Goal: Task Accomplishment & Management: Manage account settings

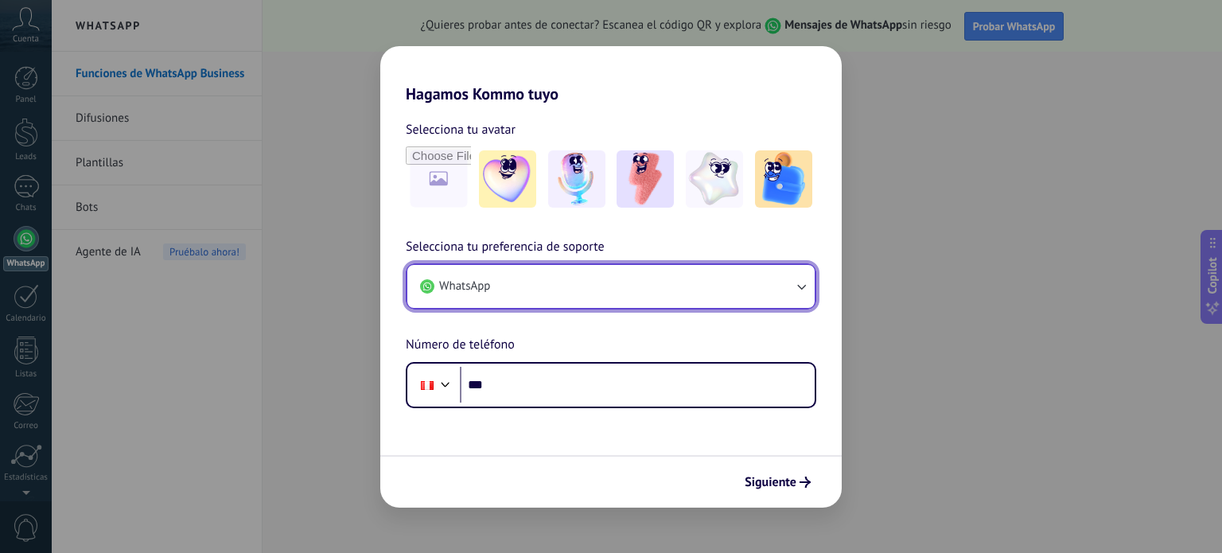
click at [588, 303] on button "WhatsApp" at bounding box center [610, 286] width 407 height 43
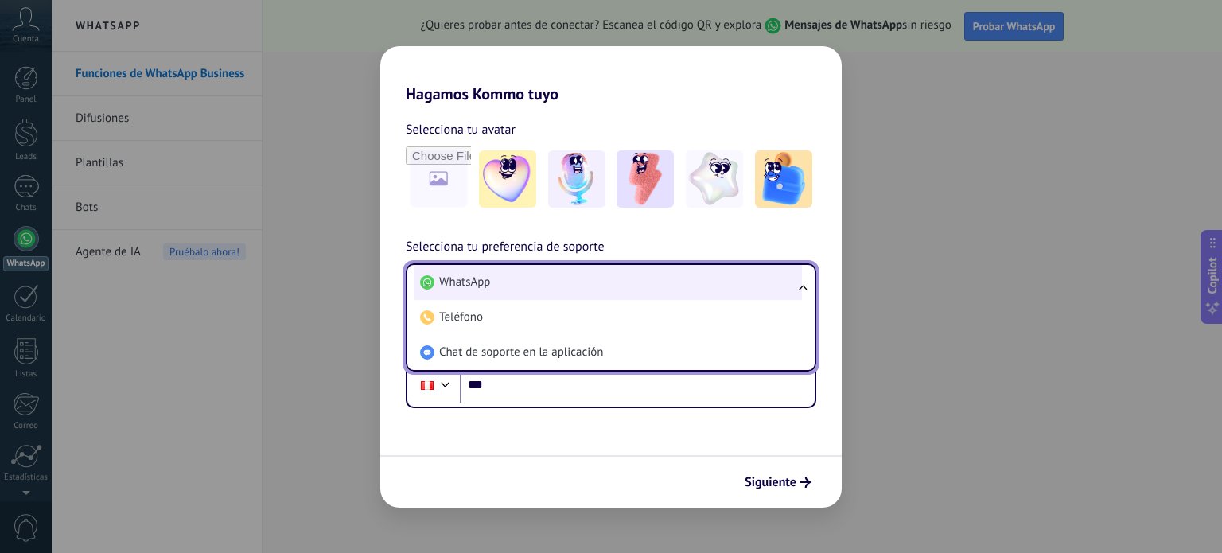
click at [515, 286] on li "WhatsApp" at bounding box center [608, 282] width 388 height 35
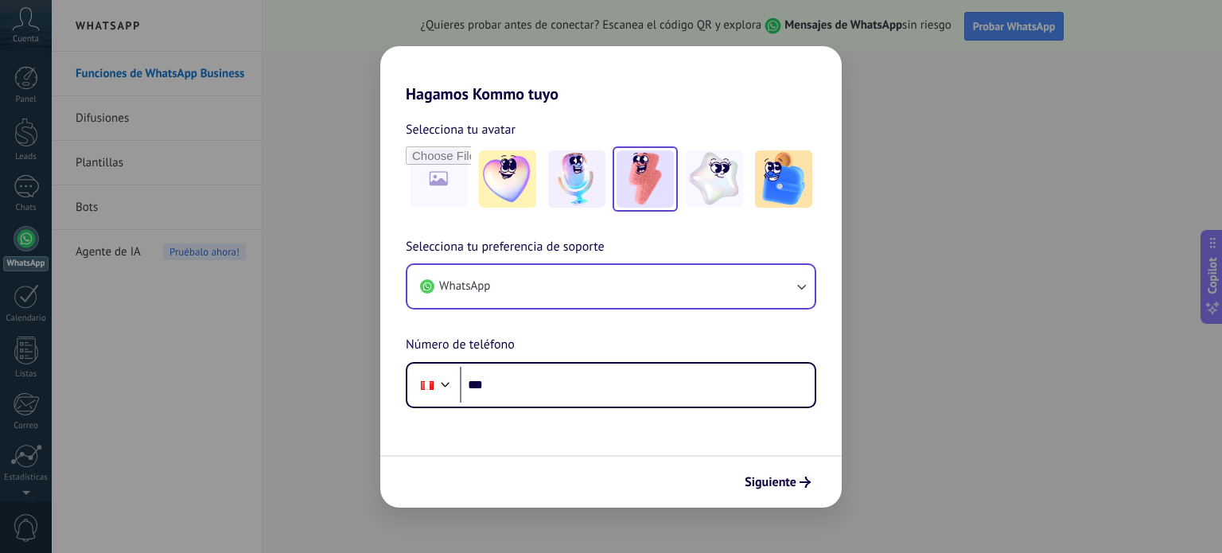
click at [647, 193] on img at bounding box center [644, 178] width 57 height 57
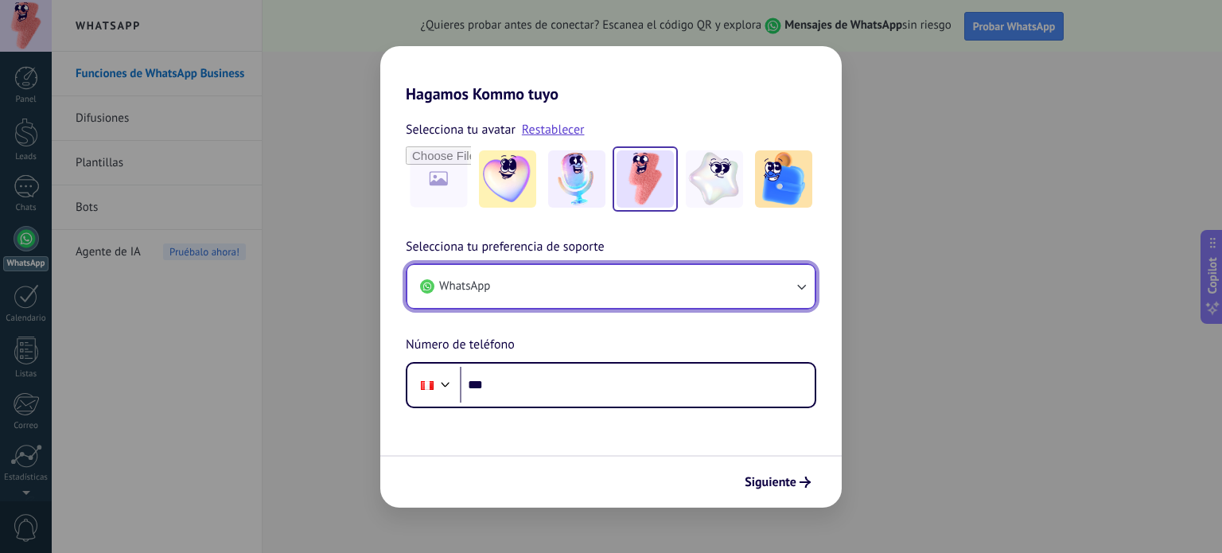
click at [517, 293] on button "WhatsApp" at bounding box center [610, 286] width 407 height 43
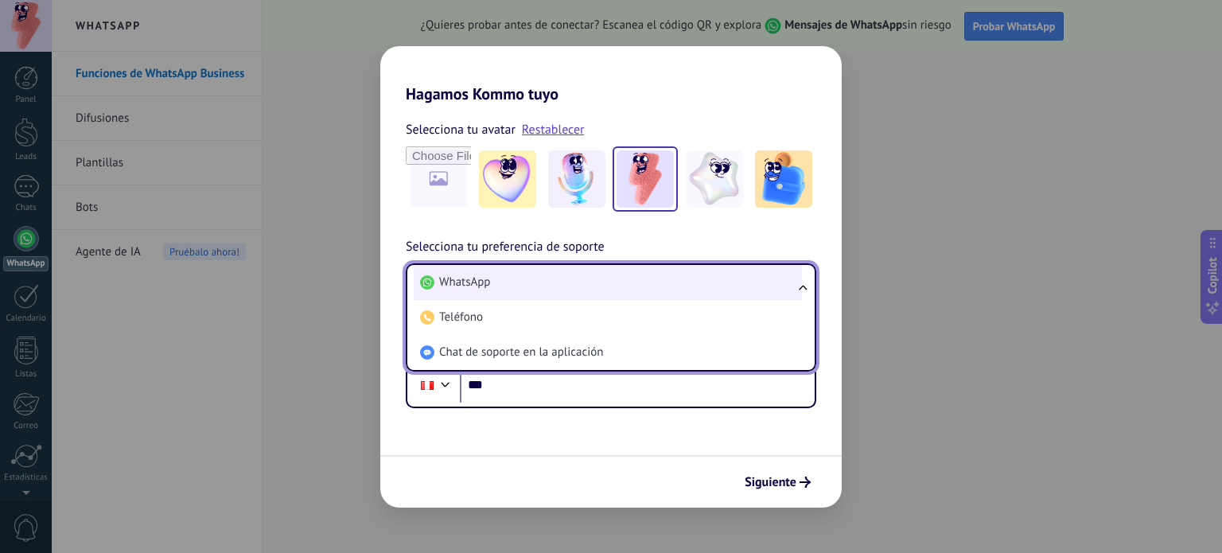
click at [497, 285] on li "WhatsApp" at bounding box center [608, 282] width 388 height 35
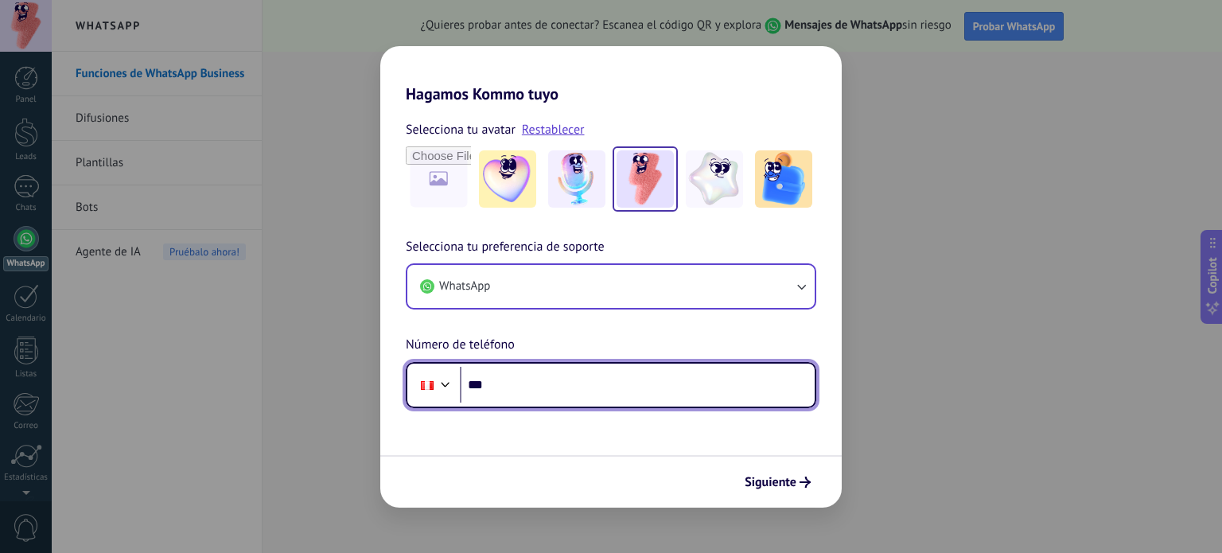
click at [516, 394] on input "***" at bounding box center [637, 385] width 355 height 37
type input "**********"
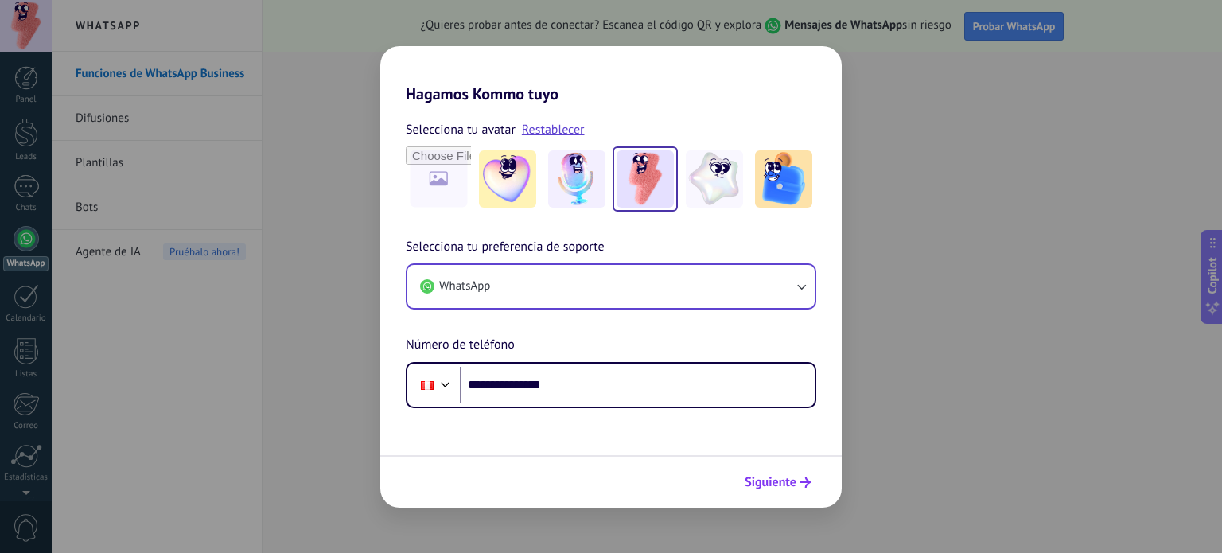
click at [782, 481] on span "Siguiente" at bounding box center [770, 481] width 52 height 11
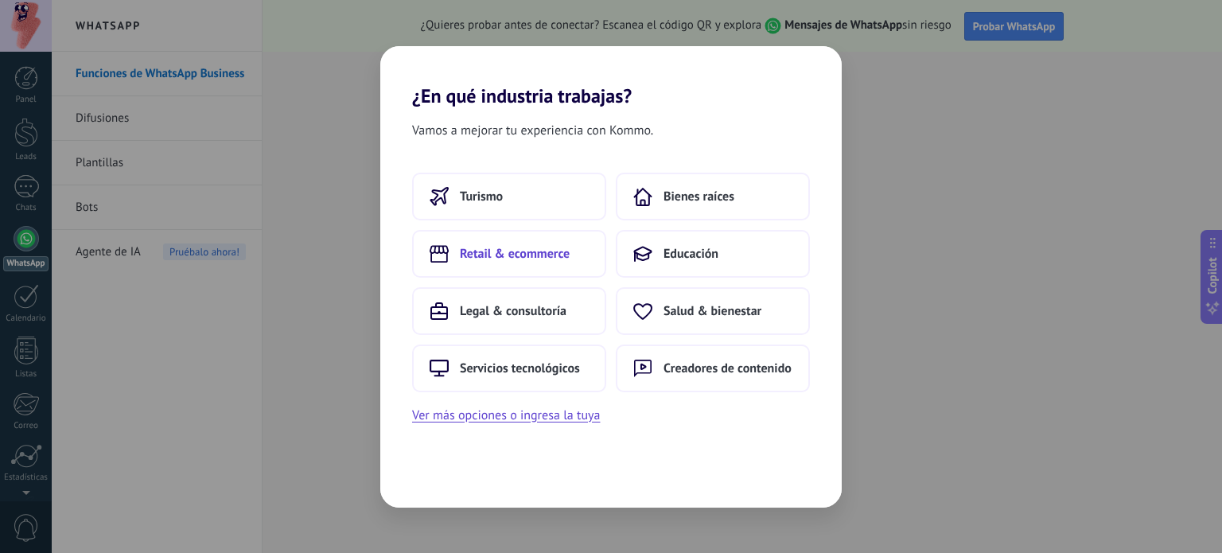
click at [505, 254] on span "Retail & ecommerce" at bounding box center [515, 254] width 110 height 16
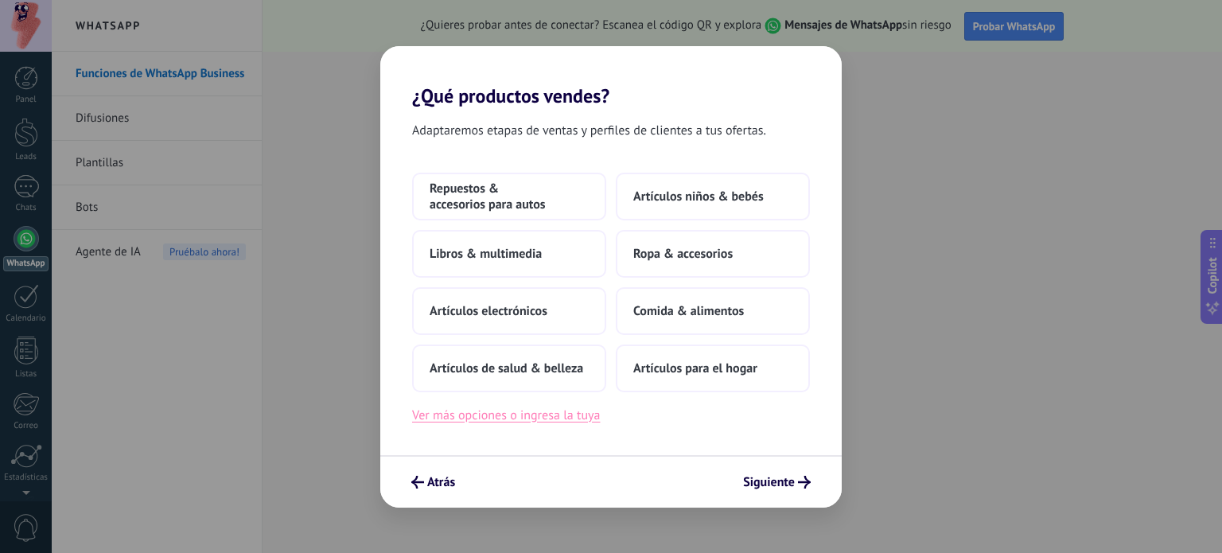
click at [507, 416] on button "Ver más opciones o ingresa la tuya" at bounding box center [506, 415] width 188 height 21
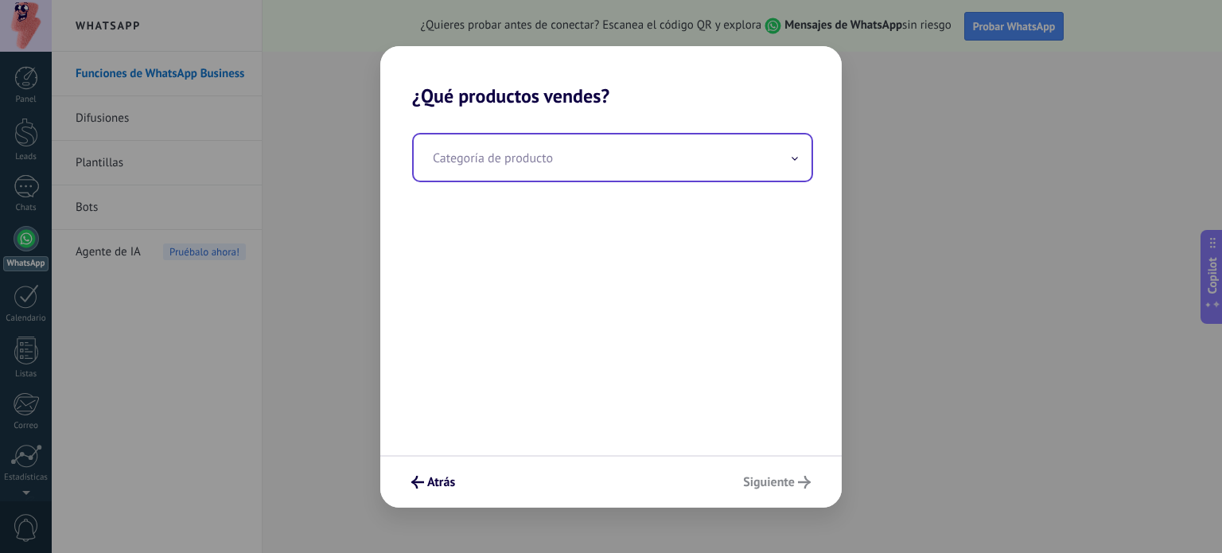
click at [519, 169] on input "text" at bounding box center [613, 157] width 398 height 46
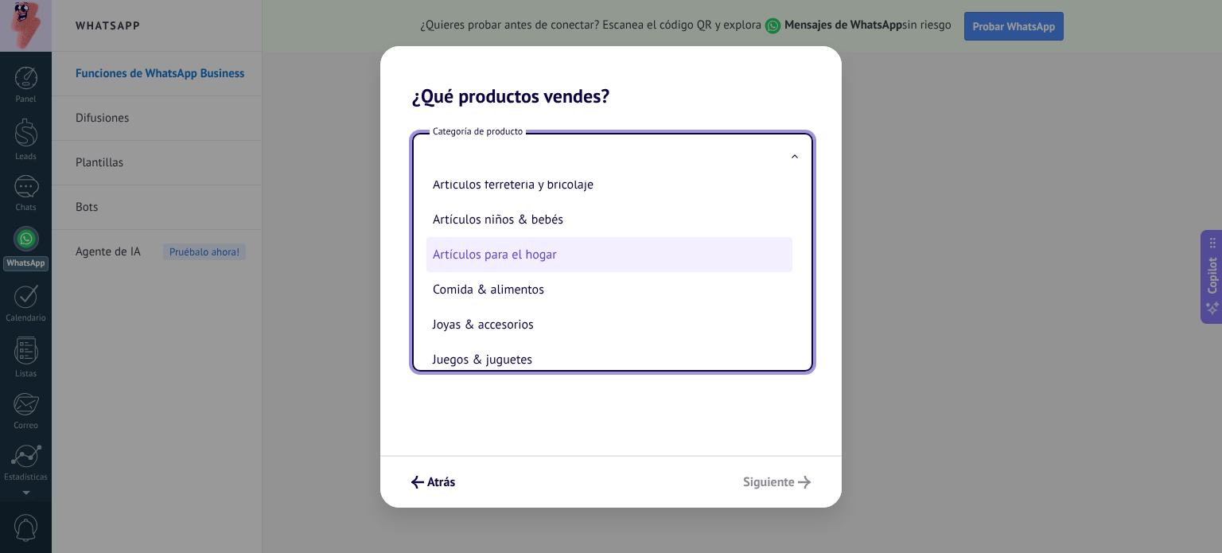
scroll to position [42, 0]
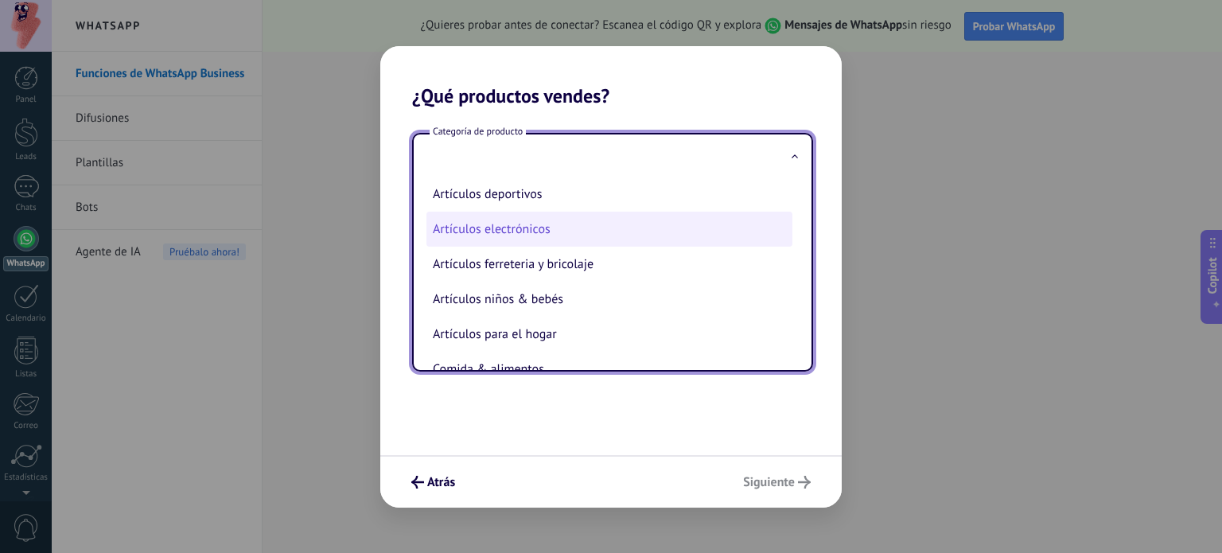
click at [508, 227] on li "Artículos electrónicos" at bounding box center [609, 229] width 366 height 35
type input "**********"
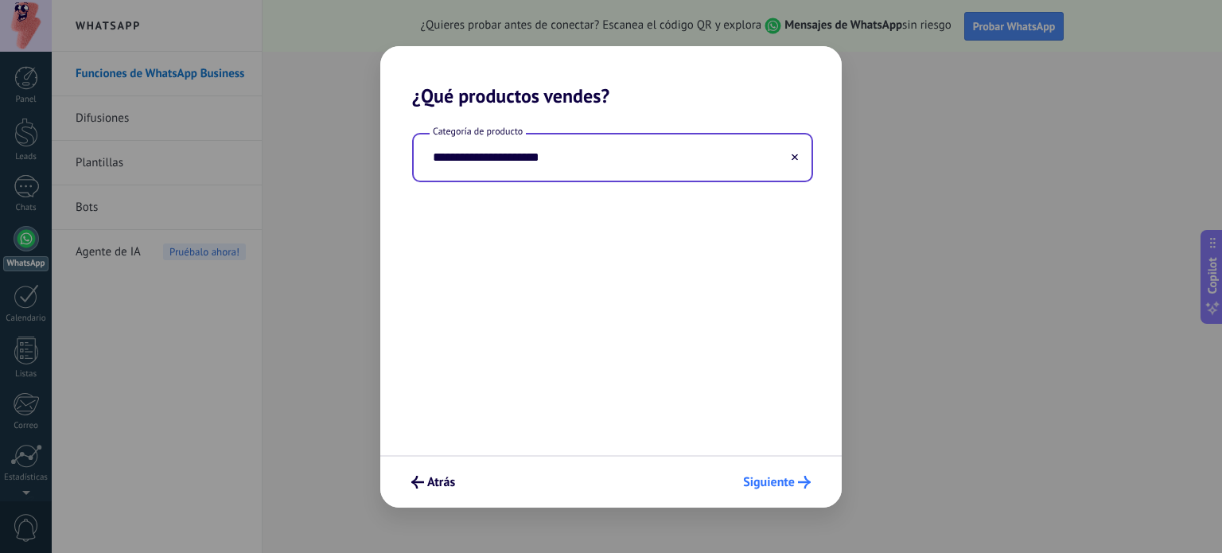
click at [788, 478] on span "Siguiente" at bounding box center [769, 481] width 52 height 11
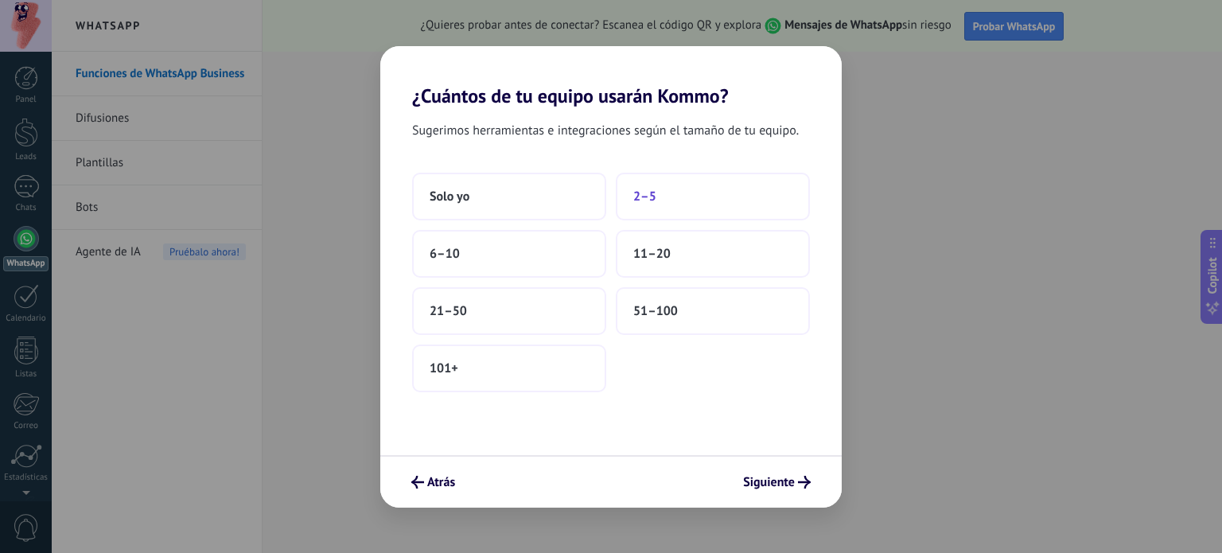
click at [662, 196] on button "2–5" at bounding box center [713, 197] width 194 height 48
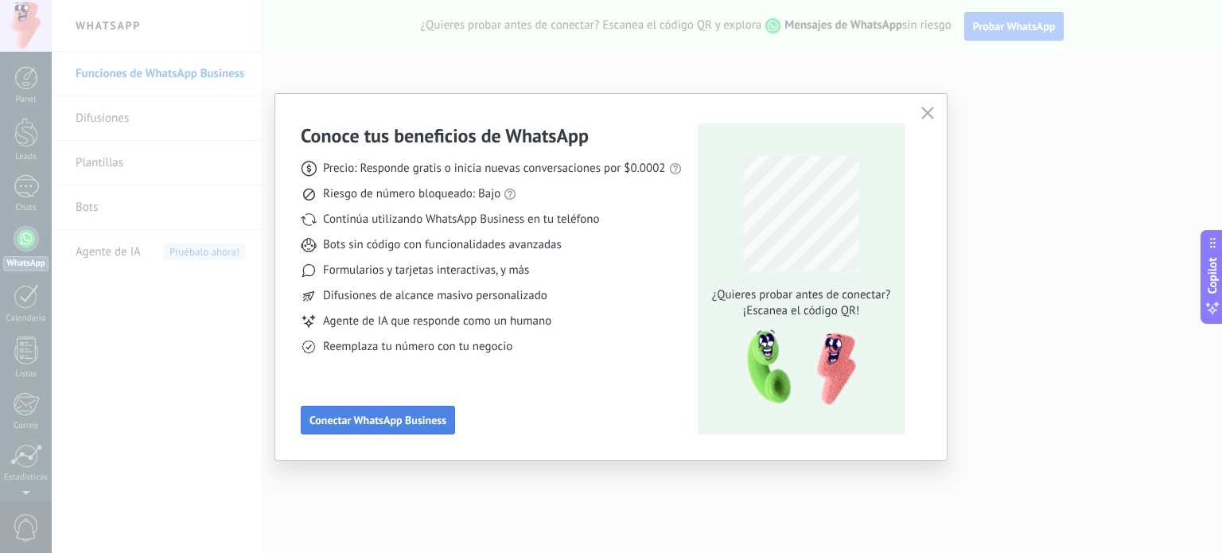
click at [410, 417] on span "Conectar WhatsApp Business" at bounding box center [377, 419] width 137 height 11
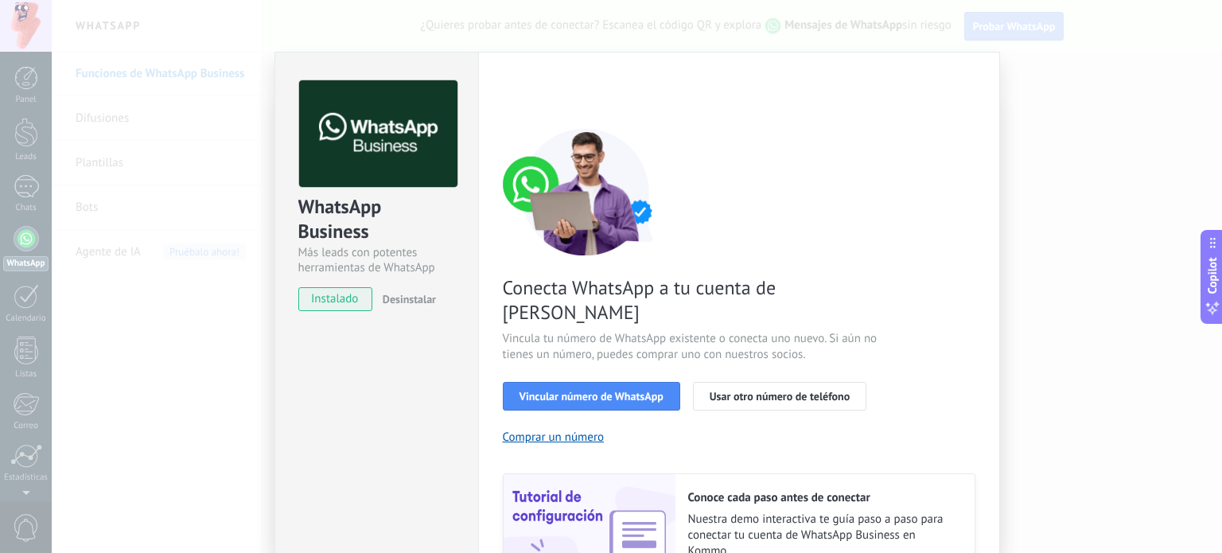
scroll to position [80, 0]
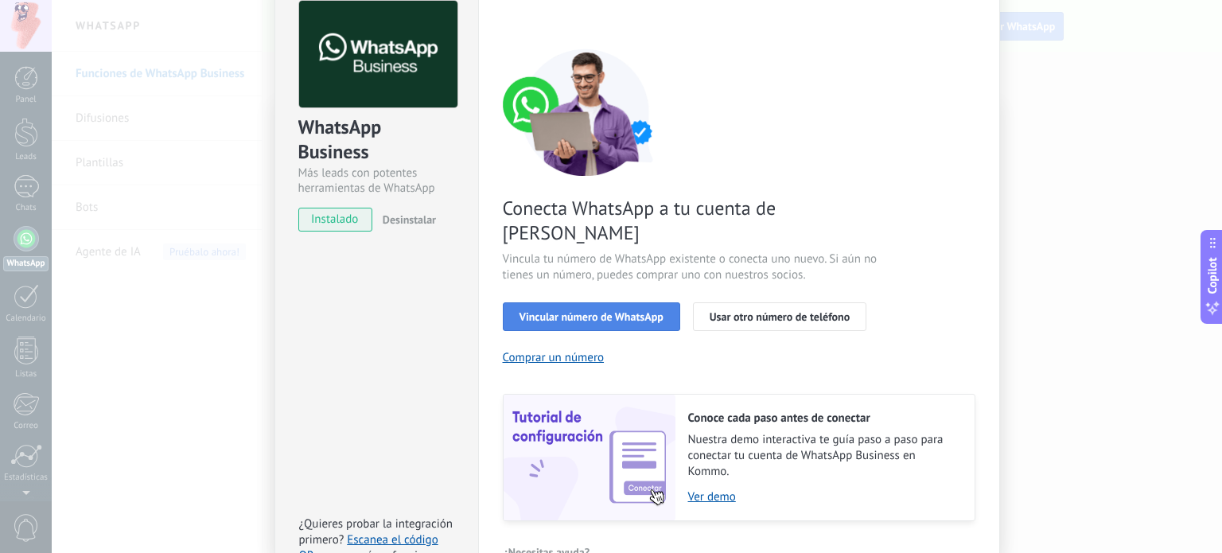
click at [581, 311] on span "Vincular número de WhatsApp" at bounding box center [591, 316] width 144 height 11
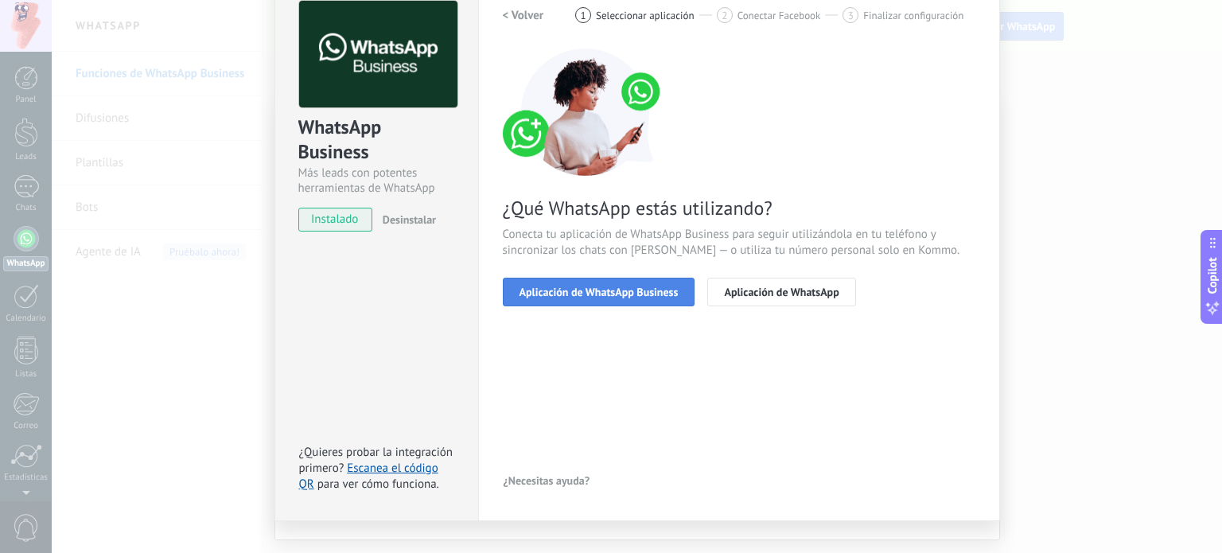
click at [593, 292] on span "Aplicación de WhatsApp Business" at bounding box center [598, 291] width 159 height 11
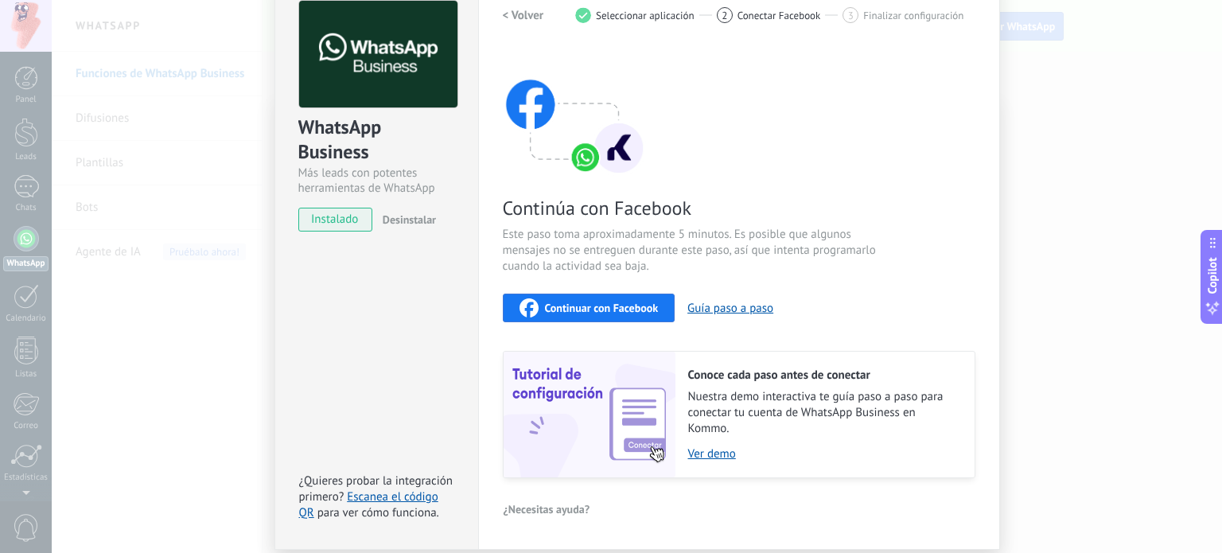
click at [580, 308] on span "Continuar con Facebook" at bounding box center [602, 307] width 114 height 11
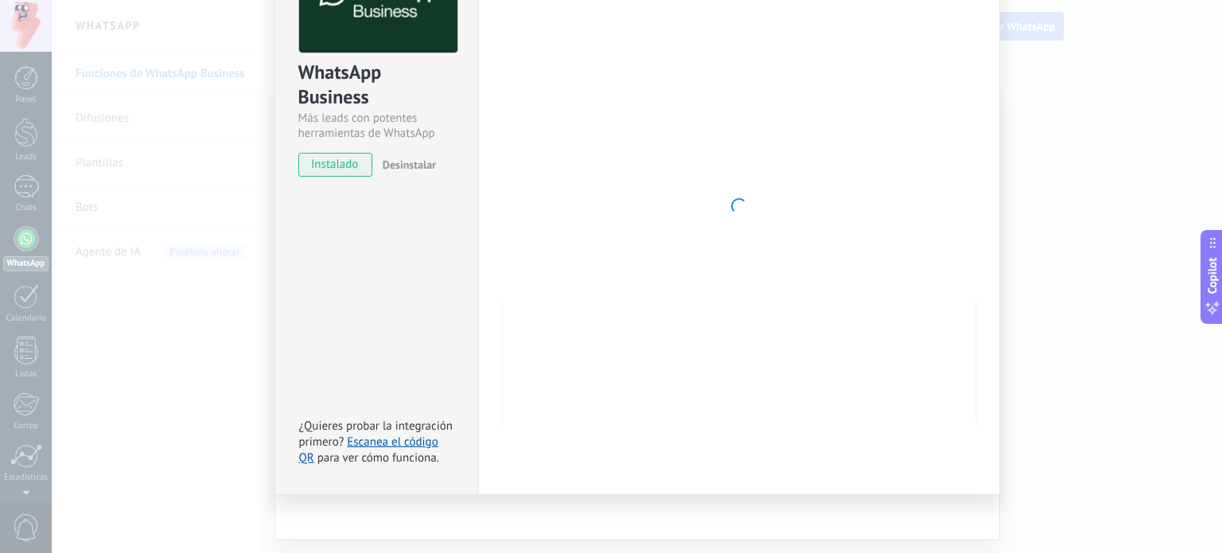
scroll to position [0, 0]
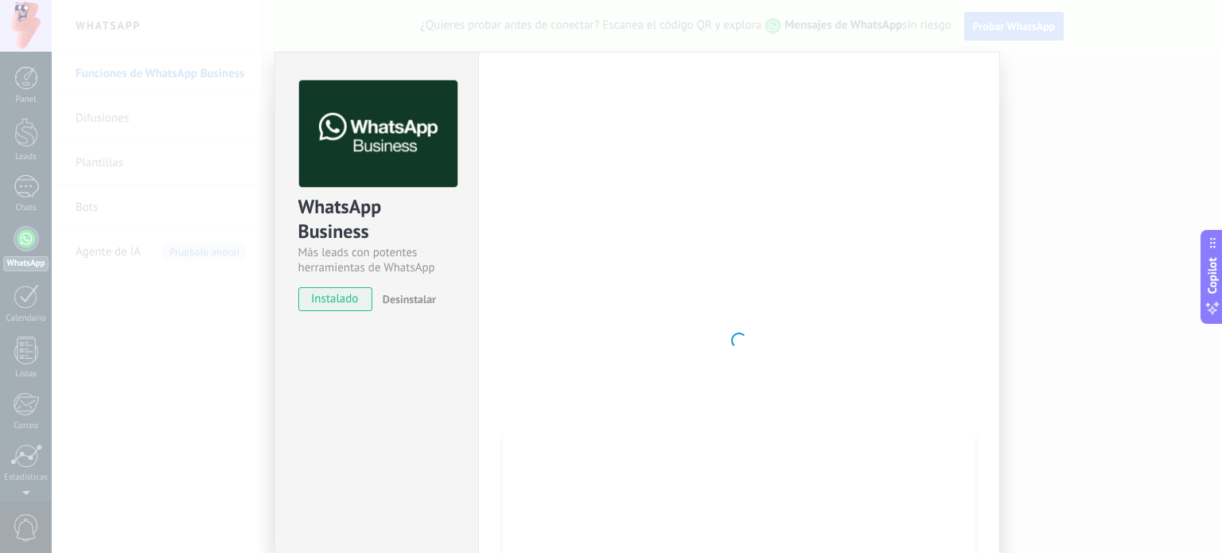
click at [752, 295] on div at bounding box center [739, 340] width 472 height 520
click at [1077, 199] on div "WhatsApp Business Más leads con potentes herramientas de WhatsApp instalado Des…" at bounding box center [637, 276] width 1170 height 553
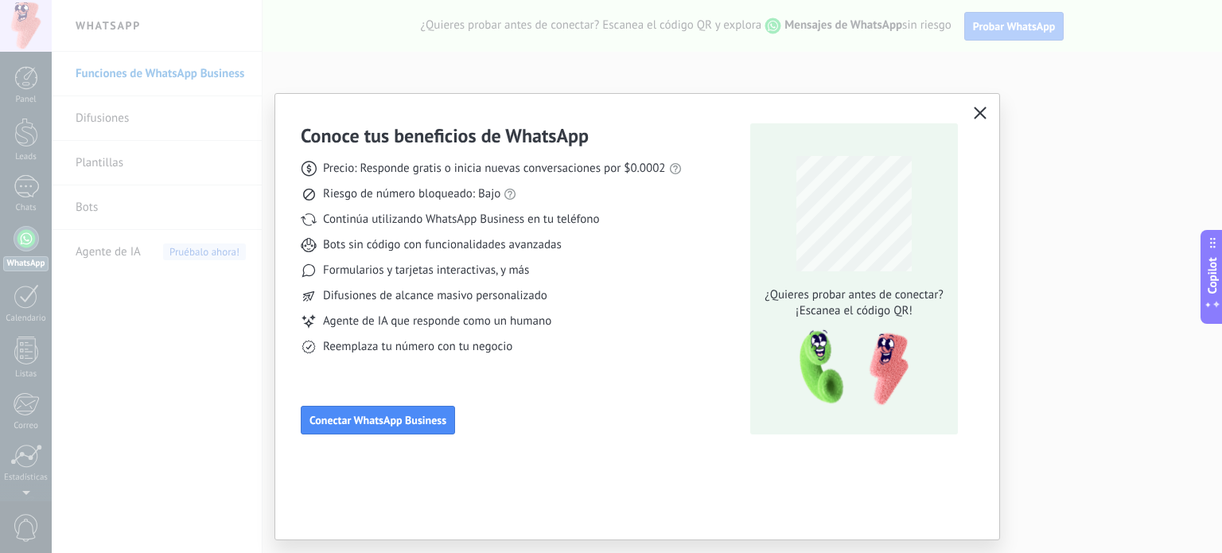
click at [980, 115] on use "button" at bounding box center [980, 113] width 12 height 12
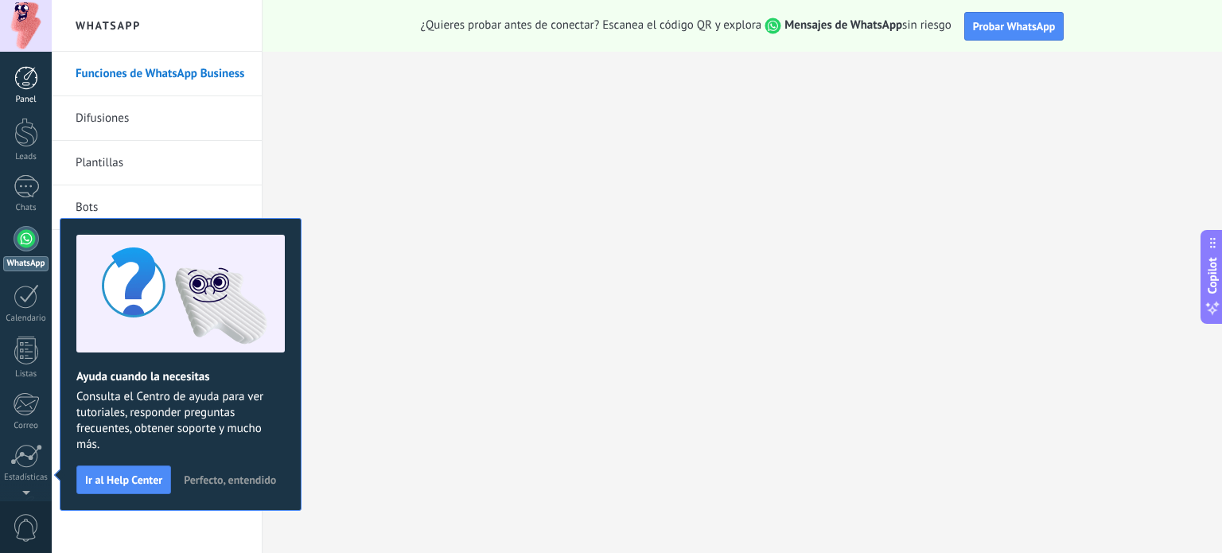
click at [24, 76] on div at bounding box center [26, 78] width 24 height 24
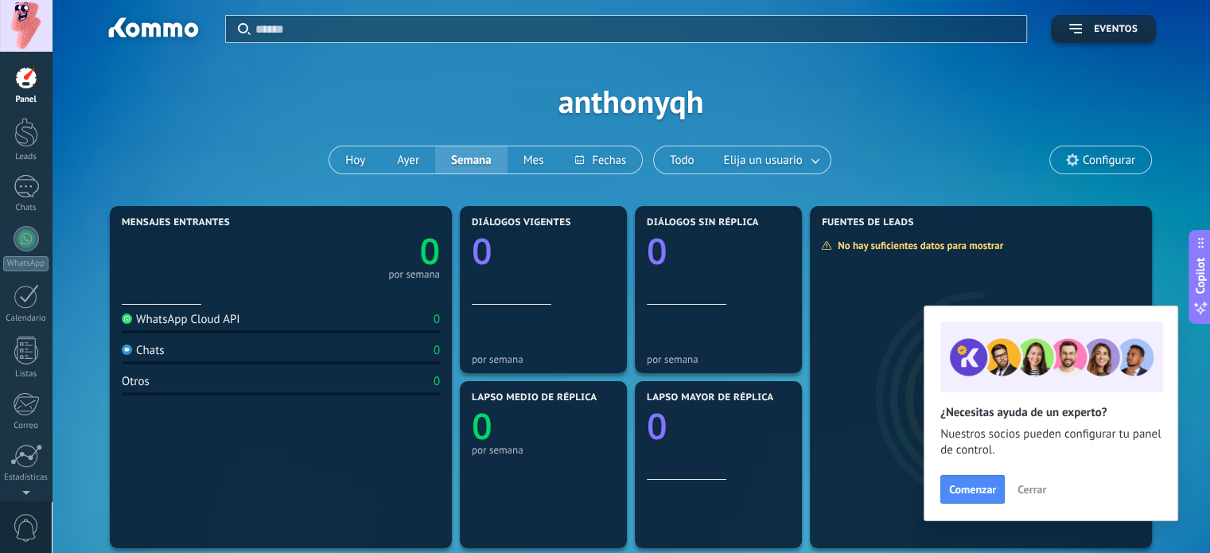
click at [19, 76] on div at bounding box center [26, 78] width 24 height 24
click at [810, 161] on link at bounding box center [816, 160] width 29 height 26
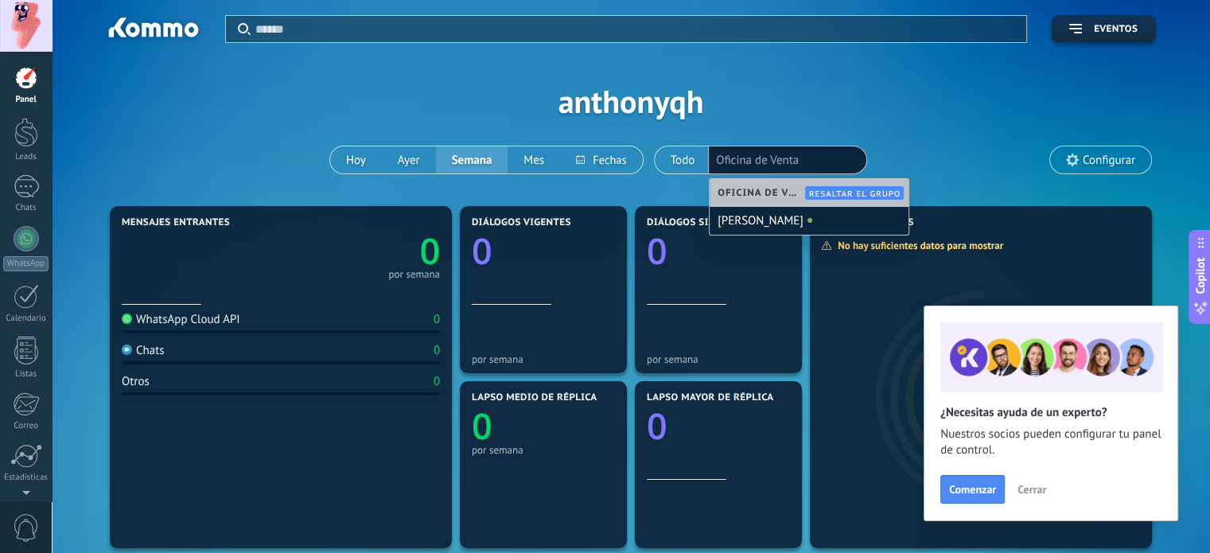
click at [916, 116] on div "Aplicar Eventos anthonyqh Hoy Ayer Semana Mes Todo Elija un usuario Oficina de …" at bounding box center [631, 101] width 1110 height 202
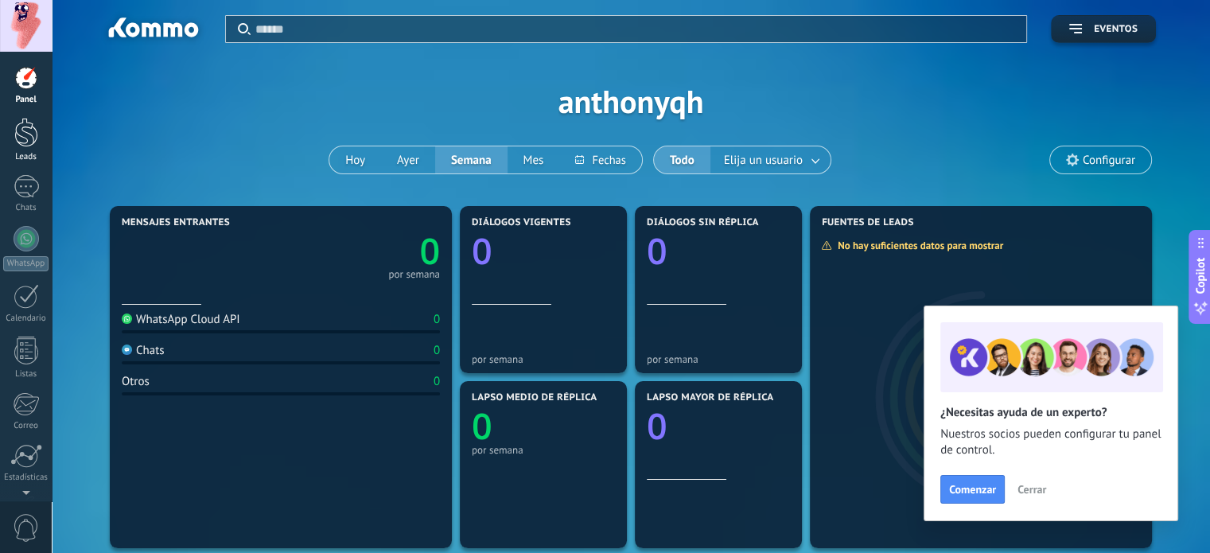
click at [30, 138] on div at bounding box center [26, 132] width 24 height 29
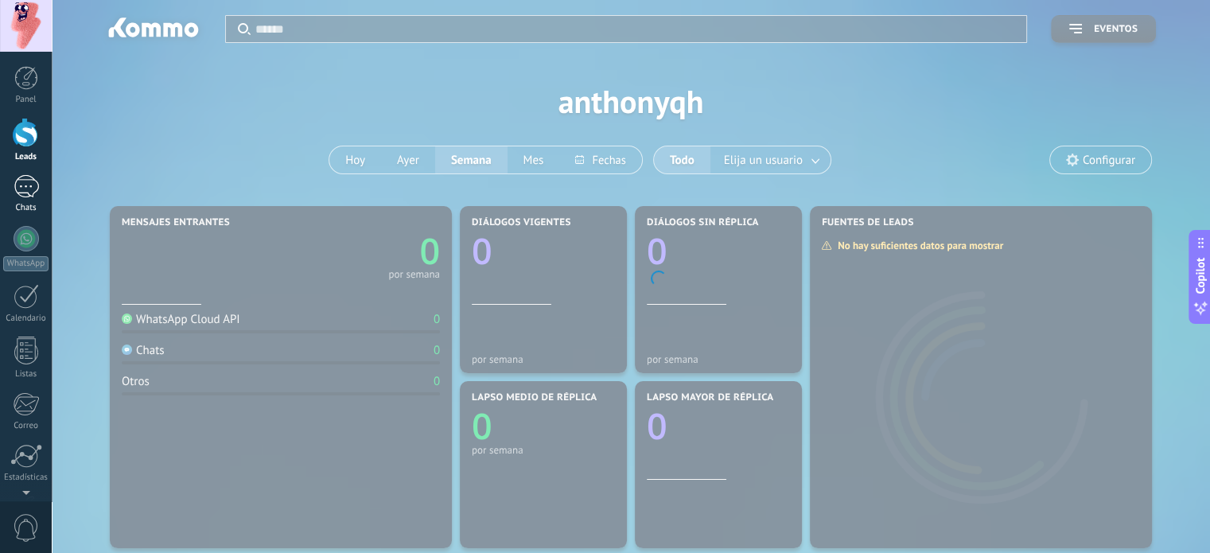
click at [25, 185] on div at bounding box center [26, 186] width 25 height 23
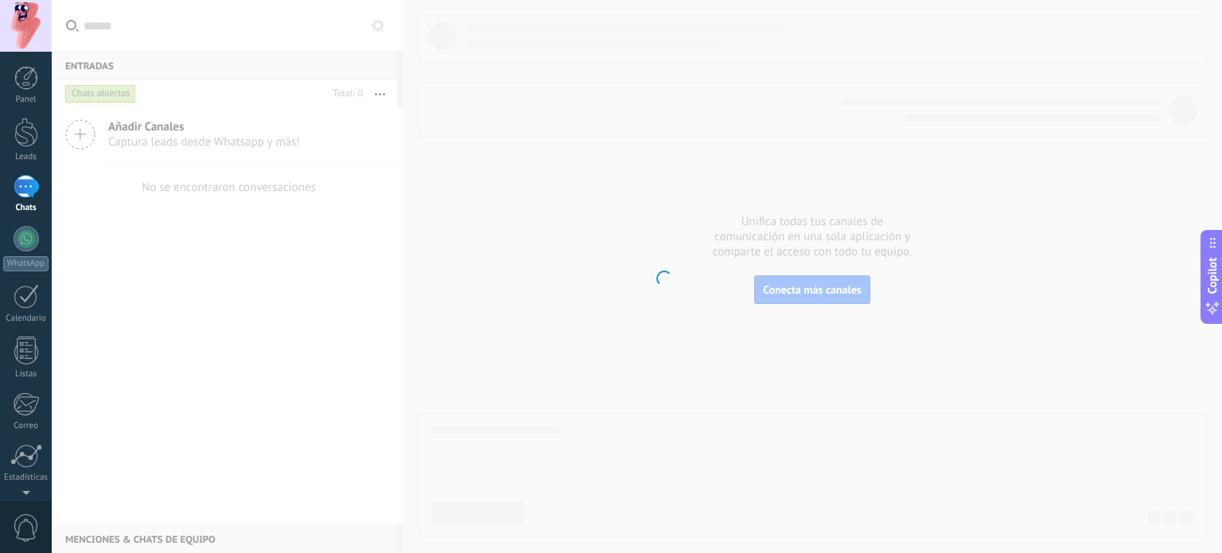
click at [445, 187] on body ".abccls-1,.abccls-2{fill-rule:evenodd}.abccls-2{fill:#fff} .abfcls-1{fill:none}…" at bounding box center [611, 276] width 1222 height 553
click at [26, 412] on div at bounding box center [26, 404] width 26 height 24
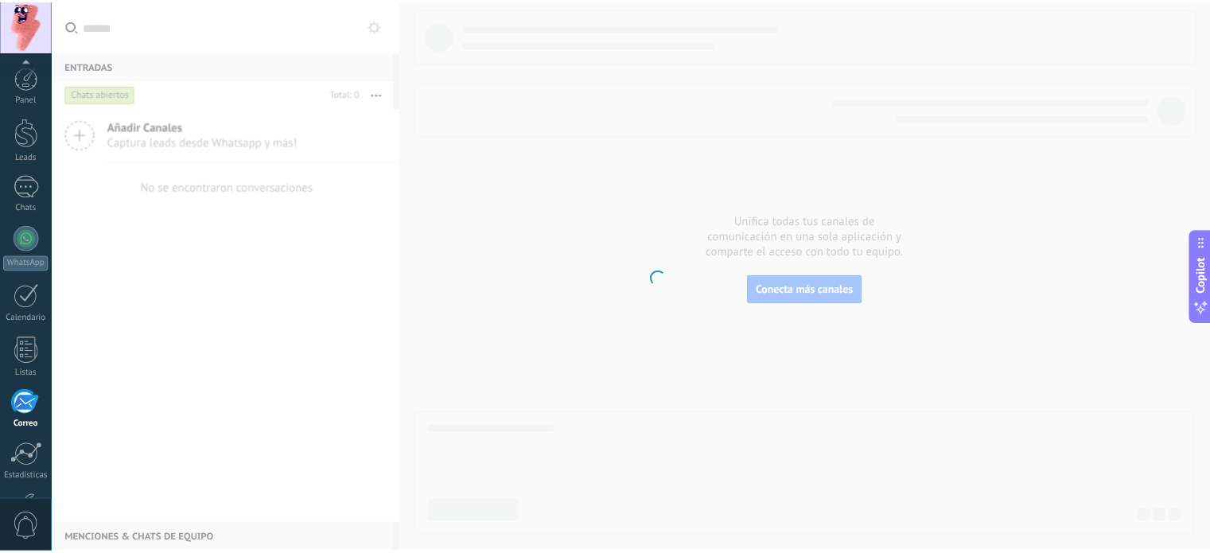
scroll to position [108, 0]
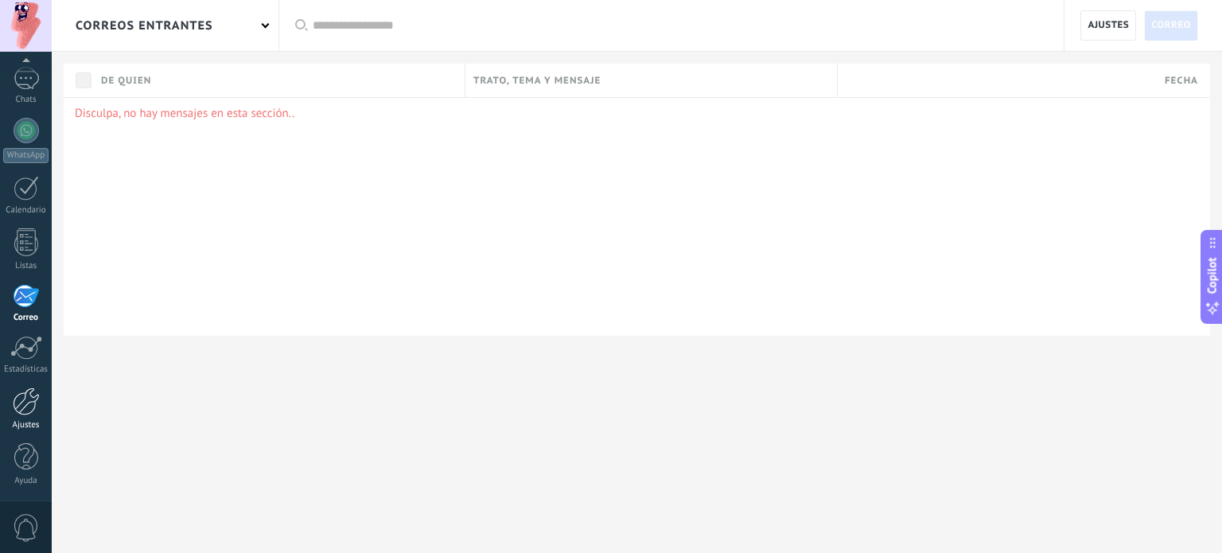
click at [25, 407] on div at bounding box center [26, 401] width 27 height 28
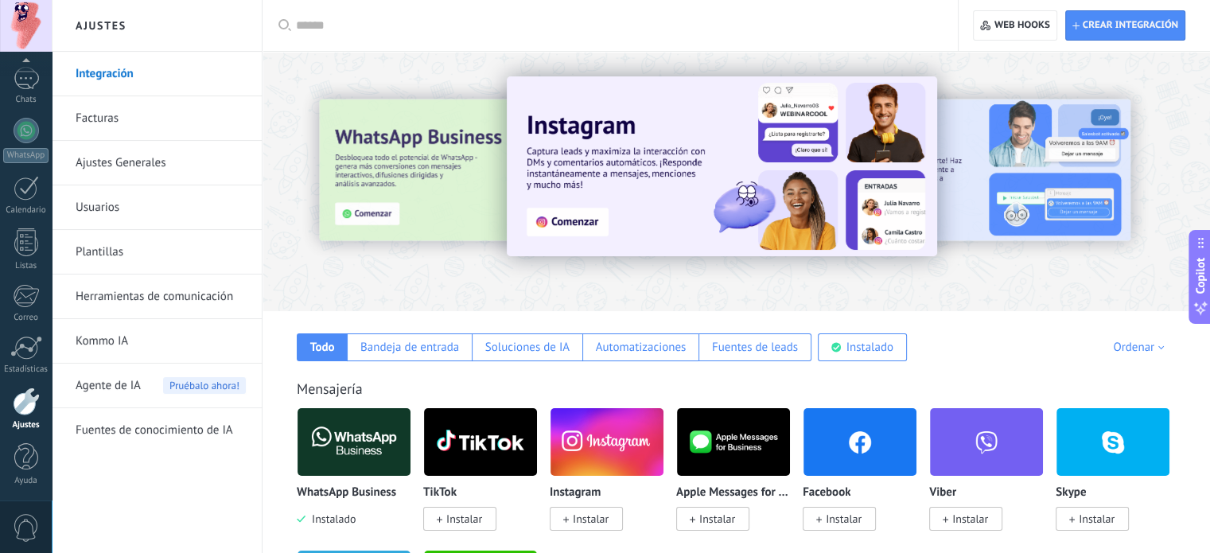
scroll to position [80, 0]
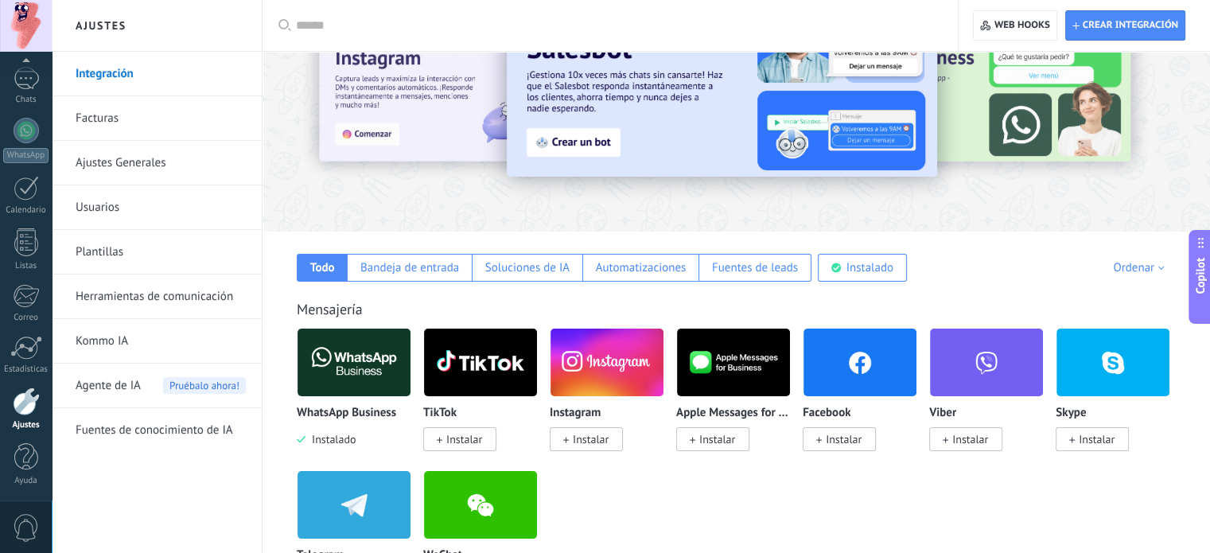
click at [585, 441] on span "Instalar" at bounding box center [591, 439] width 36 height 14
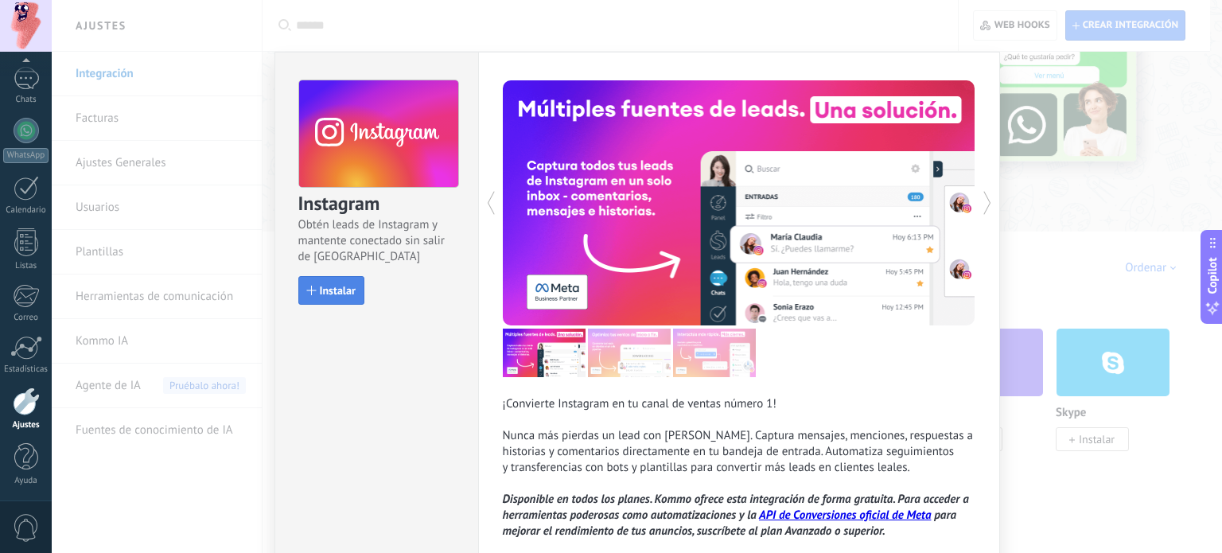
click at [324, 288] on span "Instalar" at bounding box center [338, 290] width 36 height 11
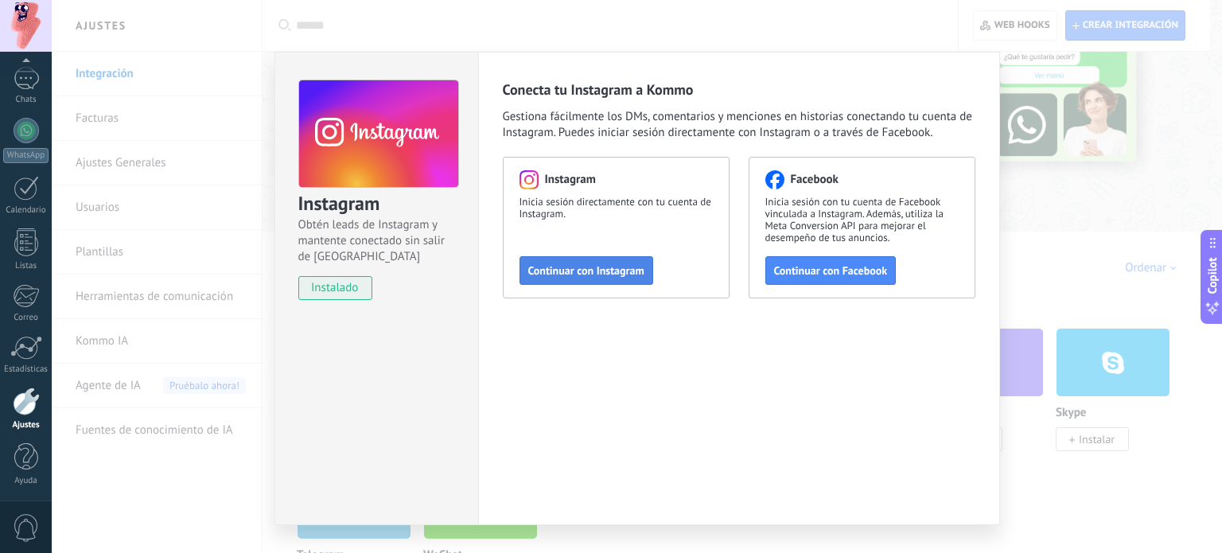
click at [579, 274] on span "Continuar con Instagram" at bounding box center [586, 270] width 116 height 11
click at [582, 266] on span "Continuar con Instagram" at bounding box center [586, 270] width 116 height 11
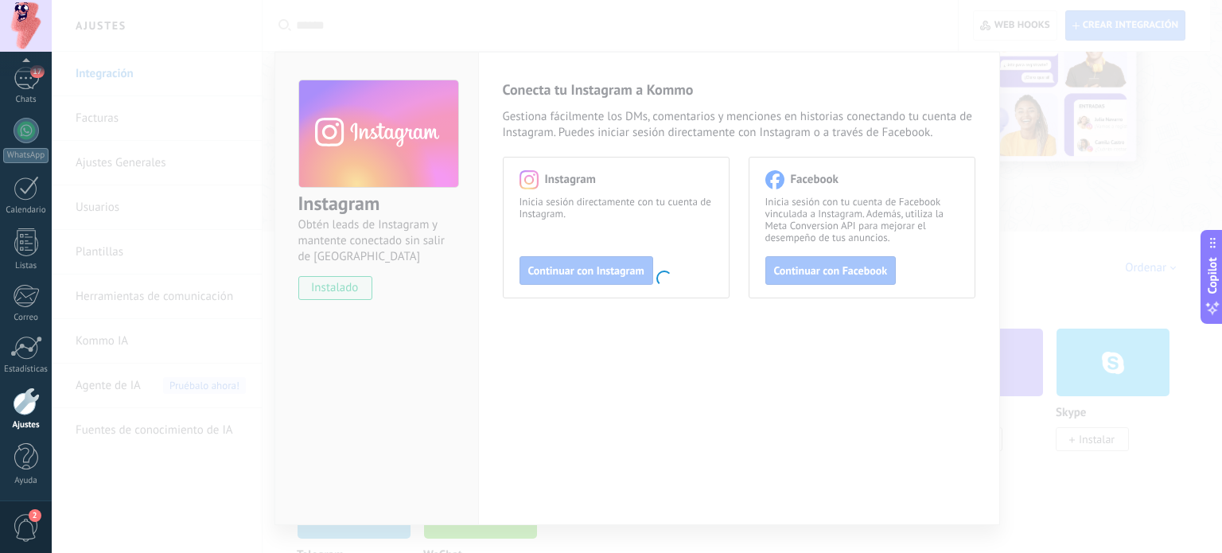
click at [1085, 196] on body ".abccls-1,.abccls-2{fill-rule:evenodd}.abccls-2{fill:#fff} .abfcls-1{fill:none}…" at bounding box center [611, 196] width 1222 height 553
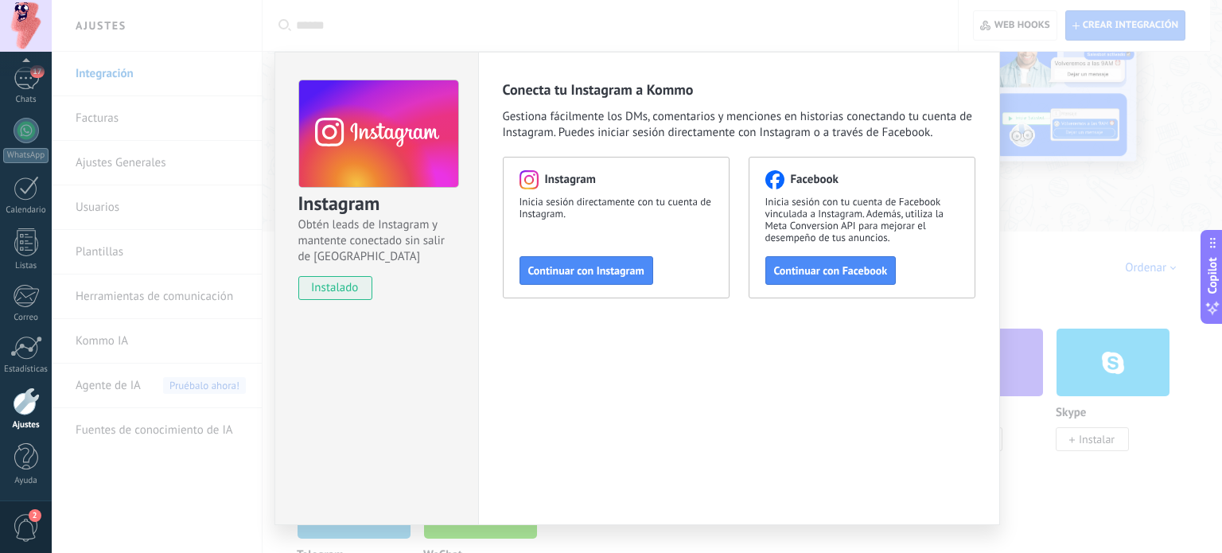
click at [1136, 187] on div "Instagram Obtén leads de Instagram y mantente conectado sin salir de Kommo inst…" at bounding box center [637, 276] width 1170 height 553
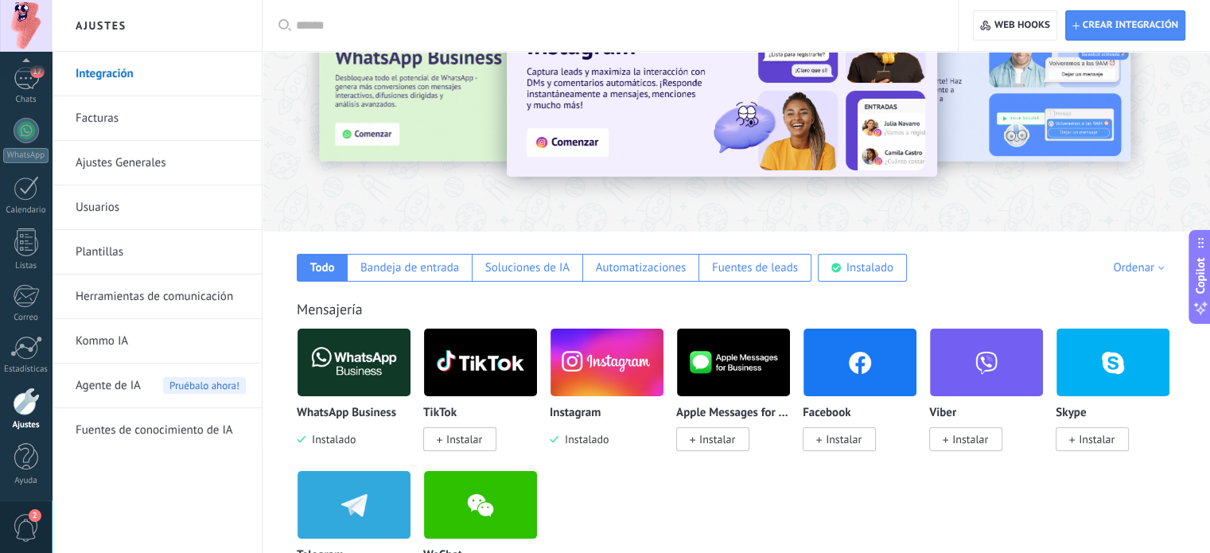
click at [831, 436] on span "Instalar" at bounding box center [844, 439] width 36 height 14
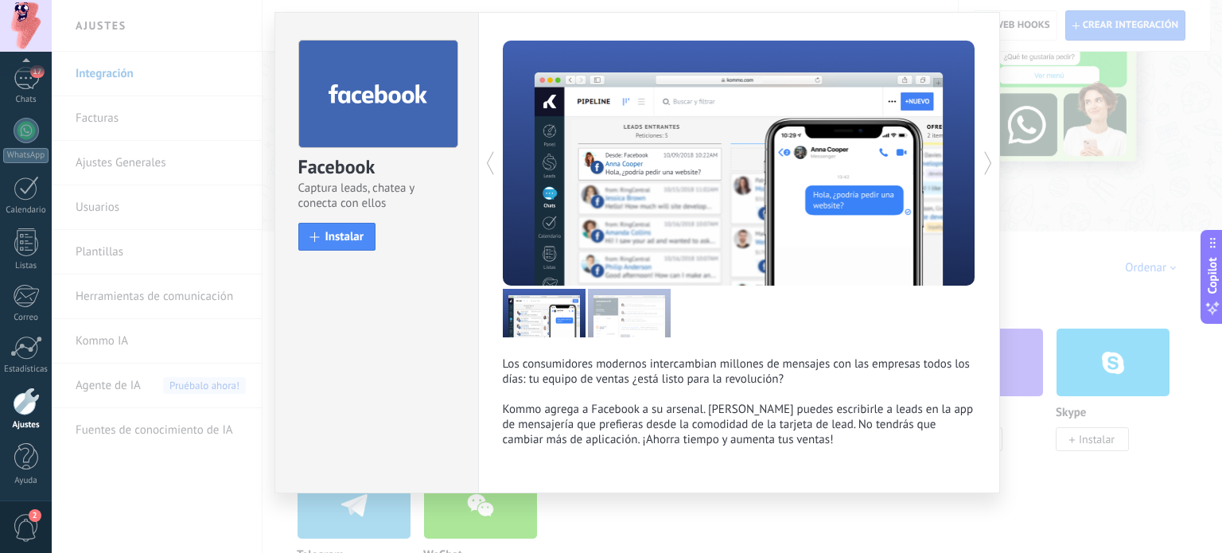
scroll to position [0, 0]
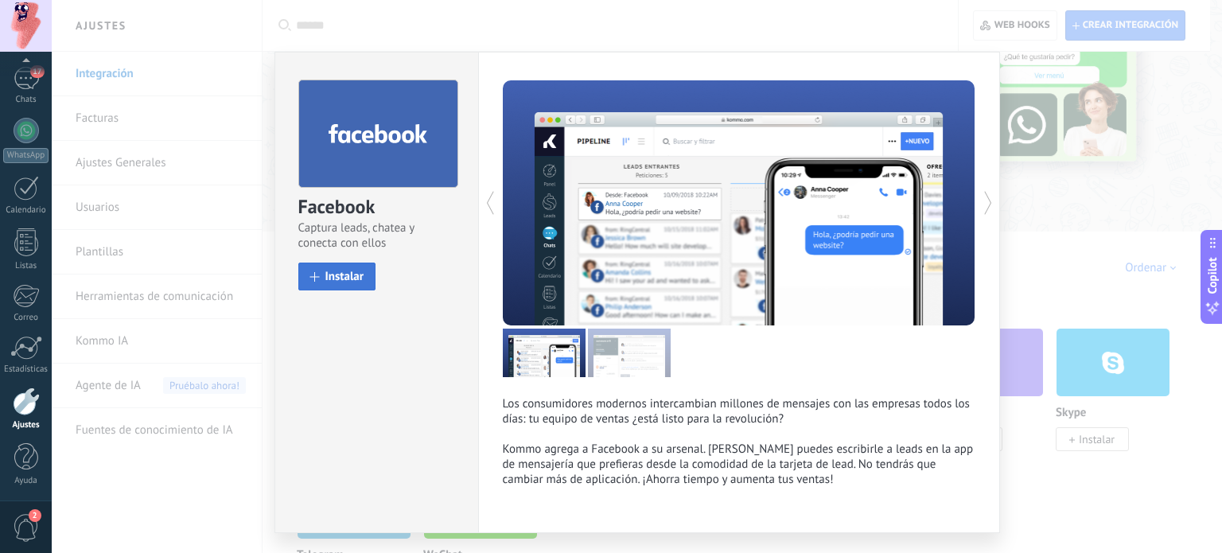
click at [343, 280] on span "Instalar" at bounding box center [344, 276] width 39 height 12
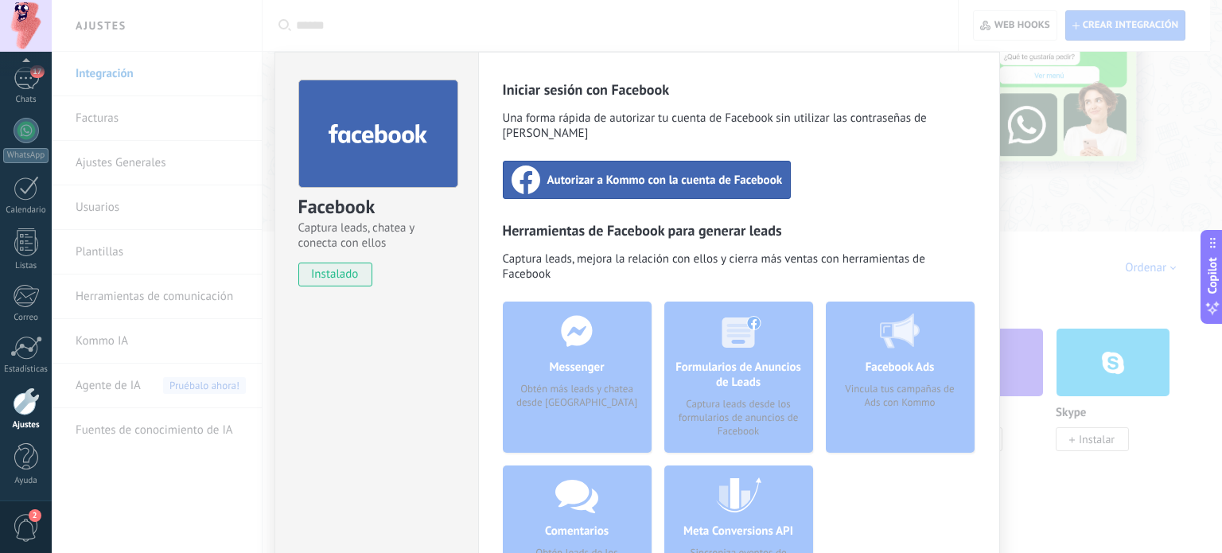
click at [662, 172] on span "Autorizar a Kommo con la cuenta de Facebook" at bounding box center [664, 180] width 235 height 16
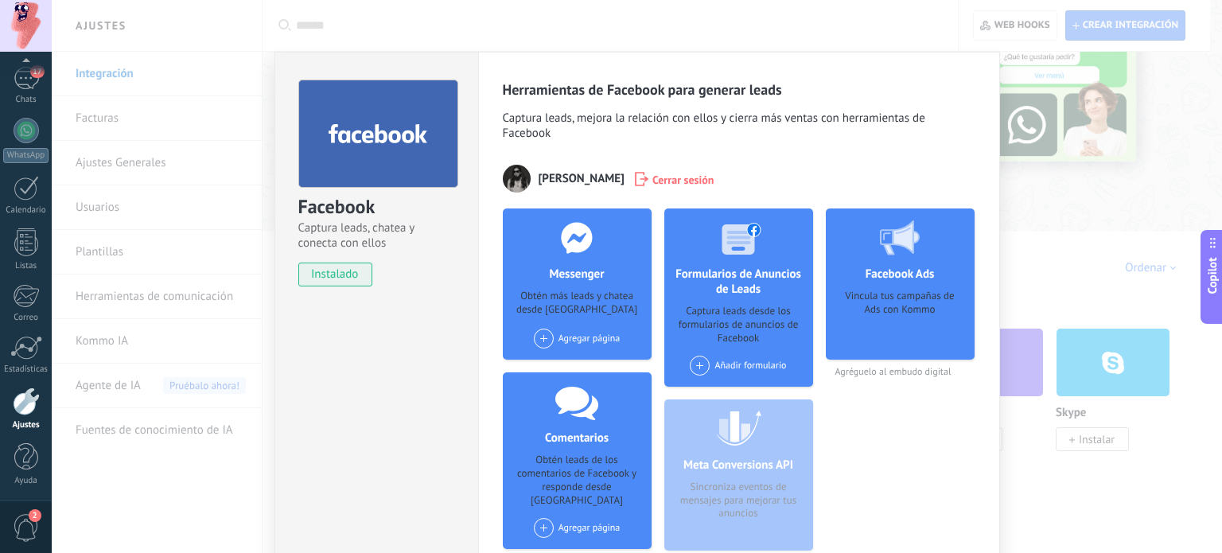
click at [105, 235] on div "Facebook Captura leads, chatea y conecta con ellos instalado Desinstalar Herram…" at bounding box center [637, 276] width 1170 height 553
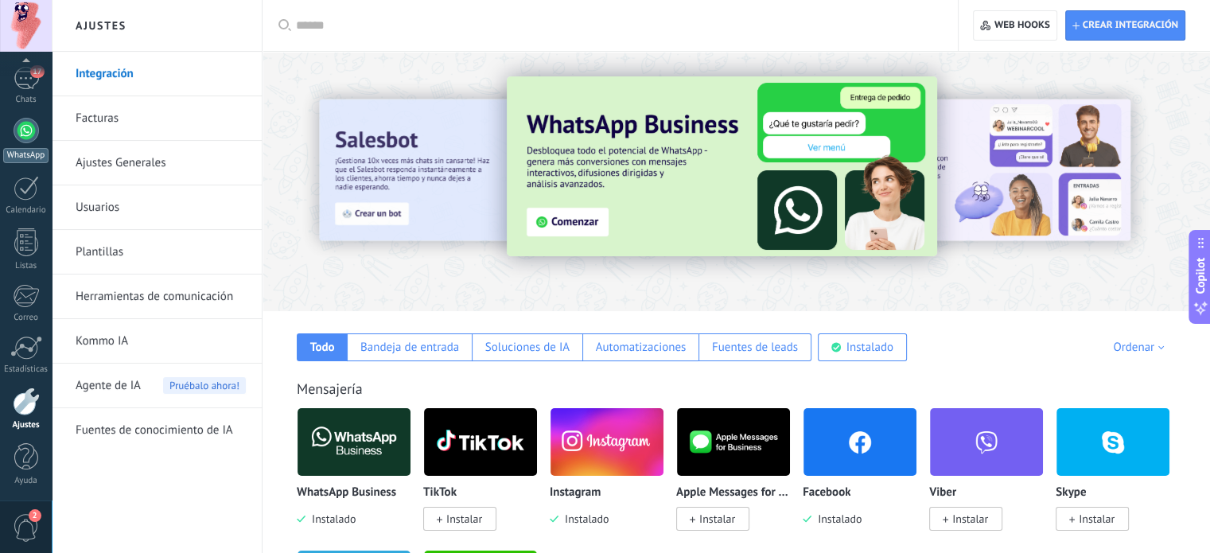
click at [28, 141] on div at bounding box center [26, 130] width 25 height 25
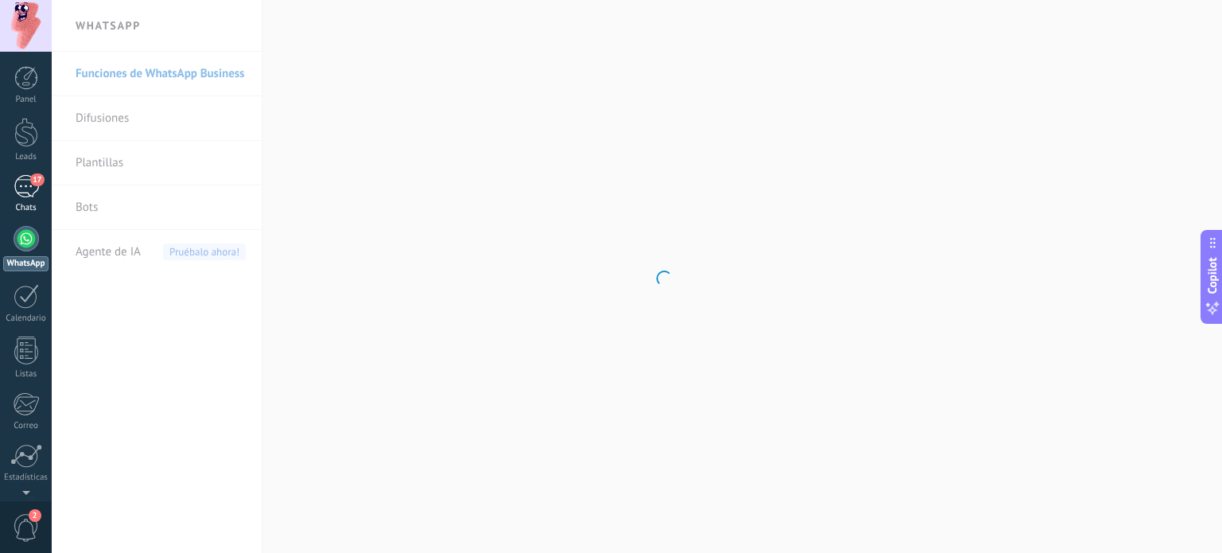
click at [24, 183] on div "17" at bounding box center [26, 186] width 25 height 23
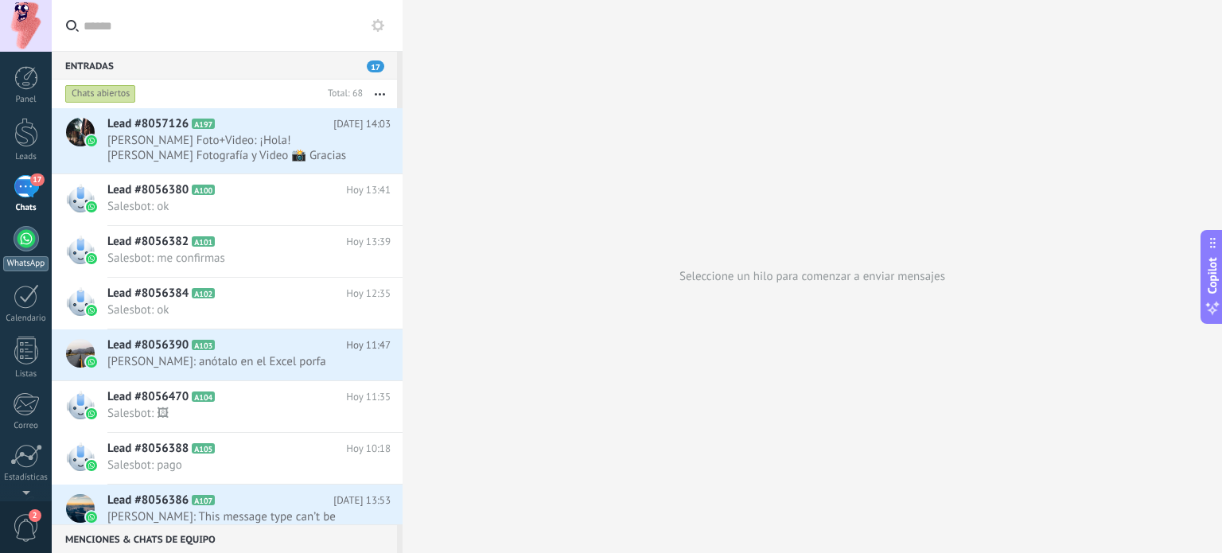
click at [18, 236] on div at bounding box center [26, 238] width 25 height 25
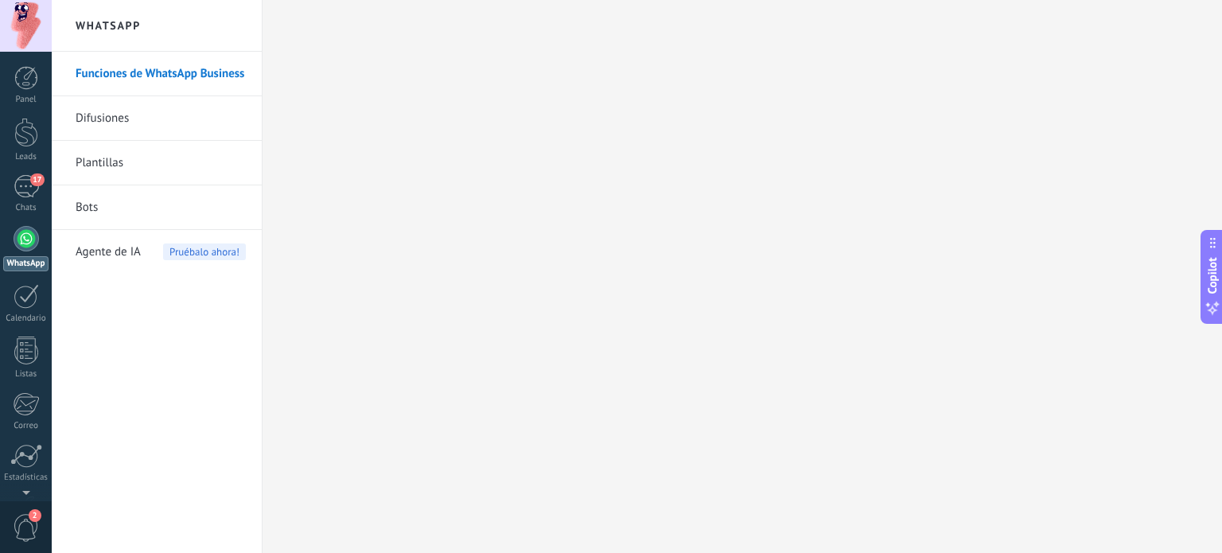
click at [107, 121] on link "Difusiones" at bounding box center [161, 118] width 170 height 45
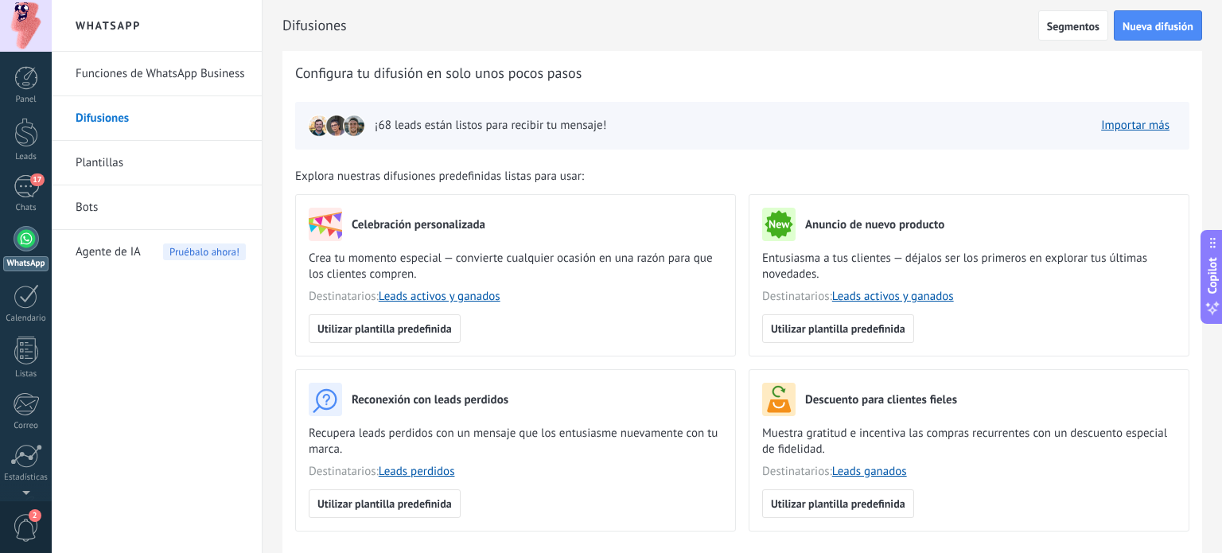
click at [19, 174] on div "Panel Leads 17 Chats WhatsApp Clientes" at bounding box center [26, 338] width 52 height 544
click at [21, 183] on div "17" at bounding box center [26, 186] width 25 height 23
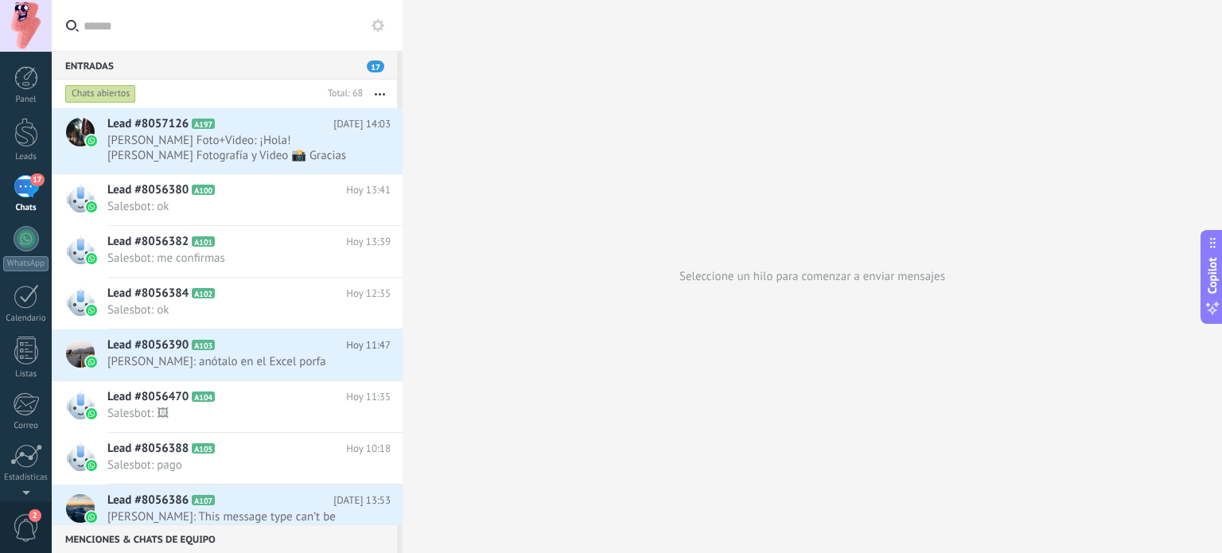
click at [381, 25] on use at bounding box center [377, 25] width 13 height 13
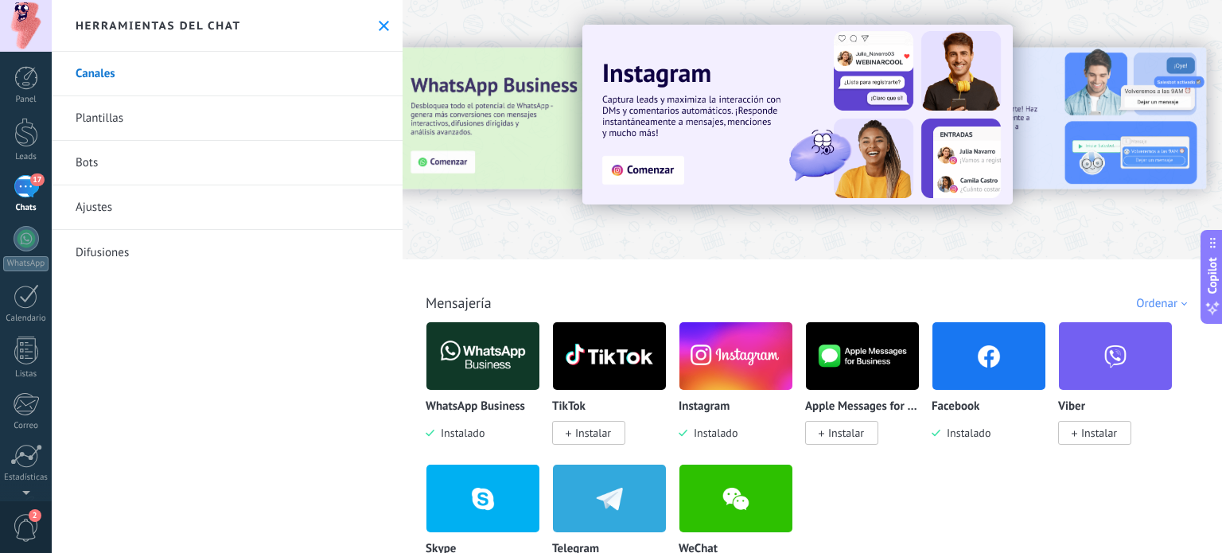
click at [1078, 136] on div at bounding box center [1207, 128] width 358 height 143
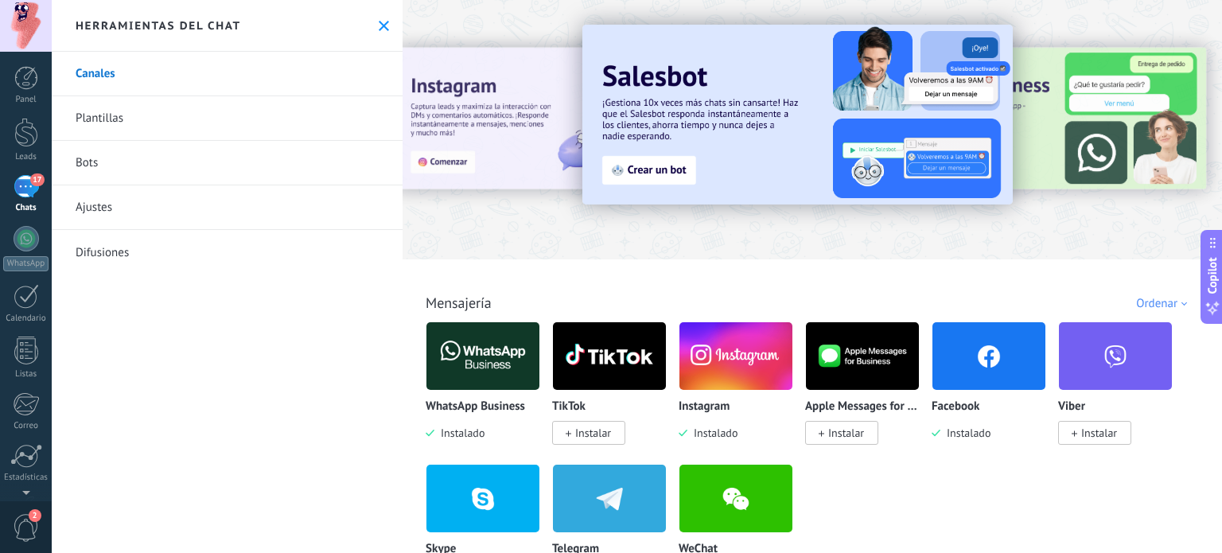
click at [506, 123] on div at bounding box center [422, 128] width 348 height 143
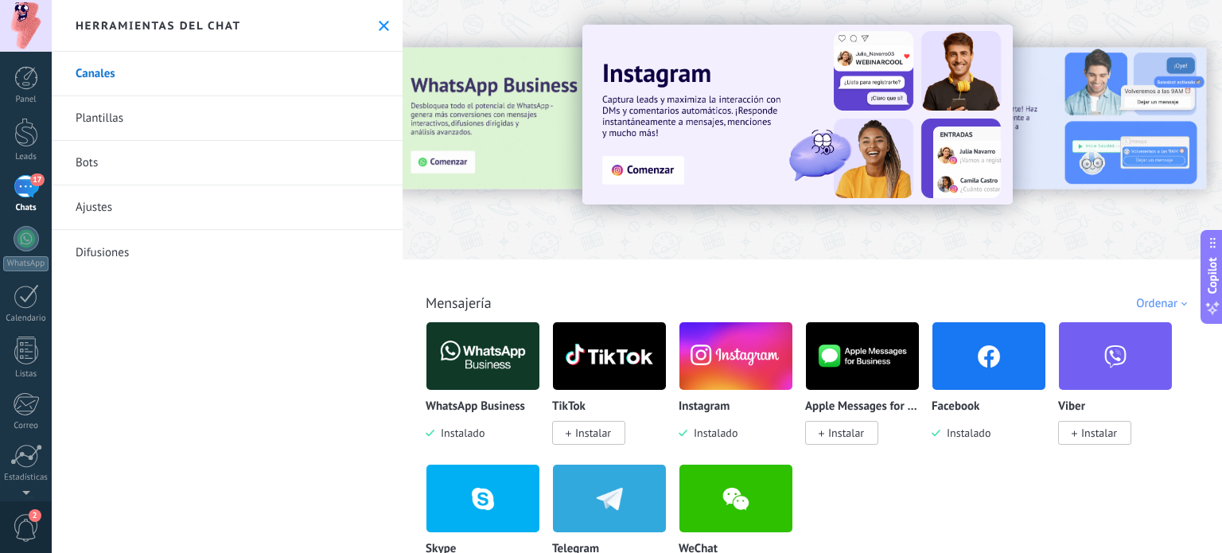
click at [99, 121] on link "Plantillas" at bounding box center [227, 118] width 351 height 45
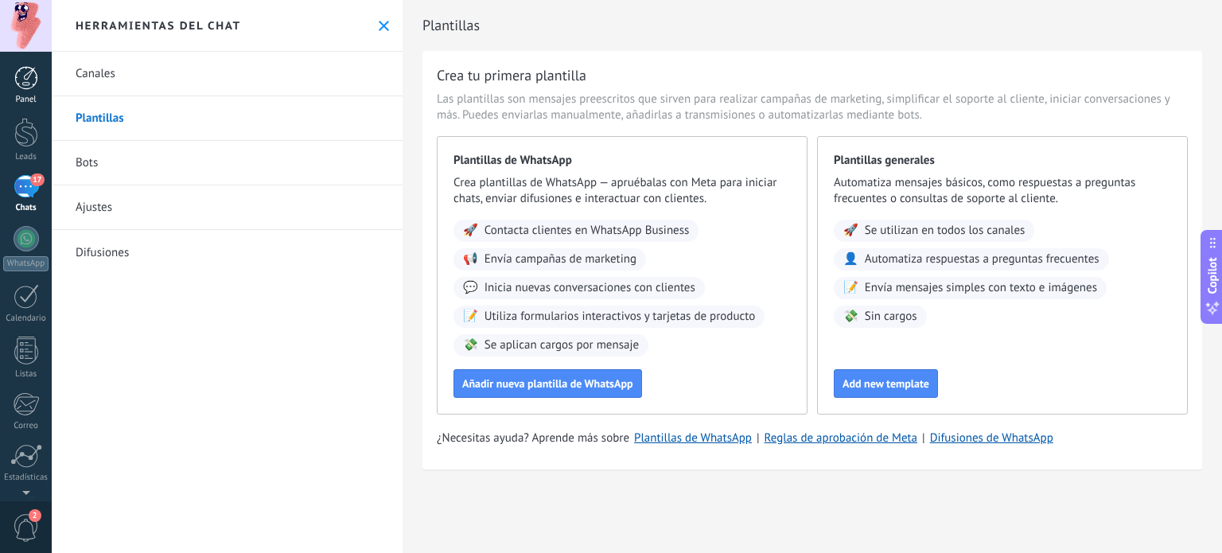
click at [25, 79] on div at bounding box center [26, 78] width 24 height 24
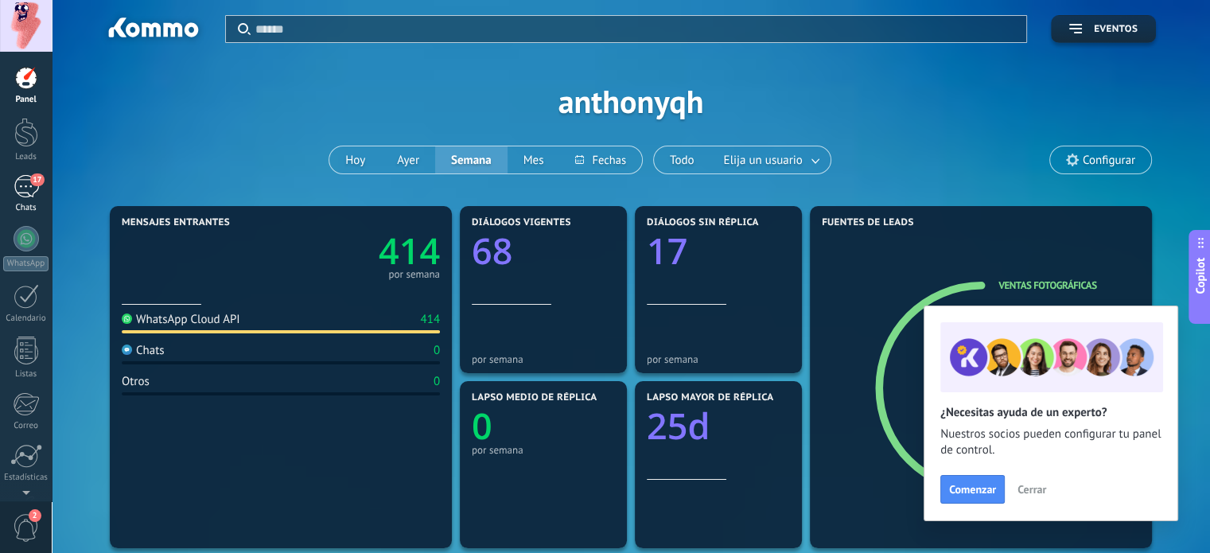
click at [24, 189] on div "17" at bounding box center [26, 186] width 25 height 23
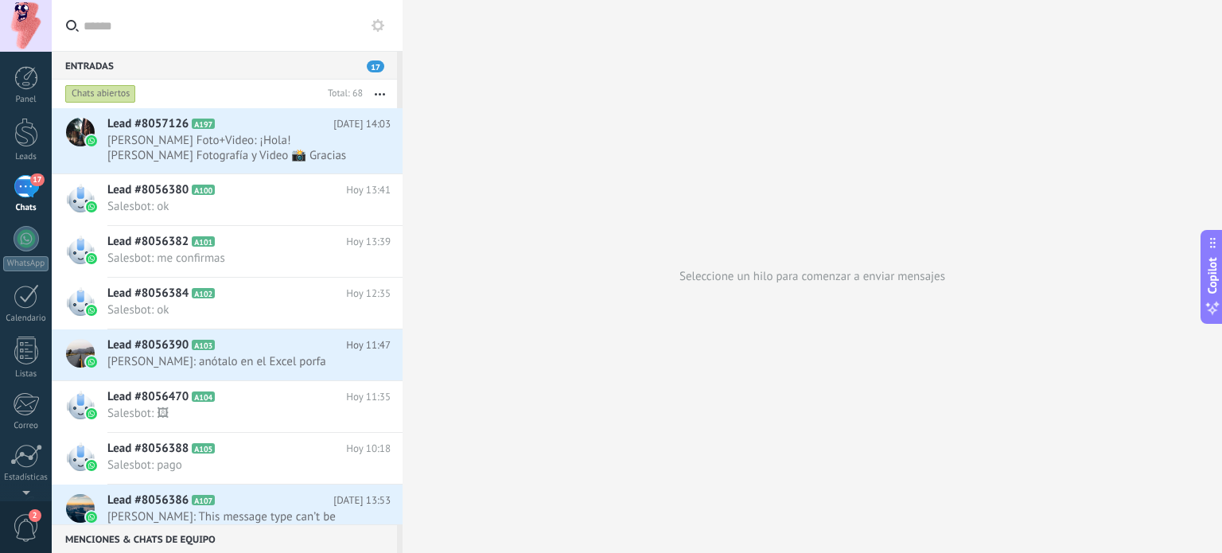
click at [382, 95] on icon "button" at bounding box center [380, 94] width 10 height 2
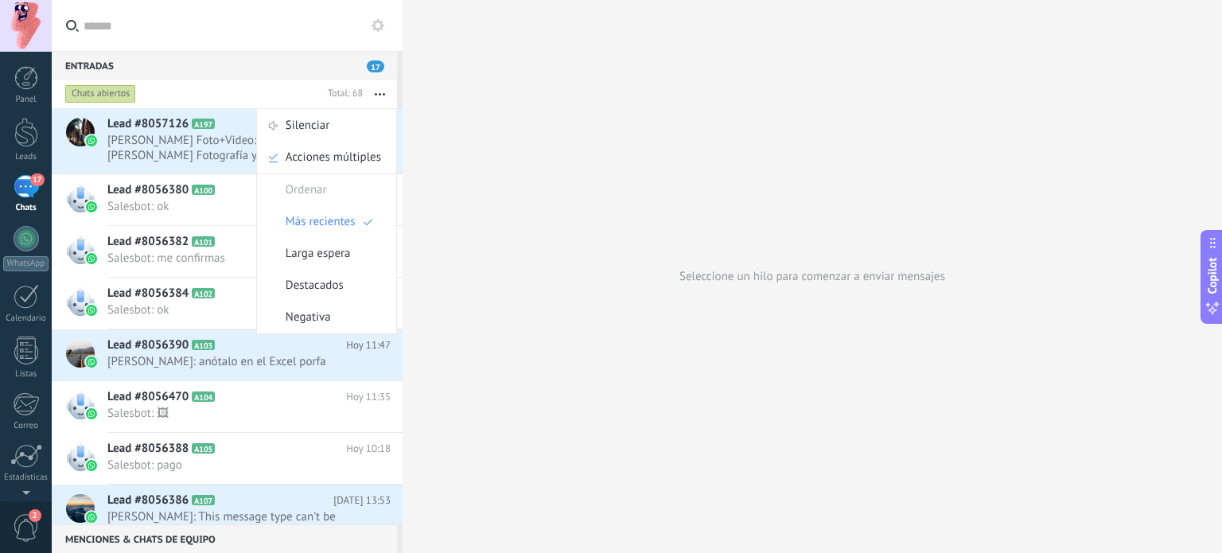
click at [282, 37] on input "text" at bounding box center [237, 25] width 306 height 51
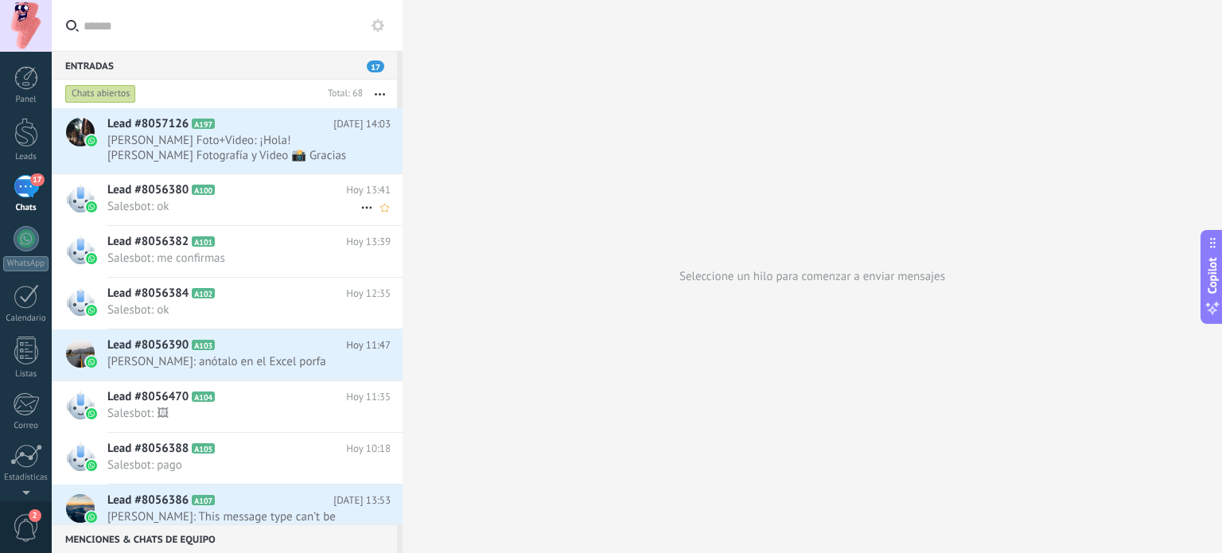
click at [247, 211] on span "Salesbot: ok" at bounding box center [233, 206] width 253 height 15
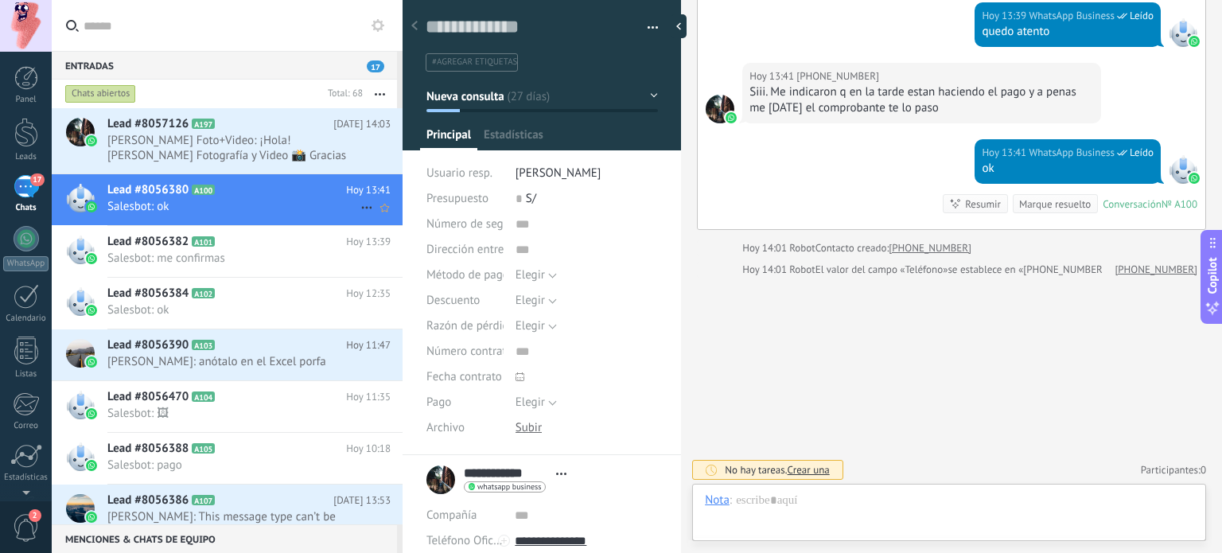
scroll to position [23, 0]
click at [418, 25] on div at bounding box center [414, 26] width 22 height 31
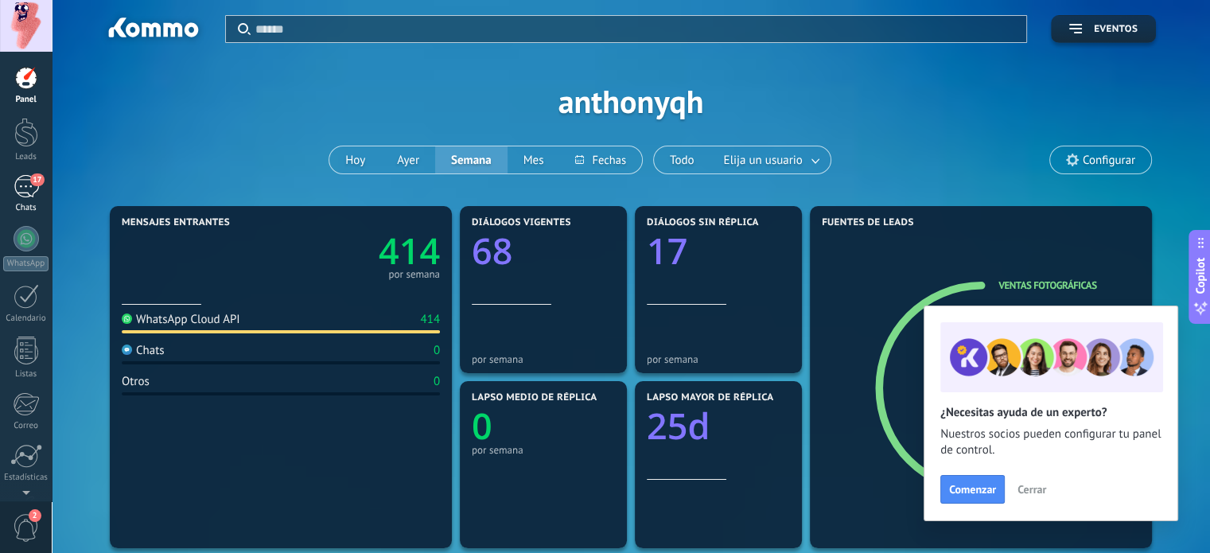
click at [29, 187] on div "17" at bounding box center [26, 186] width 25 height 23
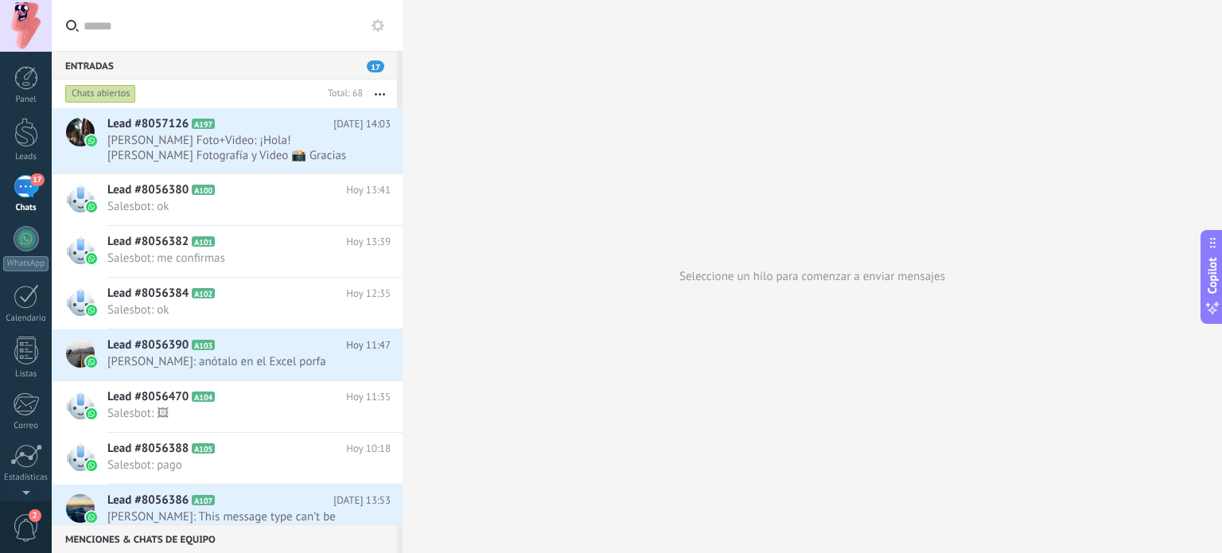
click at [242, 71] on div "Entradas 17" at bounding box center [224, 65] width 345 height 29
click at [374, 70] on span "17" at bounding box center [375, 66] width 17 height 12
click at [379, 92] on button "button" at bounding box center [380, 94] width 34 height 29
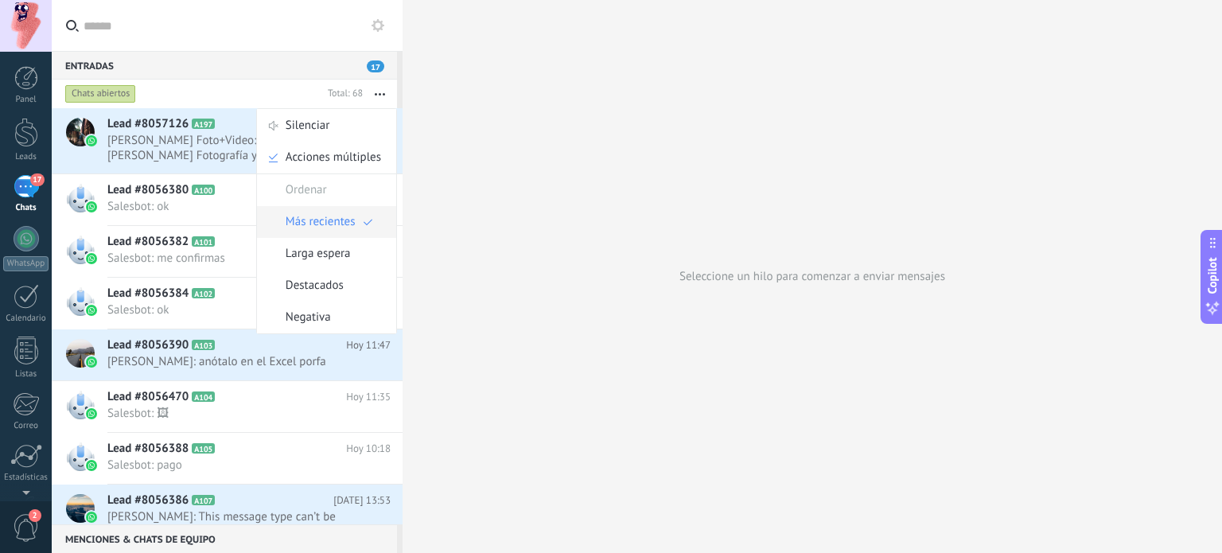
click at [323, 227] on span "Más recientes" at bounding box center [321, 222] width 70 height 32
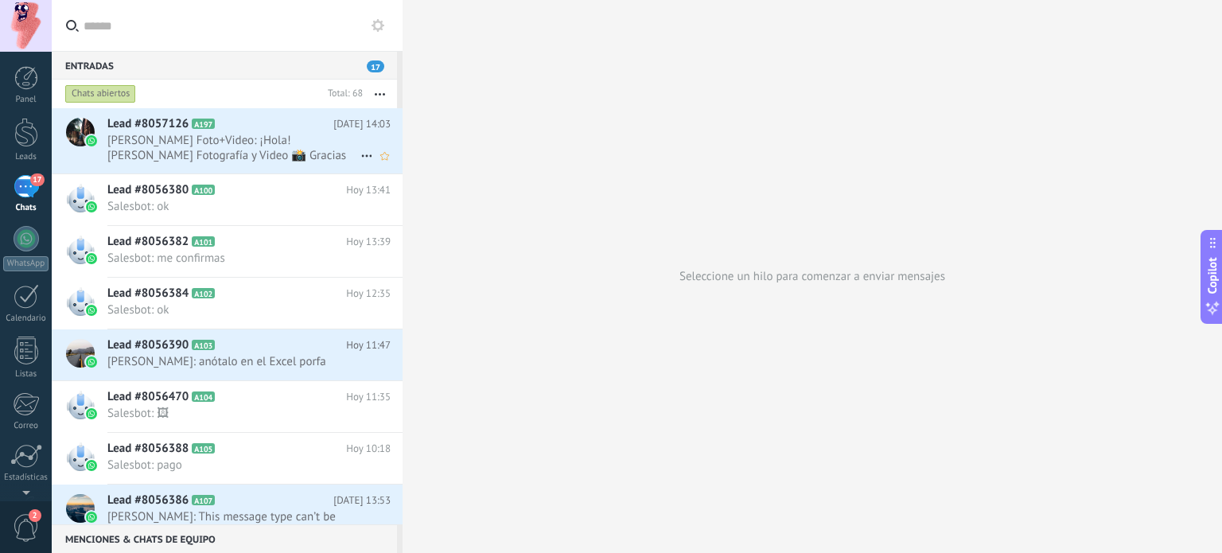
click at [229, 153] on span "MOISES MAYHUA Foto+Video: ¡Hola! Bienvenido a Moises Mayhua Fotografía y Video …" at bounding box center [233, 148] width 253 height 30
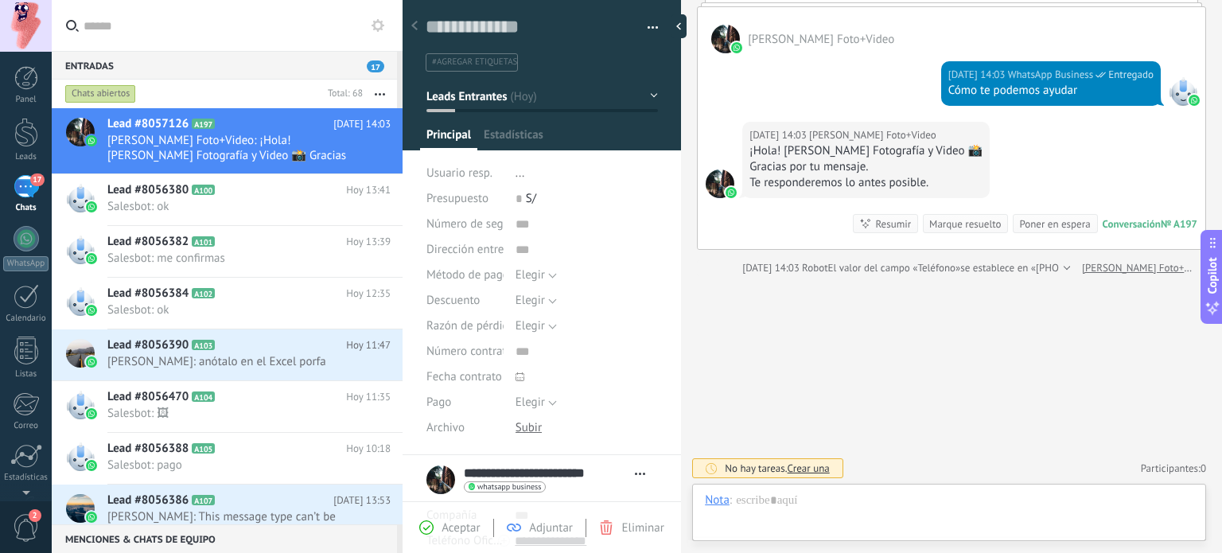
scroll to position [23, 0]
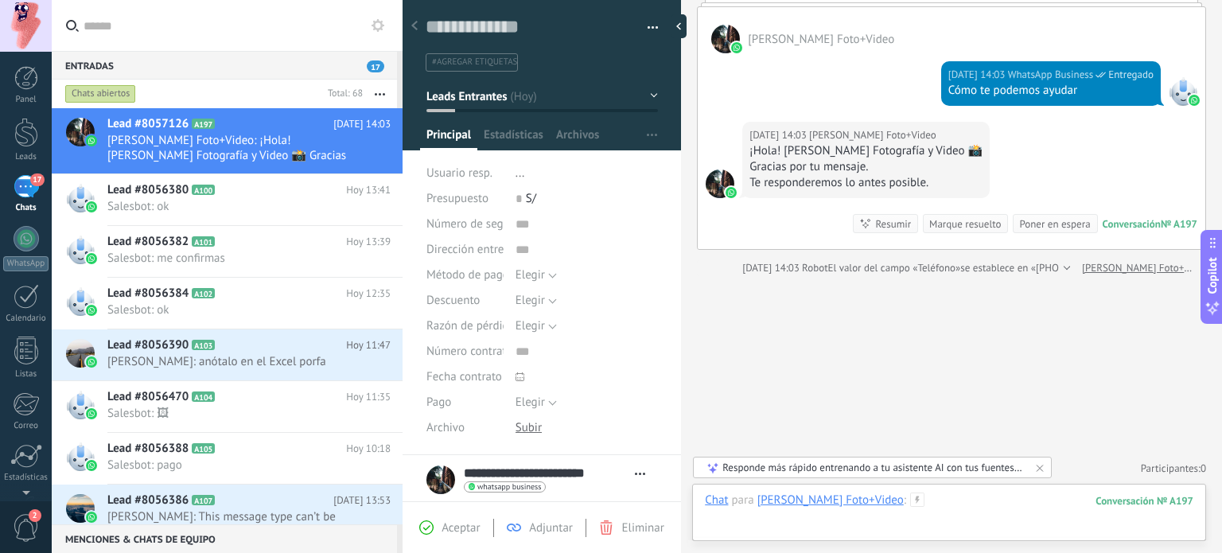
click at [970, 499] on div at bounding box center [949, 516] width 488 height 48
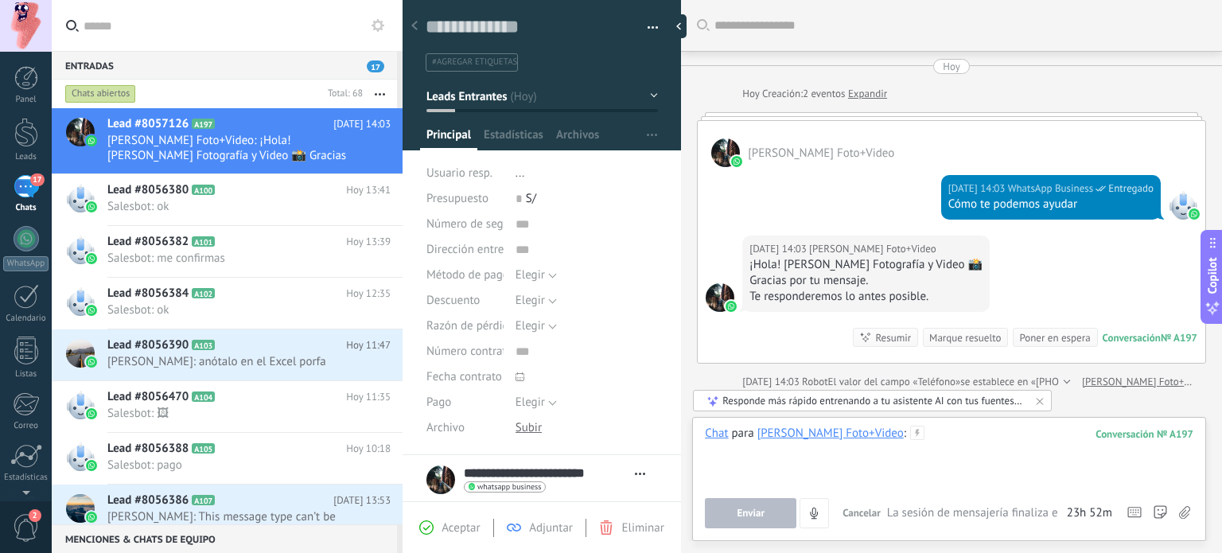
scroll to position [114, 0]
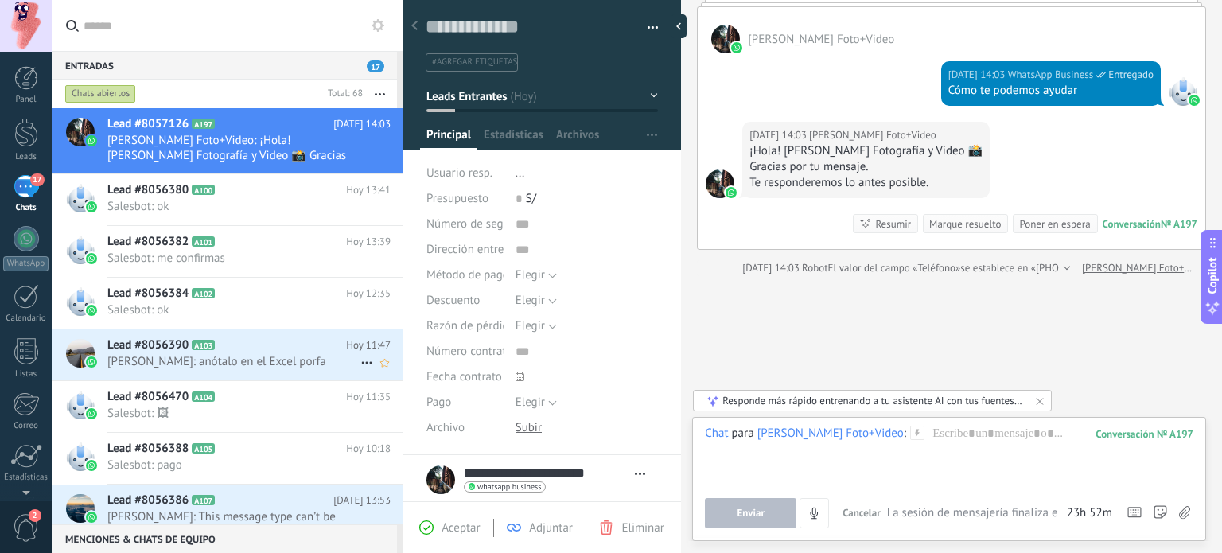
click at [277, 336] on div "Lead #8056390 A103 Hoy 11:47 Anthony Quiroz: anótalo en el Excel porfa" at bounding box center [254, 354] width 295 height 50
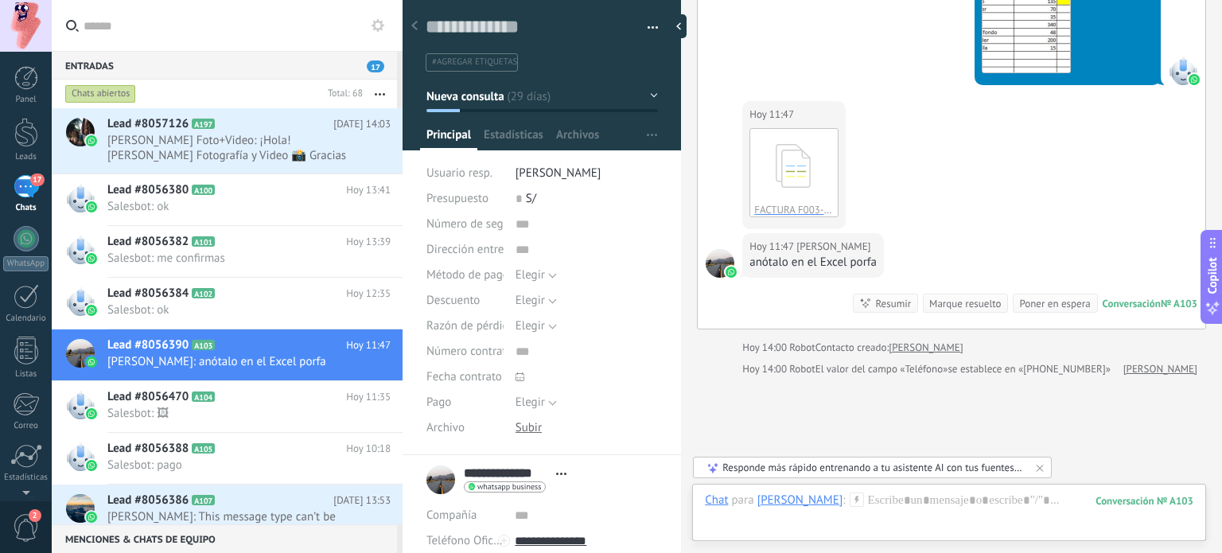
scroll to position [2392, 0]
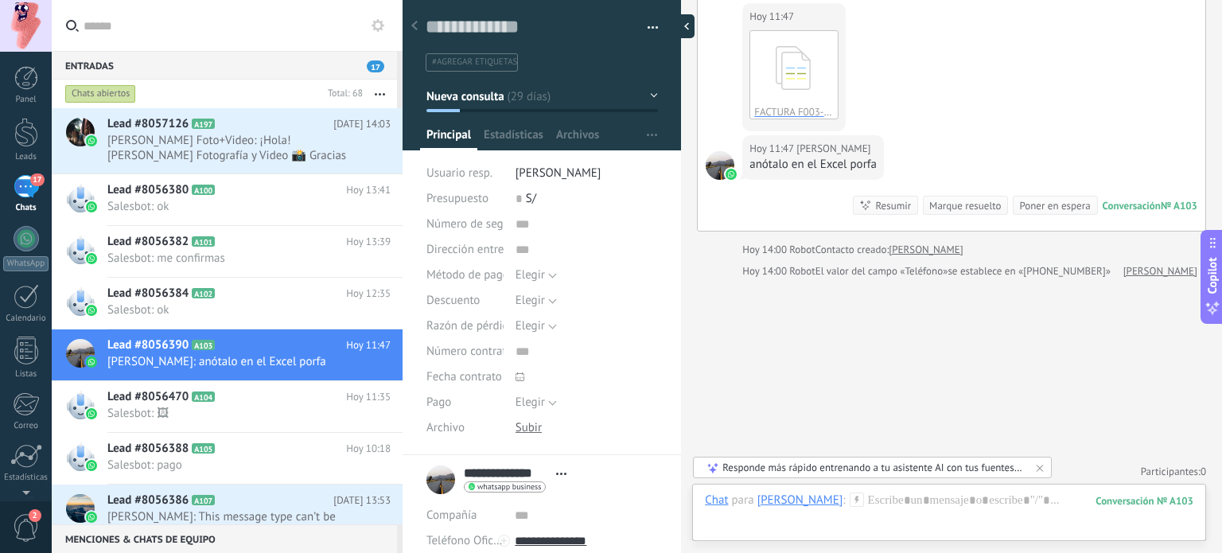
click at [689, 25] on div at bounding box center [682, 26] width 24 height 24
type textarea "**********"
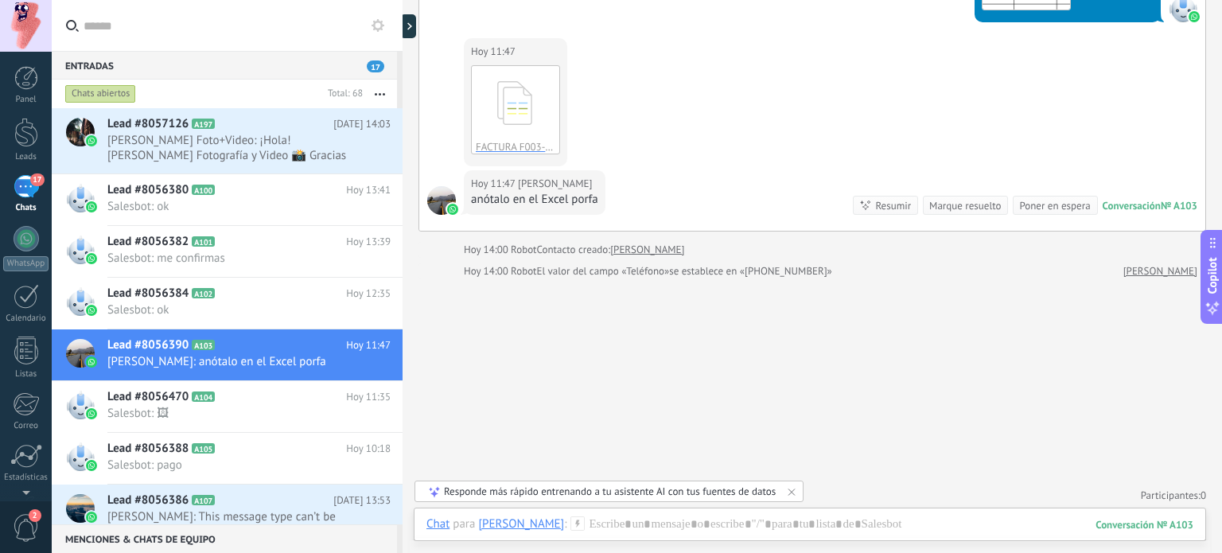
click at [268, 499] on h2 "Lead #8056386 A107" at bounding box center [220, 500] width 226 height 16
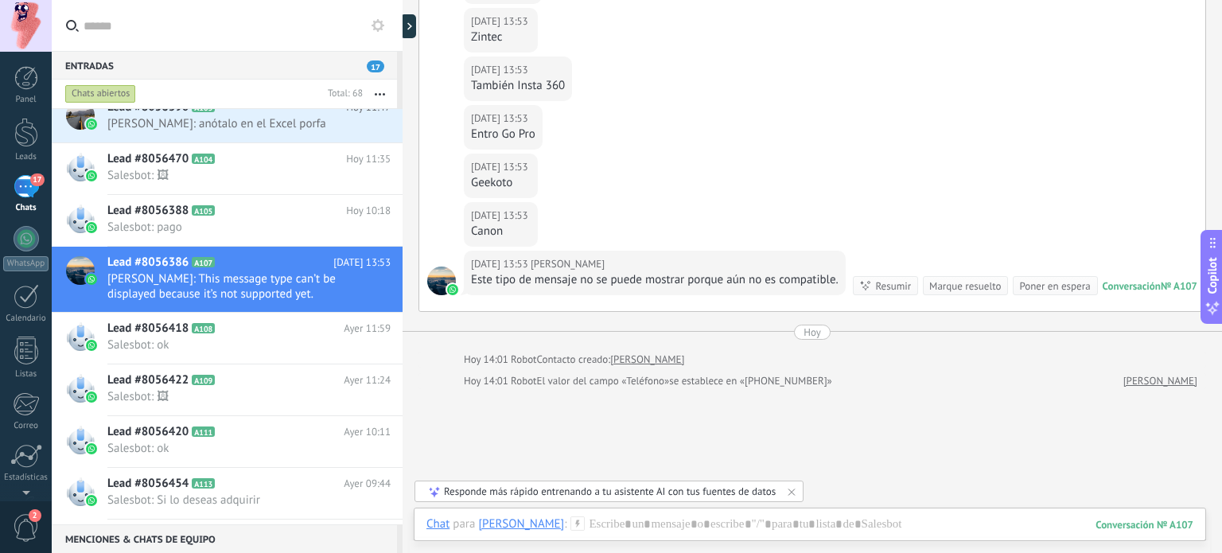
scroll to position [1496, 0]
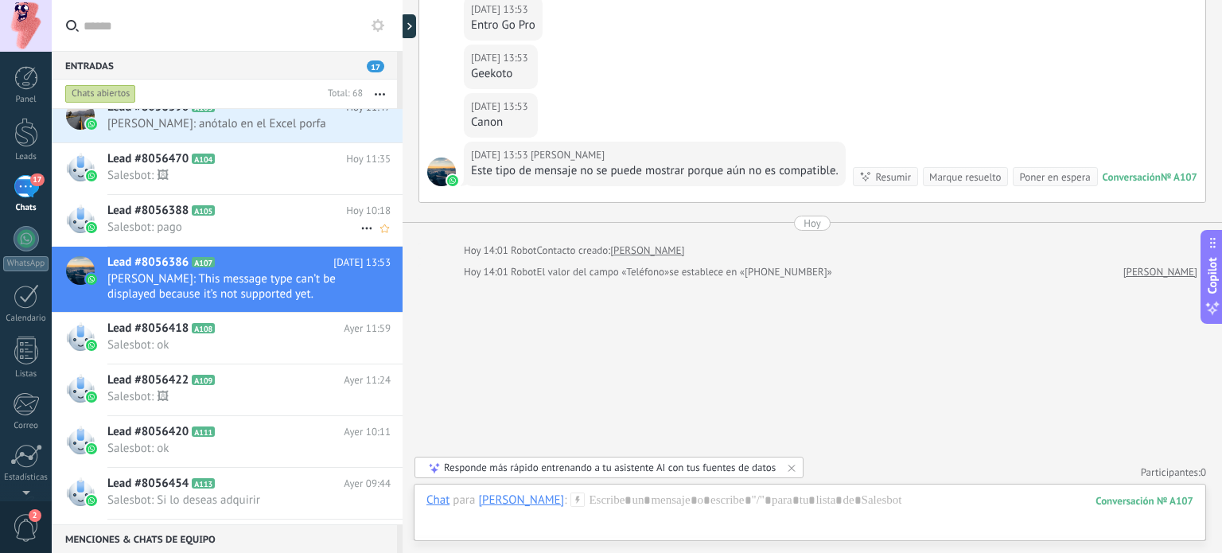
click at [266, 212] on h2 "Lead #8056388 A105" at bounding box center [226, 211] width 239 height 16
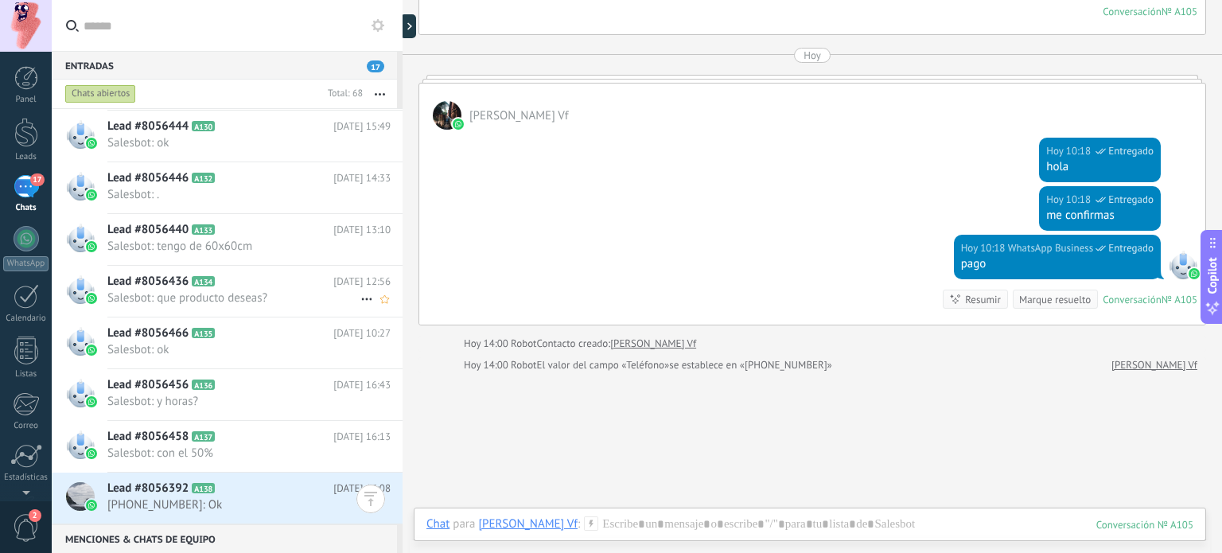
scroll to position [1352, 0]
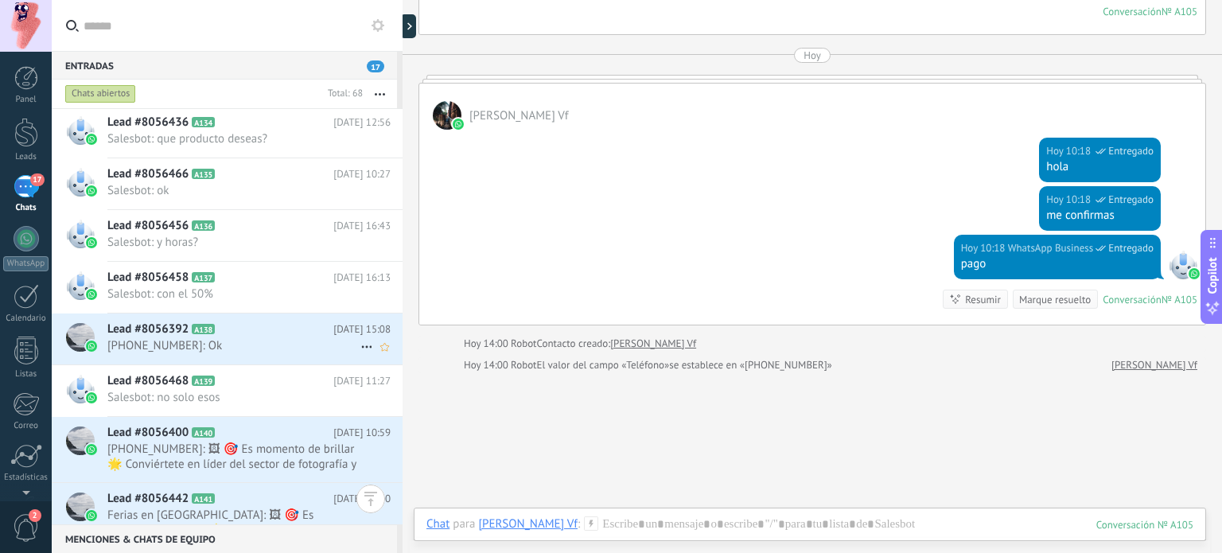
click at [245, 343] on span "+51941158783: Ok" at bounding box center [233, 345] width 253 height 15
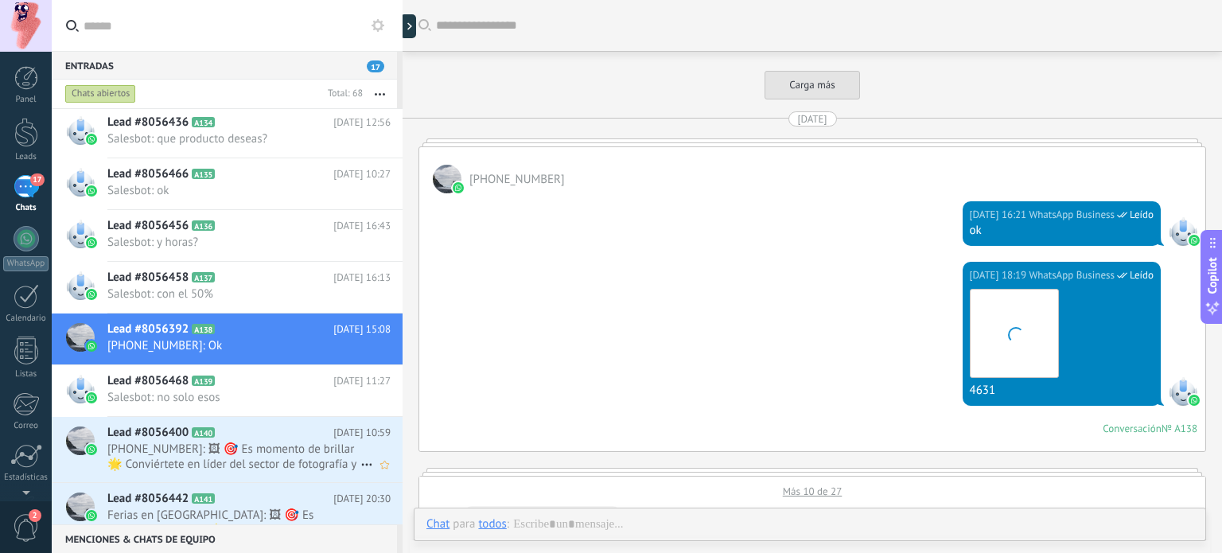
scroll to position [1731, 0]
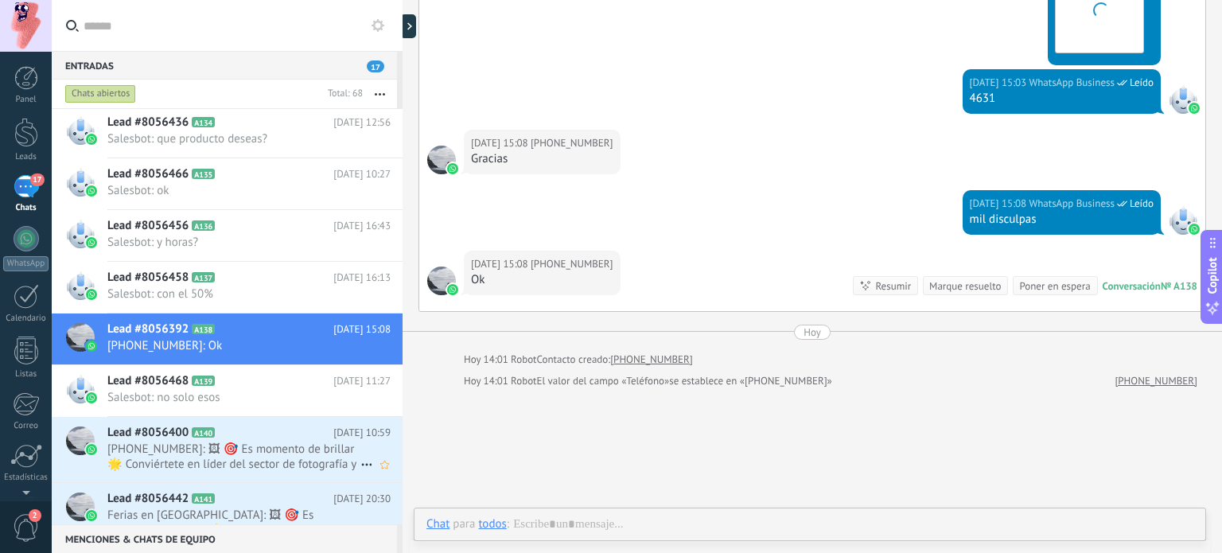
click at [262, 429] on h2 "Lead #8056400 A140" at bounding box center [220, 433] width 226 height 16
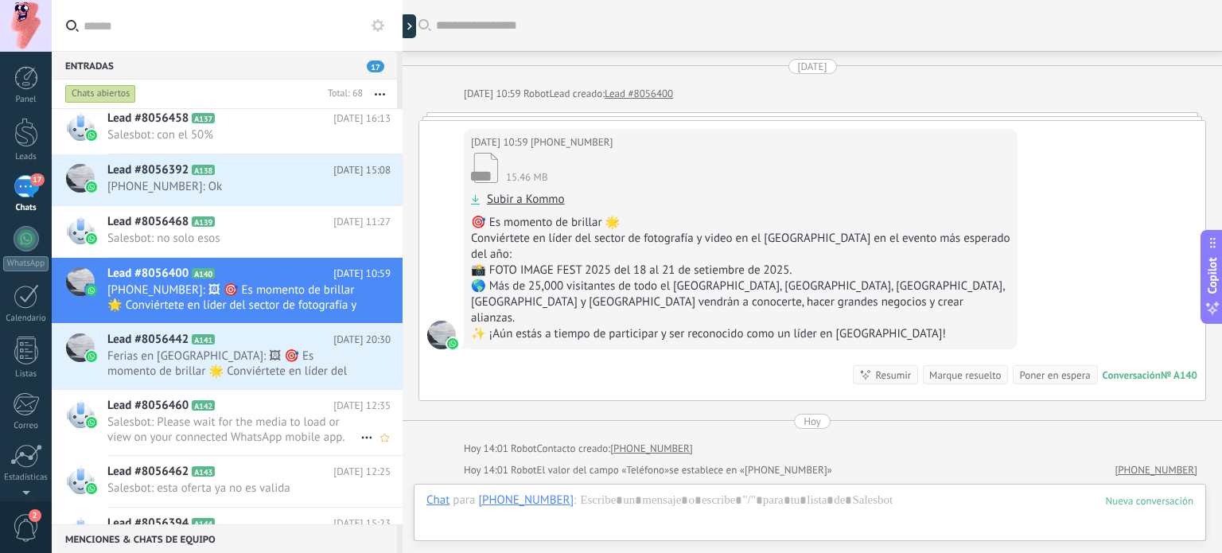
scroll to position [1591, 0]
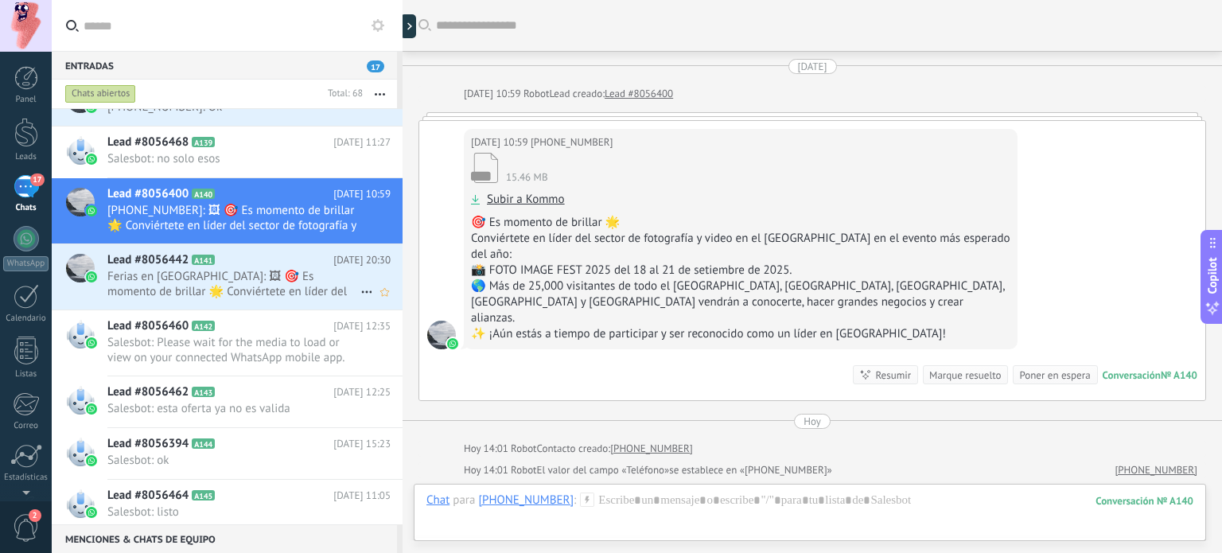
click at [257, 282] on span "Ferias en Peru: 🖼 🎯 Es momento de brillar 🌟 Conviértete en líder del sector de …" at bounding box center [233, 284] width 253 height 30
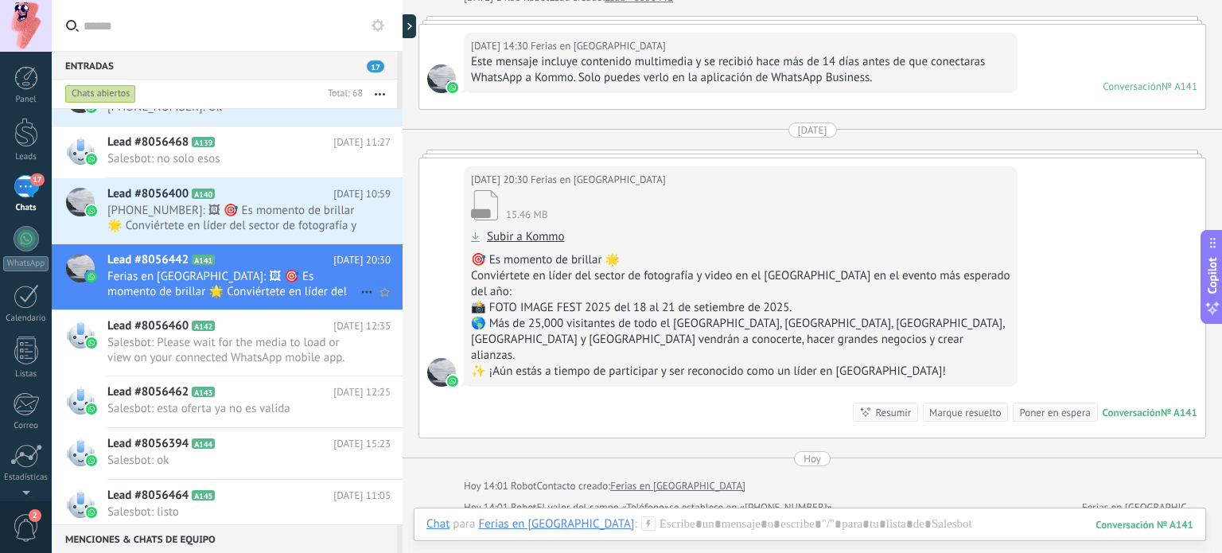
scroll to position [1511, 0]
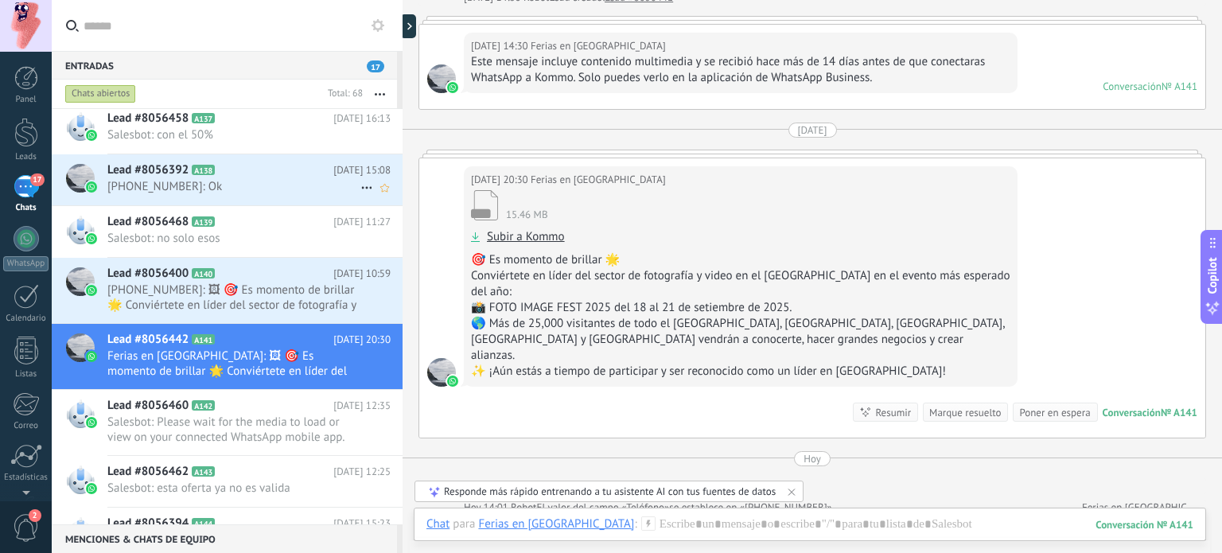
click at [267, 189] on span "+51941158783: Ok" at bounding box center [233, 186] width 253 height 15
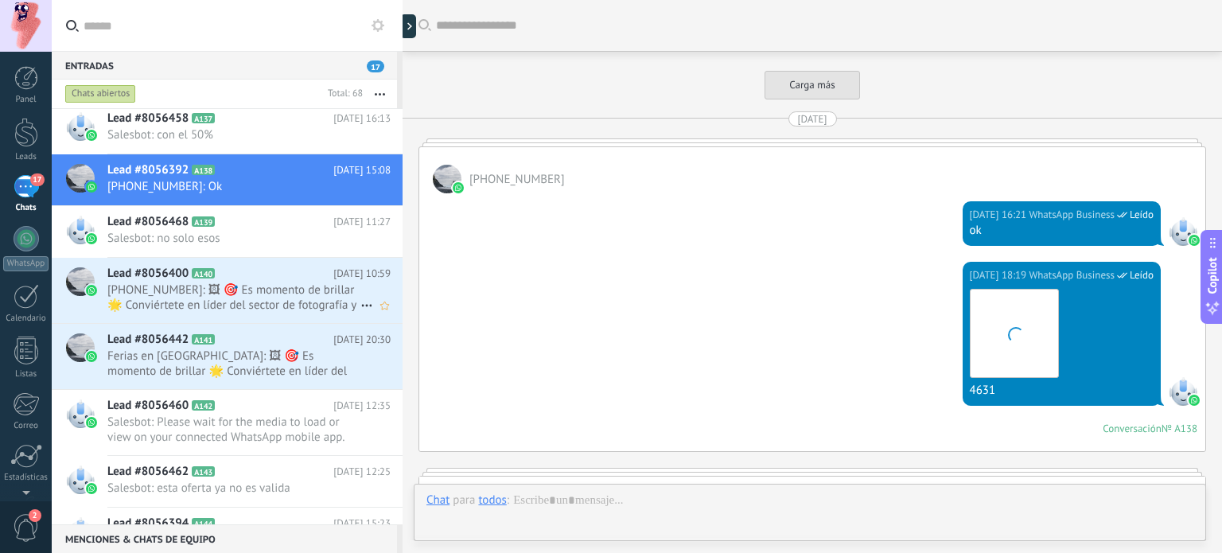
scroll to position [1731, 0]
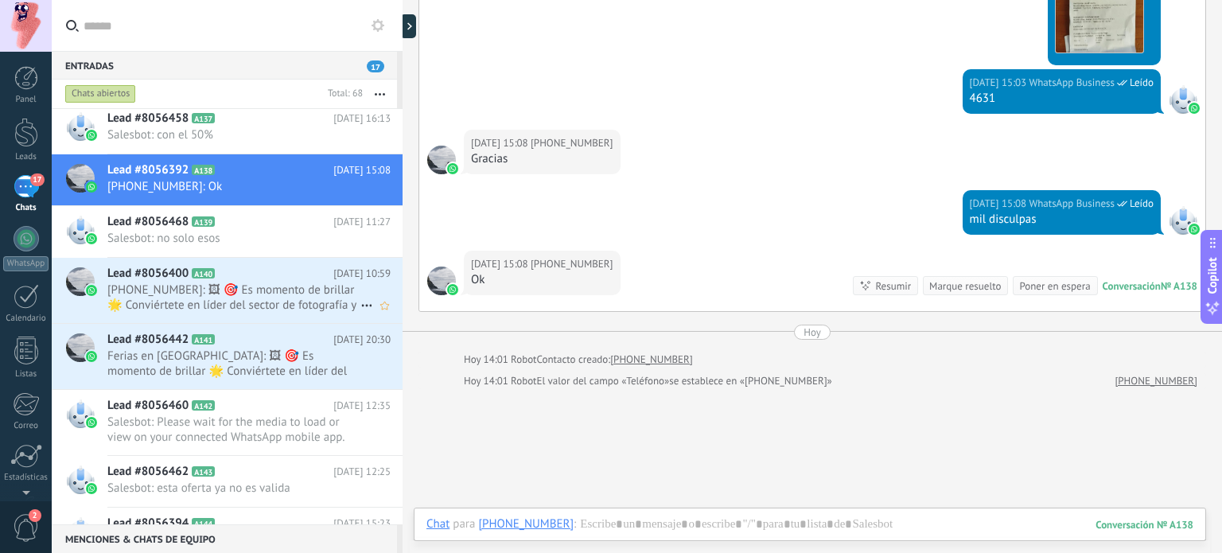
click at [258, 277] on h2 "Lead #8056400 A140" at bounding box center [220, 274] width 226 height 16
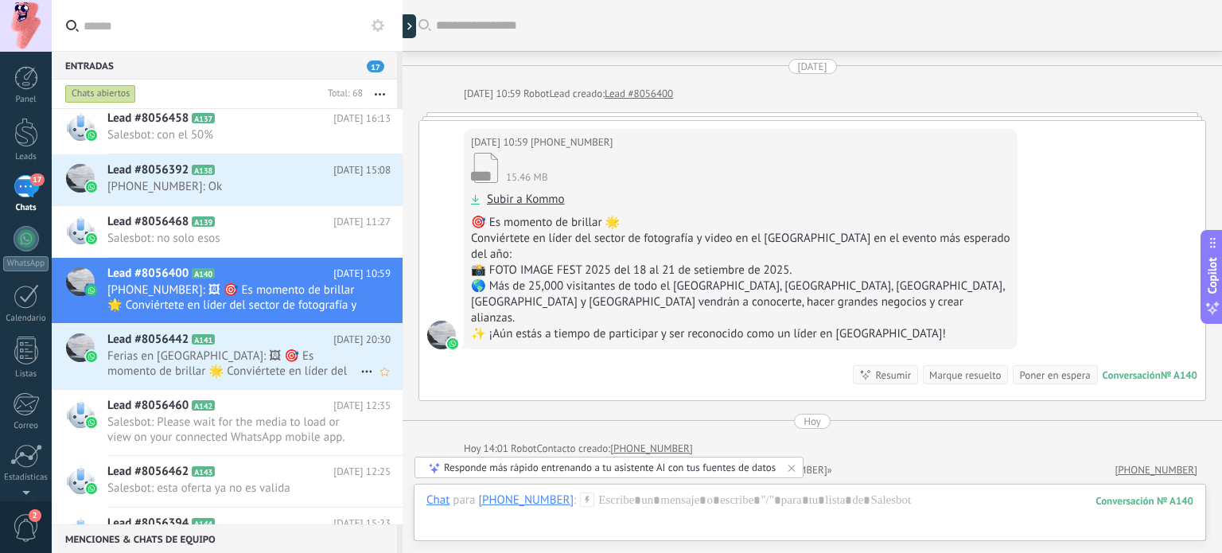
click at [267, 361] on span "Ferias en Peru: 🖼 🎯 Es momento de brillar 🌟 Conviértete en líder del sector de …" at bounding box center [233, 363] width 253 height 30
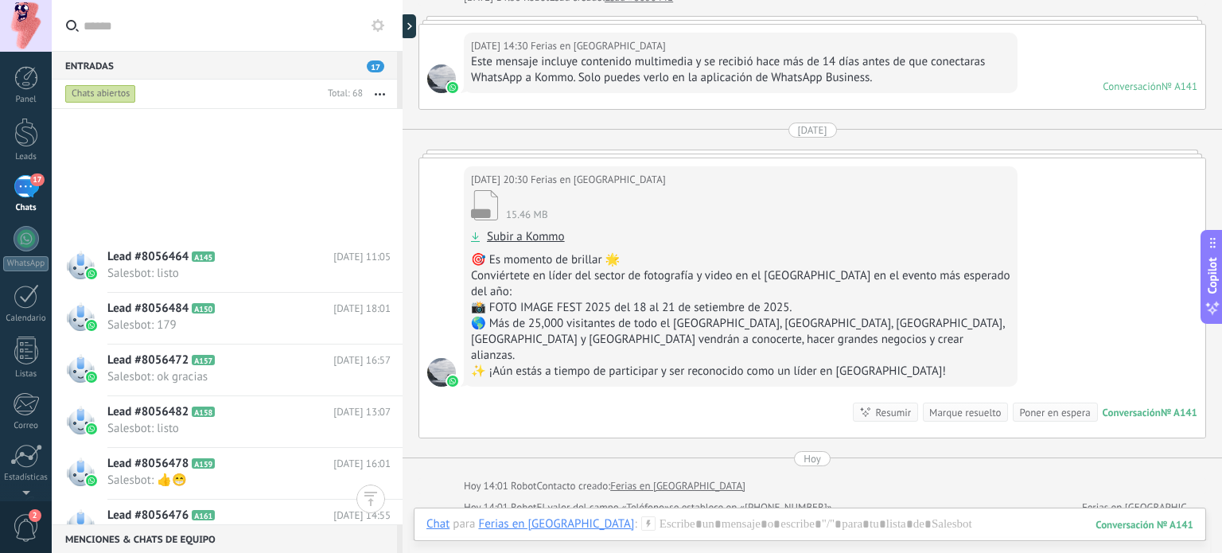
scroll to position [2227, 0]
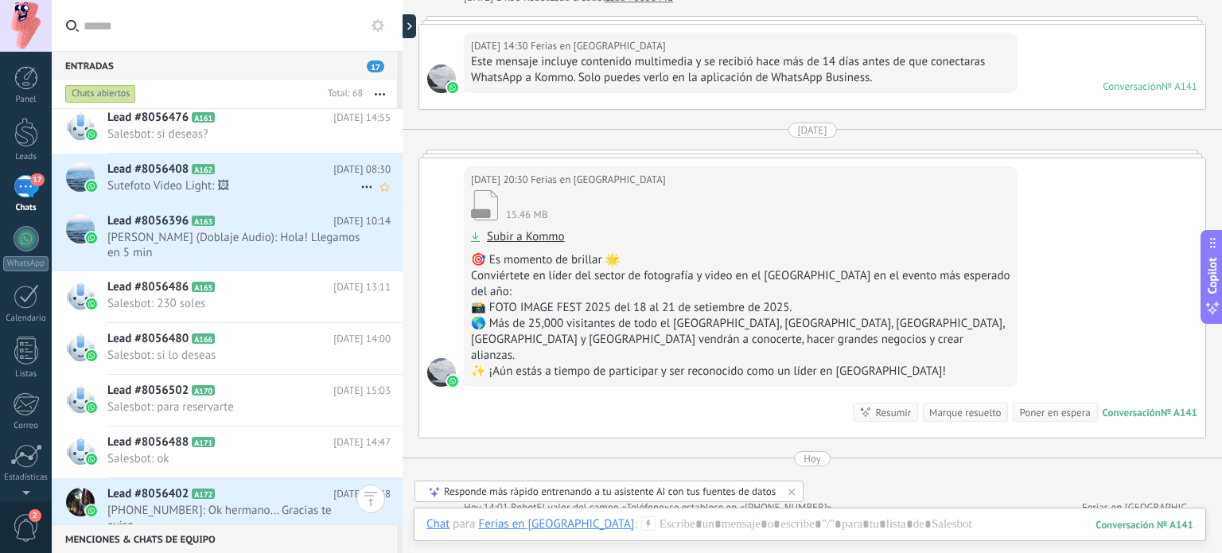
click at [257, 180] on span "Sutefoto Video Light: 🖼" at bounding box center [233, 185] width 253 height 15
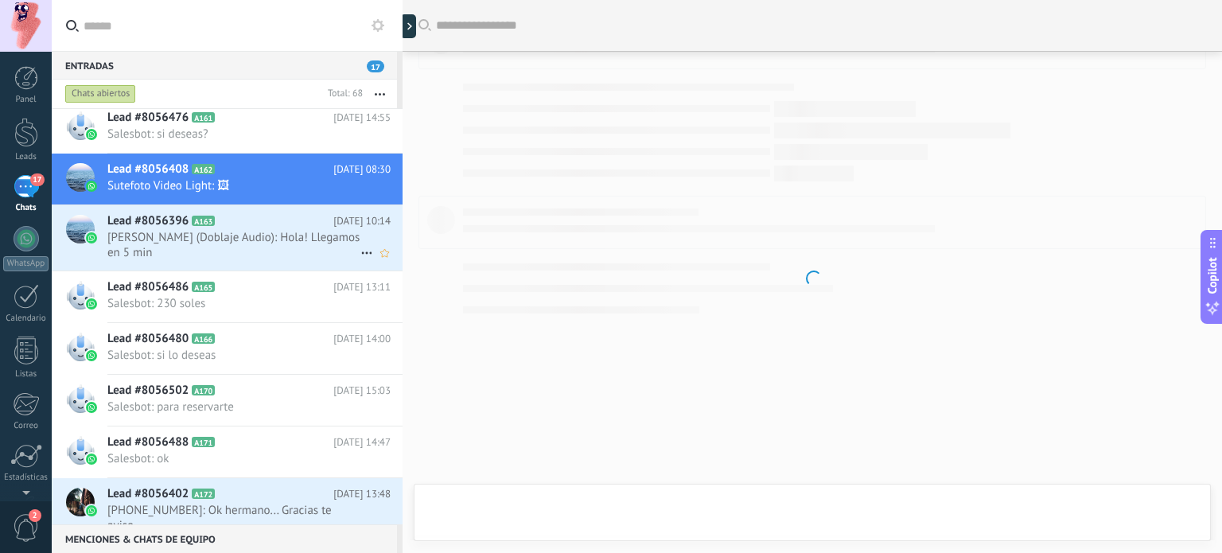
click at [266, 236] on span "Oswaldo (Doblaje Audio): Hola! Llegamos en 5 min" at bounding box center [233, 245] width 253 height 30
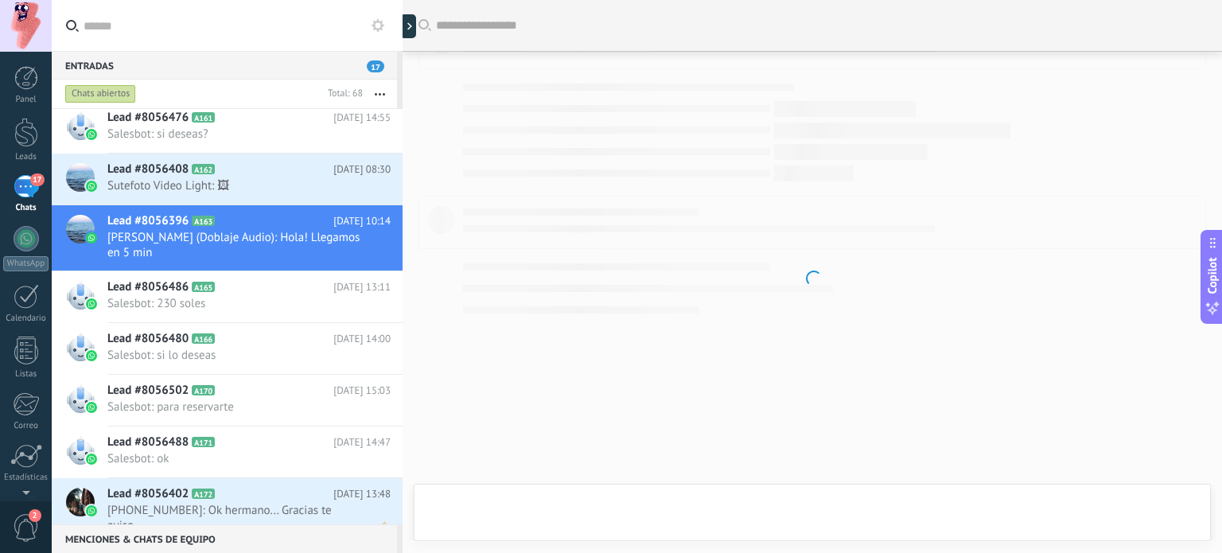
click at [263, 497] on h2 "Lead #8056402 A172" at bounding box center [220, 494] width 226 height 16
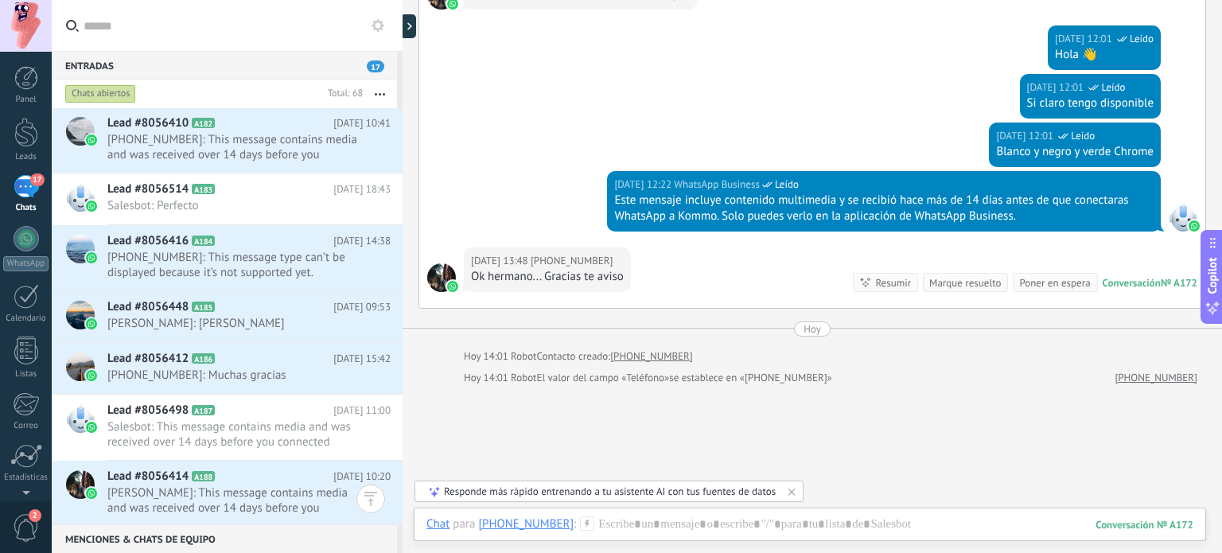
scroll to position [3009, 0]
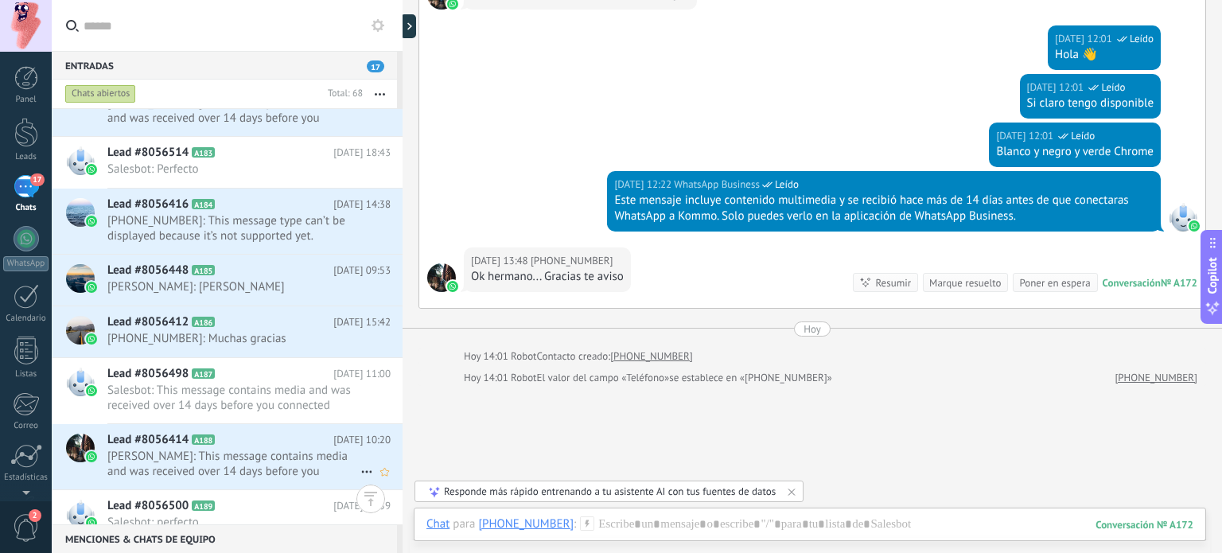
click at [280, 457] on span "Meryane Guillén: This message contains media and was received over 14 days befo…" at bounding box center [233, 464] width 253 height 30
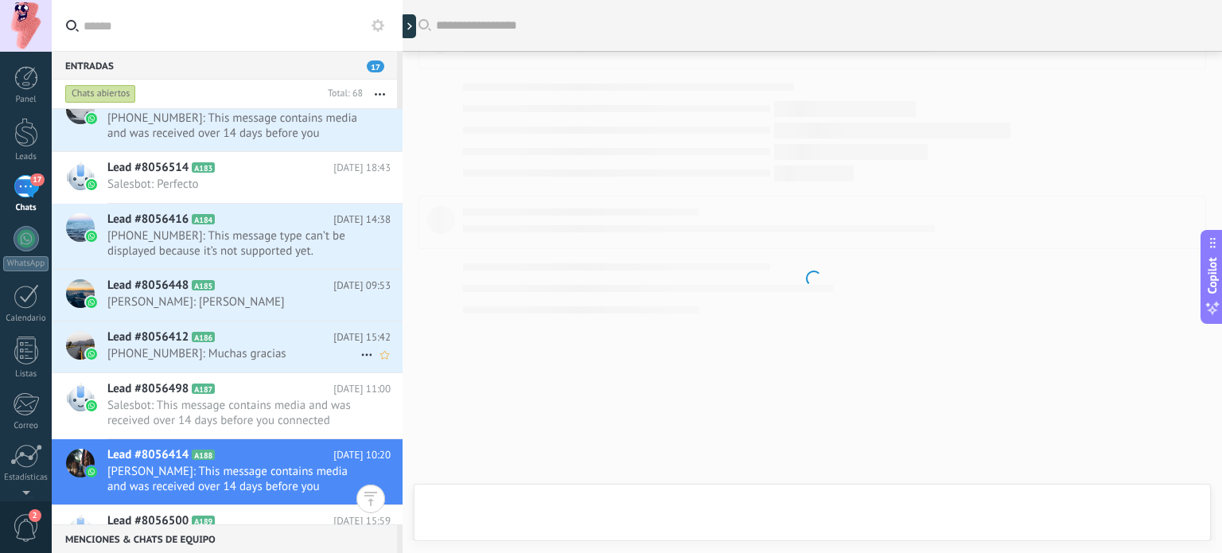
click at [247, 334] on h2 "Lead #8056412 A186" at bounding box center [220, 337] width 226 height 16
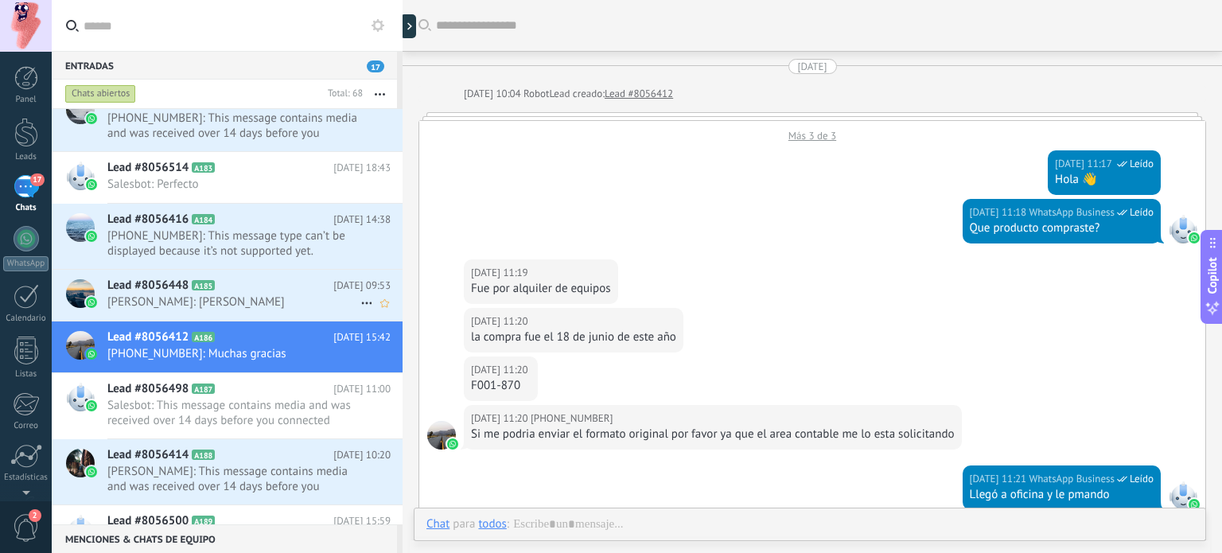
scroll to position [415, 0]
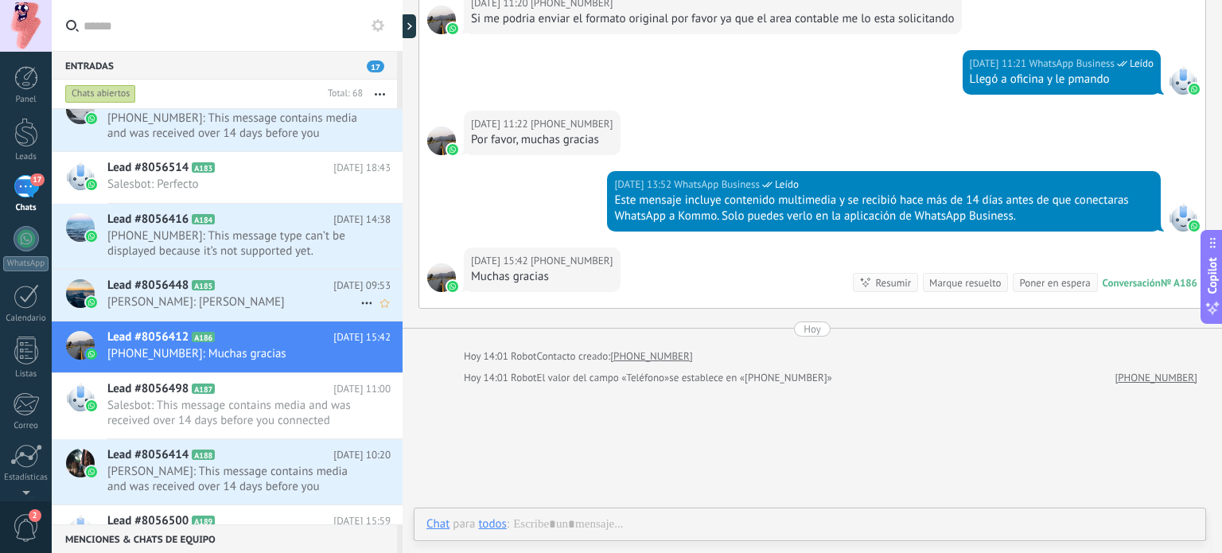
click at [258, 284] on h2 "Lead #8056448 A185" at bounding box center [220, 286] width 226 height 16
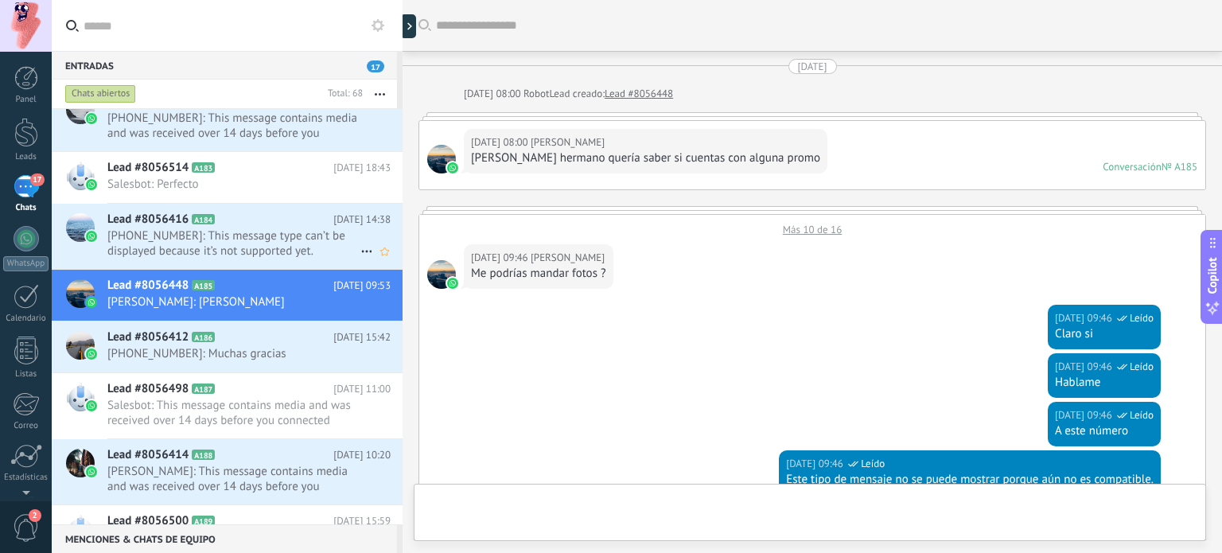
click at [275, 239] on span "+573118022359: This message type can’t be displayed because it’s not supported …" at bounding box center [233, 243] width 253 height 30
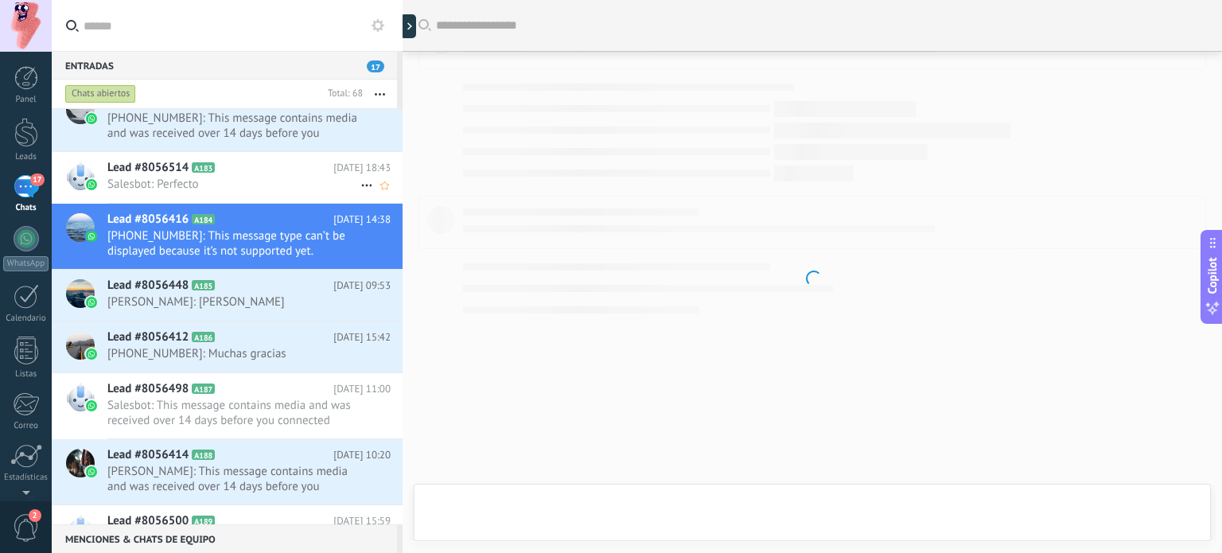
click at [283, 178] on span "Salesbot: Perfecto" at bounding box center [233, 184] width 253 height 15
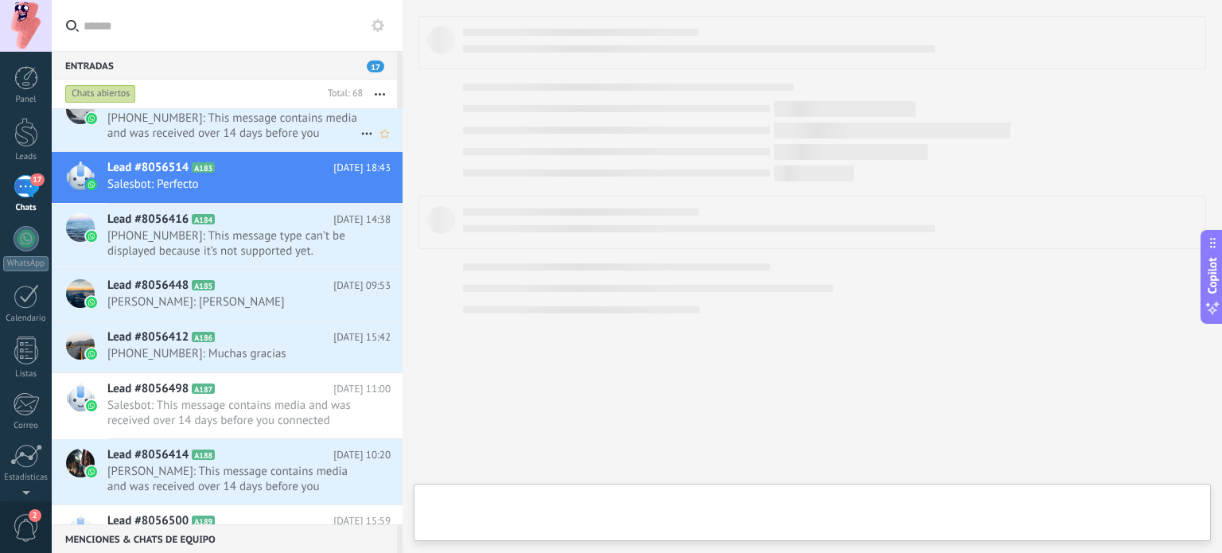
click at [284, 138] on span "+51983613633: This message contains media and was received over 14 days before …" at bounding box center [233, 126] width 253 height 30
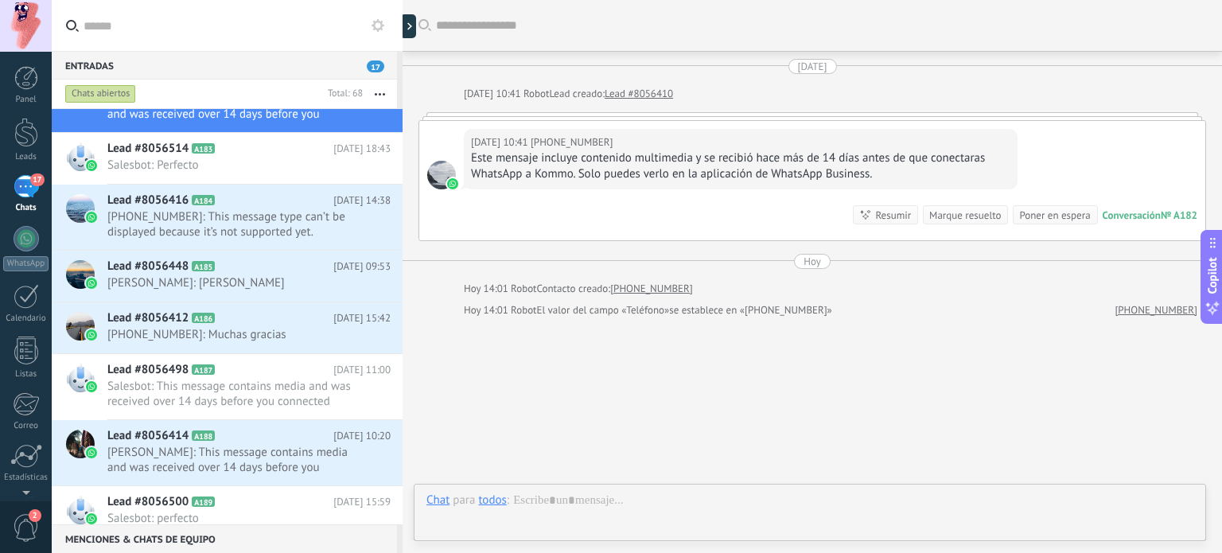
scroll to position [41, 0]
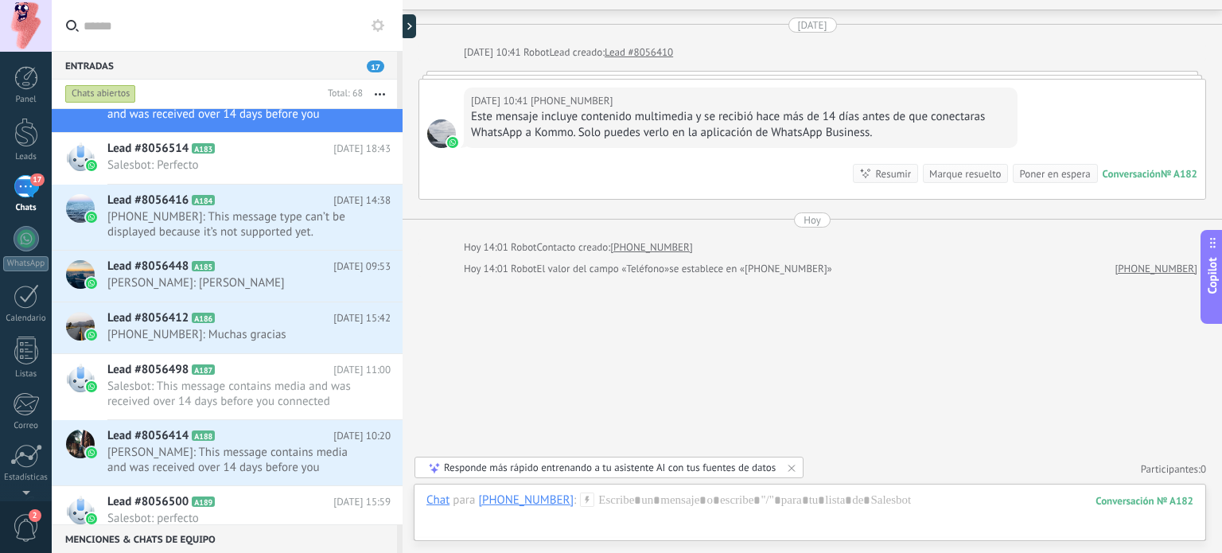
click at [378, 20] on use at bounding box center [377, 25] width 13 height 13
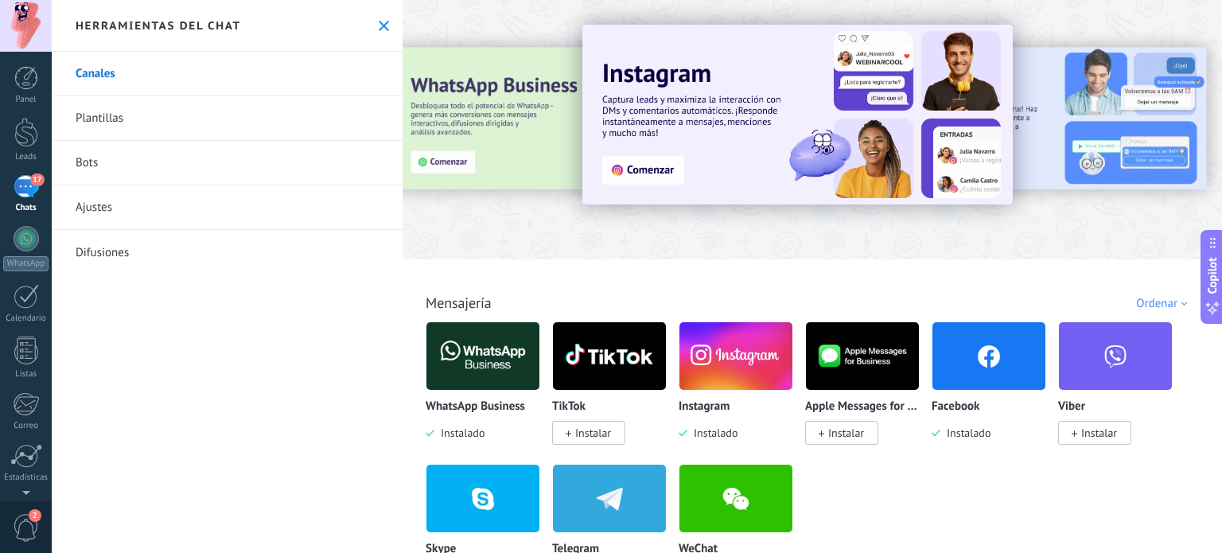
click at [97, 72] on link "Canales" at bounding box center [227, 74] width 351 height 45
drag, startPoint x: 379, startPoint y: 22, endPoint x: 361, endPoint y: 33, distance: 21.4
click at [379, 22] on icon at bounding box center [384, 26] width 10 height 10
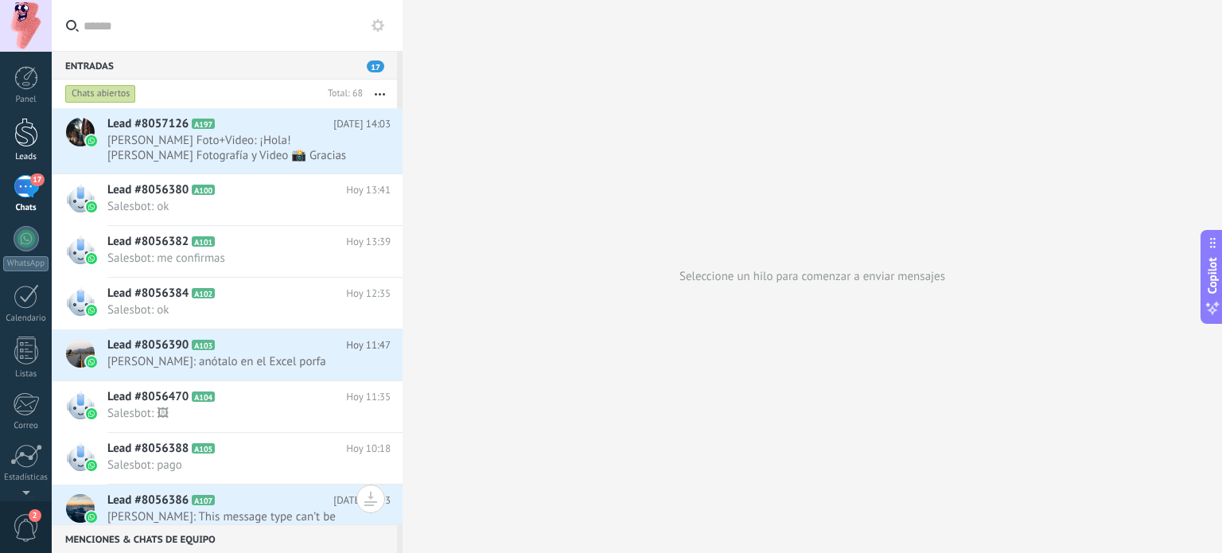
click at [25, 135] on div at bounding box center [26, 132] width 24 height 29
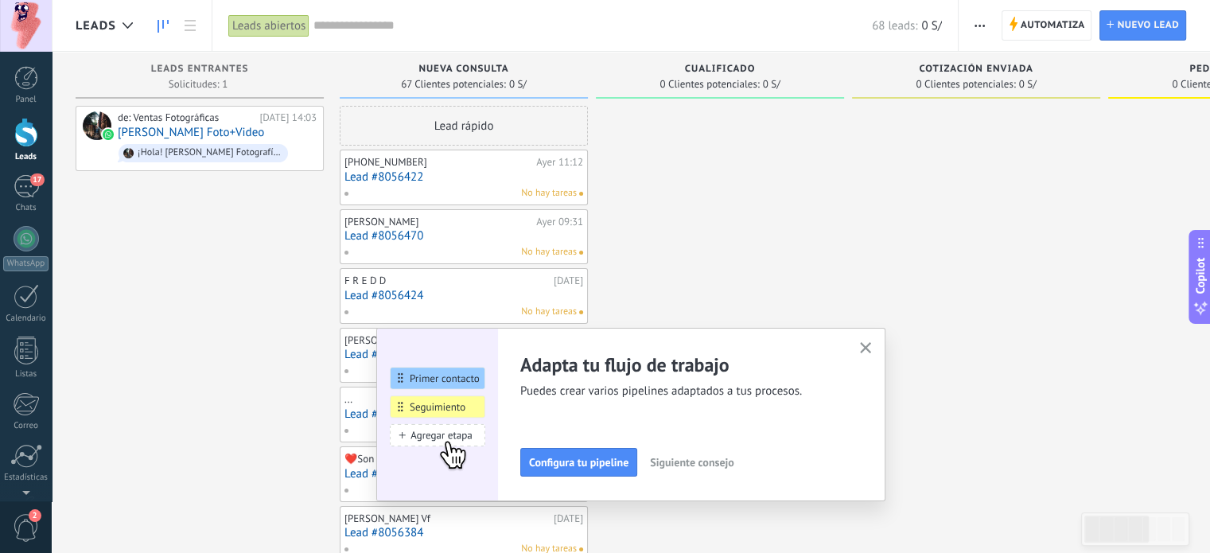
click at [872, 348] on icon "button" at bounding box center [866, 348] width 12 height 12
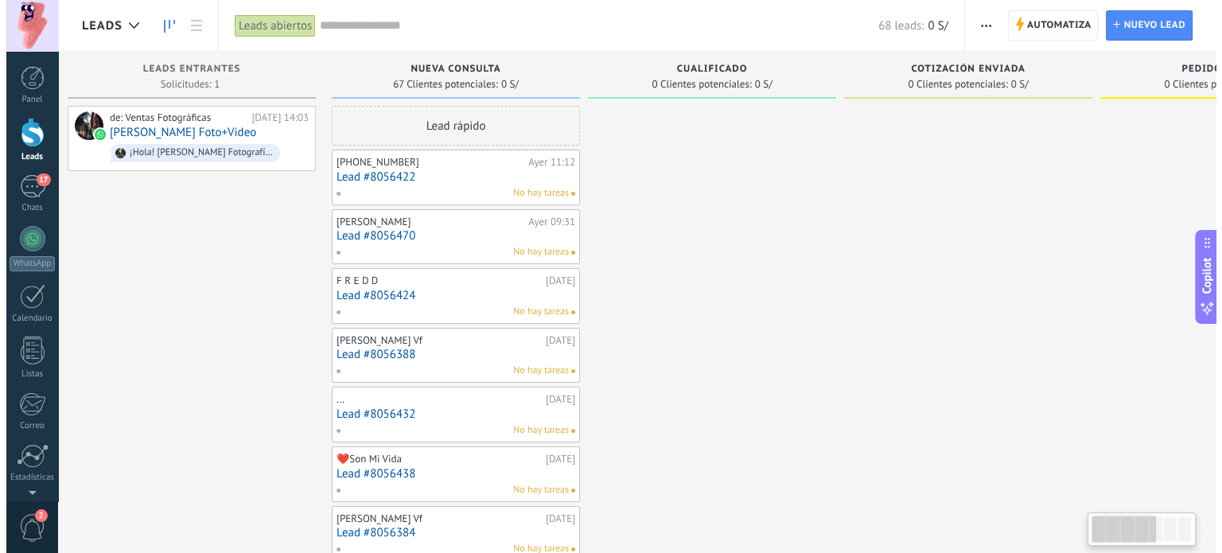
scroll to position [0, 12]
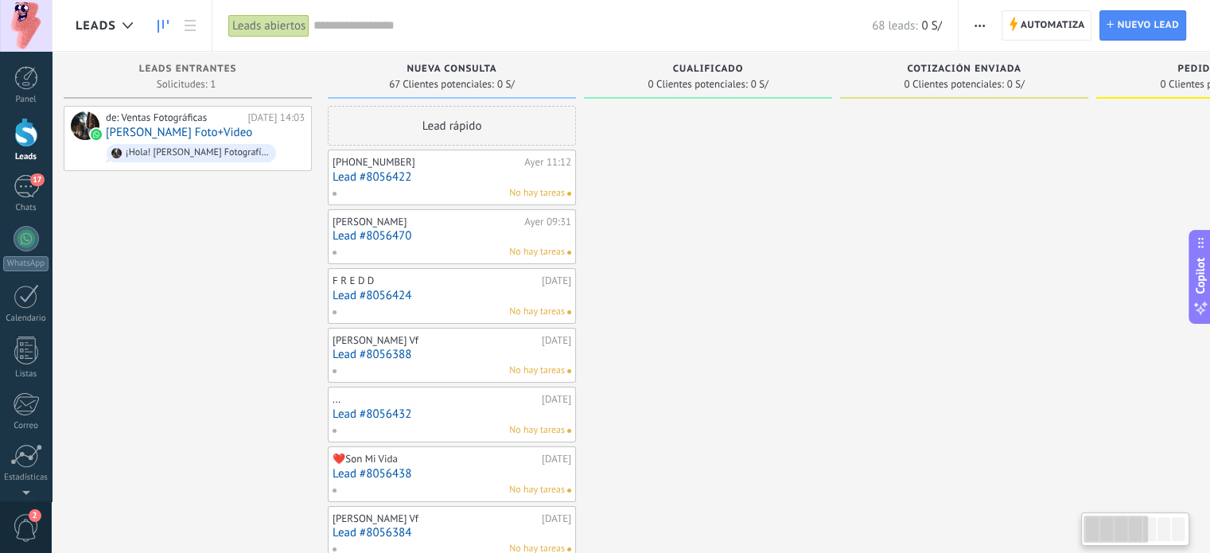
drag, startPoint x: 1119, startPoint y: 526, endPoint x: 1089, endPoint y: 525, distance: 30.2
click at [1098, 526] on div at bounding box center [1115, 528] width 64 height 27
click at [28, 196] on div "17" at bounding box center [26, 186] width 25 height 23
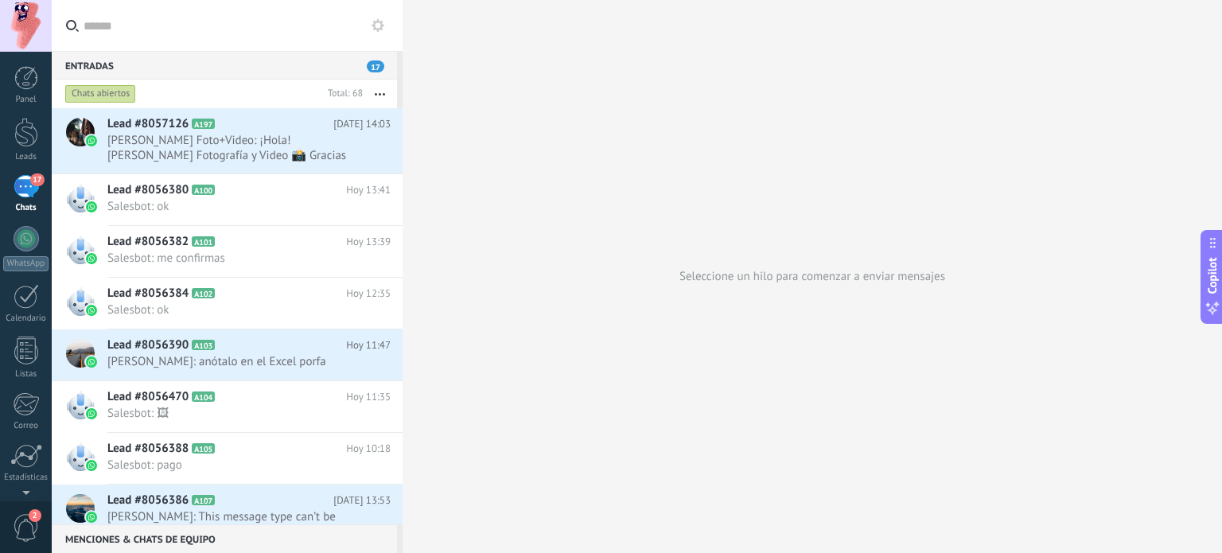
click at [371, 64] on span "17" at bounding box center [375, 66] width 17 height 12
click at [105, 93] on div "Chats abiertos" at bounding box center [100, 93] width 71 height 19
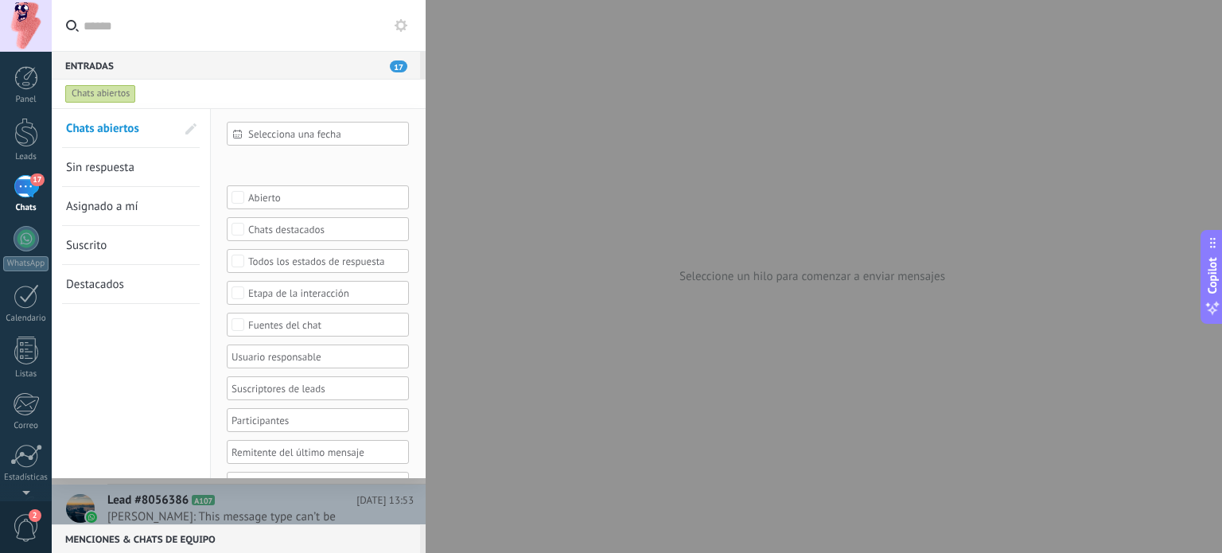
click at [97, 169] on span "Sin respuesta" at bounding box center [100, 167] width 68 height 15
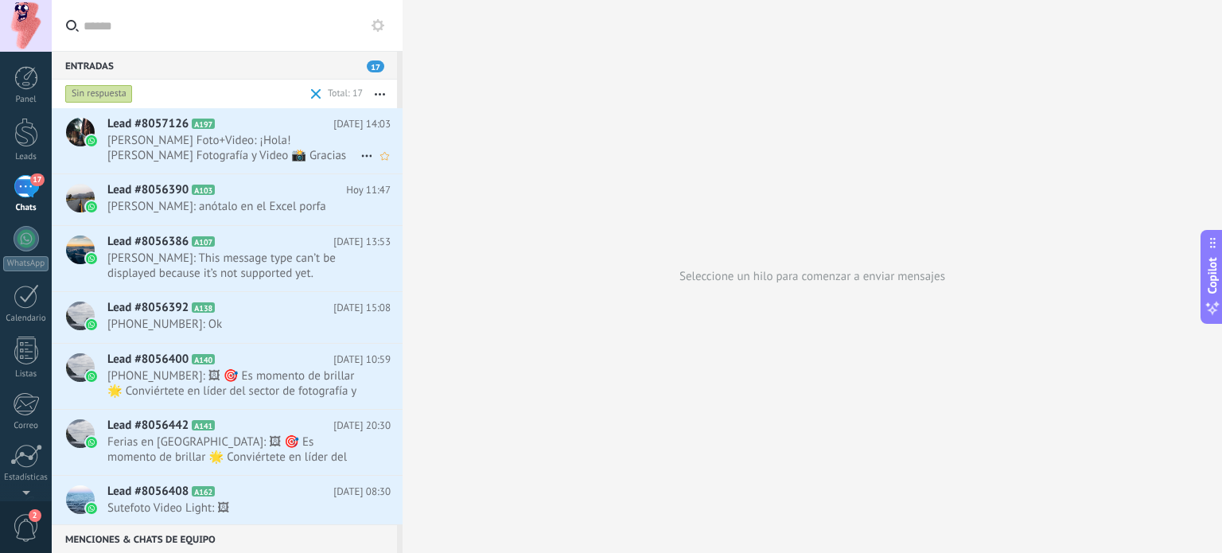
click at [239, 139] on span "MOISES MAYHUA Foto+Video: ¡Hola! Bienvenido a Moises Mayhua Fotografía y Video …" at bounding box center [233, 148] width 253 height 30
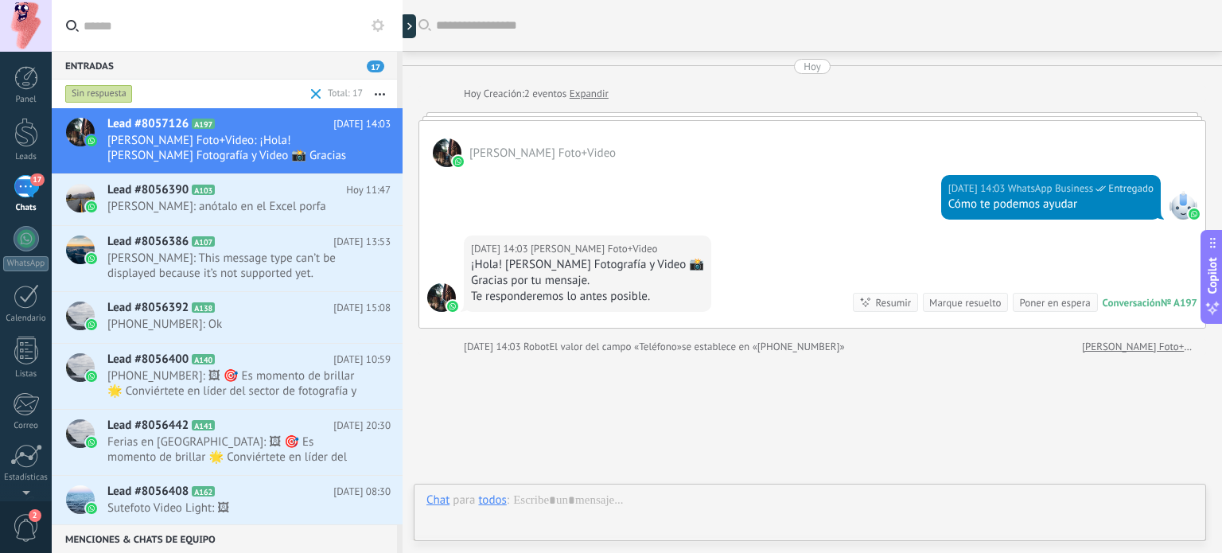
scroll to position [79, 0]
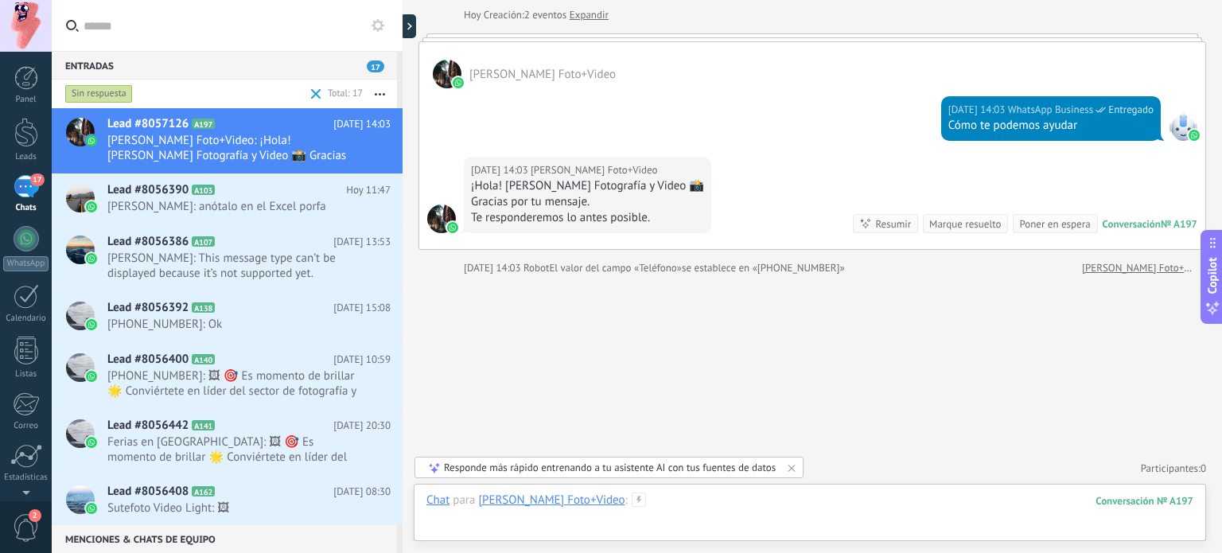
click at [992, 500] on div at bounding box center [809, 516] width 767 height 48
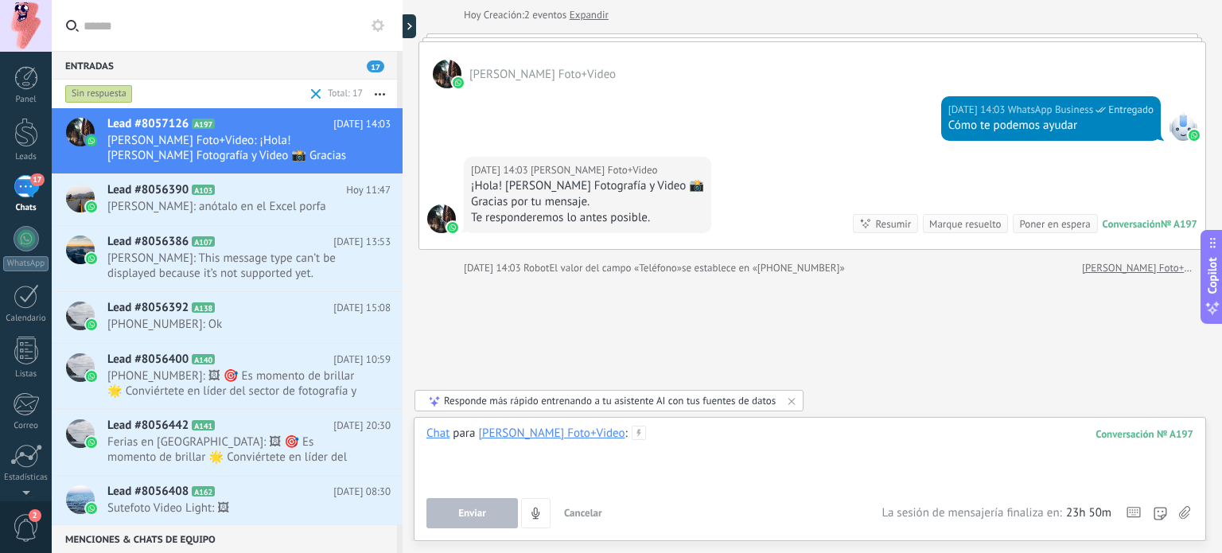
click at [760, 437] on div at bounding box center [809, 455] width 767 height 60
click at [359, 154] on icon at bounding box center [366, 155] width 19 height 19
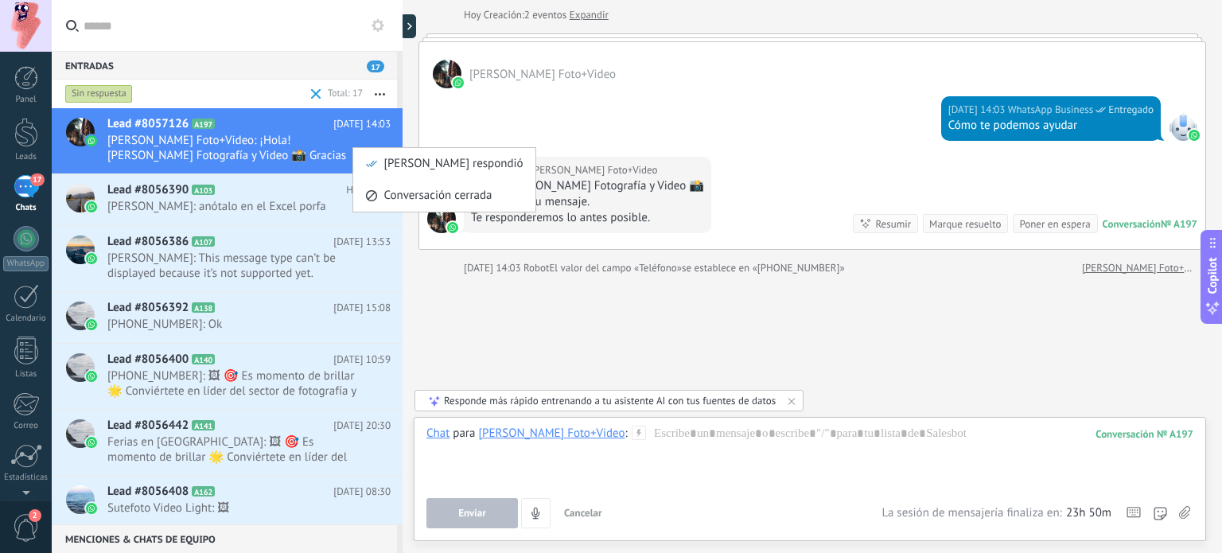
click at [256, 93] on div at bounding box center [611, 276] width 1222 height 553
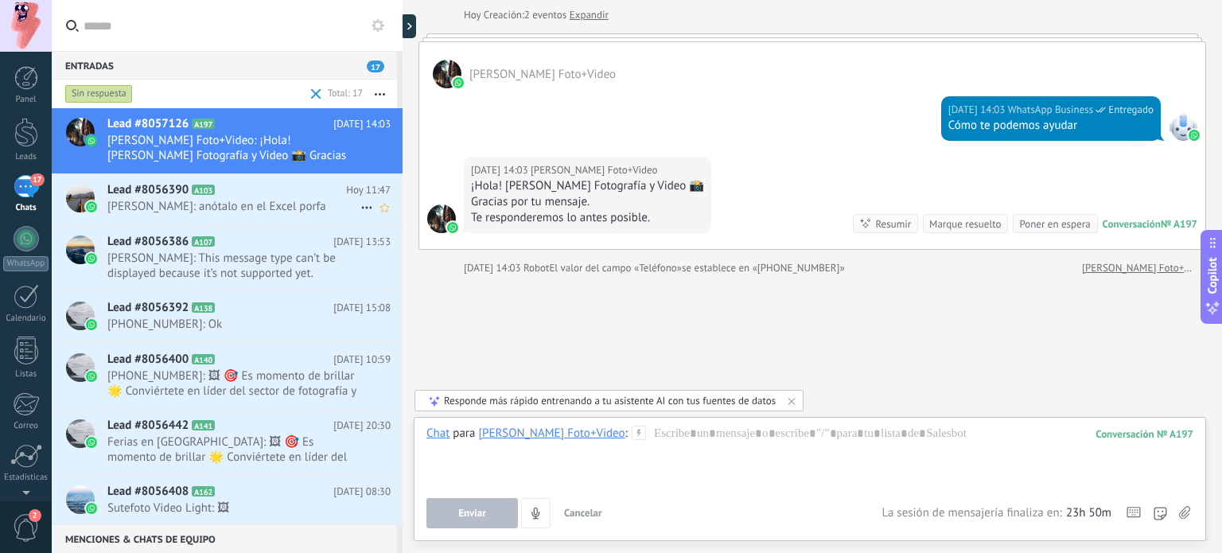
click at [275, 200] on span "Anthony Quiroz: anótalo en el Excel porfa" at bounding box center [233, 206] width 253 height 15
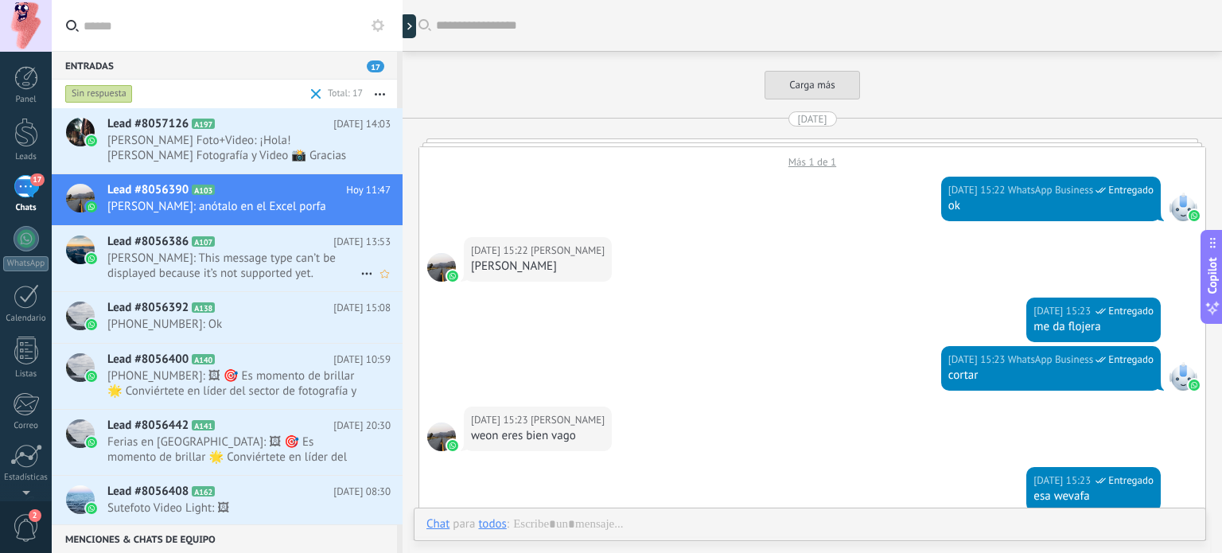
scroll to position [2278, 0]
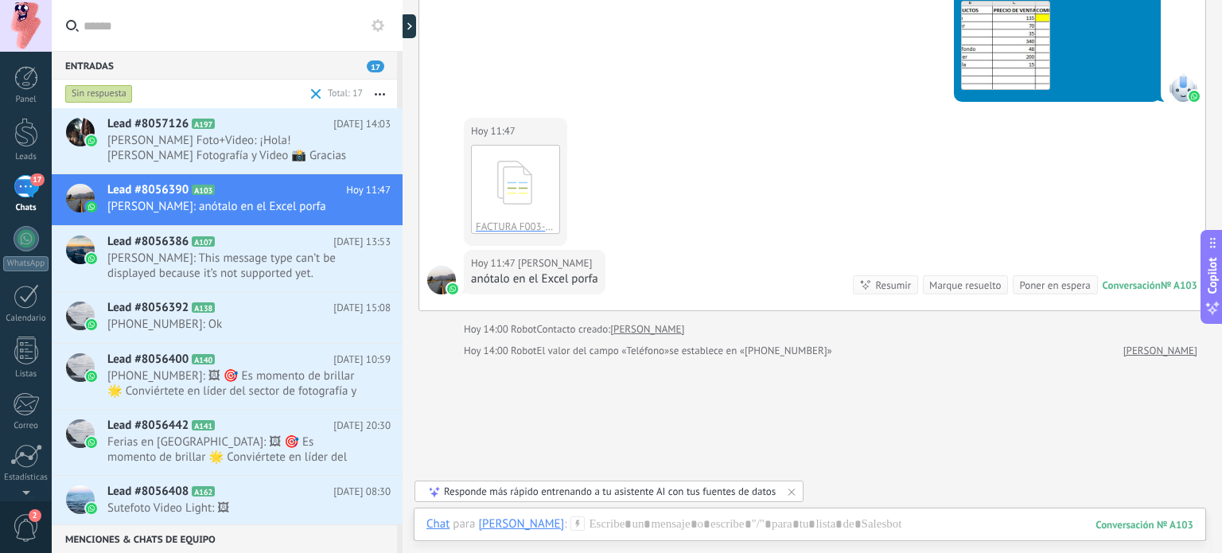
click at [969, 282] on div "Marque resuelto" at bounding box center [965, 285] width 72 height 15
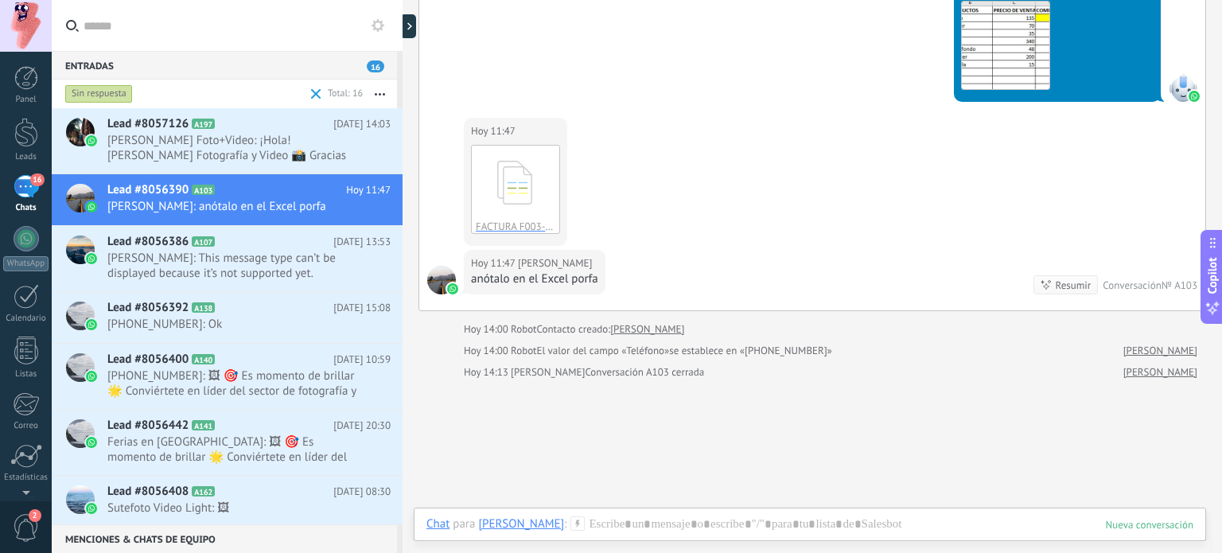
scroll to position [2299, 0]
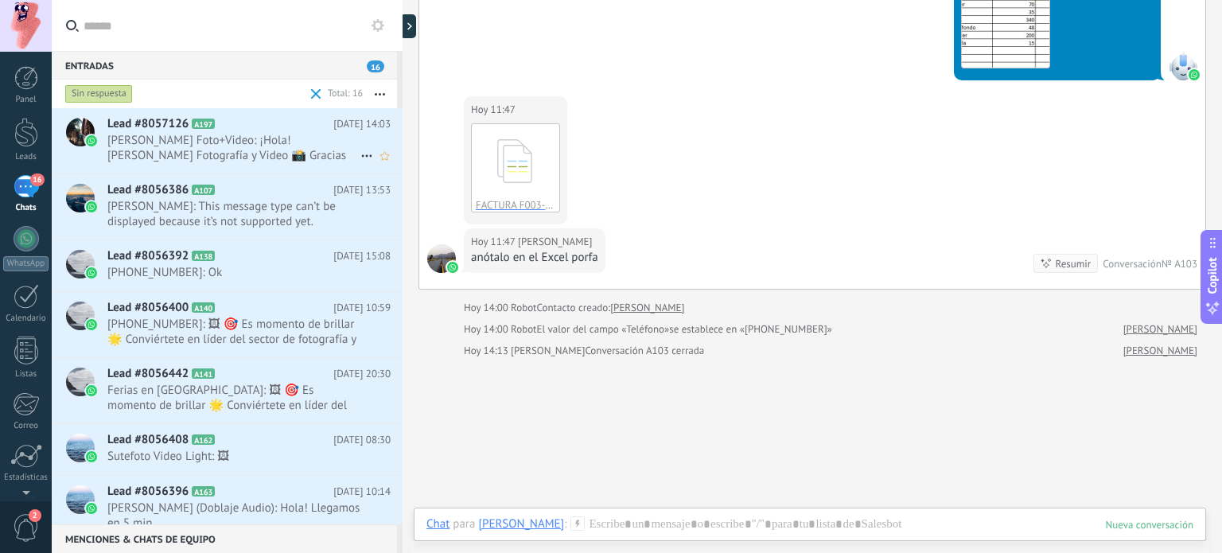
click at [252, 149] on span "MOISES MAYHUA Foto+Video: ¡Hola! Bienvenido a Moises Mayhua Fotografía y Video …" at bounding box center [233, 148] width 253 height 30
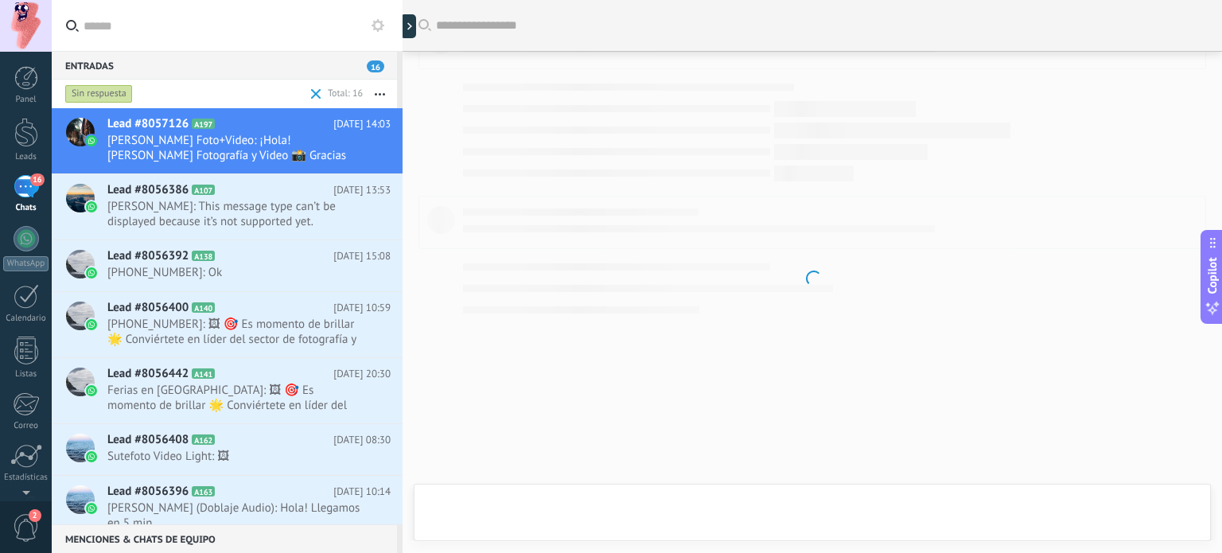
scroll to position [79, 0]
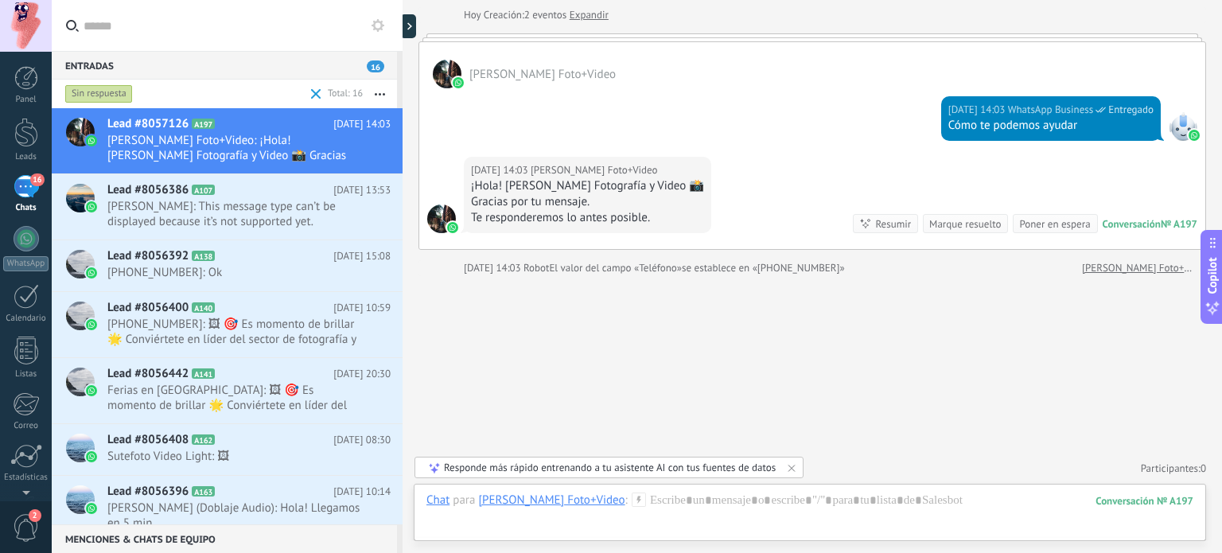
click at [977, 225] on div "Marque resuelto" at bounding box center [965, 223] width 72 height 15
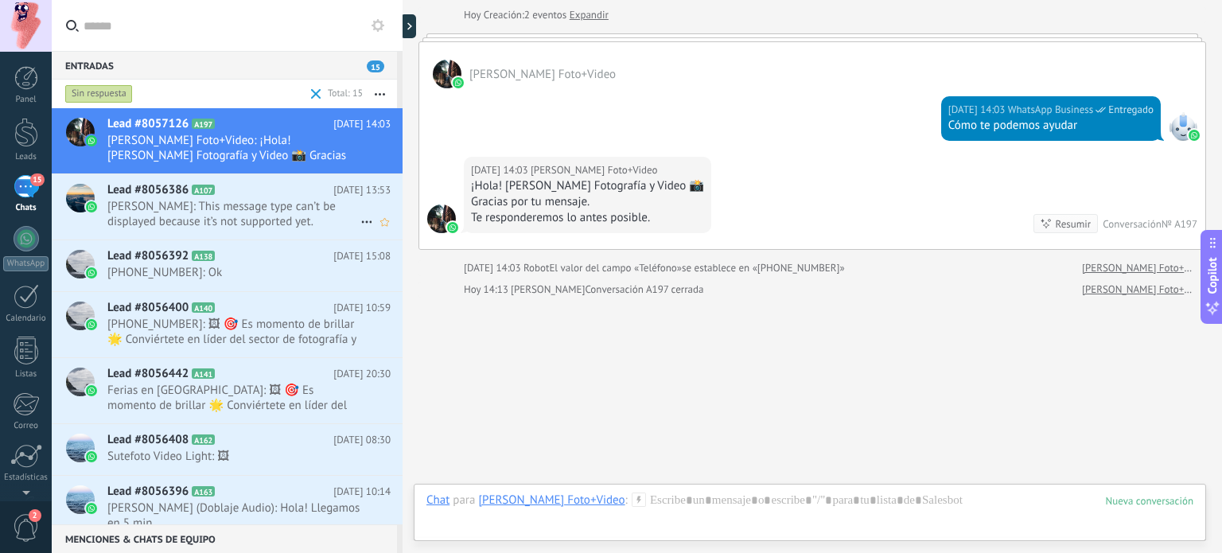
scroll to position [99, 0]
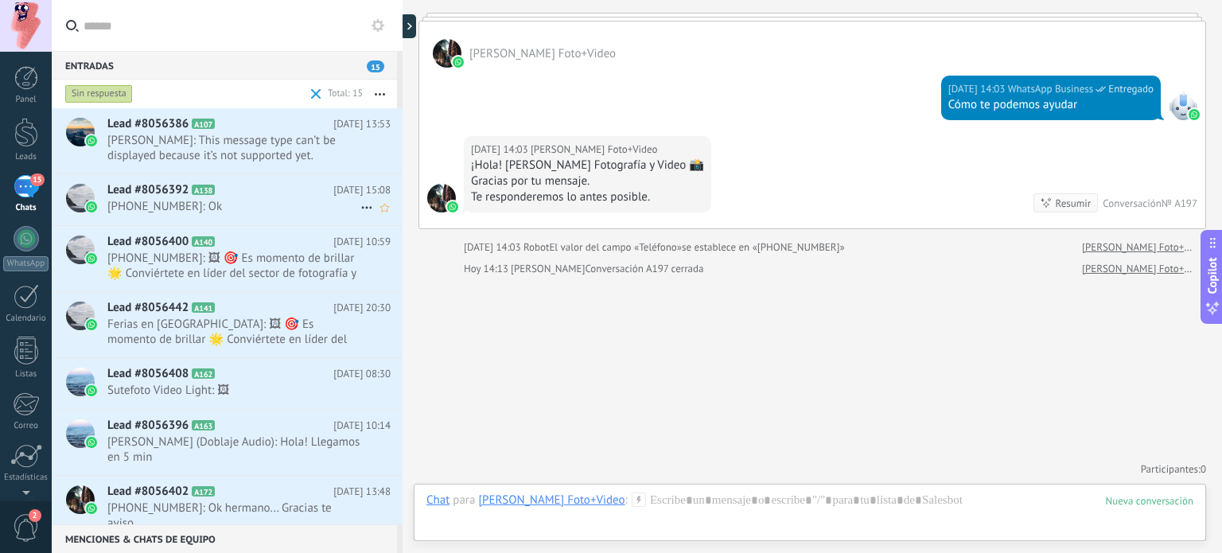
click at [253, 187] on h2 "Lead #8056392 A138" at bounding box center [220, 190] width 226 height 16
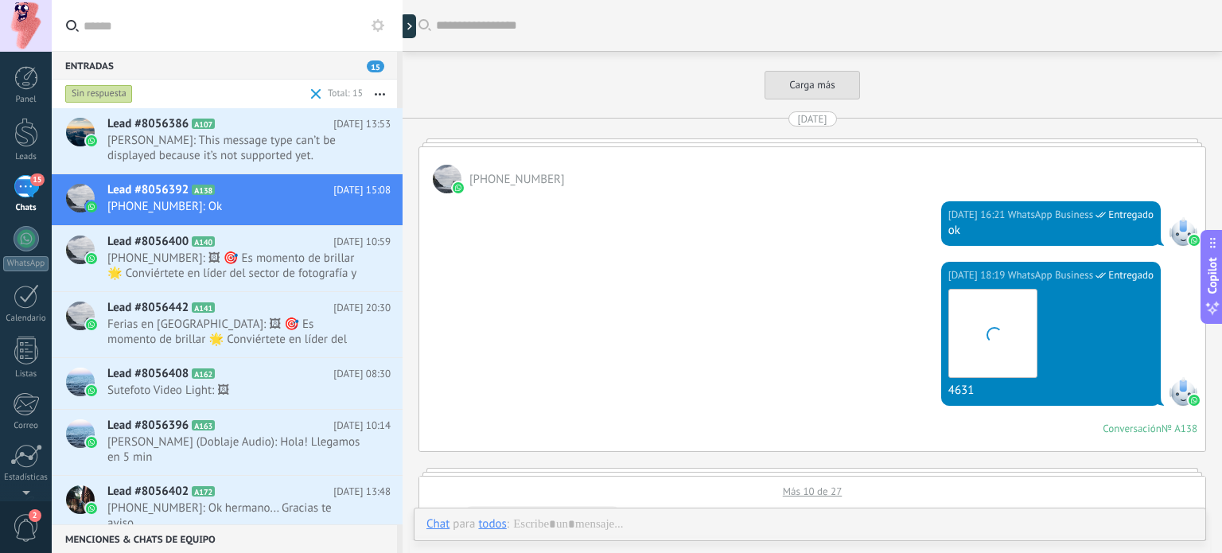
scroll to position [1731, 0]
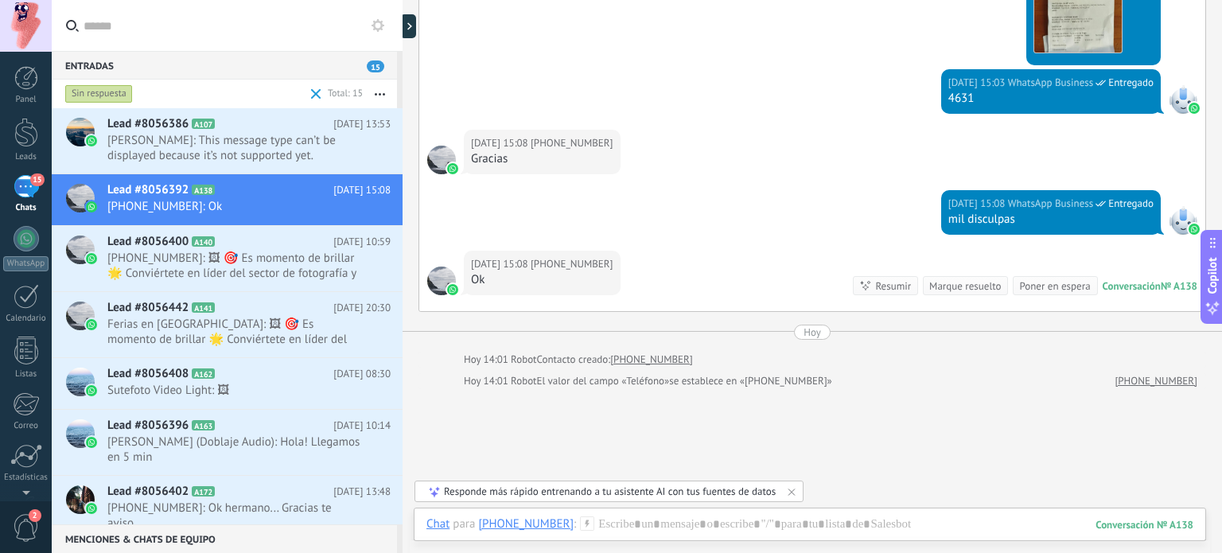
click at [961, 281] on div "Marque resuelto" at bounding box center [965, 285] width 72 height 15
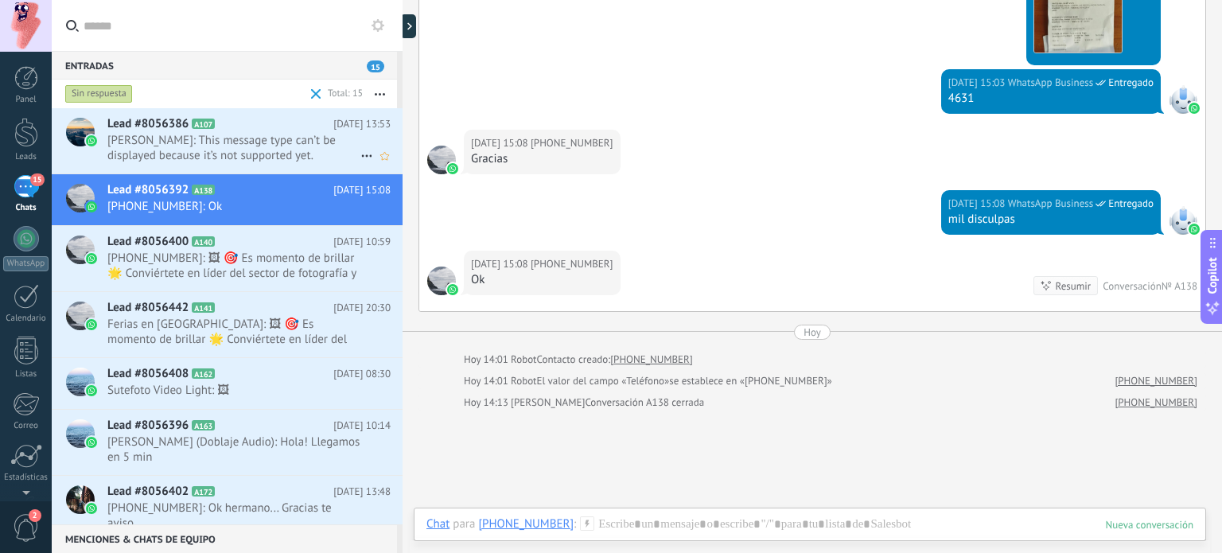
scroll to position [1753, 0]
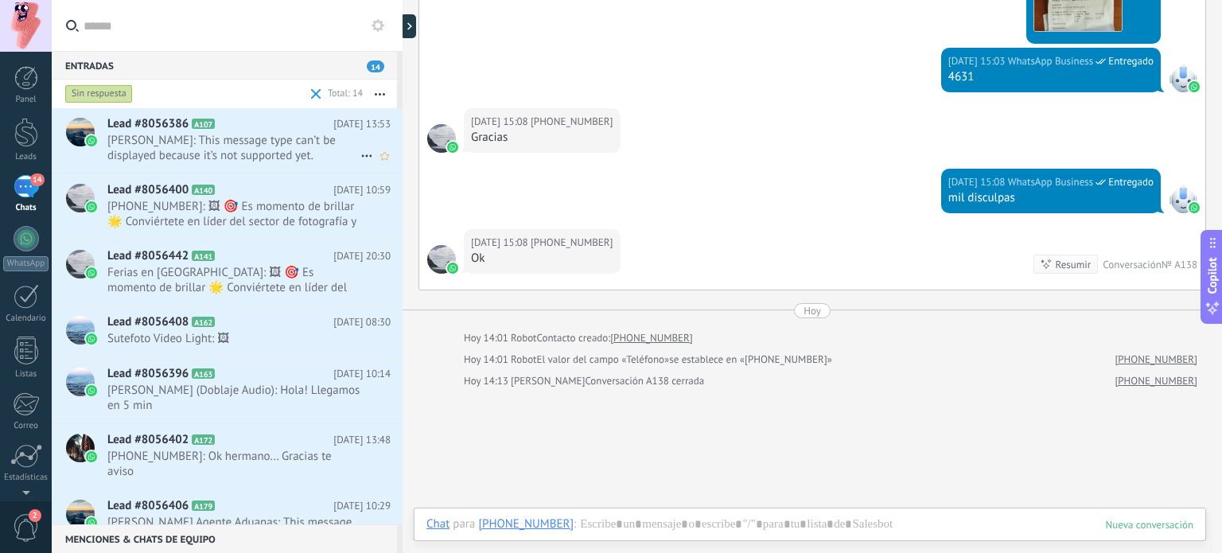
click at [296, 146] on span "Lisbeth: This message type can’t be displayed because it’s not supported yet." at bounding box center [233, 148] width 253 height 30
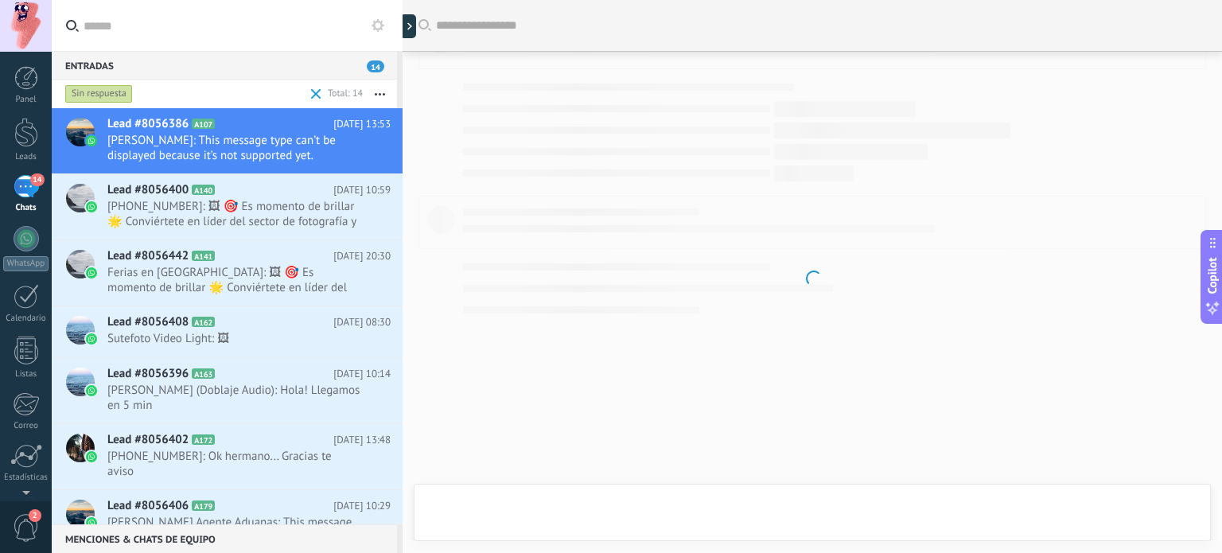
scroll to position [1387, 0]
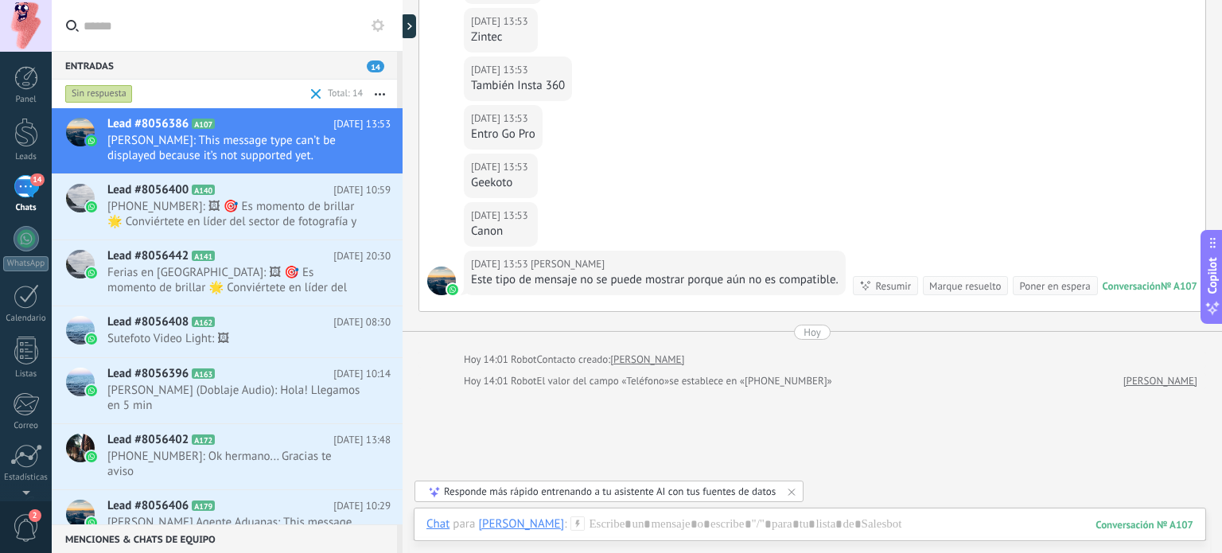
click at [962, 282] on div "Marque resuelto" at bounding box center [965, 285] width 72 height 15
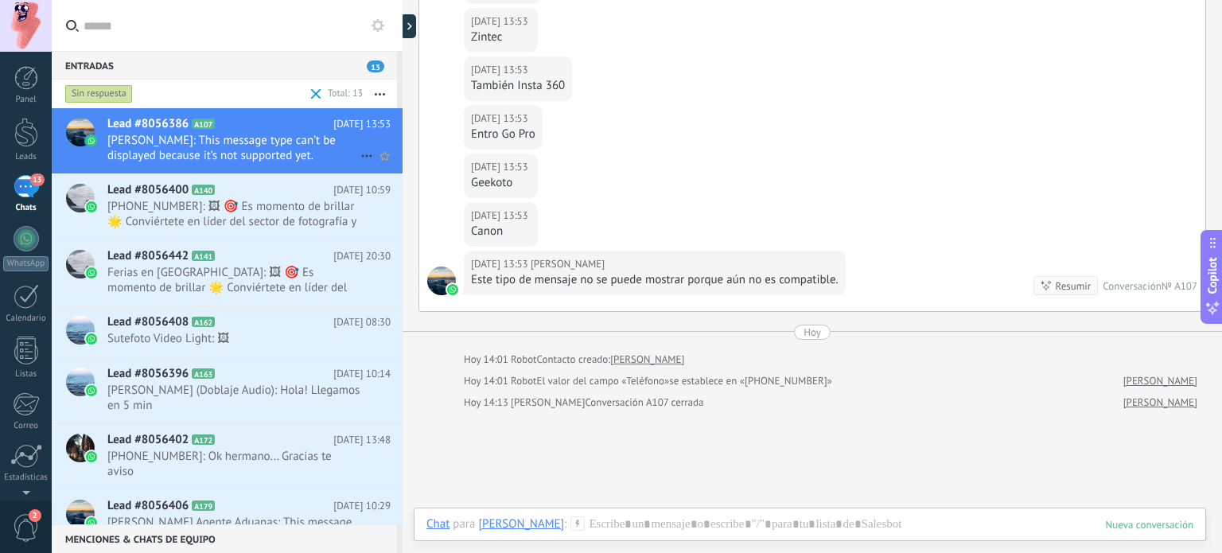
scroll to position [1409, 0]
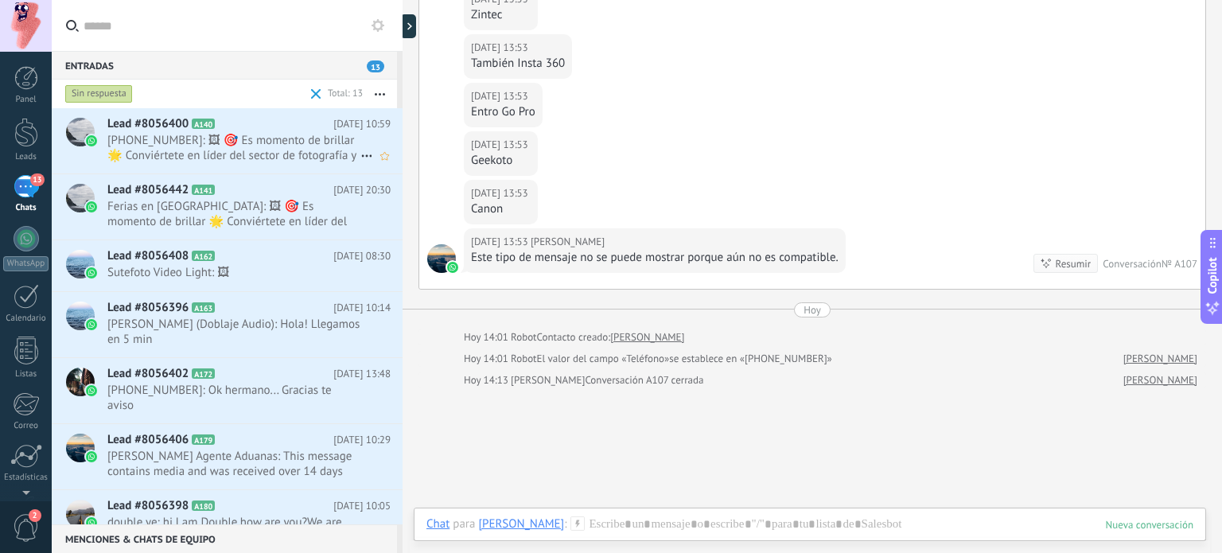
click at [267, 148] on span "+51905672428: 🖼 🎯 Es momento de brillar 🌟 Conviértete en líder del sector de fo…" at bounding box center [233, 148] width 253 height 30
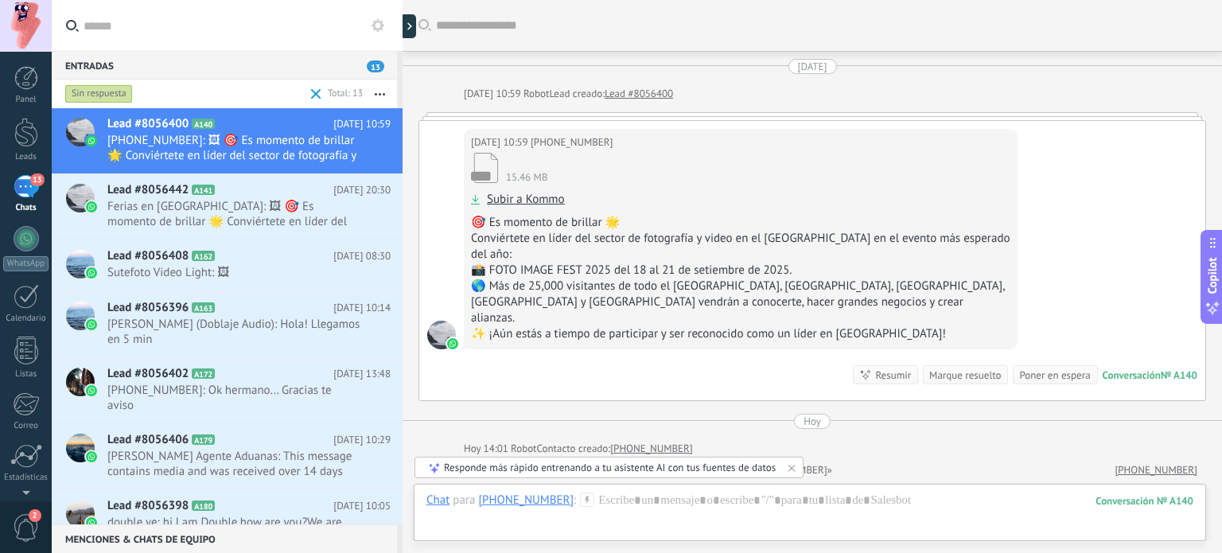
click at [966, 367] on div "Marque resuelto" at bounding box center [965, 374] width 72 height 15
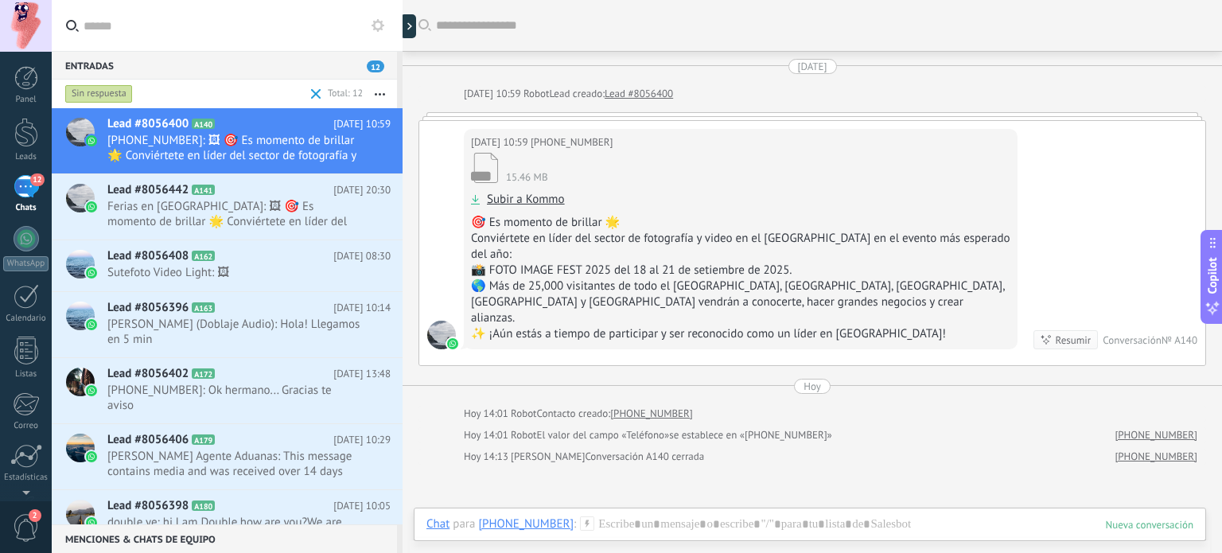
scroll to position [21, 0]
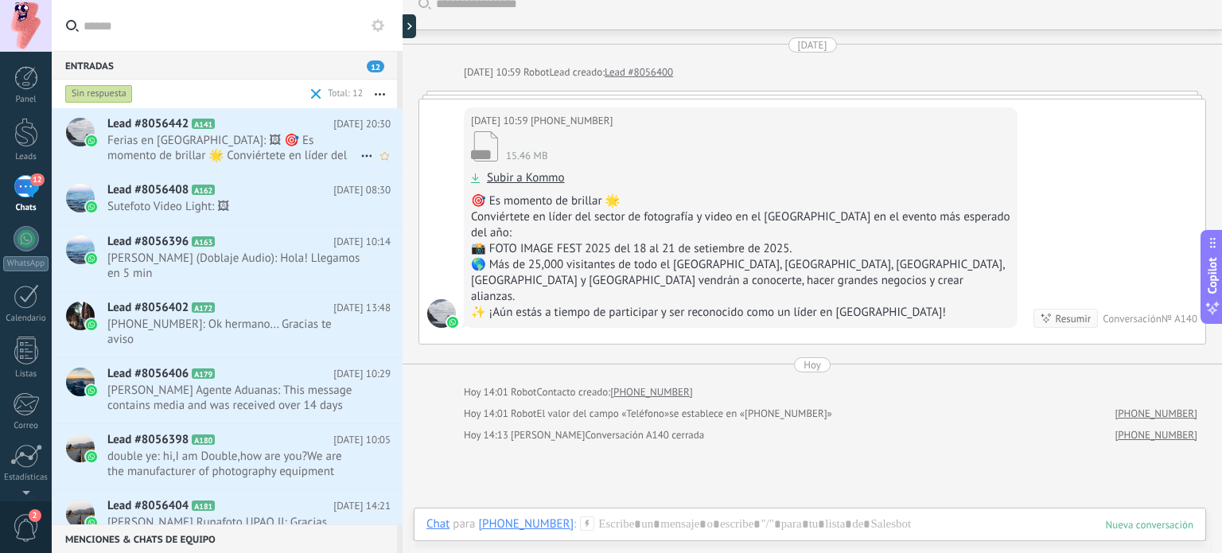
click at [264, 156] on span "Ferias en Peru: 🖼 🎯 Es momento de brillar 🌟 Conviértete en líder del sector de …" at bounding box center [233, 148] width 253 height 30
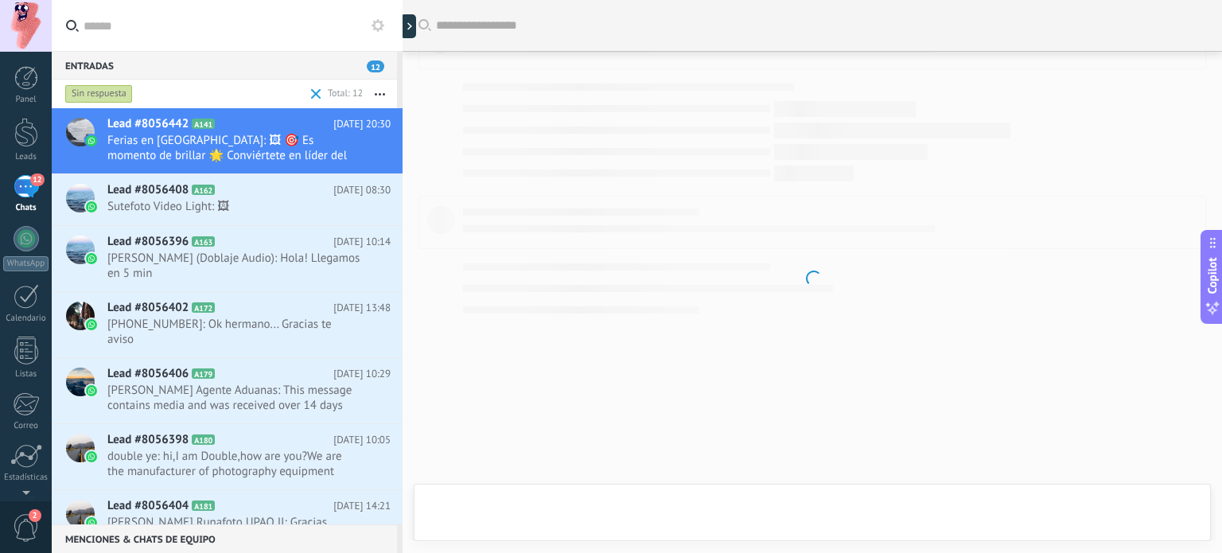
scroll to position [96, 0]
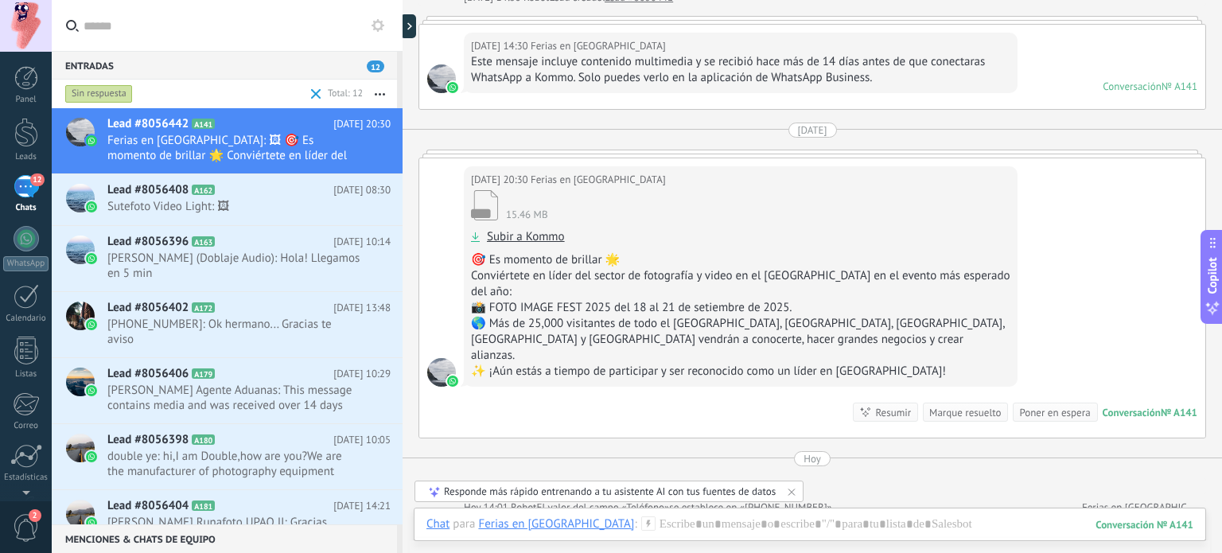
click at [967, 405] on div "Marque resuelto" at bounding box center [965, 412] width 72 height 15
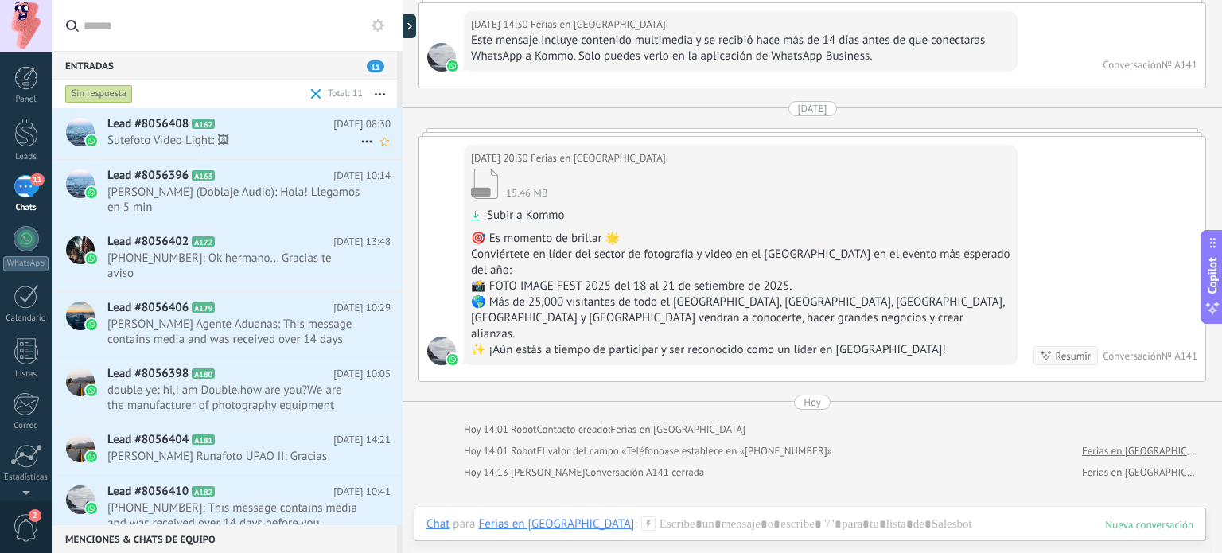
click at [260, 138] on span "Sutefoto Video Light: 🖼" at bounding box center [233, 140] width 253 height 15
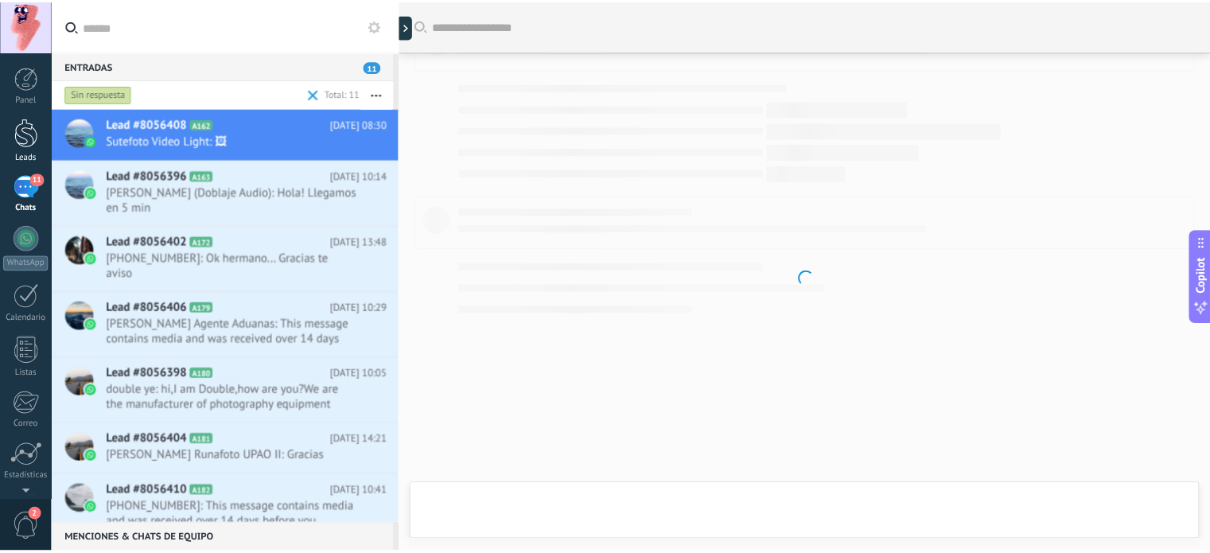
scroll to position [32, 0]
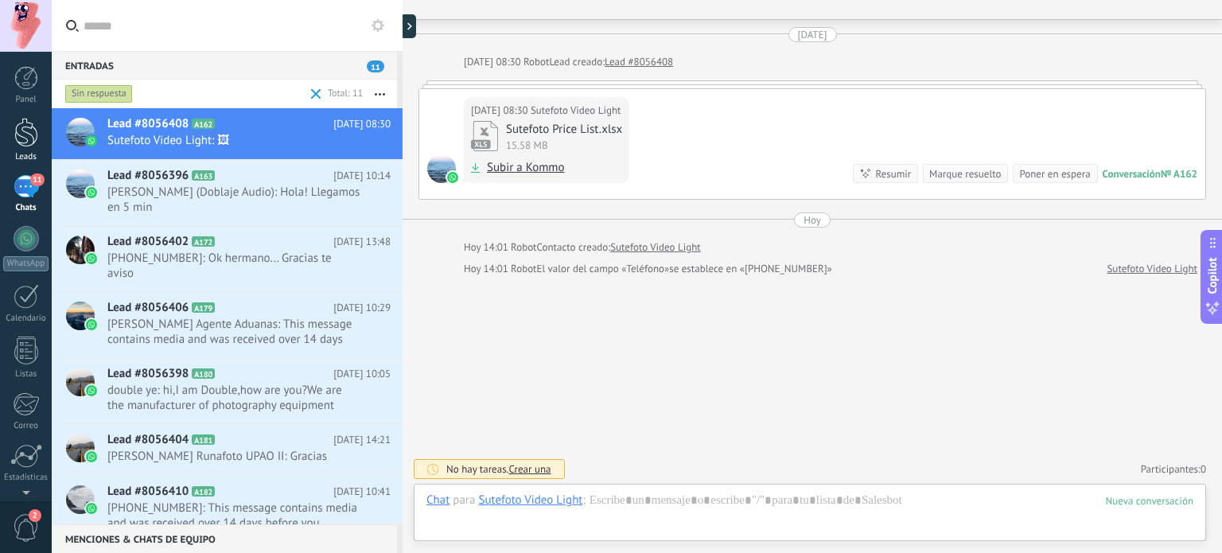
click at [27, 130] on div at bounding box center [26, 132] width 24 height 29
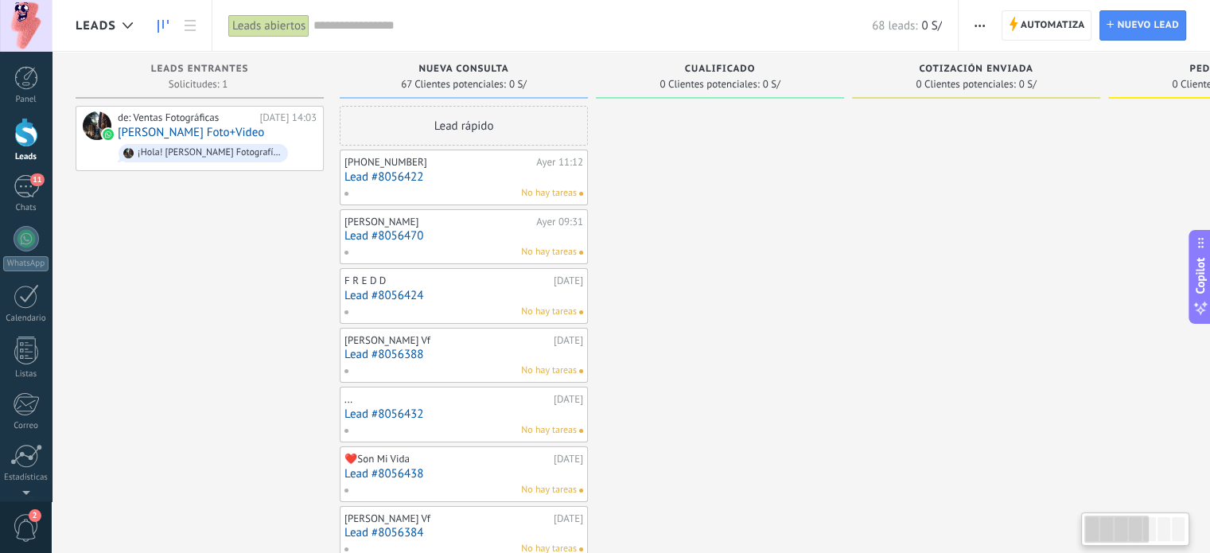
drag, startPoint x: 862, startPoint y: 394, endPoint x: 1012, endPoint y: 385, distance: 150.6
click at [253, 139] on use at bounding box center [254, 137] width 12 height 14
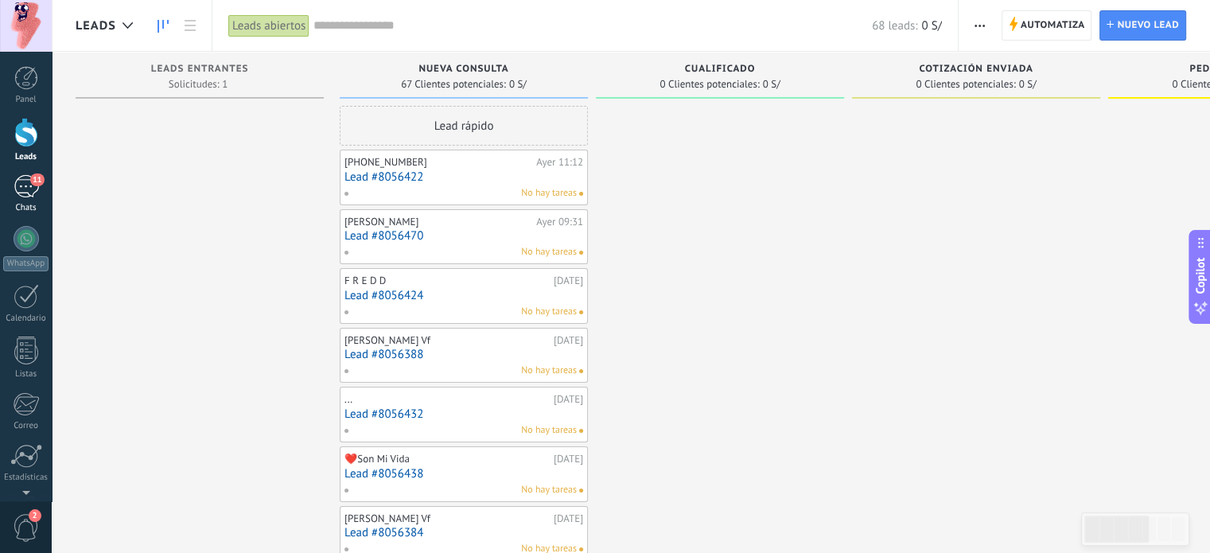
click at [20, 192] on div "11" at bounding box center [26, 186] width 25 height 23
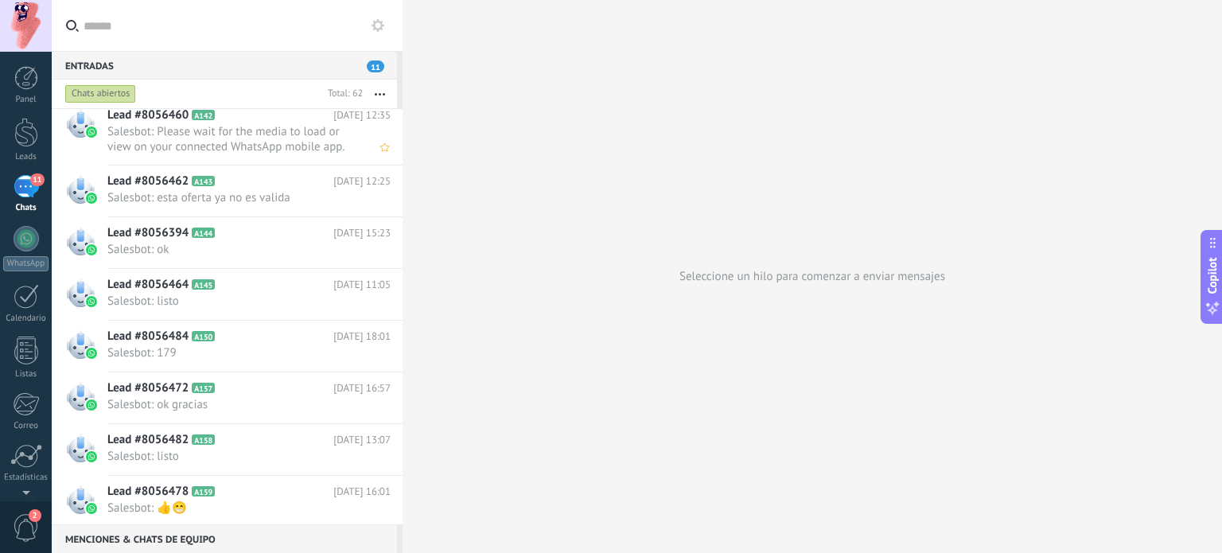
scroll to position [1113, 0]
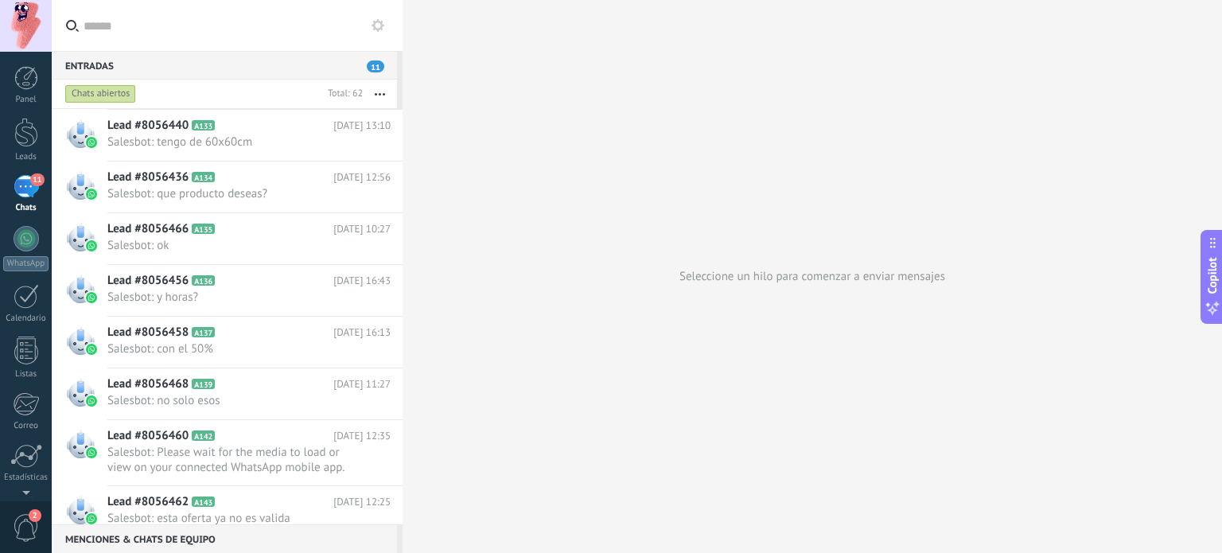
click at [121, 95] on div "Chats abiertos" at bounding box center [100, 93] width 71 height 19
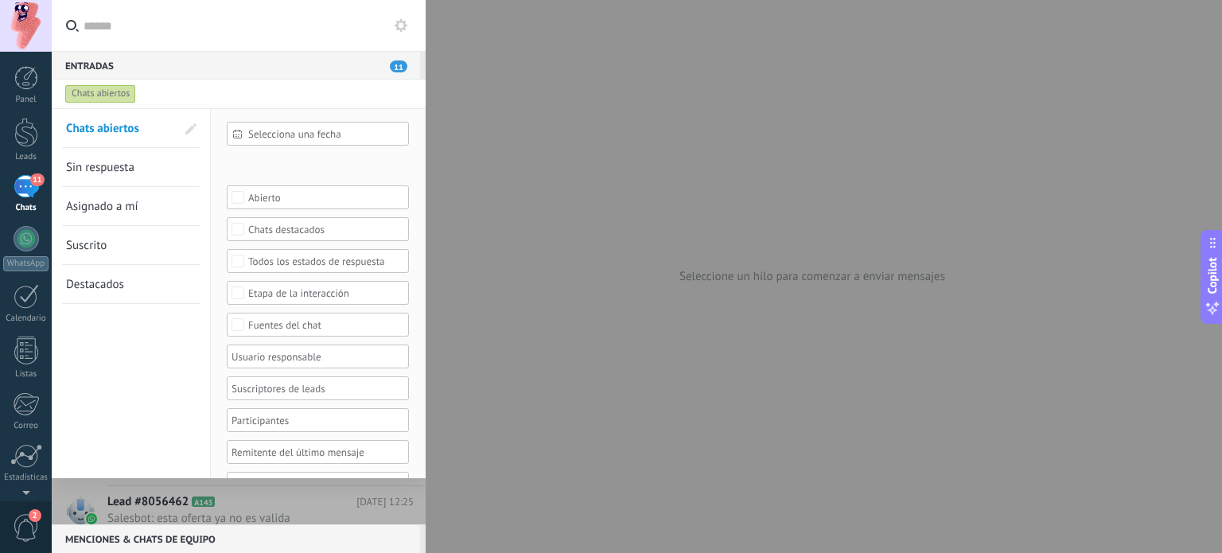
click at [99, 168] on span "Sin respuesta" at bounding box center [100, 167] width 68 height 15
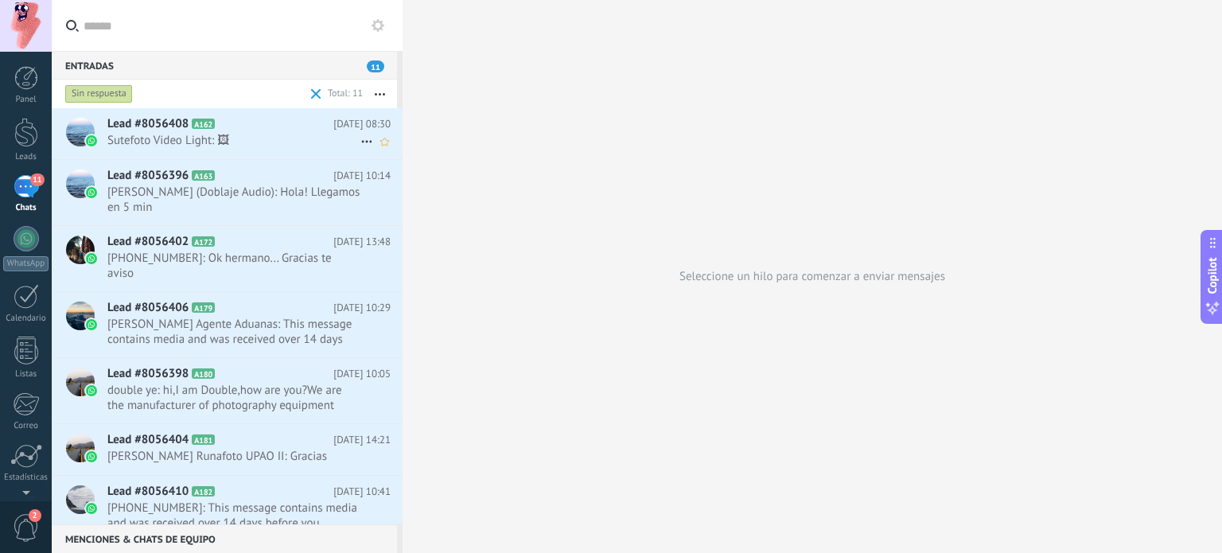
click at [247, 133] on span "Sutefoto Video Light: 🖼" at bounding box center [233, 140] width 253 height 15
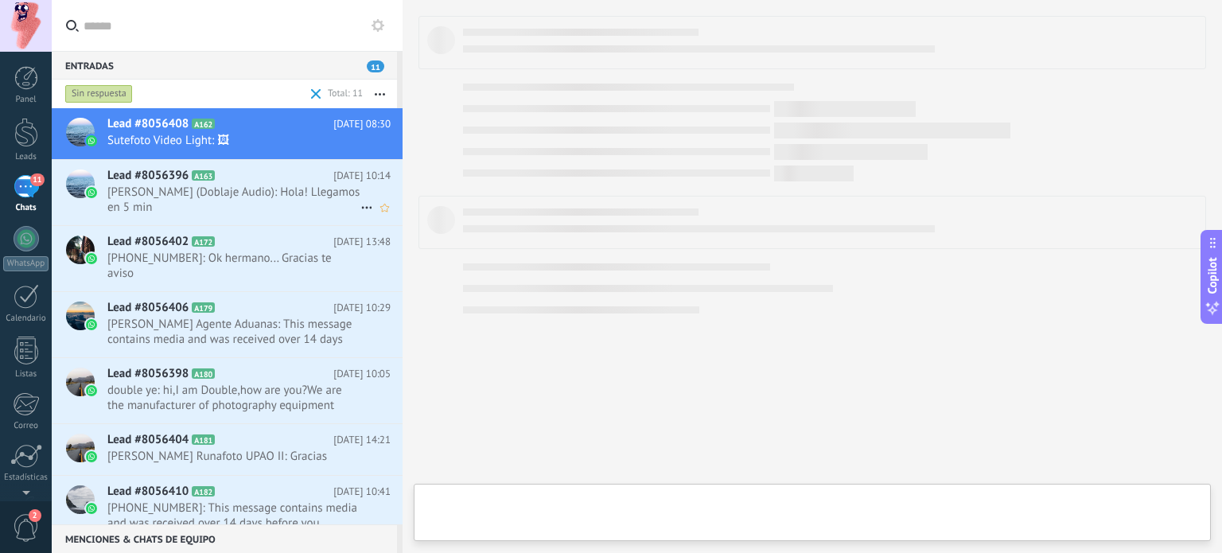
click at [247, 180] on h2 "Lead #8056396 A163" at bounding box center [220, 176] width 226 height 16
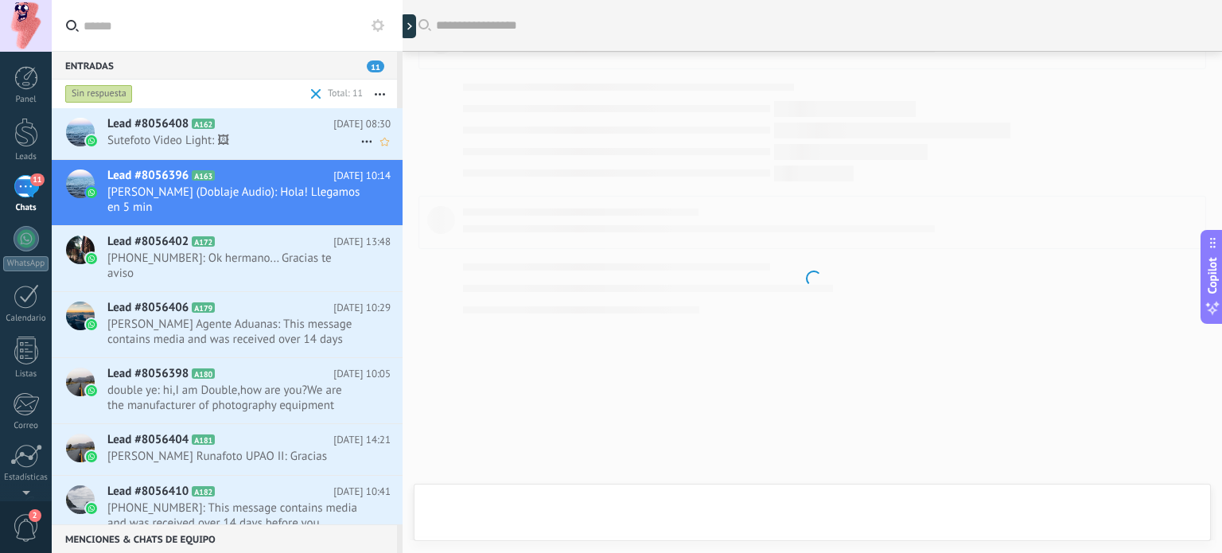
scroll to position [1695, 0]
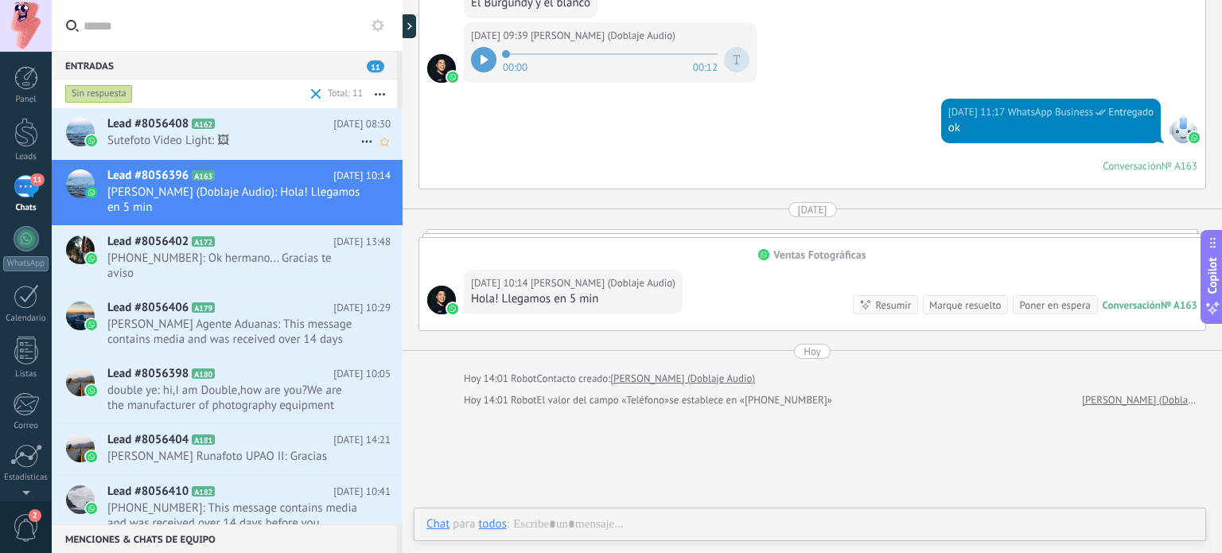
click at [258, 135] on span "Sutefoto Video Light: 🖼" at bounding box center [233, 140] width 253 height 15
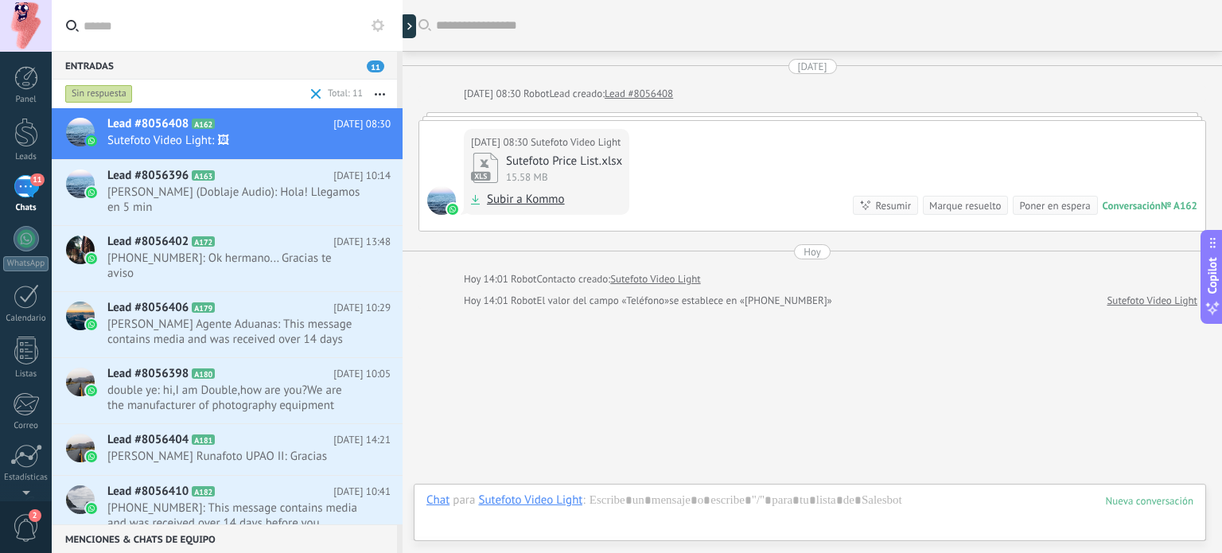
scroll to position [32, 0]
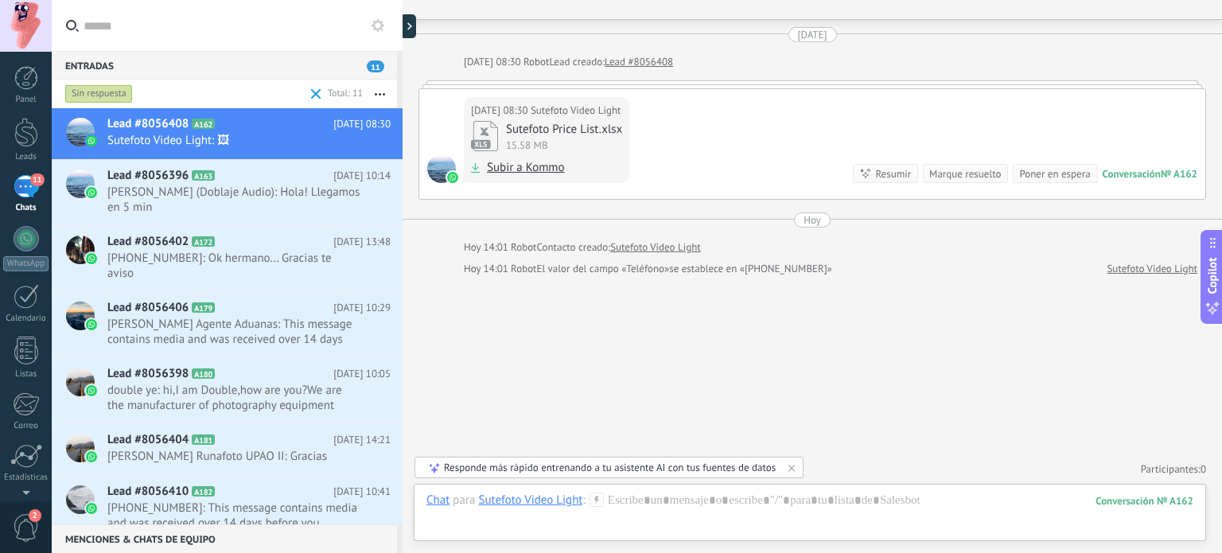
click at [942, 178] on div "Marque resuelto" at bounding box center [965, 173] width 72 height 15
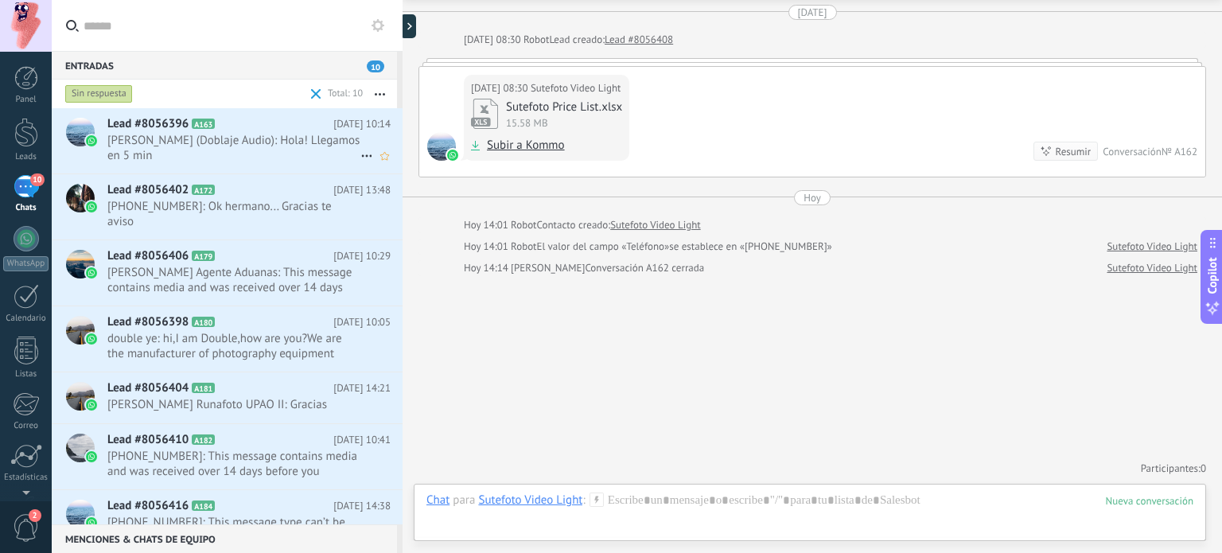
click at [254, 153] on span "Oswaldo (Doblaje Audio): Hola! Llegamos en 5 min" at bounding box center [233, 148] width 253 height 30
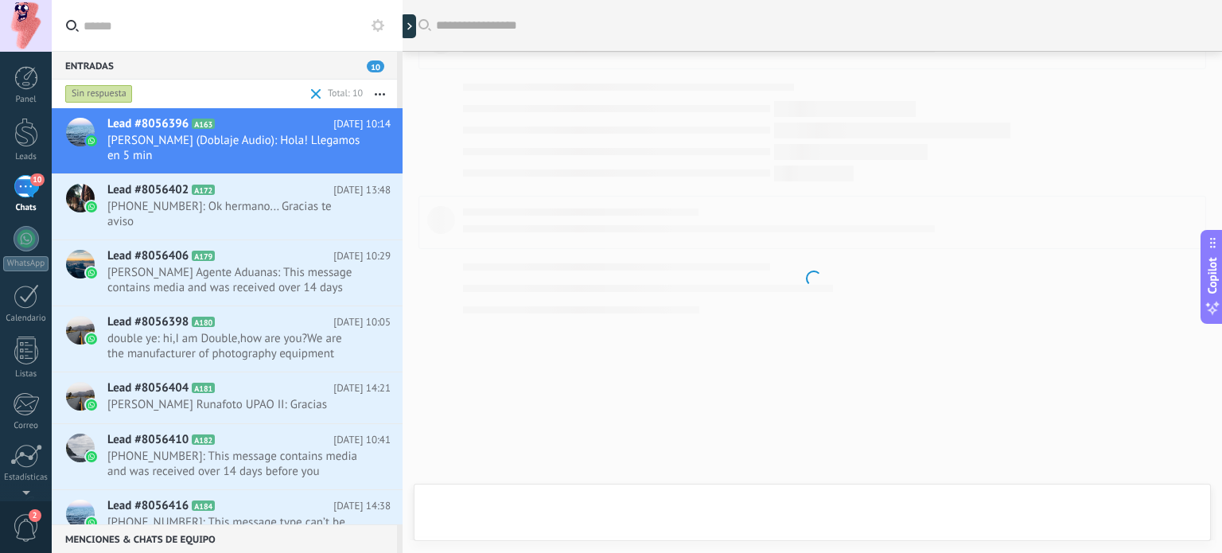
scroll to position [1611, 0]
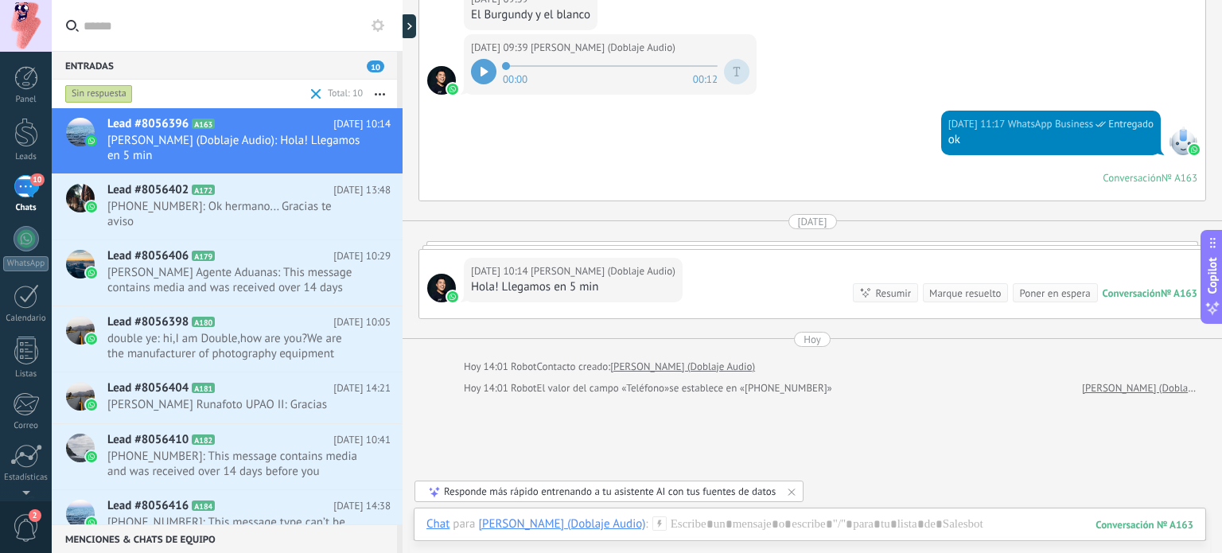
click at [973, 292] on div "Marque resuelto" at bounding box center [965, 293] width 72 height 15
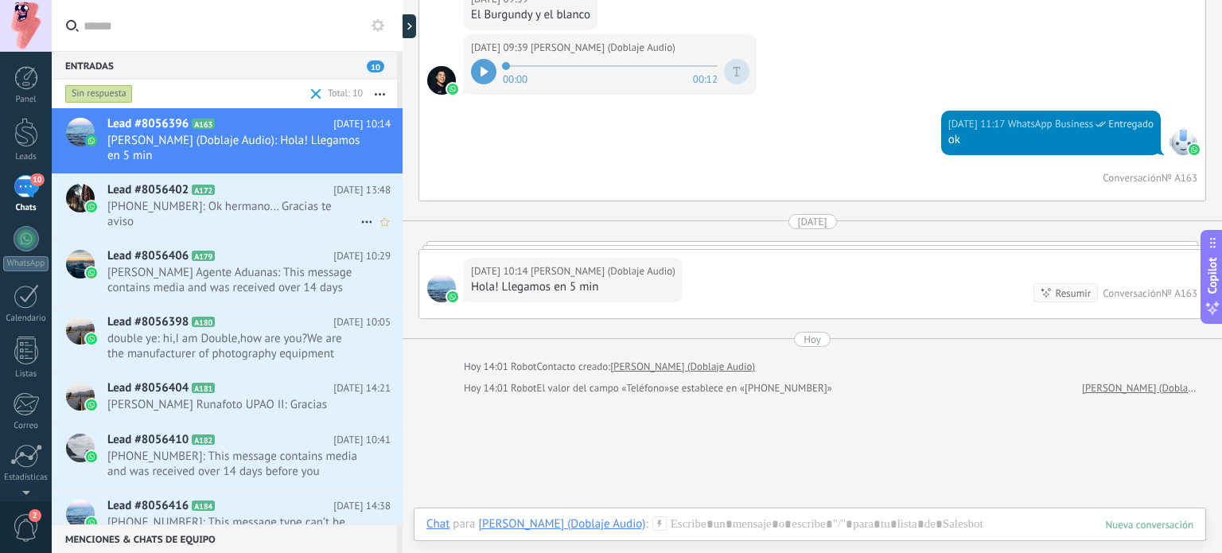
scroll to position [1634, 0]
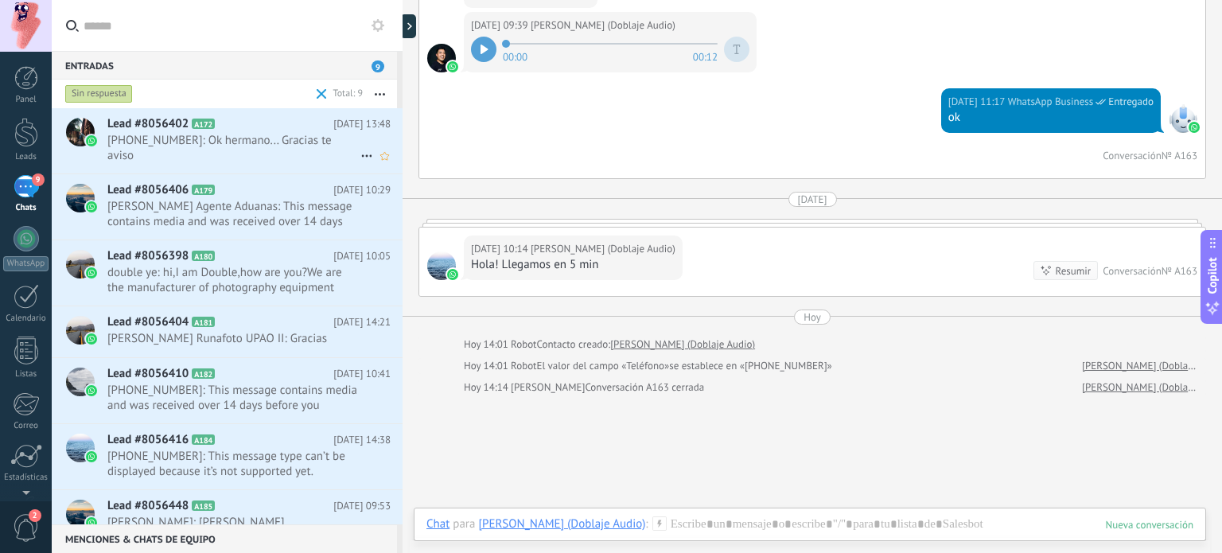
click at [281, 146] on span "+51999662634: Ok hermano... Gracias te aviso" at bounding box center [233, 148] width 253 height 30
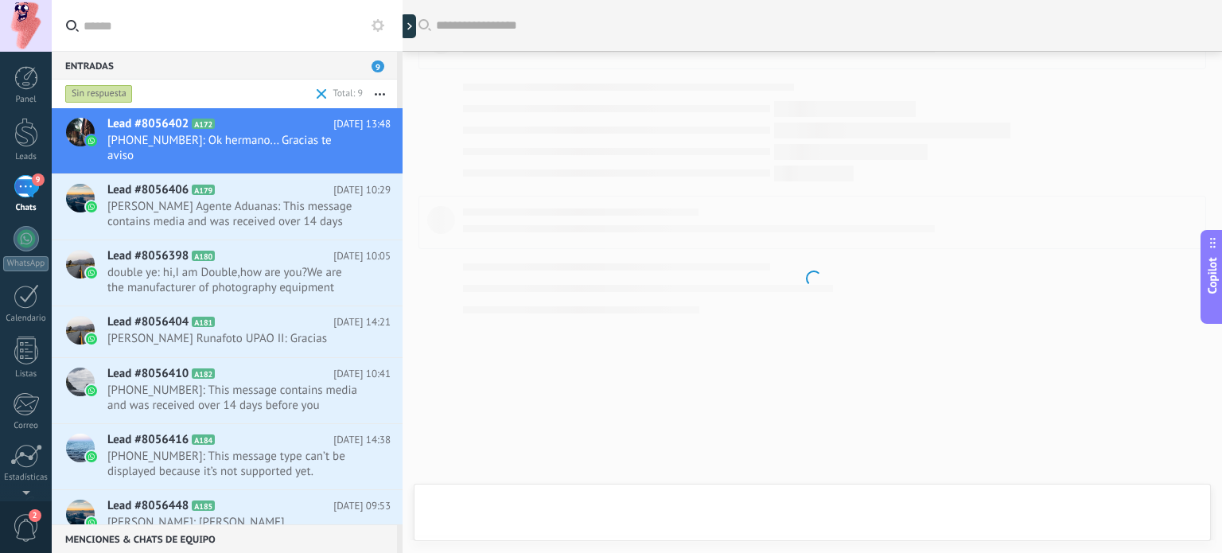
scroll to position [180, 0]
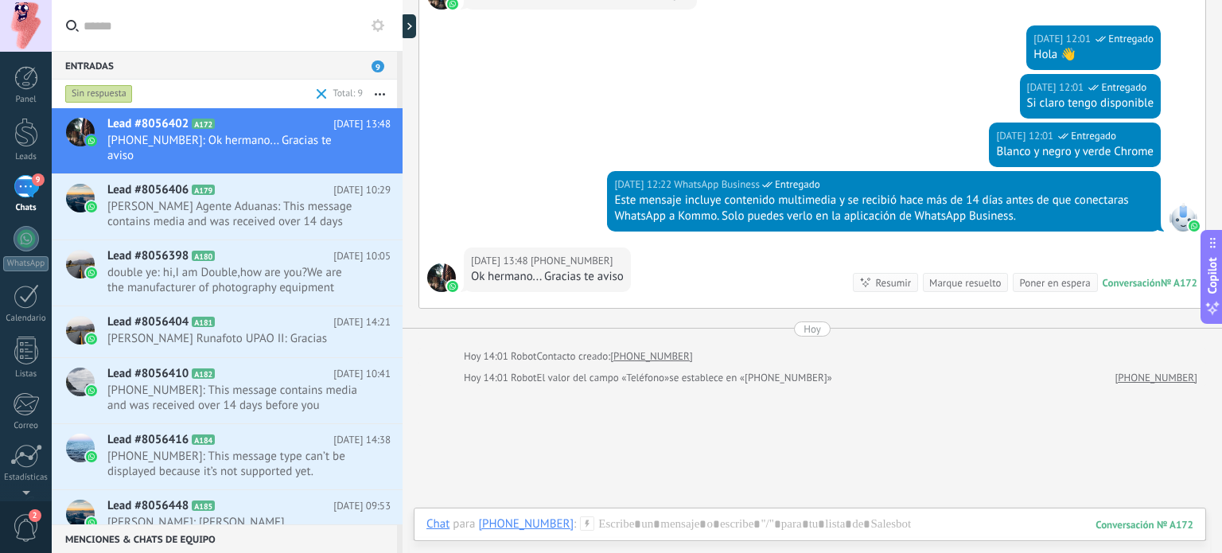
click at [962, 282] on div "Marque resuelto" at bounding box center [965, 282] width 72 height 15
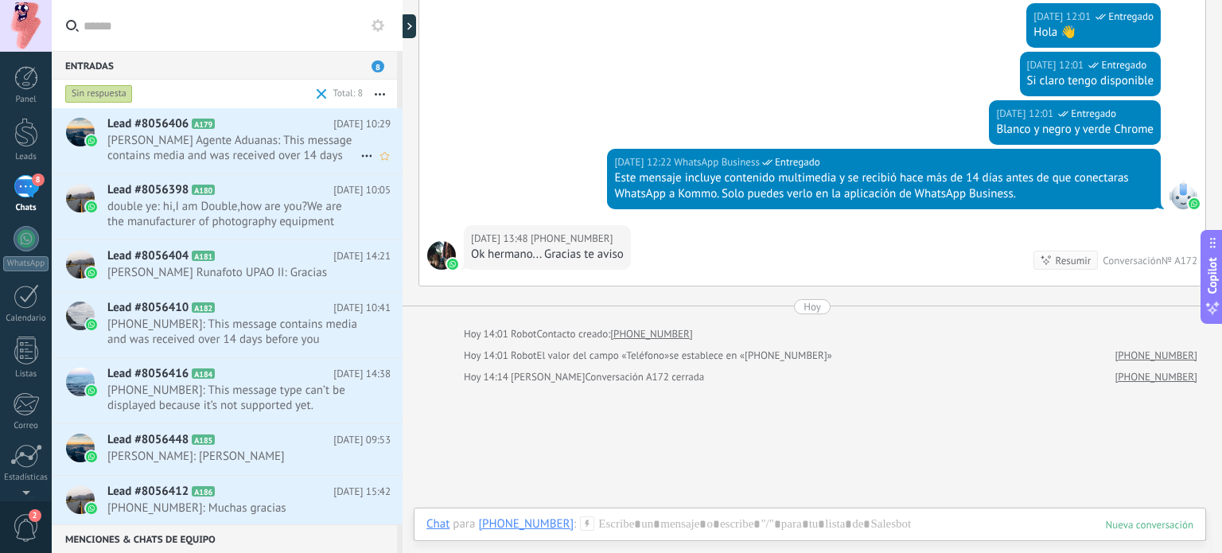
click at [271, 153] on span "Nicol Agente Aduanas: This message contains media and was received over 14 days…" at bounding box center [233, 148] width 253 height 30
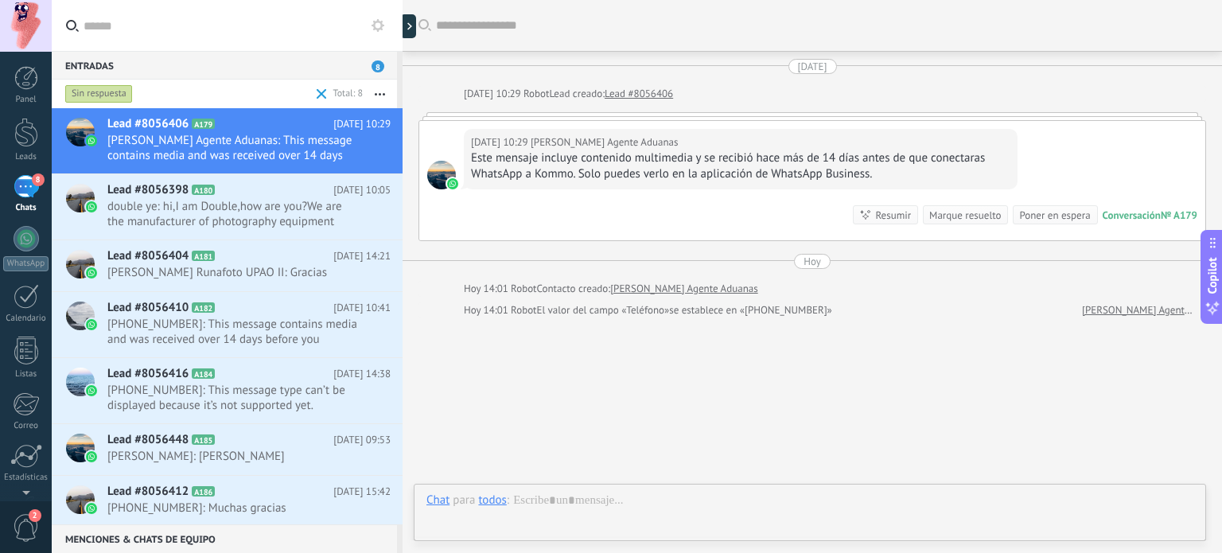
scroll to position [41, 0]
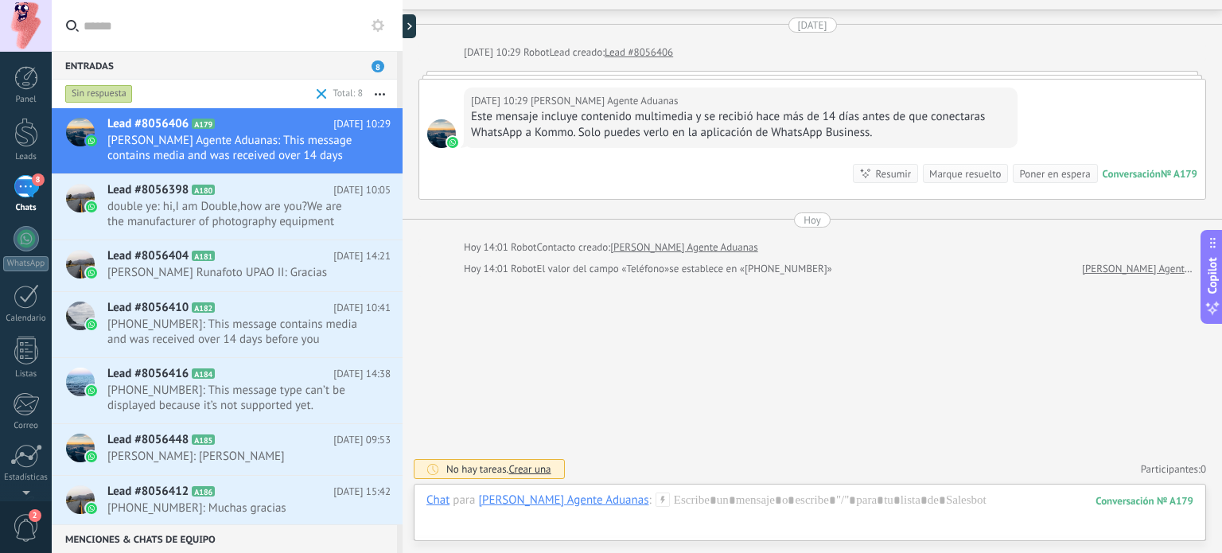
click at [963, 176] on div "Marque resuelto" at bounding box center [965, 173] width 72 height 15
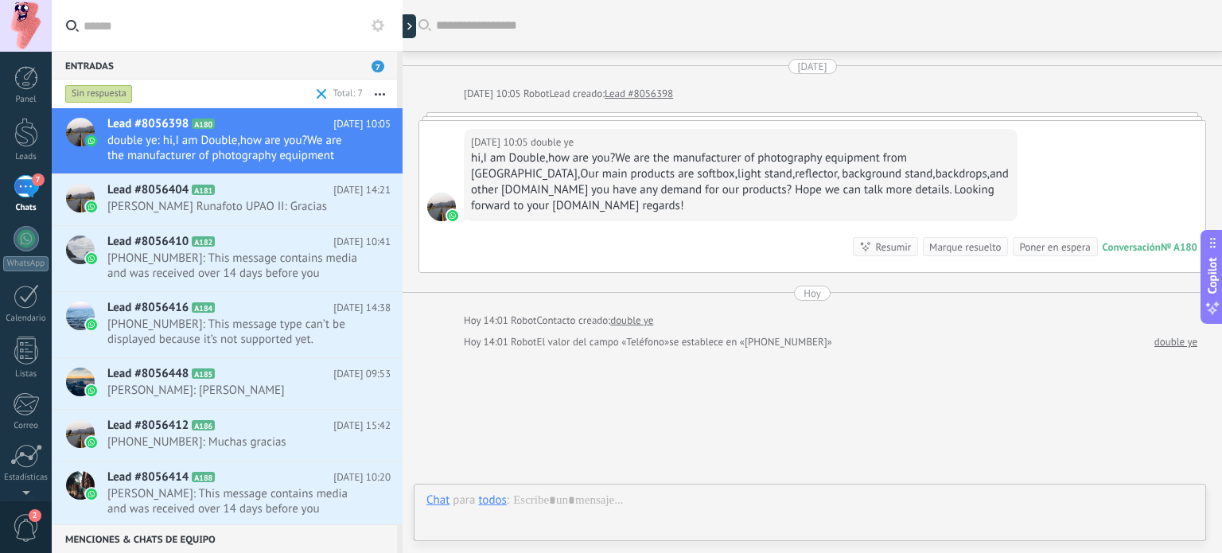
click at [983, 247] on div "Marque resuelto" at bounding box center [965, 246] width 72 height 15
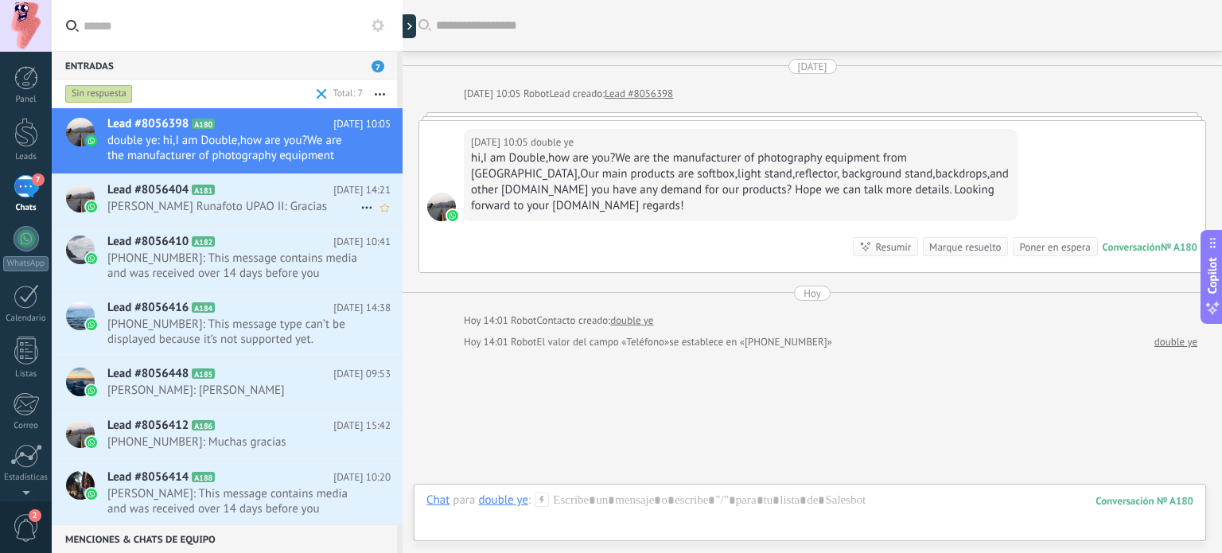
scroll to position [21, 0]
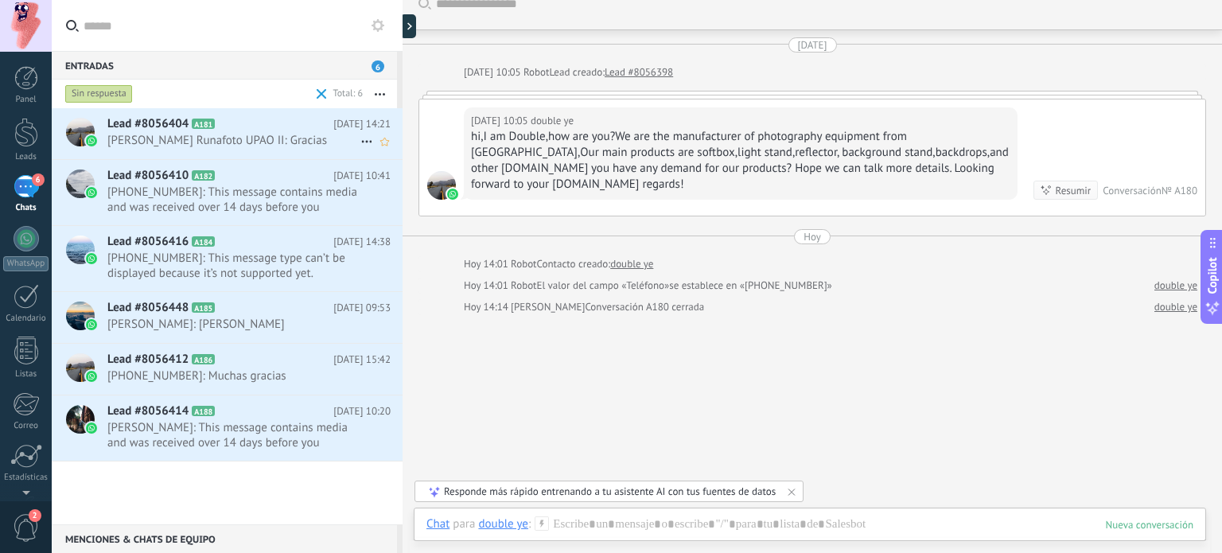
click at [264, 158] on link "Lead #8056404 A181 16.08.2025 14:21 Randy Reyes Runafoto UPAO II: Gracias" at bounding box center [227, 133] width 351 height 51
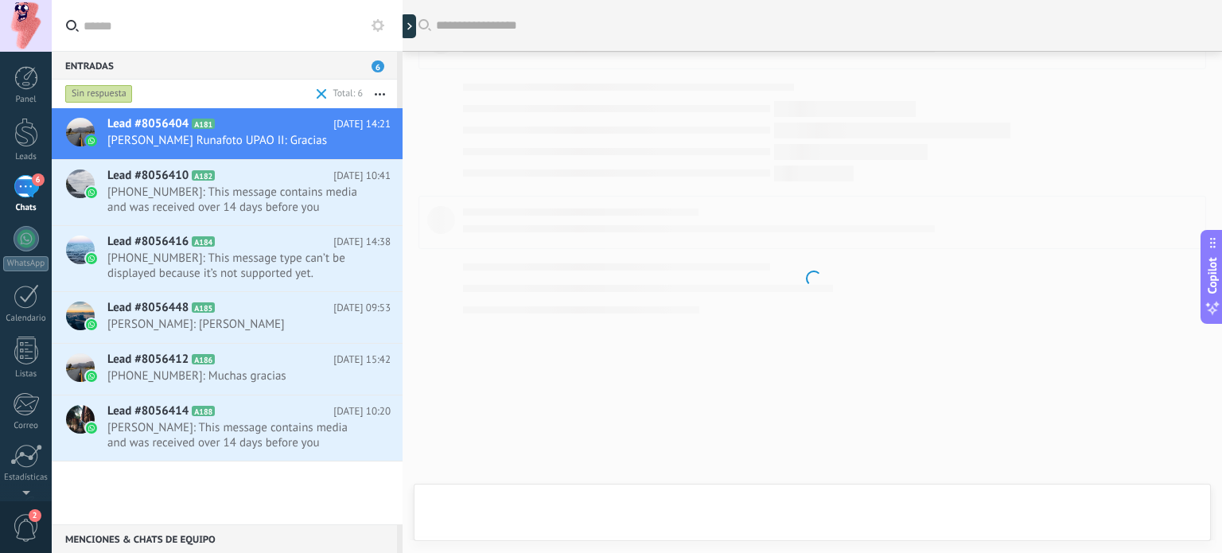
scroll to position [414, 0]
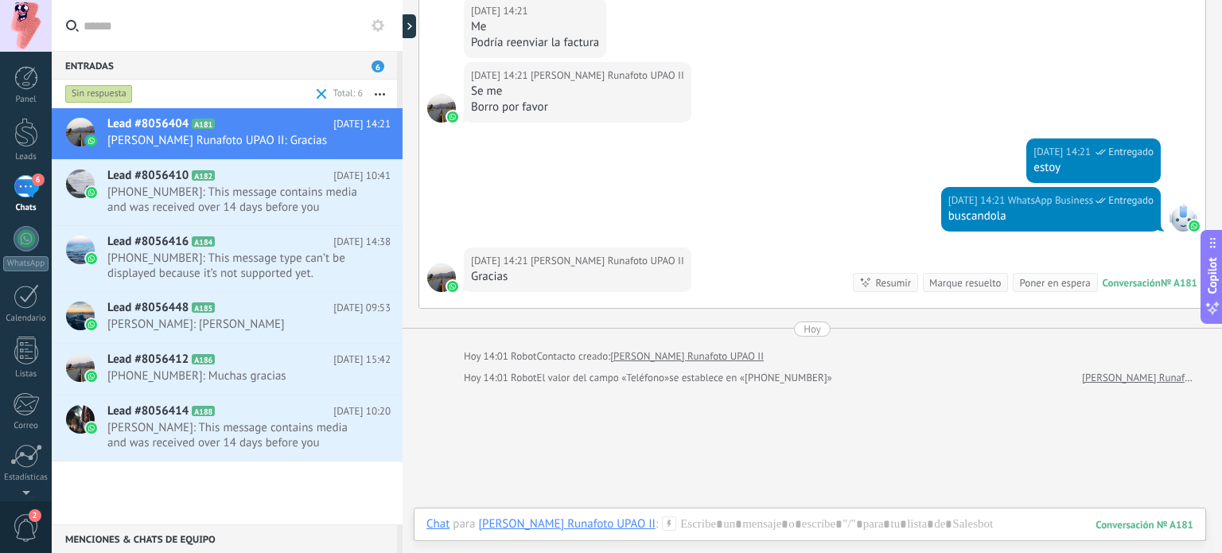
click at [969, 276] on div "Marque resuelto" at bounding box center [965, 282] width 72 height 15
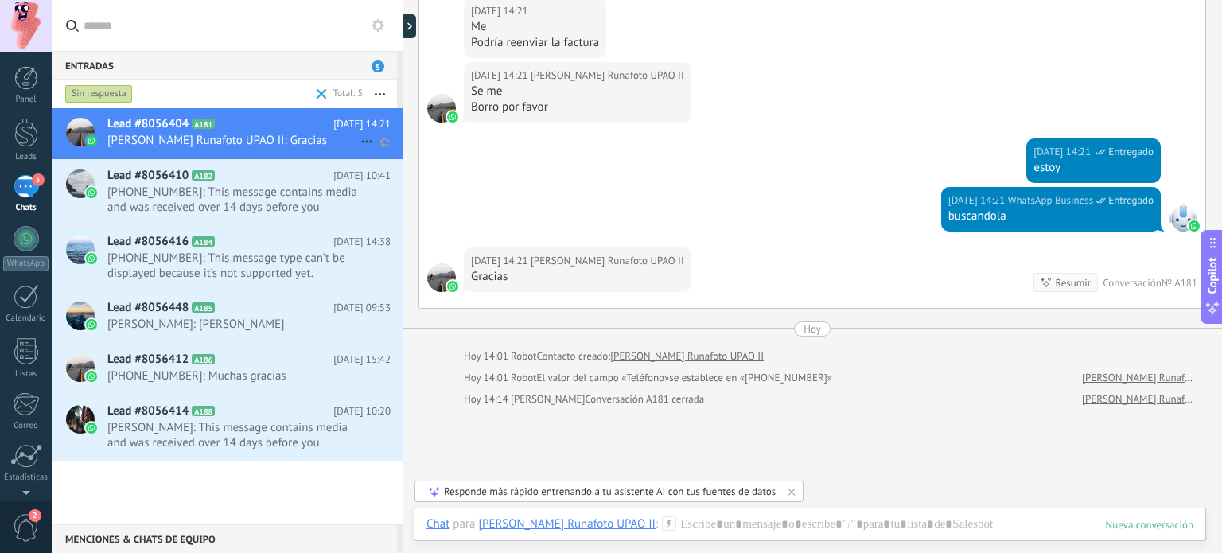
scroll to position [436, 0]
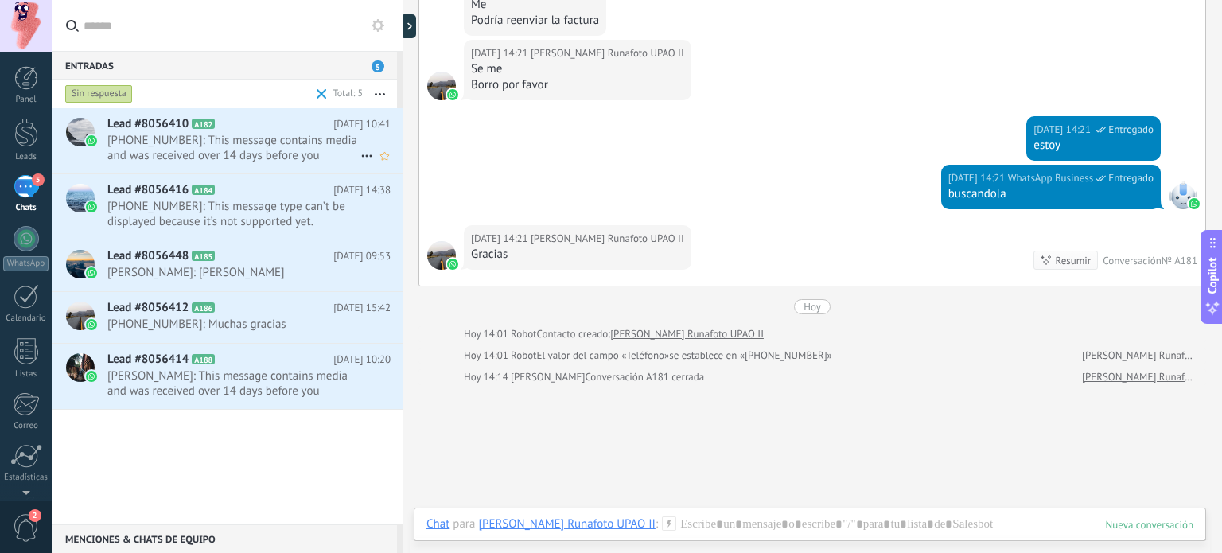
click at [262, 152] on span "[PHONE_NUMBER]: This message contains media and was received over 14 days befor…" at bounding box center [233, 148] width 253 height 30
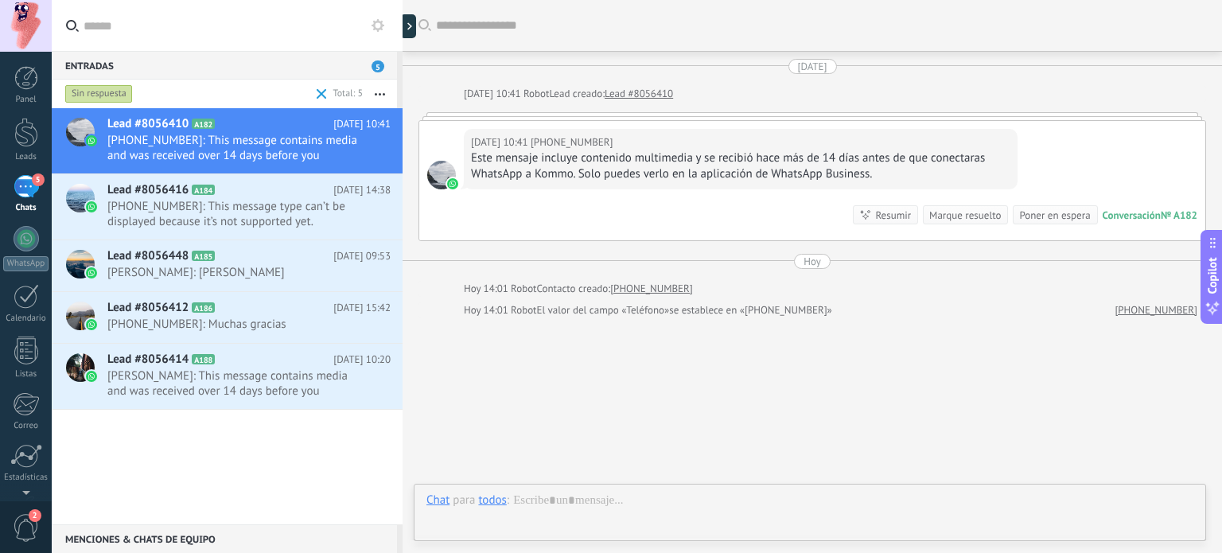
scroll to position [41, 0]
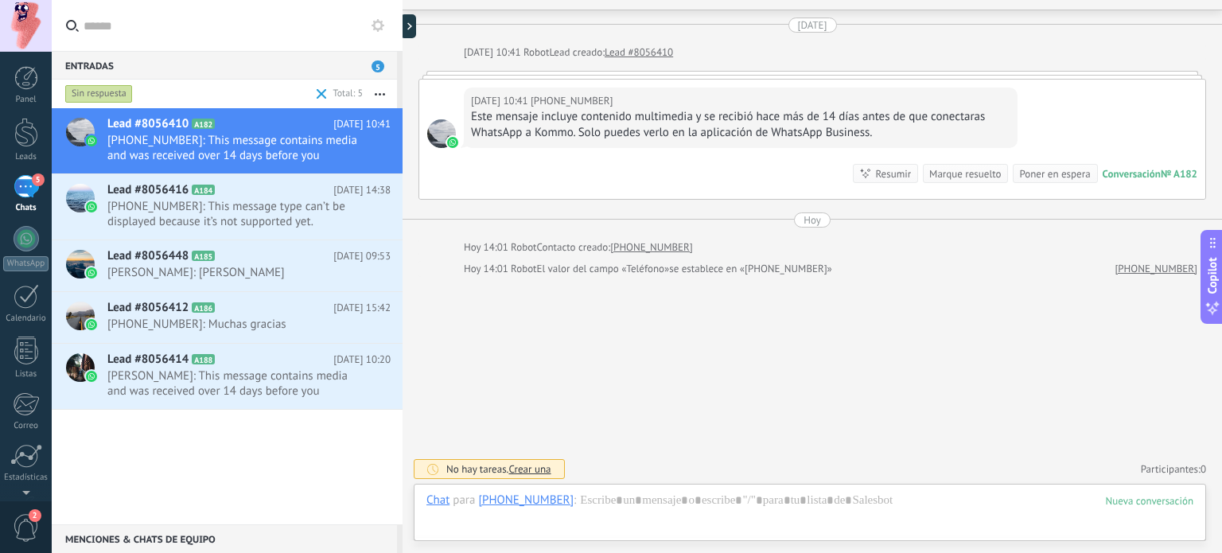
click at [965, 174] on div "Marque resuelto" at bounding box center [965, 173] width 72 height 15
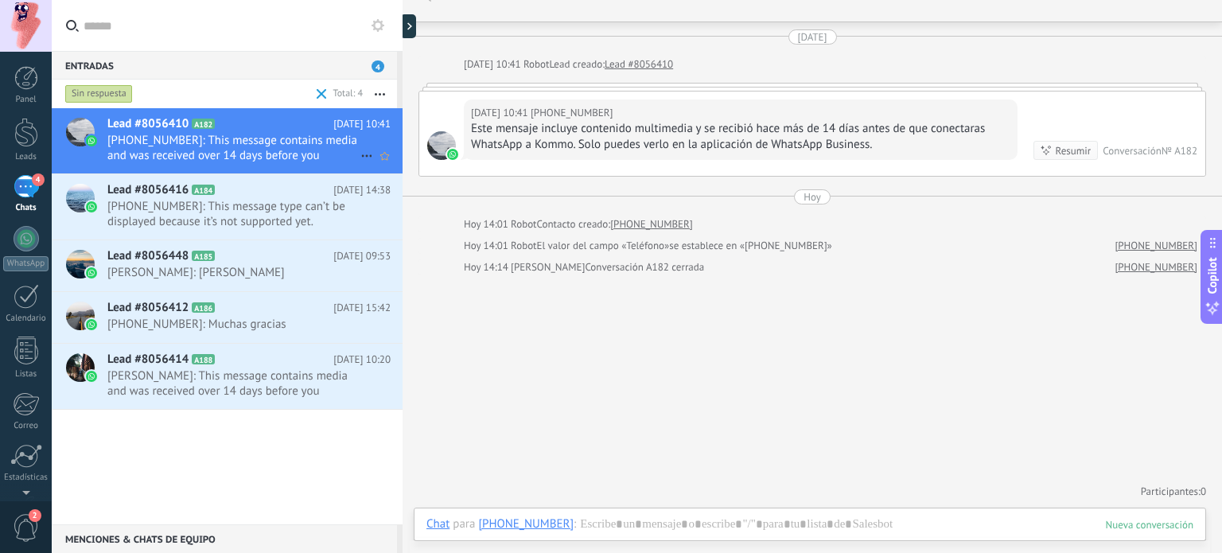
scroll to position [29, 0]
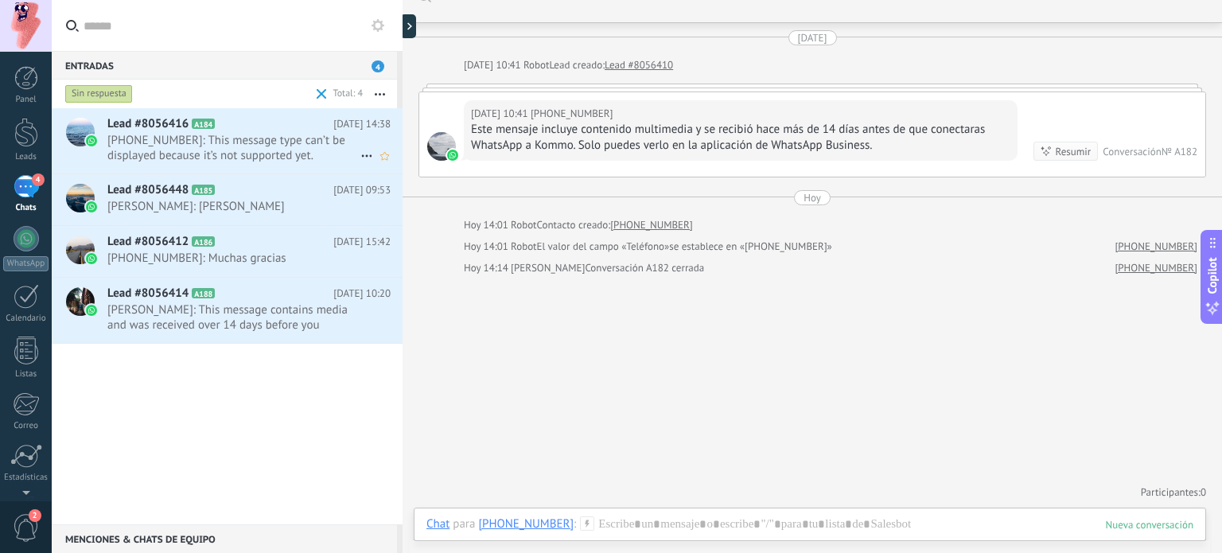
click at [259, 161] on span "[PHONE_NUMBER]: This message type can’t be displayed because it’s not supported…" at bounding box center [233, 148] width 253 height 30
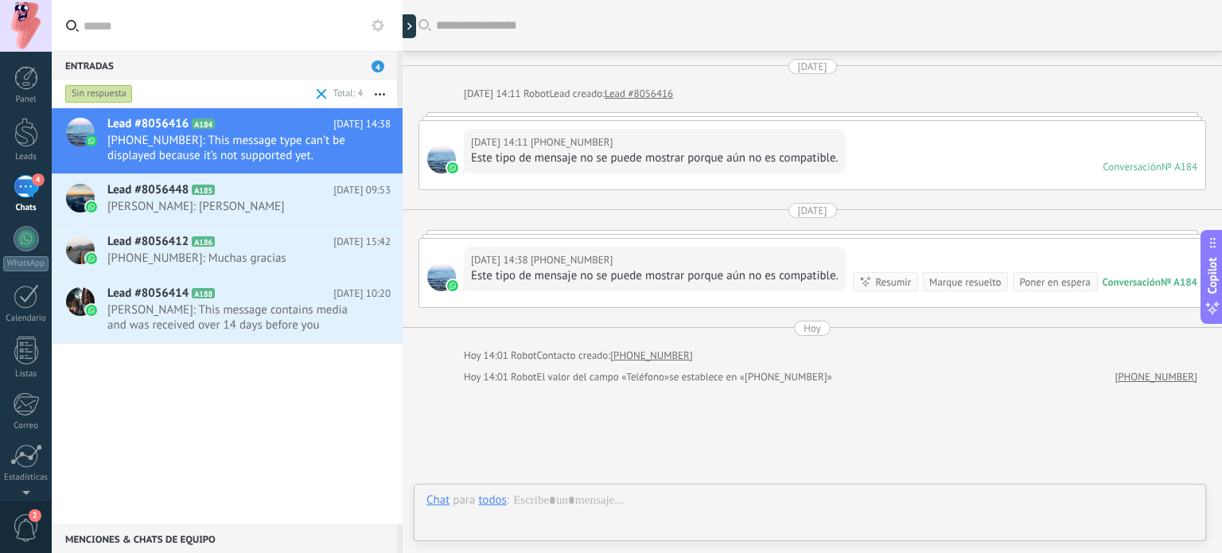
scroll to position [108, 0]
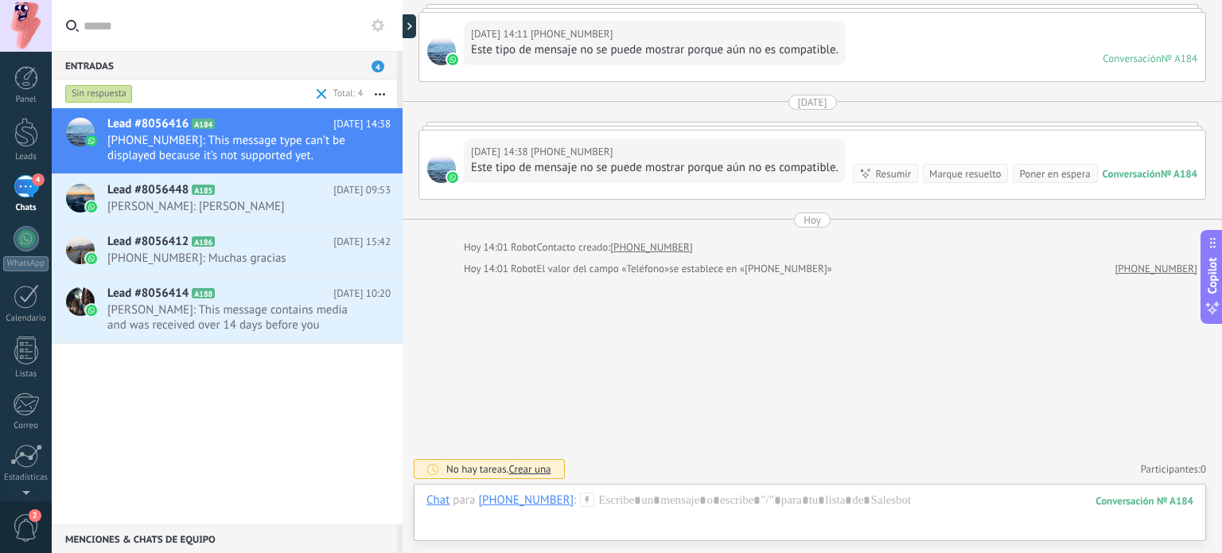
click at [962, 177] on div "Marque resuelto" at bounding box center [965, 173] width 72 height 15
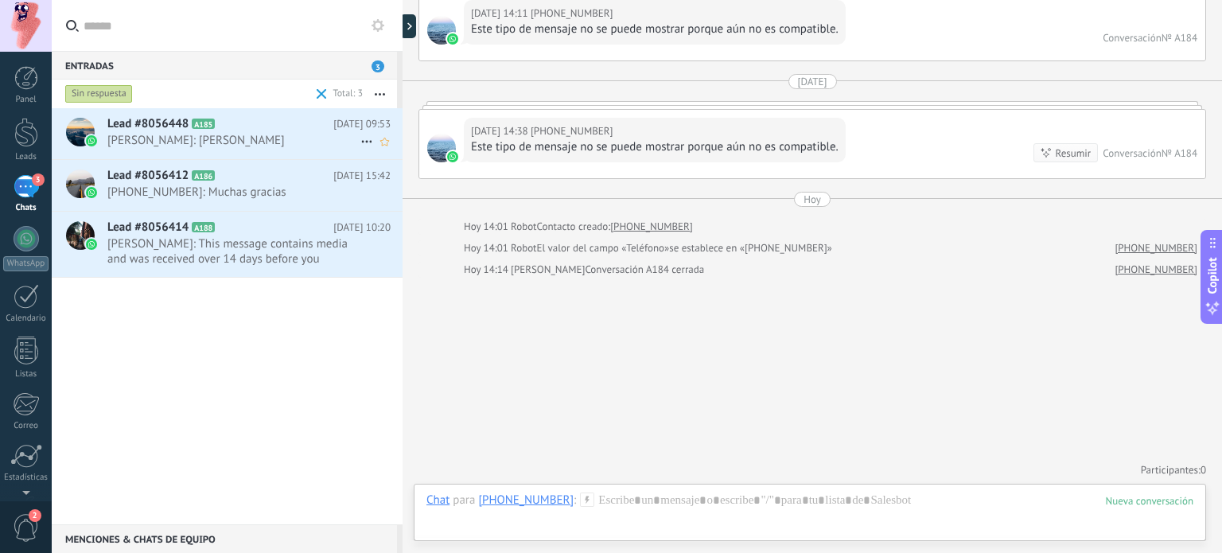
click at [245, 132] on div "Lead #8056448 A185 [DATE] 09:53 [PERSON_NAME]: [PERSON_NAME]" at bounding box center [254, 133] width 295 height 50
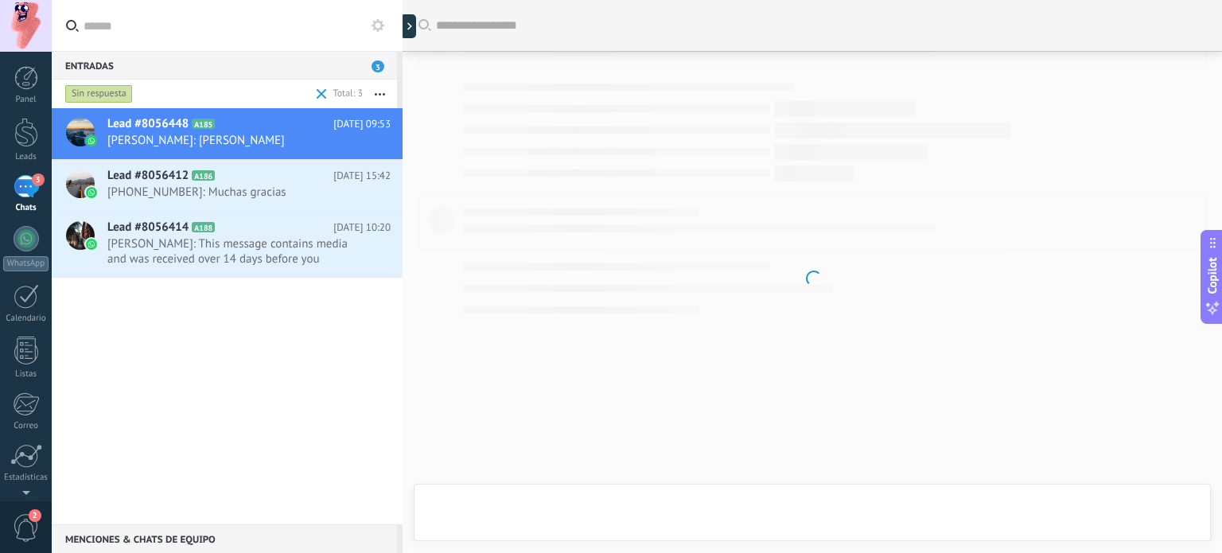
scroll to position [480, 0]
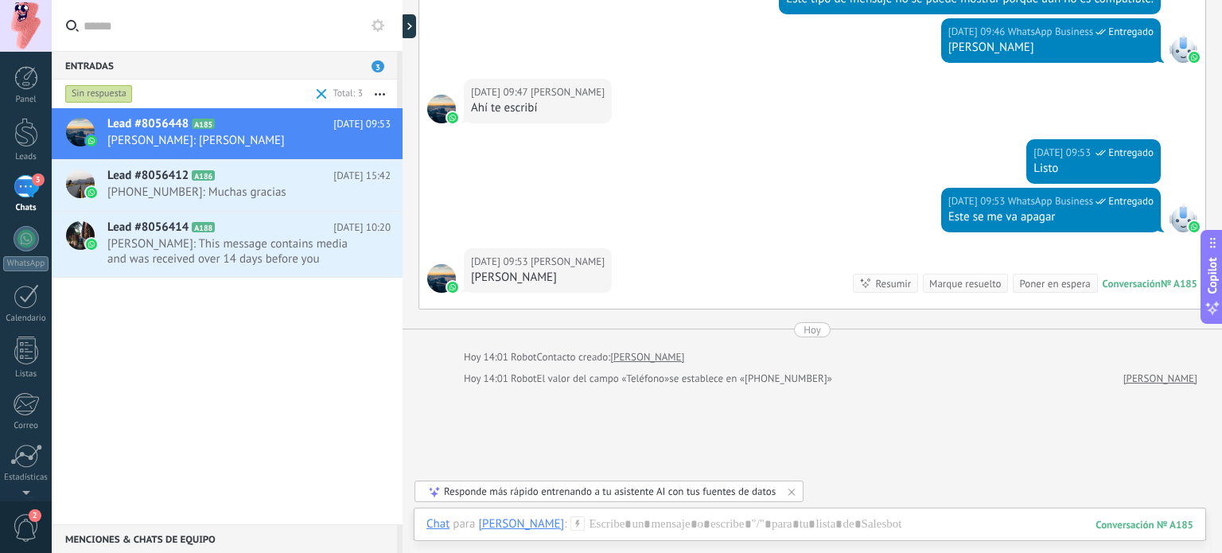
click at [950, 279] on div "Marque resuelto" at bounding box center [965, 283] width 72 height 15
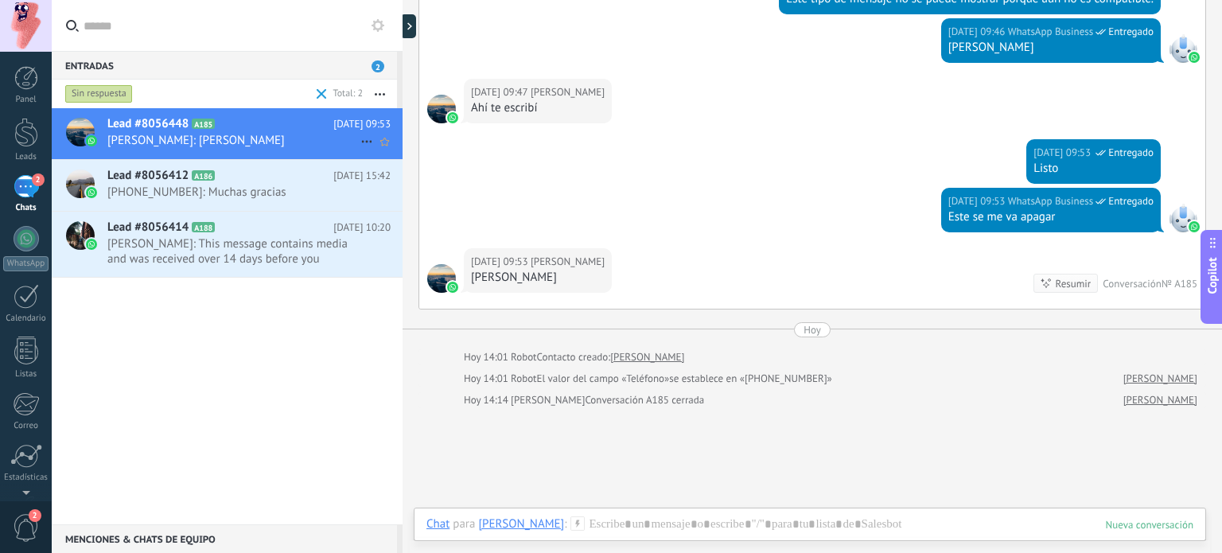
scroll to position [503, 0]
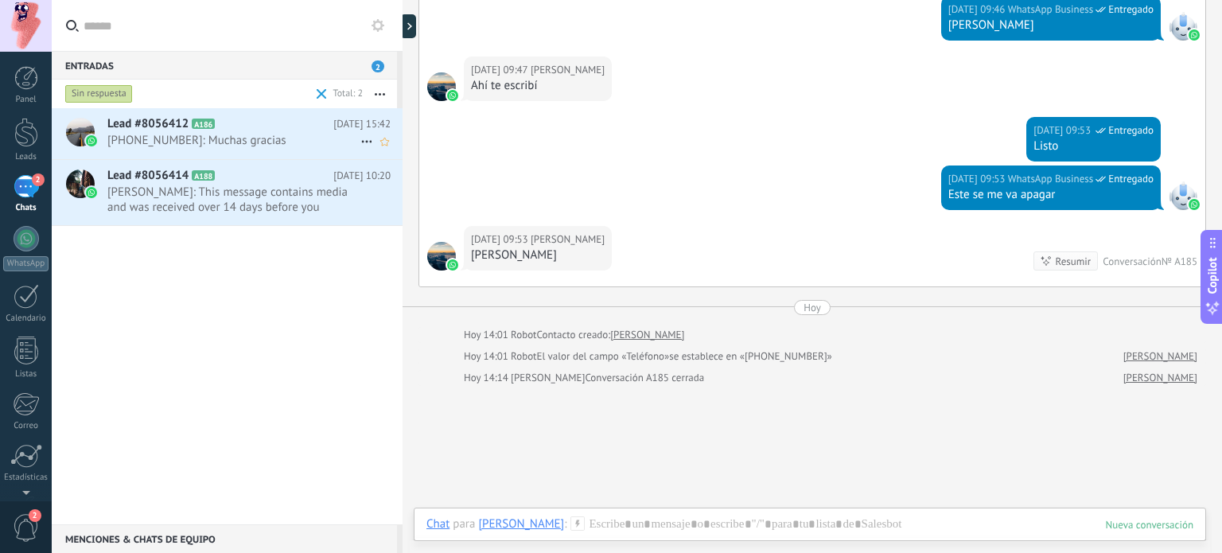
click at [268, 134] on span "[PHONE_NUMBER]: Muchas gracias" at bounding box center [233, 140] width 253 height 15
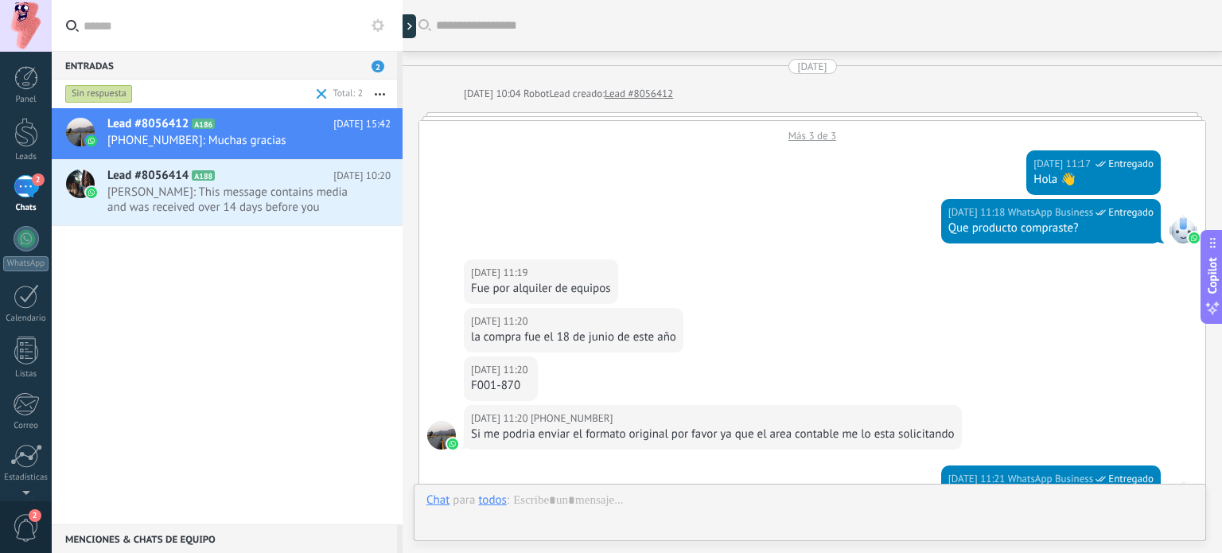
scroll to position [415, 0]
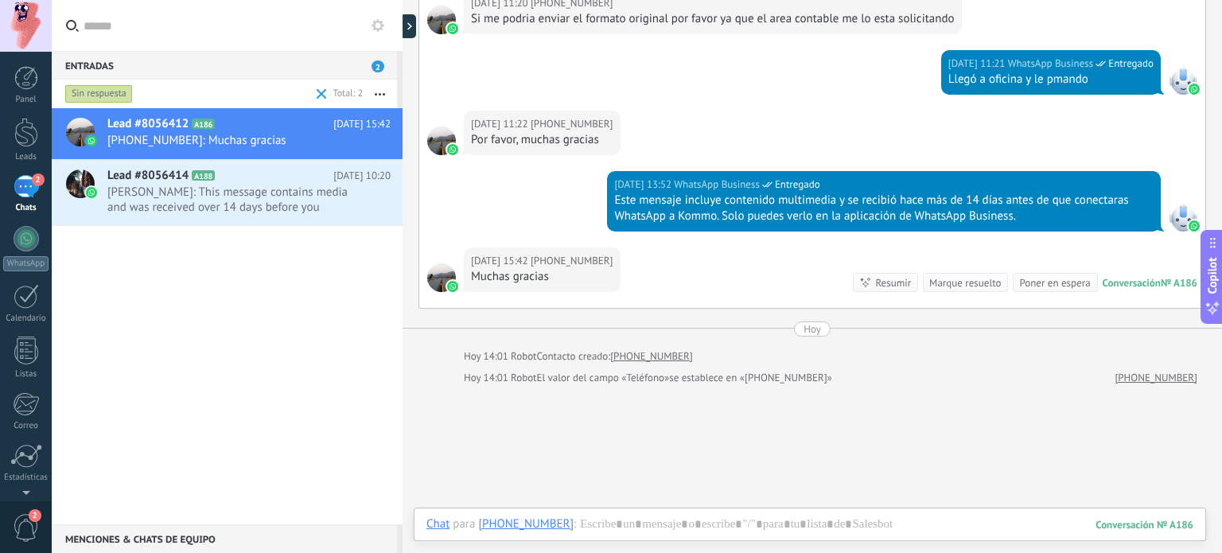
click at [960, 278] on div "Marque resuelto" at bounding box center [965, 282] width 72 height 15
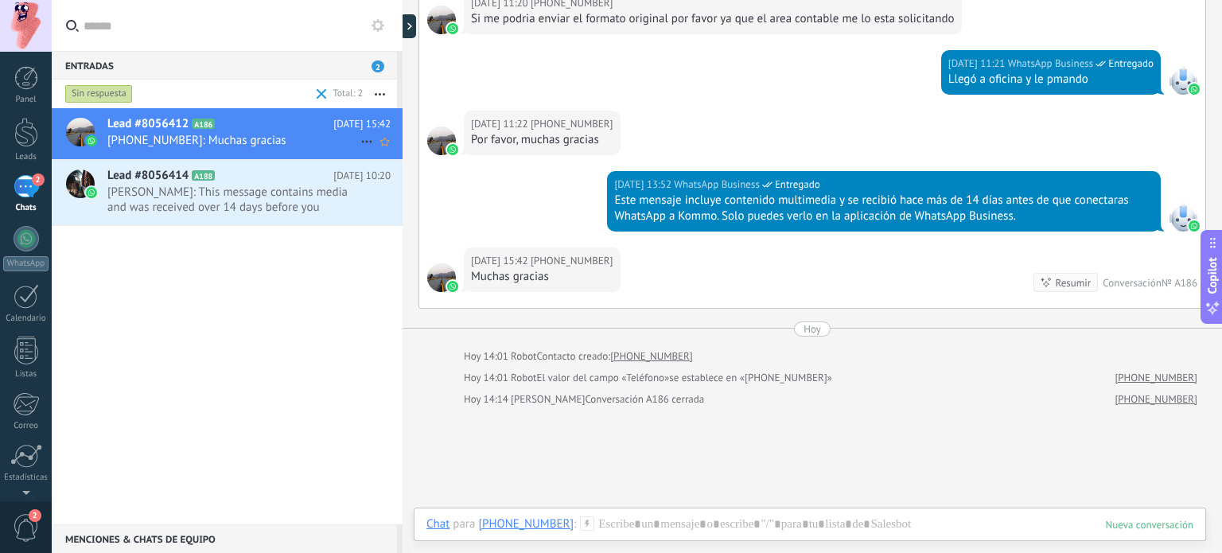
scroll to position [437, 0]
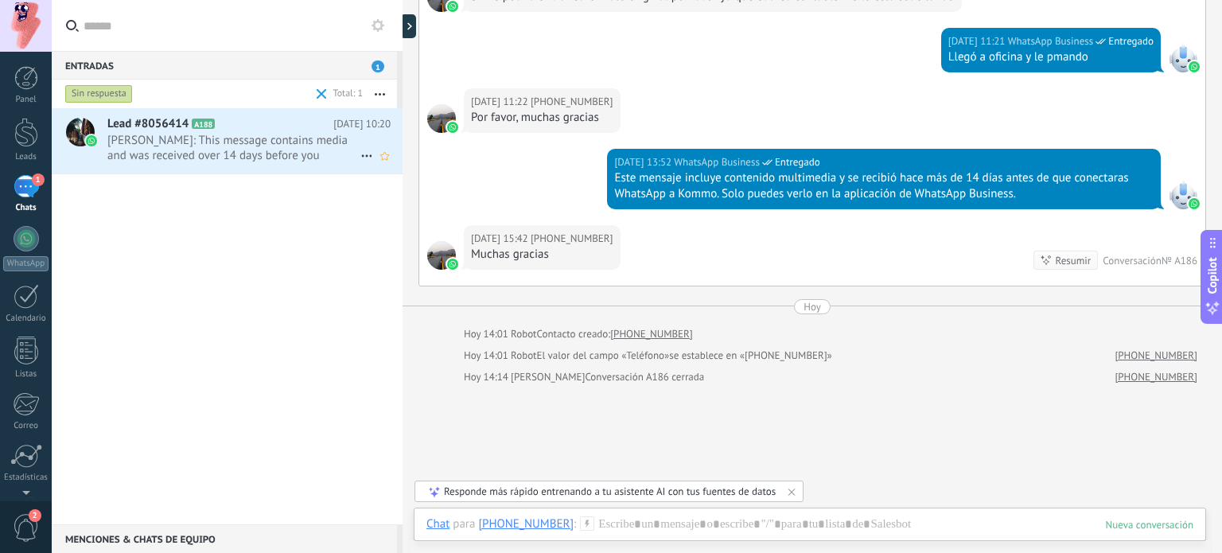
click at [268, 138] on span "[PERSON_NAME]: This message contains media and was received over 14 days before…" at bounding box center [233, 148] width 253 height 30
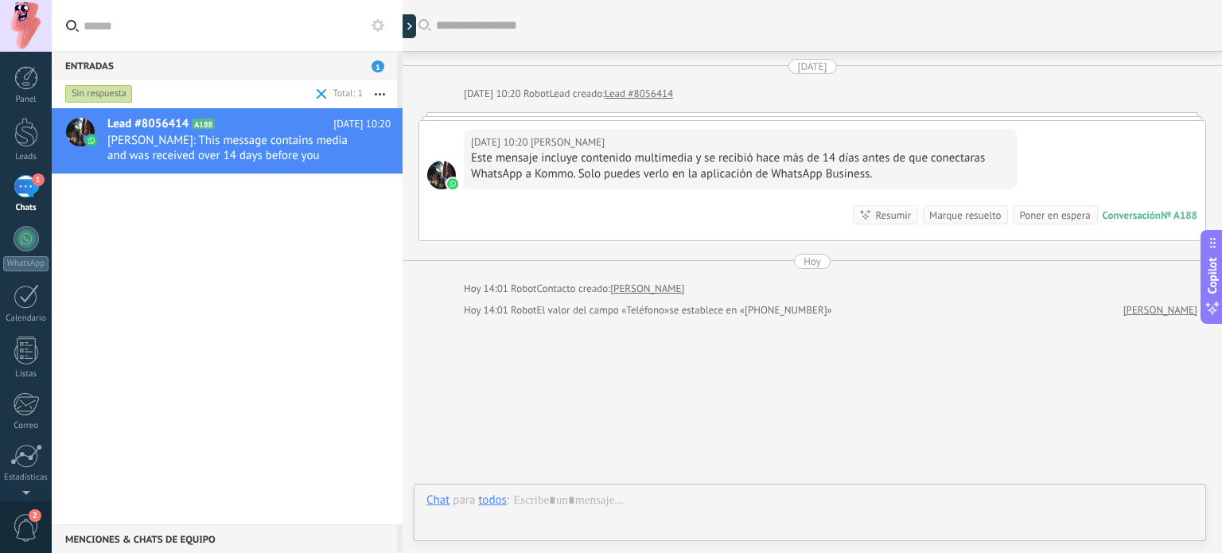
scroll to position [41, 0]
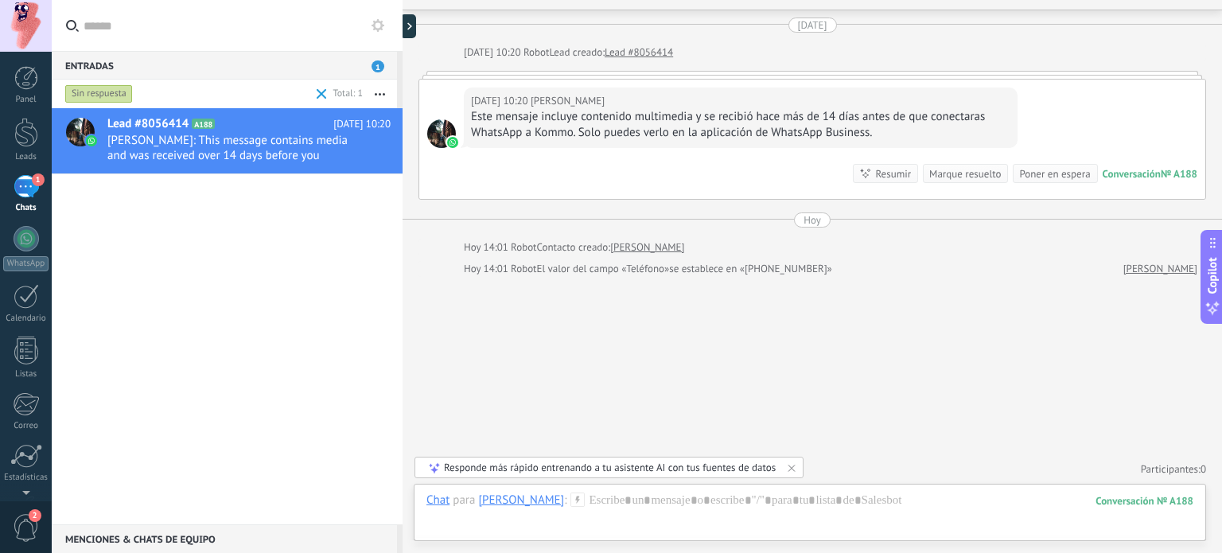
click at [952, 177] on div "Marque resuelto" at bounding box center [965, 173] width 72 height 15
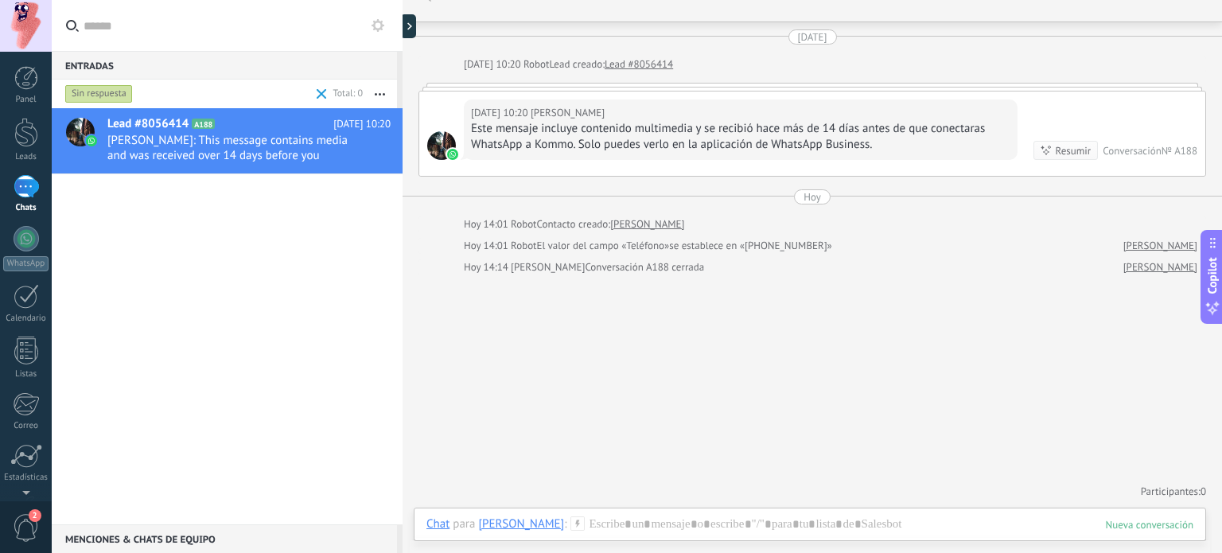
scroll to position [29, 0]
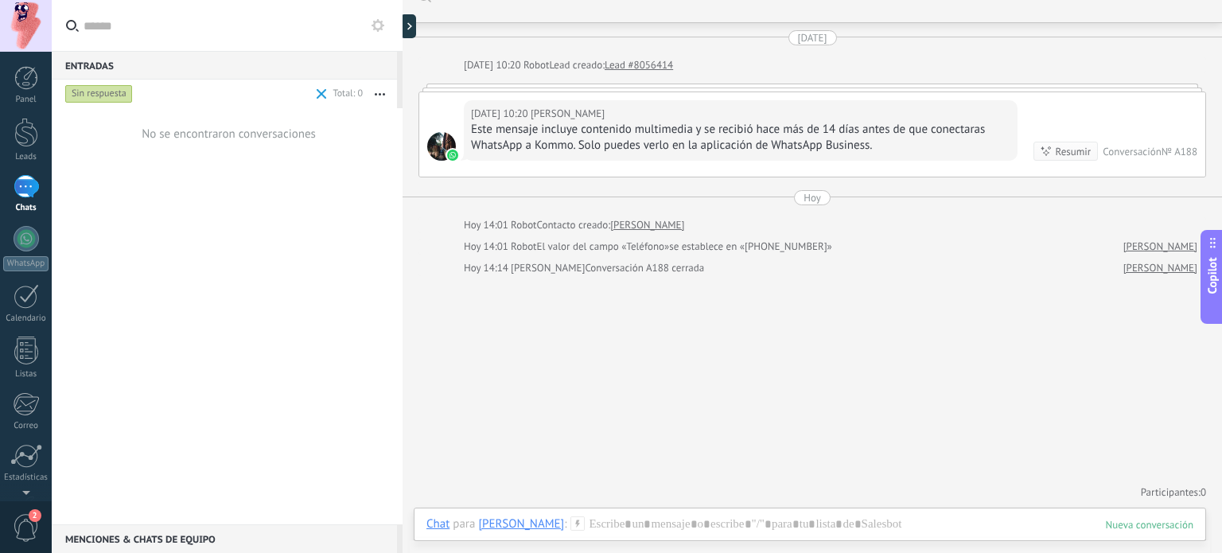
click at [324, 96] on span at bounding box center [322, 94] width 10 height 10
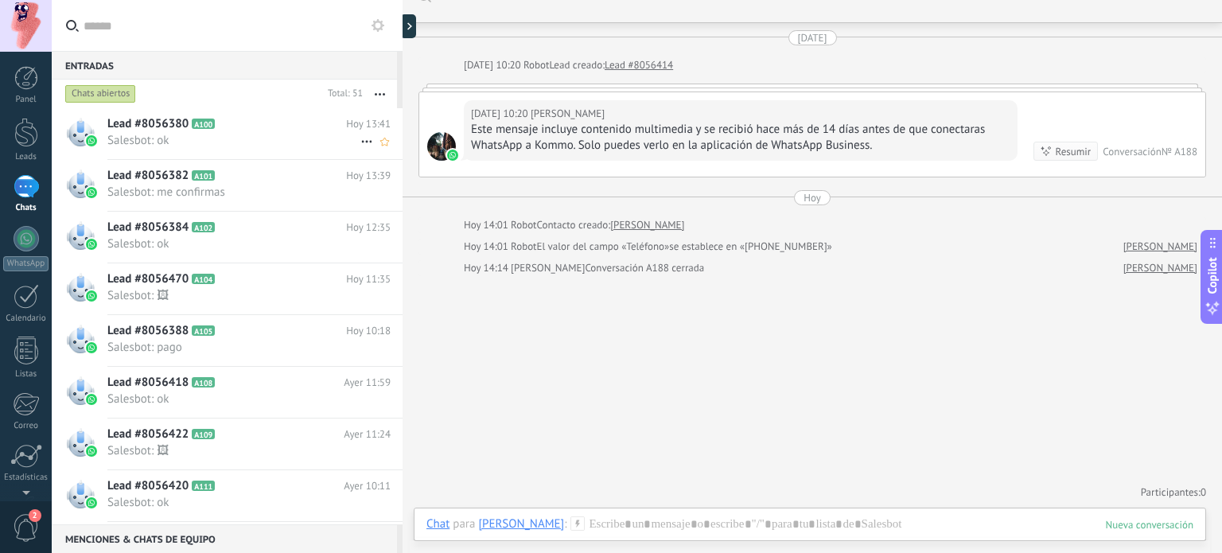
click at [247, 142] on span "Salesbot: ok" at bounding box center [233, 140] width 253 height 15
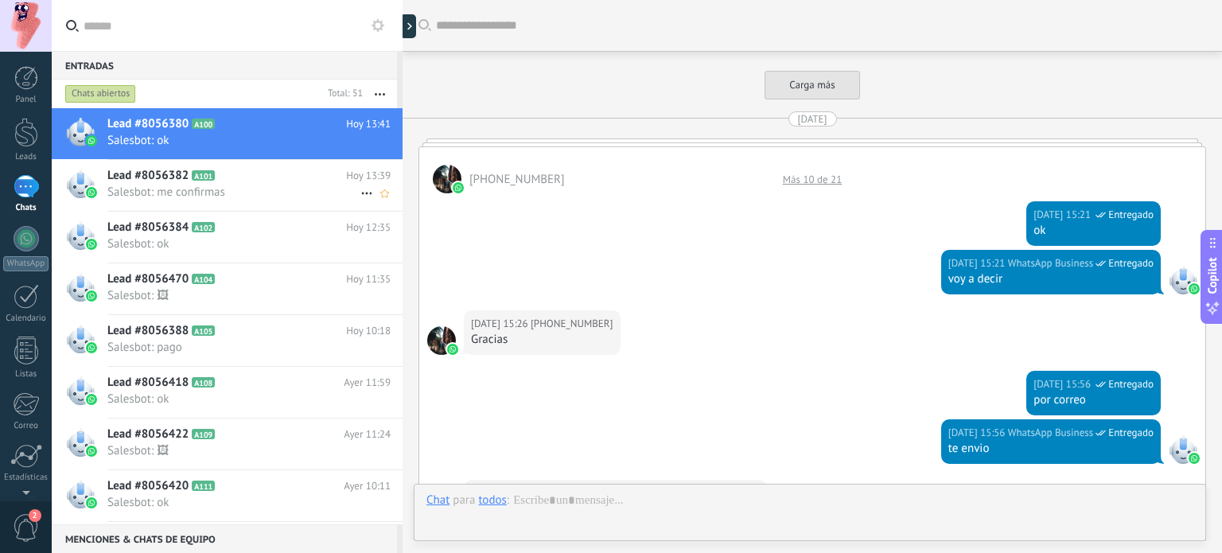
scroll to position [1300, 0]
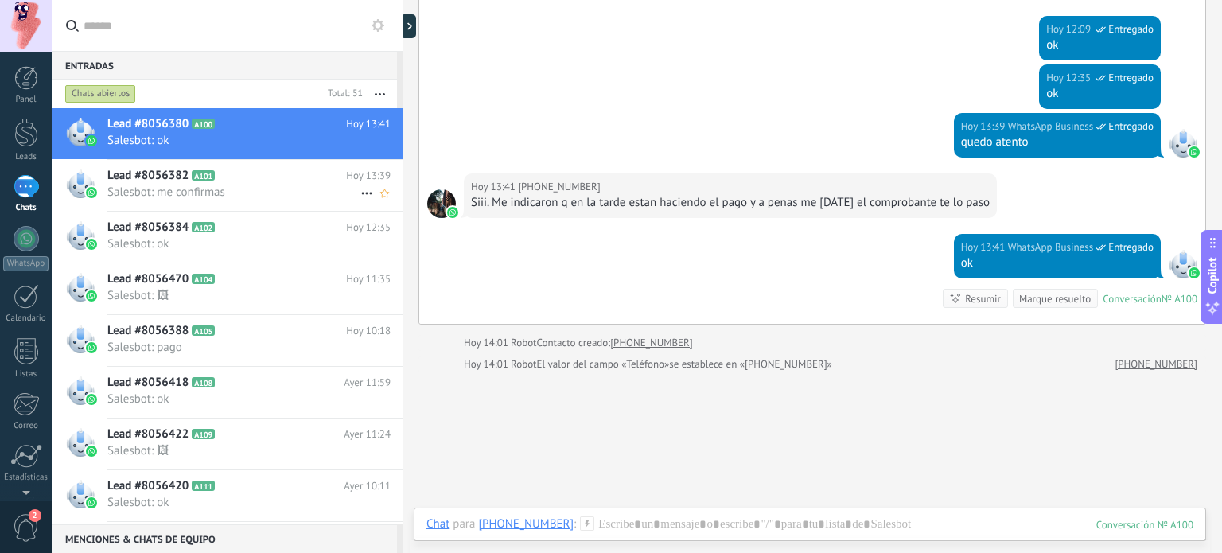
click at [290, 187] on span "Salesbot: me confirmas" at bounding box center [233, 192] width 253 height 15
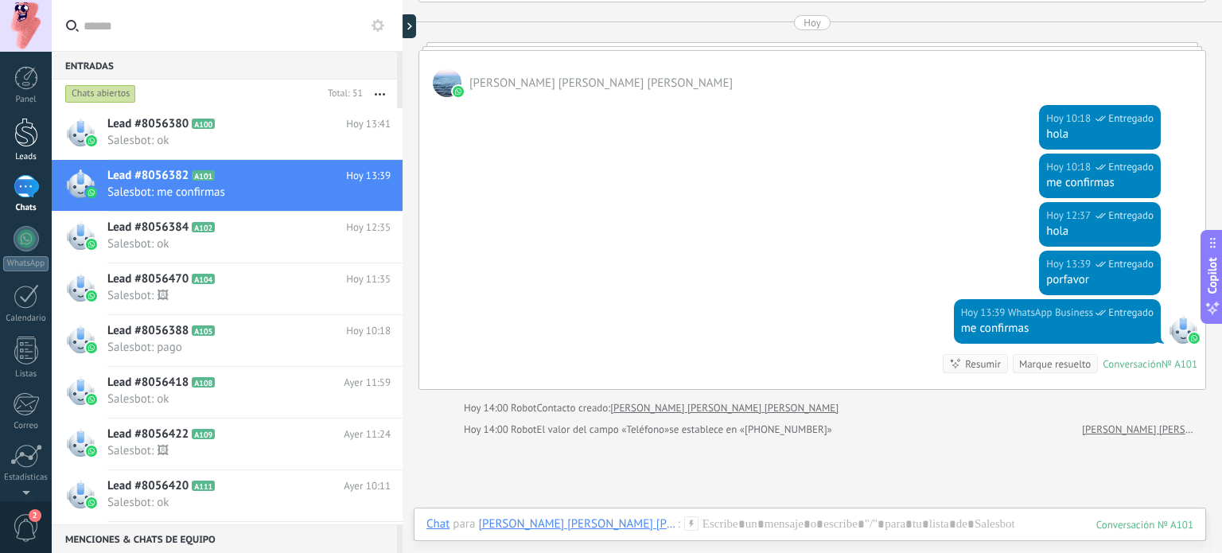
click at [25, 133] on div at bounding box center [26, 132] width 24 height 29
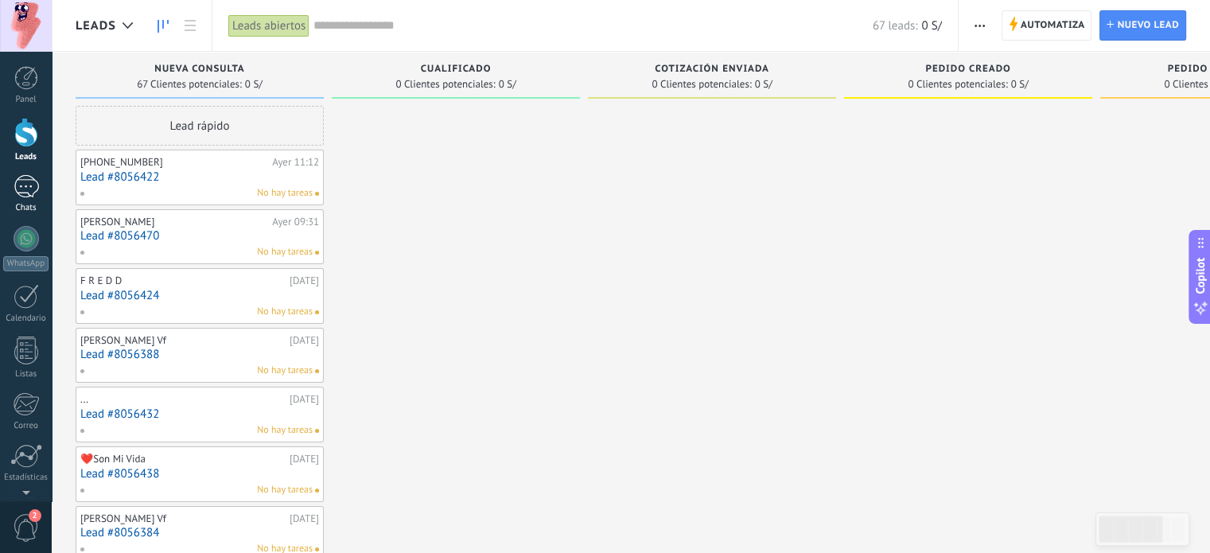
click at [25, 190] on div "1" at bounding box center [26, 186] width 25 height 23
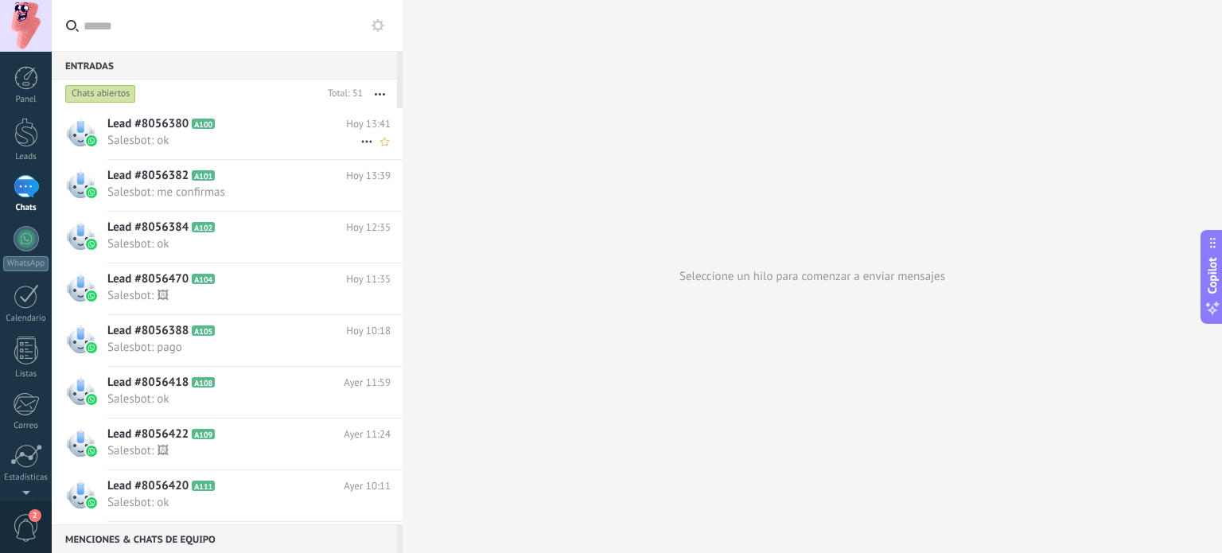
click at [361, 139] on icon at bounding box center [366, 141] width 19 height 19
click at [257, 98] on div at bounding box center [611, 276] width 1222 height 553
click at [26, 349] on div at bounding box center [26, 350] width 24 height 28
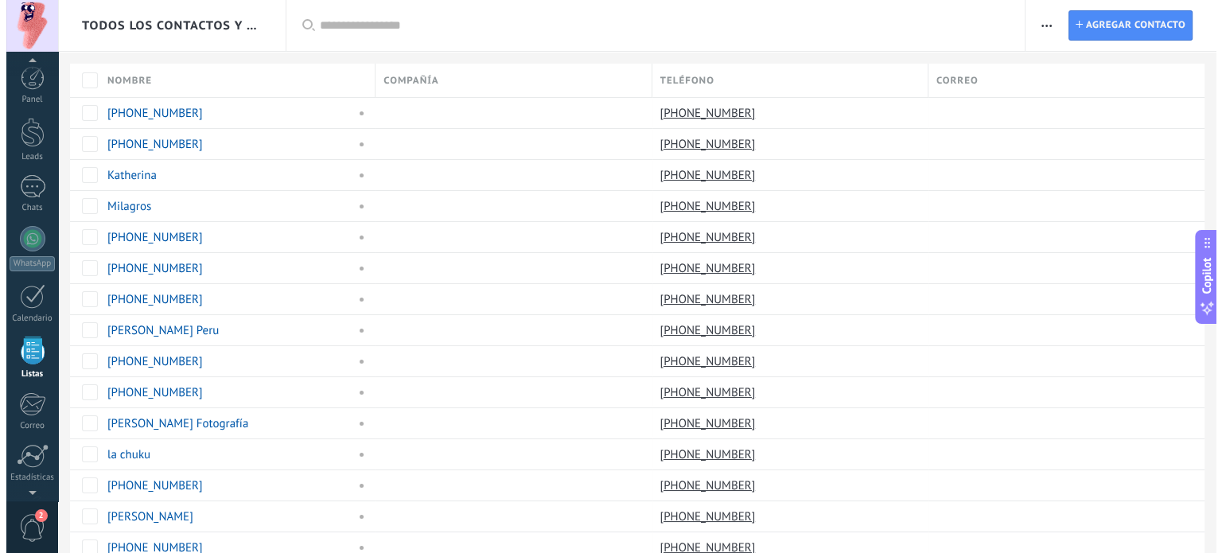
scroll to position [98, 0]
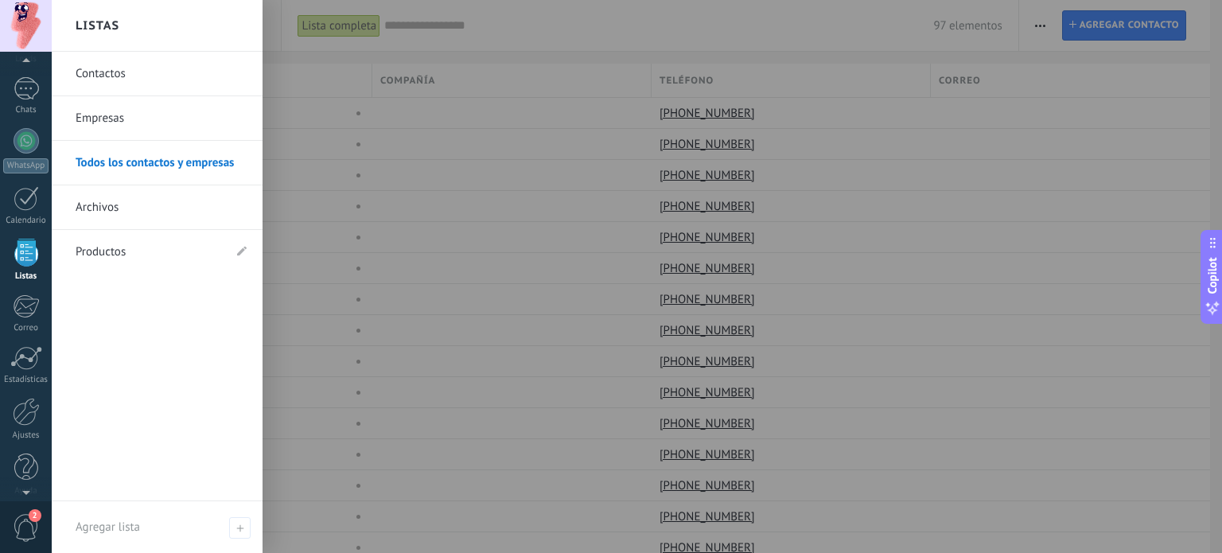
click at [102, 249] on link "Productos" at bounding box center [149, 252] width 147 height 45
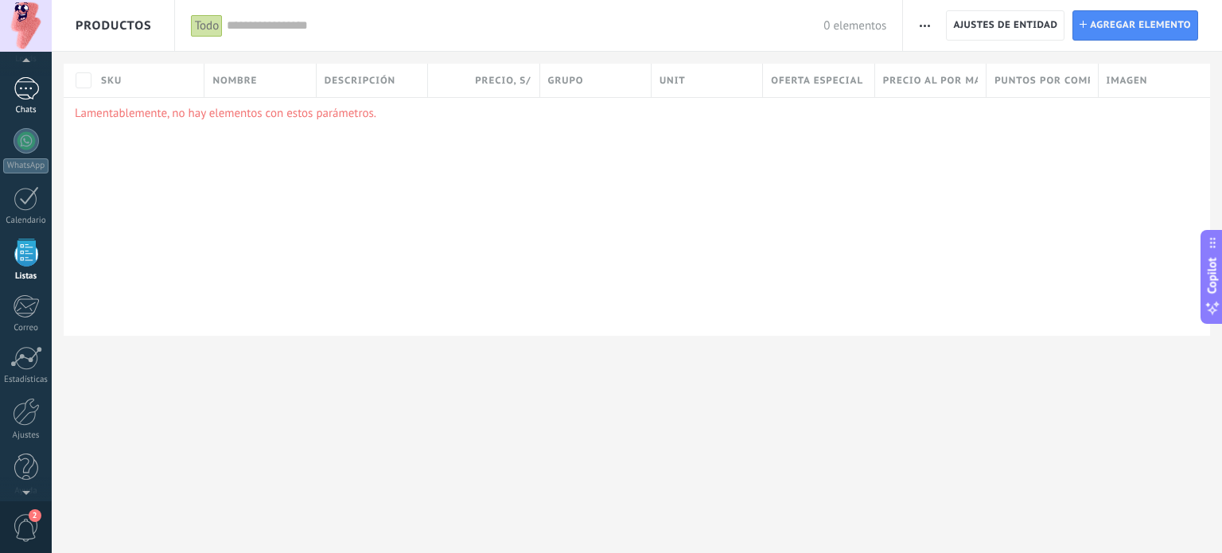
click at [21, 88] on div "1" at bounding box center [26, 88] width 25 height 23
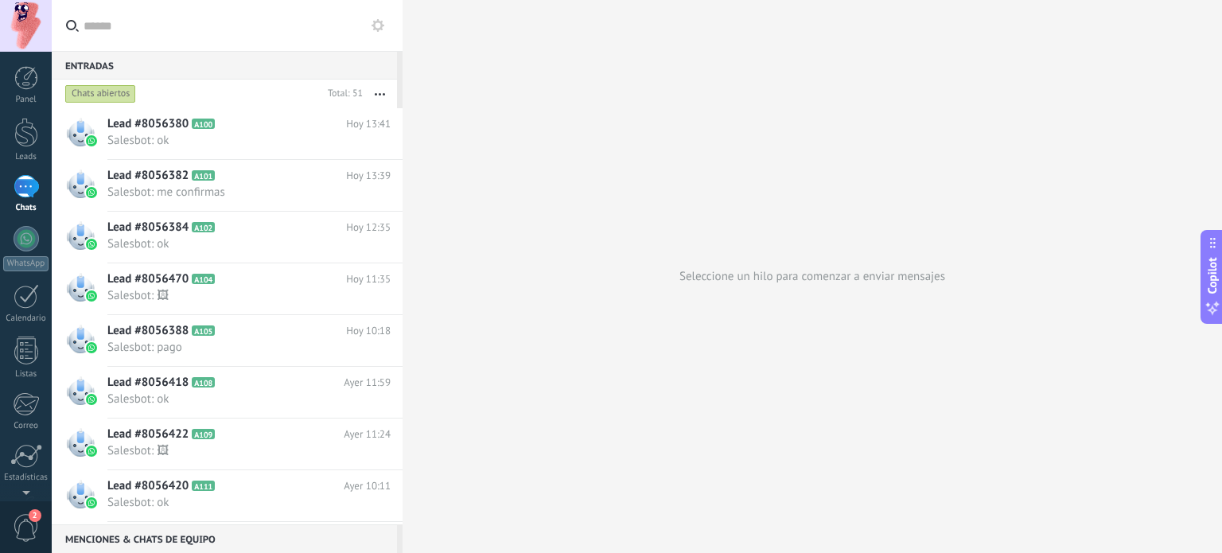
click at [22, 185] on div "1" at bounding box center [26, 186] width 25 height 23
click at [29, 243] on div at bounding box center [26, 238] width 25 height 25
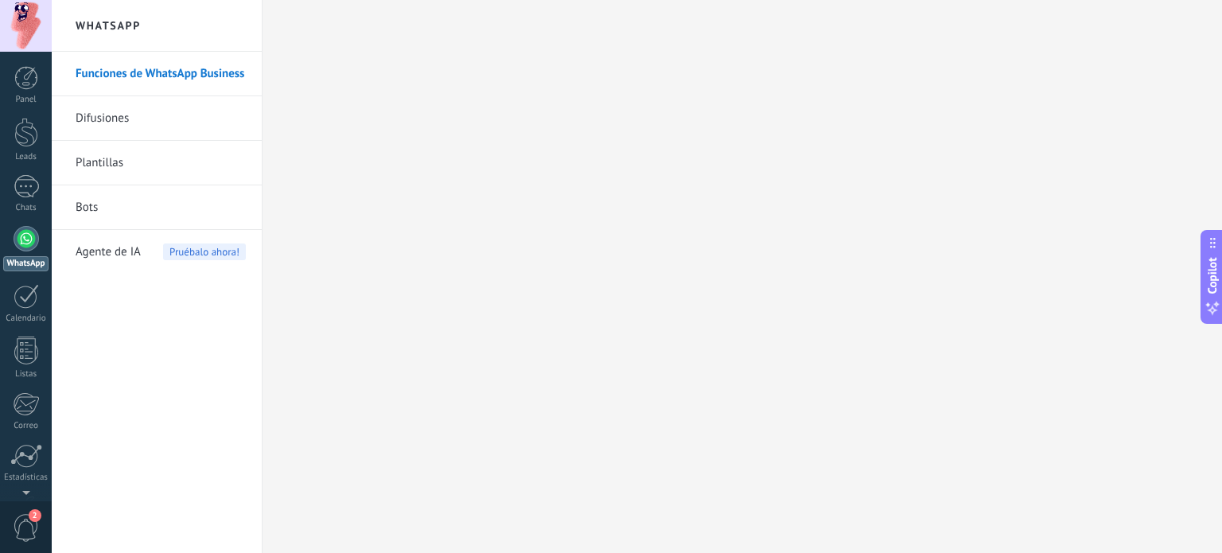
click at [95, 161] on link "Plantillas" at bounding box center [161, 163] width 170 height 45
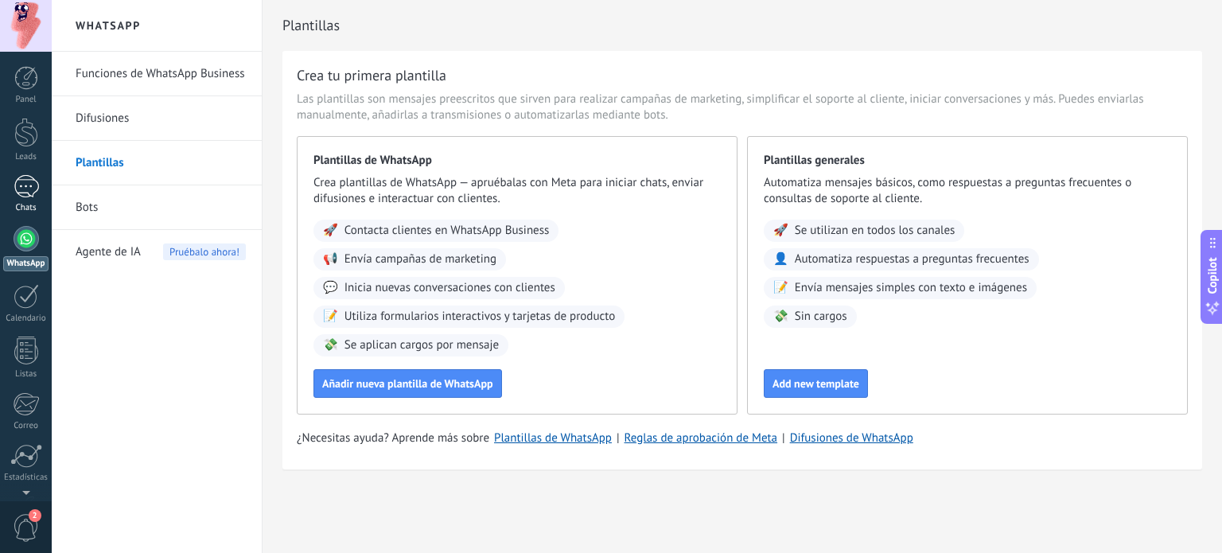
click at [19, 180] on div "1" at bounding box center [26, 186] width 25 height 23
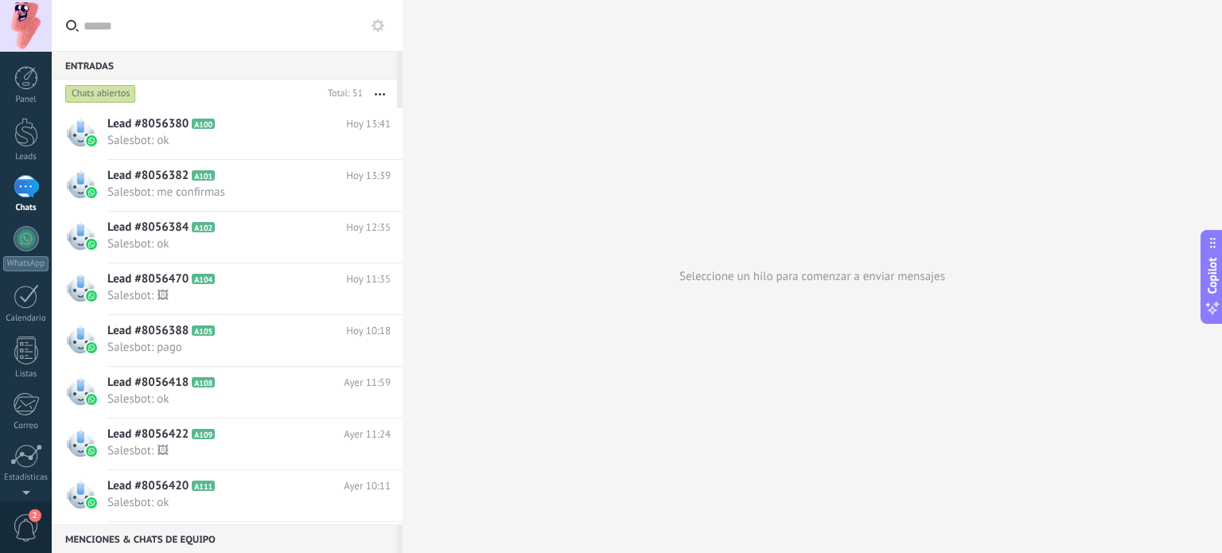
scroll to position [35, 0]
click at [32, 520] on span "2" at bounding box center [35, 515] width 13 height 13
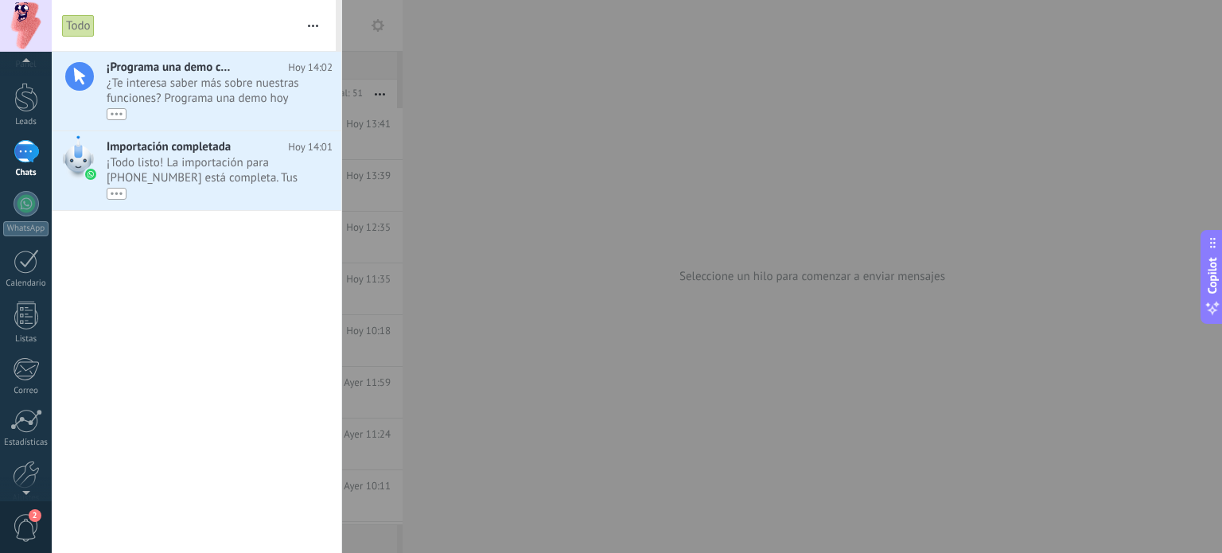
scroll to position [0, 0]
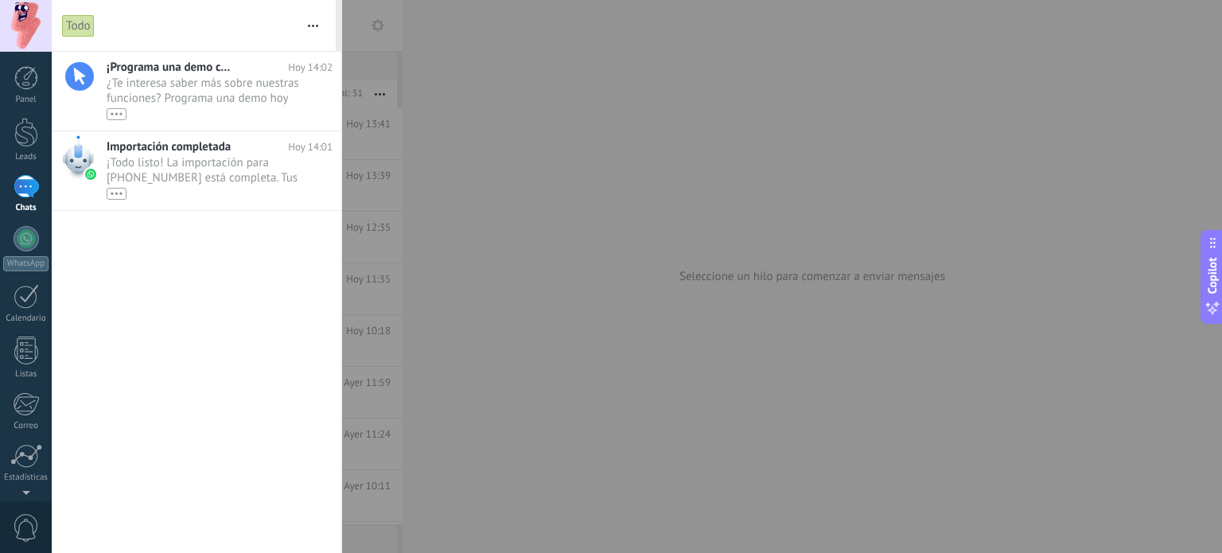
click at [312, 21] on button "button" at bounding box center [313, 25] width 34 height 51
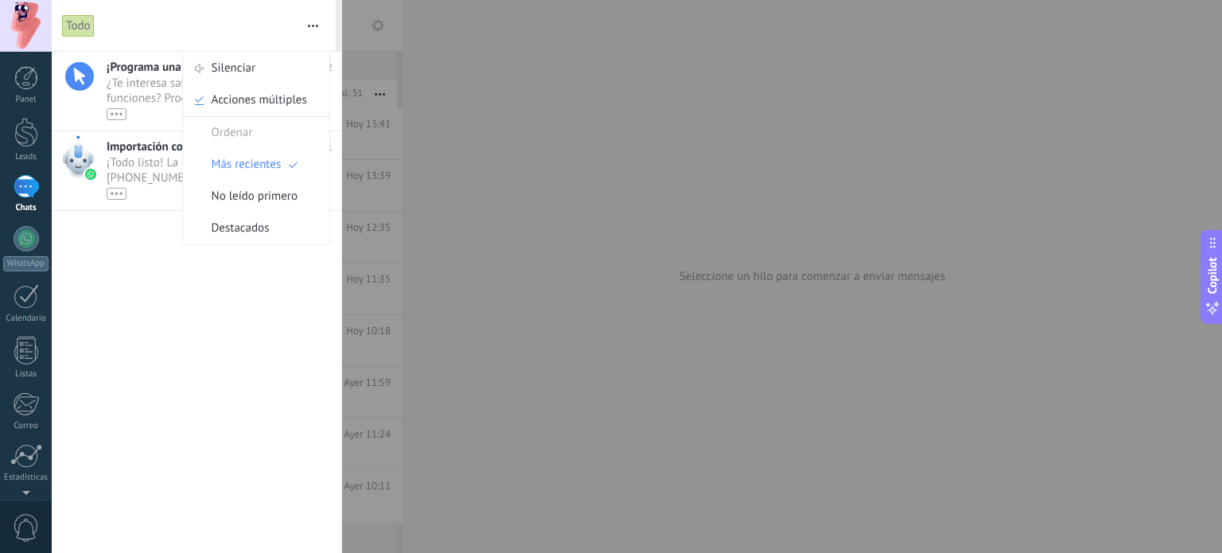
click at [143, 233] on div "¡Programa una demo con un experto! Hoy 14:02 ¿Te interesa saber más sobre nuest…" at bounding box center [196, 302] width 289 height 501
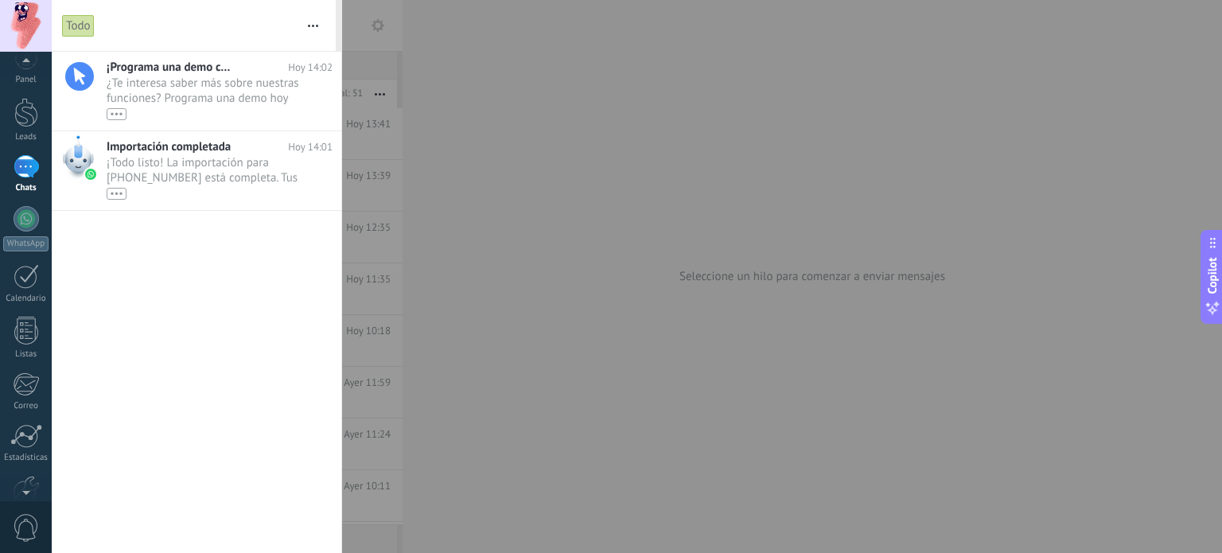
click at [21, 516] on span "0" at bounding box center [26, 528] width 27 height 28
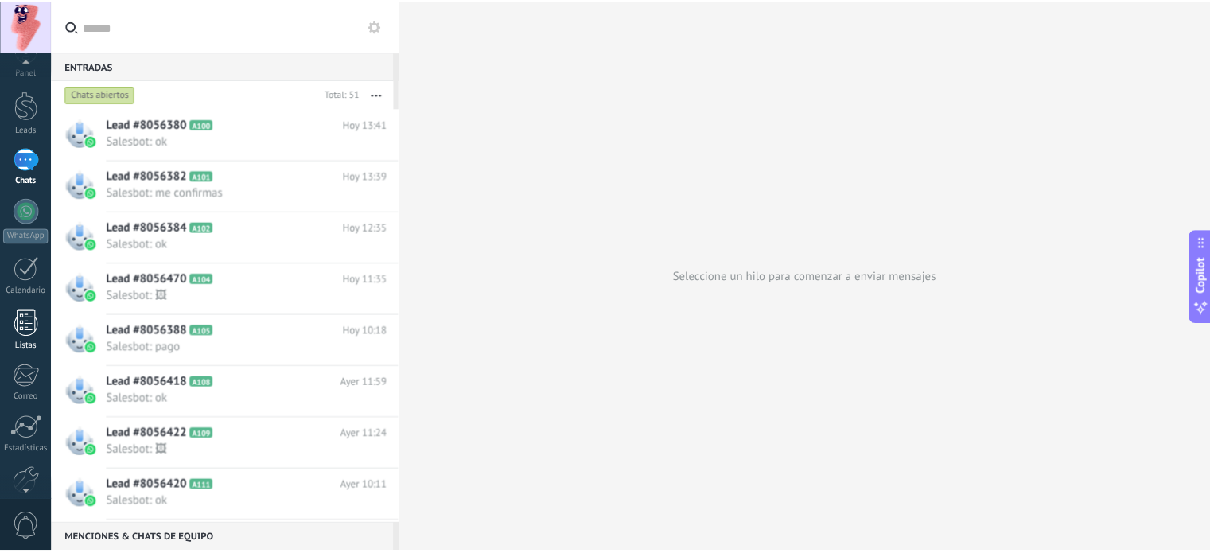
scroll to position [108, 0]
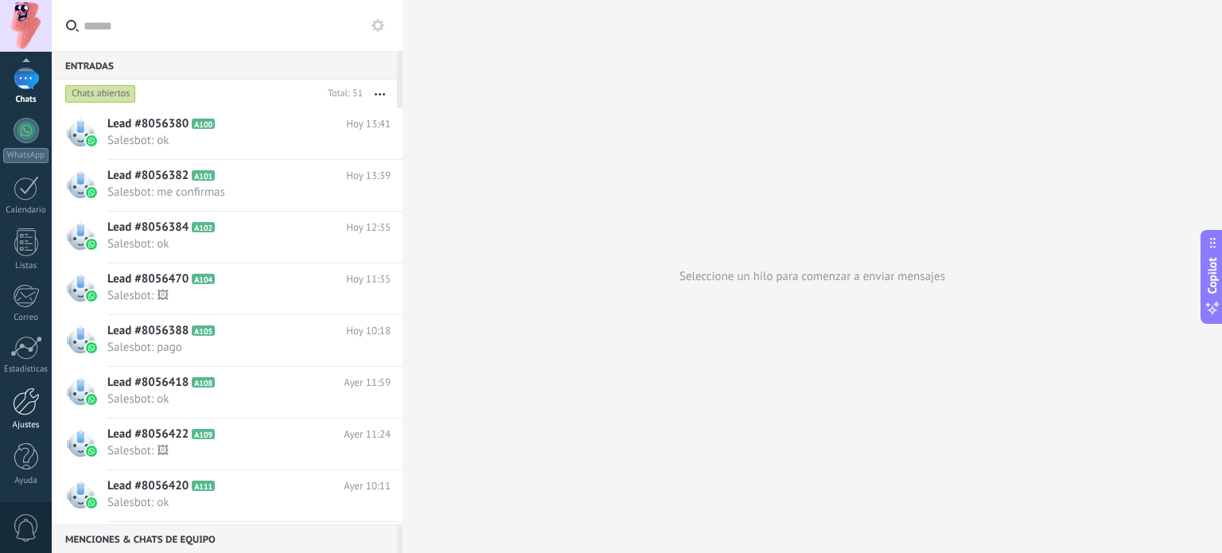
click at [33, 413] on div at bounding box center [26, 401] width 27 height 28
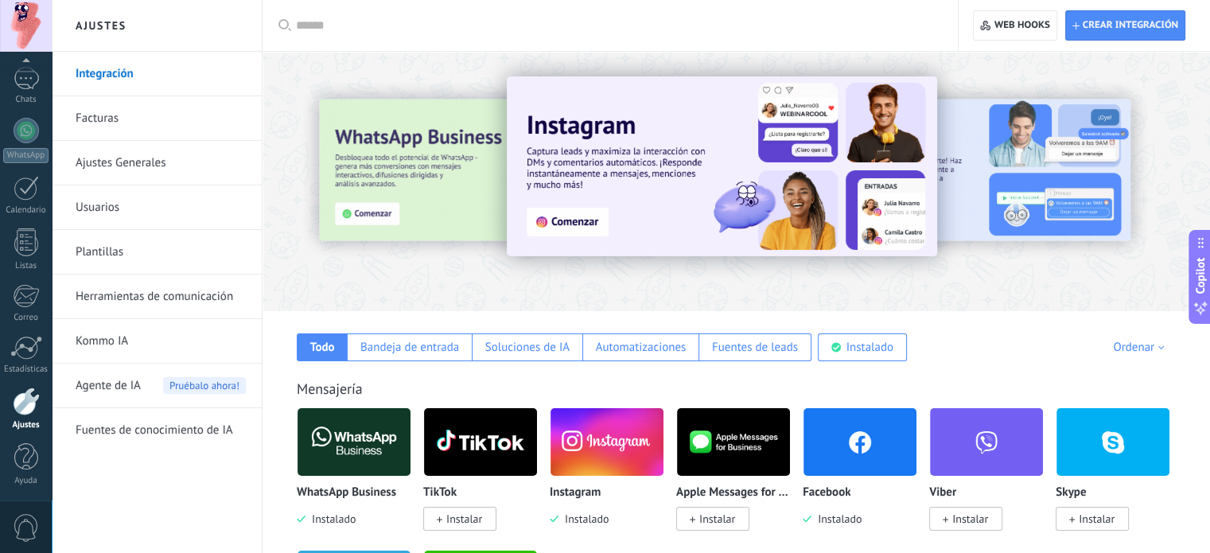
click at [122, 154] on link "Ajustes Generales" at bounding box center [161, 163] width 170 height 45
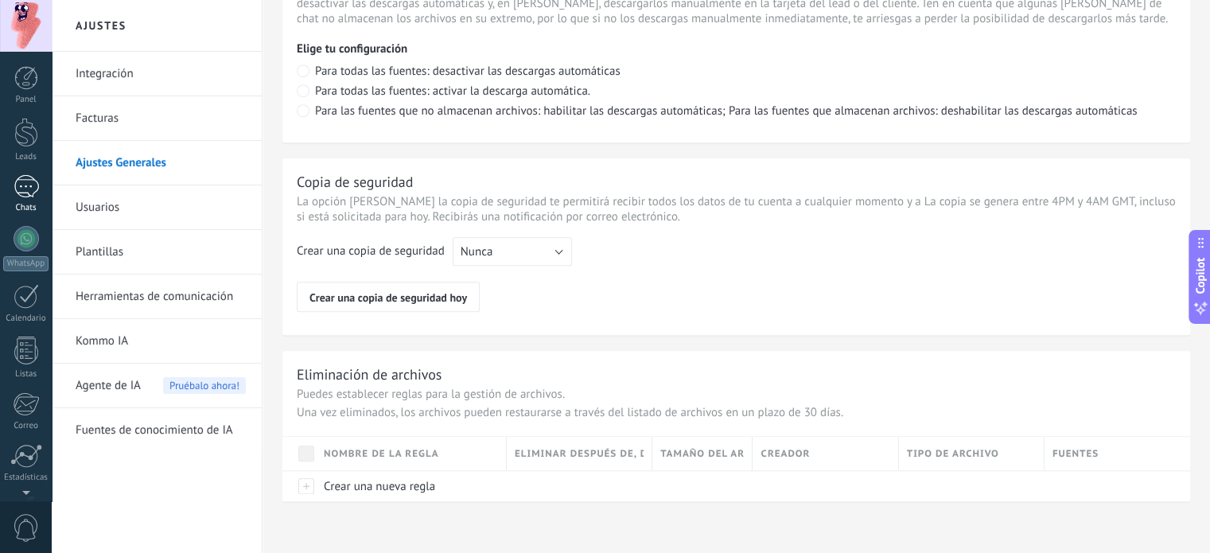
click at [27, 183] on div "1" at bounding box center [26, 186] width 25 height 23
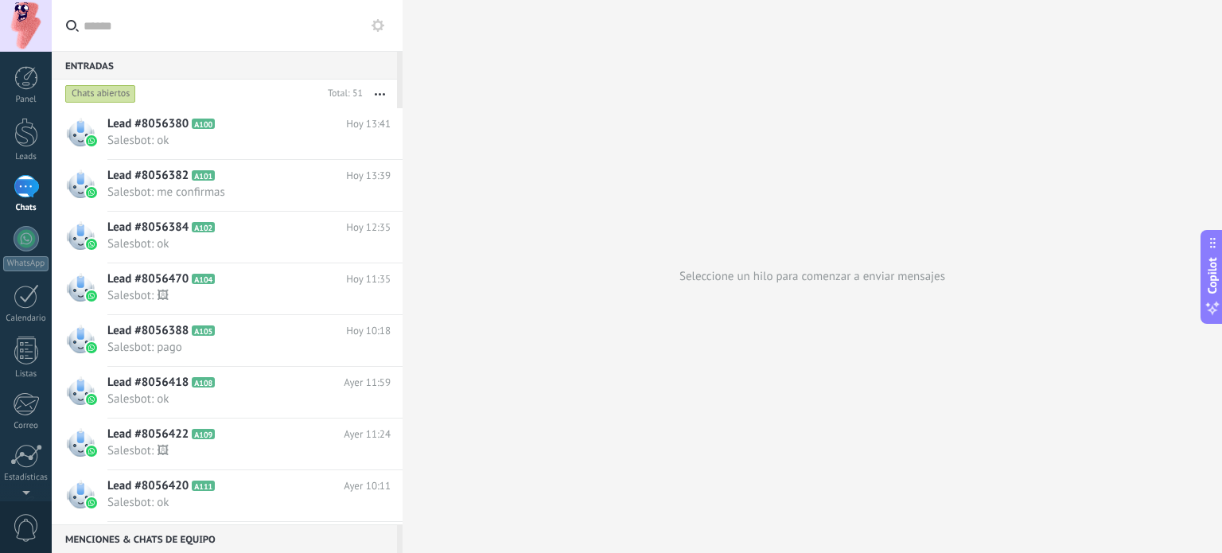
click at [379, 28] on use at bounding box center [377, 25] width 13 height 13
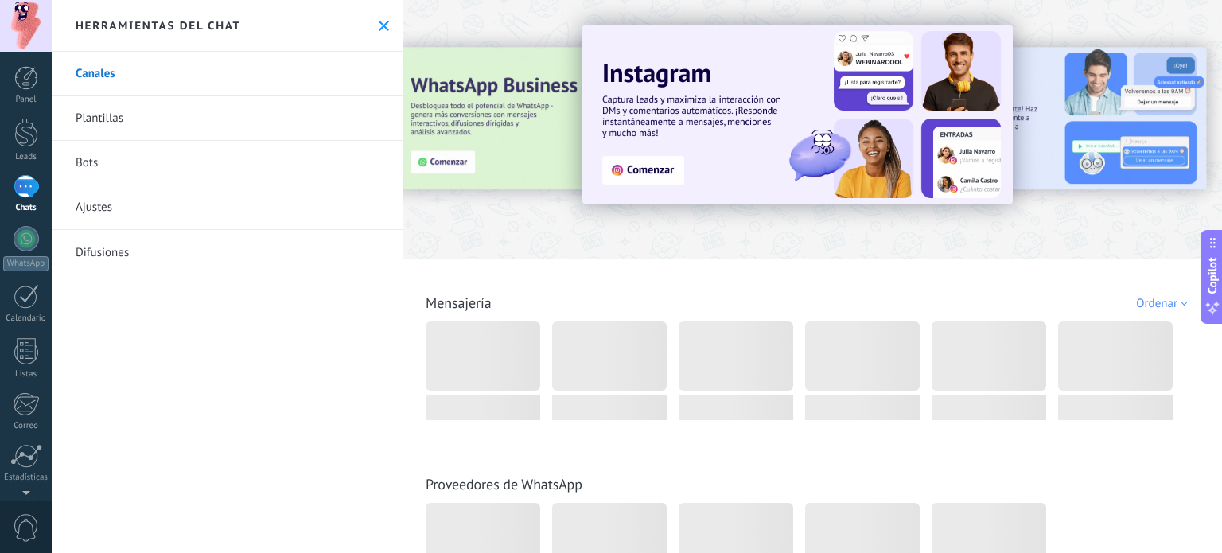
click at [99, 76] on link "Canales" at bounding box center [227, 74] width 351 height 45
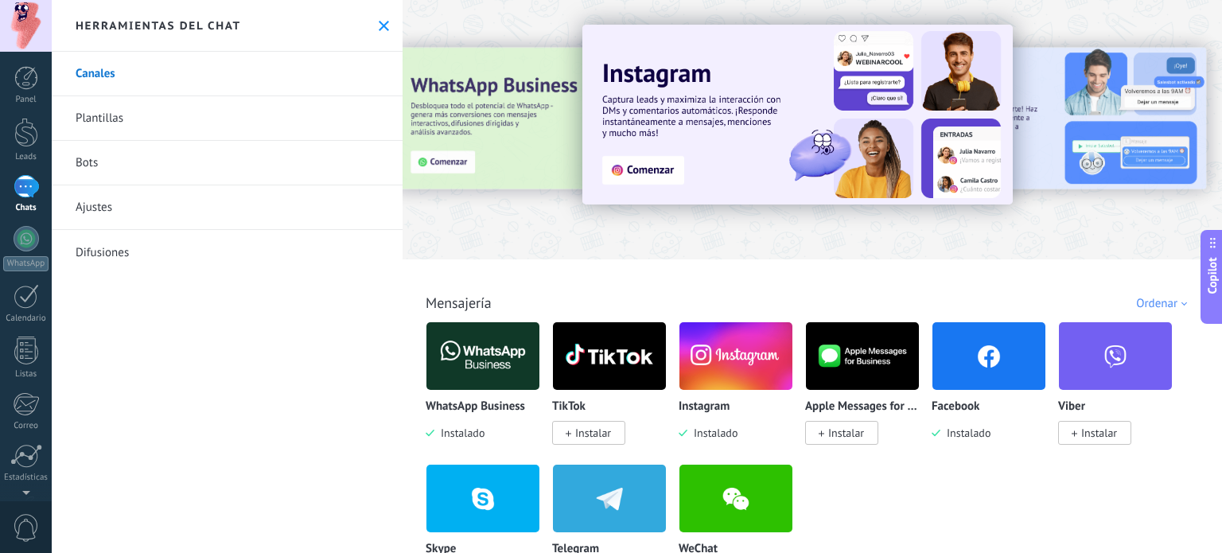
click at [712, 126] on img at bounding box center [797, 115] width 430 height 180
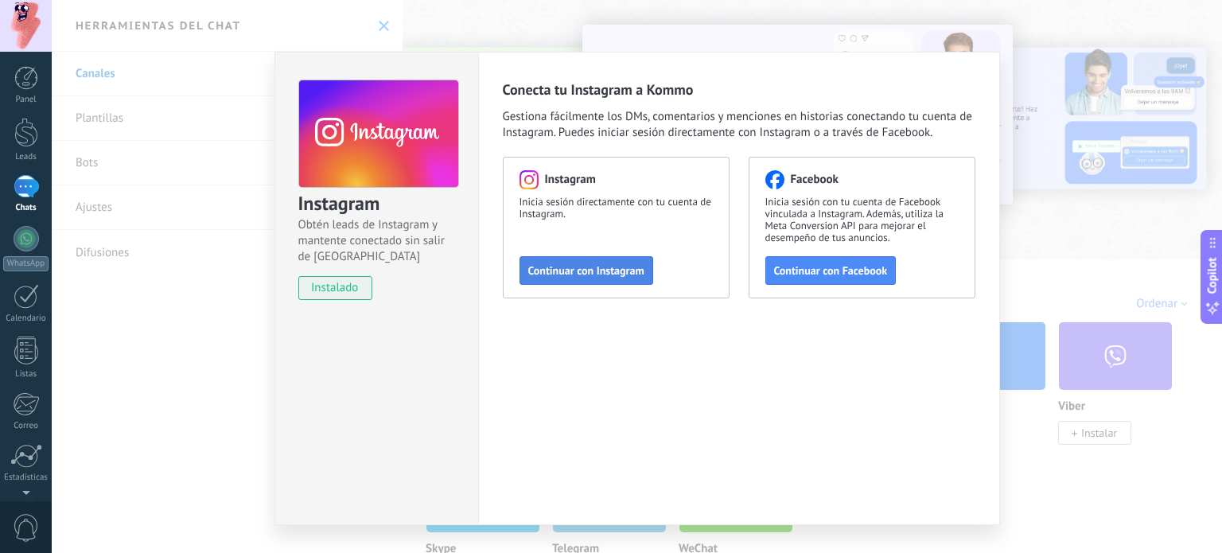
click at [561, 272] on span "Continuar con Instagram" at bounding box center [586, 270] width 116 height 11
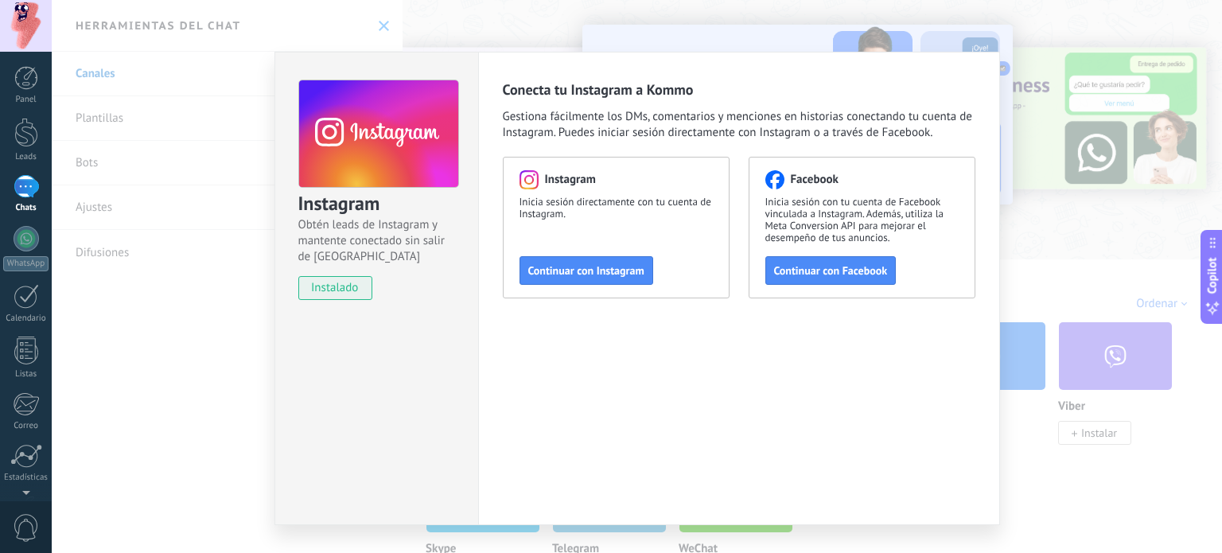
click at [1091, 124] on div "Instagram Obtén leads de Instagram y mantente conectado sin salir de Kommo inst…" at bounding box center [637, 276] width 1170 height 553
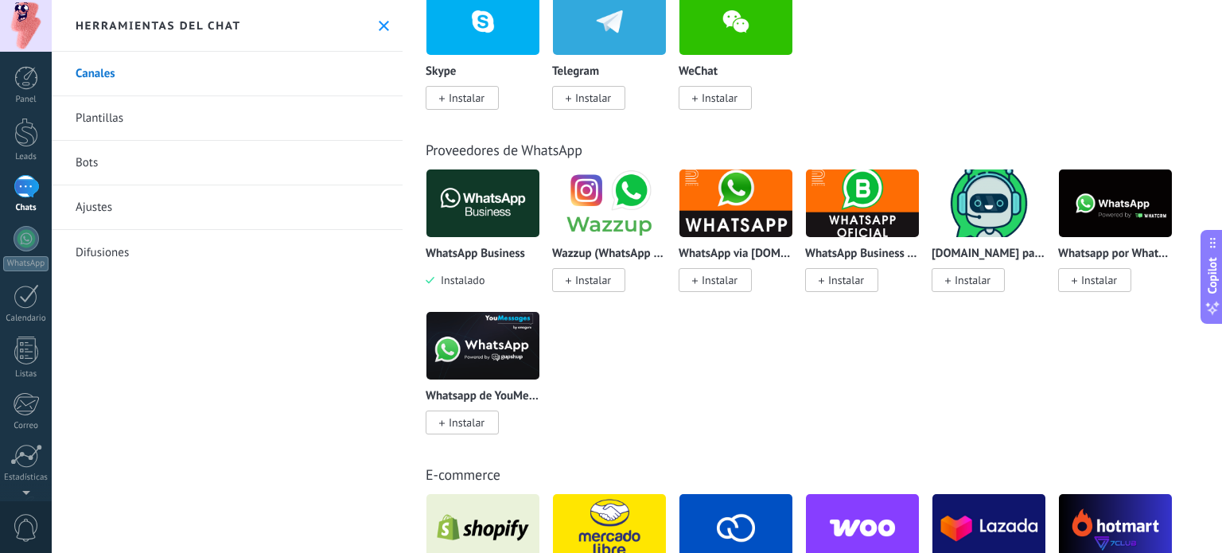
scroll to position [159, 0]
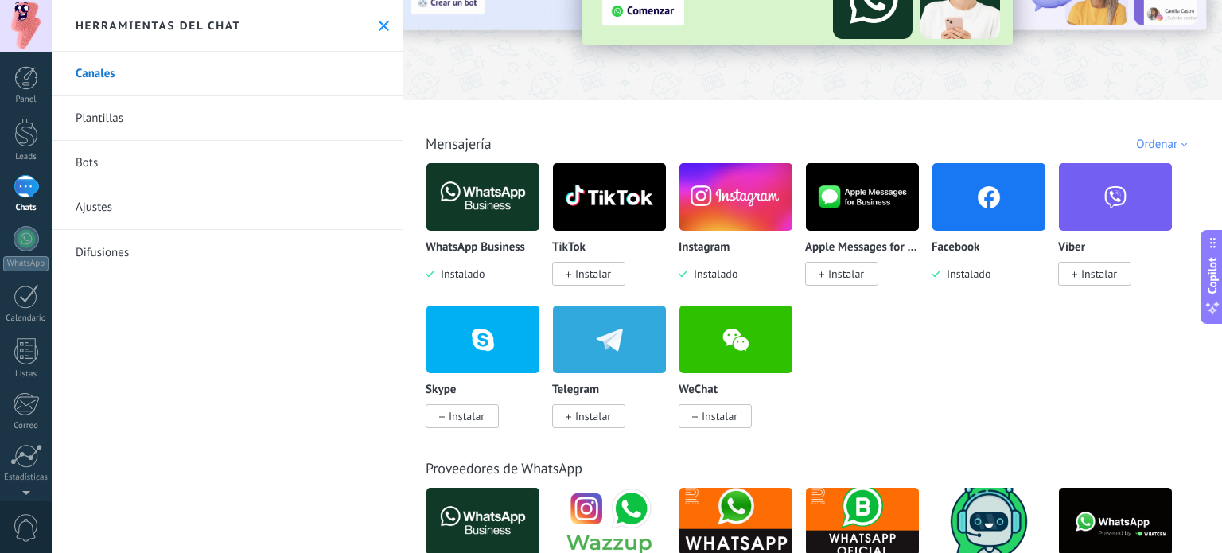
click at [379, 23] on icon at bounding box center [384, 26] width 10 height 10
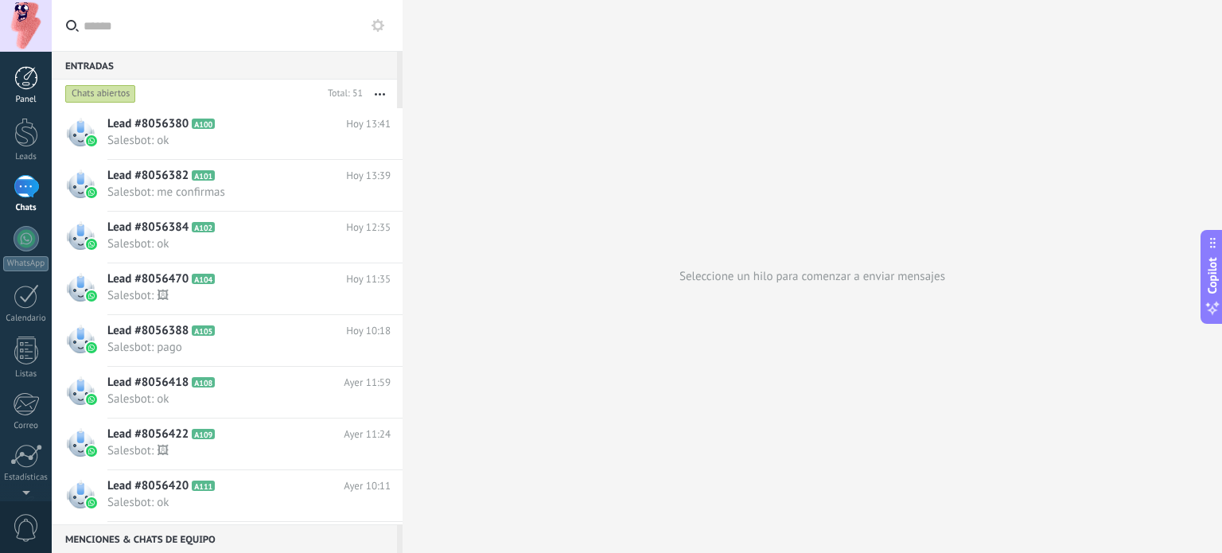
click at [22, 80] on div at bounding box center [26, 78] width 24 height 24
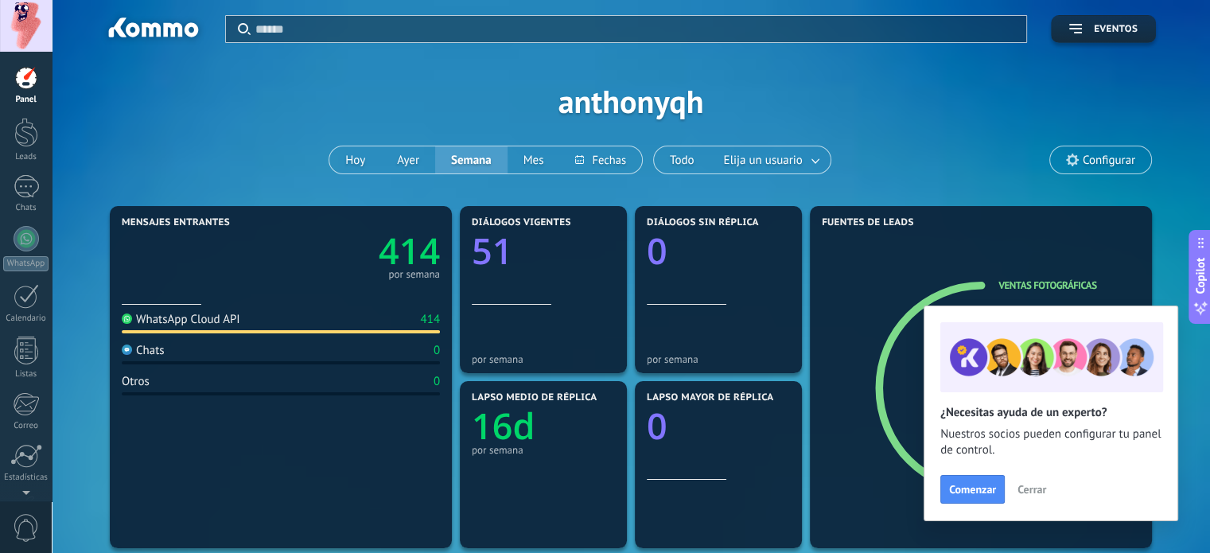
scroll to position [318, 0]
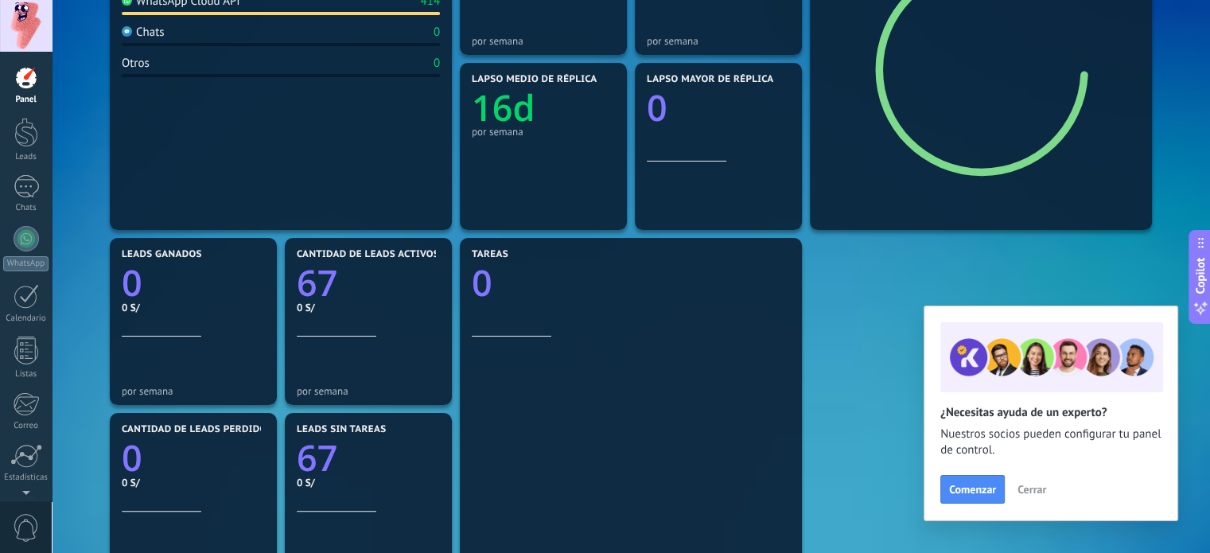
click at [1032, 486] on span "Cerrar" at bounding box center [1031, 489] width 29 height 11
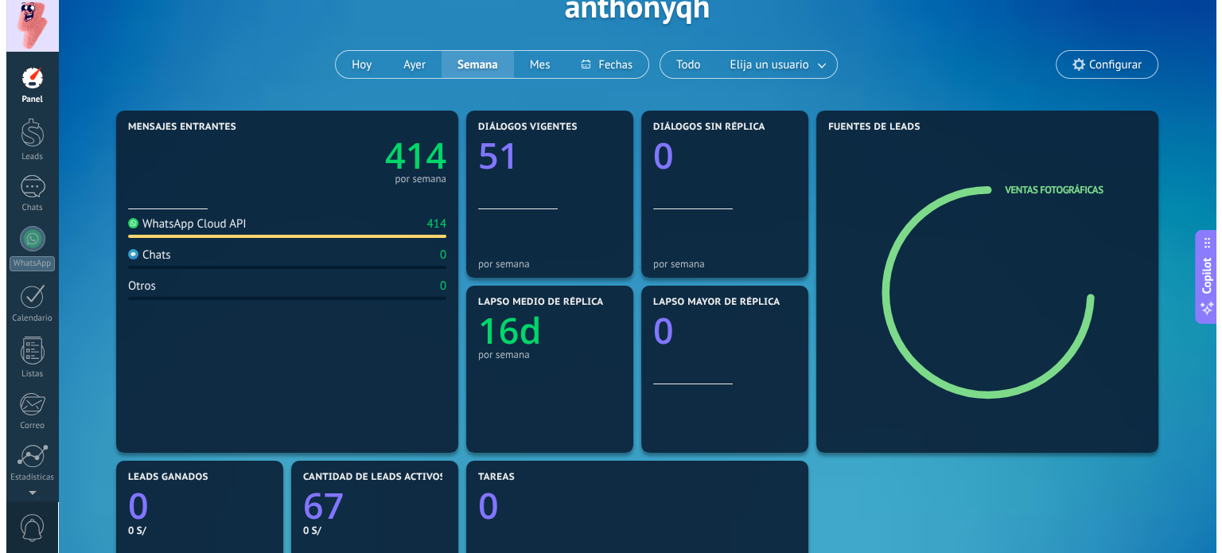
scroll to position [0, 0]
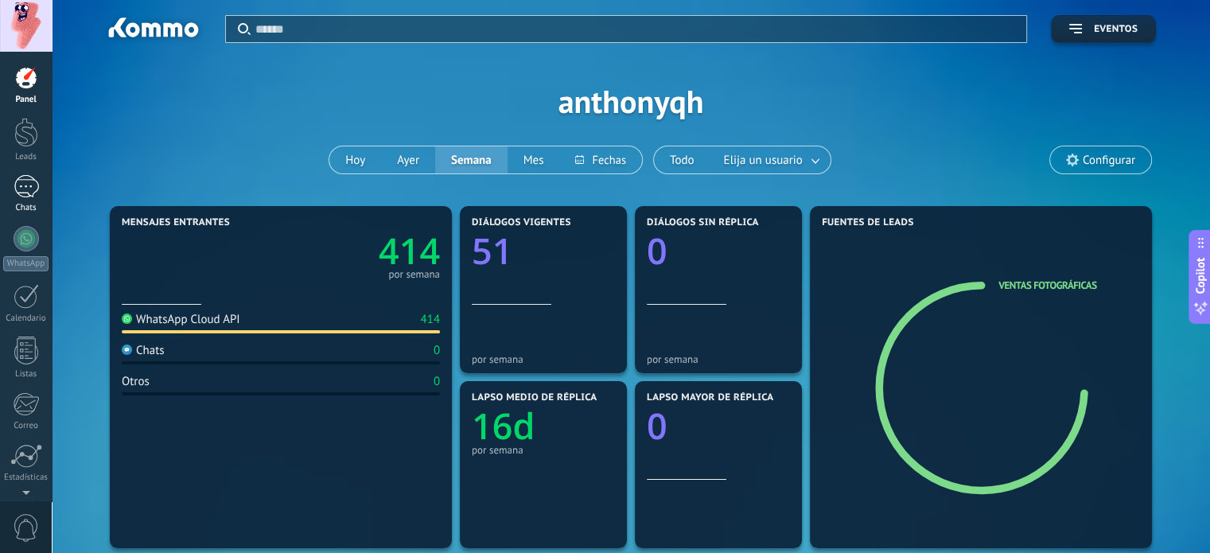
click at [32, 190] on div "1" at bounding box center [26, 186] width 25 height 23
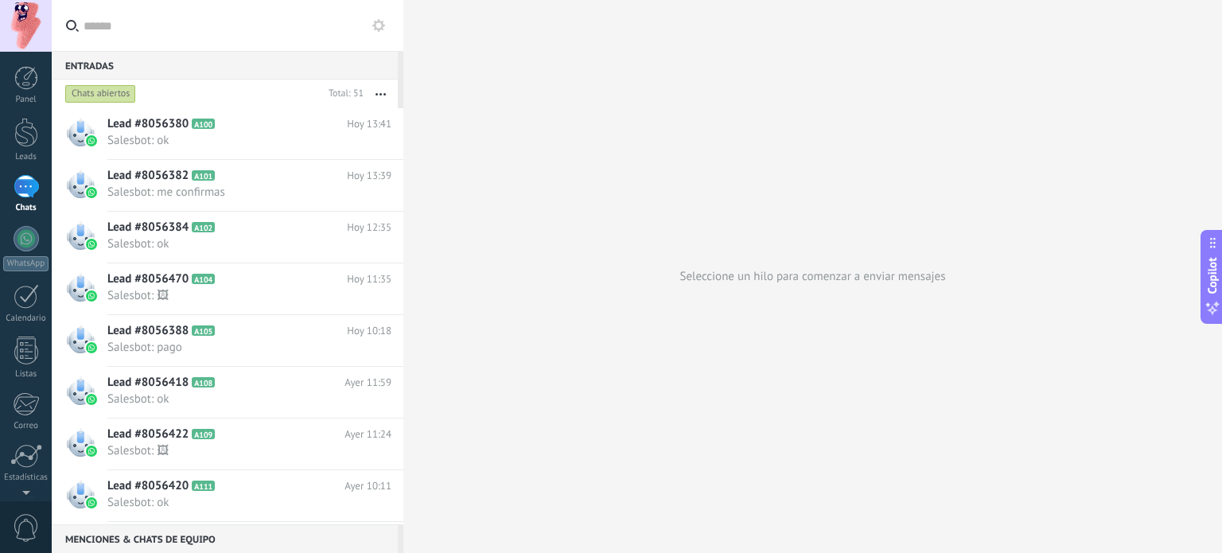
click at [403, 91] on div at bounding box center [403, 276] width 0 height 553
type textarea "**********"
click at [398, 84] on div "Chats abiertos Total: 51 Silenciar Acciones múltiples Ordenar Más recientes Lar…" at bounding box center [228, 94] width 352 height 29
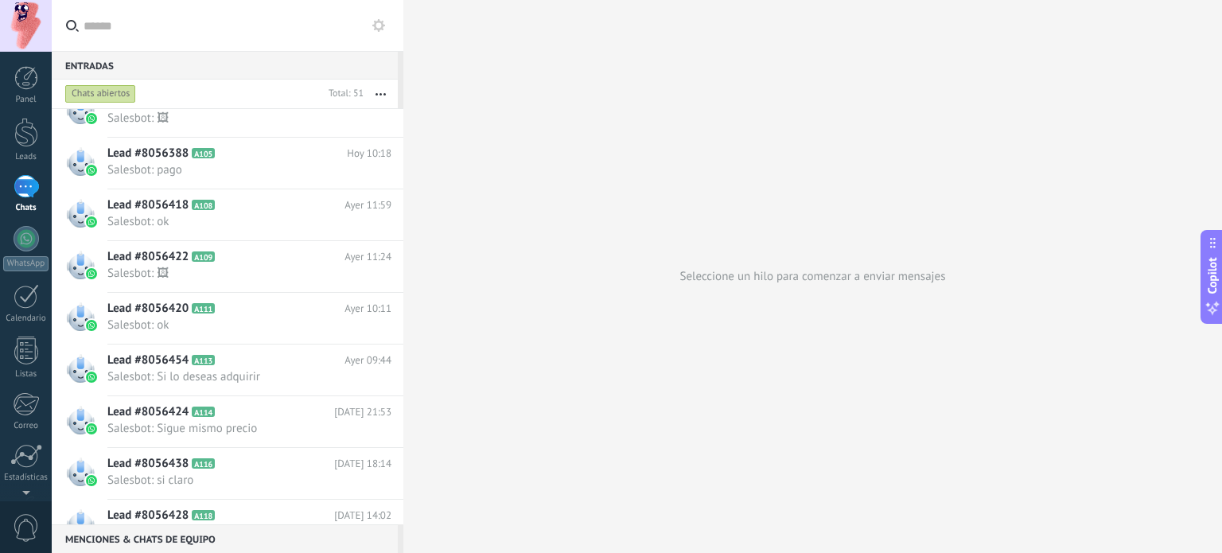
scroll to position [0, 0]
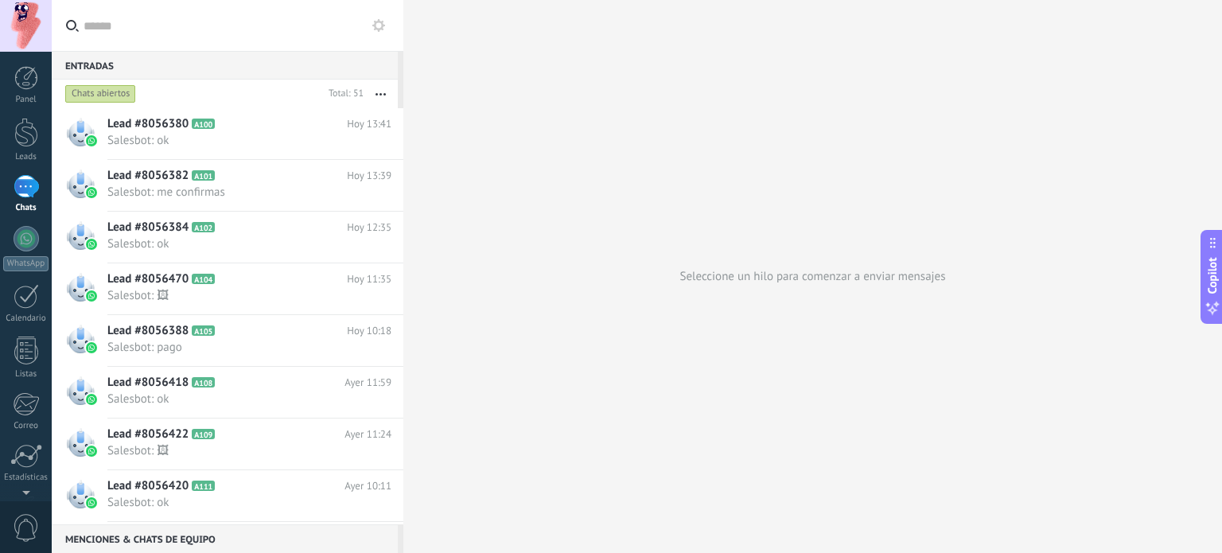
click at [379, 91] on button "button" at bounding box center [380, 94] width 34 height 29
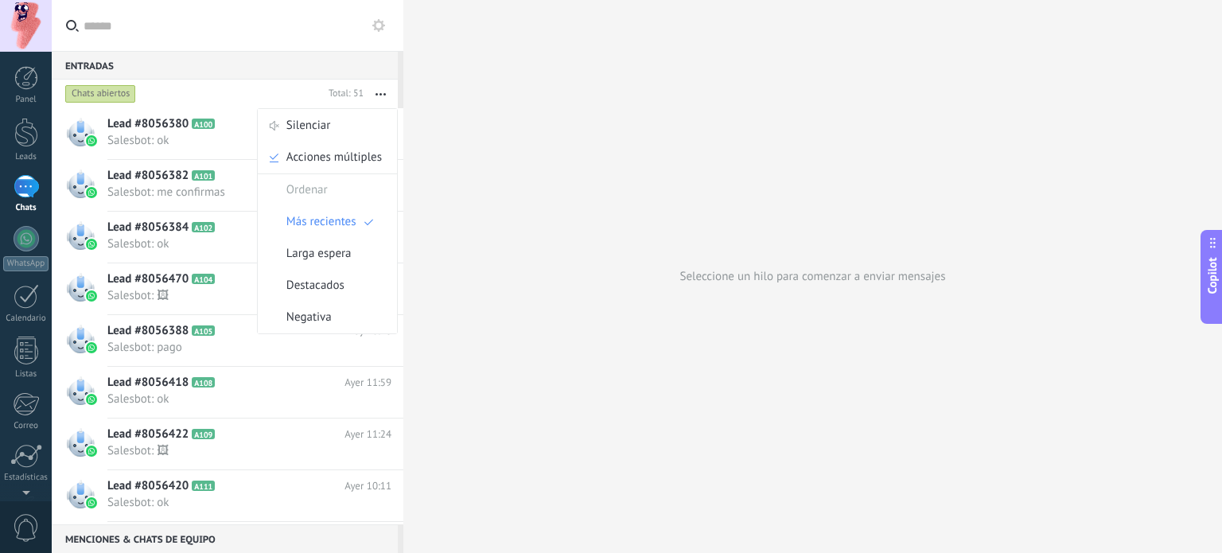
click at [316, 69] on div "Entradas 0" at bounding box center [225, 65] width 346 height 29
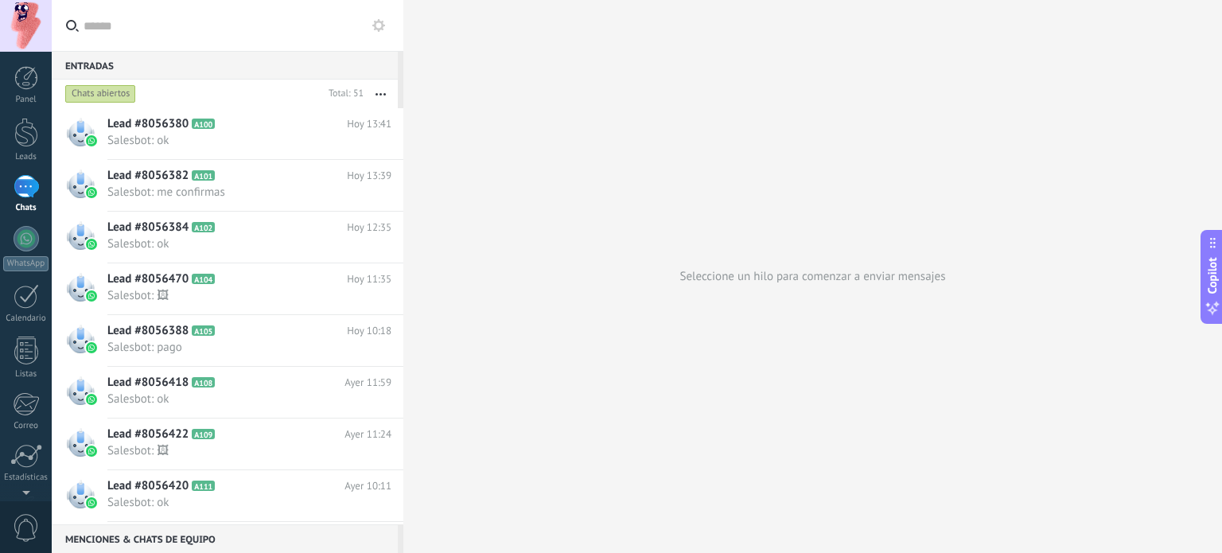
click at [383, 91] on button "button" at bounding box center [380, 94] width 34 height 29
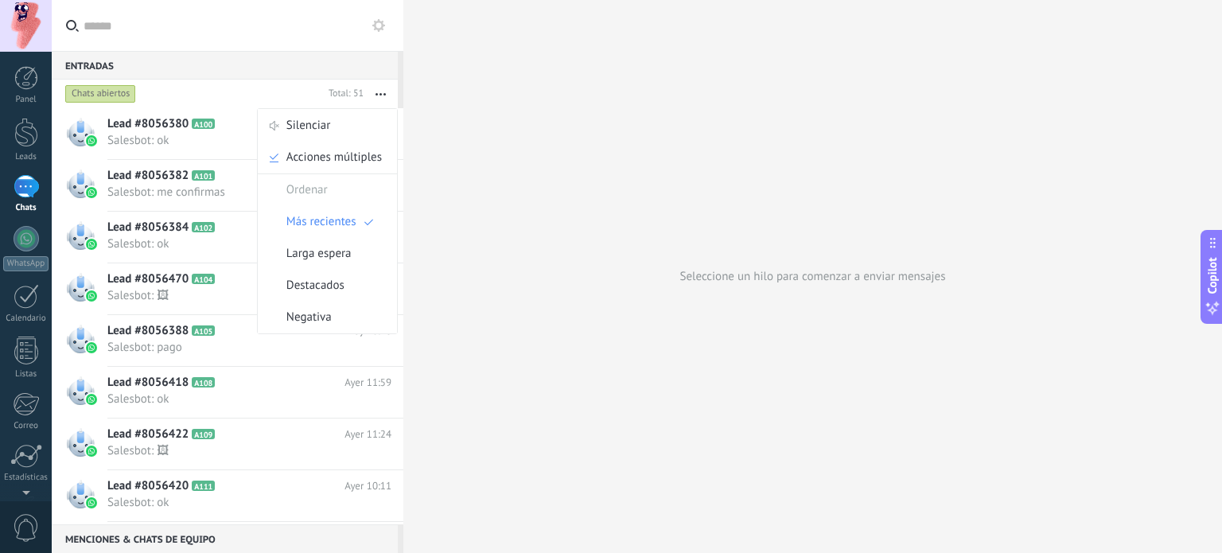
click at [383, 91] on button "button" at bounding box center [380, 94] width 34 height 29
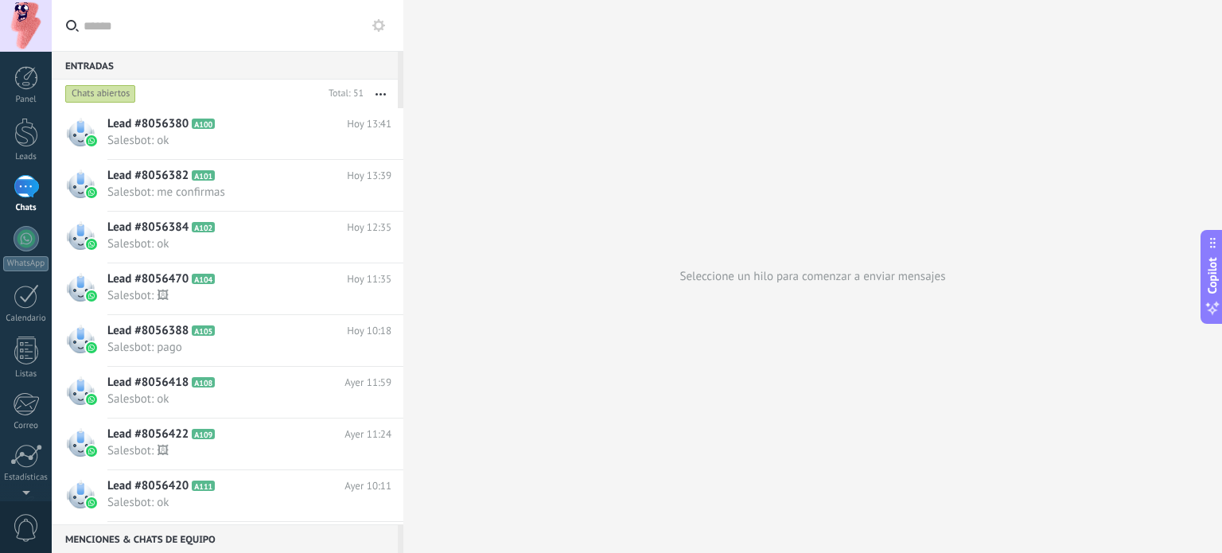
drag, startPoint x: 330, startPoint y: 60, endPoint x: 367, endPoint y: 43, distance: 40.2
click at [330, 59] on div "Entradas 0" at bounding box center [225, 65] width 346 height 29
click at [375, 28] on use at bounding box center [378, 25] width 13 height 13
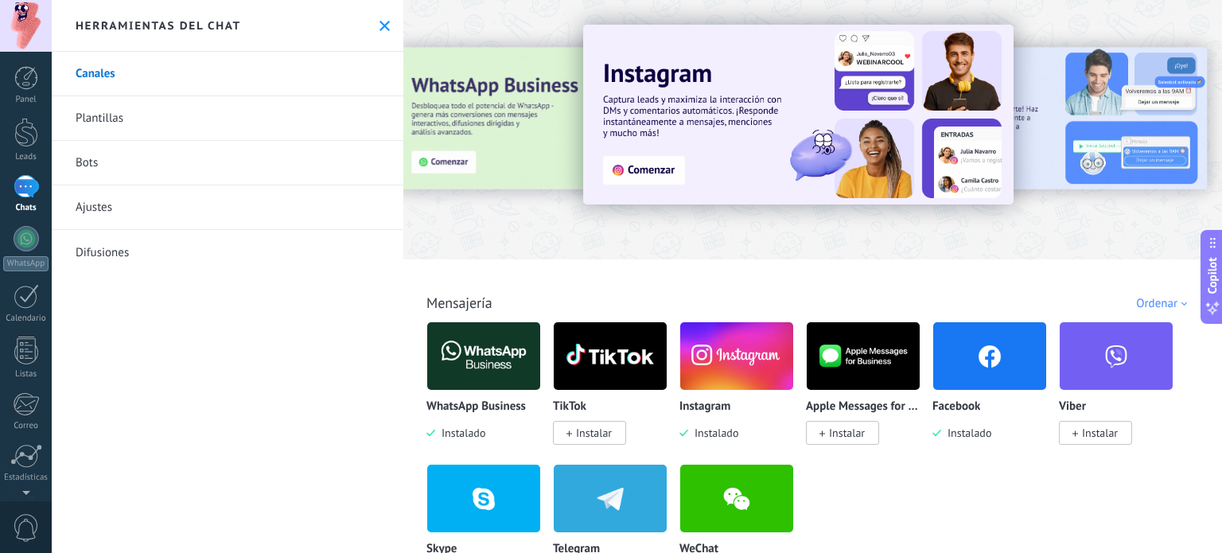
click at [83, 209] on link "Ajustes" at bounding box center [228, 207] width 352 height 45
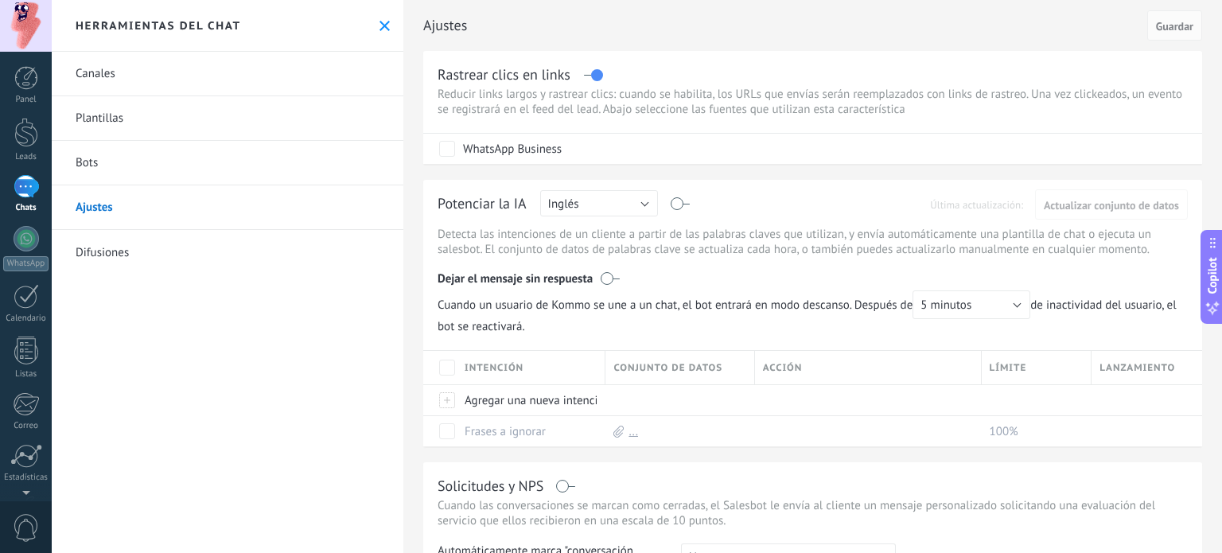
click at [99, 76] on link "Canales" at bounding box center [228, 74] width 352 height 45
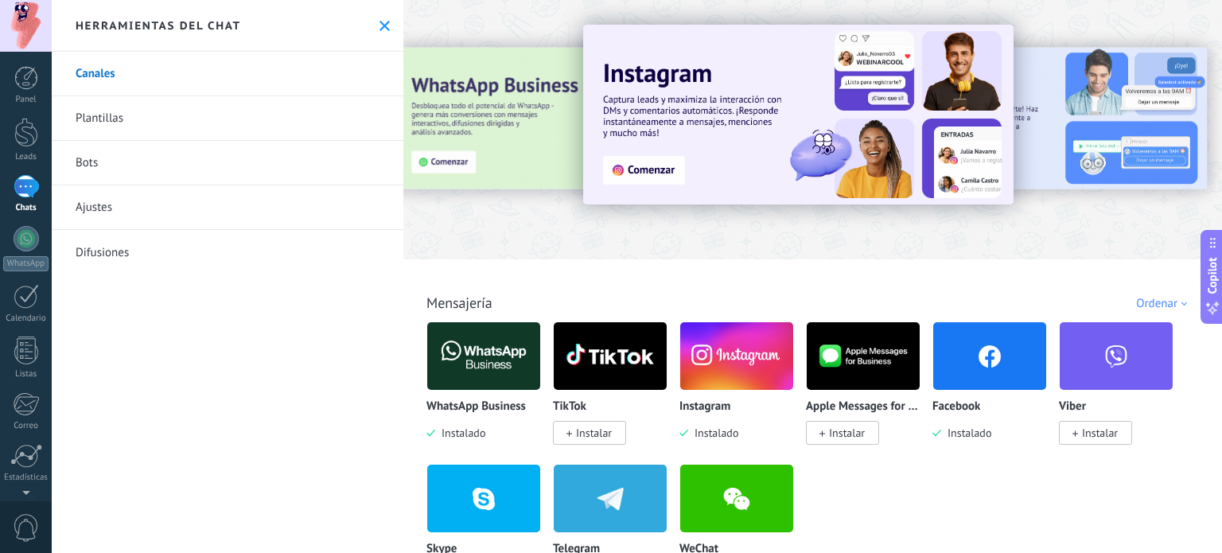
click at [977, 365] on img at bounding box center [989, 355] width 113 height 77
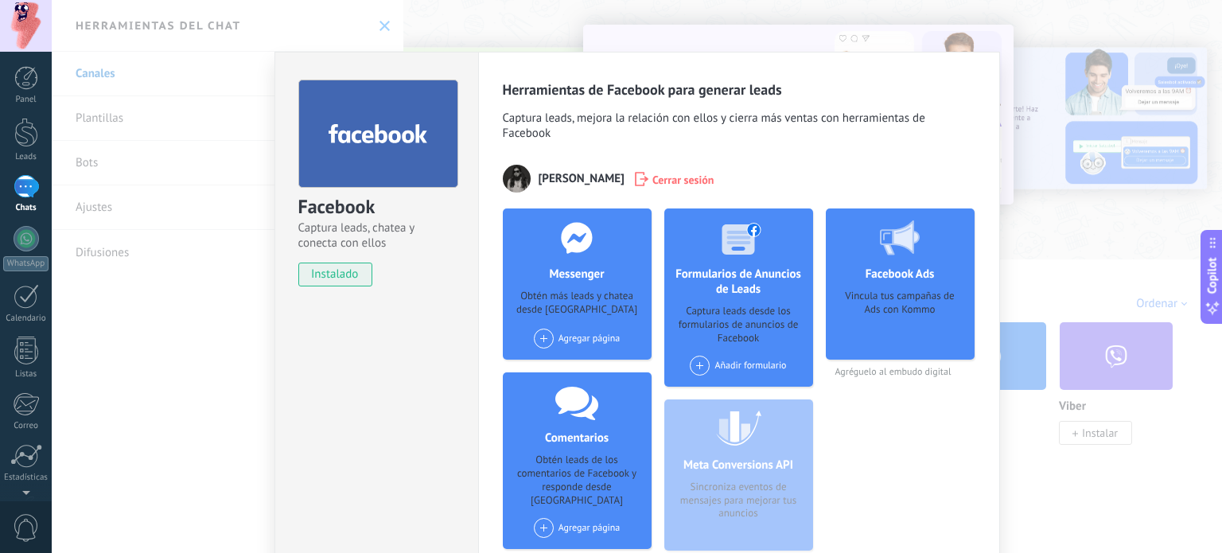
click at [540, 340] on span at bounding box center [544, 338] width 20 height 20
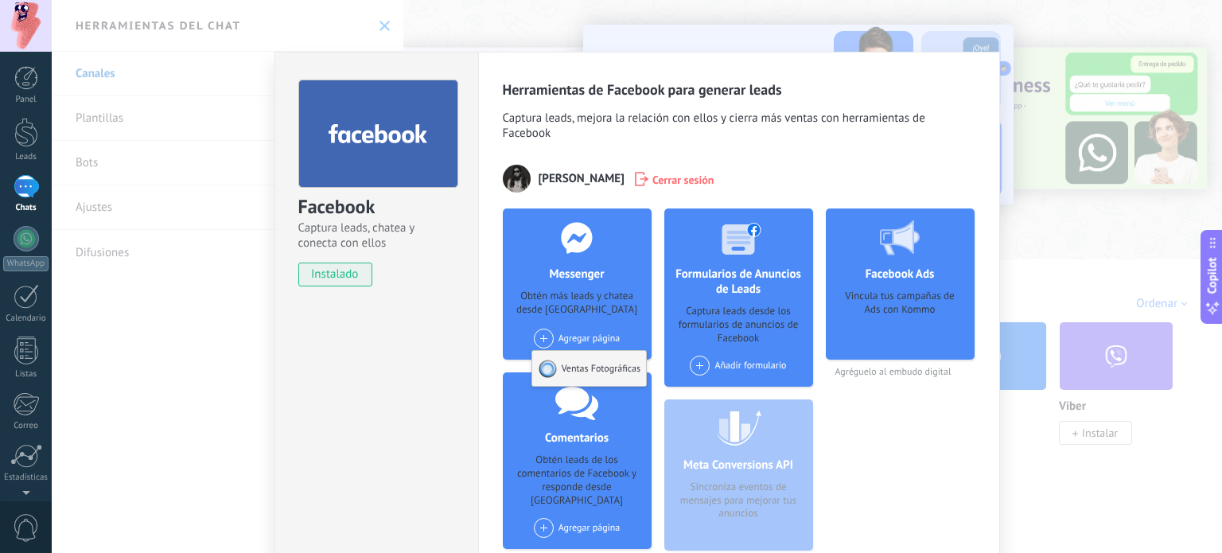
click at [581, 365] on div "Ventas Fotográficas" at bounding box center [589, 368] width 114 height 35
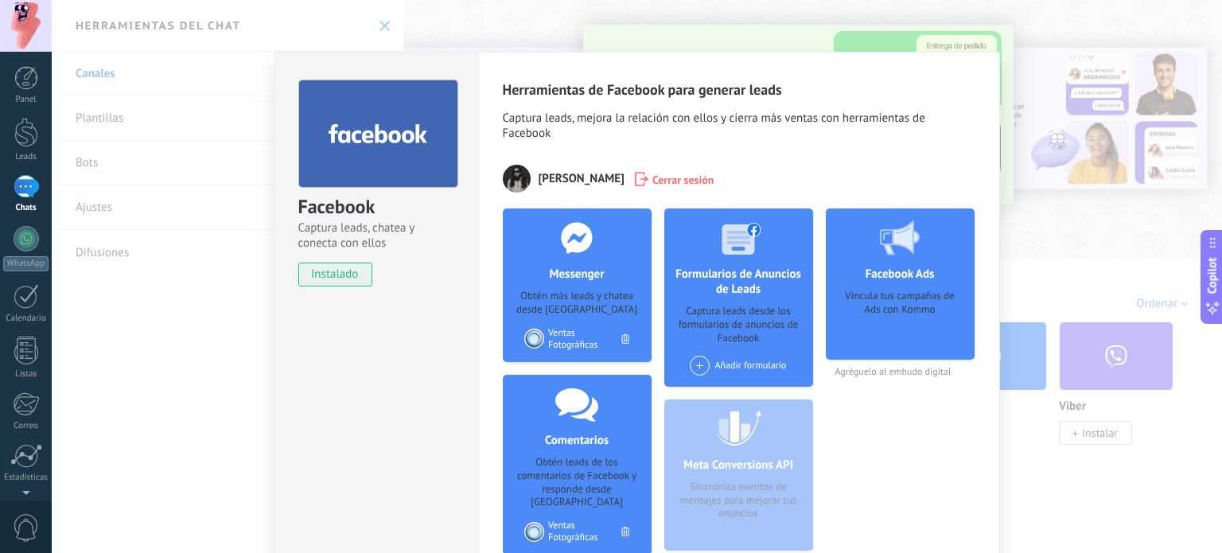
click at [1000, 97] on div "Facebook Captura leads, chatea y conecta con ellos instalado Desinstalar Herram…" at bounding box center [637, 276] width 1170 height 553
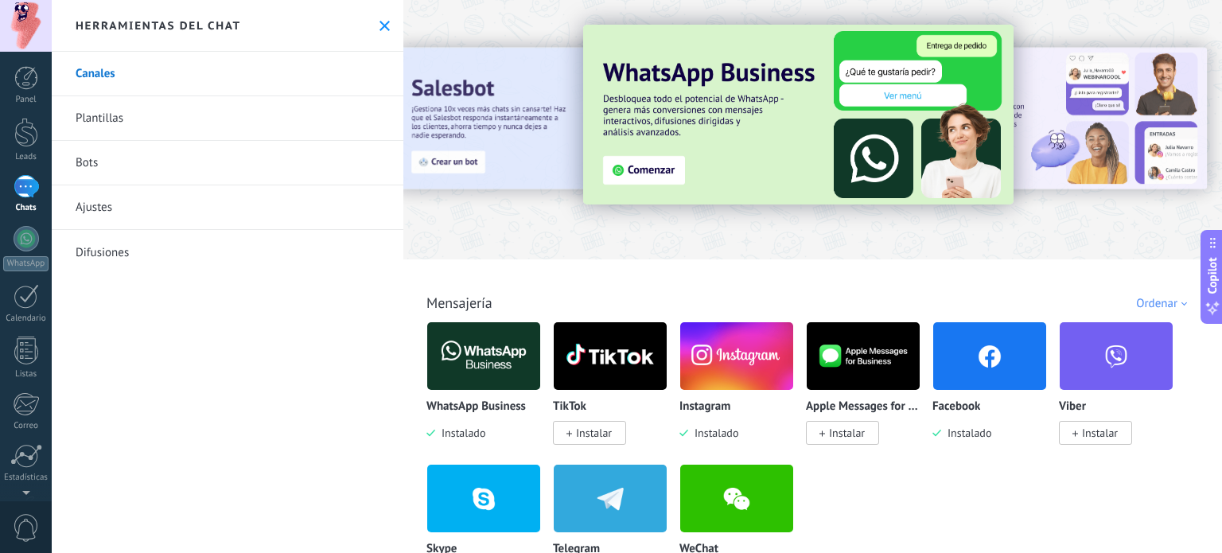
click at [734, 371] on img at bounding box center [736, 355] width 113 height 77
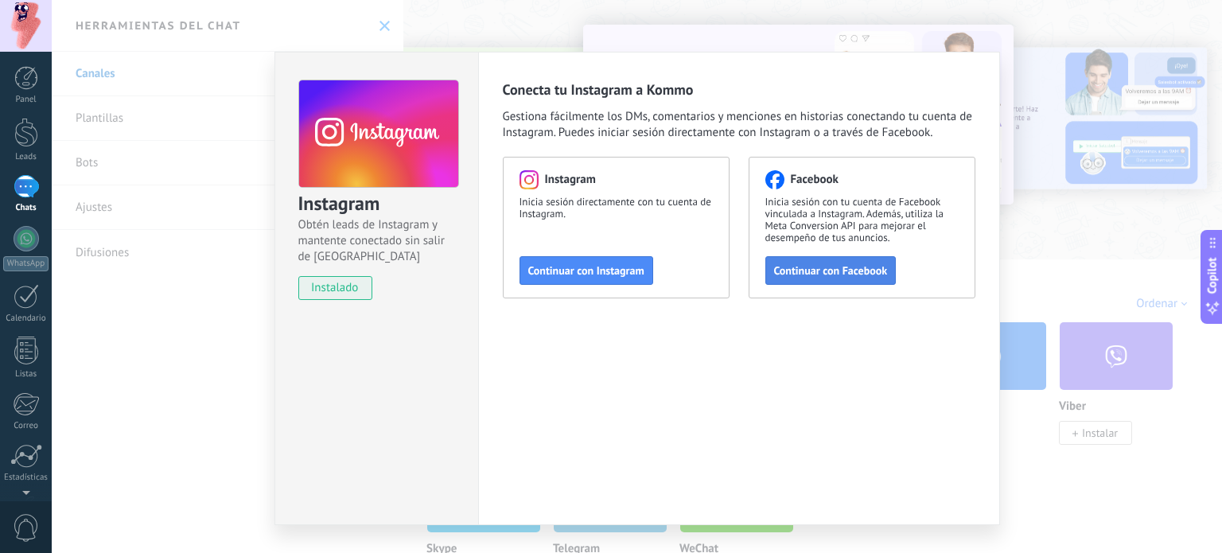
click at [818, 270] on span "Continuar con Facebook" at bounding box center [831, 270] width 114 height 11
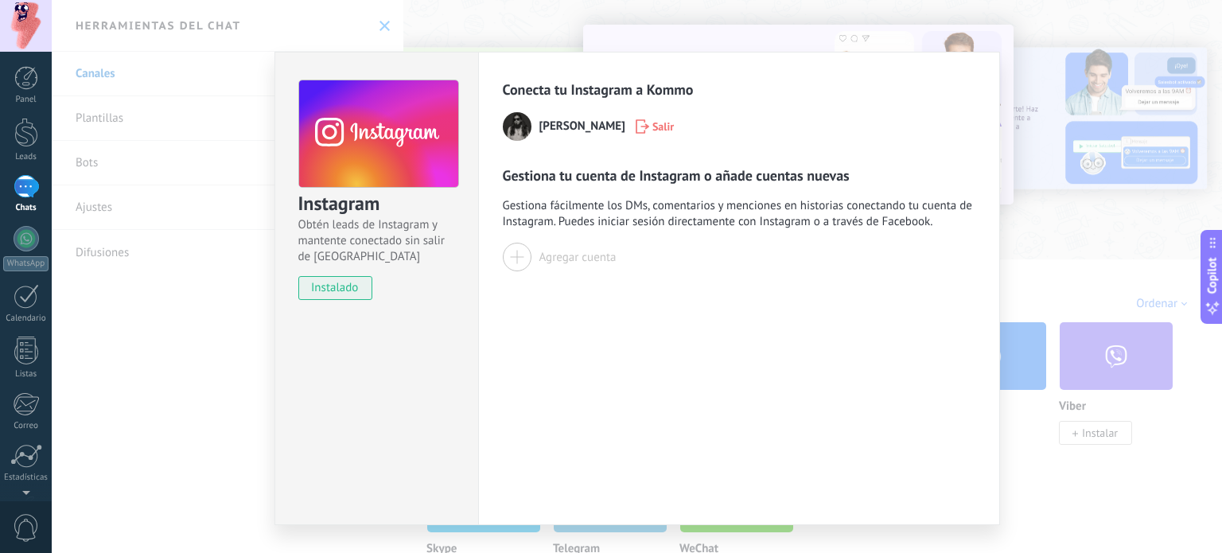
click at [516, 259] on div at bounding box center [517, 257] width 29 height 29
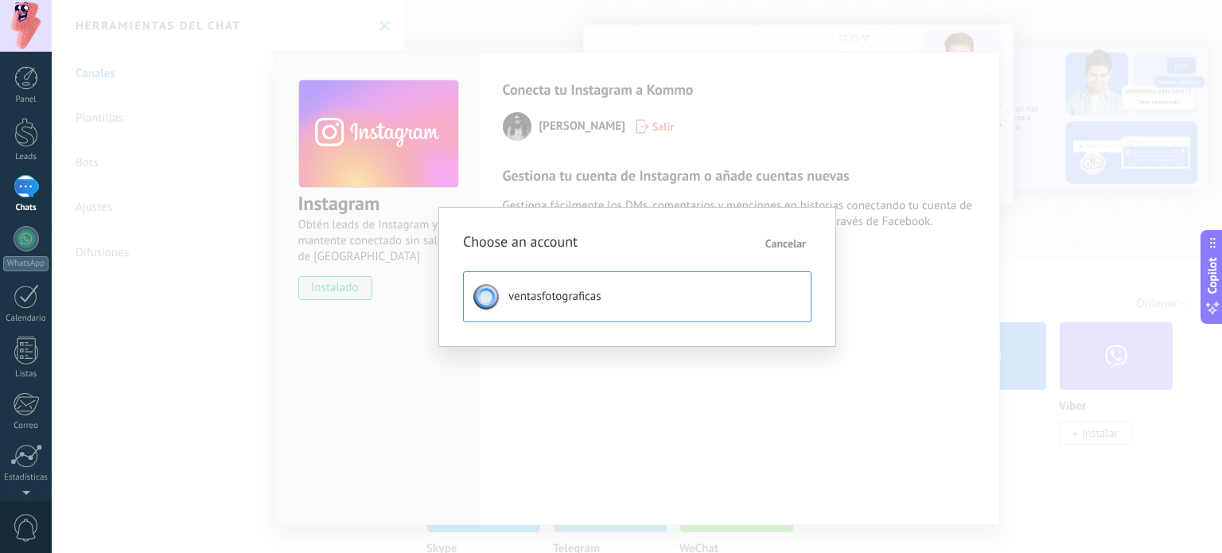
click at [552, 296] on span "ventasfotograficas" at bounding box center [554, 297] width 93 height 16
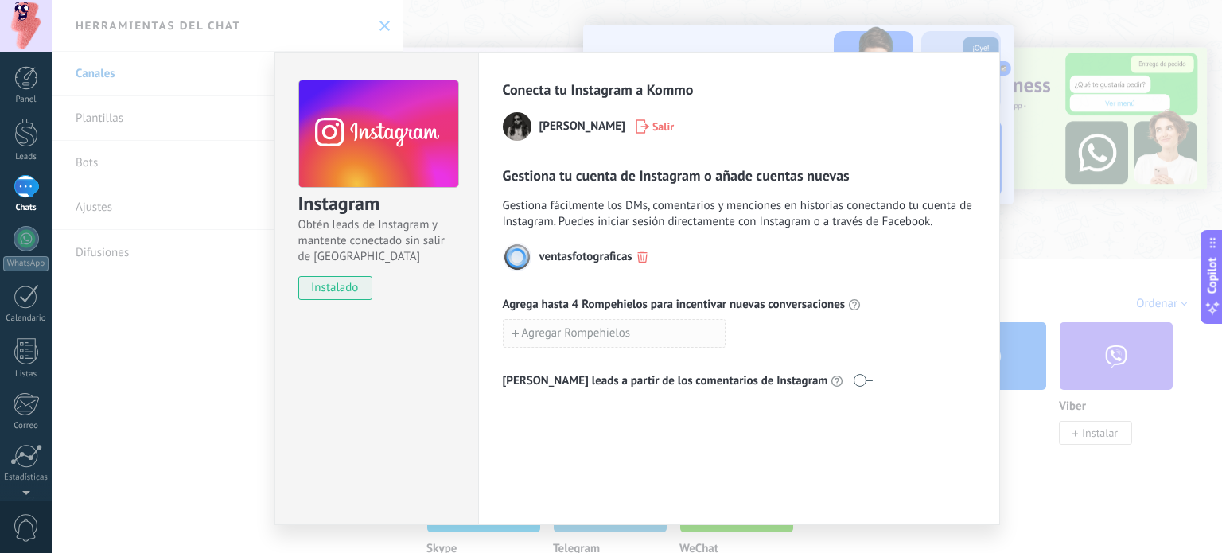
click at [569, 334] on span "Agregar Rompehielos" at bounding box center [576, 333] width 109 height 11
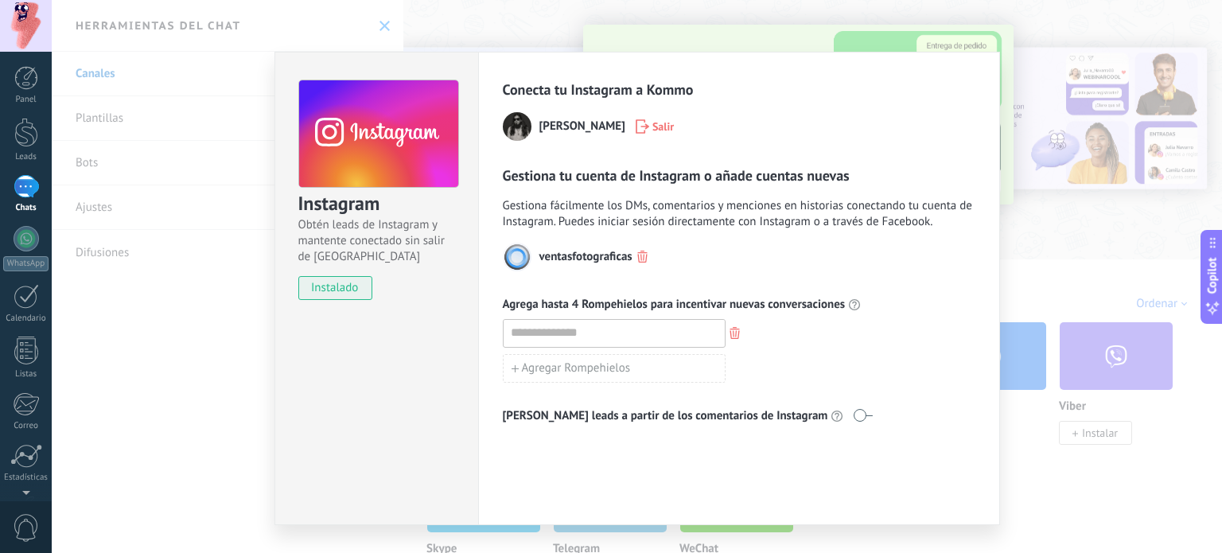
click at [788, 351] on div "Agregar Rompehielos" at bounding box center [739, 351] width 472 height 64
click at [729, 333] on icon "button" at bounding box center [734, 333] width 10 height 12
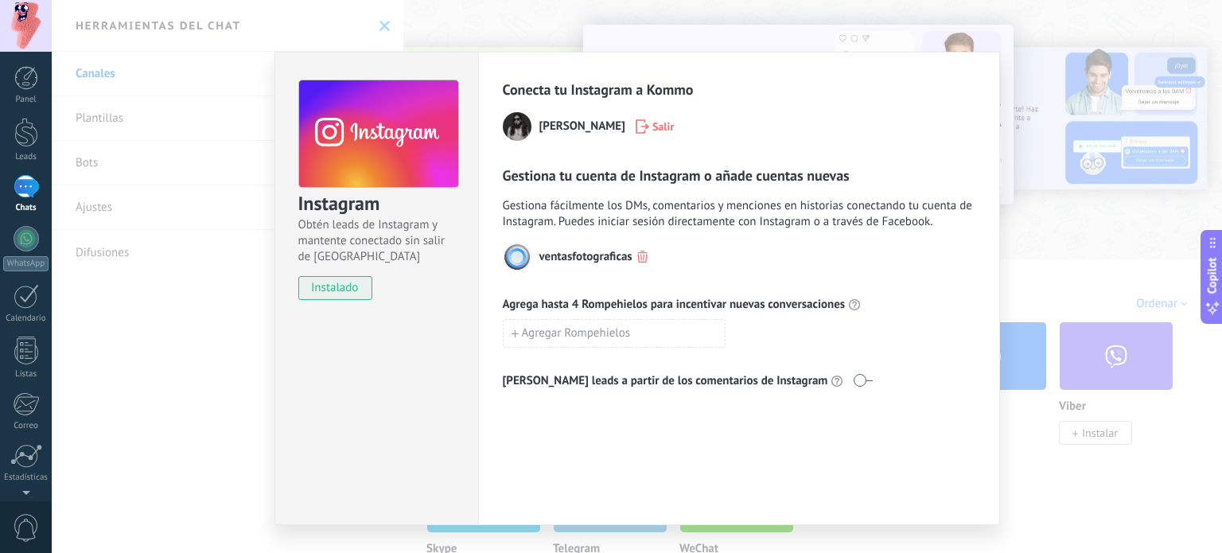
click at [1063, 222] on div "Instagram Obtén leads de Instagram y mantente conectado sin salir de Kommo inst…" at bounding box center [637, 276] width 1170 height 553
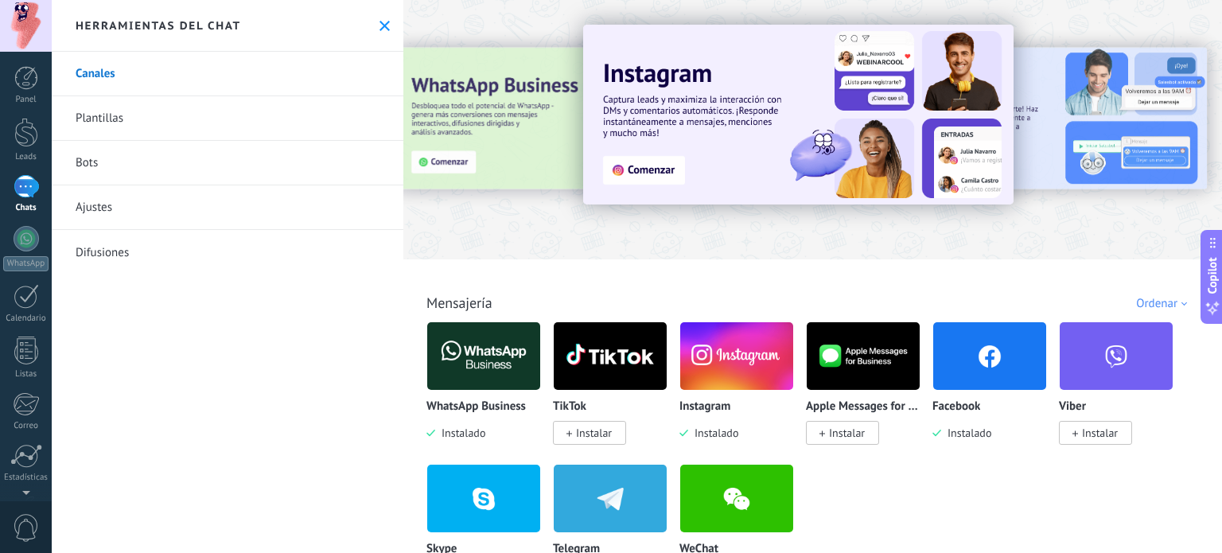
click at [28, 189] on div "1" at bounding box center [26, 186] width 25 height 23
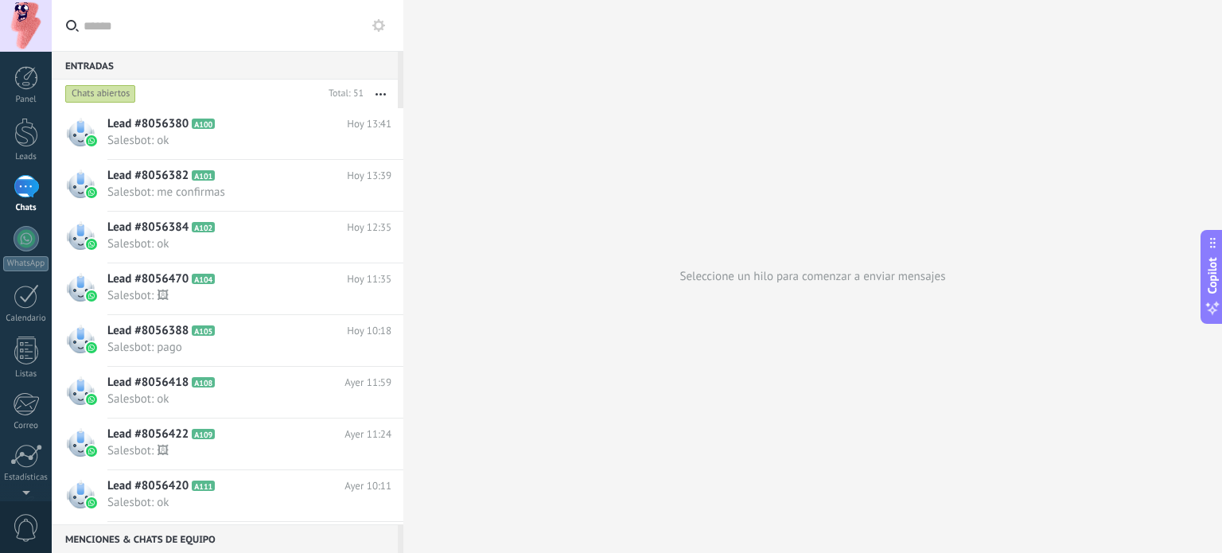
click at [379, 25] on icon at bounding box center [378, 25] width 13 height 13
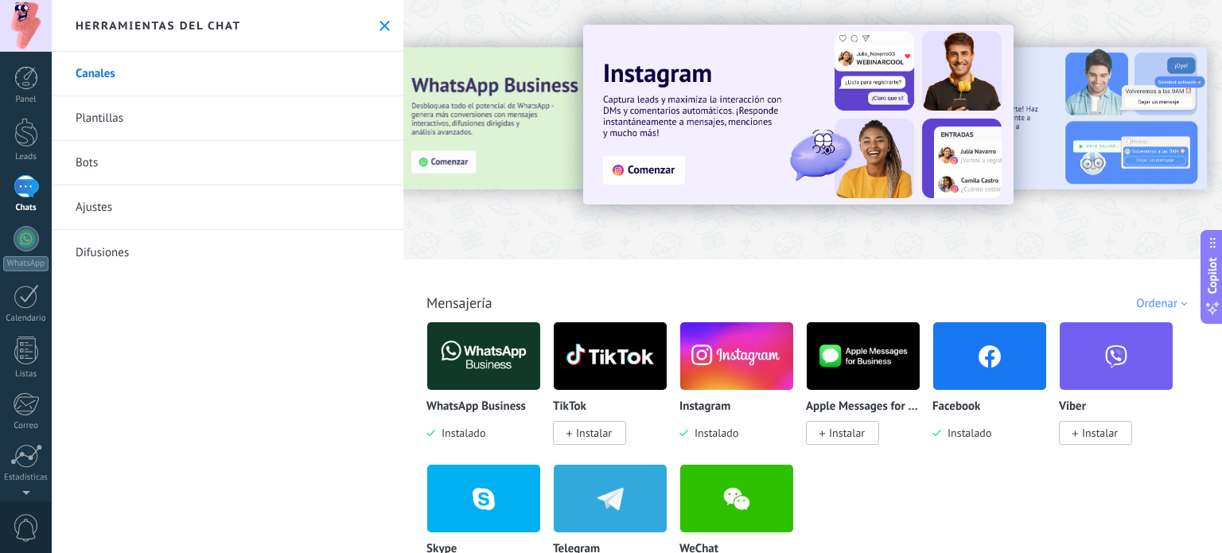
click at [734, 349] on img at bounding box center [736, 355] width 113 height 77
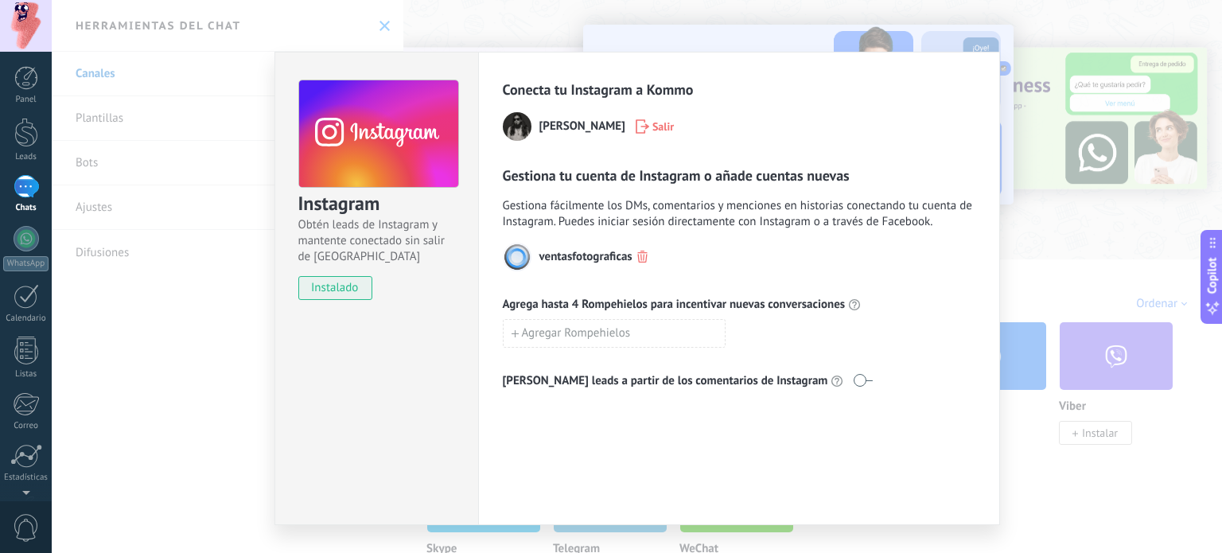
click at [333, 289] on span "instalado" at bounding box center [335, 288] width 72 height 24
click at [335, 155] on use at bounding box center [378, 134] width 159 height 108
click at [222, 169] on div "Instagram Obtén leads de Instagram y mantente conectado sin salir de Kommo inst…" at bounding box center [637, 276] width 1170 height 553
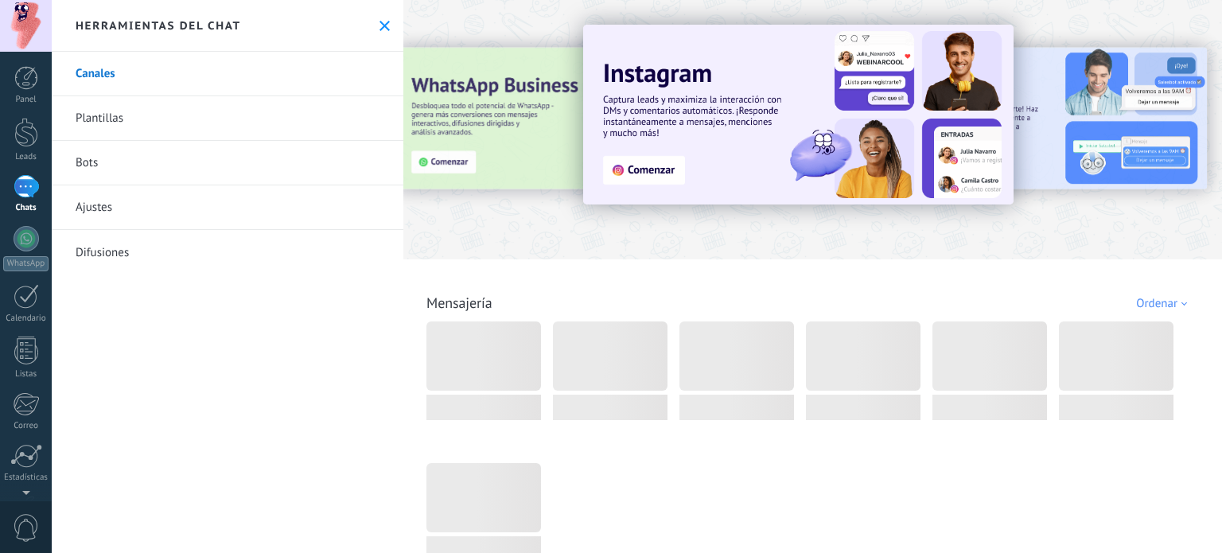
click at [381, 28] on use at bounding box center [384, 26] width 10 height 10
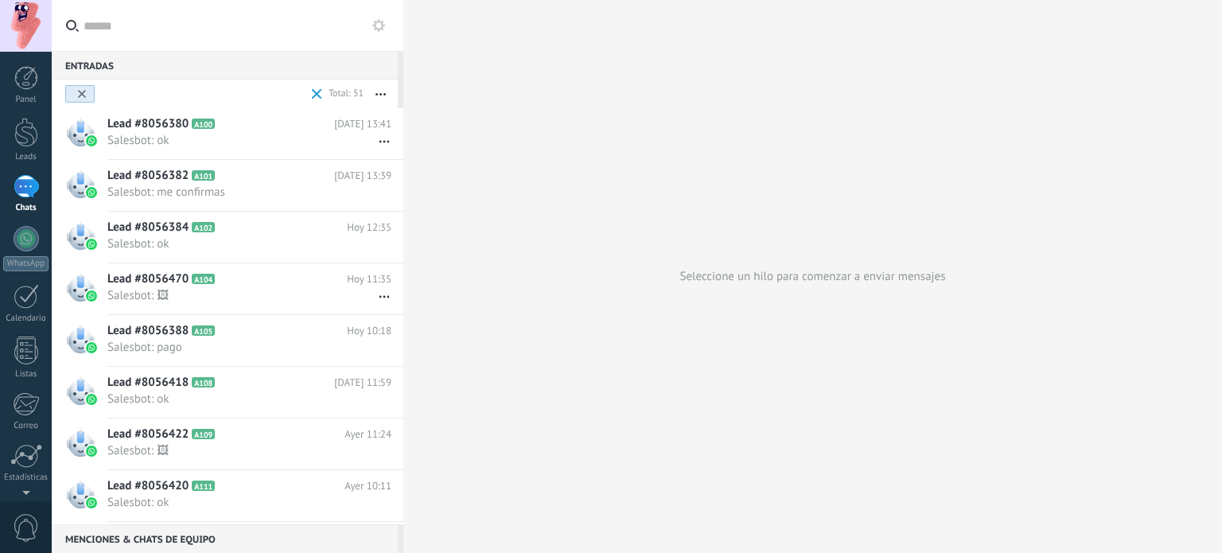
click at [318, 94] on span at bounding box center [317, 94] width 10 height 10
click at [153, 27] on input "text" at bounding box center [237, 25] width 307 height 51
click at [379, 25] on icon at bounding box center [378, 25] width 13 height 13
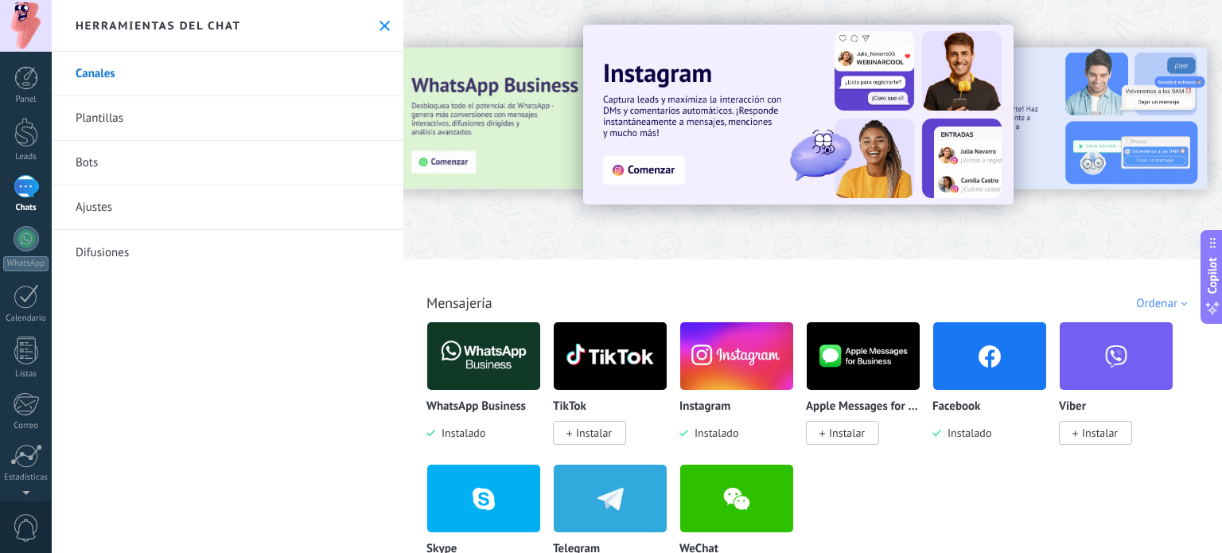
click at [29, 204] on div "Chats" at bounding box center [26, 208] width 46 height 10
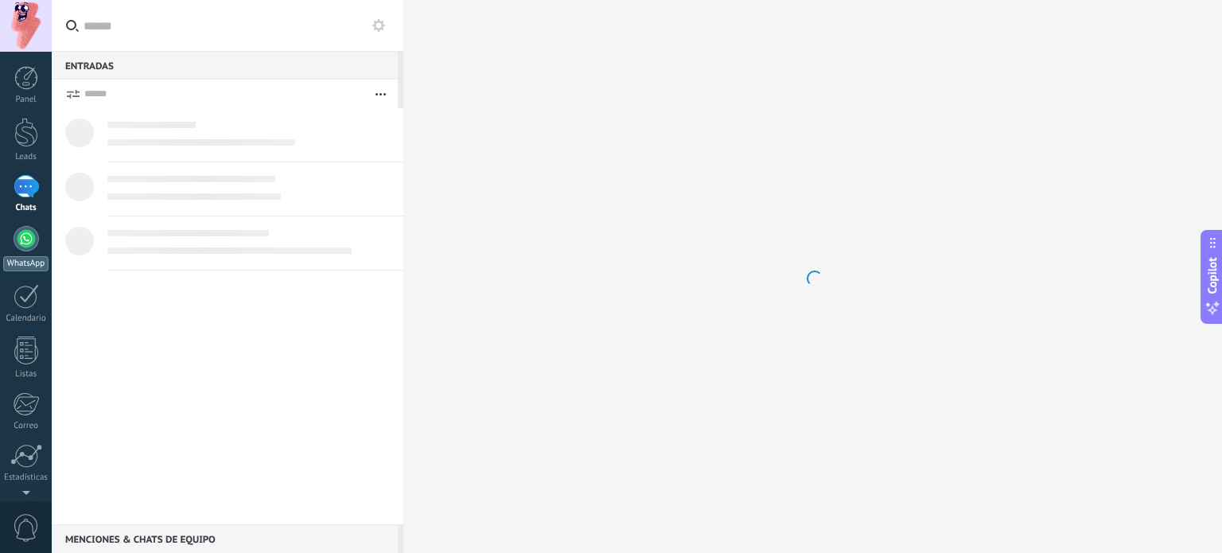
click at [29, 235] on div at bounding box center [26, 238] width 25 height 25
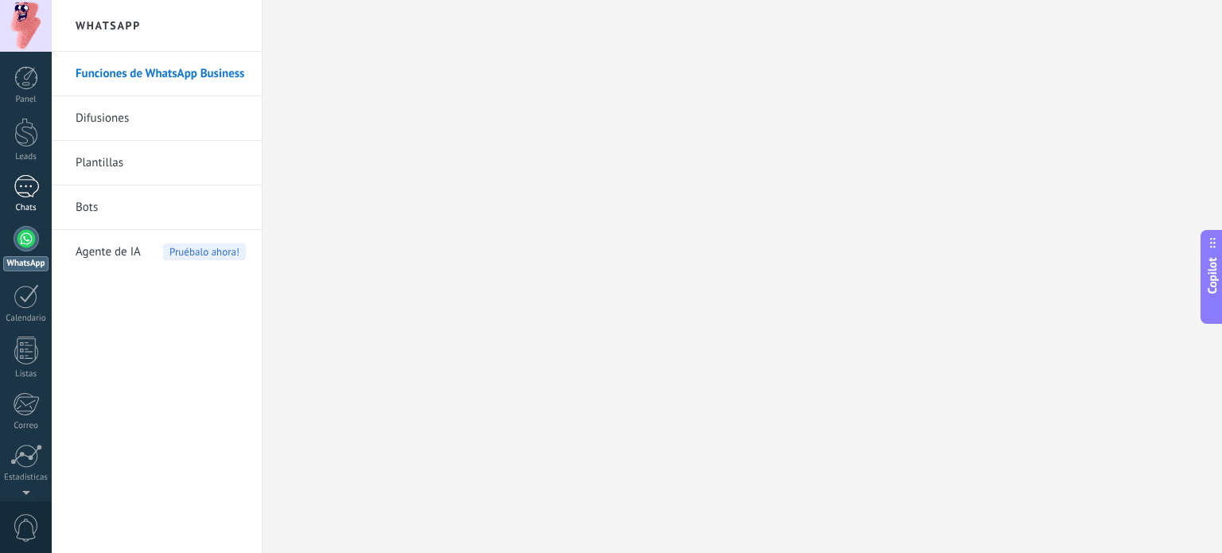
click at [25, 186] on div at bounding box center [26, 186] width 25 height 23
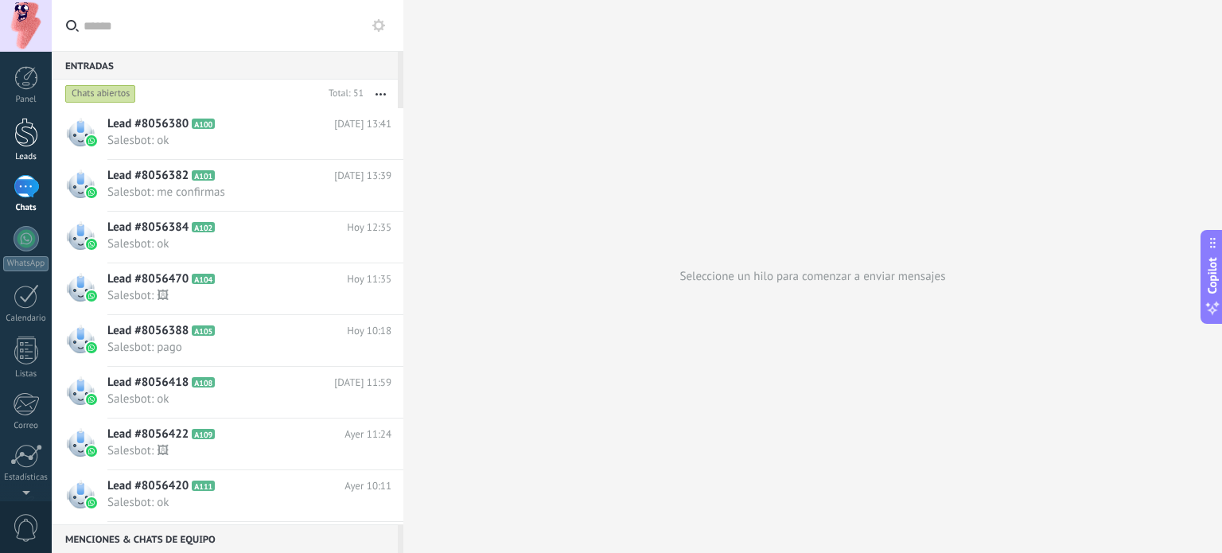
click at [22, 127] on div at bounding box center [26, 132] width 24 height 29
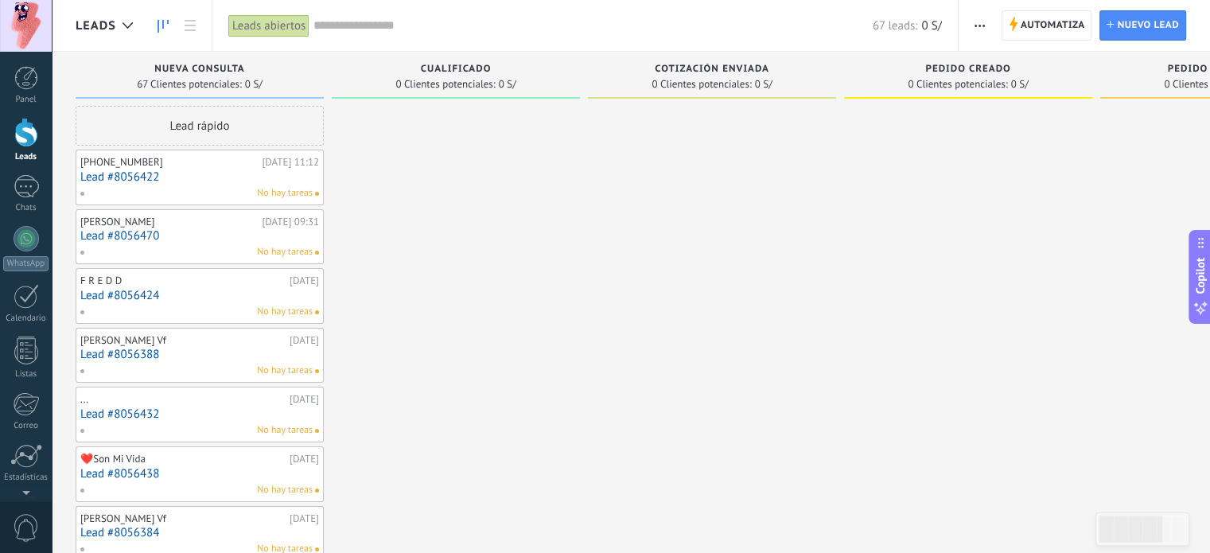
drag, startPoint x: 449, startPoint y: 359, endPoint x: 892, endPoint y: 349, distance: 442.3
drag, startPoint x: 649, startPoint y: 293, endPoint x: 726, endPoint y: 228, distance: 101.0
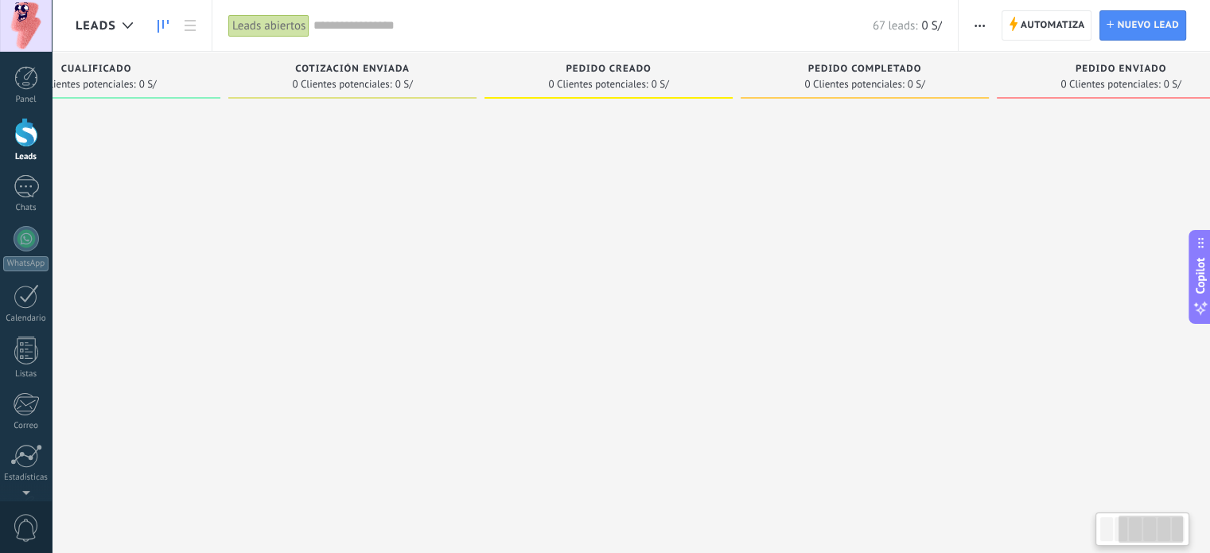
scroll to position [0, 225]
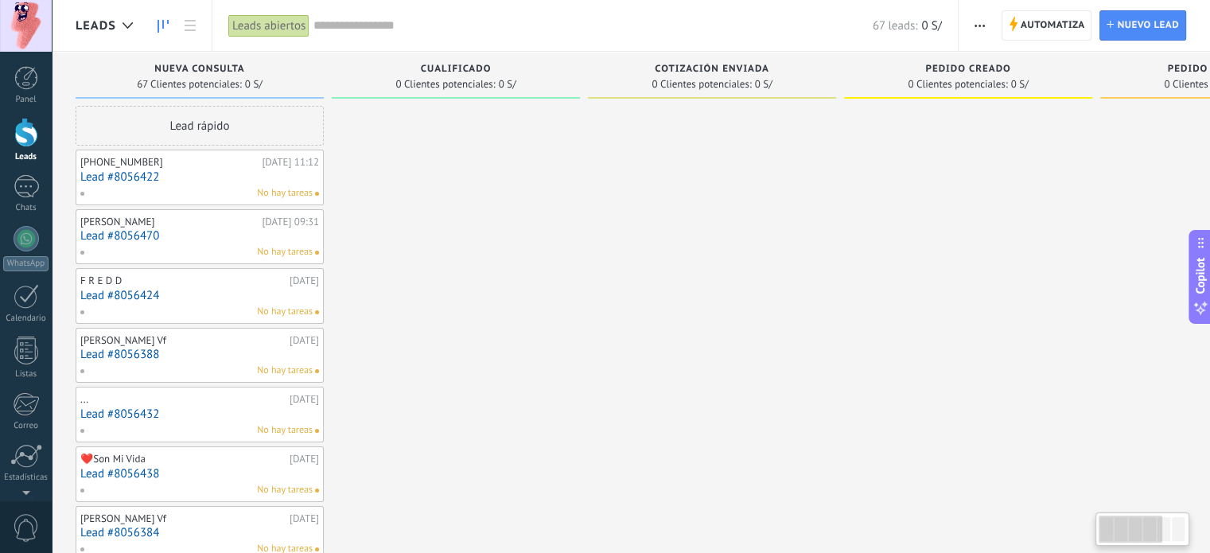
drag, startPoint x: 744, startPoint y: 294, endPoint x: 833, endPoint y: 290, distance: 90.0
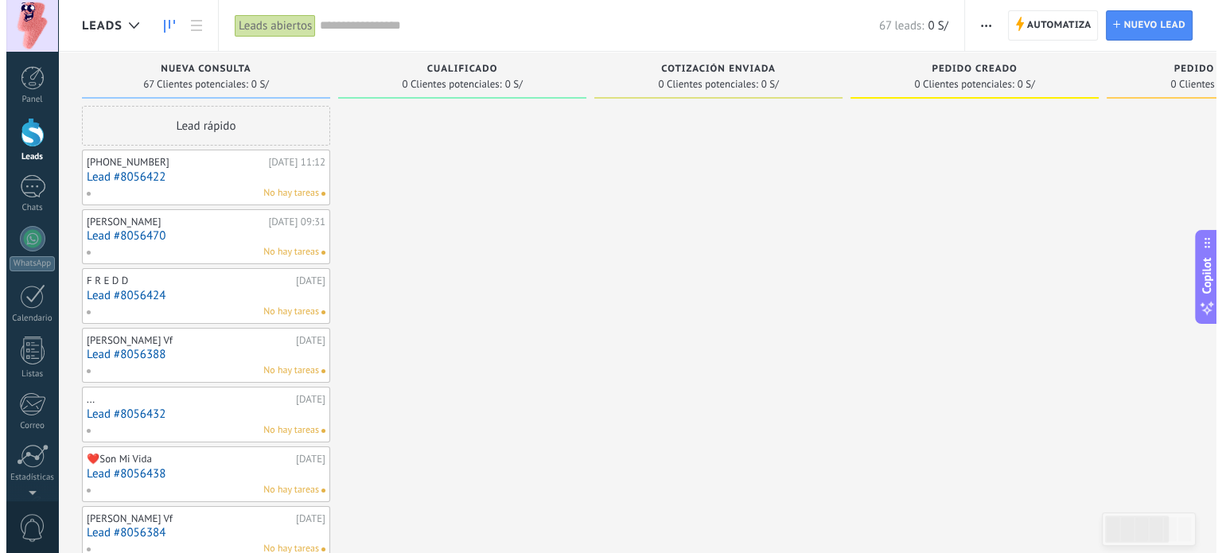
scroll to position [0, 0]
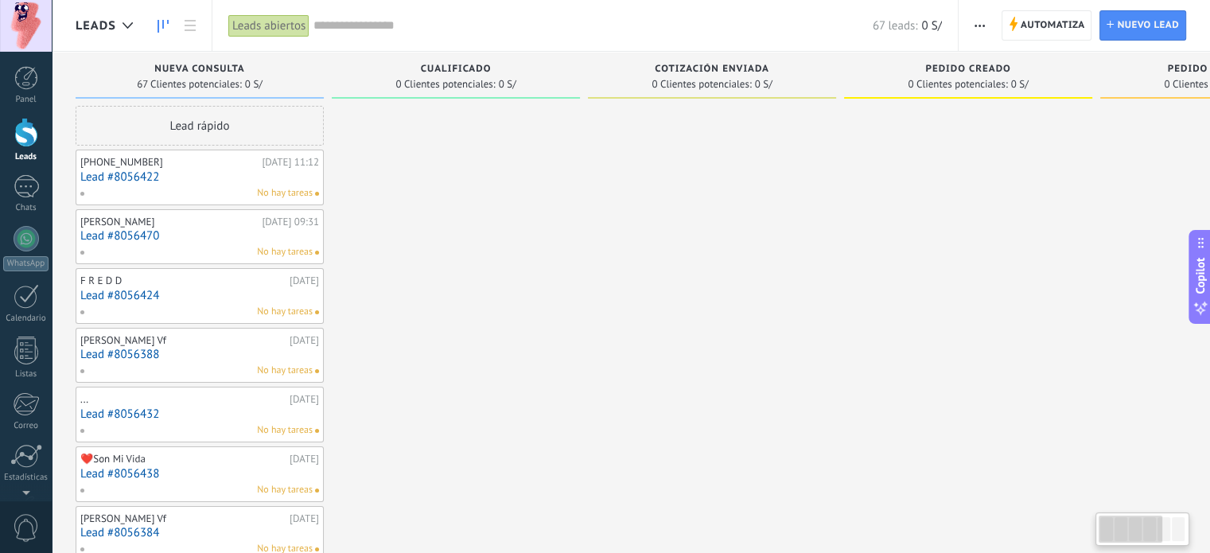
drag, startPoint x: 489, startPoint y: 301, endPoint x: 620, endPoint y: 301, distance: 131.2
click at [25, 185] on div at bounding box center [26, 186] width 25 height 23
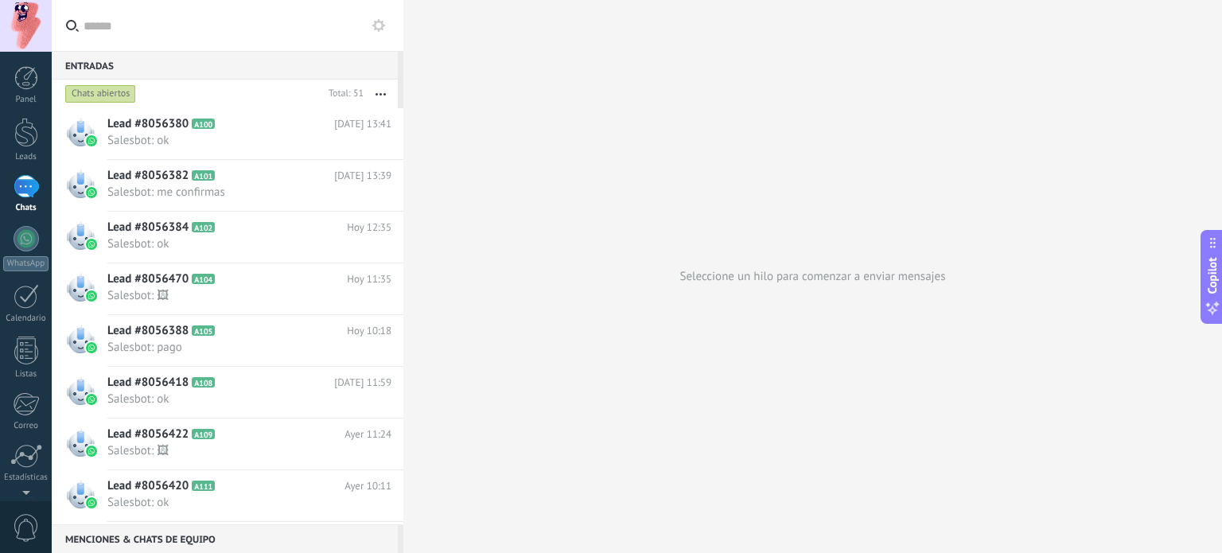
click at [127, 537] on div "Menciones & Chats de equipo 0" at bounding box center [225, 538] width 346 height 29
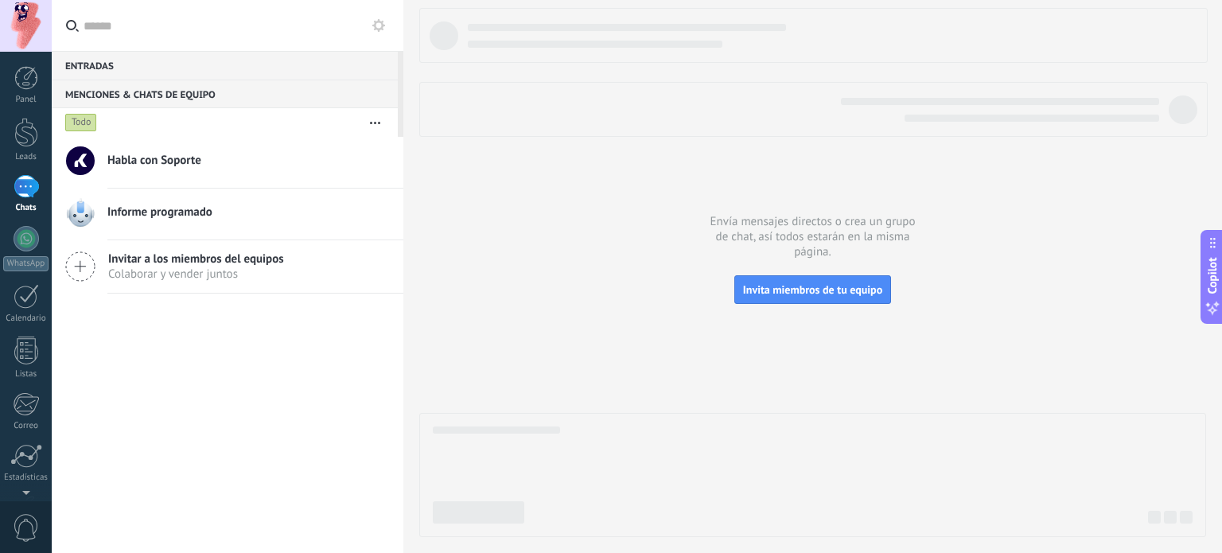
click at [458, 173] on div at bounding box center [812, 272] width 787 height 529
click at [26, 180] on div at bounding box center [26, 186] width 25 height 23
click at [89, 69] on div "Entradas 0" at bounding box center [225, 65] width 346 height 29
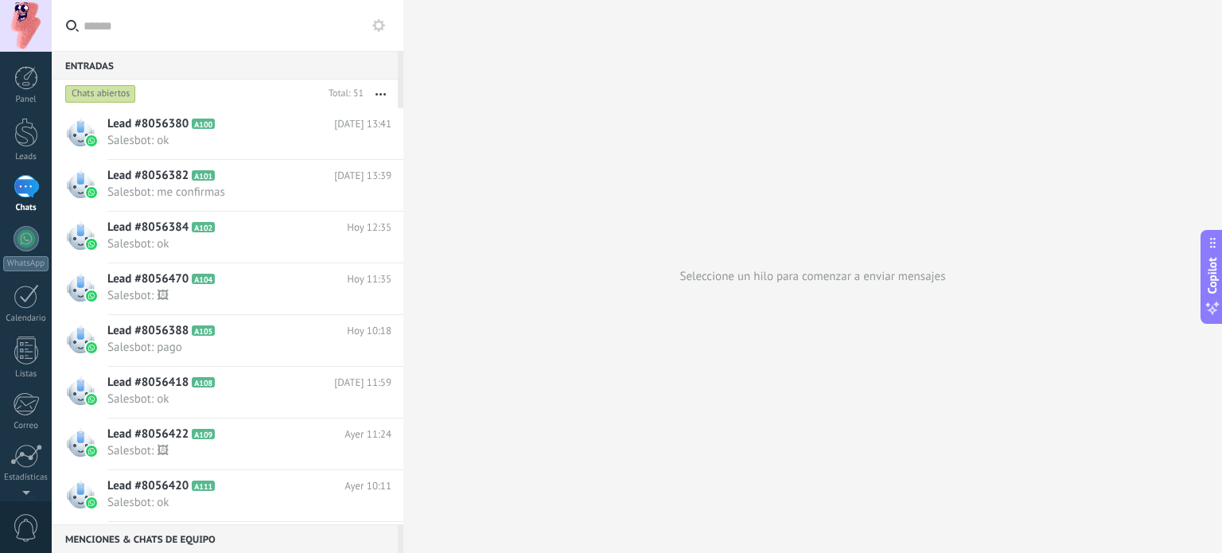
click at [108, 62] on div "Entradas 0" at bounding box center [225, 65] width 346 height 29
click at [140, 67] on div "Entradas 0" at bounding box center [225, 65] width 346 height 29
click at [379, 26] on icon at bounding box center [378, 25] width 13 height 13
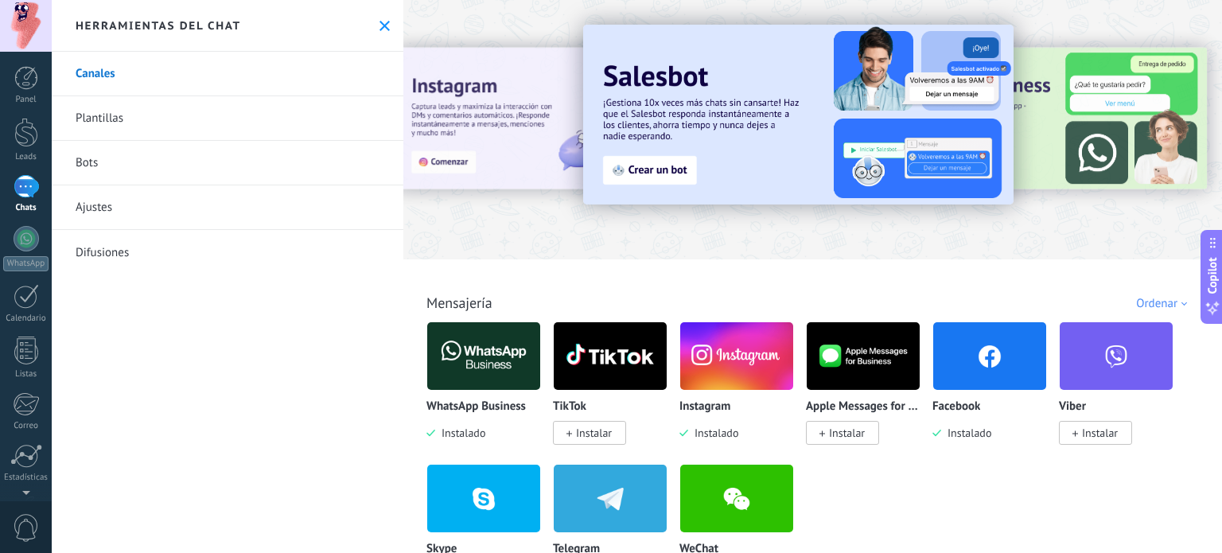
click at [1078, 123] on div at bounding box center [1207, 128] width 358 height 143
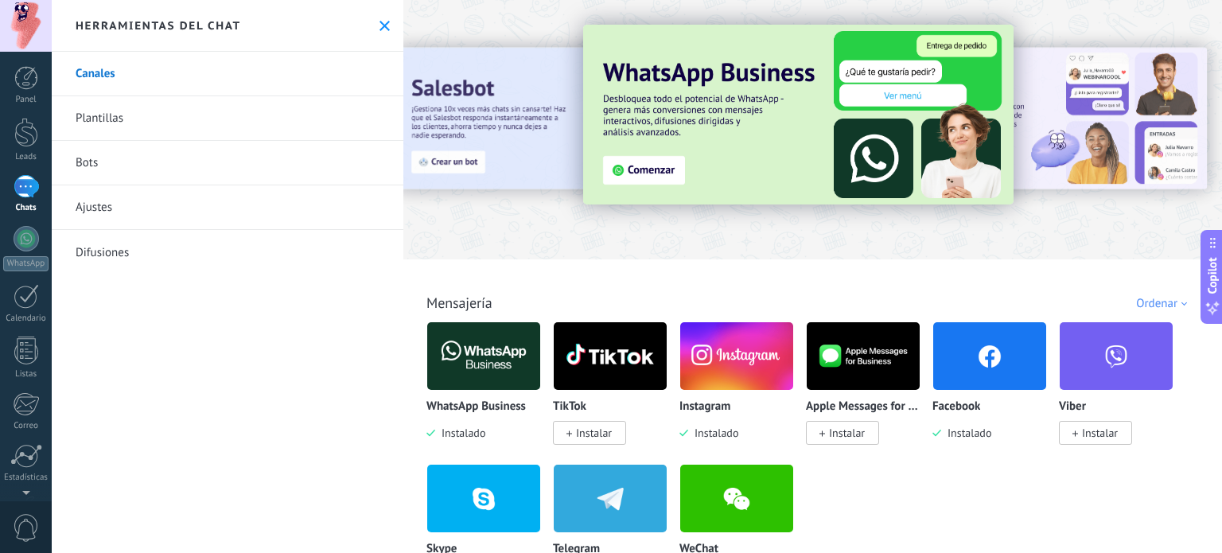
click at [1117, 141] on div at bounding box center [1207, 128] width 358 height 143
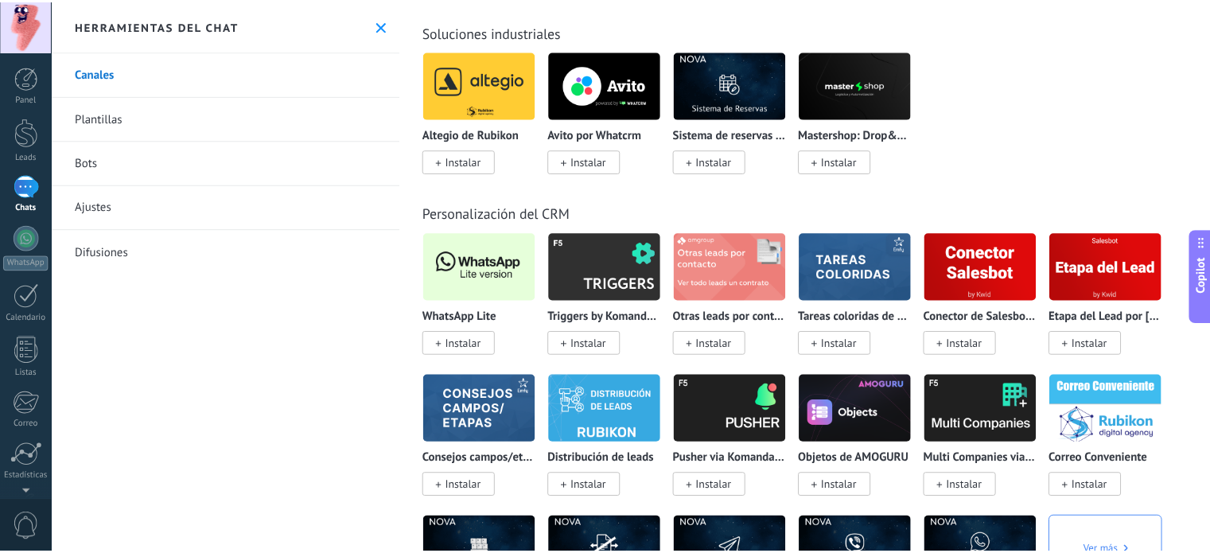
scroll to position [3738, 0]
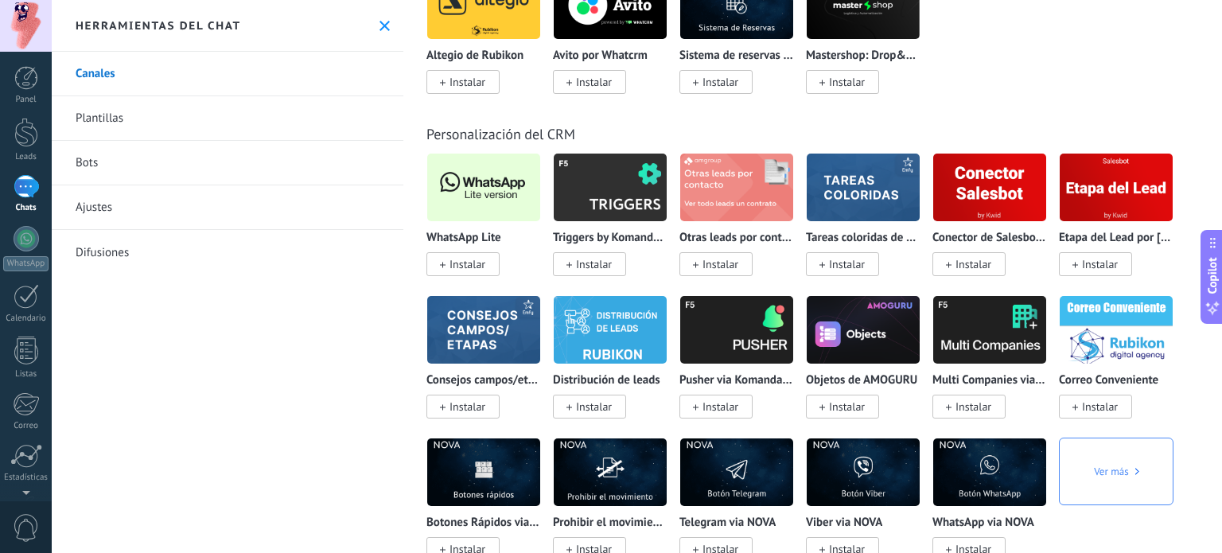
click at [382, 25] on icon at bounding box center [384, 26] width 10 height 10
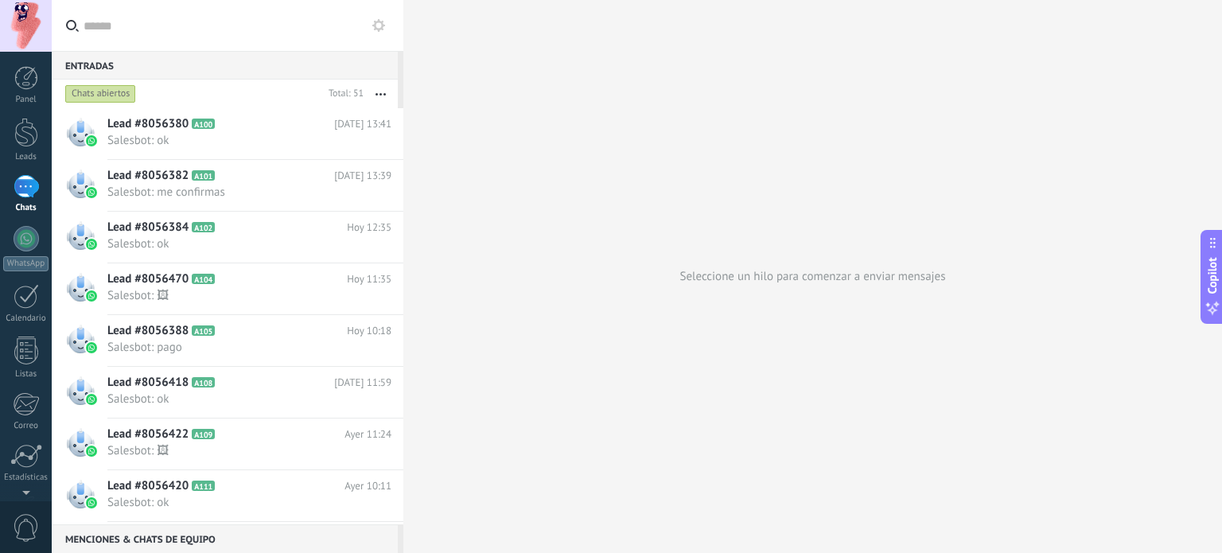
click at [377, 25] on icon at bounding box center [378, 25] width 13 height 13
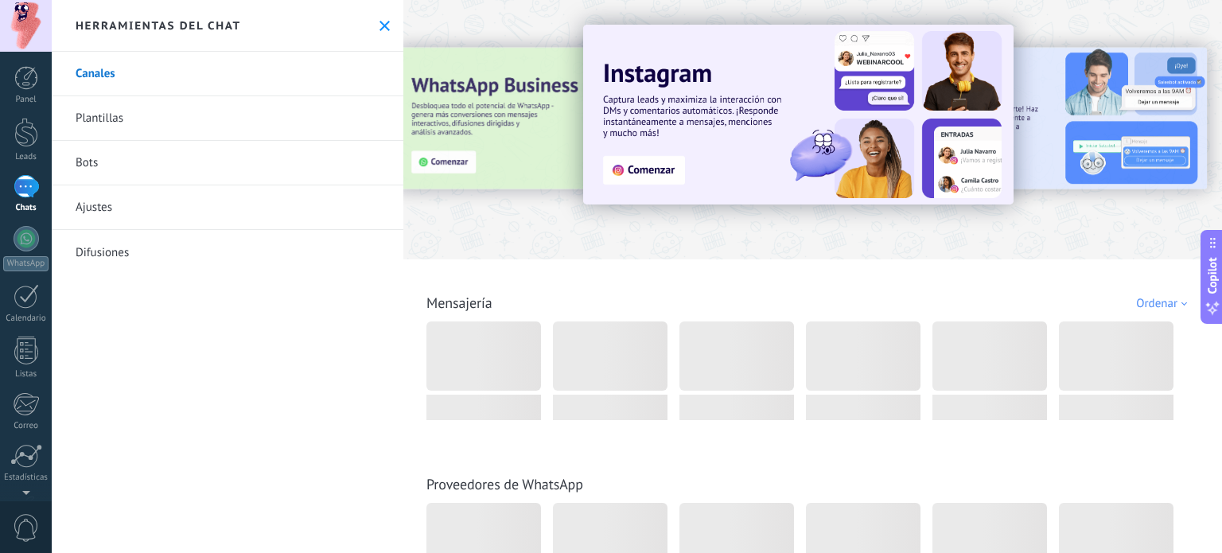
click at [379, 25] on icon at bounding box center [384, 26] width 10 height 10
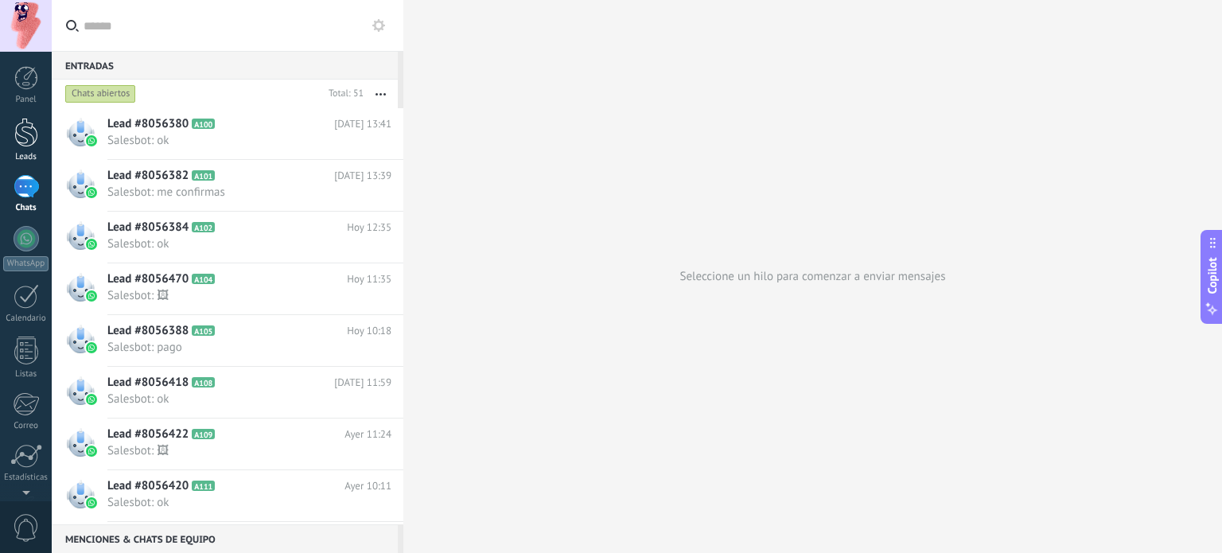
click at [25, 138] on div at bounding box center [26, 132] width 24 height 29
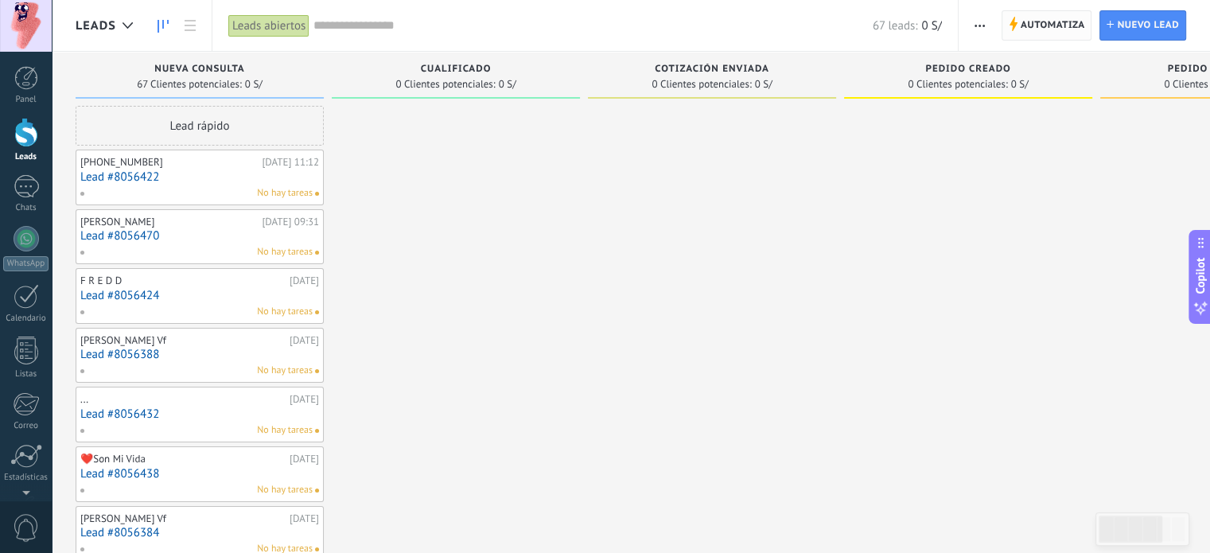
click at [1034, 27] on span "Automatiza" at bounding box center [1052, 25] width 64 height 29
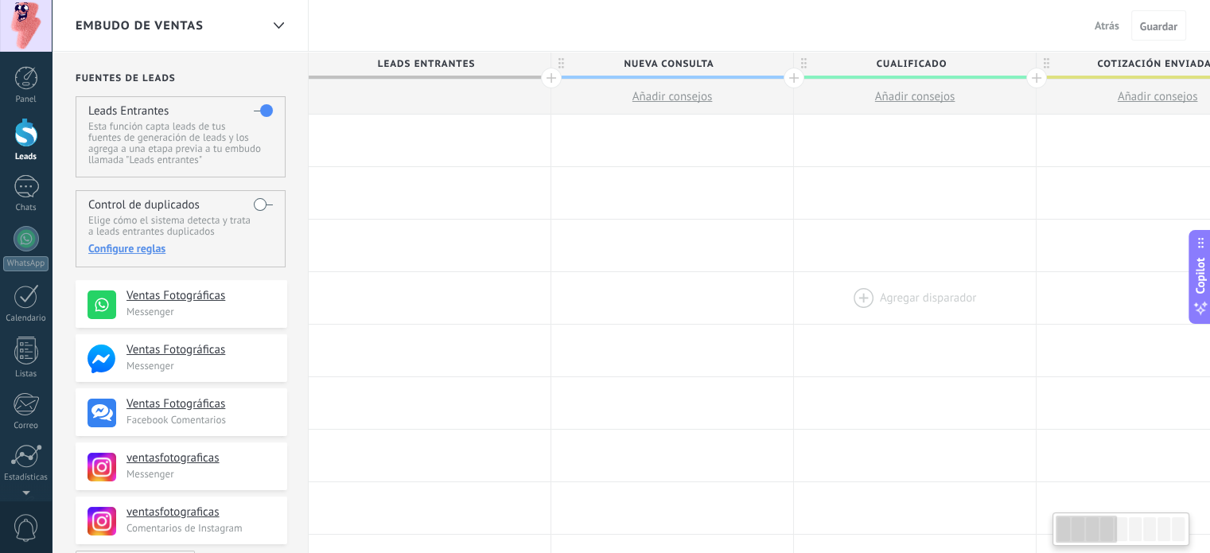
drag, startPoint x: 837, startPoint y: 282, endPoint x: 922, endPoint y: 272, distance: 84.9
click at [922, 272] on div at bounding box center [915, 298] width 242 height 52
click at [1109, 25] on span "Atrás" at bounding box center [1106, 25] width 25 height 14
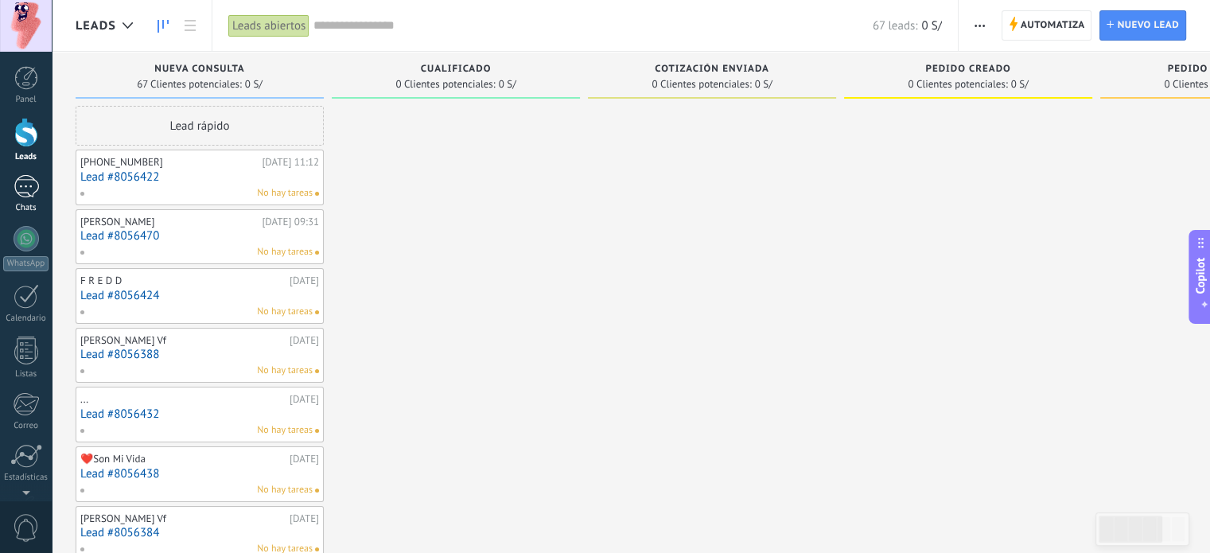
click at [23, 194] on div at bounding box center [26, 186] width 25 height 23
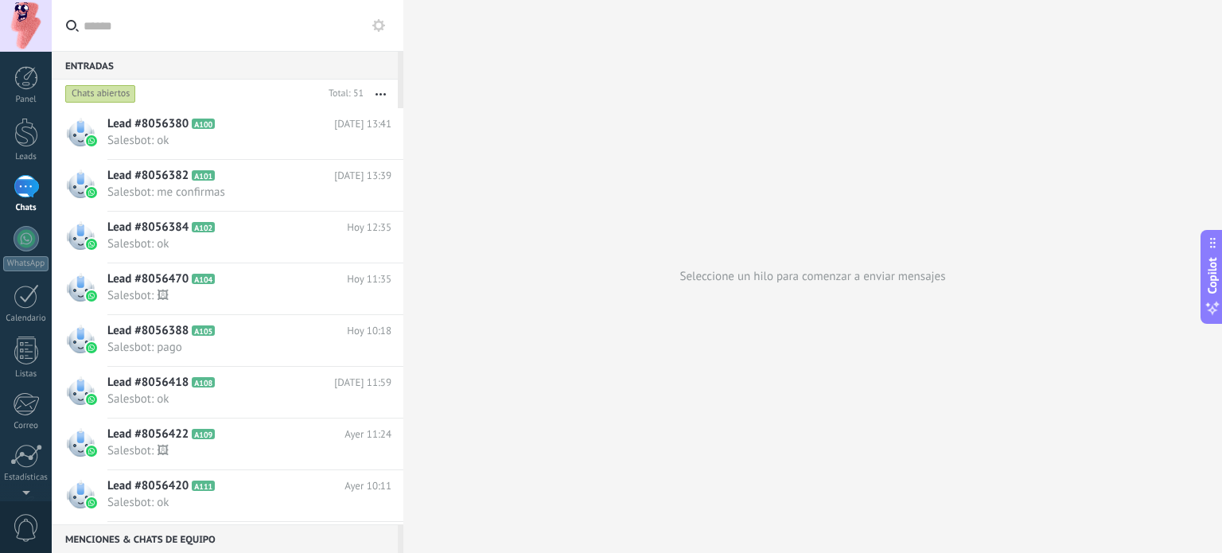
click at [381, 91] on button "button" at bounding box center [380, 94] width 34 height 29
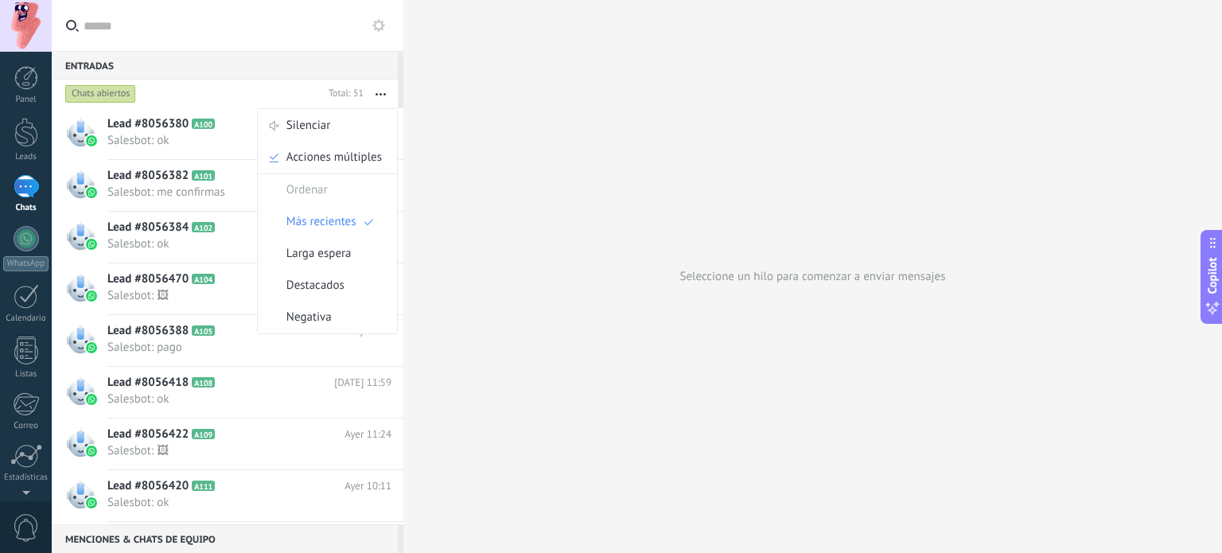
click at [381, 91] on button "button" at bounding box center [380, 94] width 34 height 29
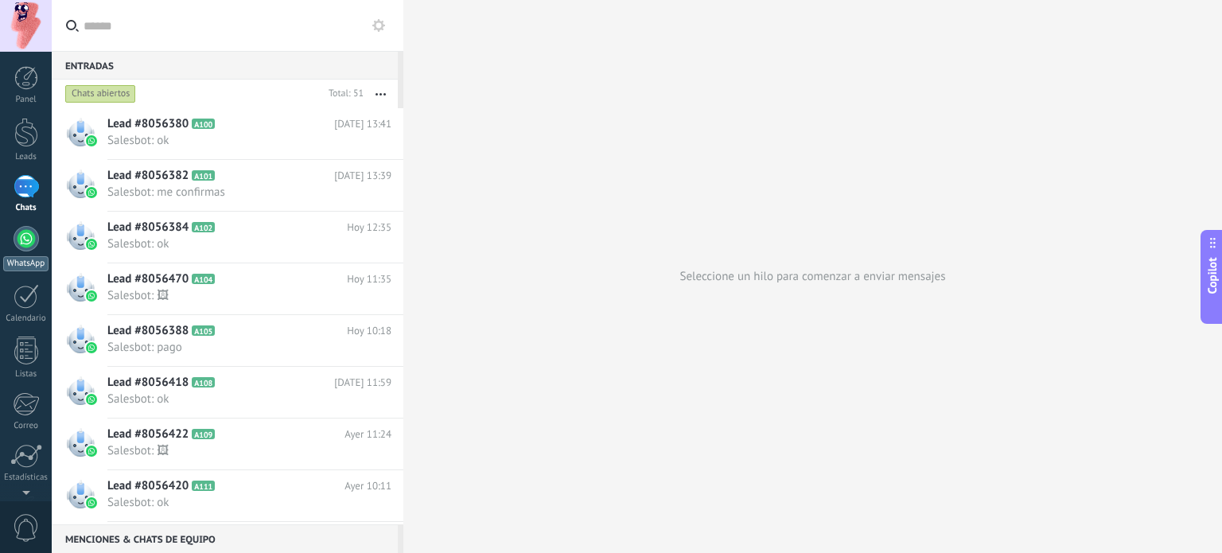
click at [22, 247] on div at bounding box center [26, 238] width 25 height 25
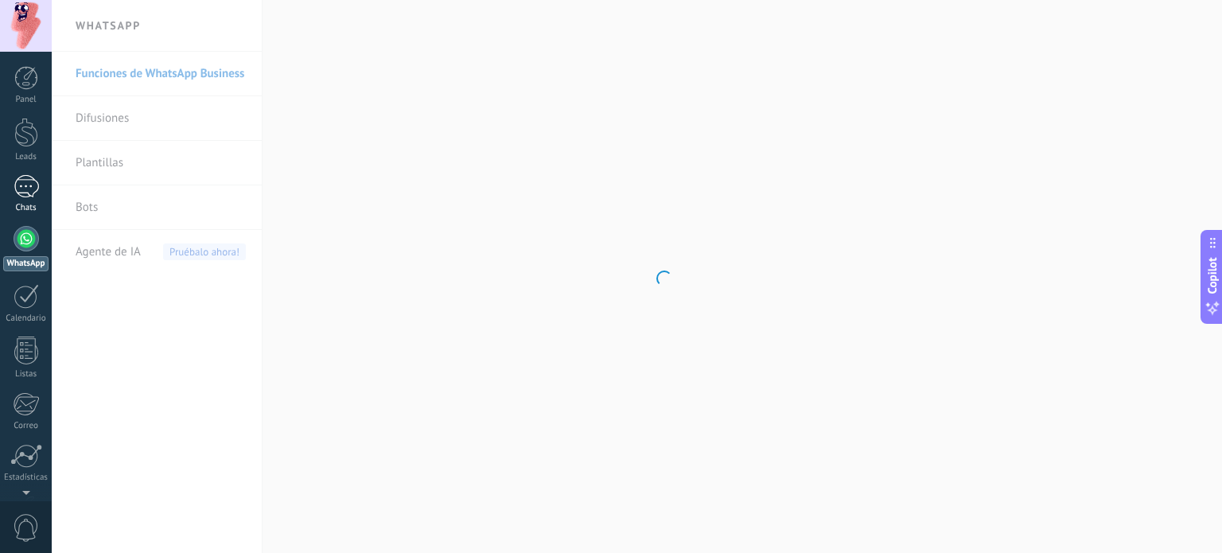
click at [25, 190] on div at bounding box center [26, 186] width 25 height 23
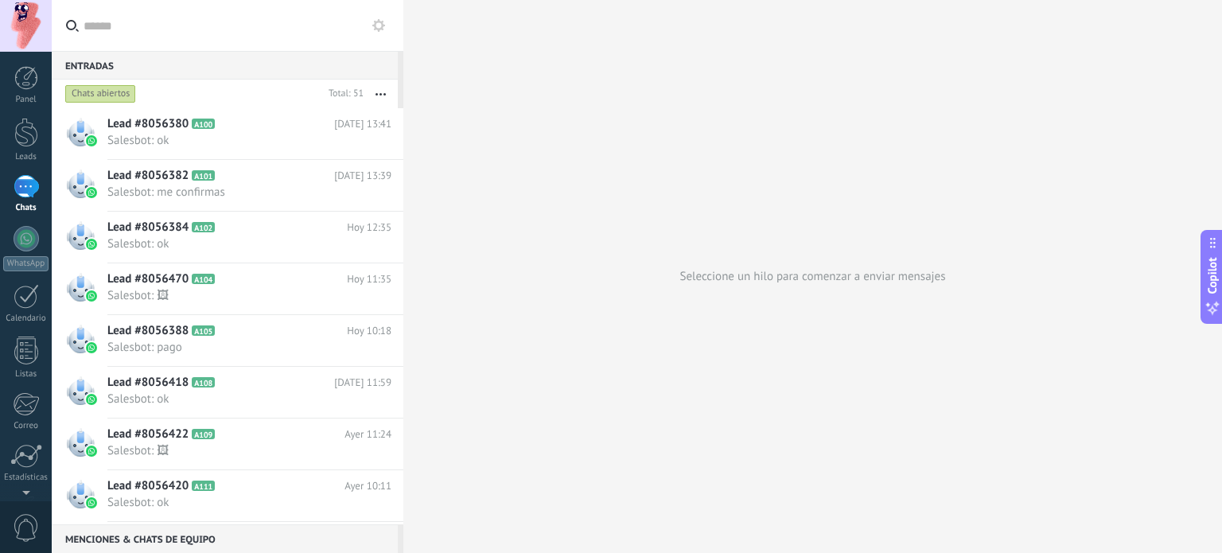
click at [378, 25] on icon at bounding box center [378, 25] width 13 height 13
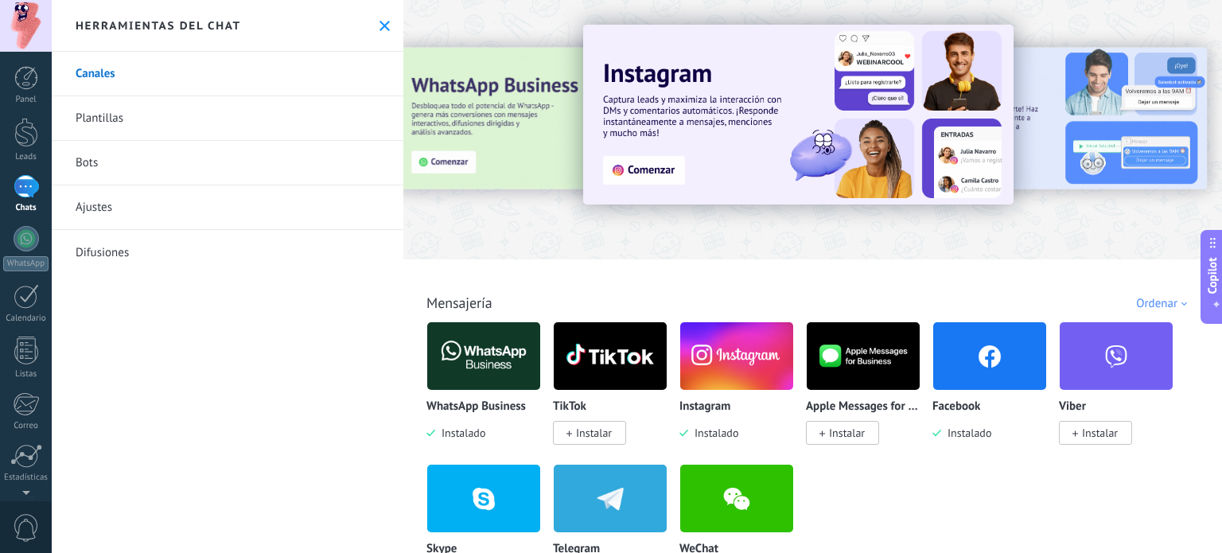
click at [725, 344] on img at bounding box center [736, 355] width 113 height 77
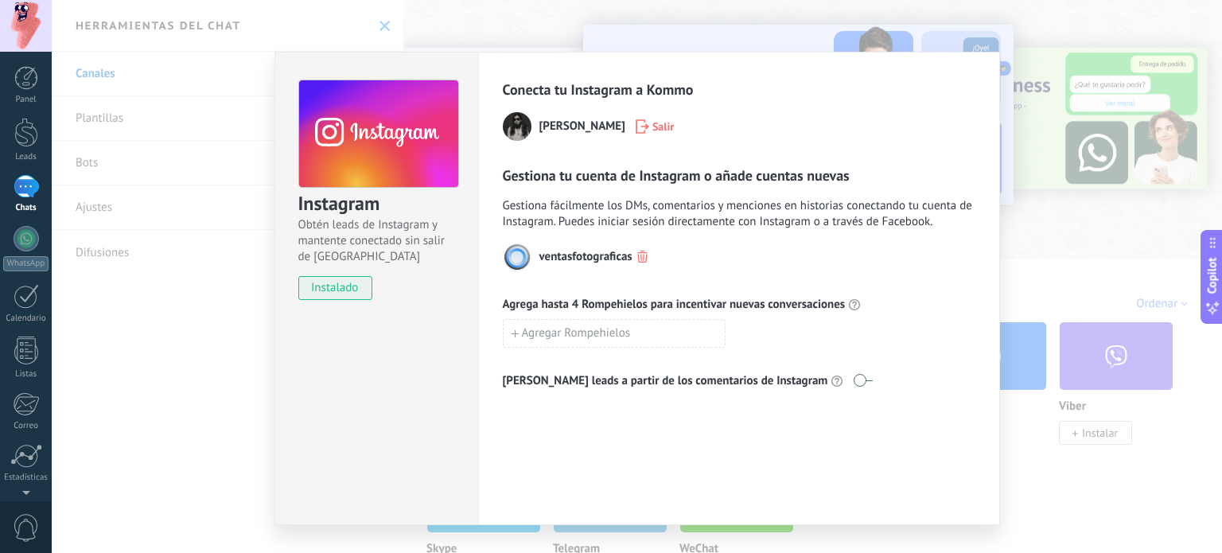
click at [1059, 273] on div "Instagram Obtén leads de Instagram y mantente conectado sin salir de Kommo inst…" at bounding box center [637, 276] width 1170 height 553
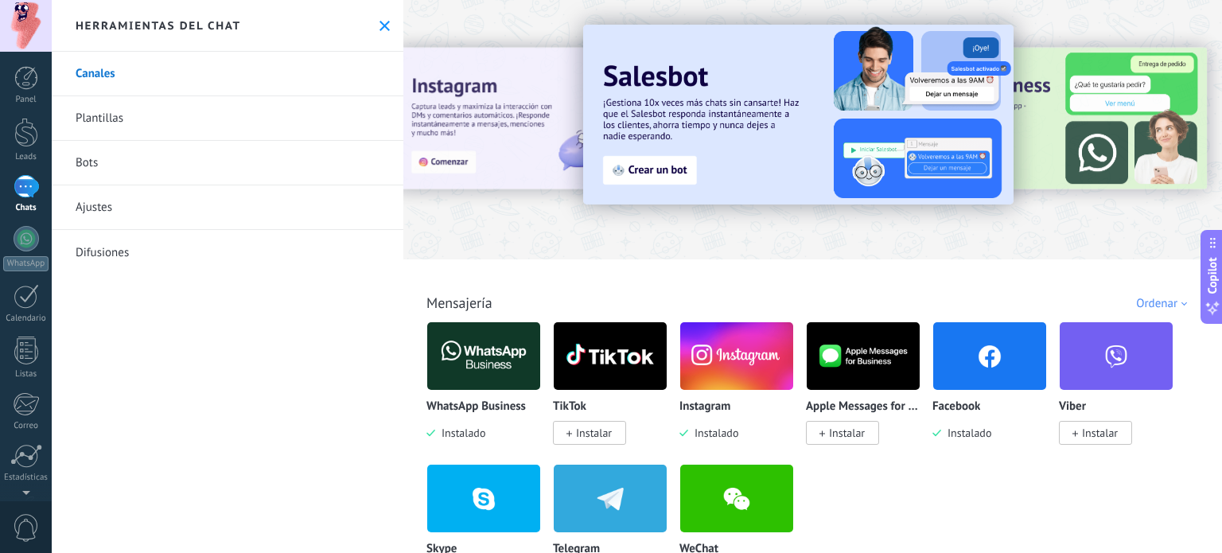
click at [21, 187] on div at bounding box center [26, 186] width 25 height 23
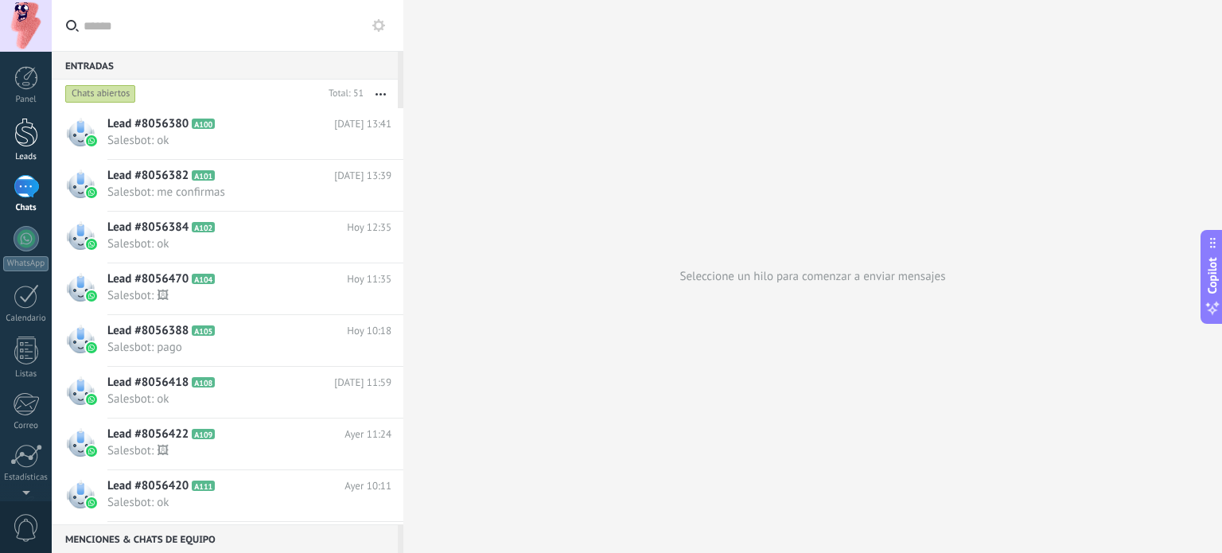
click at [24, 133] on div at bounding box center [26, 132] width 24 height 29
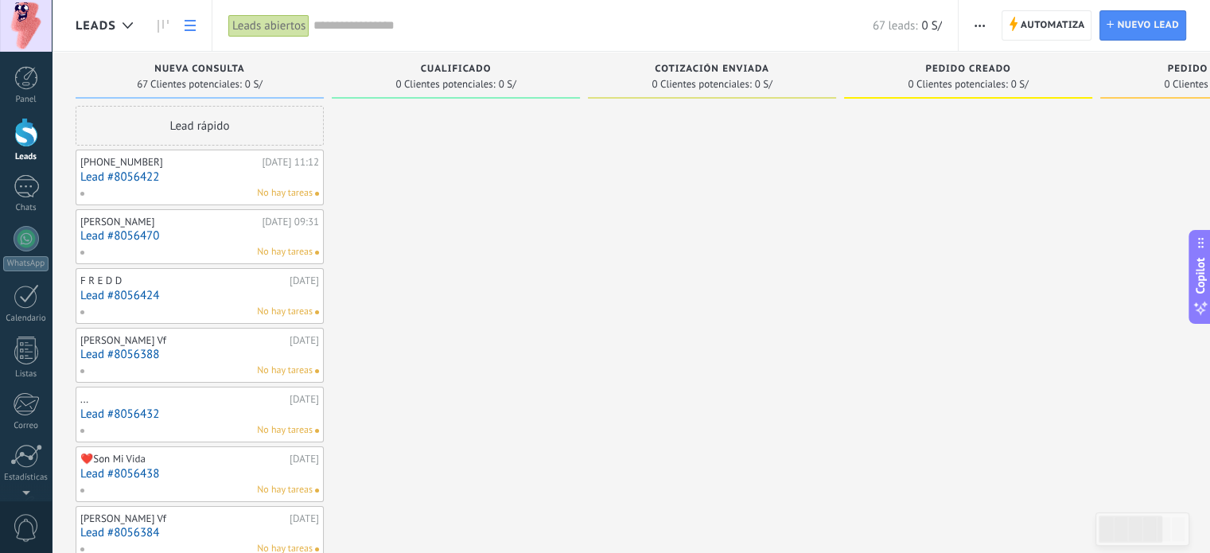
click at [190, 21] on icon at bounding box center [190, 25] width 11 height 11
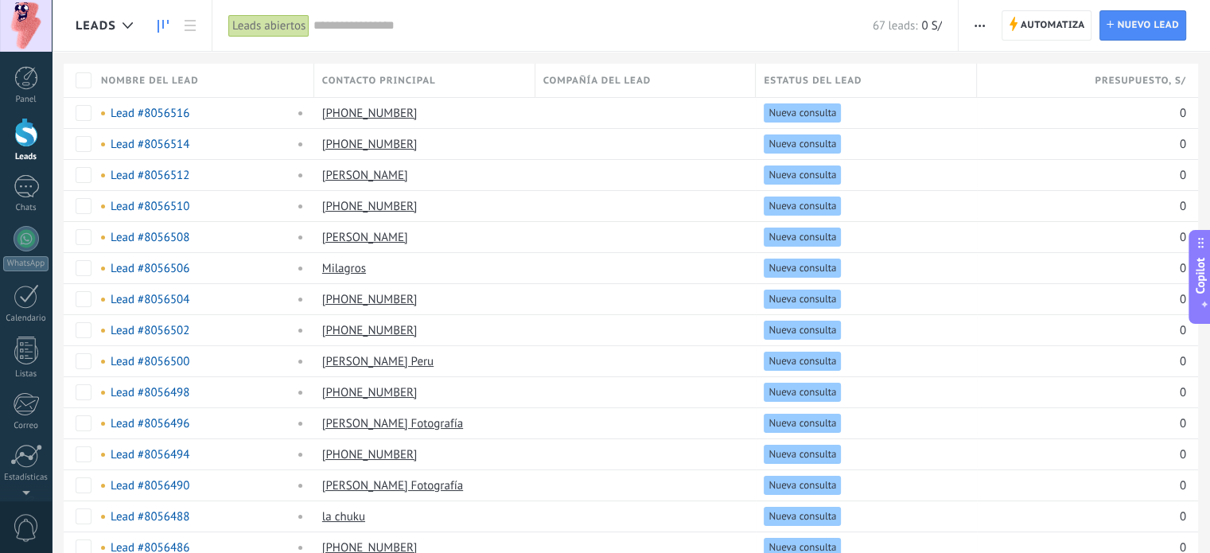
click at [162, 25] on icon at bounding box center [162, 26] width 11 height 13
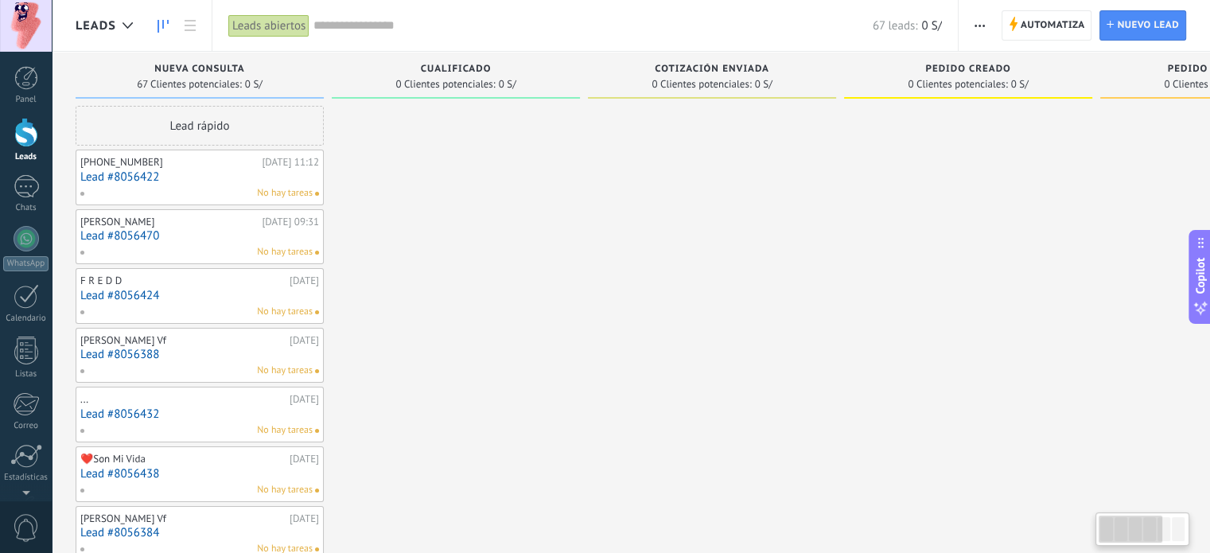
drag, startPoint x: 499, startPoint y: 251, endPoint x: 665, endPoint y: 254, distance: 165.4
click at [30, 190] on div at bounding box center [26, 186] width 25 height 23
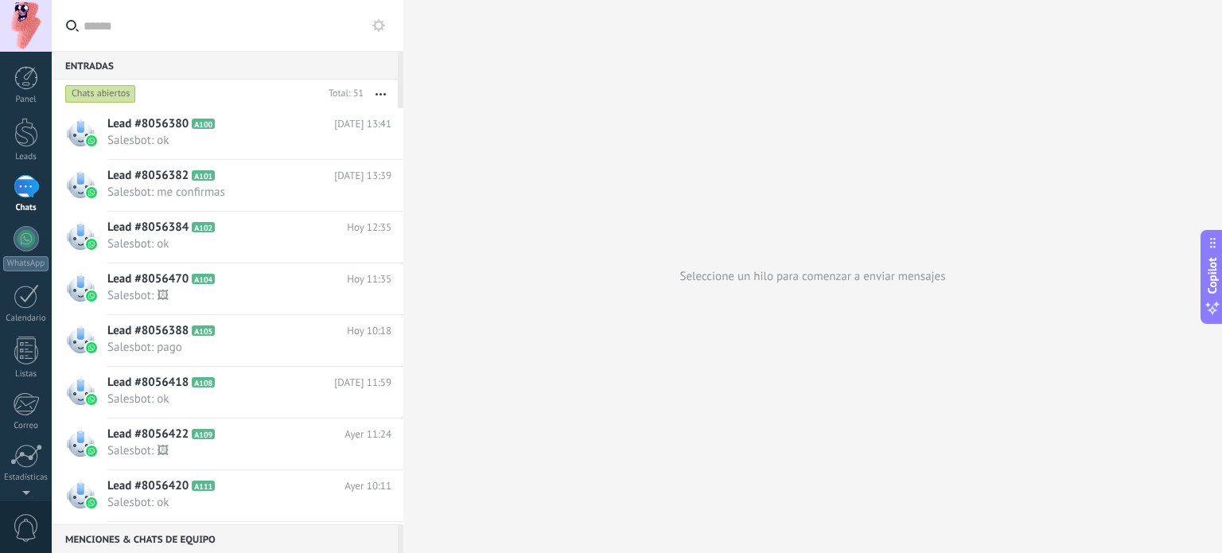
click at [375, 25] on use at bounding box center [378, 25] width 13 height 13
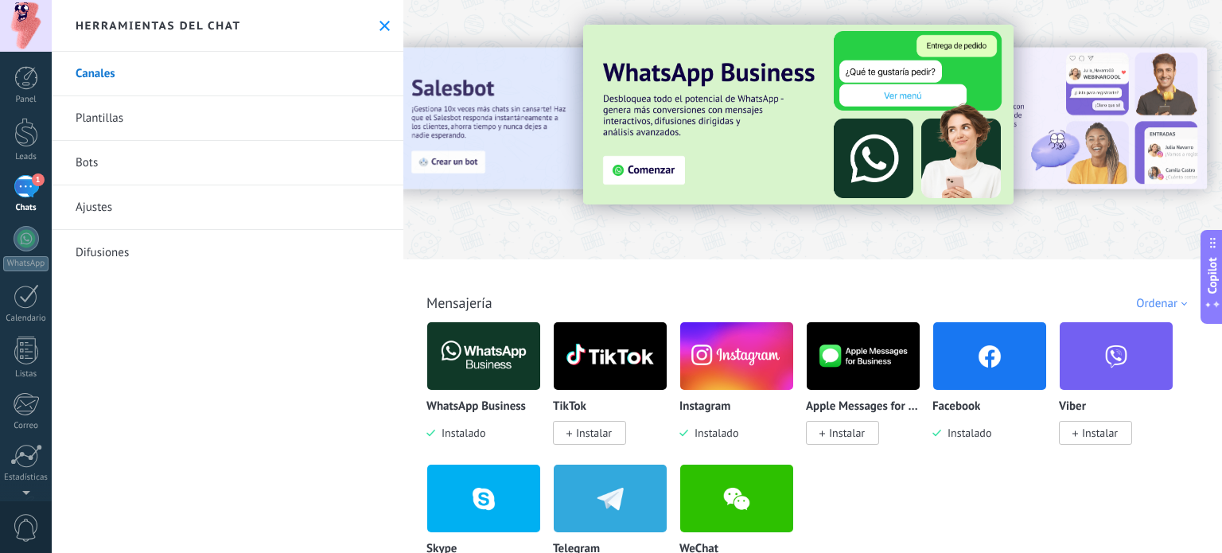
click at [29, 186] on div "1" at bounding box center [26, 186] width 25 height 23
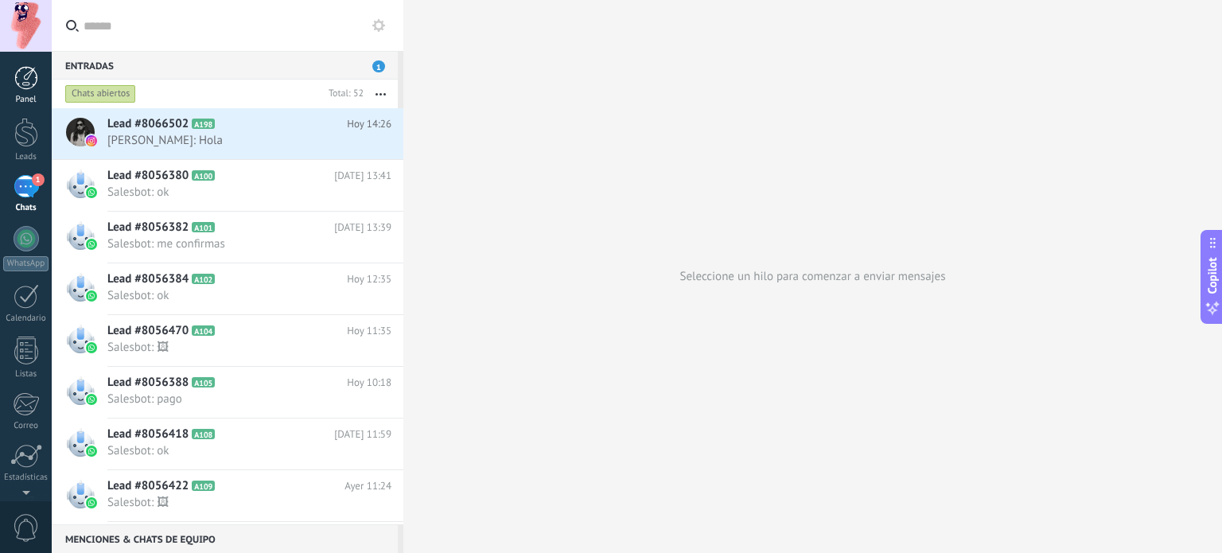
click at [27, 86] on div at bounding box center [26, 78] width 24 height 24
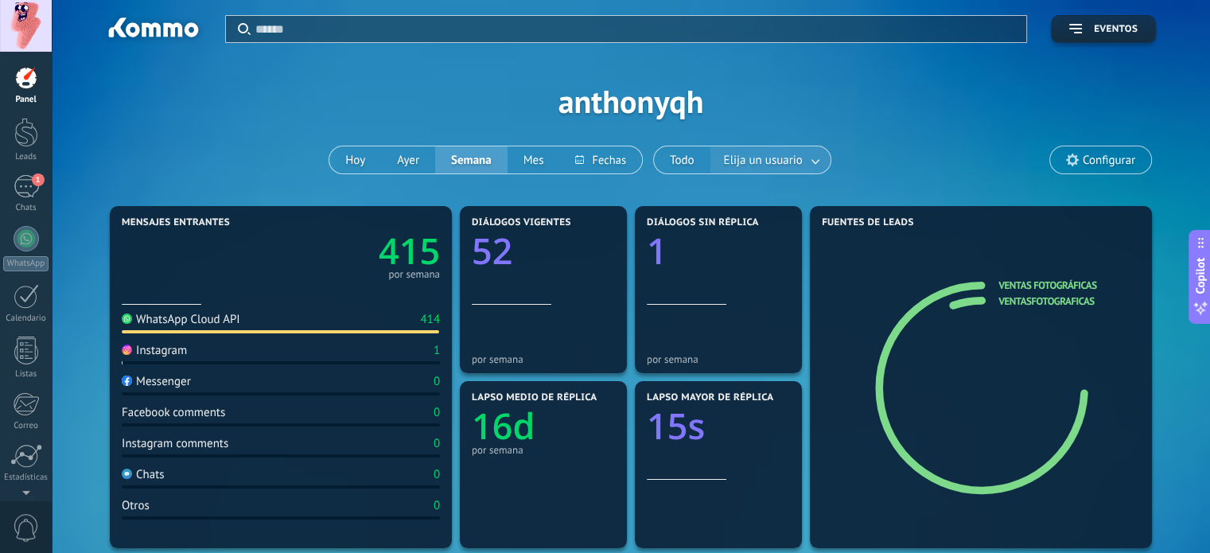
click at [818, 161] on link at bounding box center [816, 160] width 29 height 26
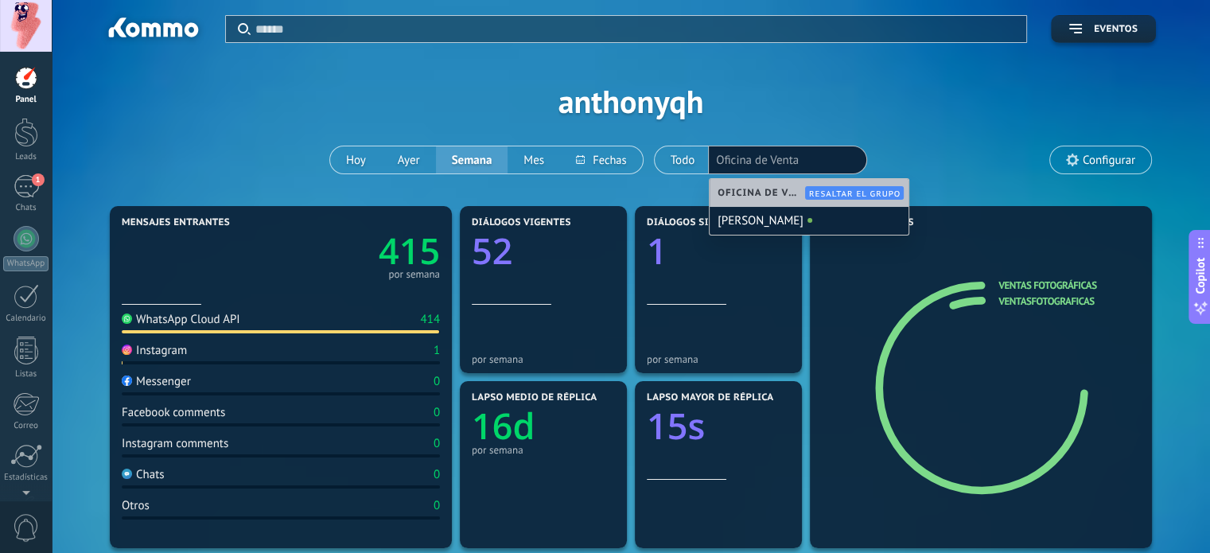
click at [763, 111] on div "Aplicar Eventos [PERSON_NAME][DATE] [DATE] Semana Mes Todo Elija un usuario Ofi…" at bounding box center [631, 101] width 1110 height 202
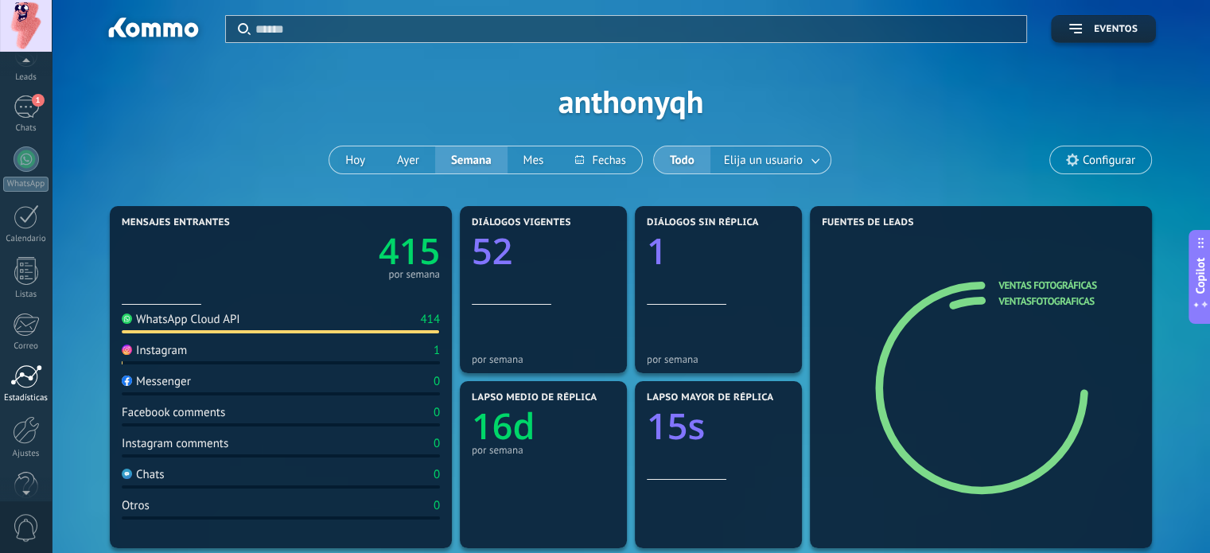
scroll to position [108, 0]
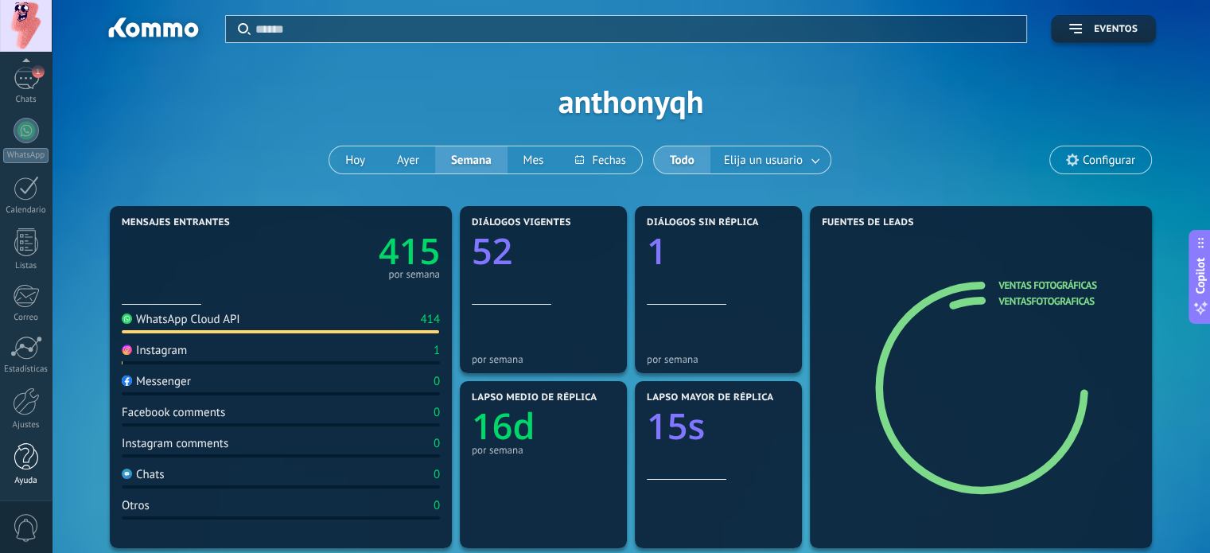
click at [28, 464] on div at bounding box center [26, 457] width 24 height 28
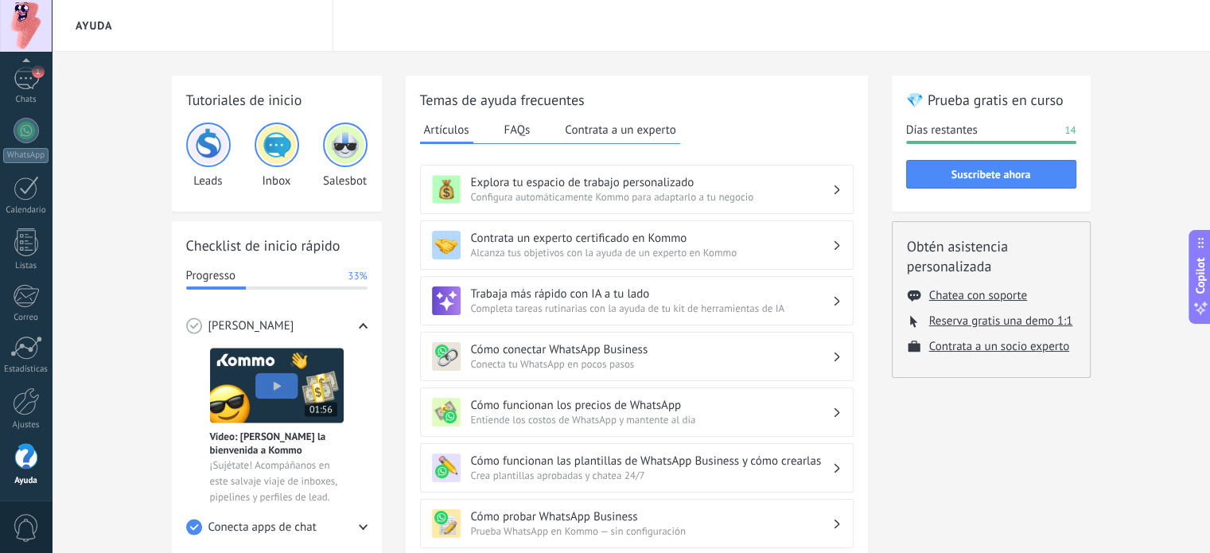
click at [519, 131] on button "FAQs" at bounding box center [517, 130] width 34 height 24
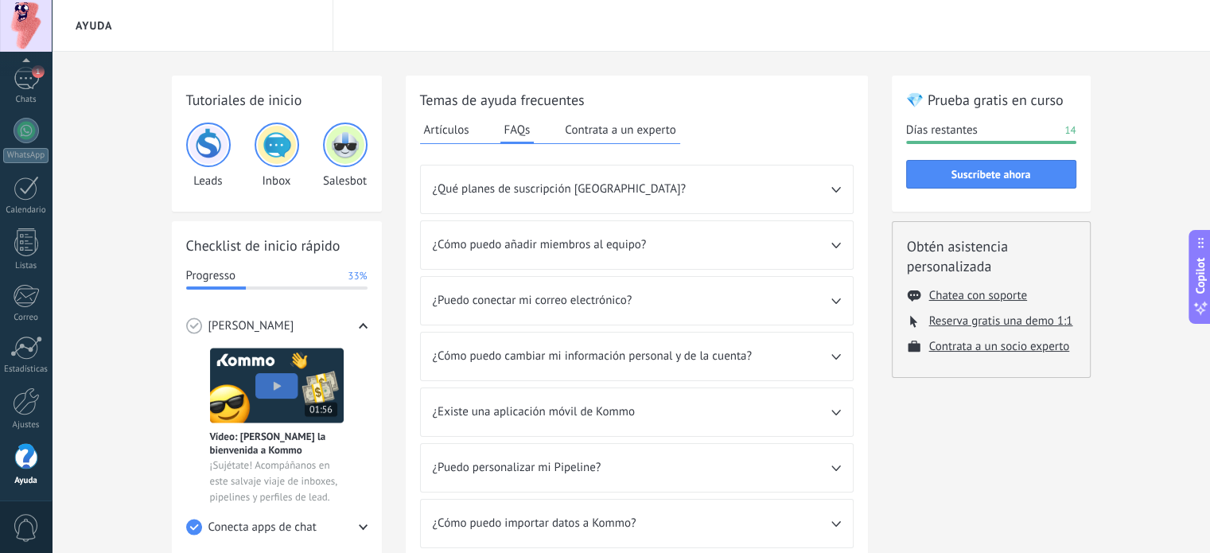
click at [581, 244] on span "¿Cómo puedo añadir miembros al equipo?" at bounding box center [632, 245] width 398 height 16
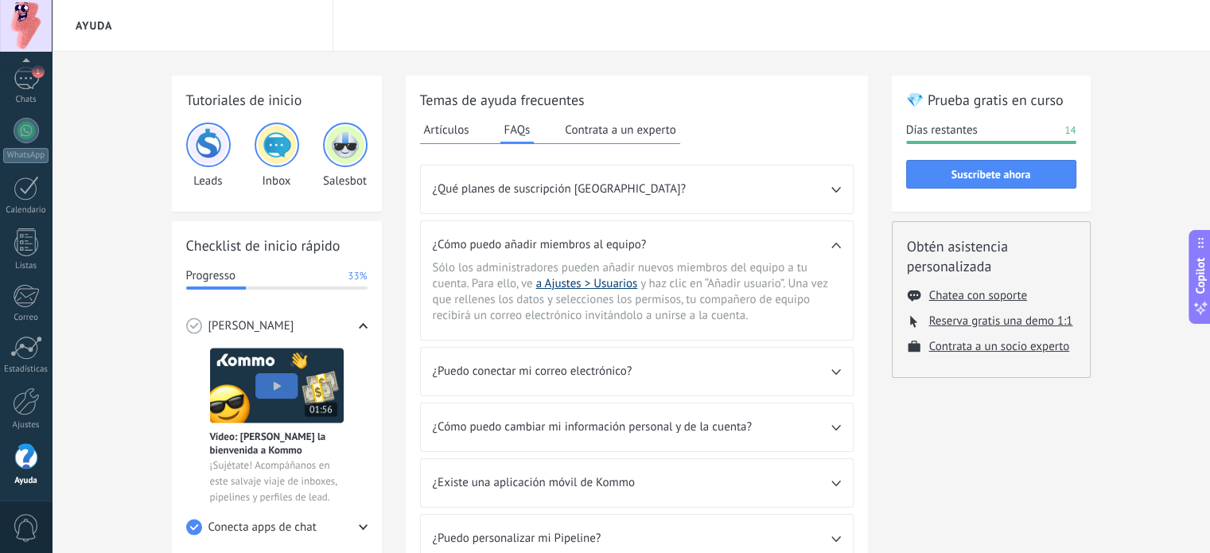
click at [594, 284] on link "a Ajustes > Usuarios" at bounding box center [587, 283] width 102 height 15
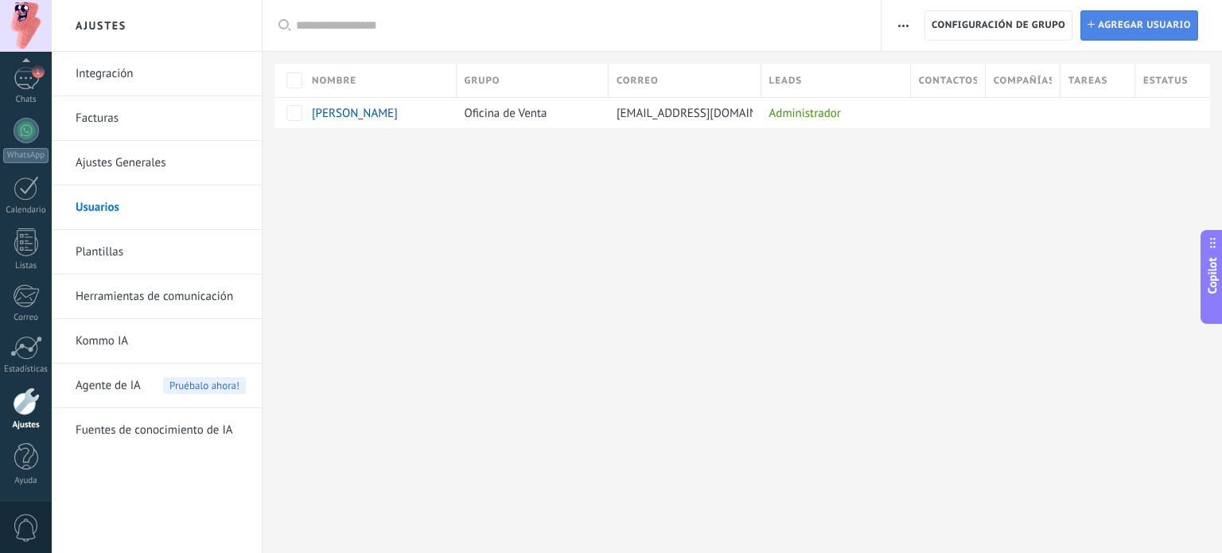
click at [1129, 31] on span "Agregar usuario" at bounding box center [1144, 25] width 93 height 29
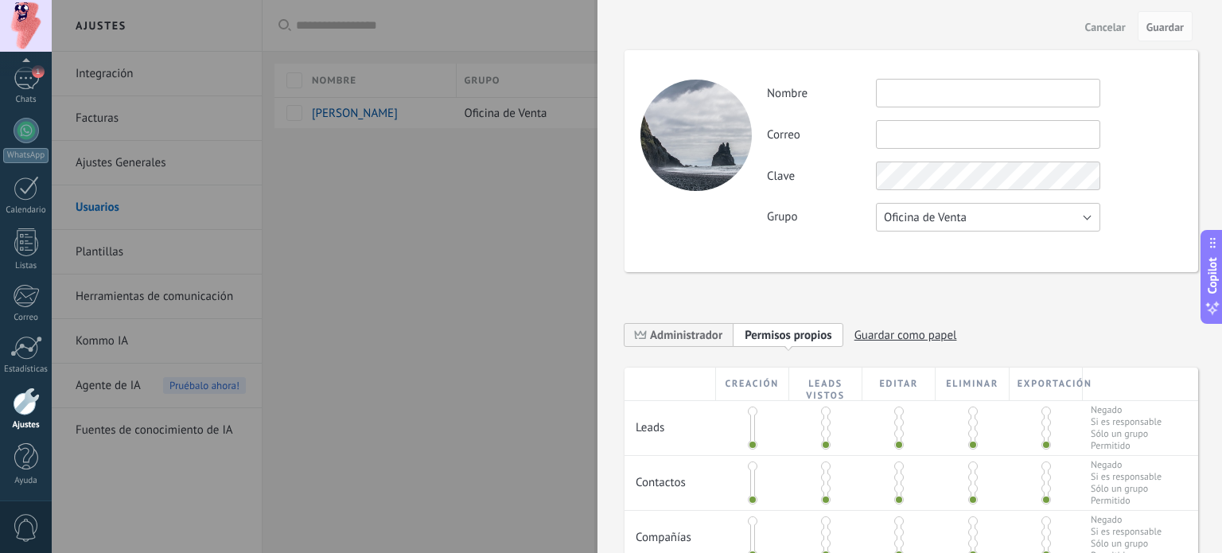
click at [989, 218] on button "Oficina de Venta" at bounding box center [988, 217] width 224 height 29
click at [1155, 194] on div "Actividad Nombre Correo No puedes editar este correo porque el usuario tiene la…" at bounding box center [974, 155] width 414 height 153
click at [958, 91] on input "text" at bounding box center [988, 93] width 224 height 29
type input "**********"
paste input "**********"
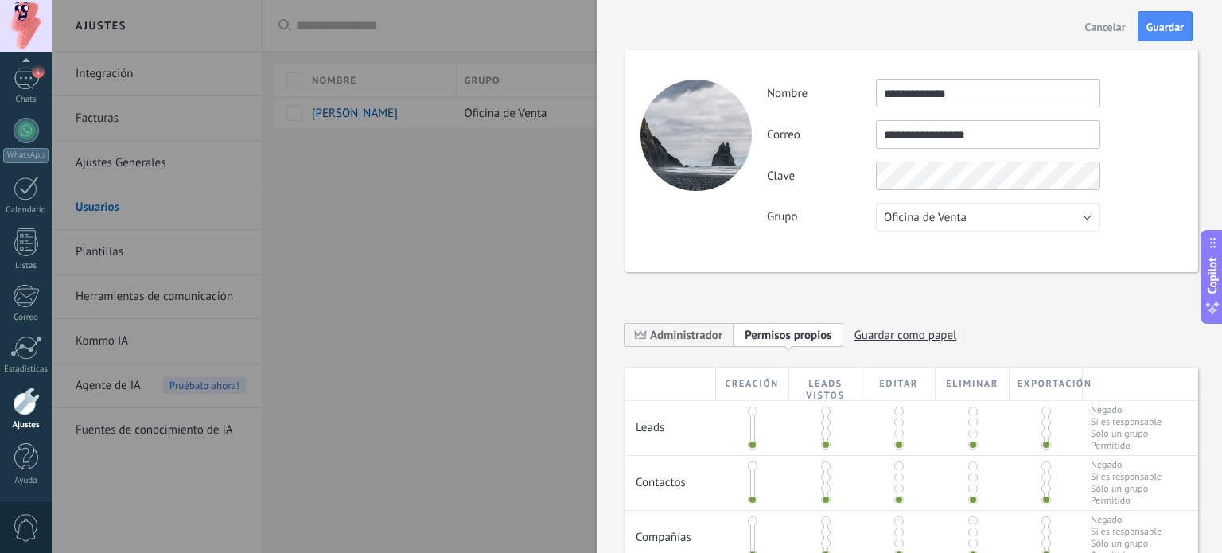
type input "**********"
click at [923, 263] on div "**********" at bounding box center [910, 161] width 573 height 222
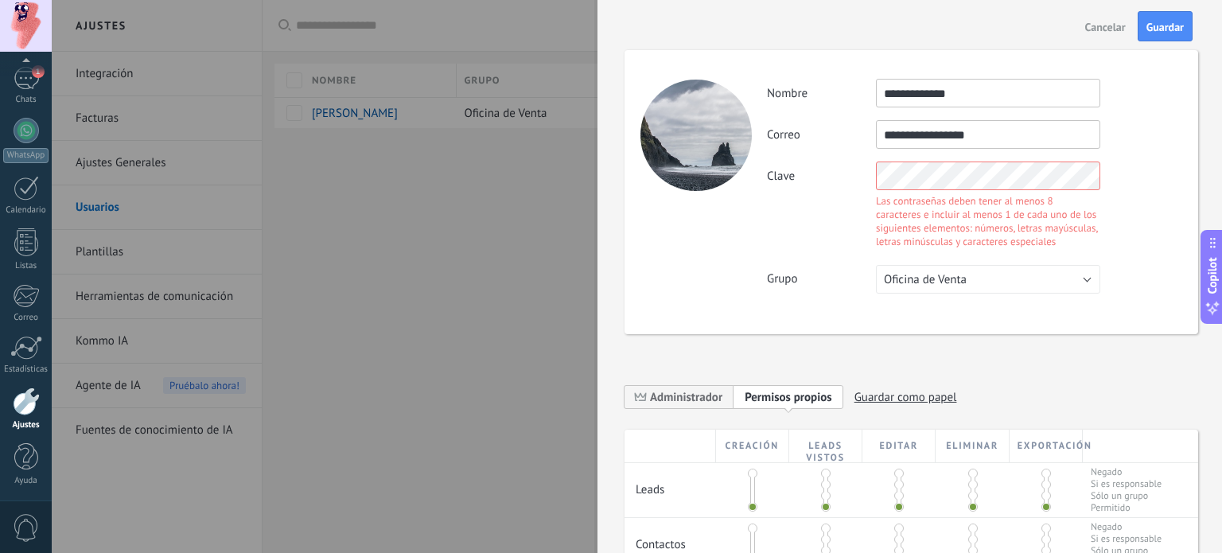
click at [827, 172] on div "Clave Las contraseñas deben tener al menos 8 caracteres e incluir al menos 1 de…" at bounding box center [974, 206] width 414 height 91
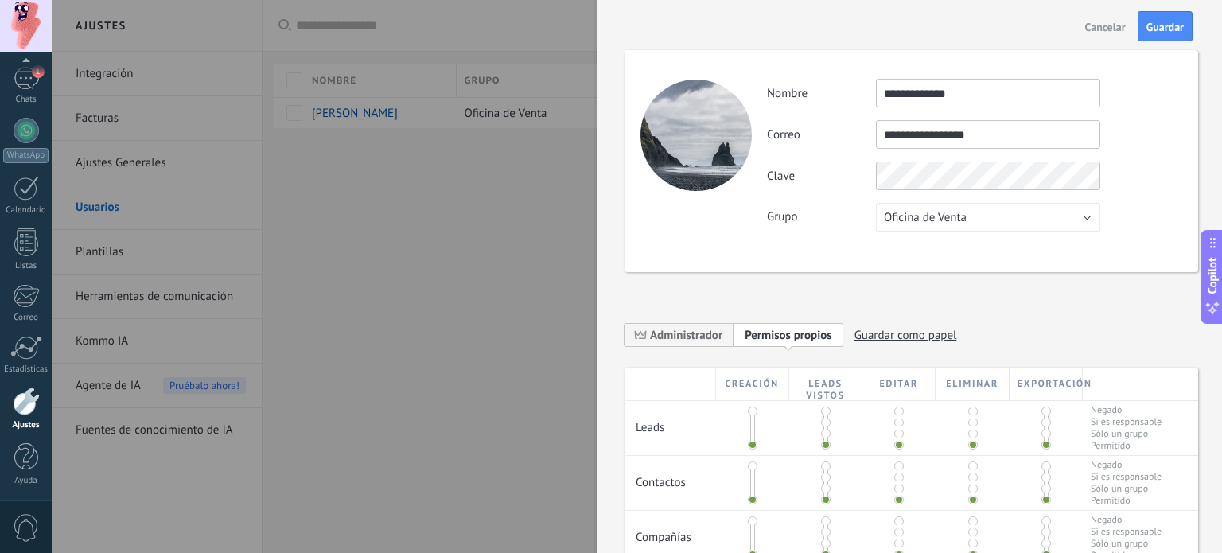
click at [821, 236] on div "**********" at bounding box center [910, 161] width 573 height 222
click at [1166, 22] on span "Guardar" at bounding box center [1164, 26] width 37 height 11
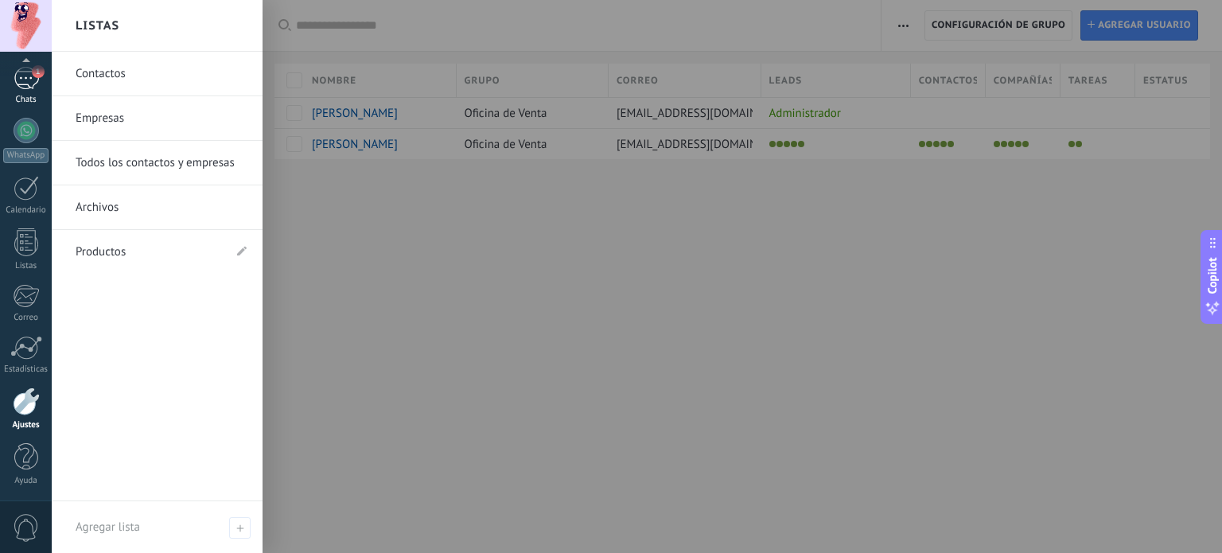
click at [26, 83] on div "1" at bounding box center [26, 78] width 25 height 23
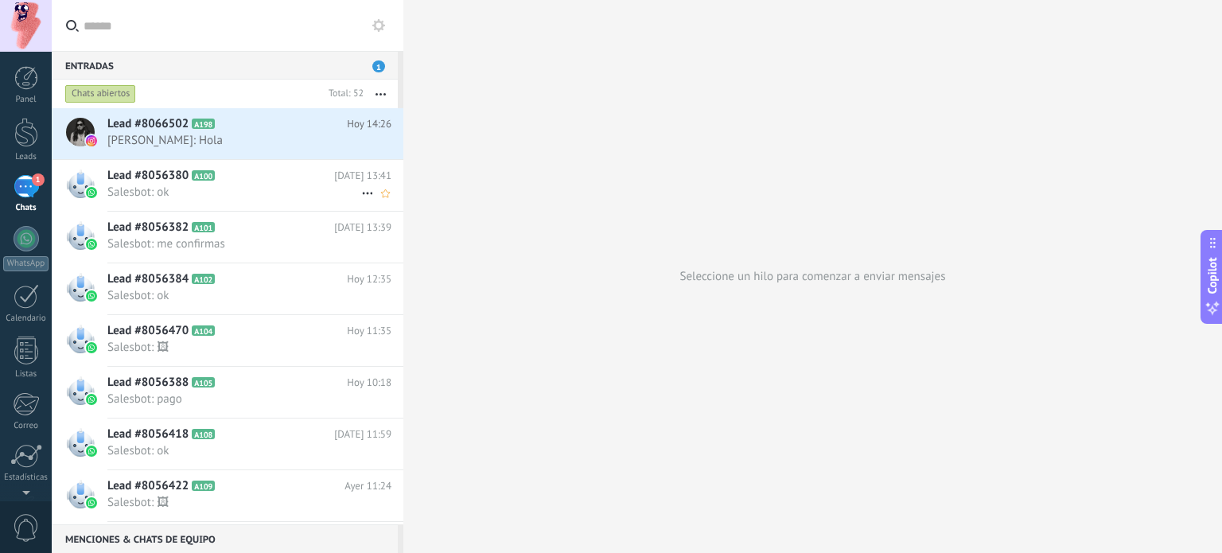
click at [359, 191] on icon at bounding box center [367, 193] width 19 height 19
click at [414, 203] on span "Conversación cerrada" at bounding box center [438, 201] width 108 height 32
click at [256, 191] on span "Salesbot: me confirmas" at bounding box center [234, 192] width 254 height 15
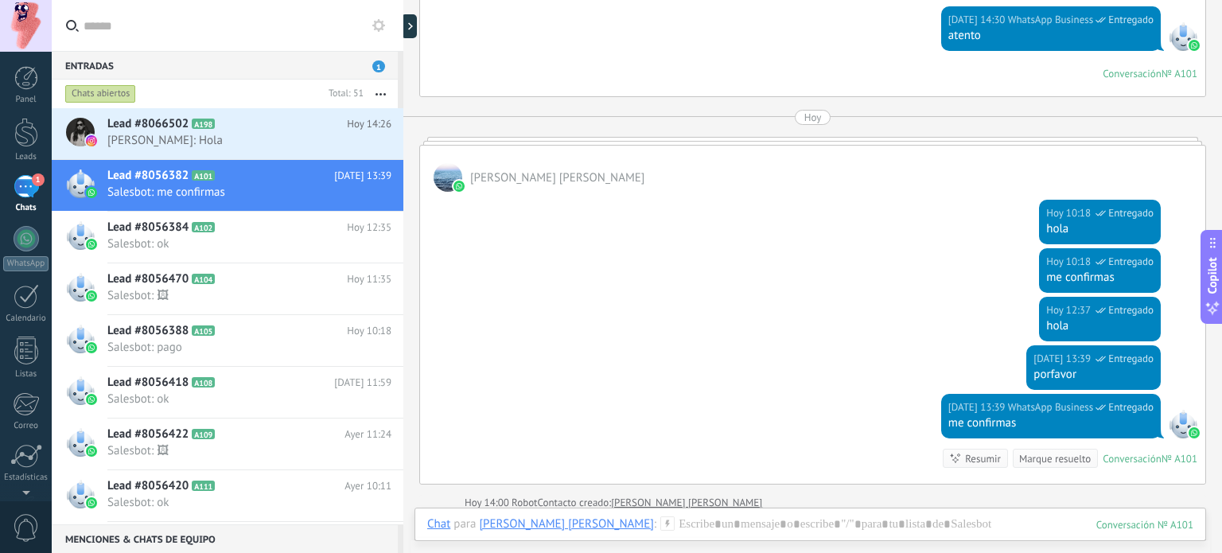
scroll to position [1281, 0]
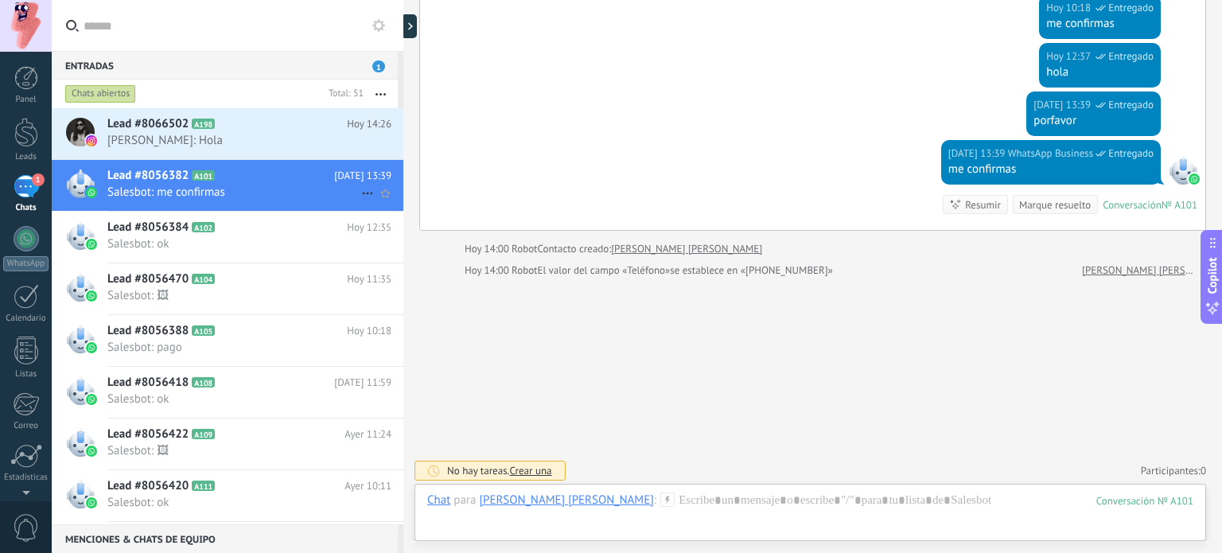
click at [362, 189] on icon at bounding box center [367, 193] width 19 height 19
click at [417, 204] on span "Conversación cerrada" at bounding box center [438, 201] width 108 height 32
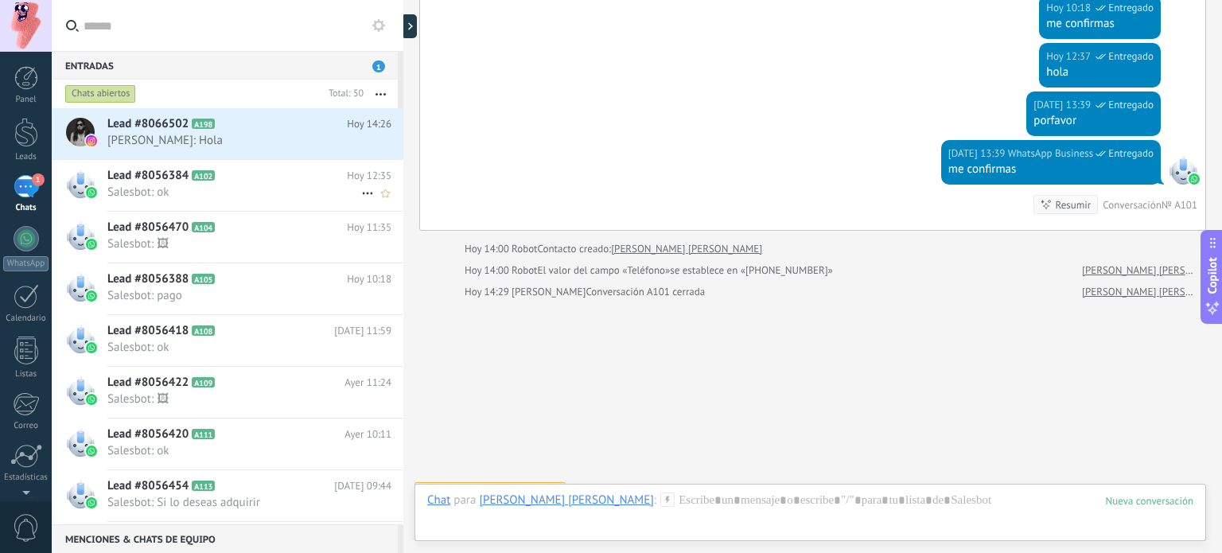
scroll to position [1302, 0]
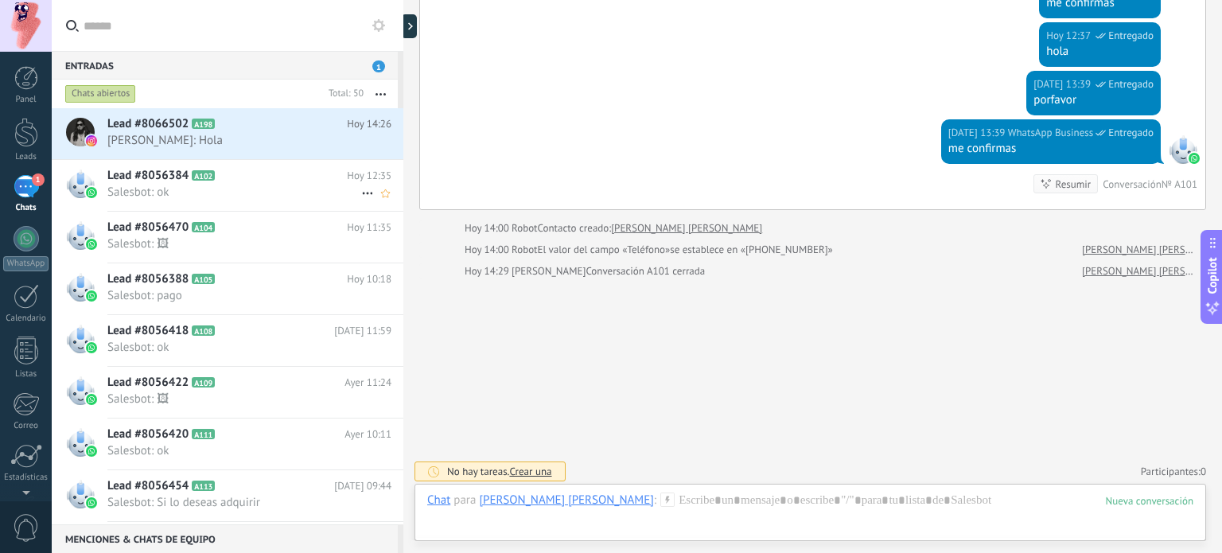
click at [277, 192] on span "Salesbot: ok" at bounding box center [234, 192] width 254 height 15
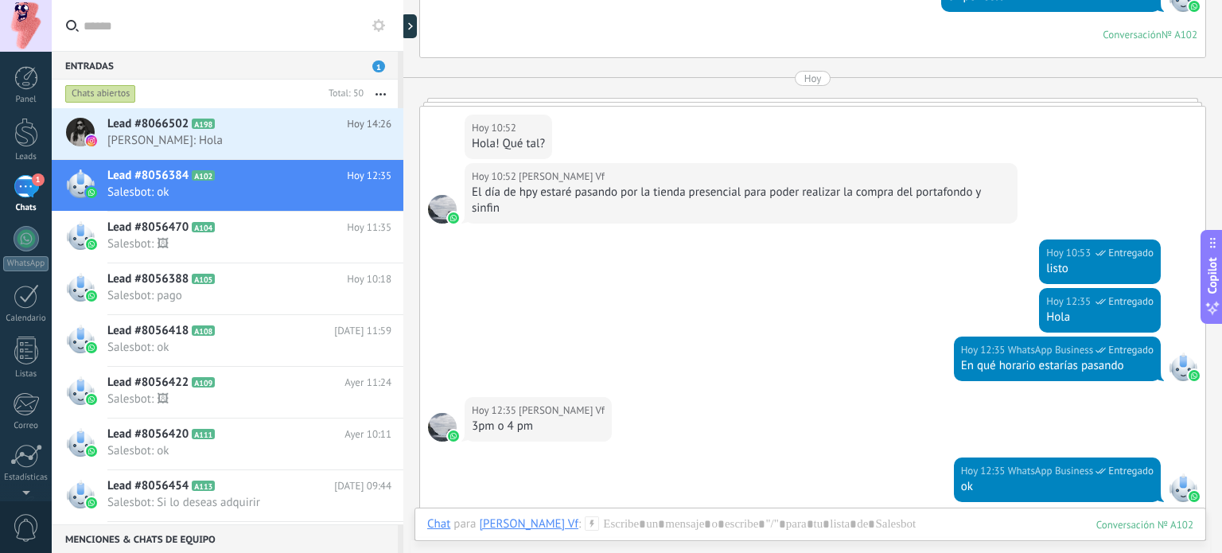
scroll to position [1247, 0]
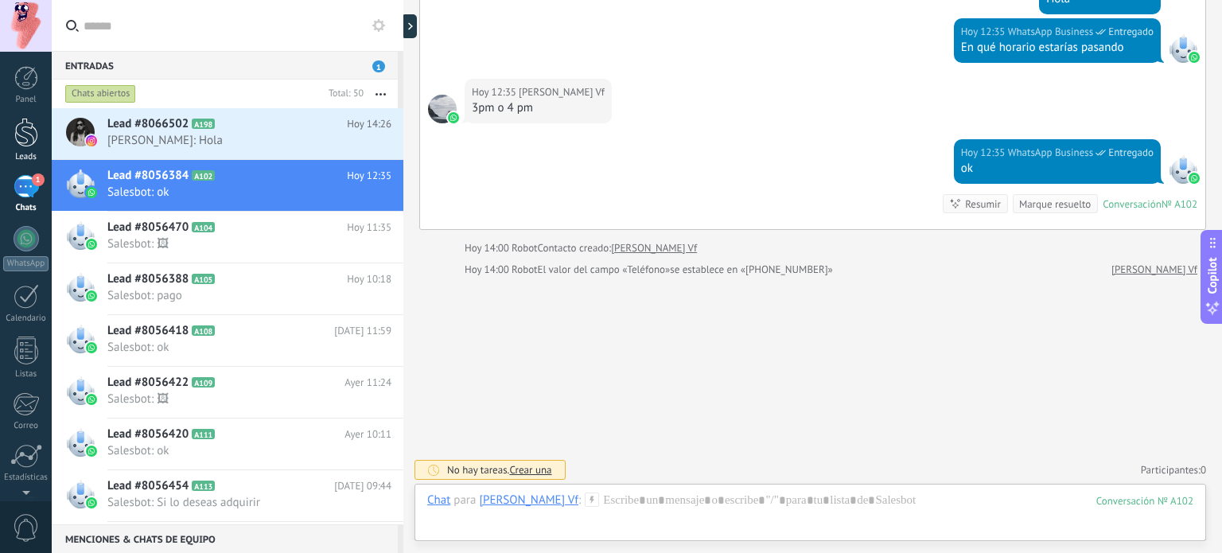
click at [25, 126] on div at bounding box center [26, 132] width 24 height 29
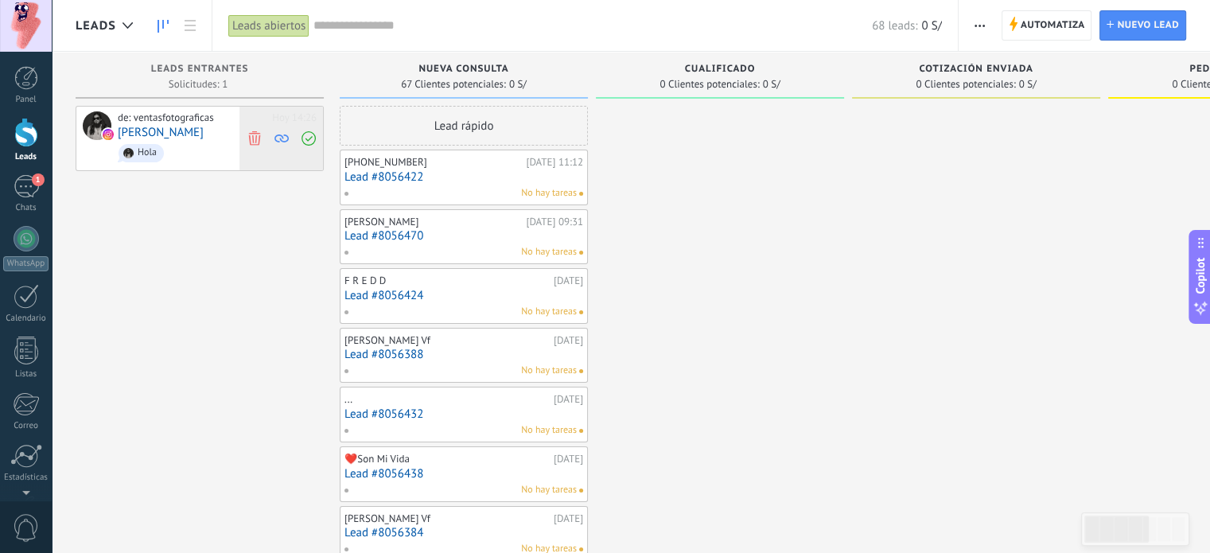
click at [256, 136] on use at bounding box center [254, 137] width 12 height 14
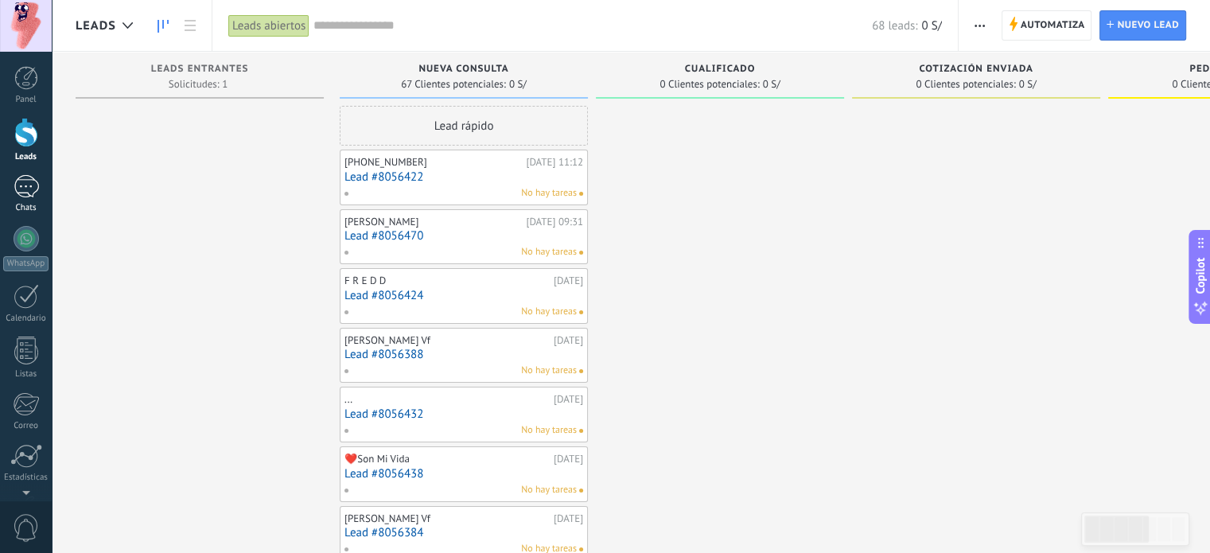
click at [32, 184] on div "1" at bounding box center [26, 186] width 25 height 23
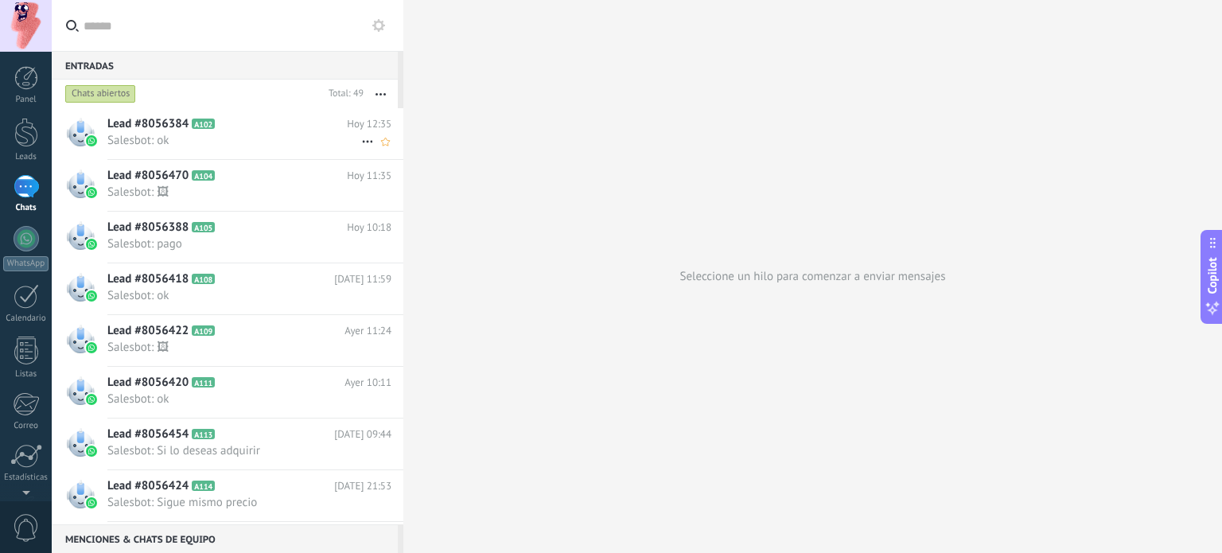
click at [245, 136] on span "Salesbot: ok" at bounding box center [234, 140] width 254 height 15
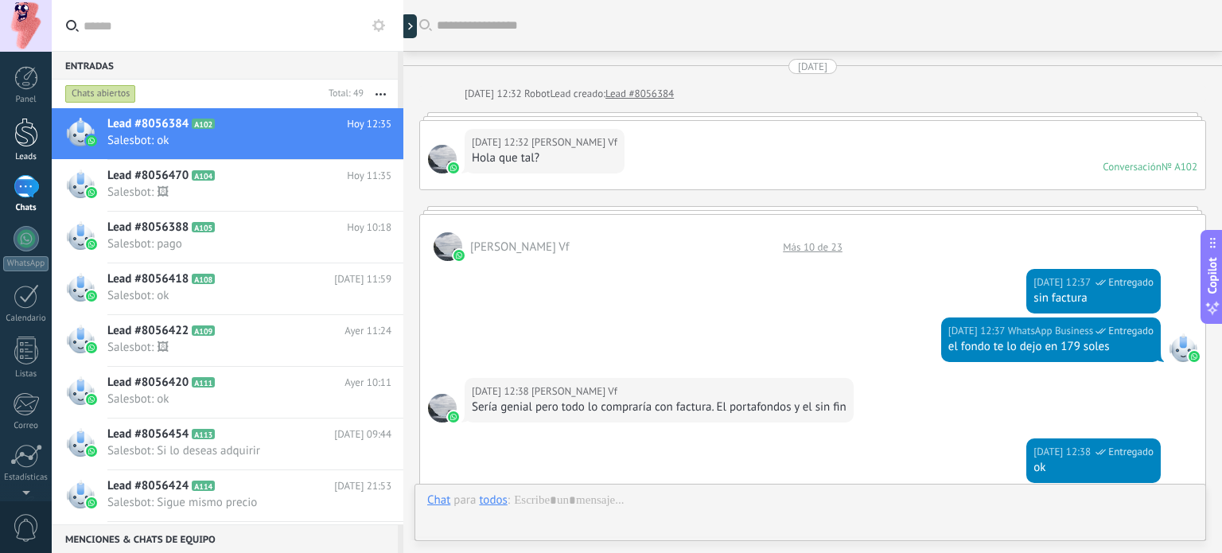
scroll to position [1247, 0]
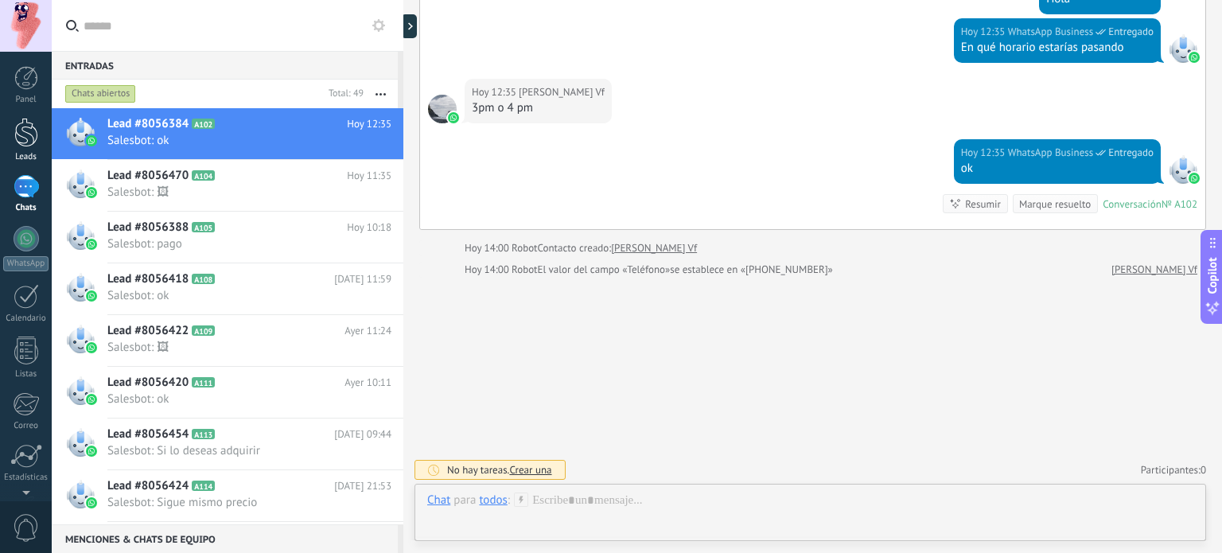
click at [31, 139] on div at bounding box center [26, 132] width 24 height 29
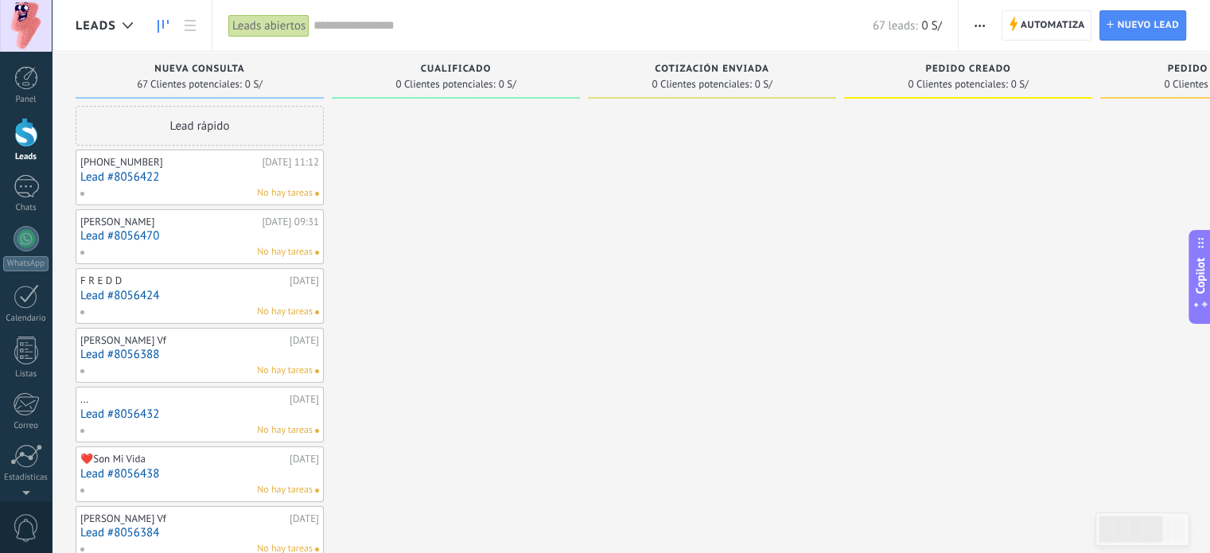
click at [207, 189] on div "No hay tareas" at bounding box center [196, 193] width 233 height 14
click at [137, 177] on link "Lead #8056422" at bounding box center [199, 177] width 239 height 14
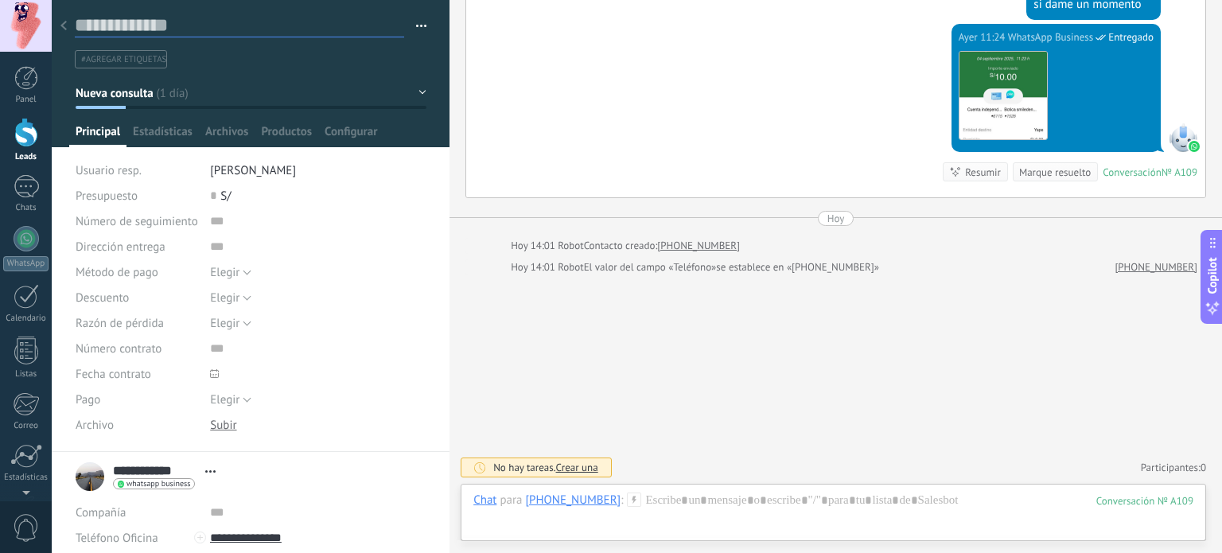
click at [134, 27] on textarea at bounding box center [239, 26] width 329 height 24
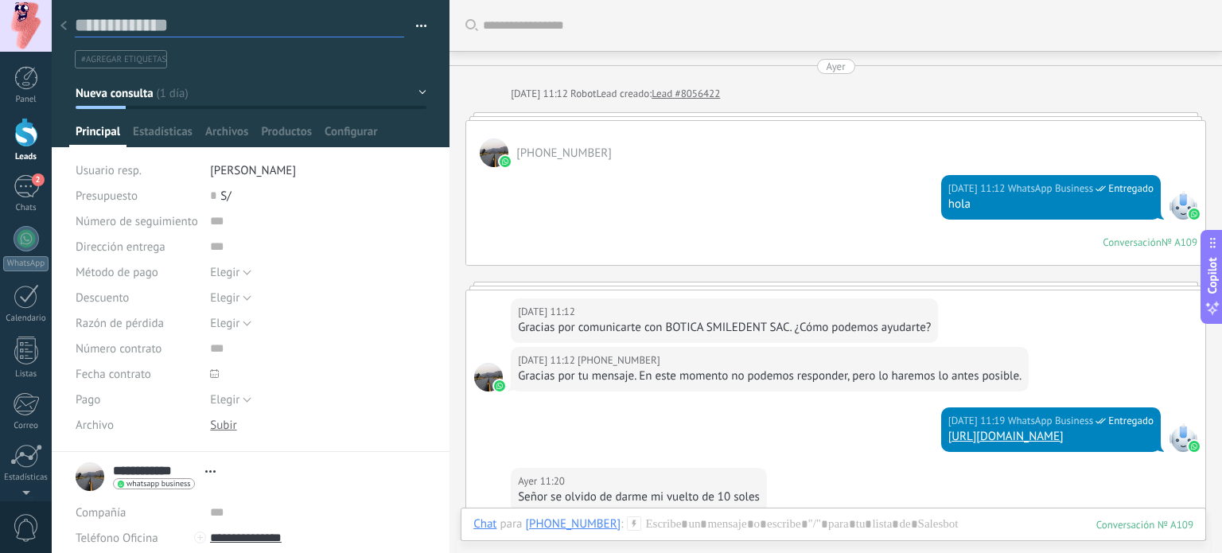
scroll to position [477, 0]
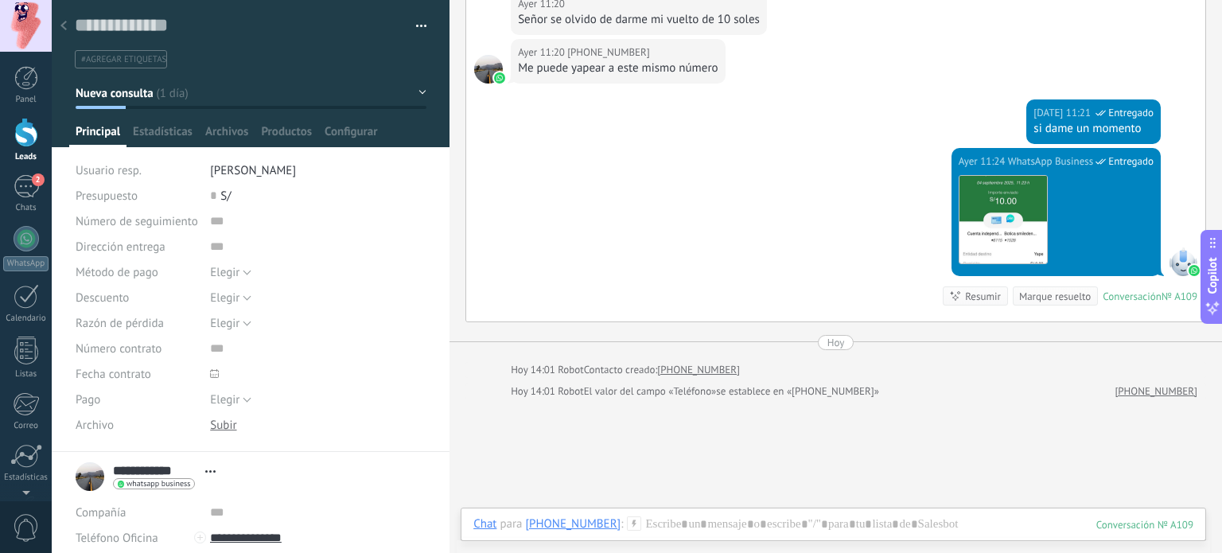
click at [61, 27] on use at bounding box center [63, 26] width 6 height 10
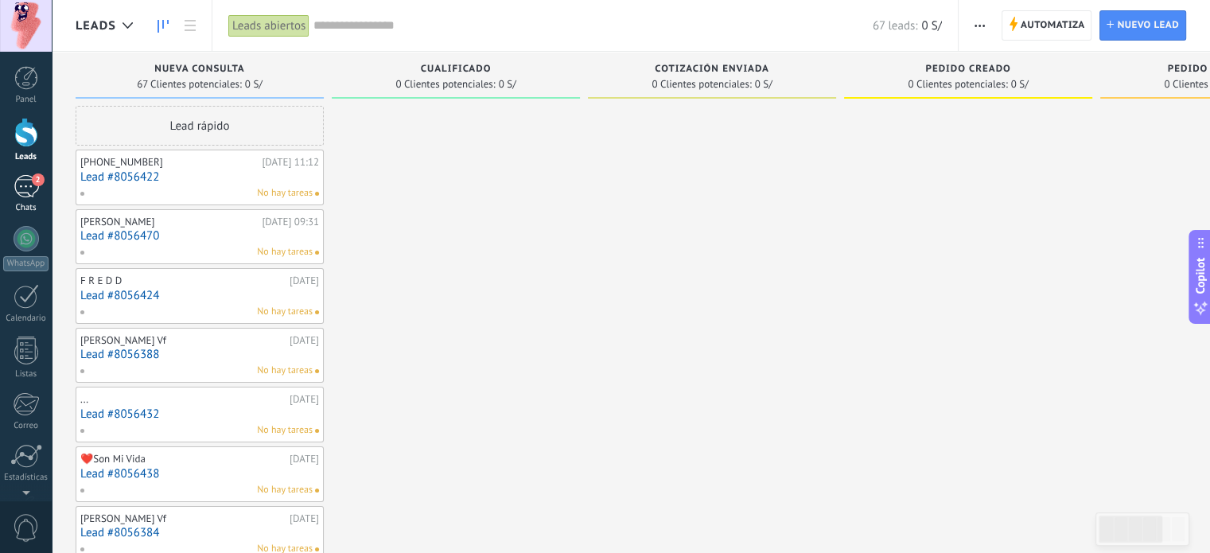
click at [28, 181] on div "2" at bounding box center [26, 186] width 25 height 23
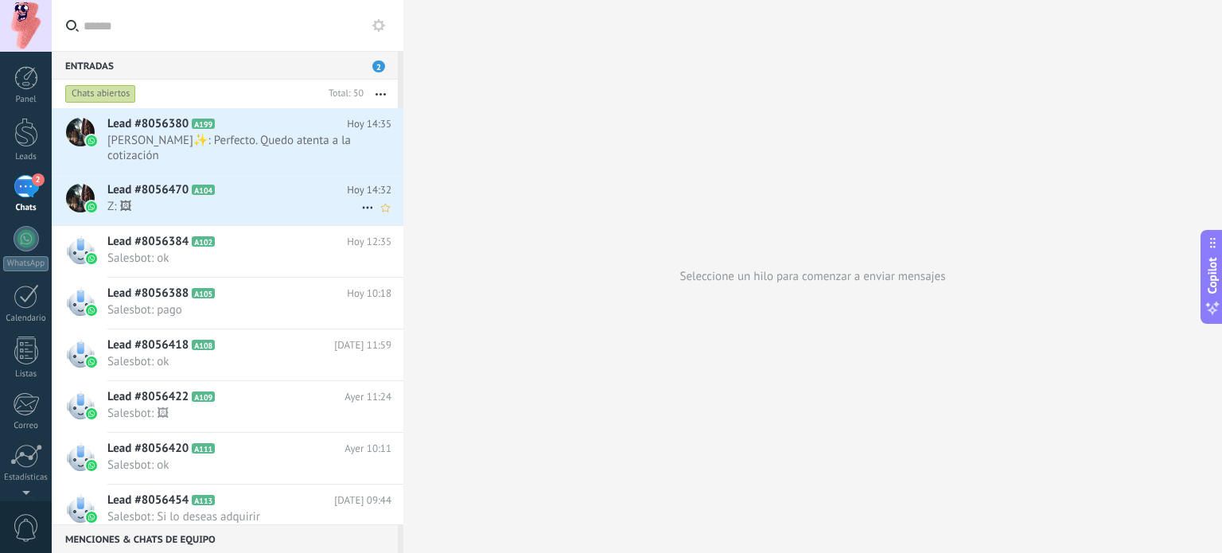
click at [248, 199] on span "Z: 🖼" at bounding box center [234, 206] width 254 height 15
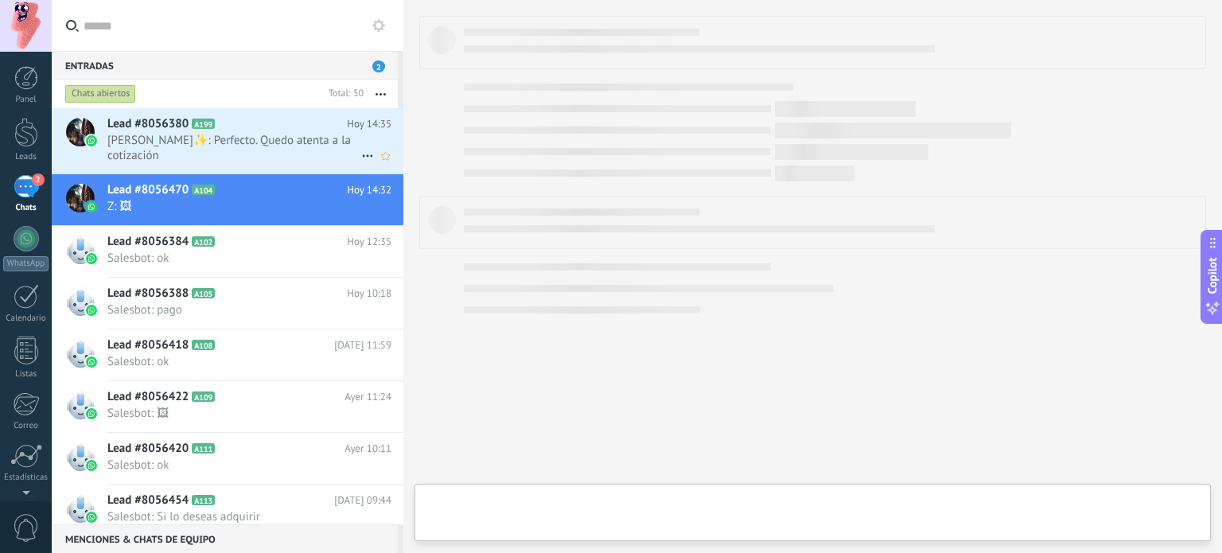
click at [254, 128] on h2 "Lead #8056380 A199" at bounding box center [226, 124] width 239 height 16
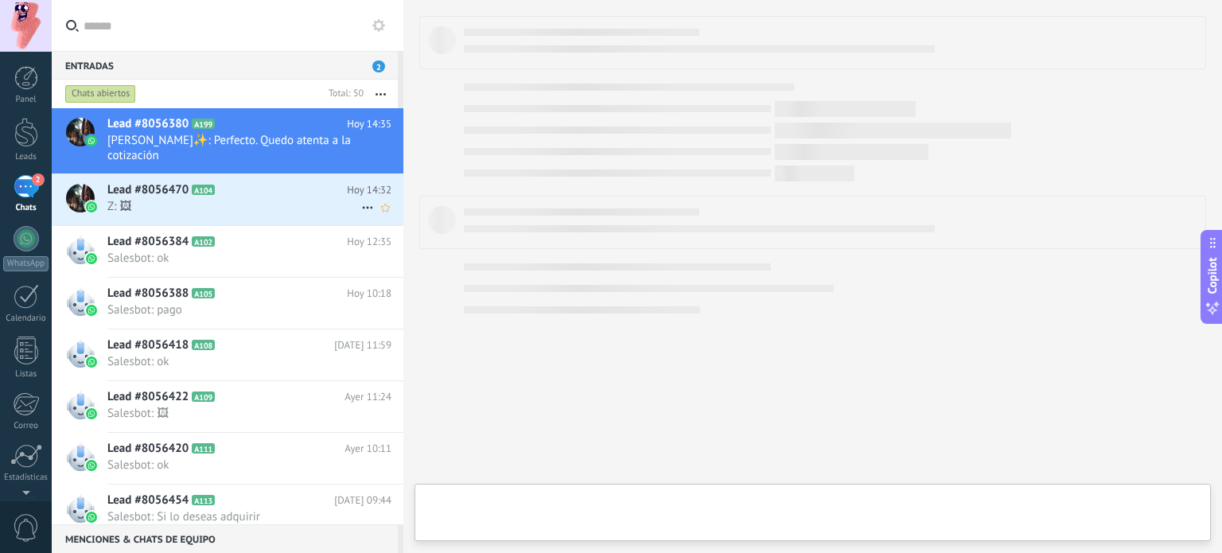
click at [255, 199] on span "Z: 🖼" at bounding box center [234, 206] width 254 height 15
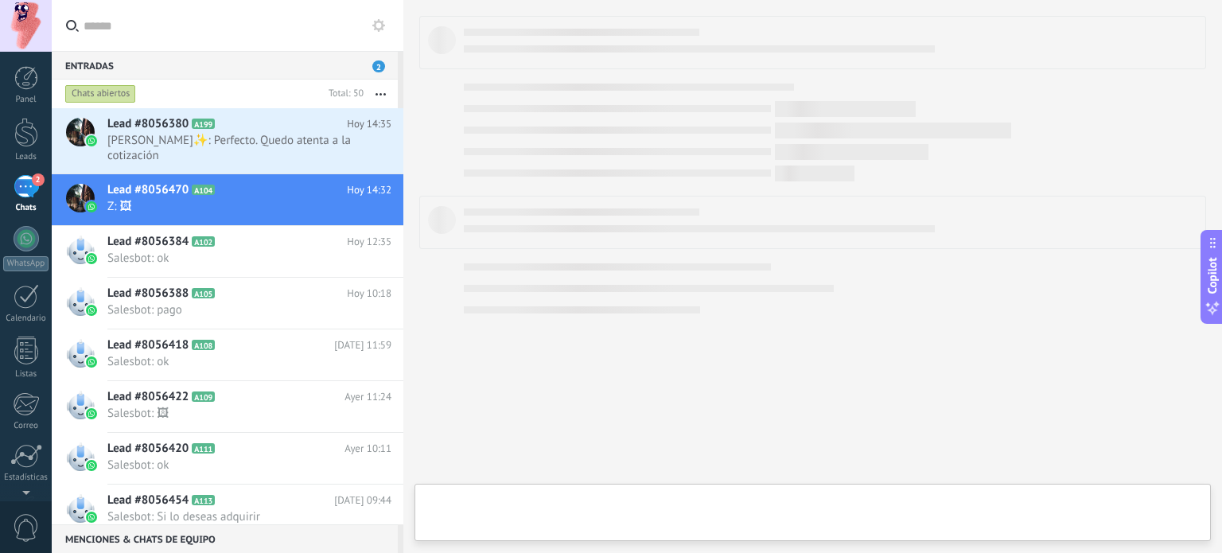
click at [33, 187] on div "2" at bounding box center [26, 186] width 25 height 23
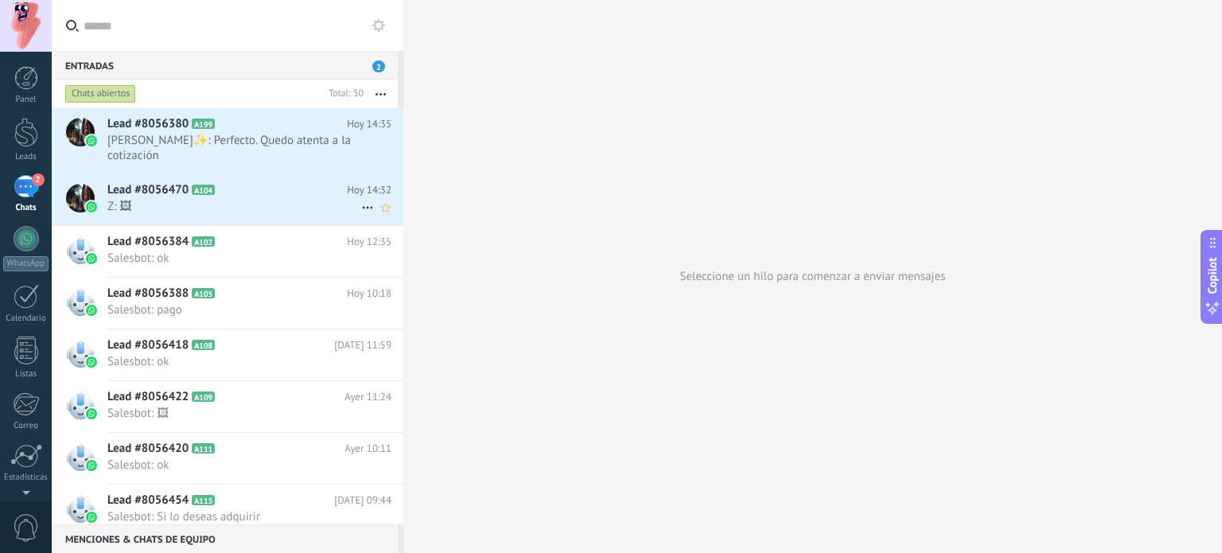
click at [267, 199] on span "Z: 🖼" at bounding box center [234, 206] width 254 height 15
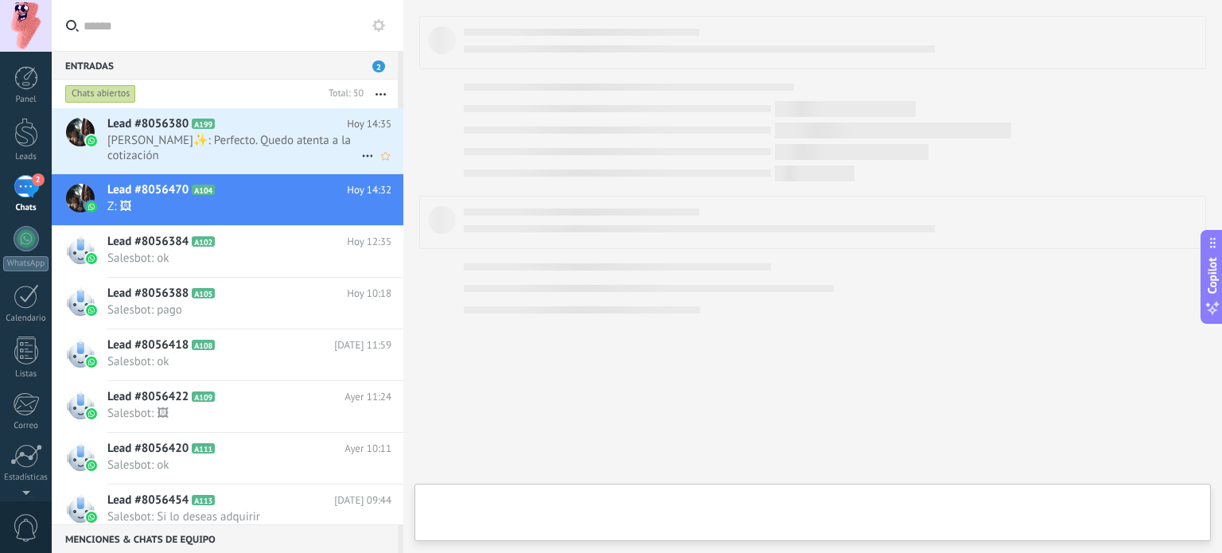
click at [253, 132] on div "Lead #8056380 A199 Hoy 14:35 Chio✨: Perfecto. Quedo atenta a la cotización" at bounding box center [255, 140] width 296 height 65
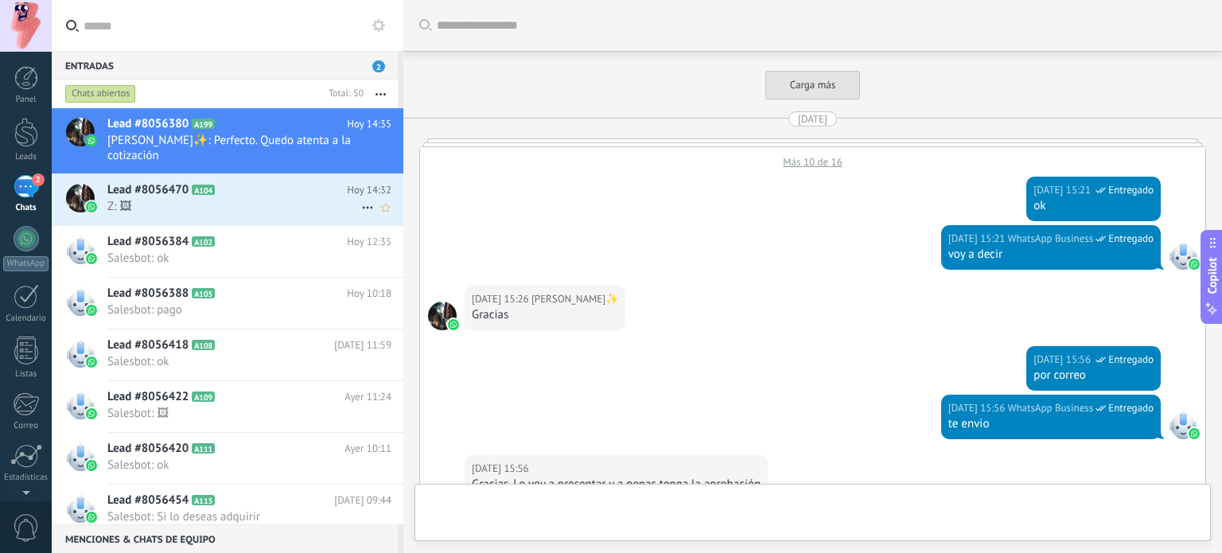
scroll to position [1695, 0]
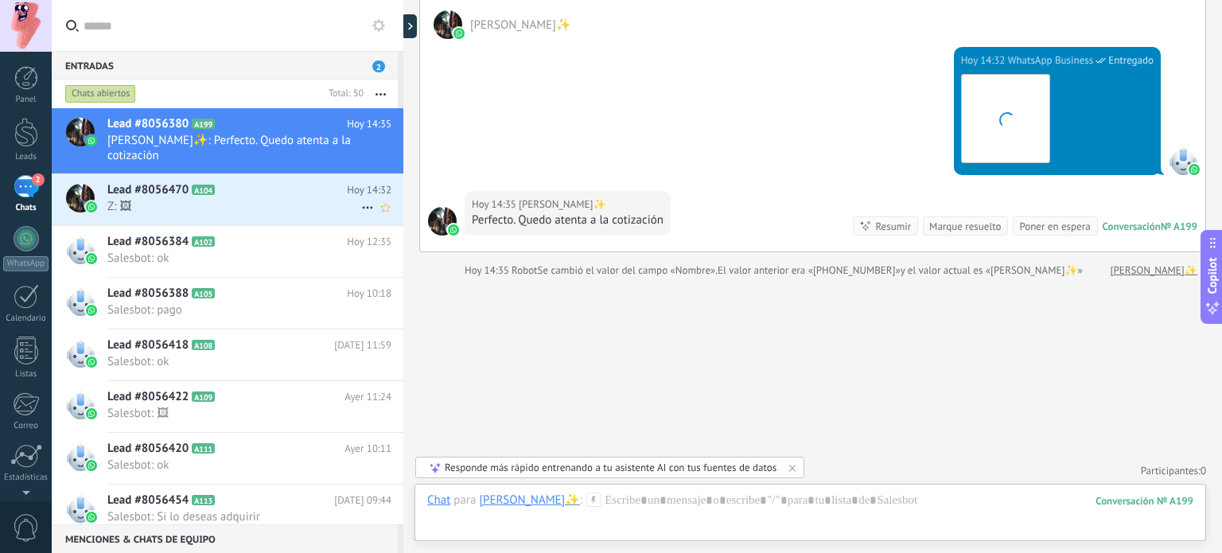
click at [261, 199] on span "Z: 🖼" at bounding box center [234, 206] width 254 height 15
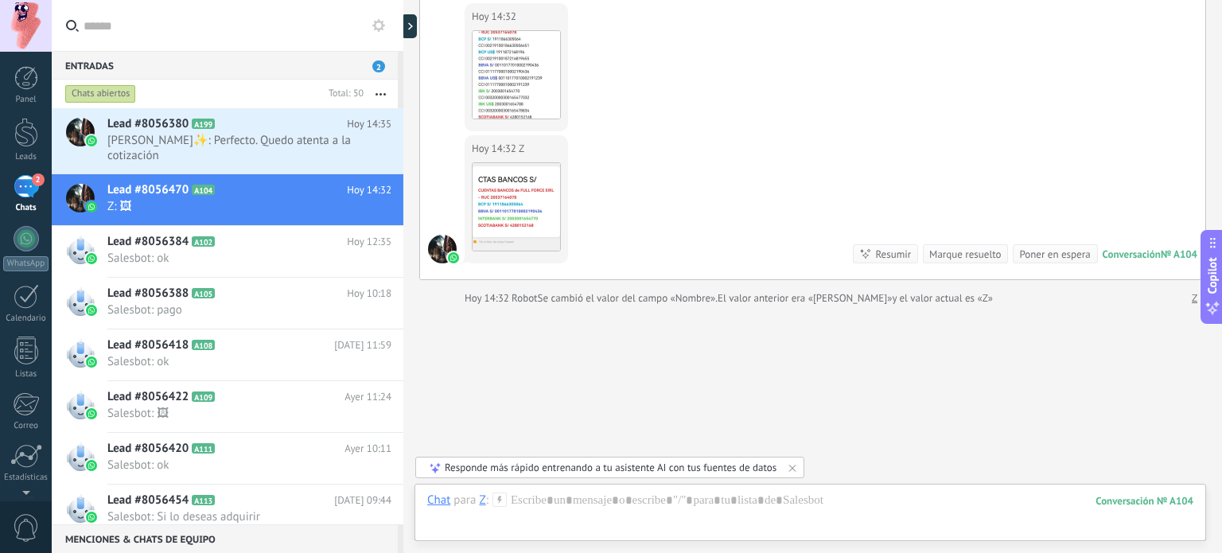
scroll to position [1657, 0]
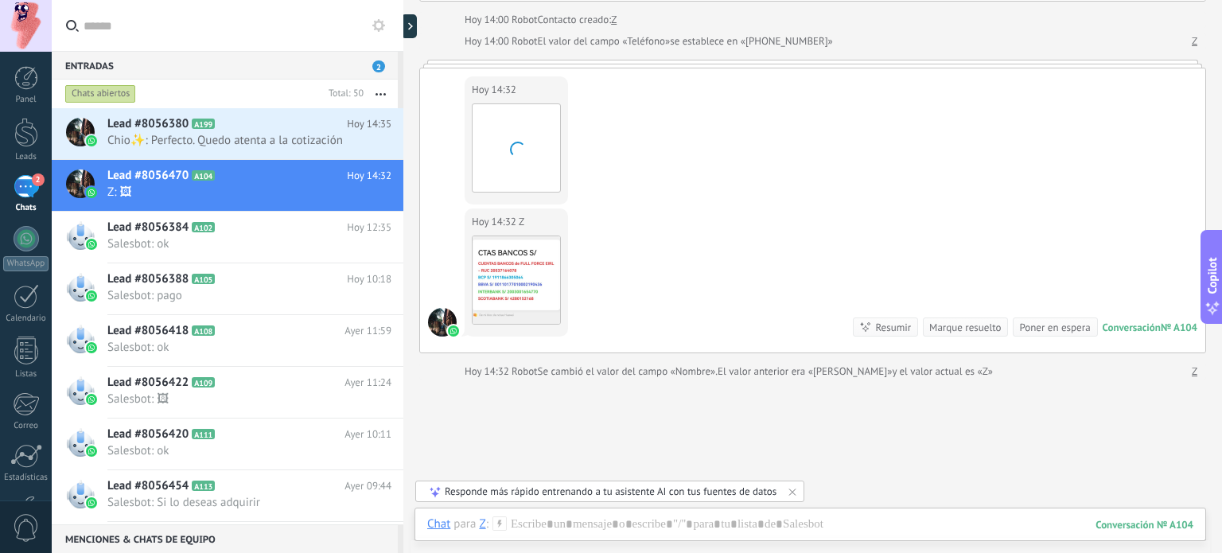
scroll to position [1657, 0]
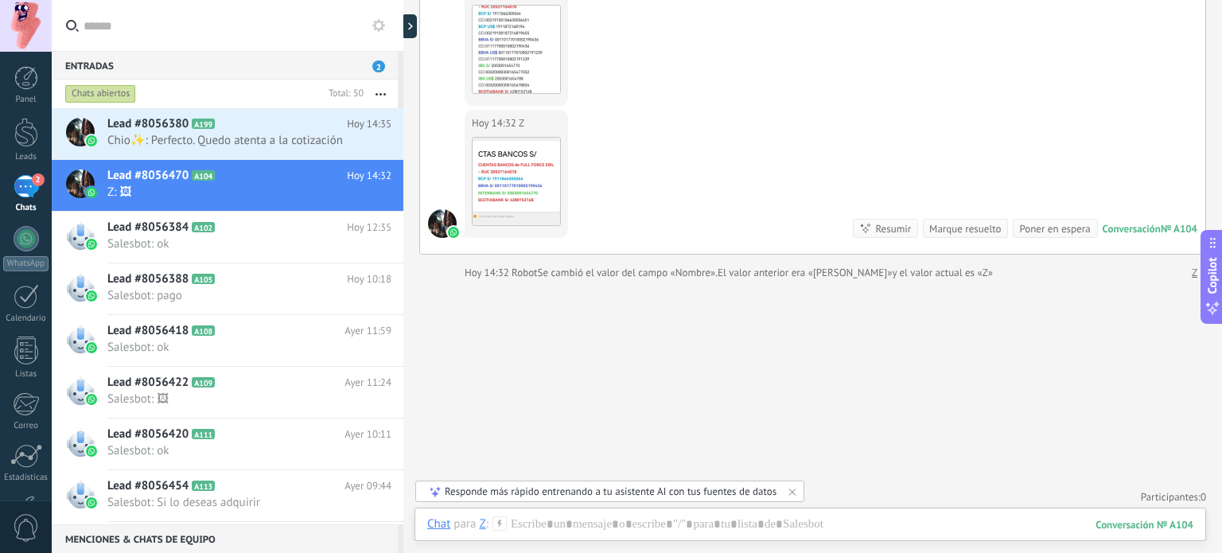
click at [789, 491] on icon at bounding box center [792, 491] width 6 height 6
click at [28, 136] on div at bounding box center [26, 132] width 24 height 29
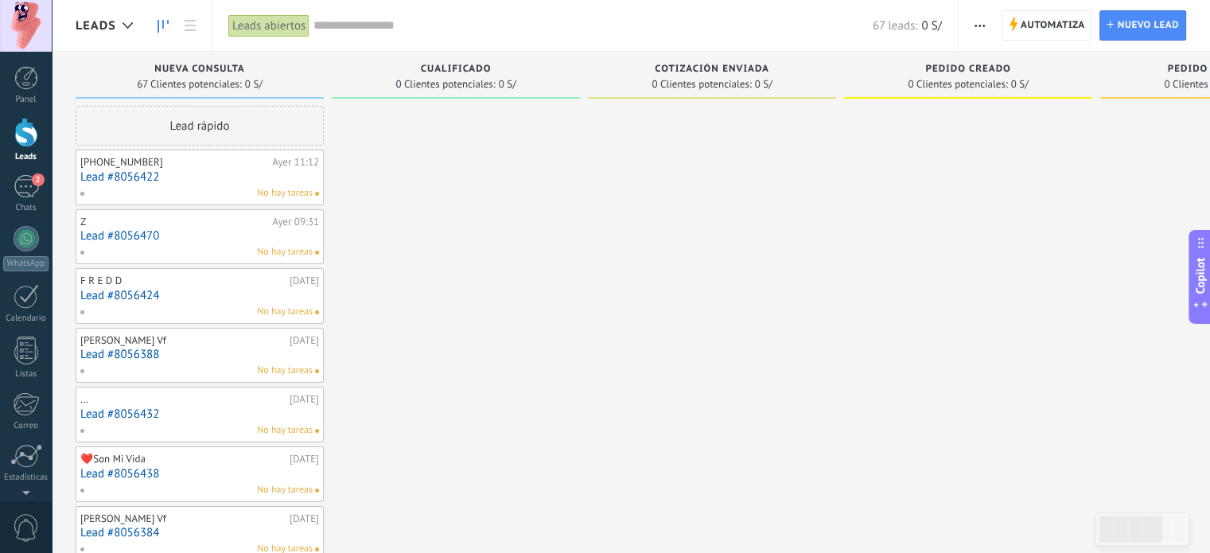
click at [148, 173] on link "Lead #8056422" at bounding box center [199, 177] width 239 height 14
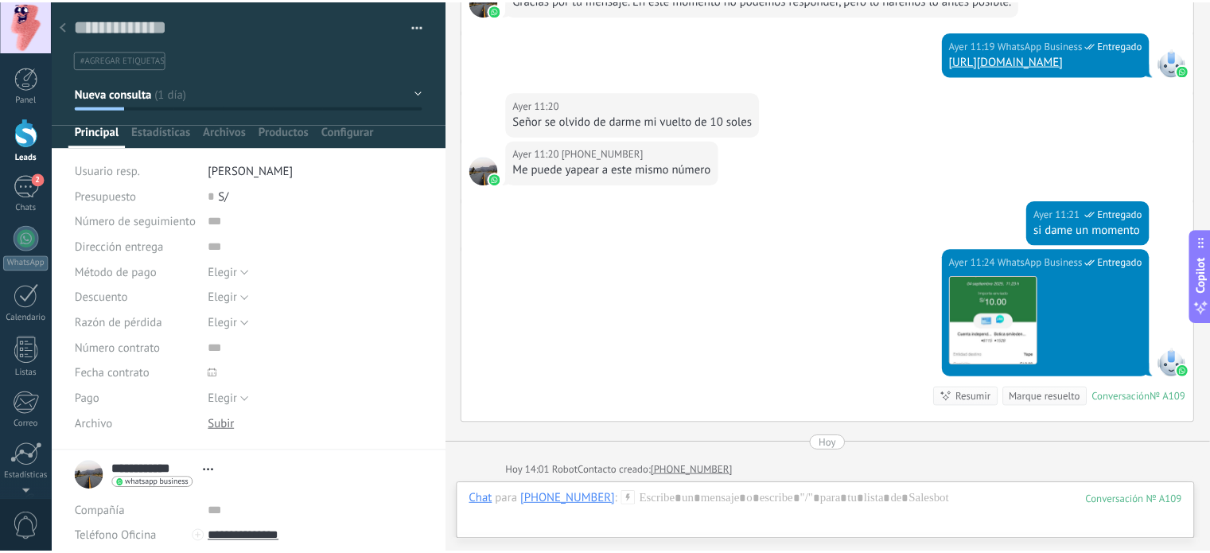
scroll to position [615, 0]
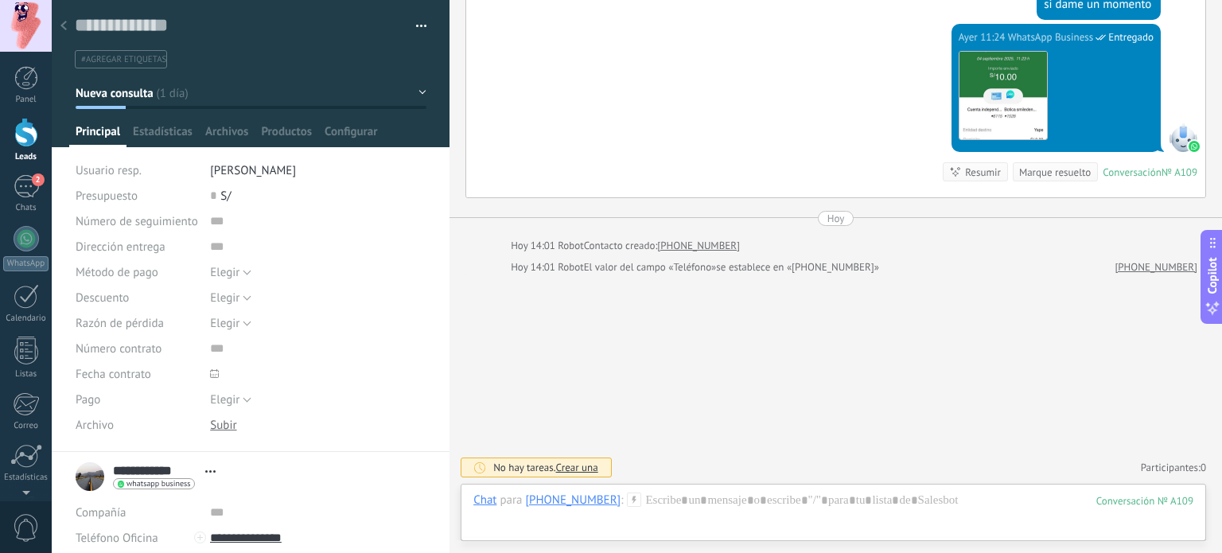
click at [61, 26] on use at bounding box center [63, 26] width 6 height 10
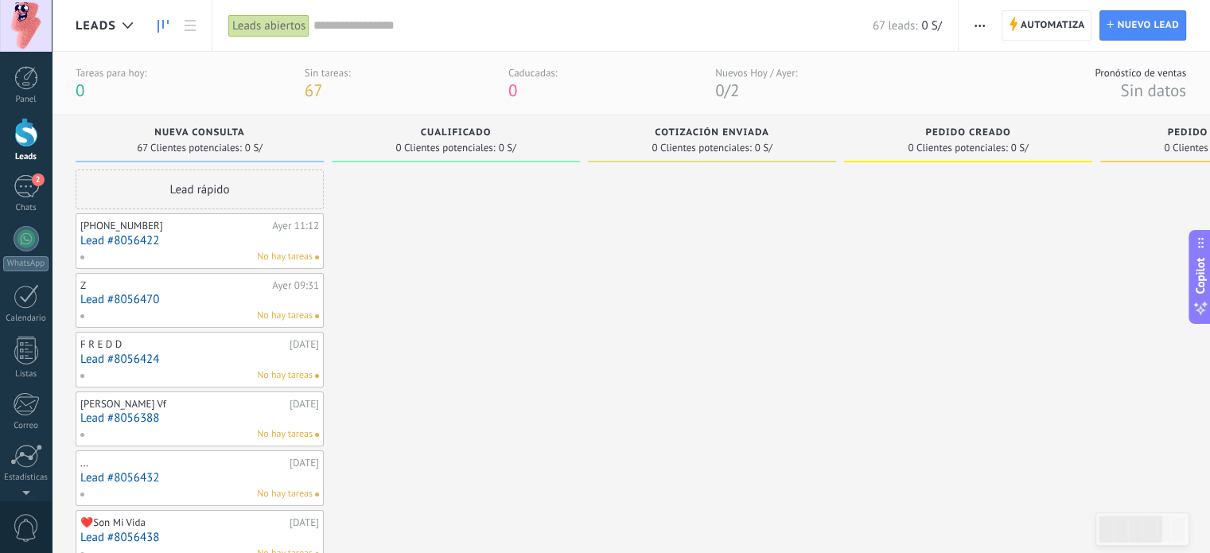
click at [191, 293] on link "Lead #8056470" at bounding box center [199, 300] width 239 height 14
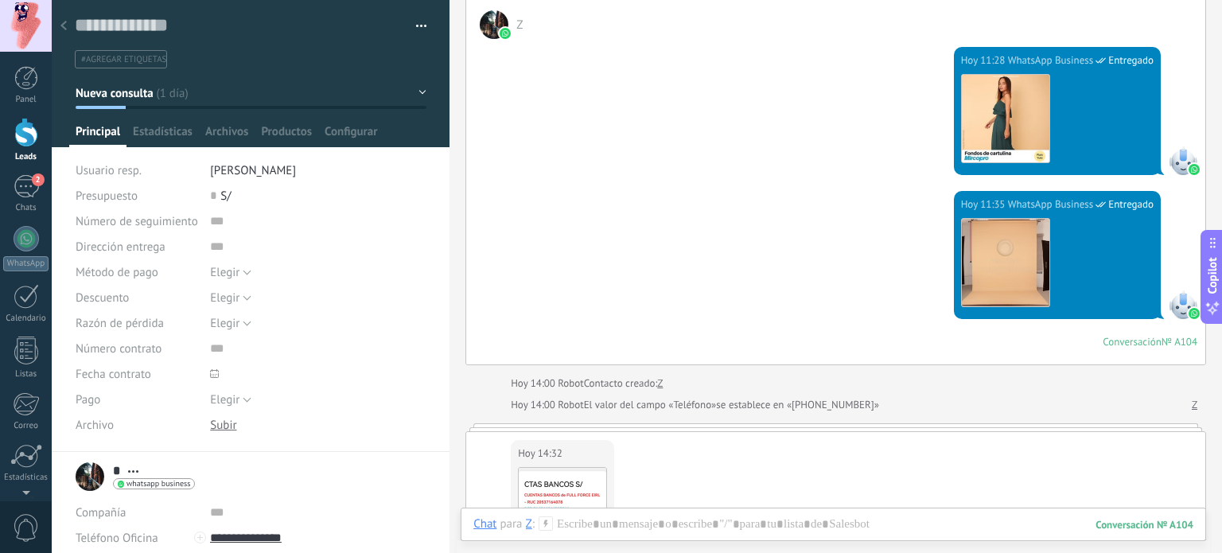
scroll to position [1717, 0]
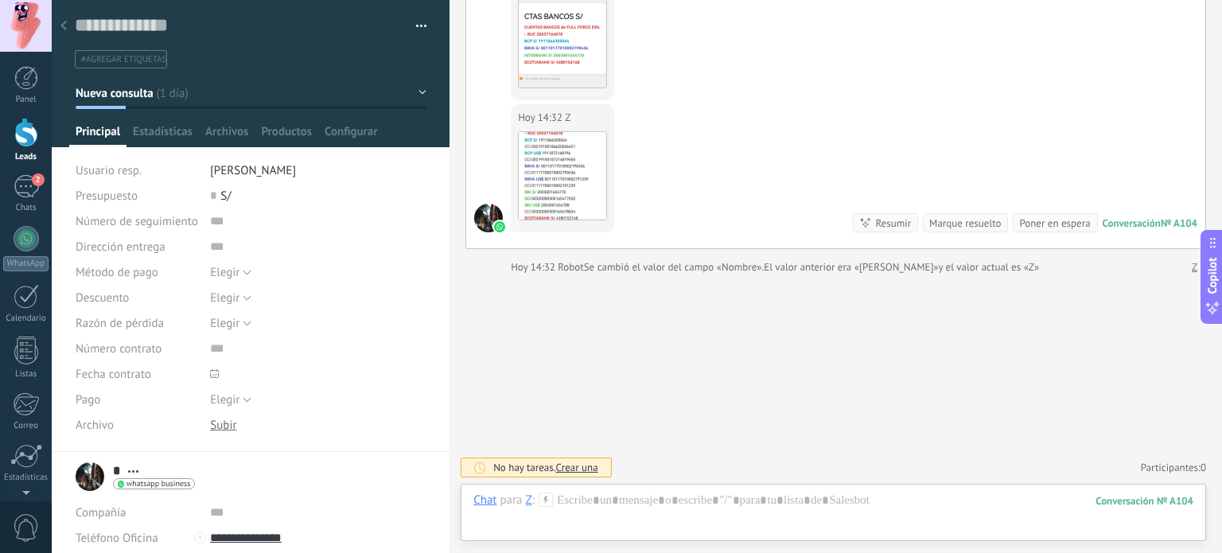
click at [57, 23] on div at bounding box center [63, 26] width 22 height 31
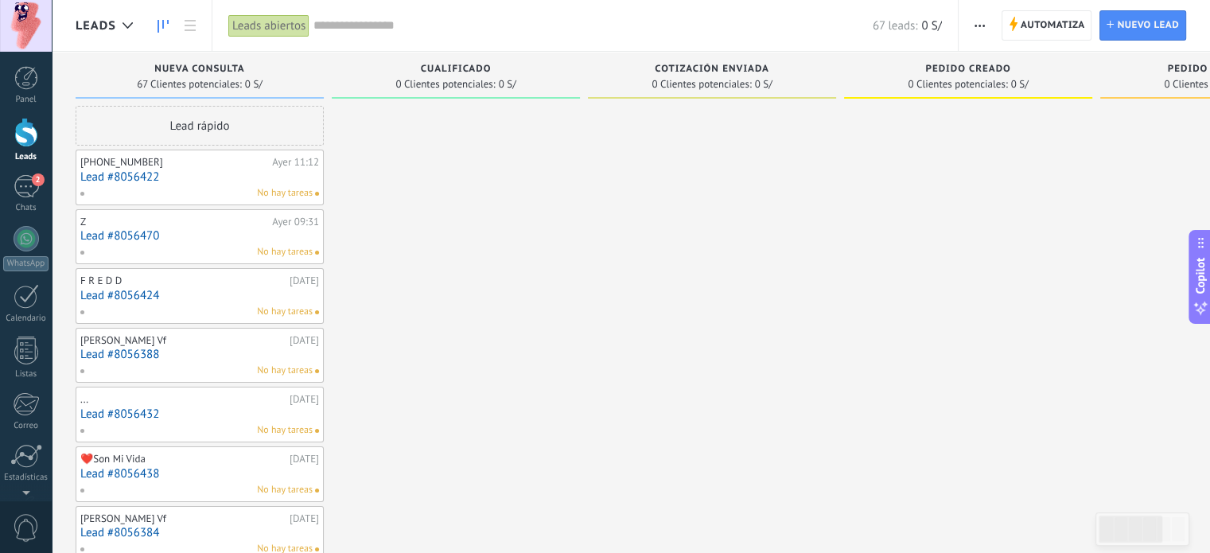
click at [188, 295] on link "Lead #8056424" at bounding box center [199, 296] width 239 height 14
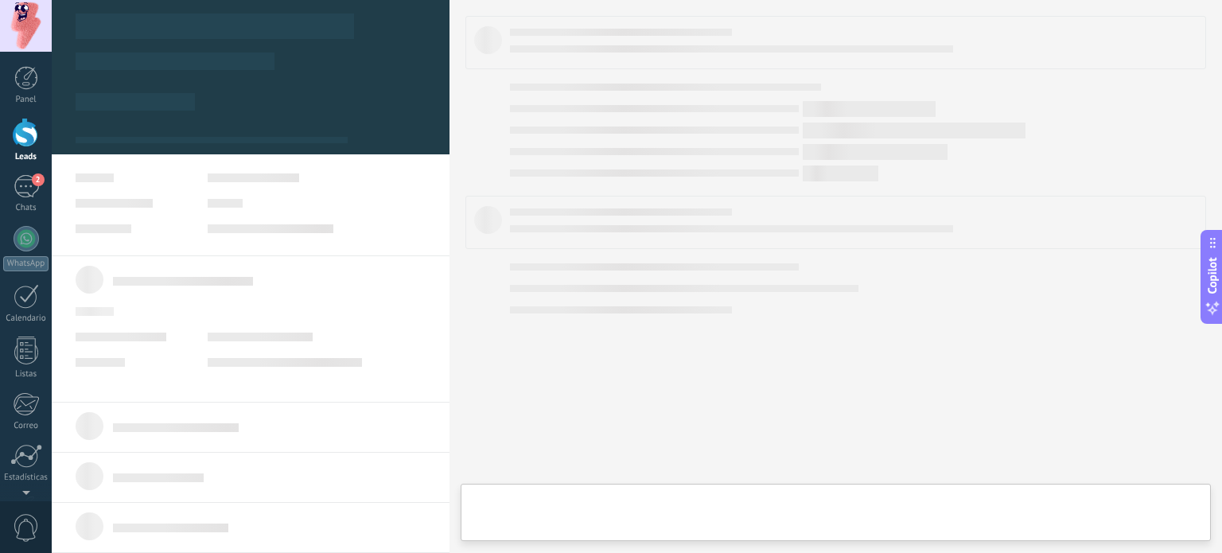
type textarea "**********"
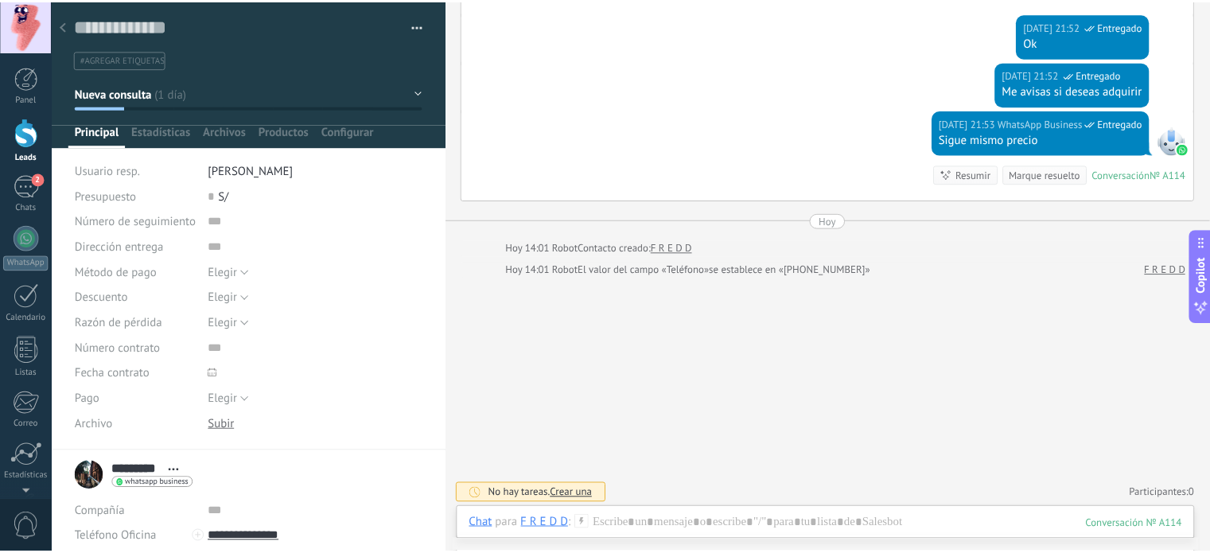
scroll to position [214, 0]
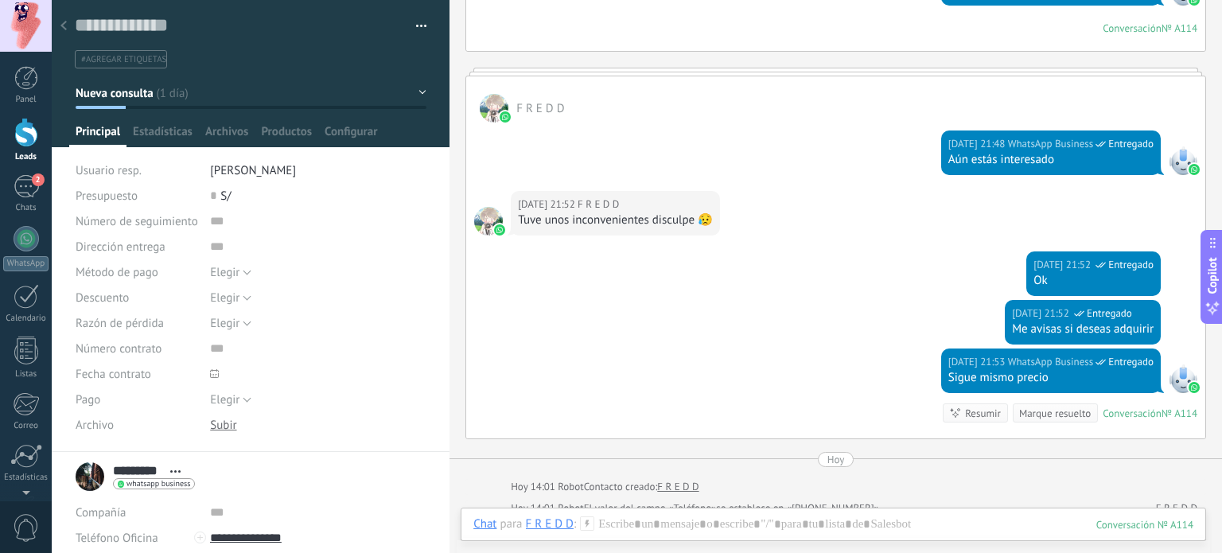
click at [67, 28] on div at bounding box center [63, 26] width 22 height 31
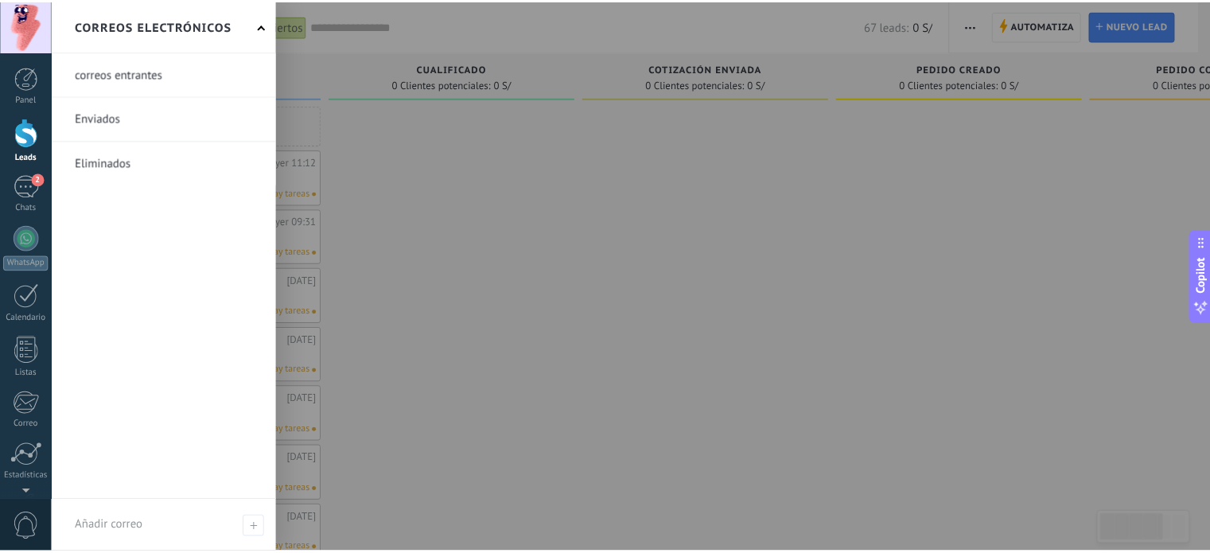
scroll to position [108, 0]
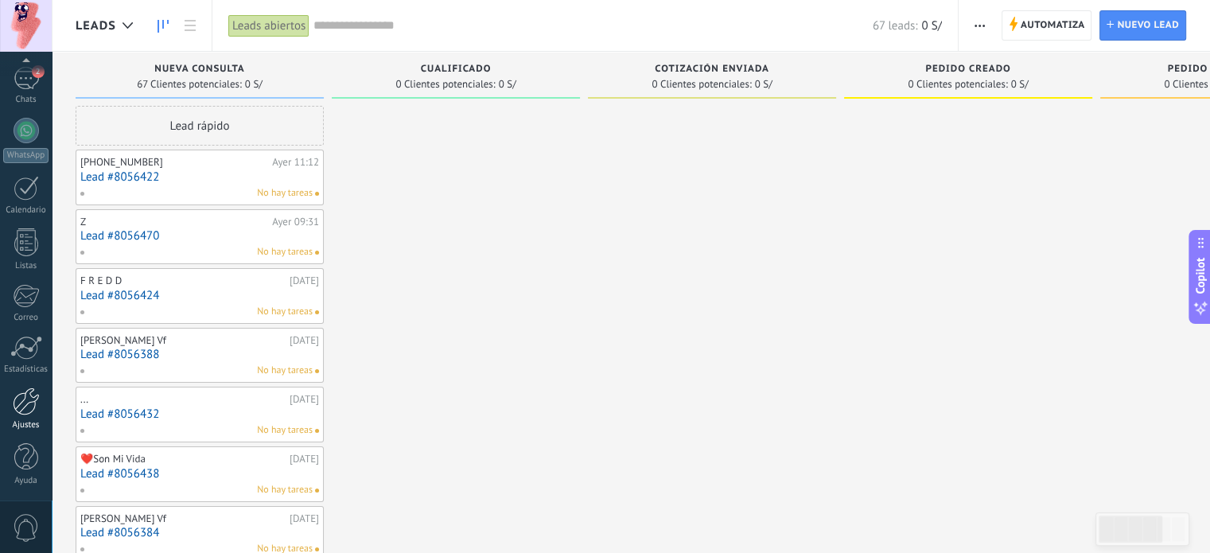
click at [23, 413] on div at bounding box center [26, 401] width 27 height 28
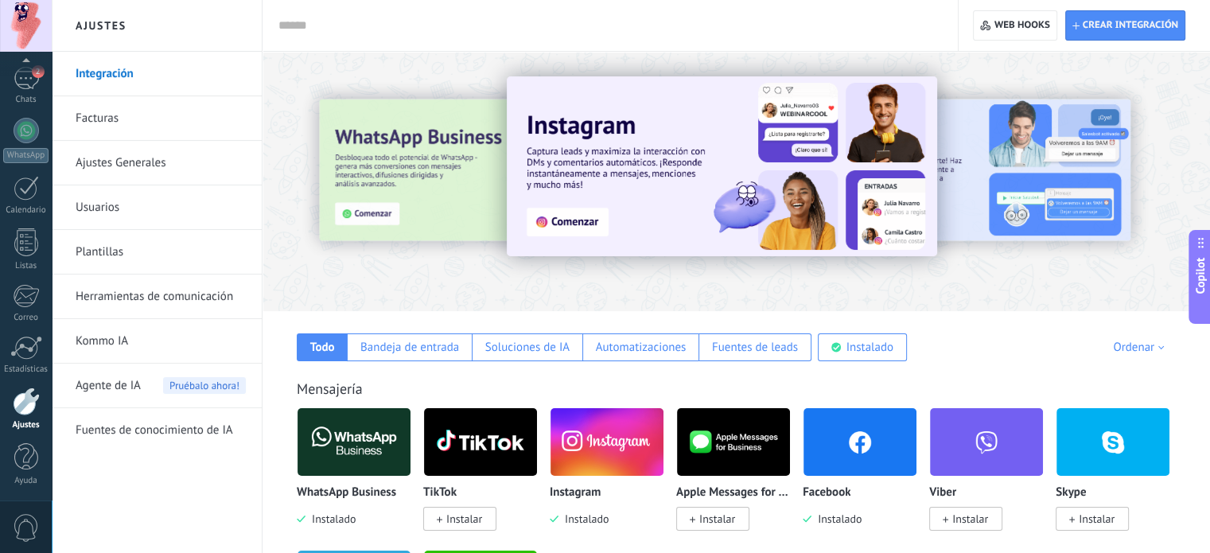
click at [97, 206] on link "Usuarios" at bounding box center [161, 207] width 170 height 45
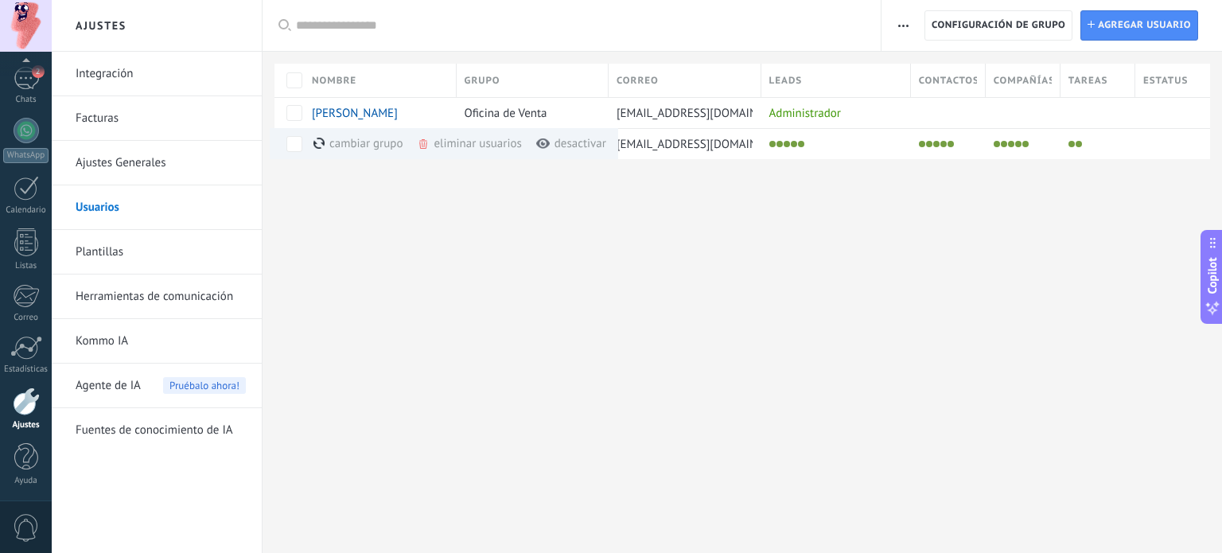
click at [688, 228] on div "Ajustes Integración Facturas Ajustes Generales Usuarios Plantillas Herramientas…" at bounding box center [637, 276] width 1170 height 553
click at [938, 142] on li at bounding box center [936, 144] width 6 height 6
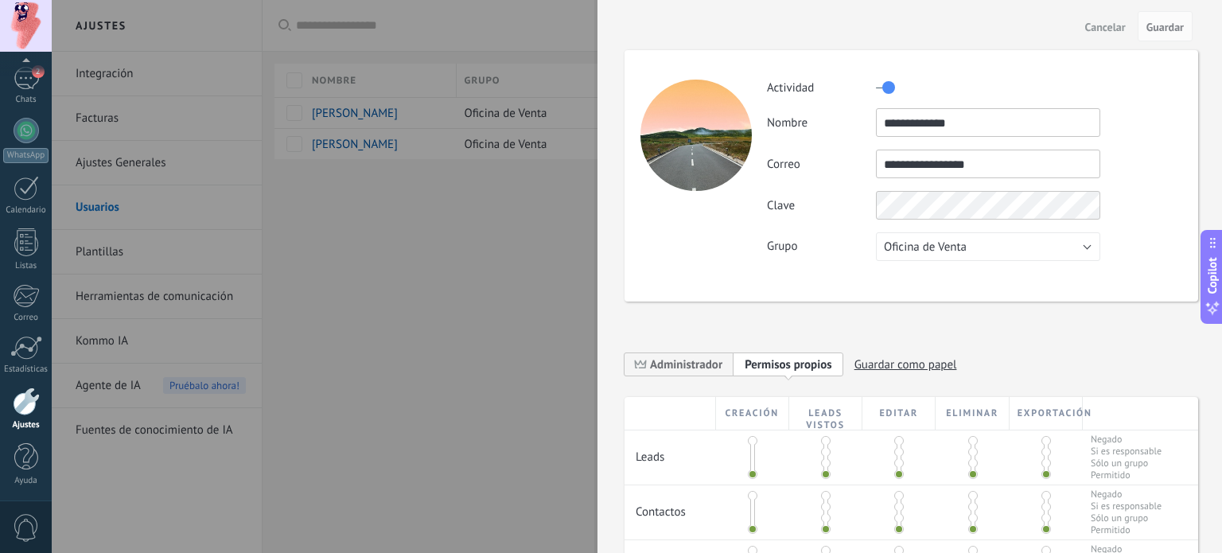
click at [811, 306] on div "**********" at bounding box center [910, 467] width 573 height 899
click at [494, 246] on div at bounding box center [611, 276] width 1222 height 553
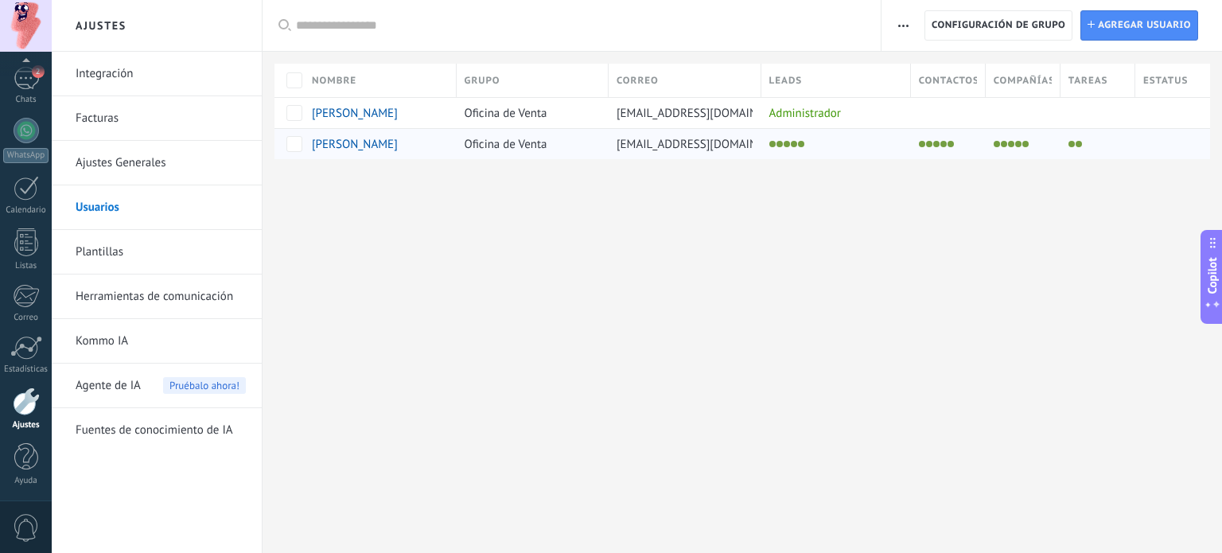
click at [406, 142] on div "[PERSON_NAME]" at bounding box center [371, 144] width 119 height 14
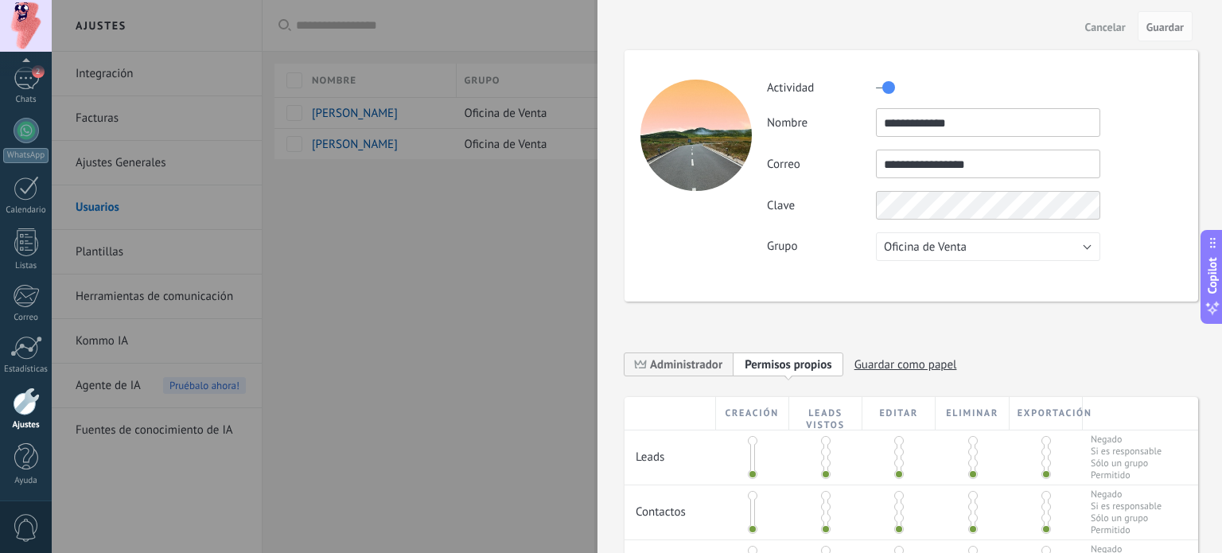
click at [1101, 25] on span "Cancelar" at bounding box center [1105, 26] width 41 height 11
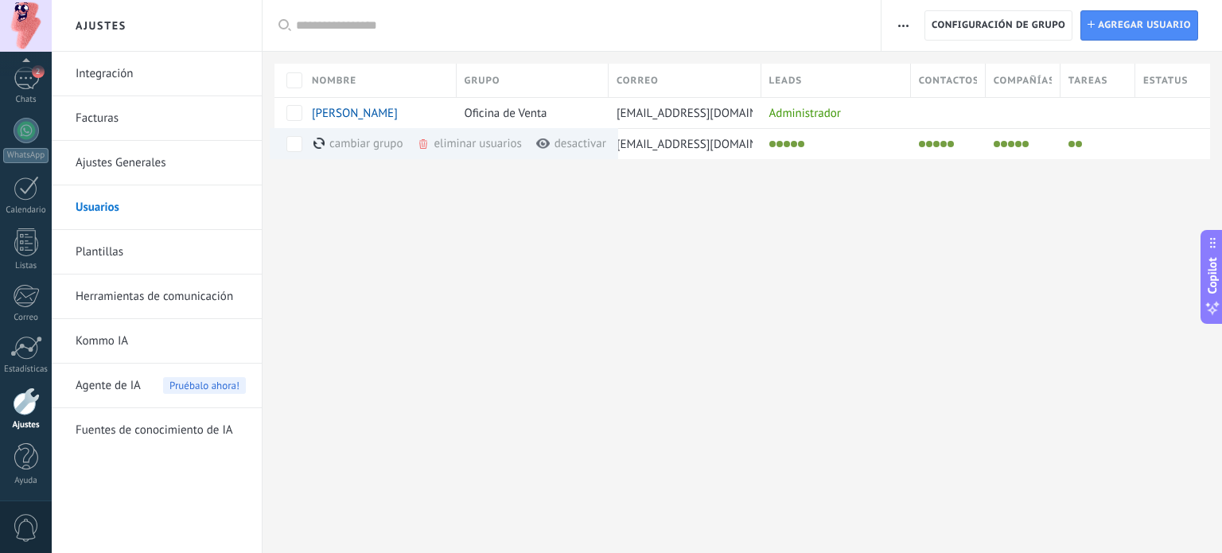
click at [457, 146] on div "eliminar usuarios màs" at bounding box center [496, 143] width 158 height 31
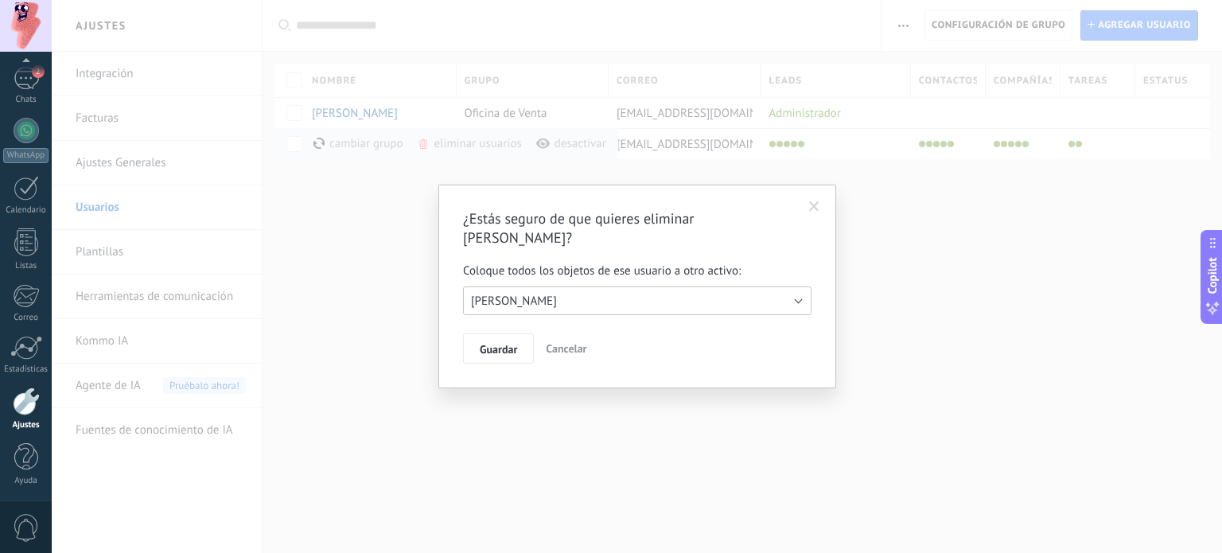
click at [630, 286] on button "[PERSON_NAME]" at bounding box center [637, 300] width 348 height 29
click at [616, 293] on span "[PERSON_NAME]" at bounding box center [629, 300] width 352 height 15
click at [505, 344] on span "Guardar" at bounding box center [498, 349] width 37 height 11
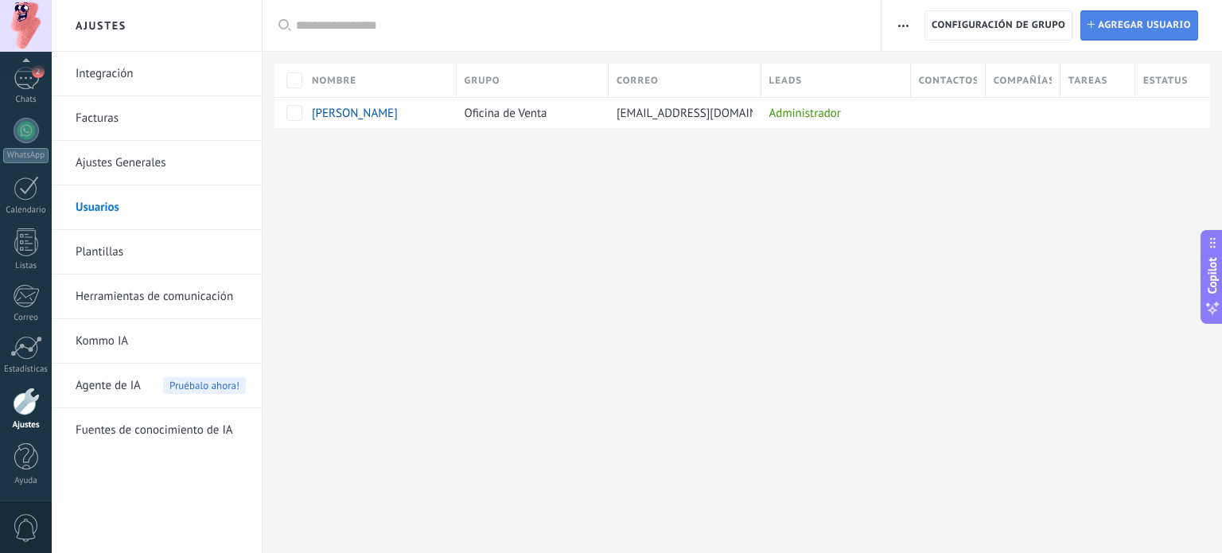
click at [1113, 29] on span "Agregar usuario" at bounding box center [1144, 25] width 93 height 29
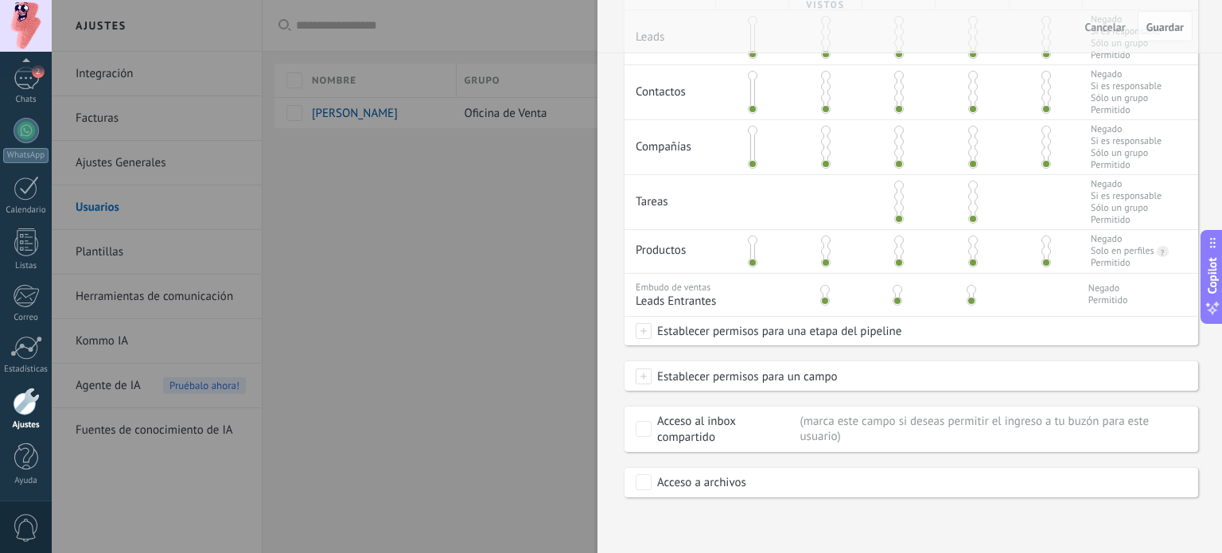
scroll to position [232, 0]
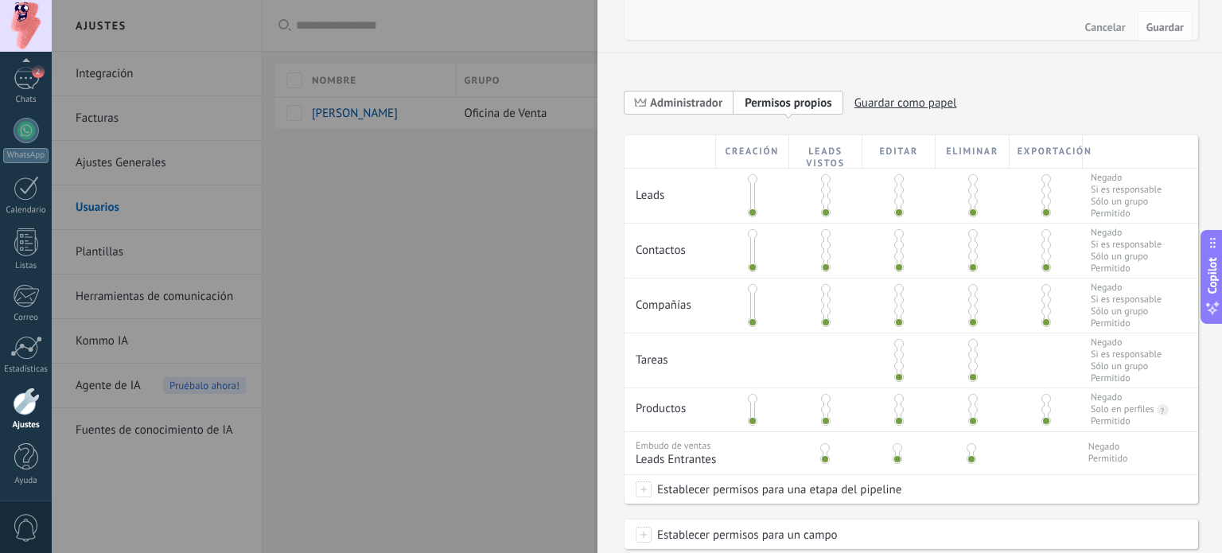
click at [695, 96] on span "Administrador" at bounding box center [686, 102] width 72 height 15
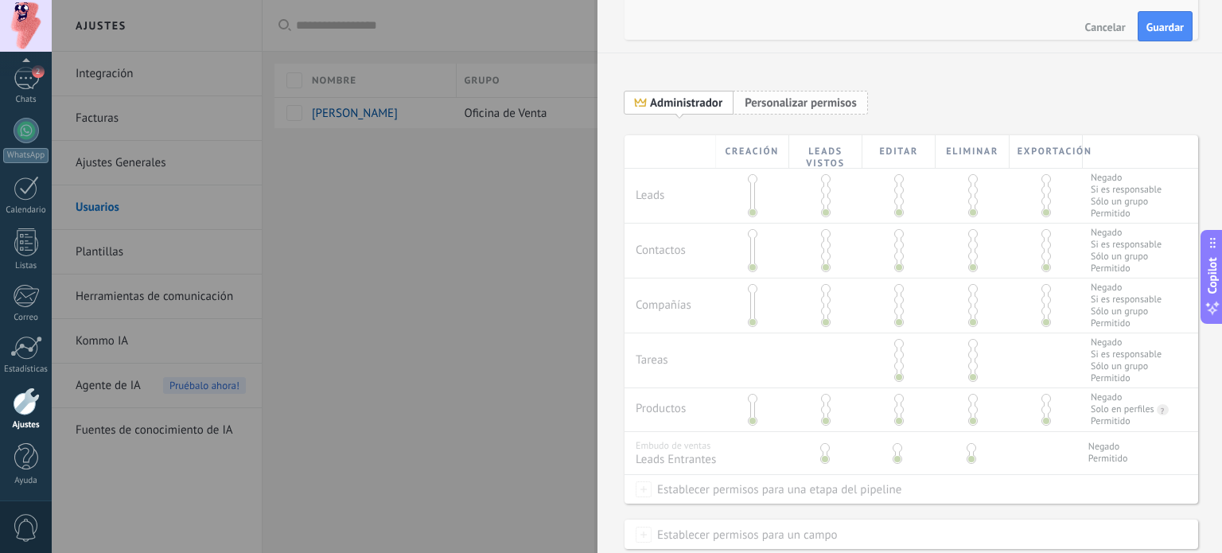
click at [788, 105] on span "Personalizar permisos" at bounding box center [800, 102] width 112 height 15
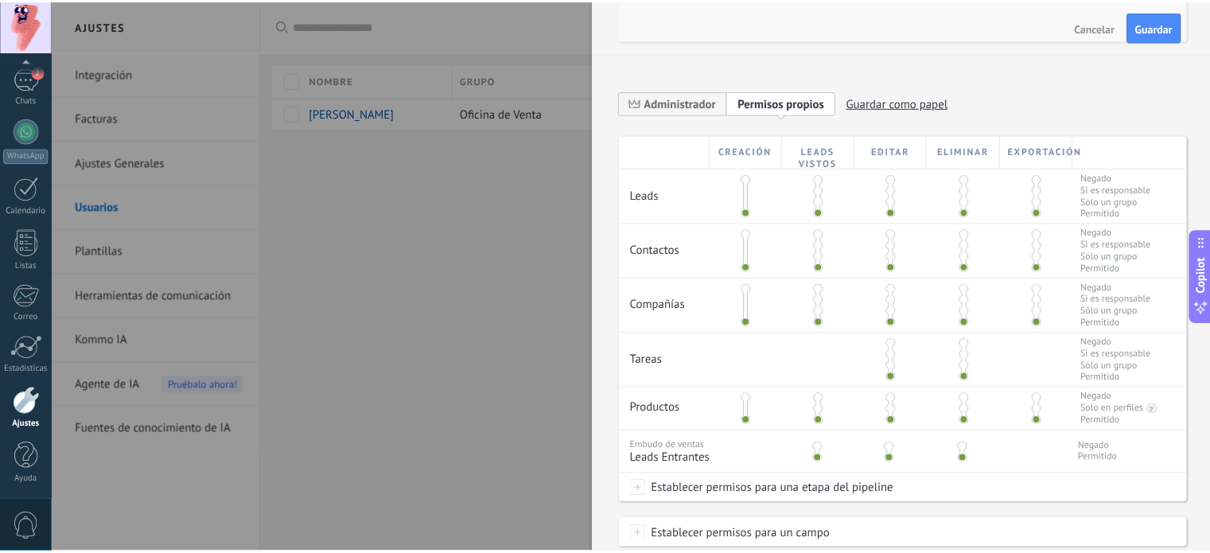
scroll to position [0, 0]
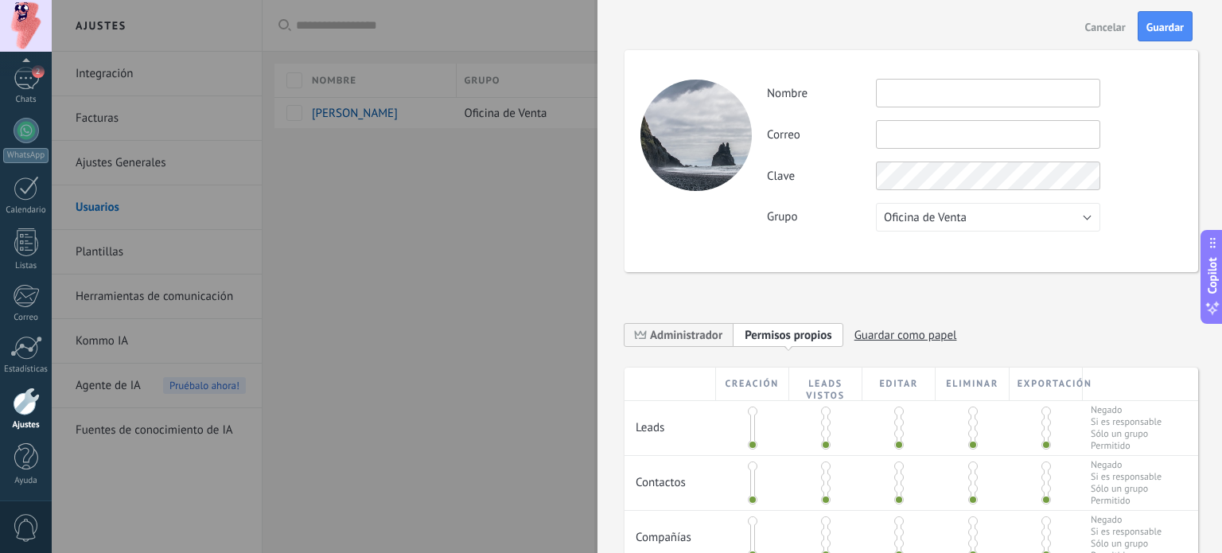
click at [685, 136] on div at bounding box center [695, 135] width 111 height 111
click at [995, 225] on button "Oficina de Venta" at bounding box center [988, 217] width 224 height 29
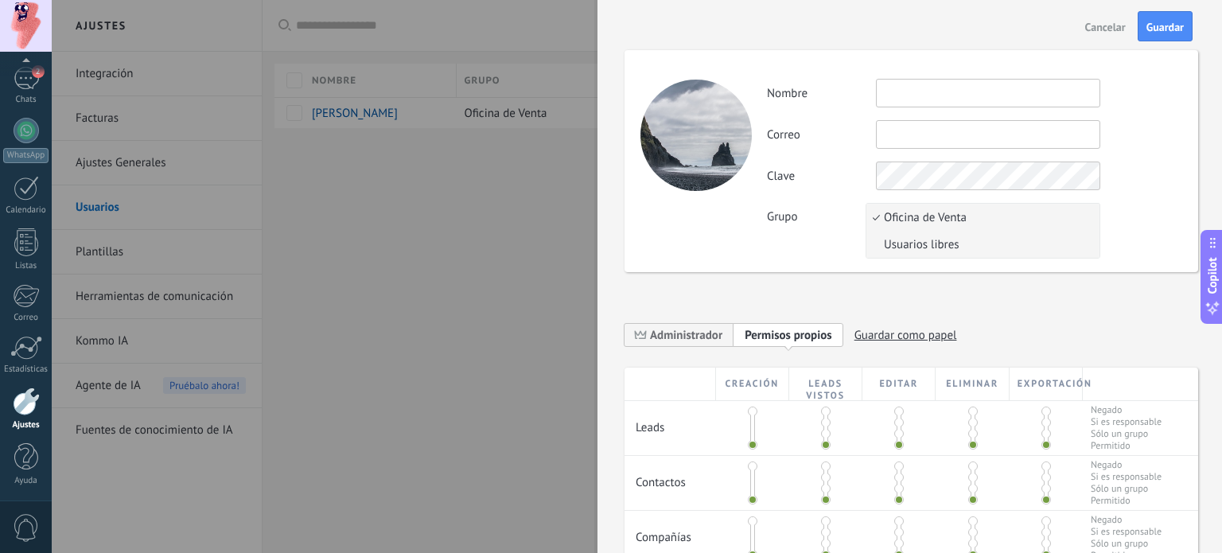
click at [947, 248] on span "Usuarios libres" at bounding box center [980, 244] width 228 height 15
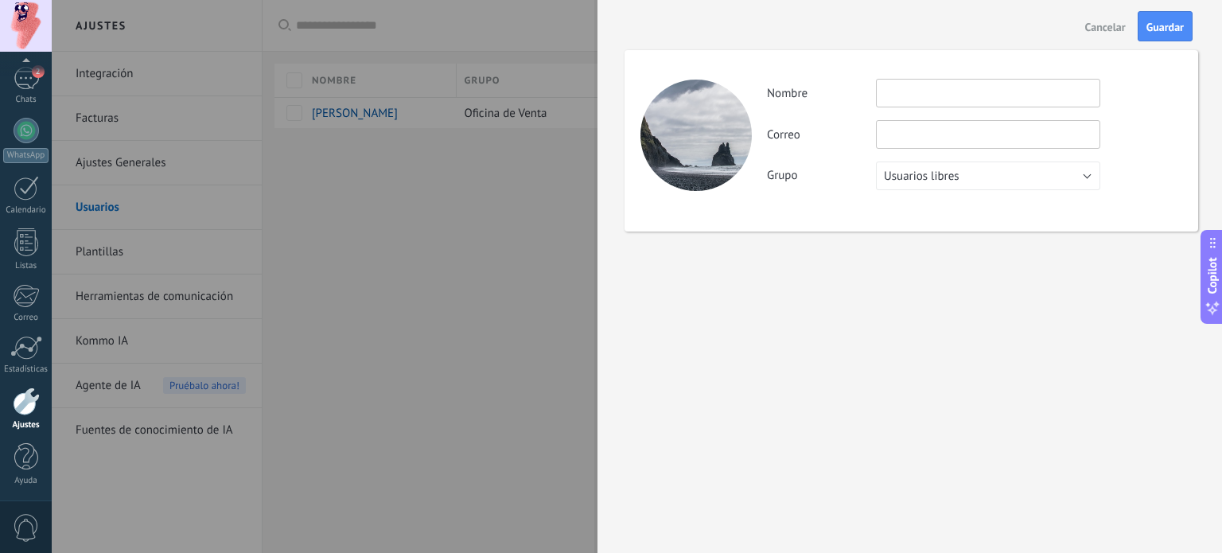
click at [910, 98] on input "text" at bounding box center [988, 93] width 224 height 29
type input "**********"
click at [1152, 29] on span "Guardar" at bounding box center [1164, 26] width 37 height 11
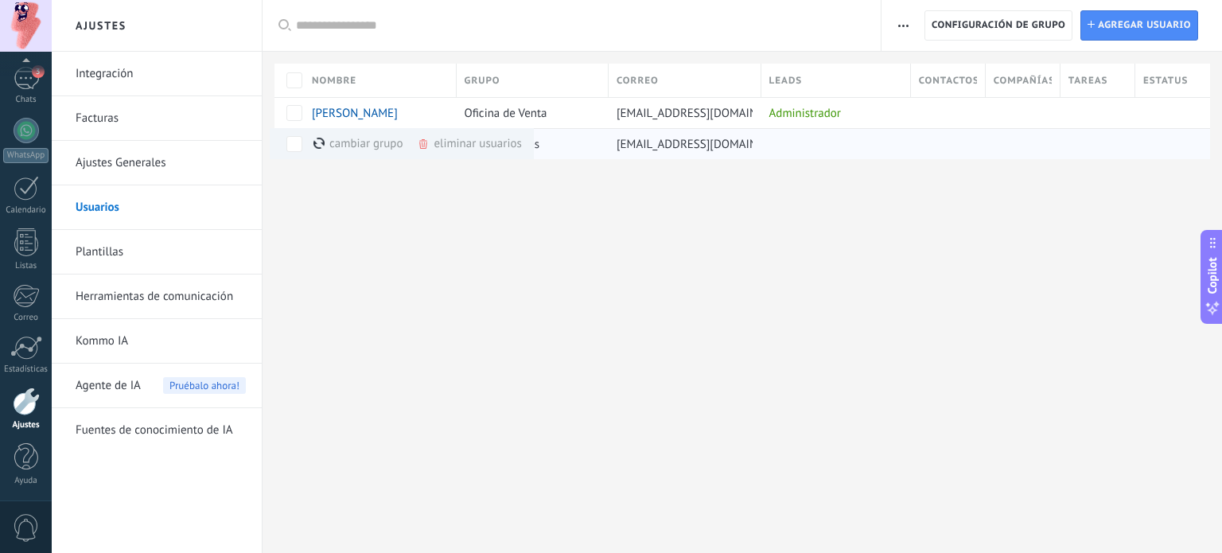
click at [458, 142] on div "eliminar usuarios màs" at bounding box center [469, 143] width 104 height 31
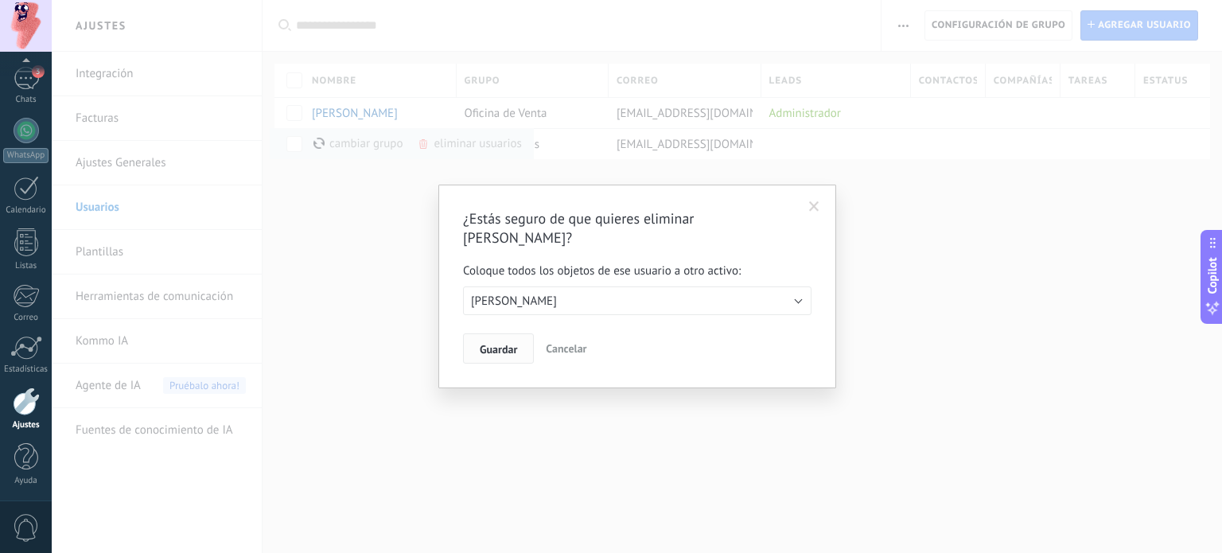
click at [506, 344] on span "Guardar" at bounding box center [498, 349] width 37 height 11
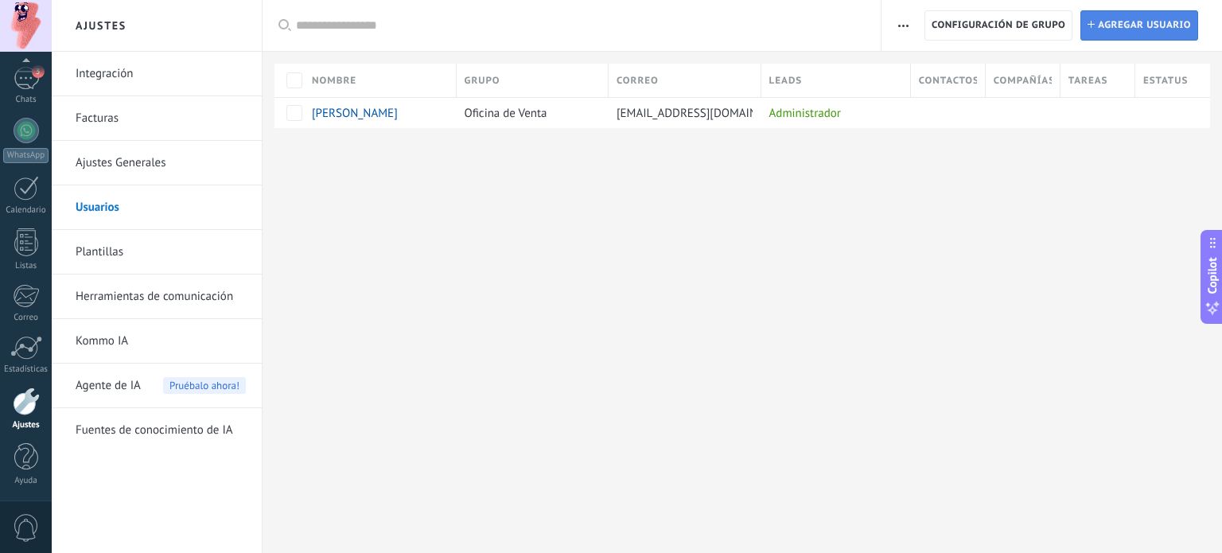
click at [1123, 21] on span "Agregar usuario" at bounding box center [1144, 25] width 93 height 29
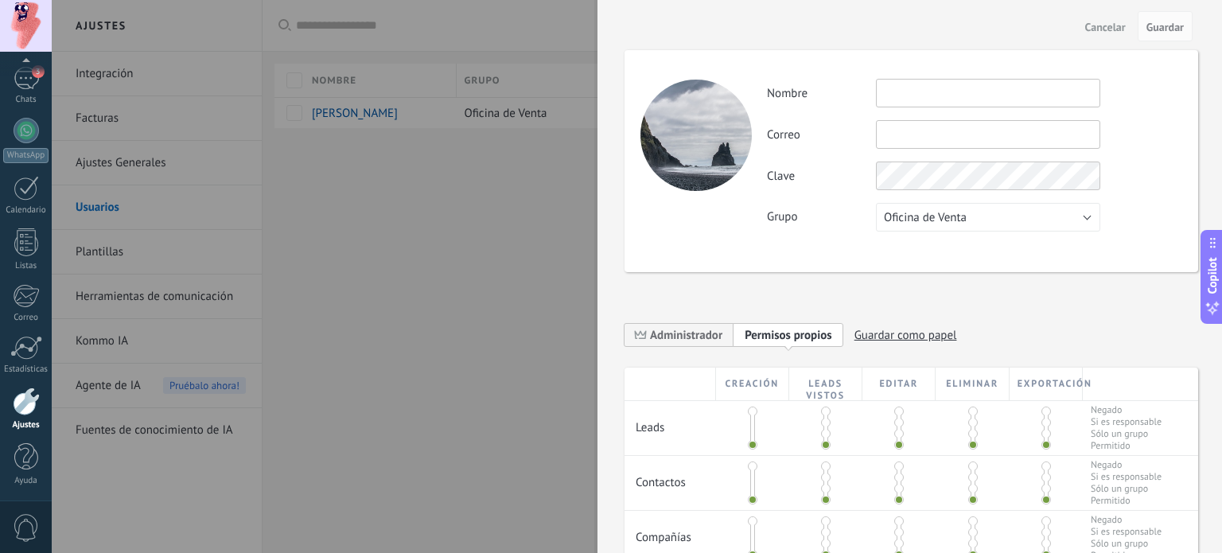
click at [915, 95] on input "text" at bounding box center [988, 93] width 224 height 29
type input "**********"
drag, startPoint x: 1007, startPoint y: 94, endPoint x: 834, endPoint y: 95, distance: 172.6
click at [834, 95] on div "**********" at bounding box center [974, 93] width 414 height 29
click at [892, 130] on input "text" at bounding box center [988, 134] width 224 height 29
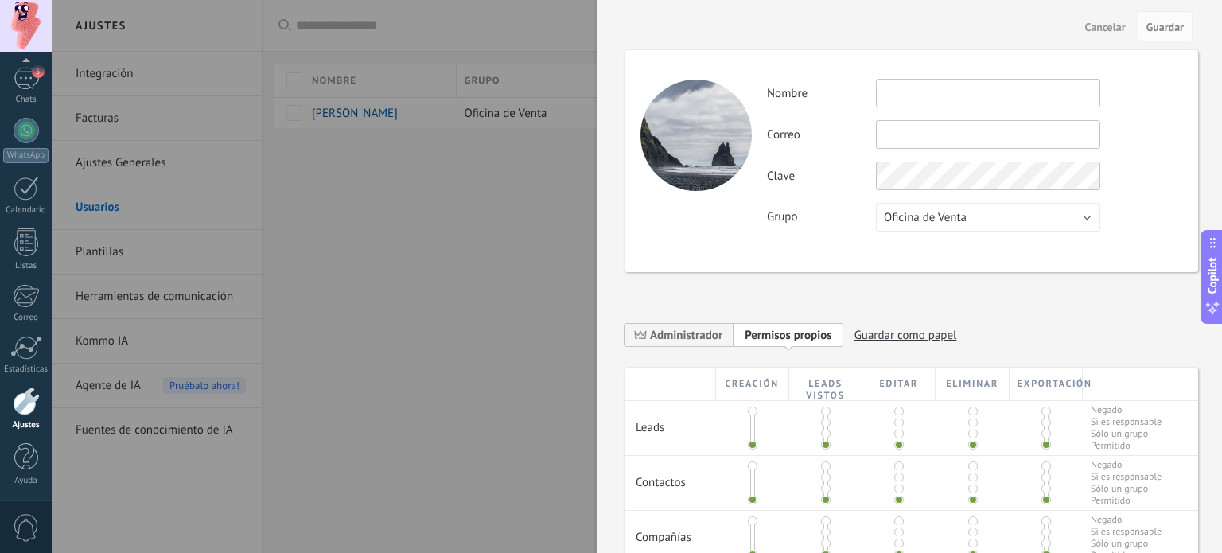
paste input "**********"
type input "**********"
click at [916, 91] on input "text" at bounding box center [988, 93] width 224 height 29
type input "**********"
click at [820, 205] on div "Grupo Oficina de Venta Usuarios libres Oficina de Venta" at bounding box center [974, 217] width 414 height 29
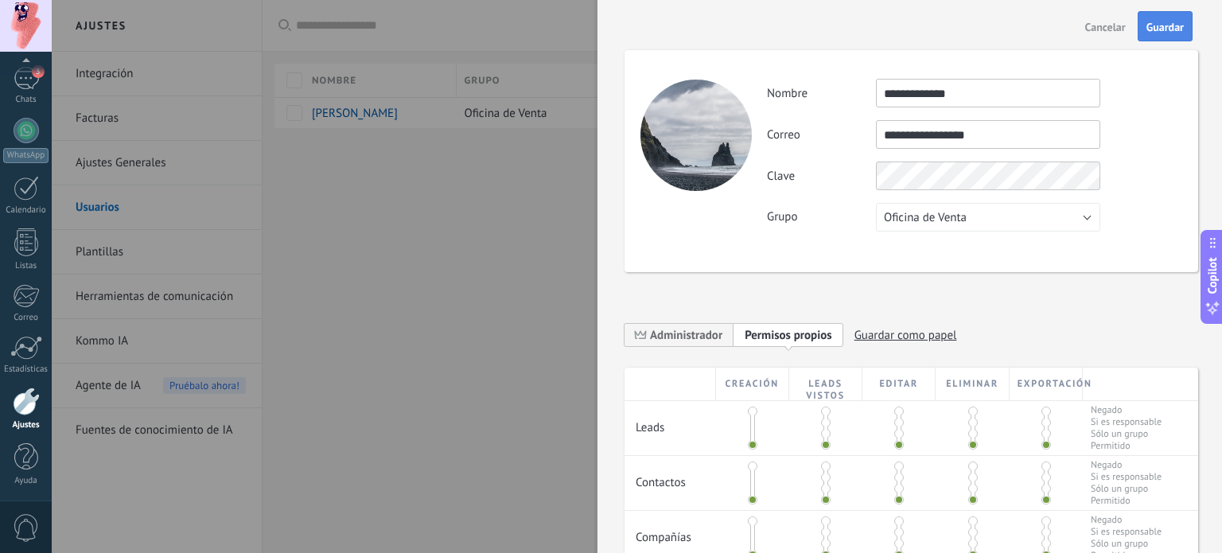
click at [1164, 27] on span "Guardar" at bounding box center [1164, 26] width 37 height 11
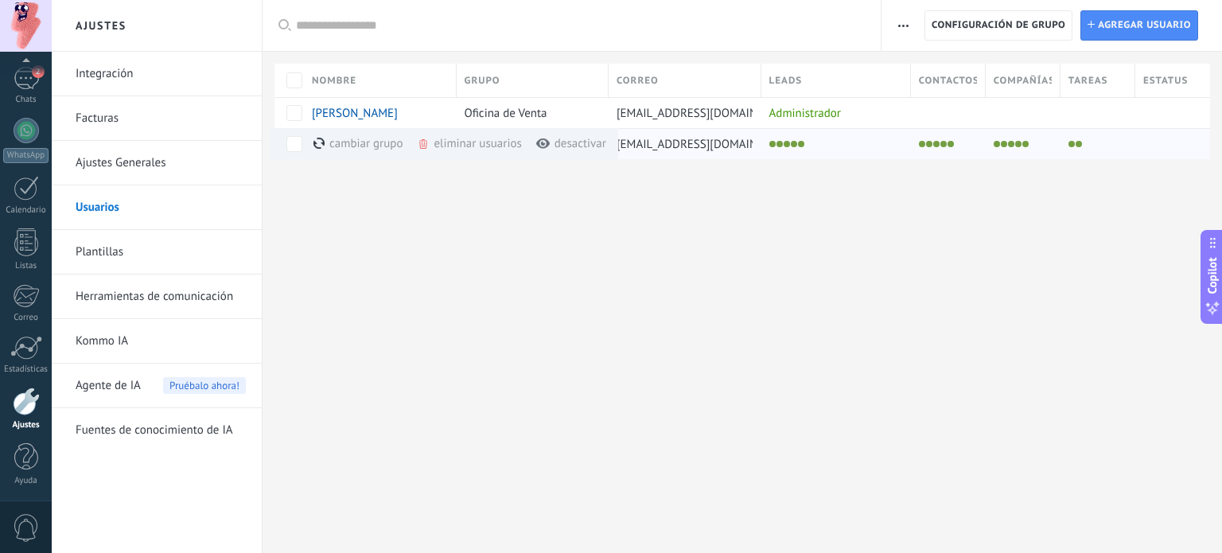
click at [449, 140] on div "eliminar usuarios màs" at bounding box center [496, 143] width 158 height 31
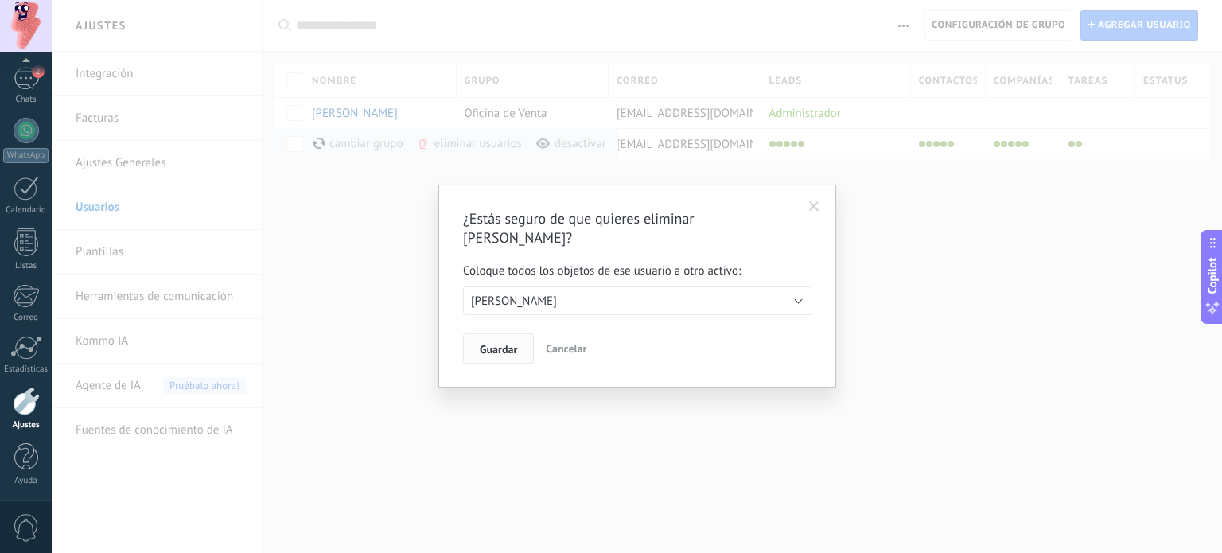
click at [499, 344] on span "Guardar" at bounding box center [498, 349] width 37 height 11
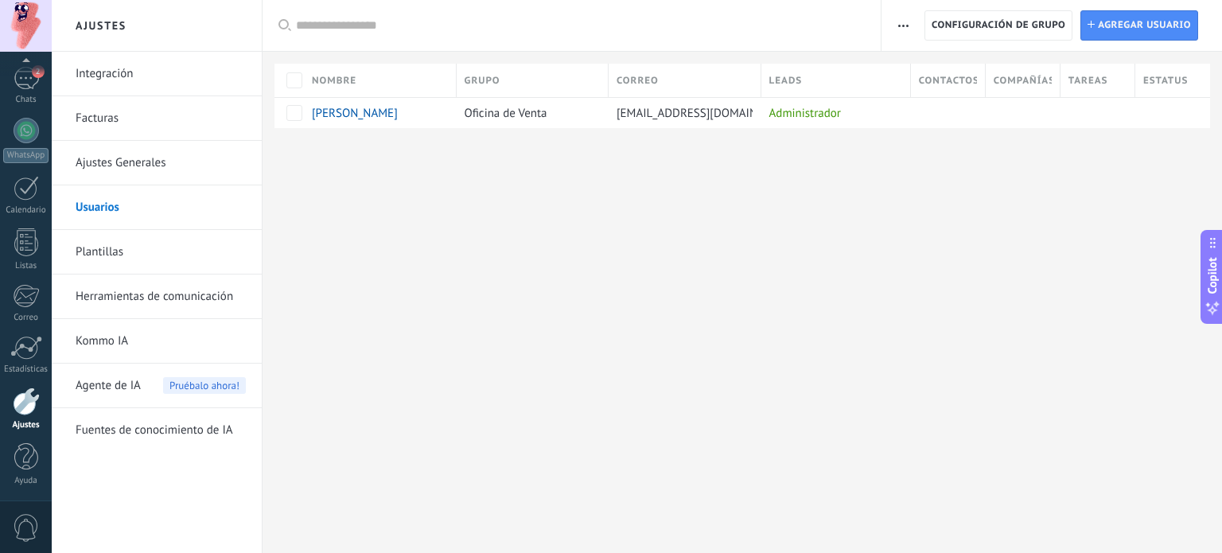
click at [29, 410] on div at bounding box center [26, 401] width 27 height 28
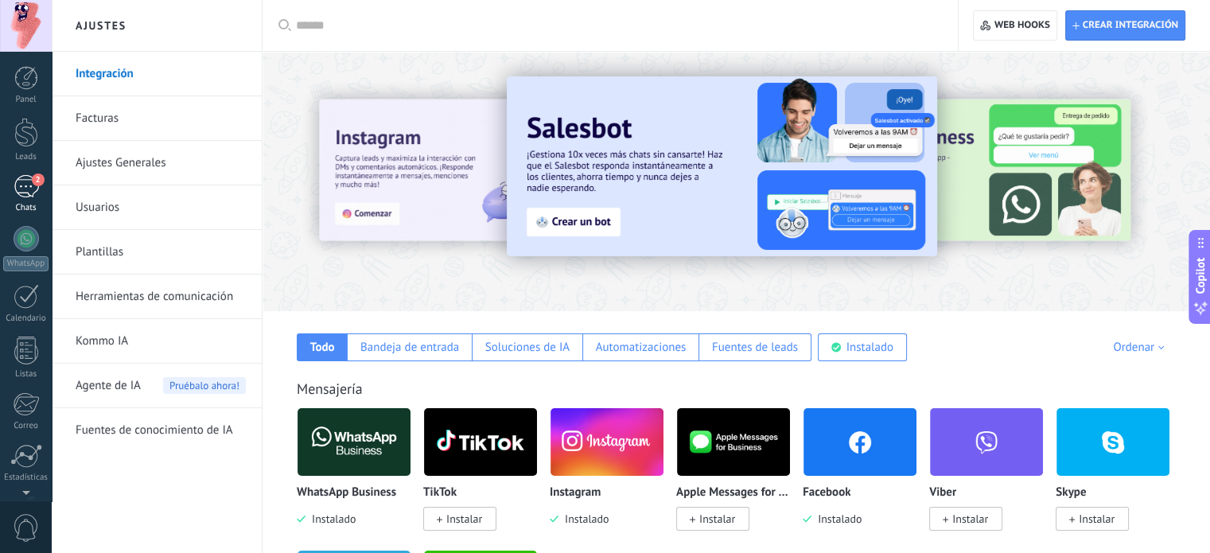
click at [27, 184] on div "2" at bounding box center [26, 186] width 25 height 23
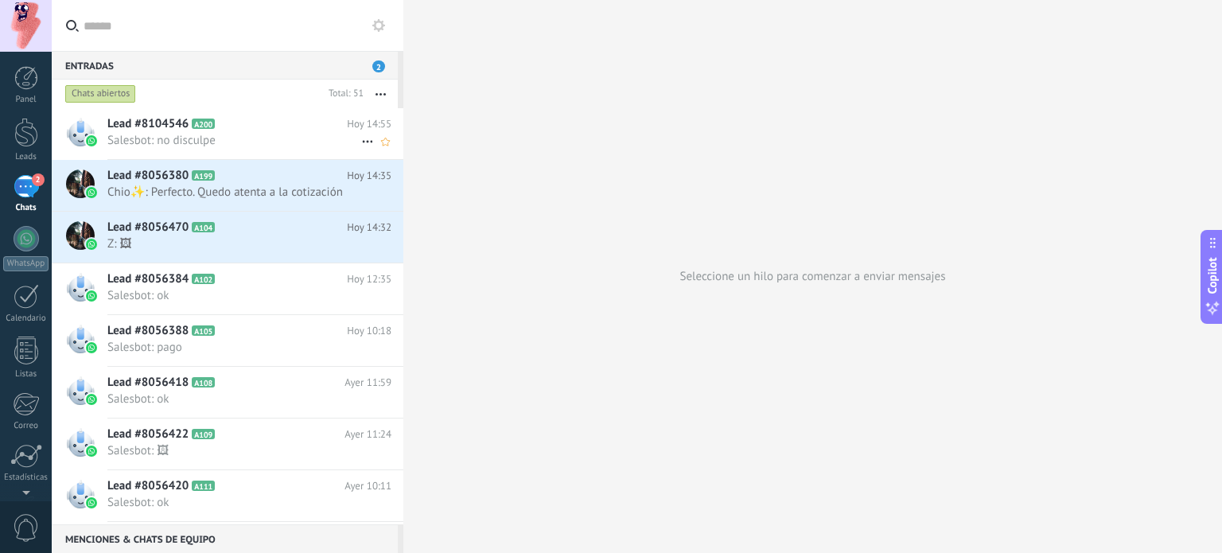
click at [236, 138] on span "Salesbot: no disculpe" at bounding box center [234, 140] width 254 height 15
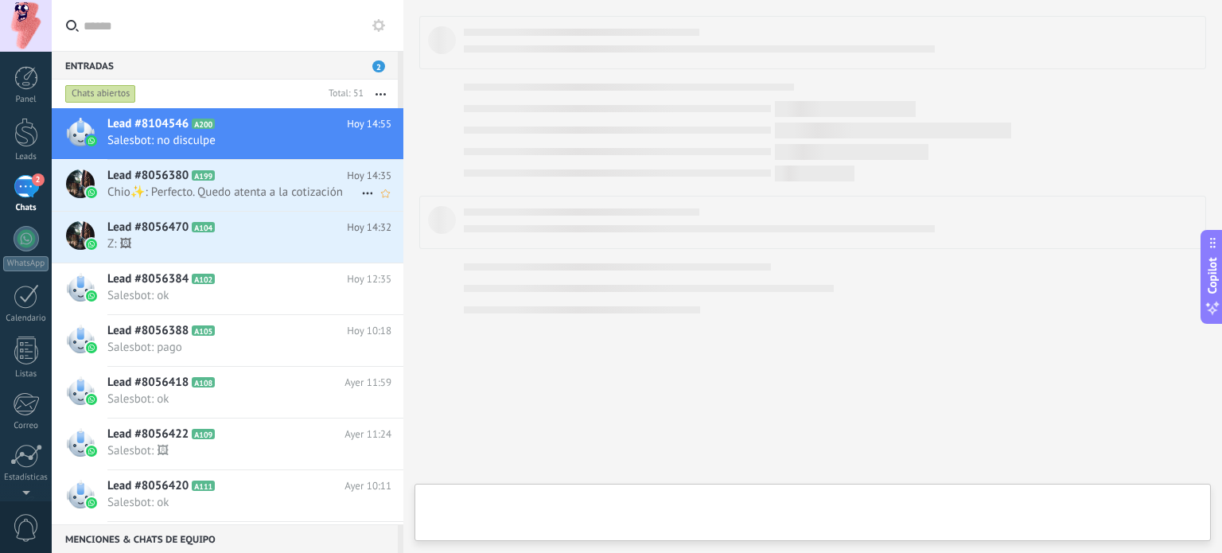
click at [262, 176] on h2 "Lead #8056380 A199" at bounding box center [226, 176] width 239 height 16
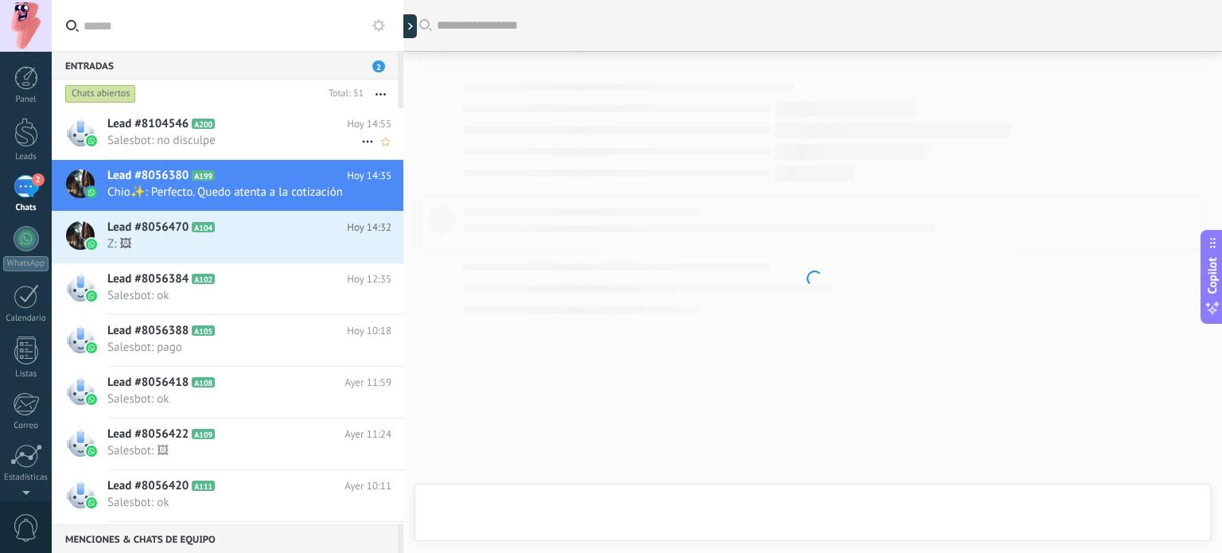
scroll to position [1636, 0]
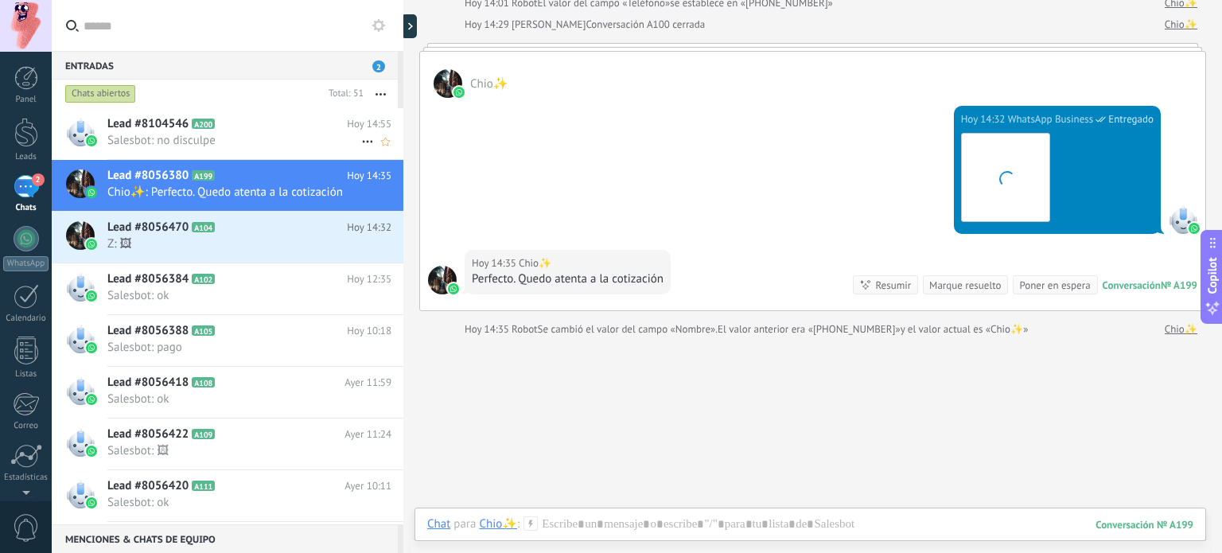
click at [277, 126] on h2 "Lead #8104546 A200" at bounding box center [226, 124] width 239 height 16
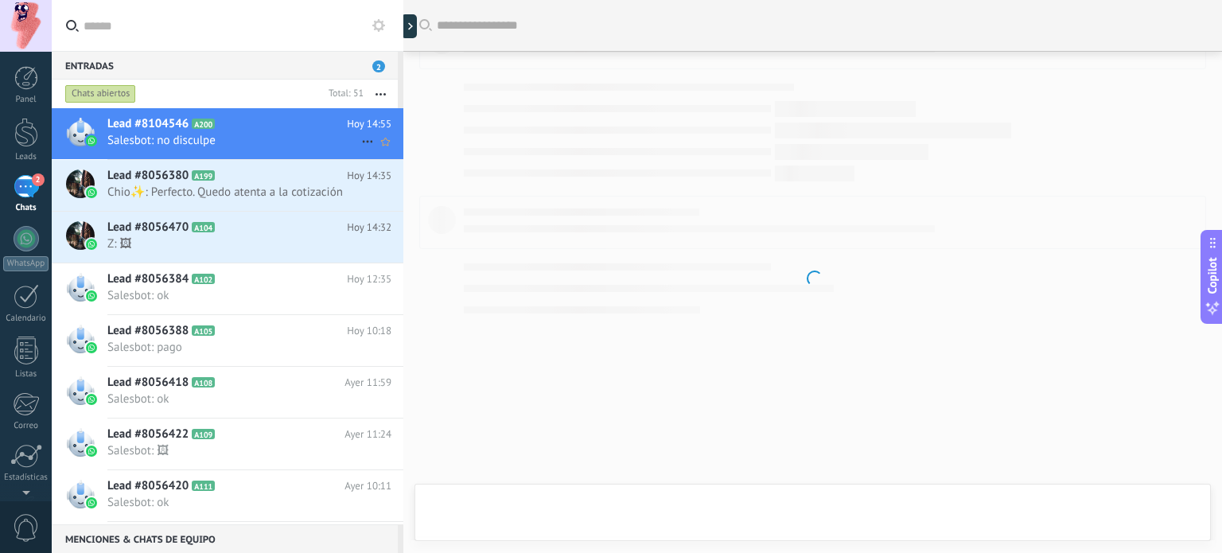
scroll to position [177, 0]
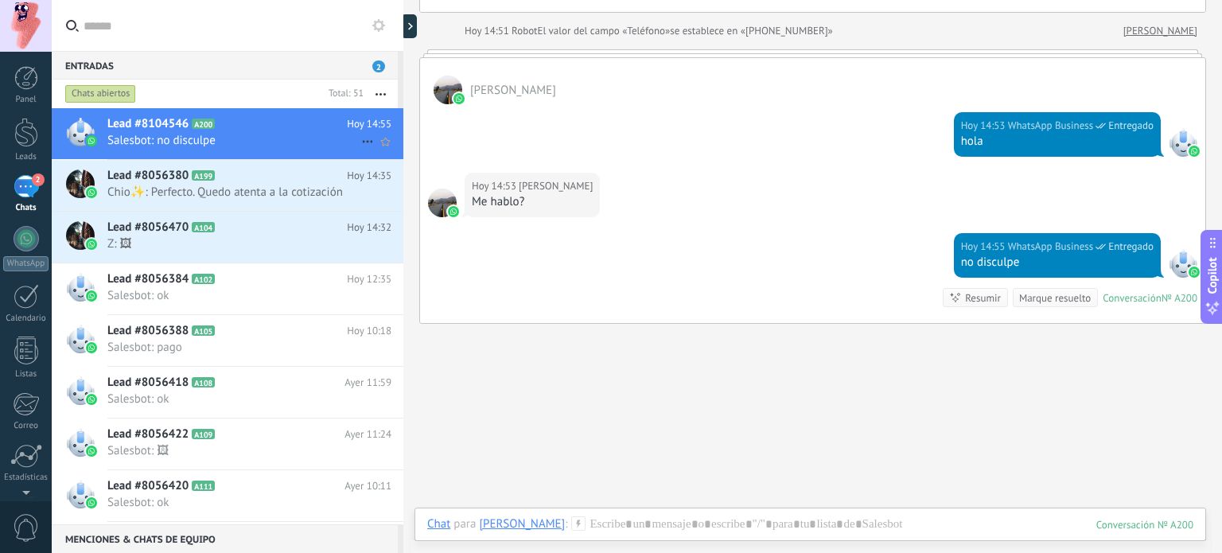
click at [363, 139] on icon at bounding box center [367, 141] width 19 height 19
click at [420, 143] on span "Conversación cerrada" at bounding box center [438, 150] width 108 height 32
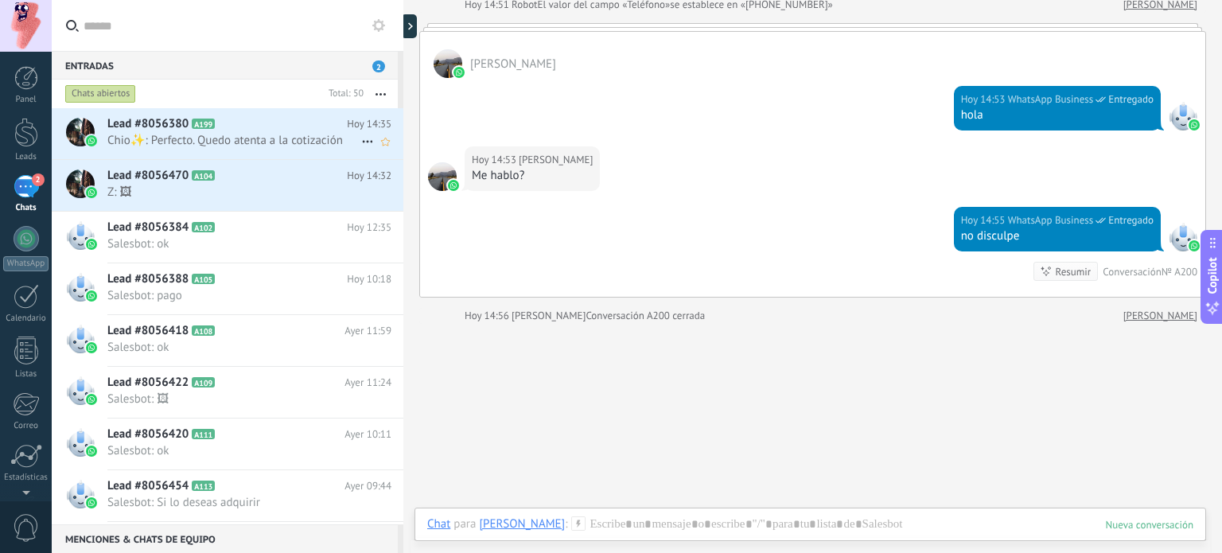
click at [299, 126] on h2 "Lead #8056380 A199" at bounding box center [226, 124] width 239 height 16
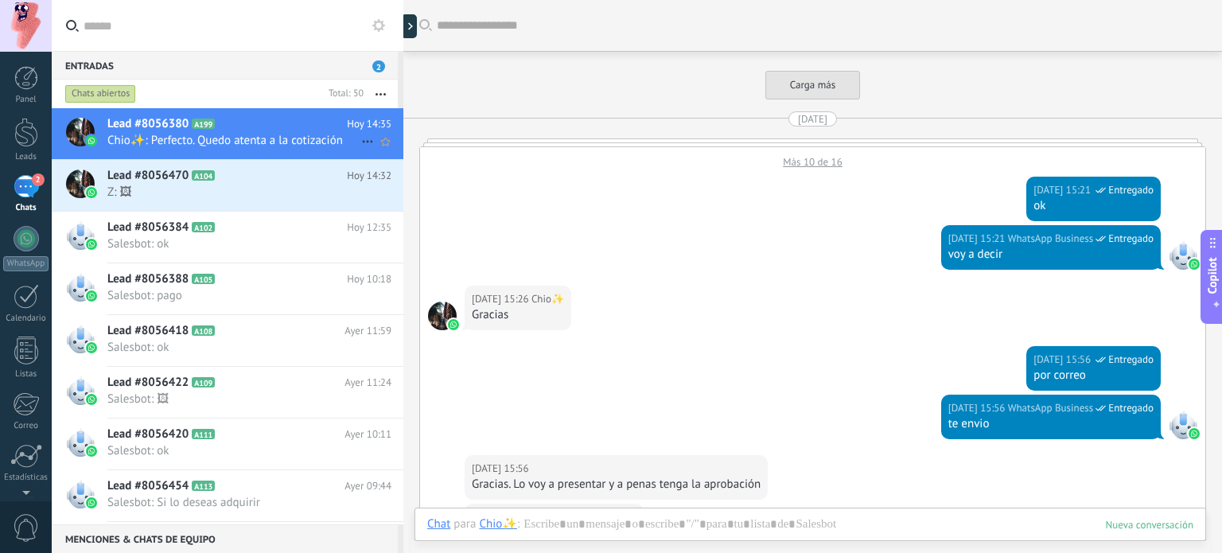
scroll to position [1636, 0]
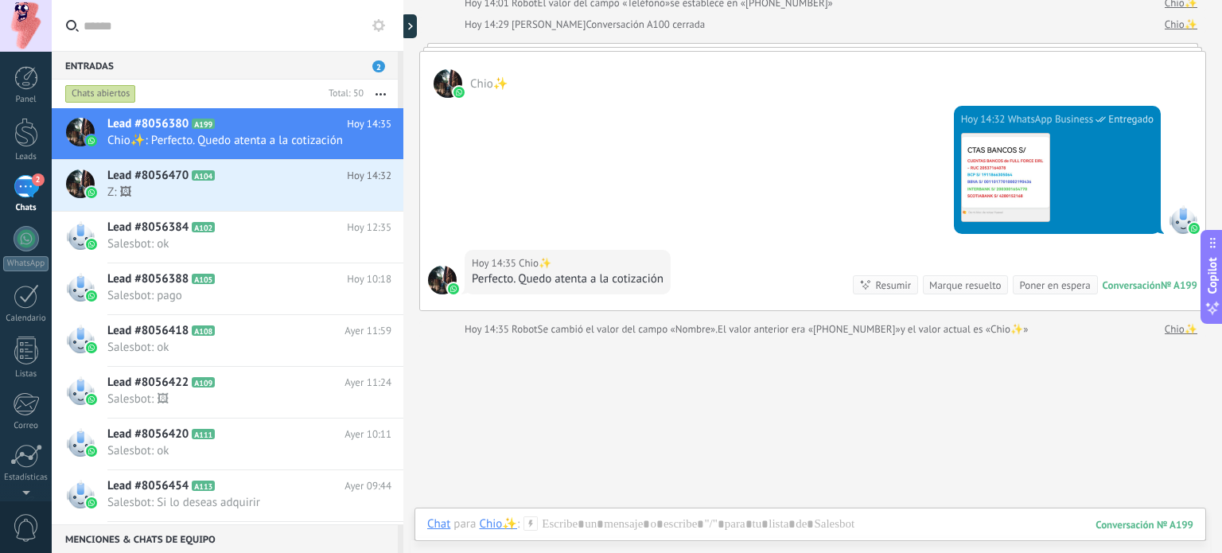
drag, startPoint x: 277, startPoint y: 130, endPoint x: 270, endPoint y: 99, distance: 31.8
click at [270, 99] on div "Chats abiertos" at bounding box center [192, 94] width 260 height 29
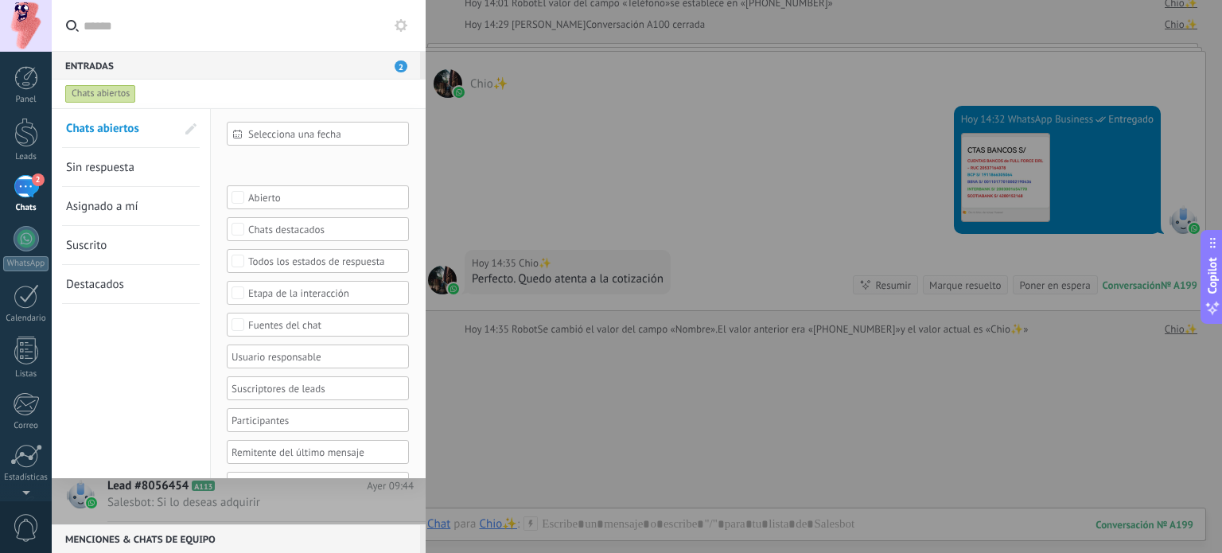
click at [519, 161] on div at bounding box center [611, 276] width 1222 height 553
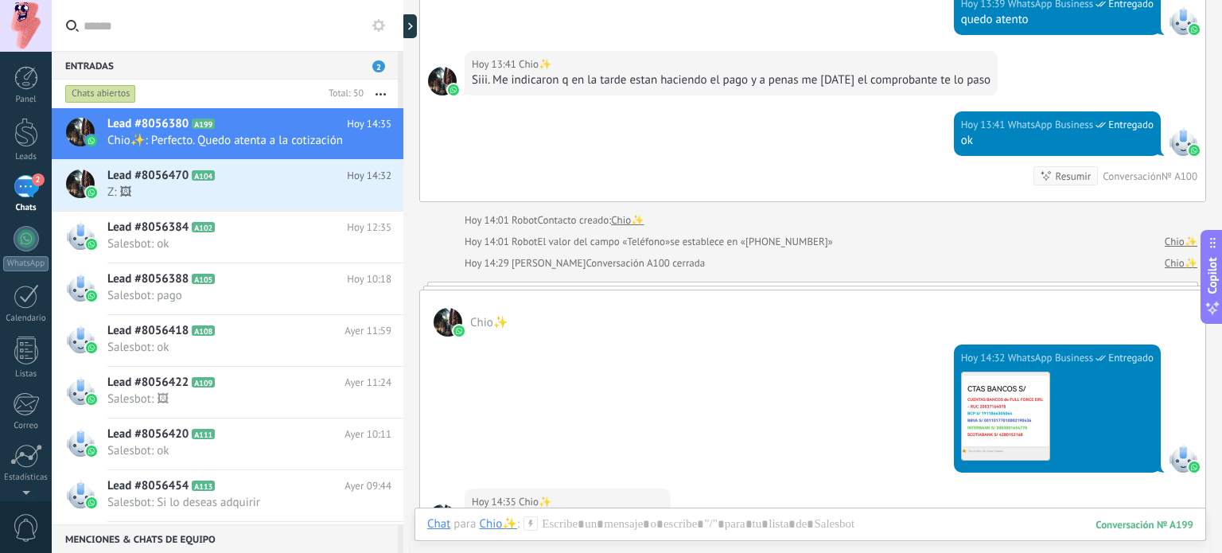
scroll to position [1695, 0]
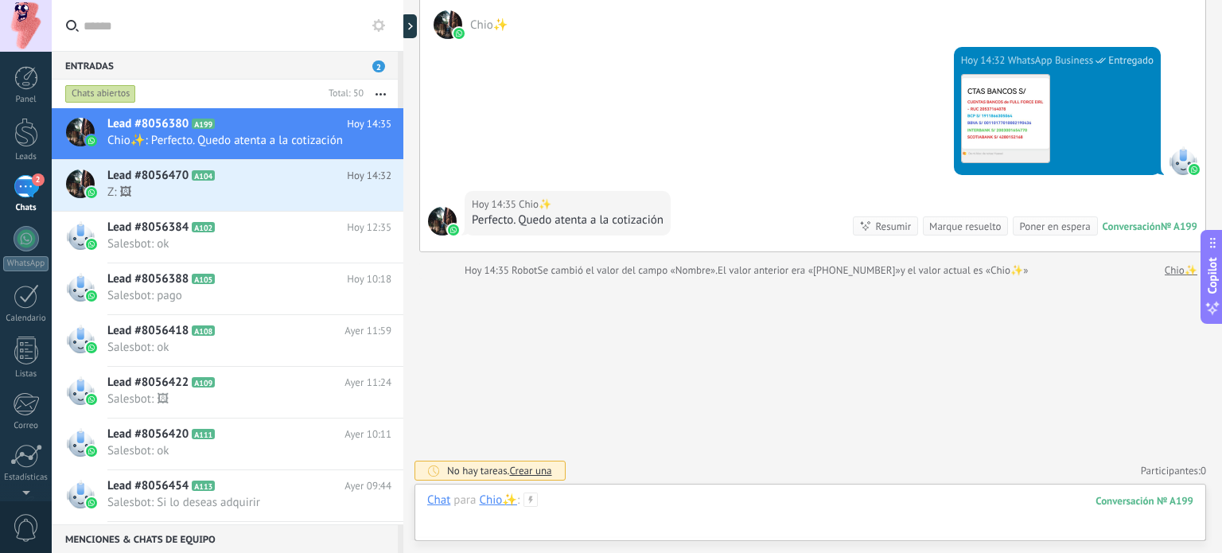
click at [779, 501] on div at bounding box center [810, 516] width 766 height 48
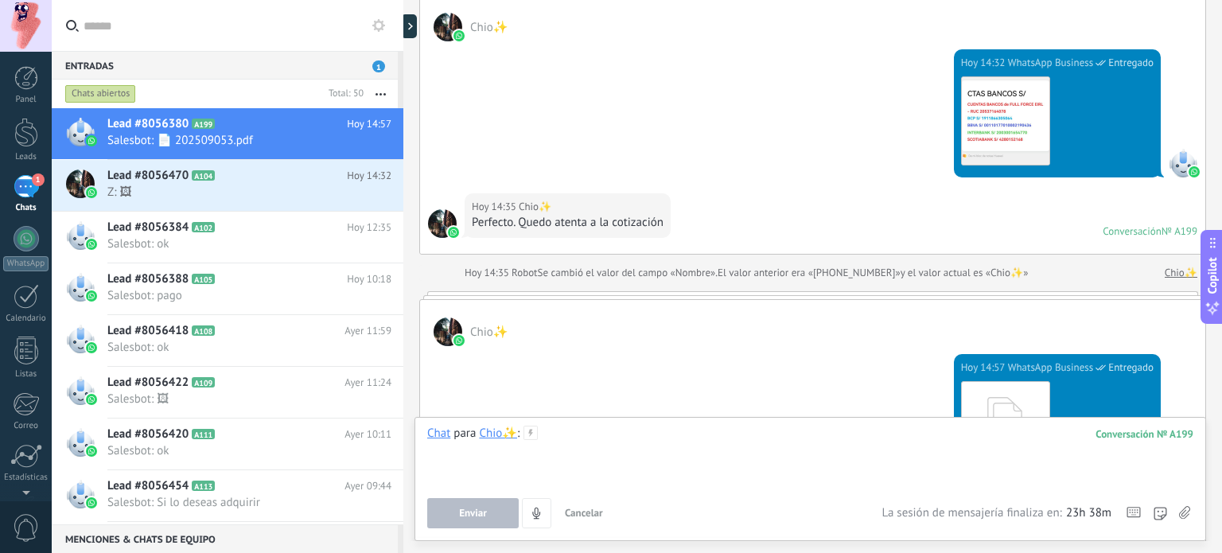
scroll to position [1956, 0]
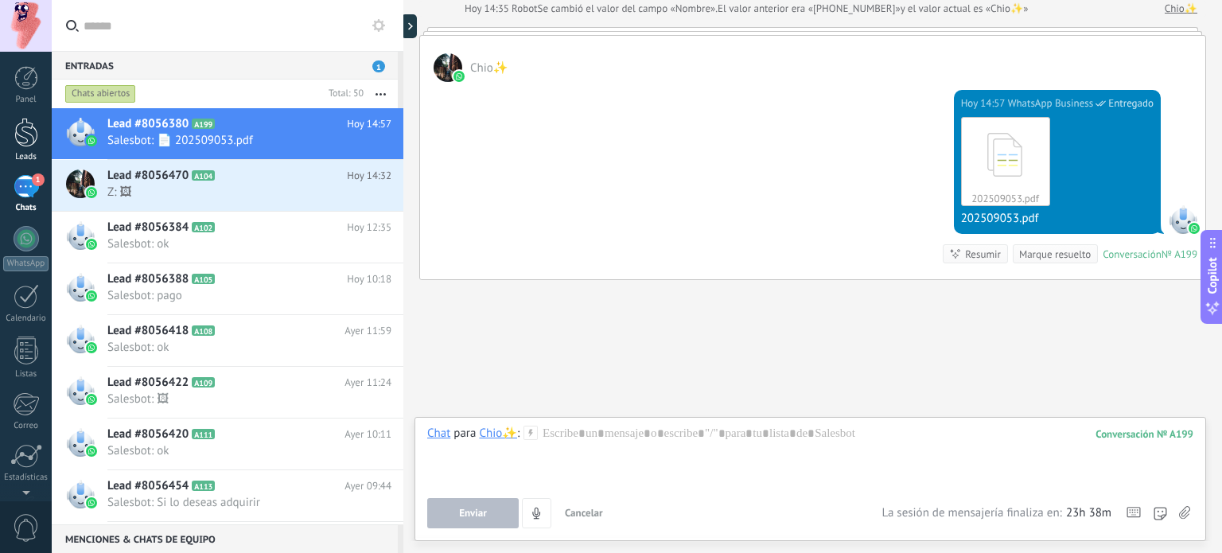
click at [21, 135] on div at bounding box center [26, 132] width 24 height 29
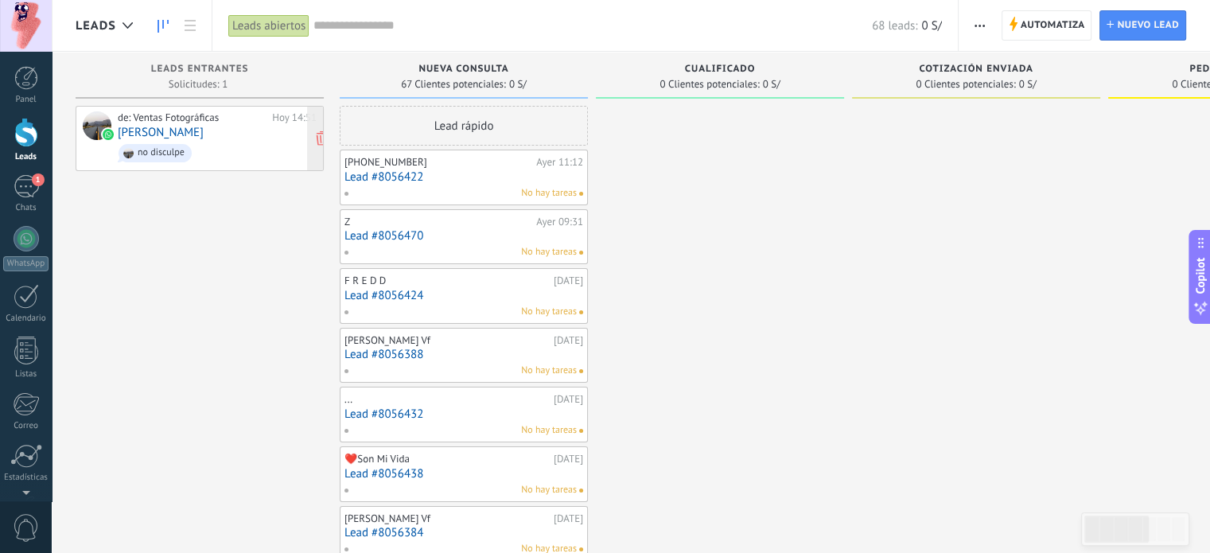
click at [202, 134] on link "Giancarlos Yacila" at bounding box center [161, 133] width 86 height 14
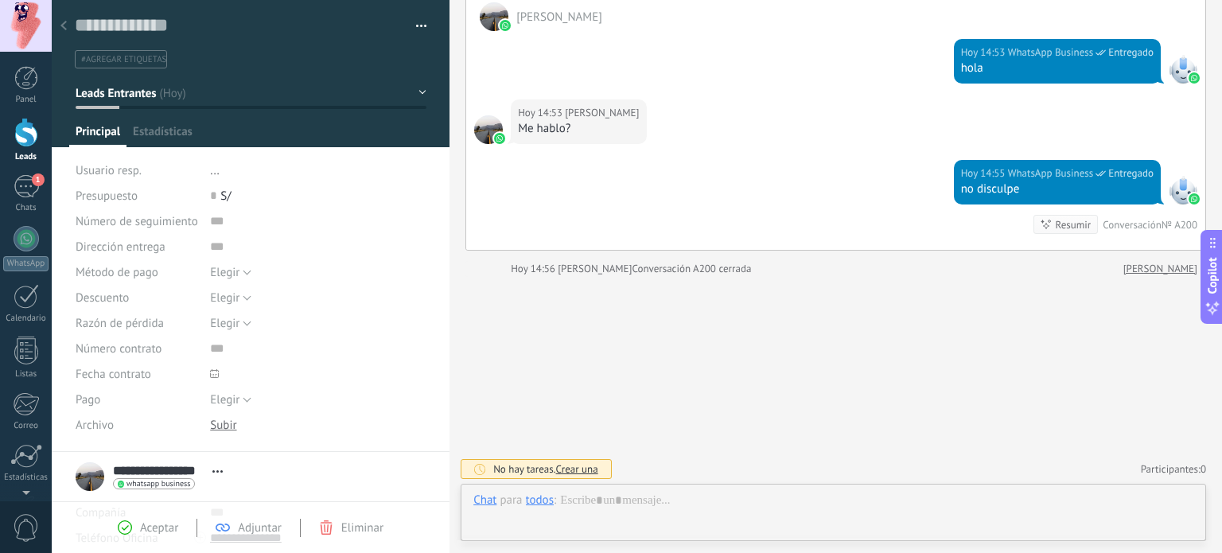
scroll to position [23, 0]
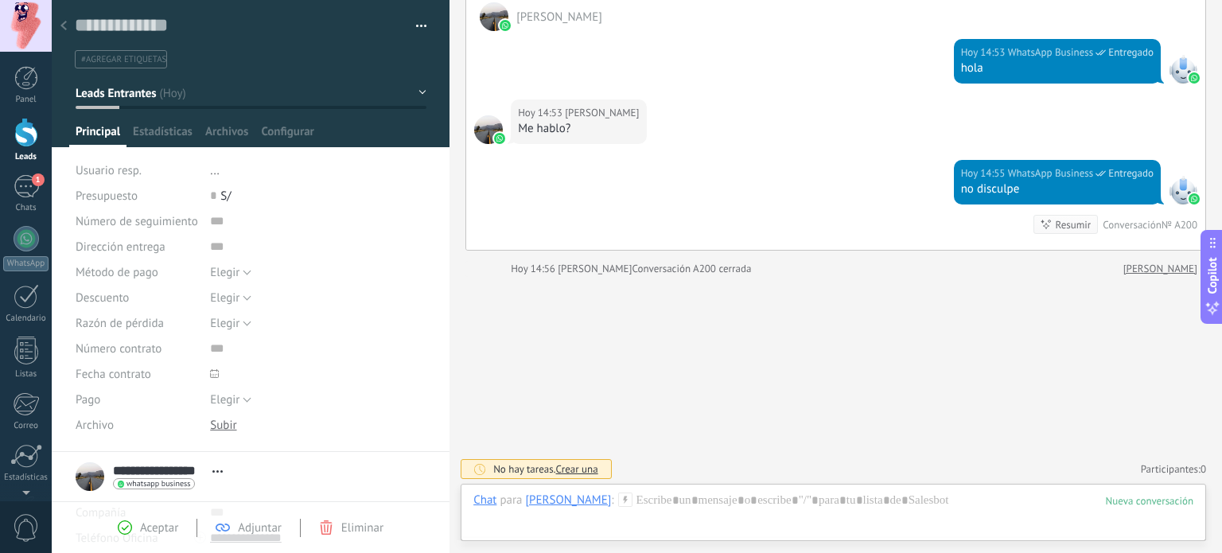
click at [61, 28] on icon at bounding box center [63, 26] width 6 height 10
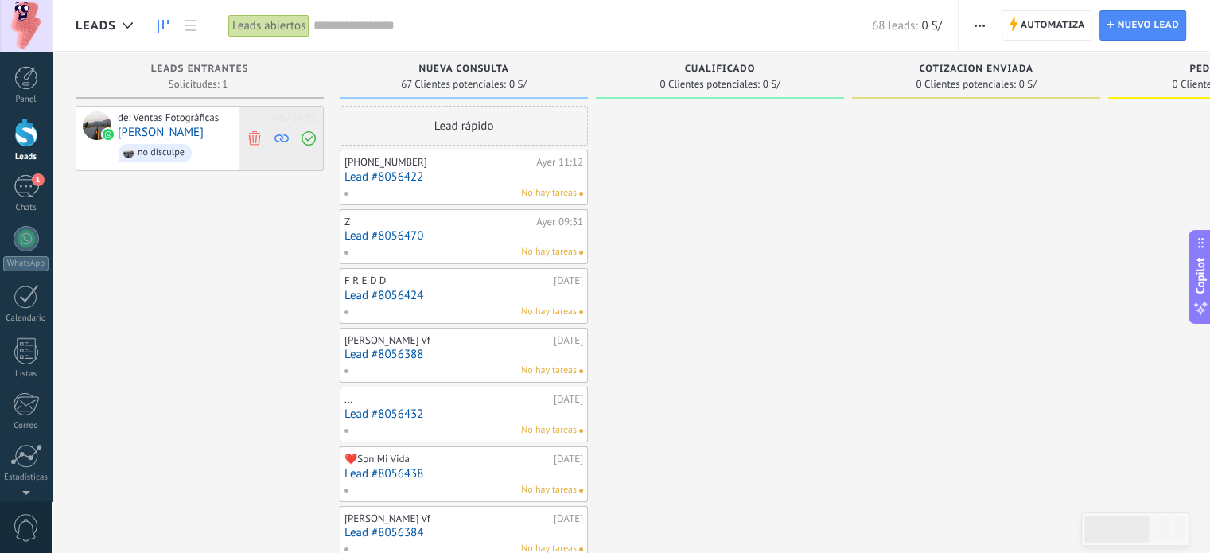
click at [255, 137] on use at bounding box center [254, 137] width 12 height 14
click at [405, 174] on link "Lead #8056422" at bounding box center [463, 177] width 239 height 14
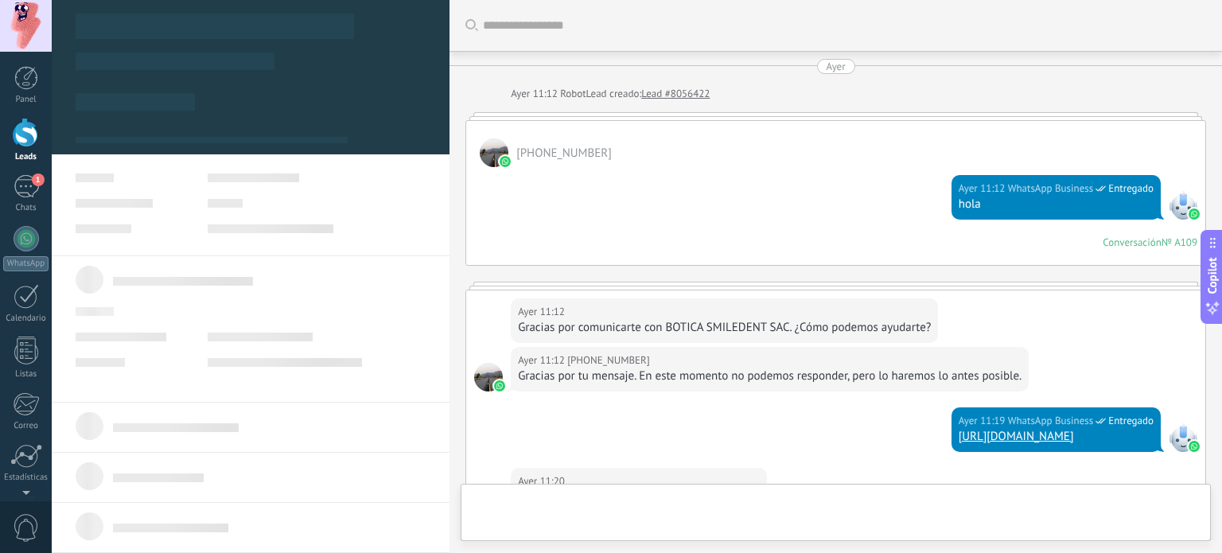
scroll to position [23, 0]
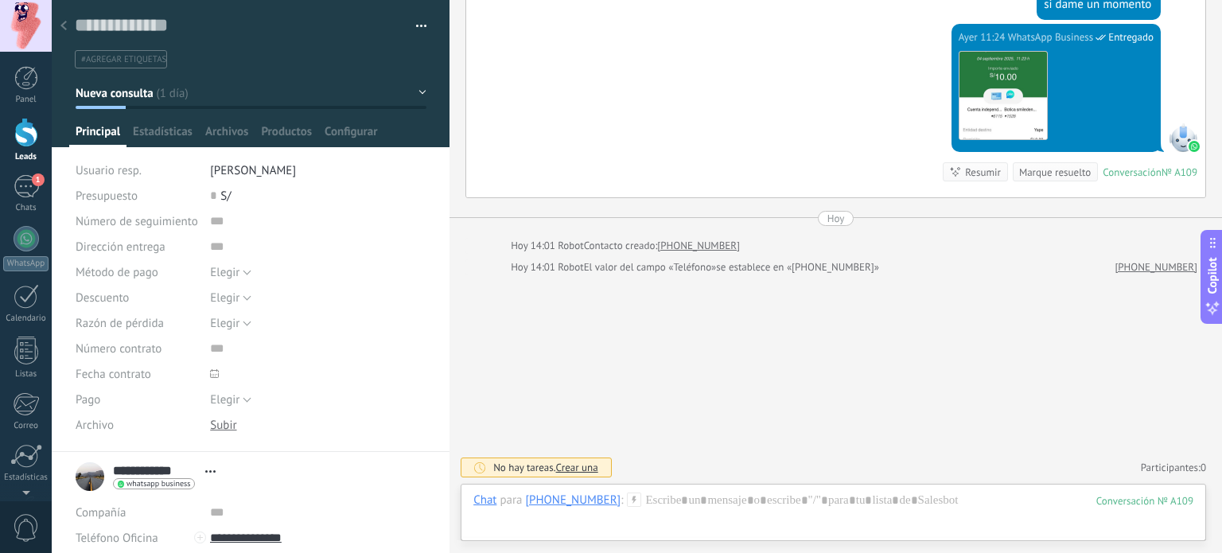
click at [64, 28] on use at bounding box center [63, 26] width 6 height 10
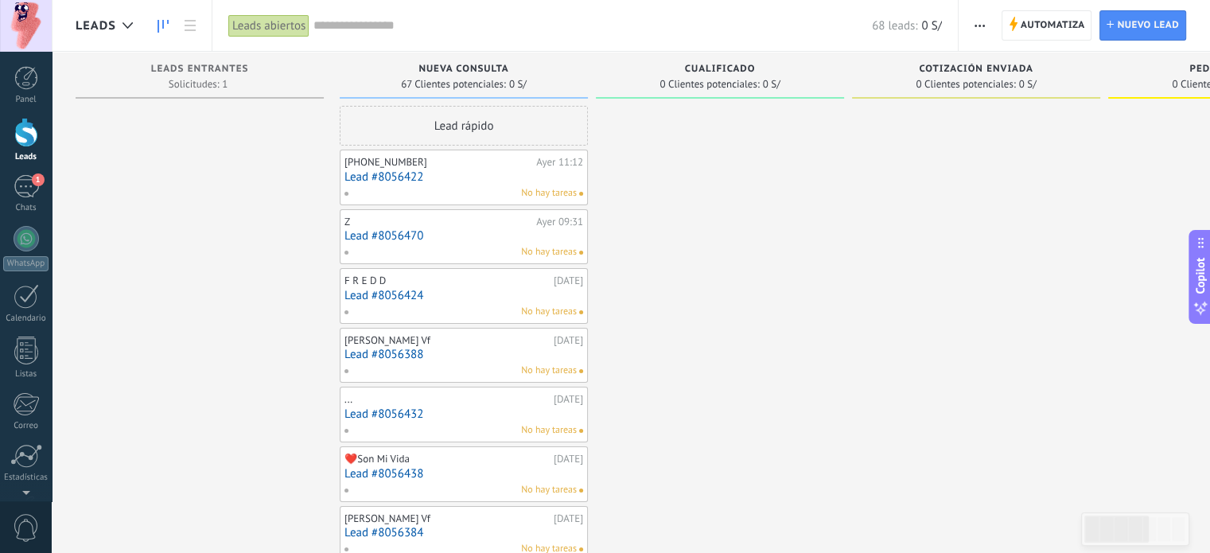
click at [407, 176] on link "Lead #8056422" at bounding box center [463, 177] width 239 height 14
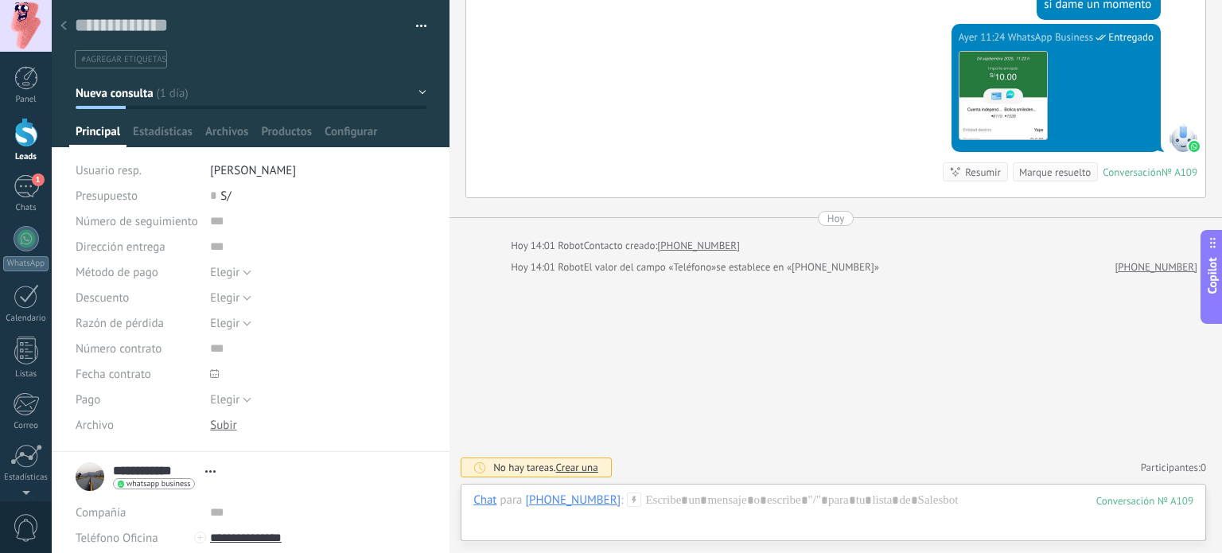
click at [410, 25] on button "button" at bounding box center [415, 26] width 23 height 24
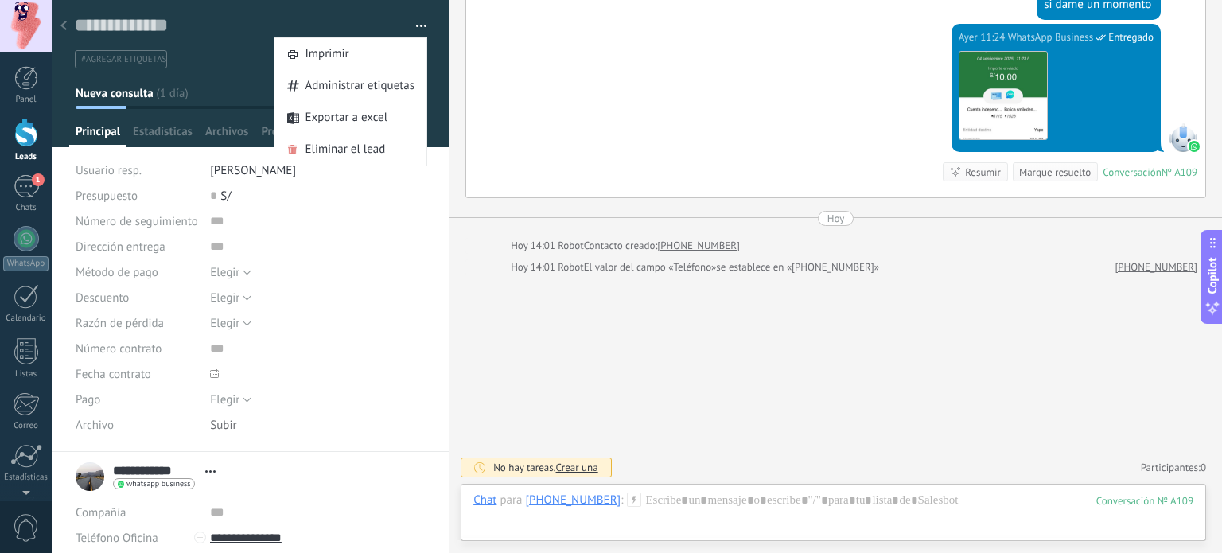
click at [508, 91] on div "Ayer 11:24 WhatsApp Business Entregado Descargar Conversación № A109 Conversaci…" at bounding box center [835, 110] width 739 height 173
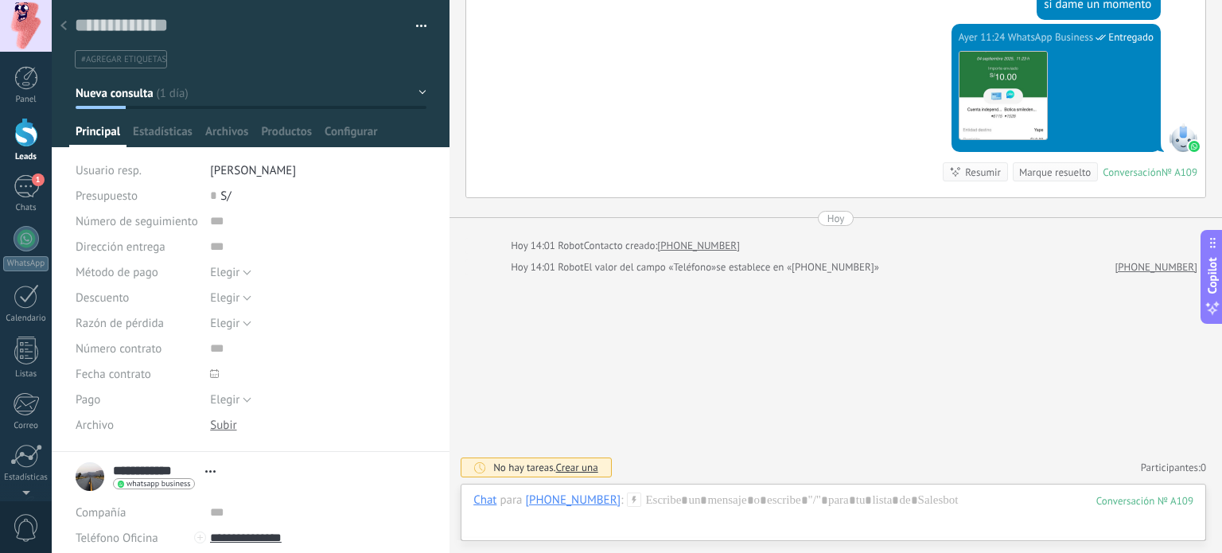
click at [67, 21] on div at bounding box center [63, 26] width 22 height 31
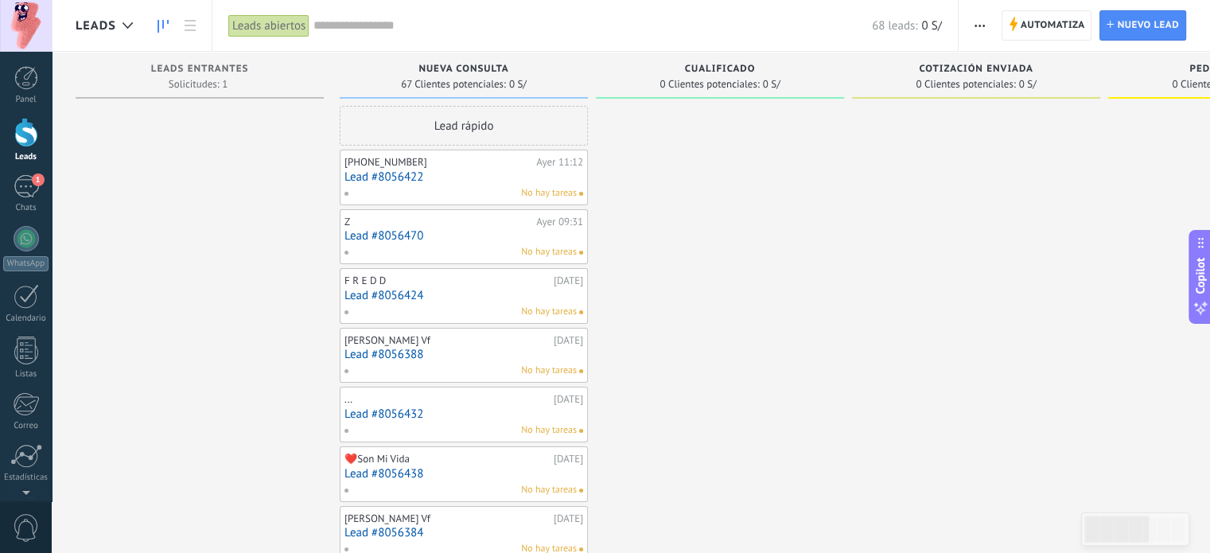
click at [452, 177] on link "Lead #8056422" at bounding box center [463, 177] width 239 height 14
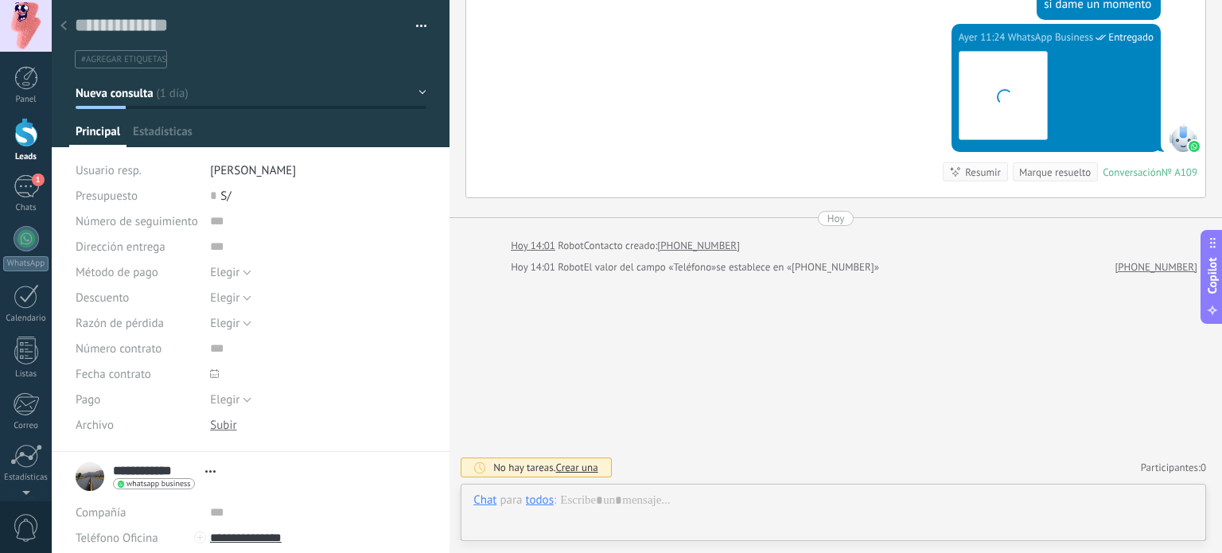
scroll to position [23, 0]
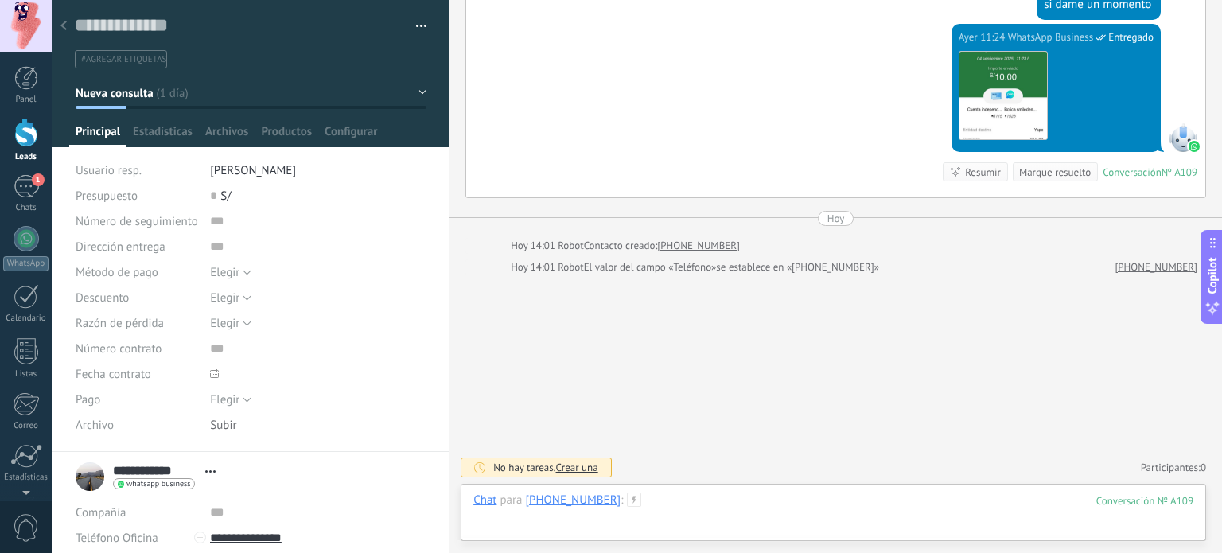
click at [811, 499] on div at bounding box center [833, 516] width 720 height 48
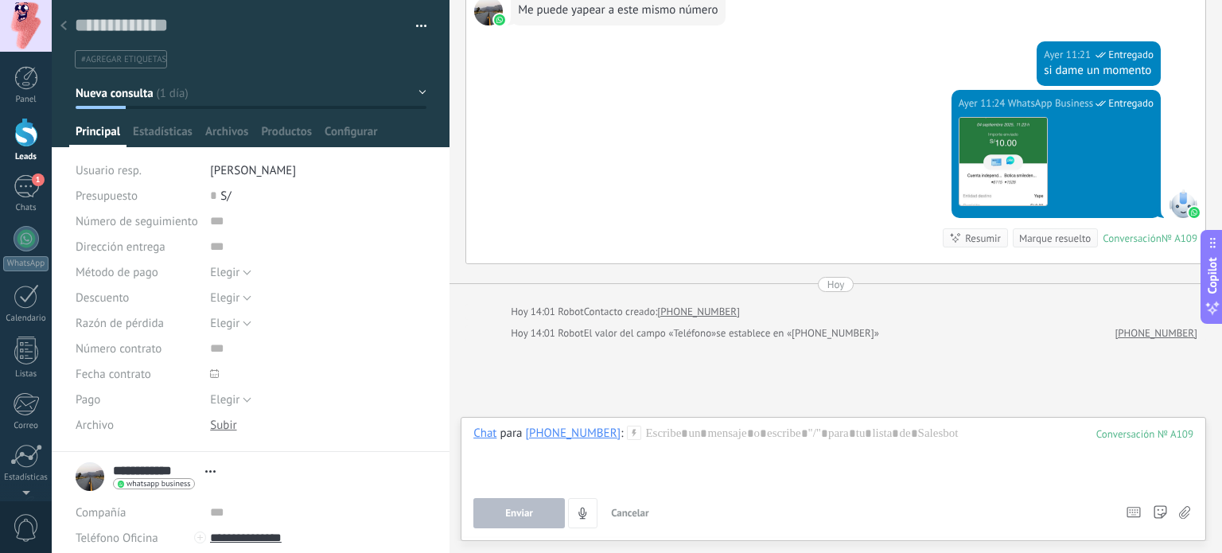
click at [1047, 246] on div "Marque resuelto" at bounding box center [1055, 238] width 72 height 15
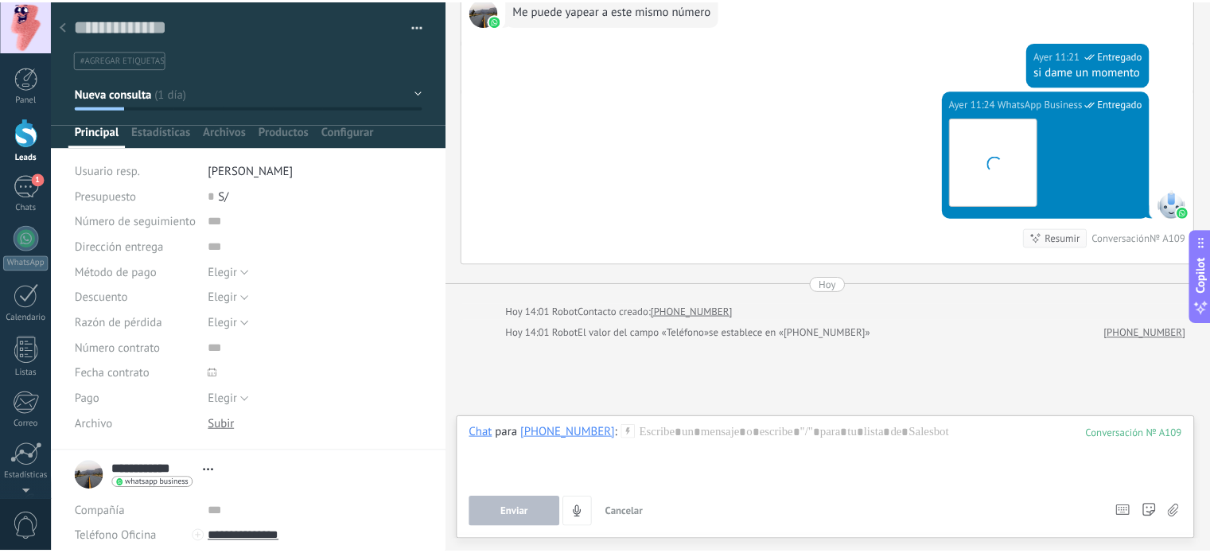
scroll to position [557, 0]
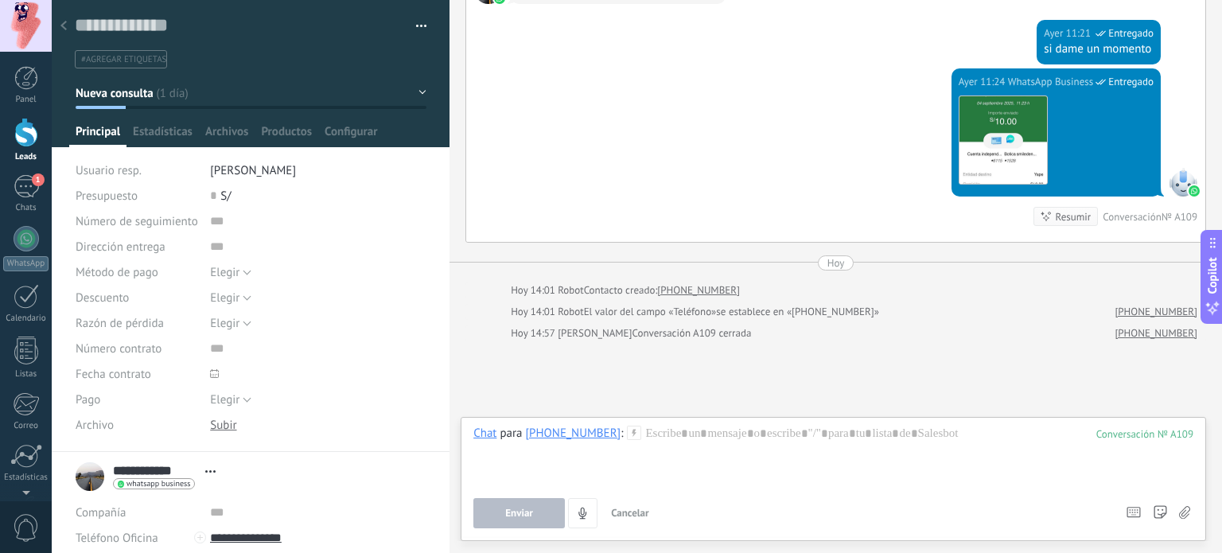
click at [64, 21] on div at bounding box center [63, 26] width 22 height 31
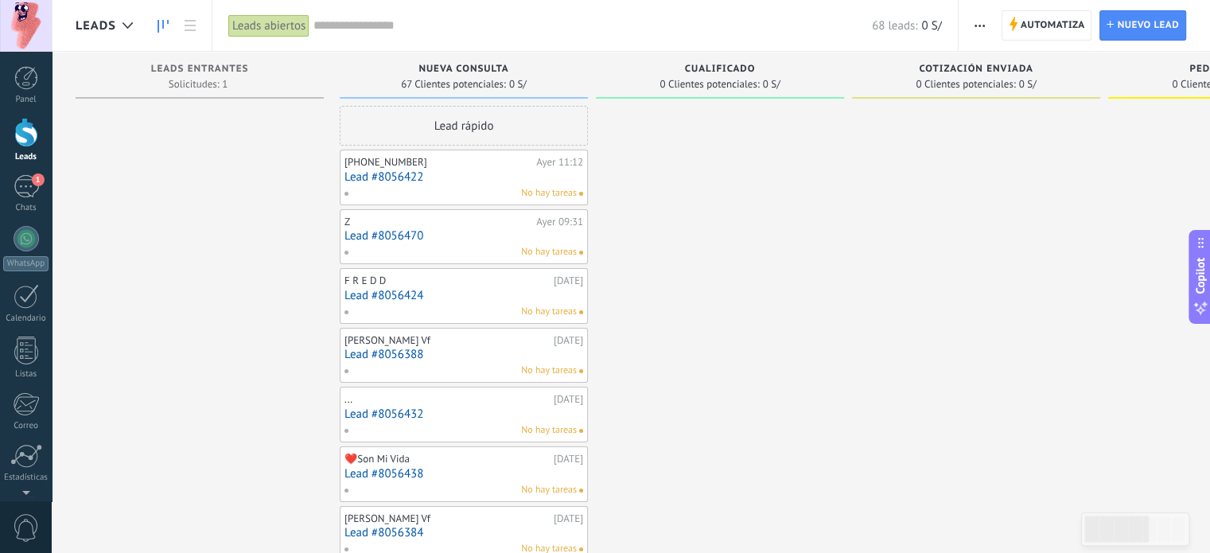
click at [411, 239] on link "Lead #8056470" at bounding box center [463, 236] width 239 height 14
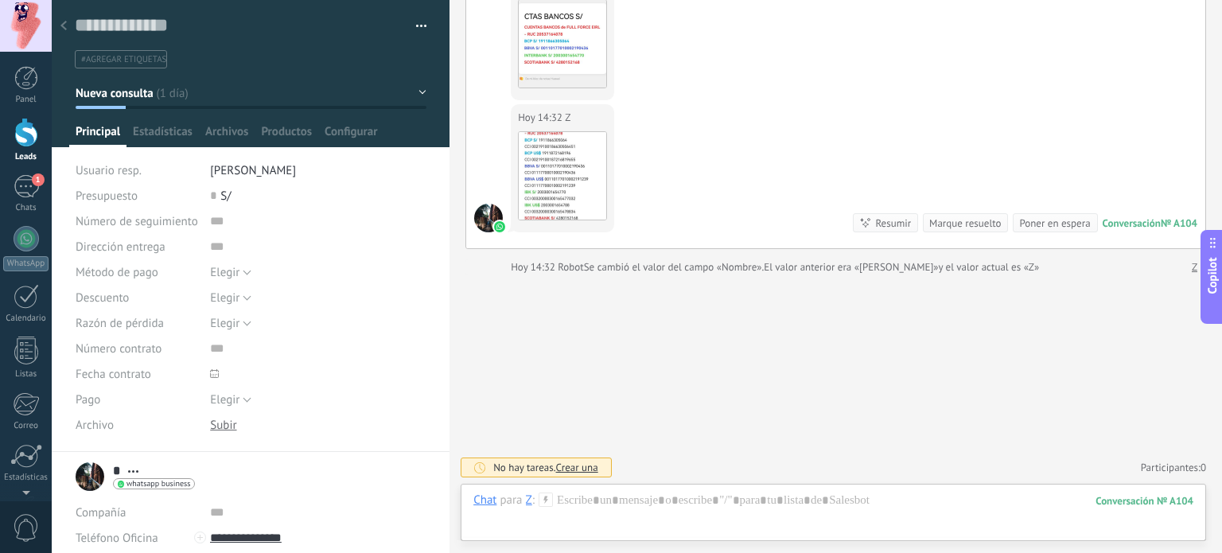
scroll to position [1717, 0]
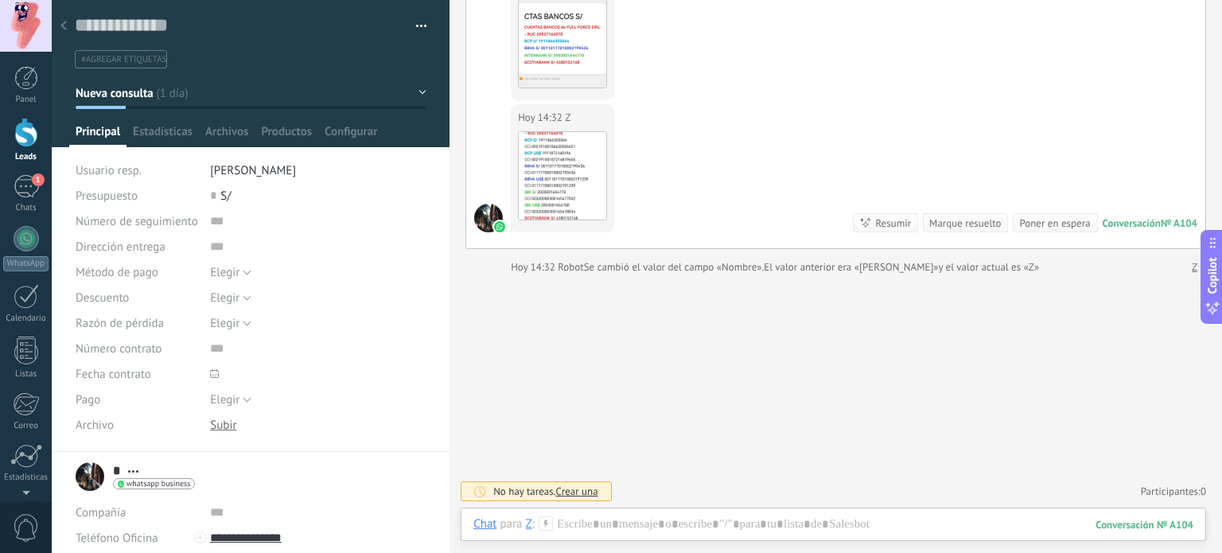
click at [66, 23] on icon at bounding box center [63, 26] width 6 height 10
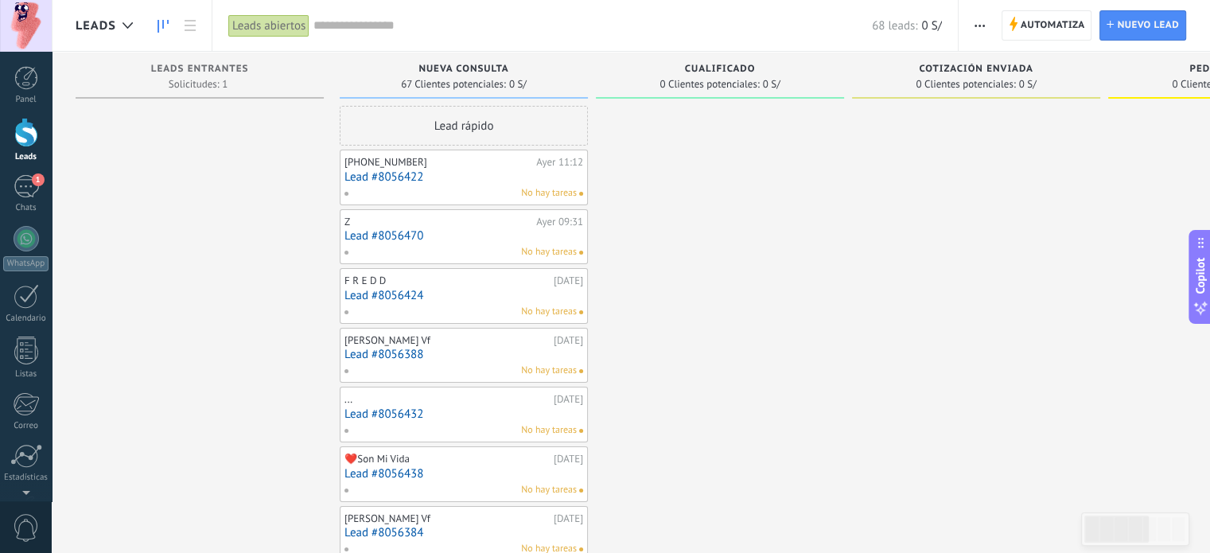
click at [439, 293] on link "Lead #8056424" at bounding box center [463, 296] width 239 height 14
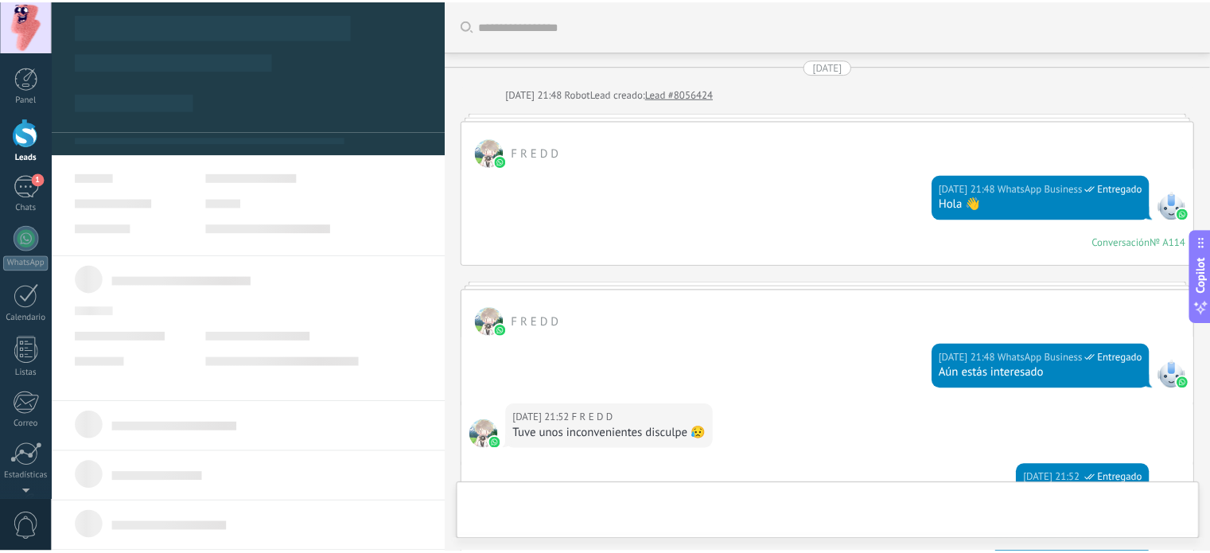
scroll to position [453, 0]
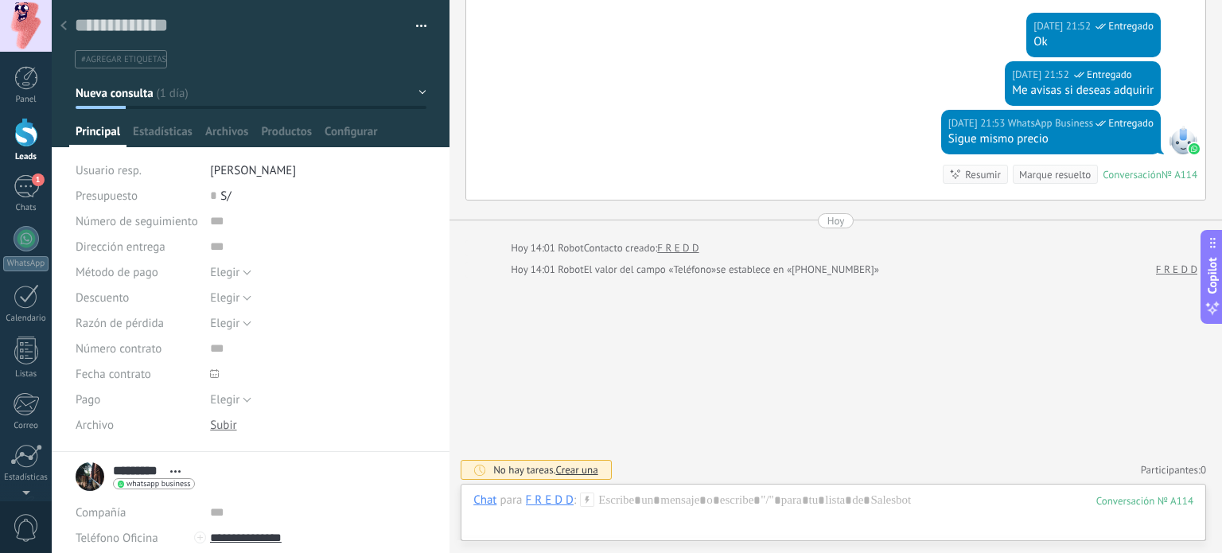
click at [64, 23] on use at bounding box center [63, 26] width 6 height 10
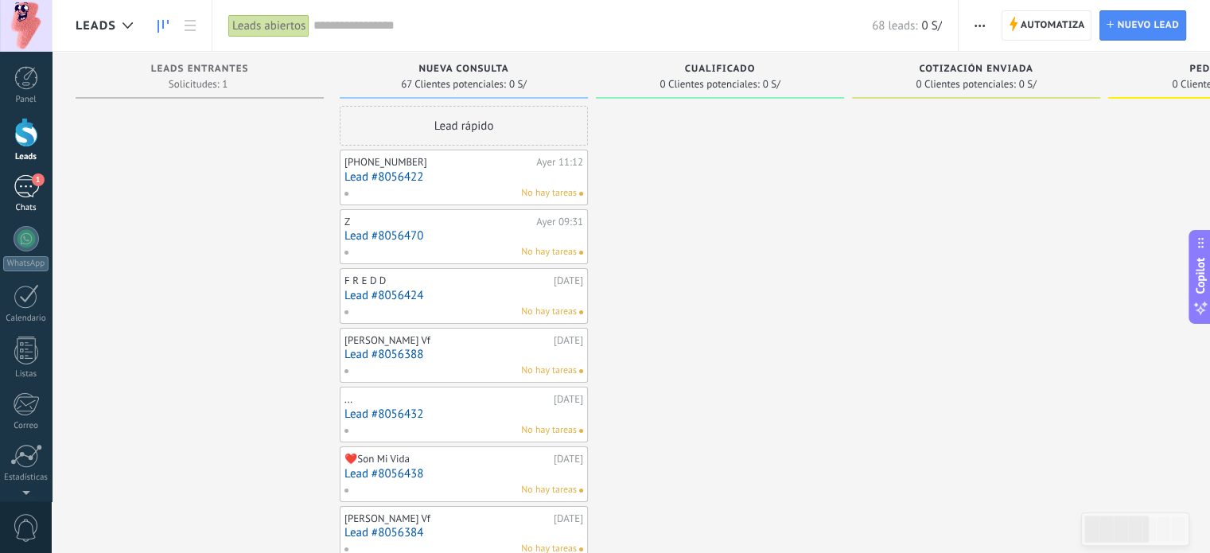
click at [25, 187] on div "1" at bounding box center [26, 186] width 25 height 23
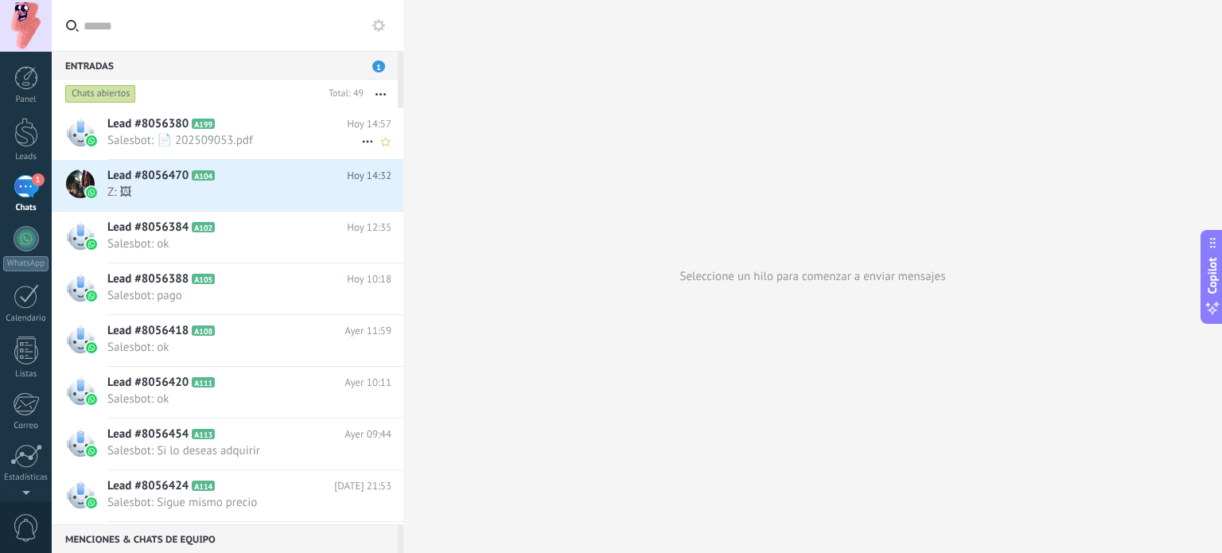
click at [270, 128] on h2 "Lead #8056380 A199" at bounding box center [226, 124] width 239 height 16
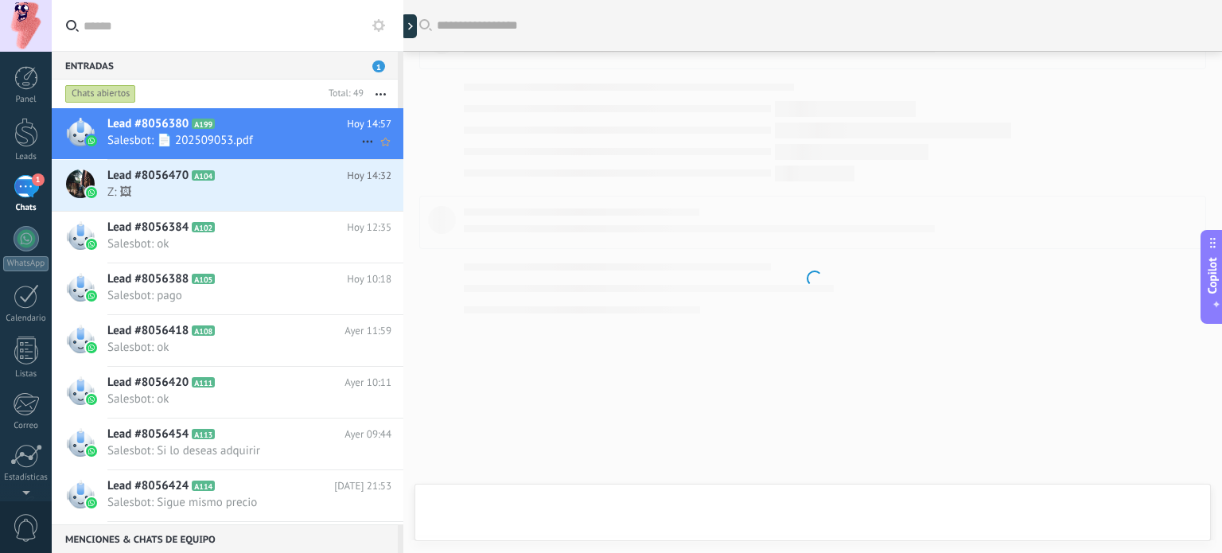
scroll to position [1855, 0]
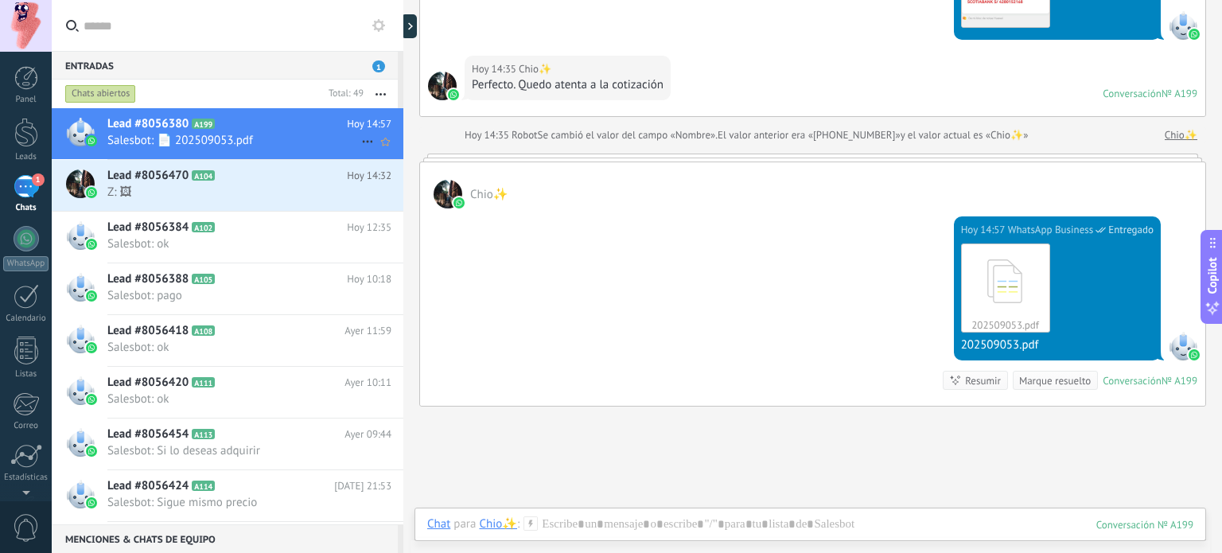
click at [161, 120] on span "Lead #8056380" at bounding box center [147, 124] width 81 height 16
click at [169, 122] on span "Lead #8056380" at bounding box center [147, 124] width 81 height 16
click at [169, 121] on span "Lead #8056380" at bounding box center [147, 124] width 81 height 16
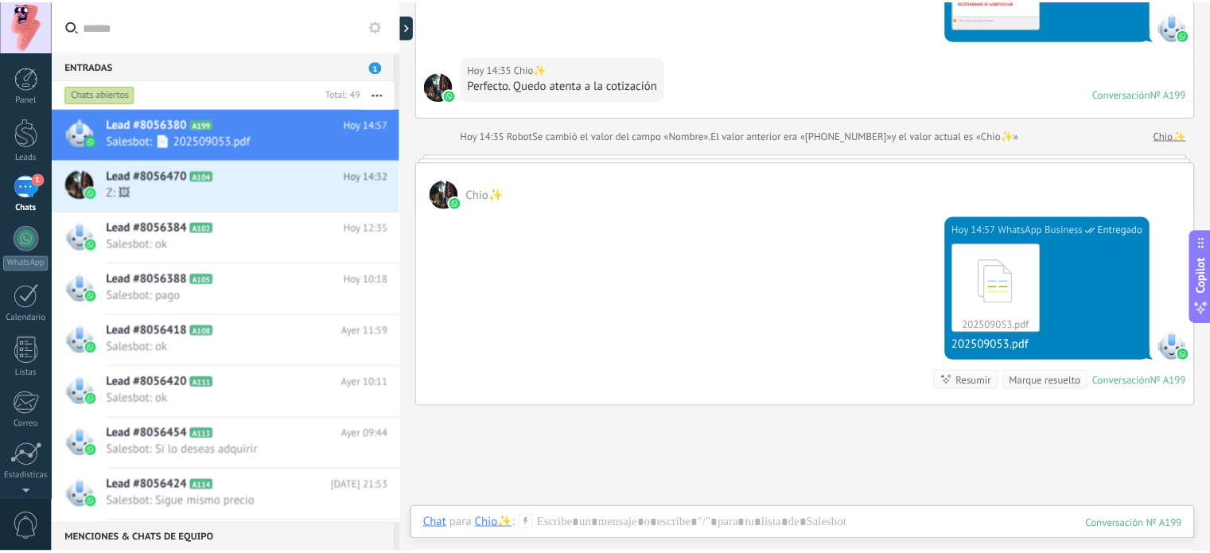
scroll to position [1982, 0]
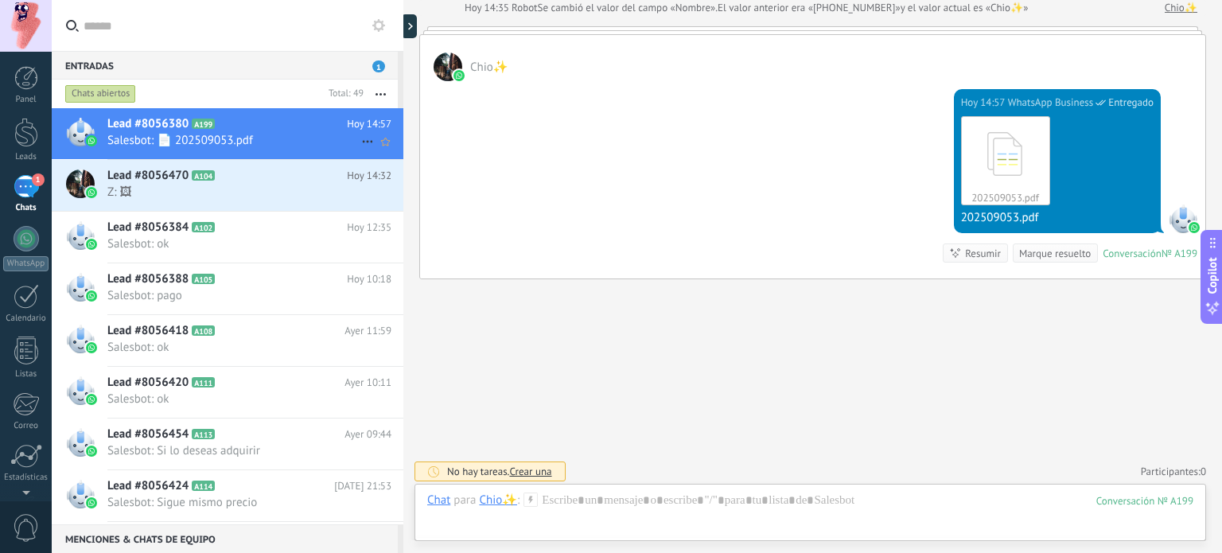
click at [362, 141] on use at bounding box center [367, 142] width 10 height 2
click at [202, 123] on div at bounding box center [611, 276] width 1222 height 553
click at [20, 142] on div at bounding box center [26, 132] width 24 height 29
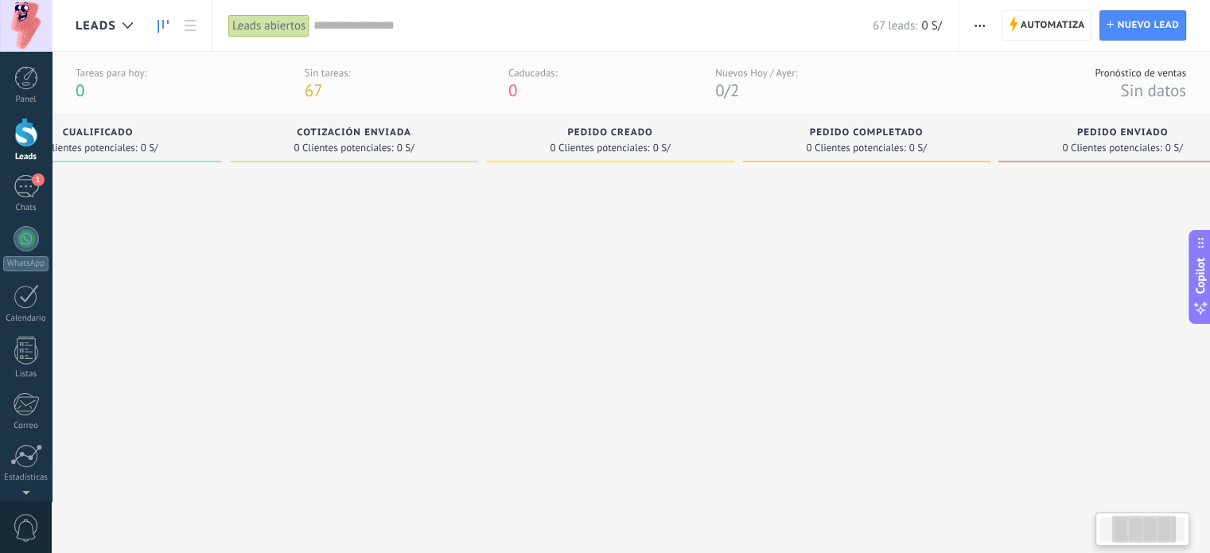
scroll to position [0, 418]
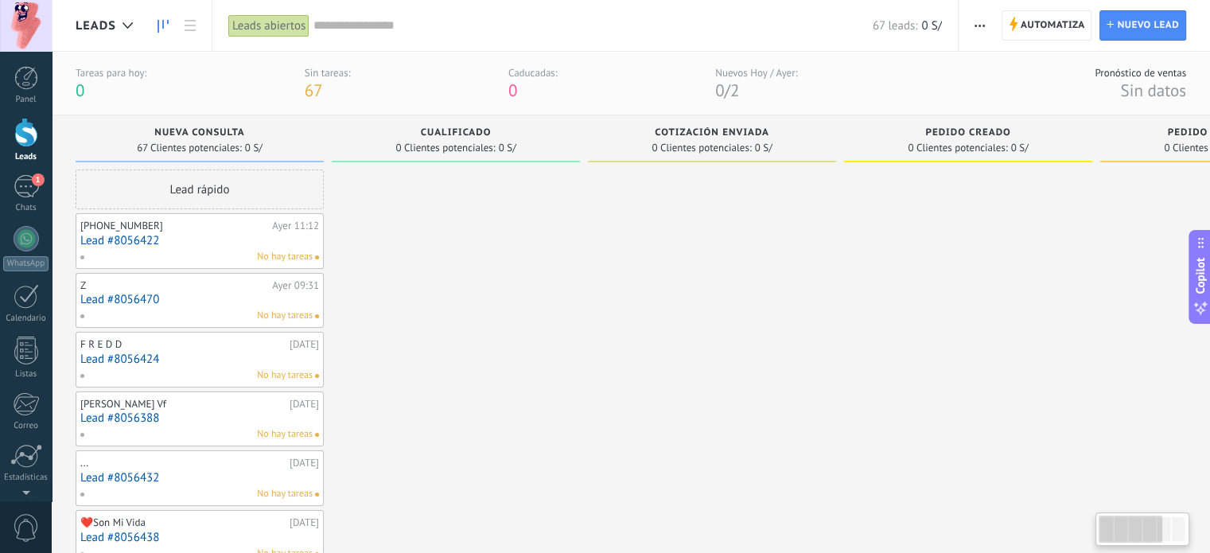
drag, startPoint x: 402, startPoint y: 330, endPoint x: 744, endPoint y: 286, distance: 345.7
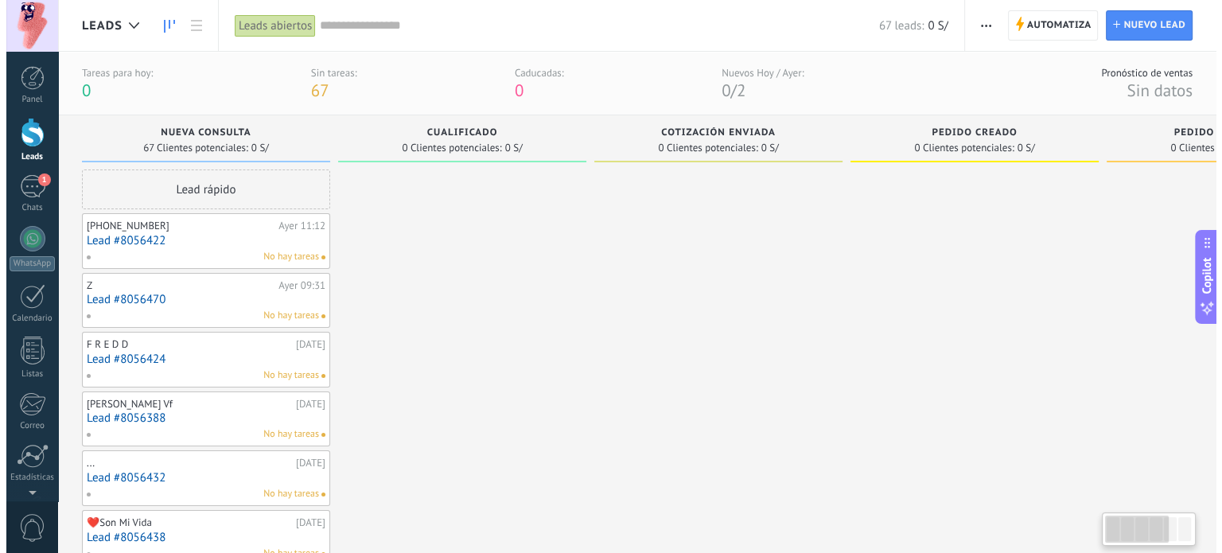
scroll to position [0, 0]
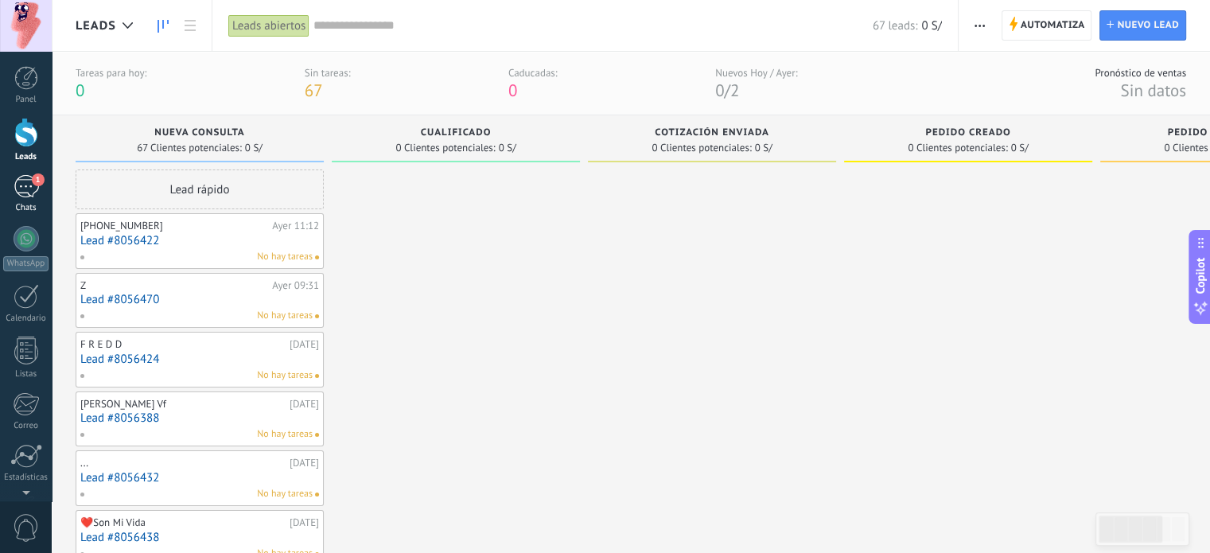
click at [24, 185] on div "1" at bounding box center [26, 186] width 25 height 23
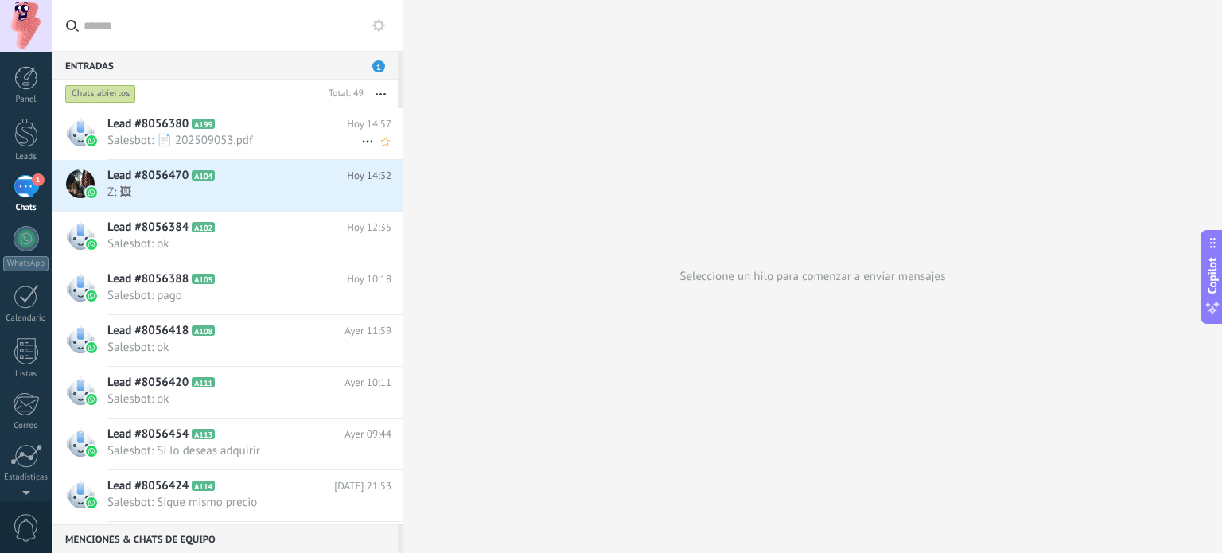
click at [289, 130] on h2 "Lead #8056380 A199" at bounding box center [226, 124] width 239 height 16
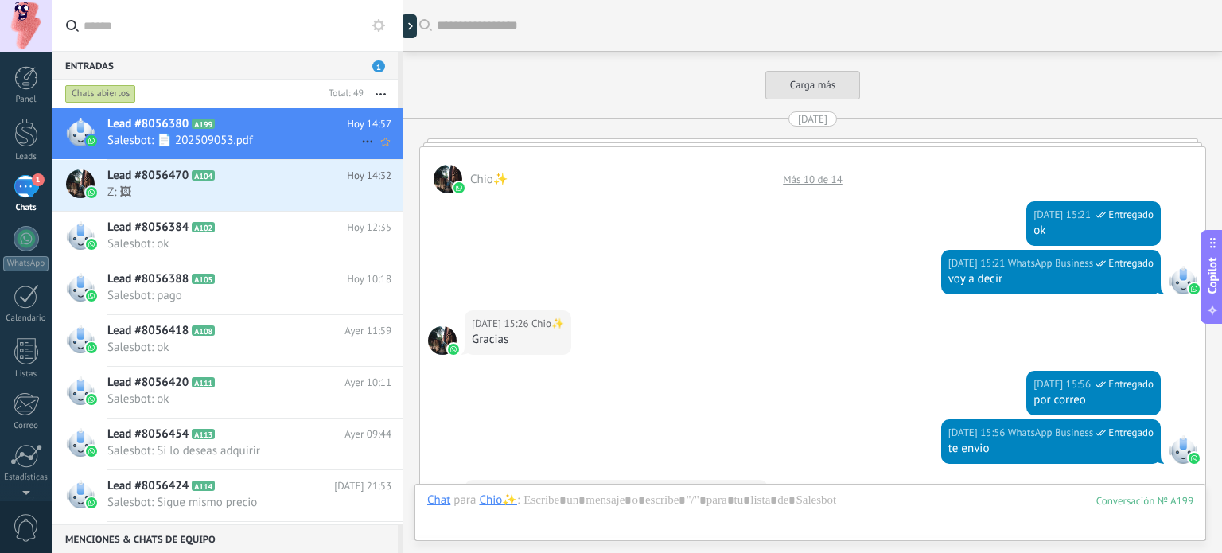
scroll to position [1982, 0]
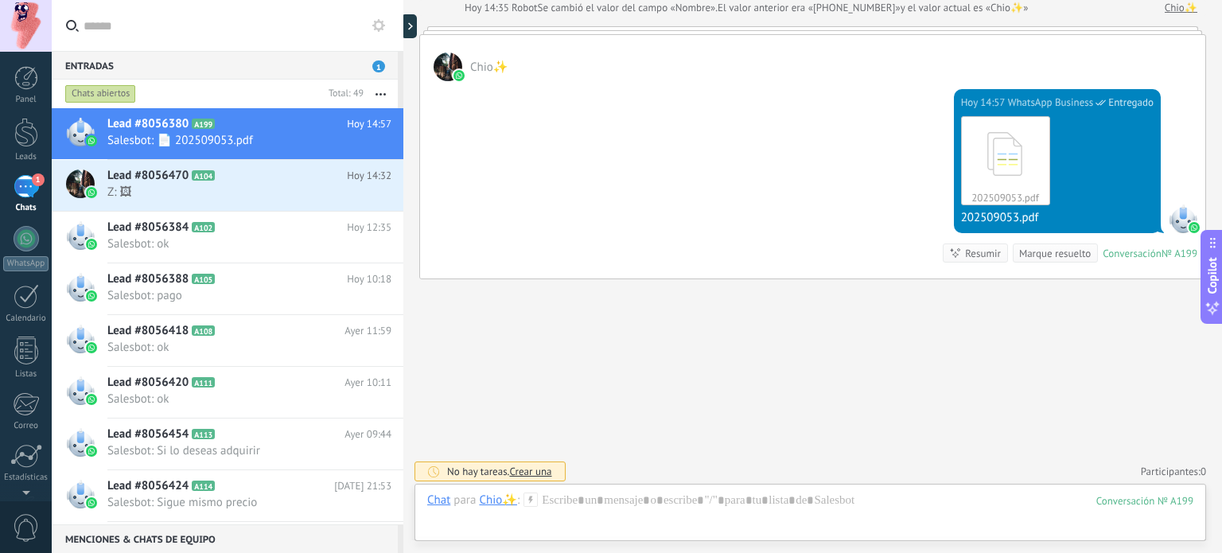
click at [483, 63] on span "Chio✨" at bounding box center [489, 67] width 38 height 15
click at [445, 57] on div at bounding box center [447, 66] width 29 height 29
click at [414, 25] on icon at bounding box center [416, 26] width 5 height 8
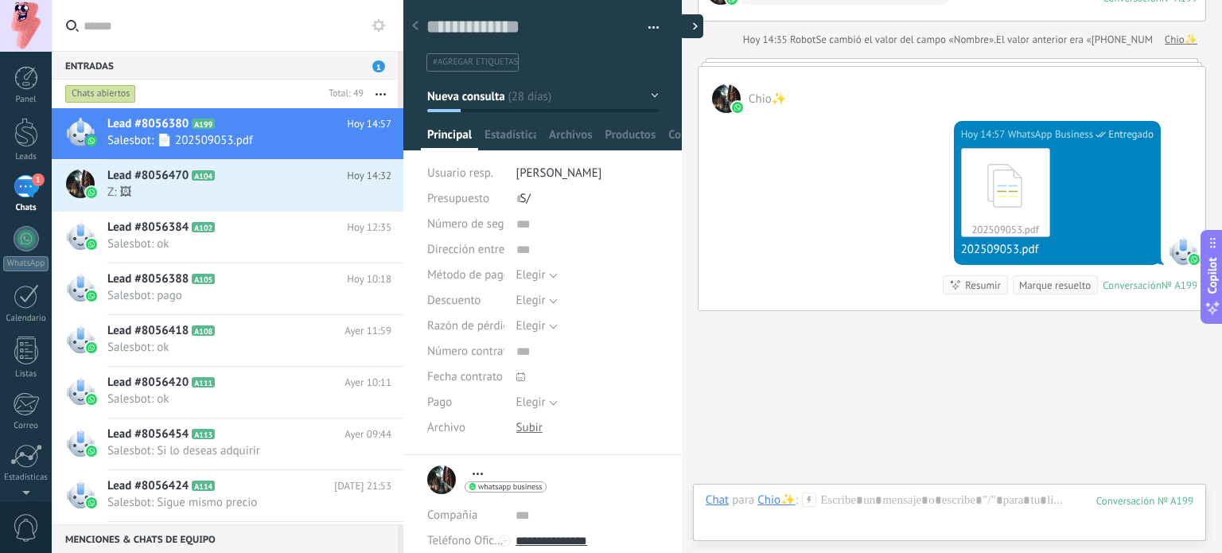
scroll to position [23, 0]
click at [474, 32] on textarea at bounding box center [531, 27] width 210 height 24
drag, startPoint x: 550, startPoint y: 24, endPoint x: 387, endPoint y: 23, distance: 162.2
click at [387, 23] on div "Entradas 1 Chats abiertos Total: 49 Silenciar Acciones múltiples Ordenar Más re…" at bounding box center [611, 276] width 1222 height 553
type textarea "*"
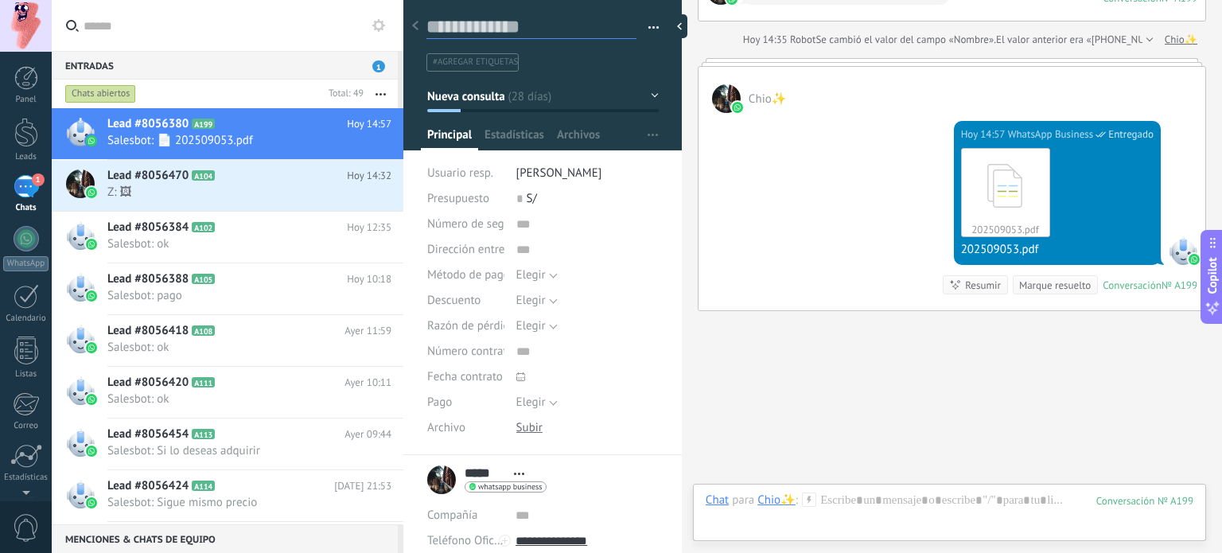
type textarea "*"
type textarea "**"
type textarea "***"
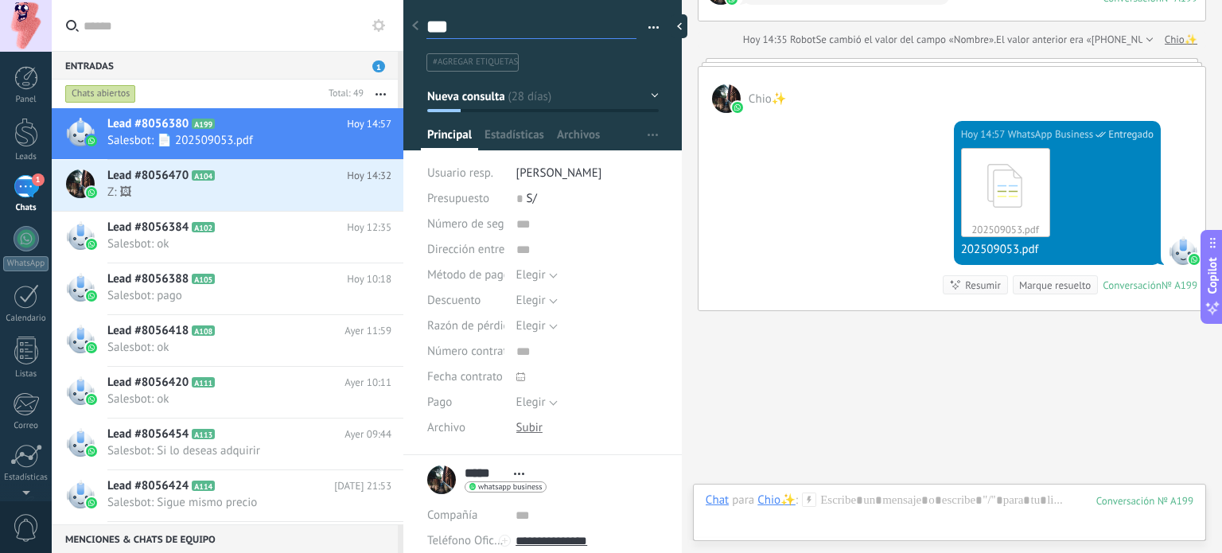
type textarea "****"
type textarea "*****"
type textarea "******"
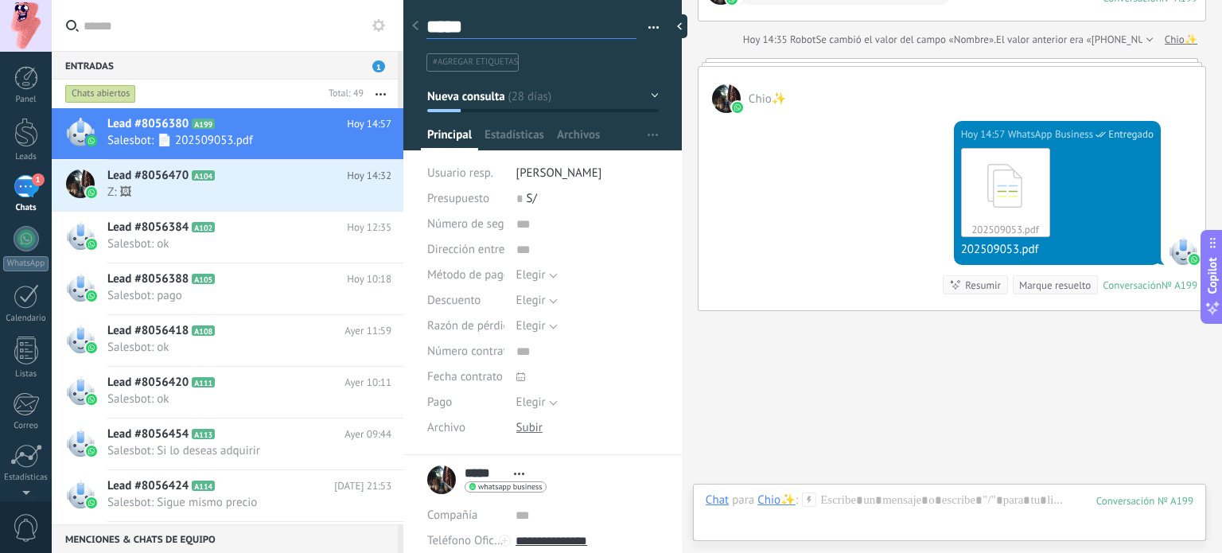
type textarea "******"
type textarea "*******"
type textarea "******"
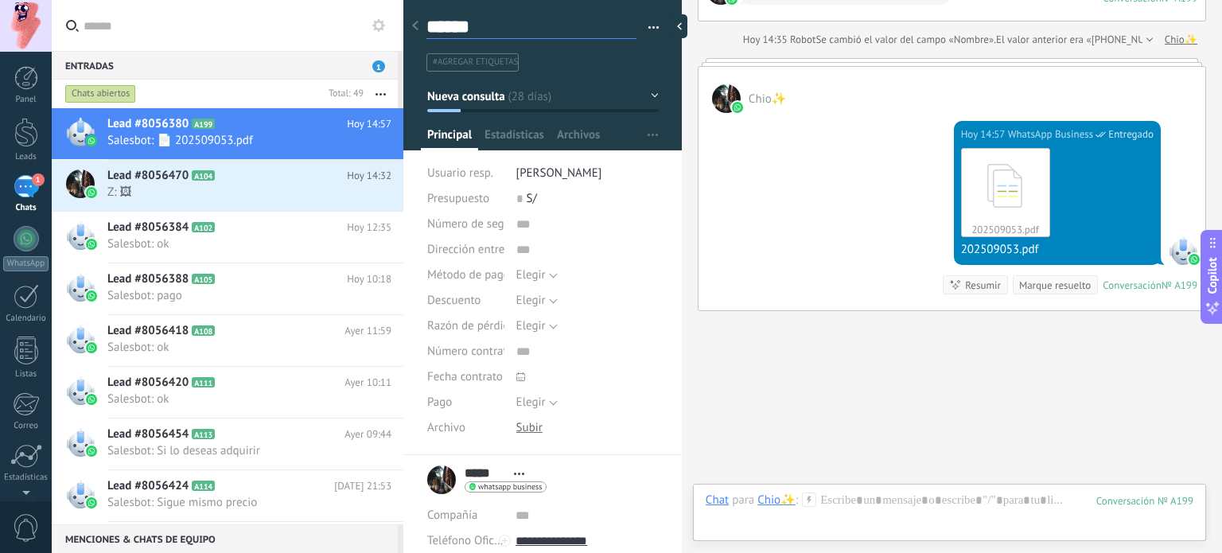
type textarea "*****"
type textarea "******"
type textarea "*******"
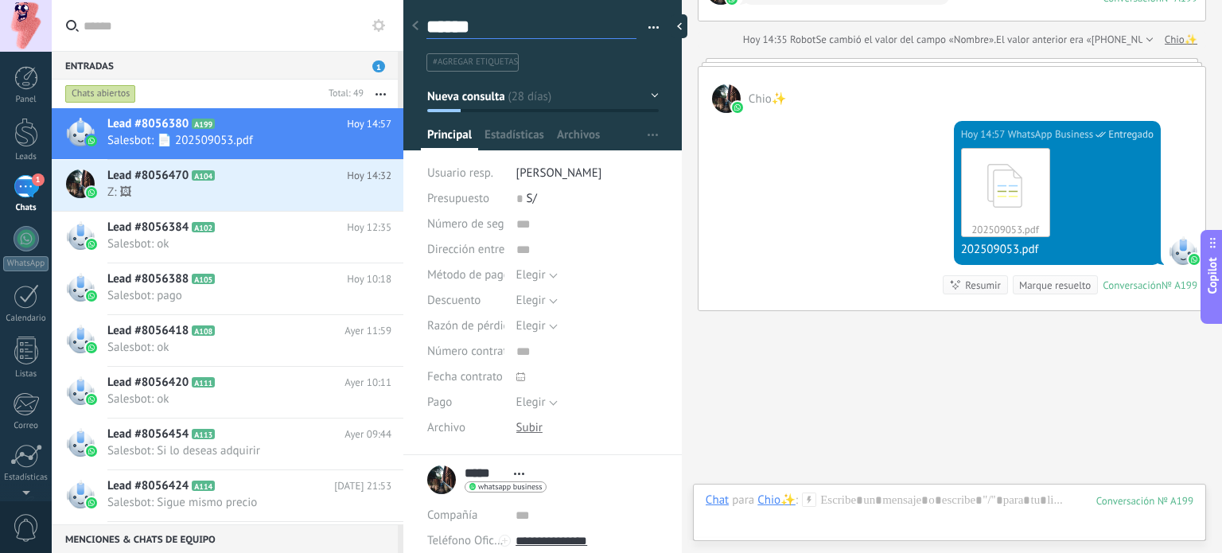
type textarea "*******"
type textarea "*********"
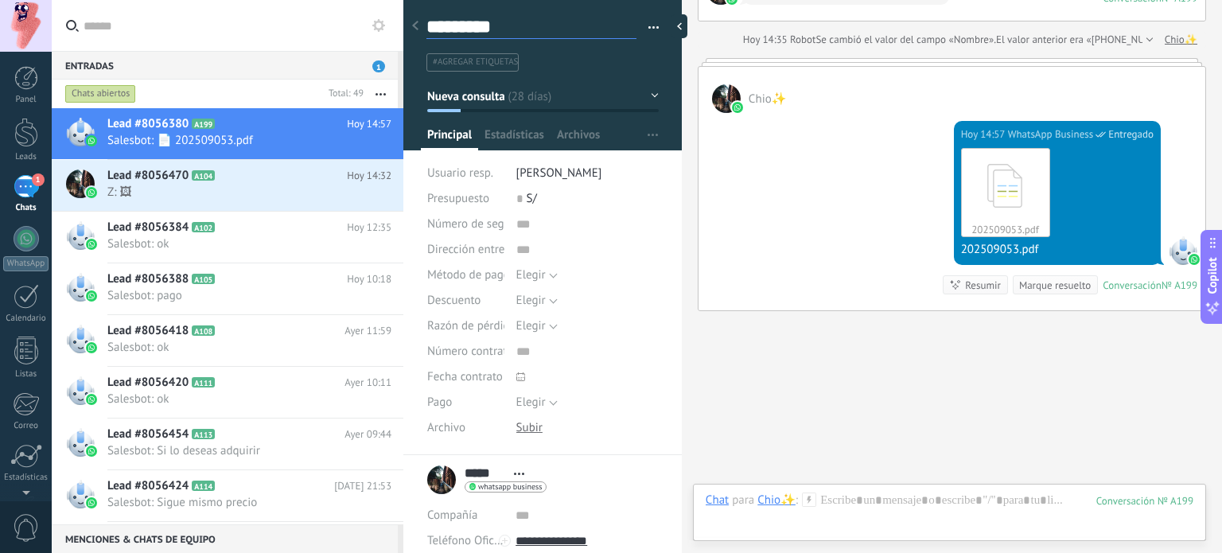
type textarea "**********"
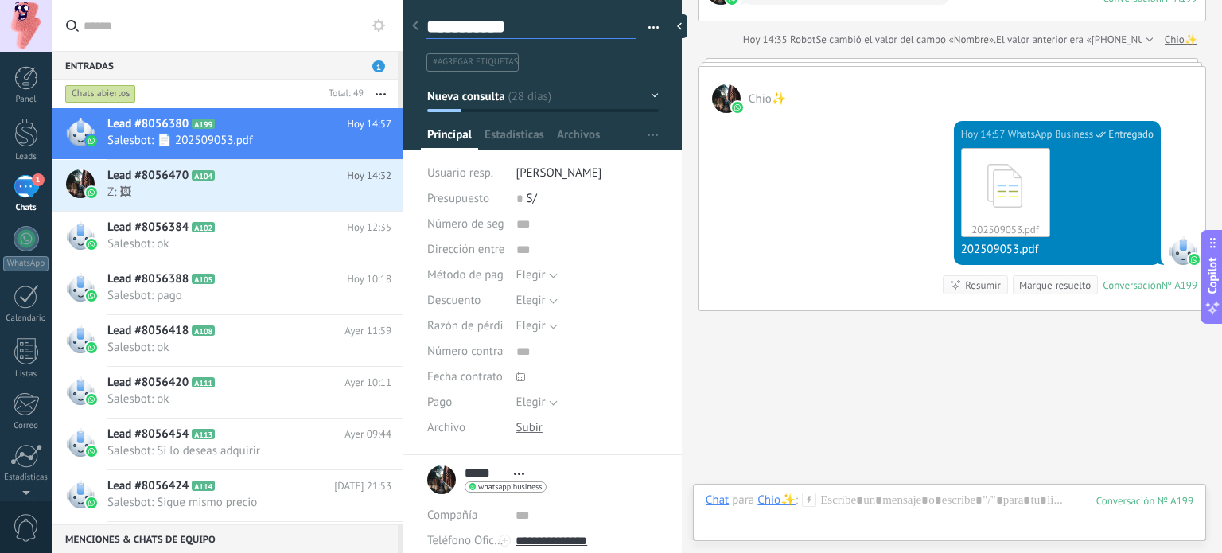
type textarea "**********"
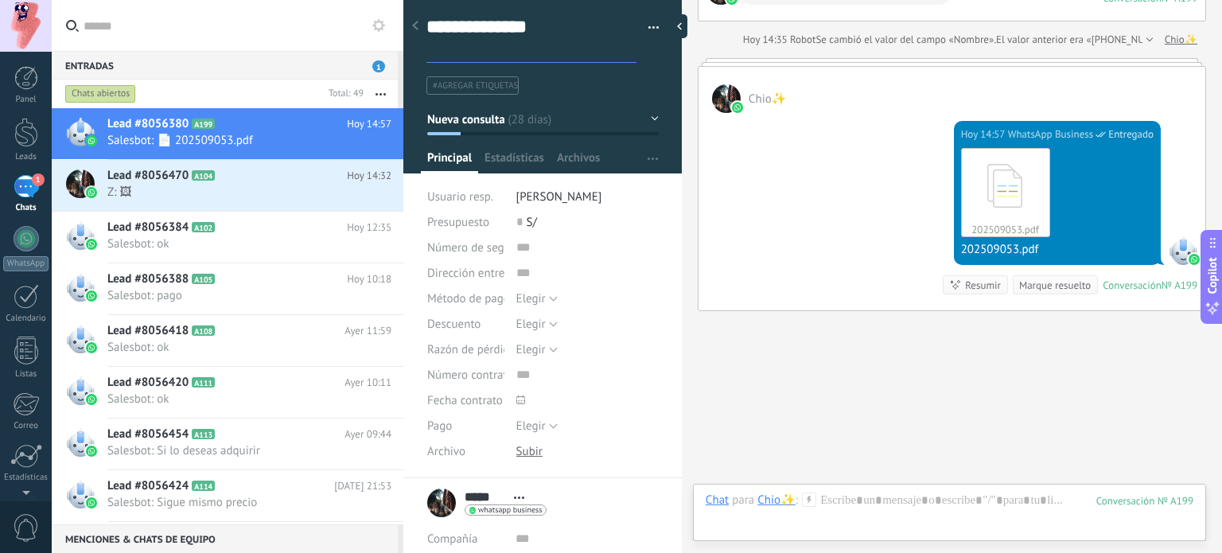
scroll to position [48, 0]
type textarea "**********"
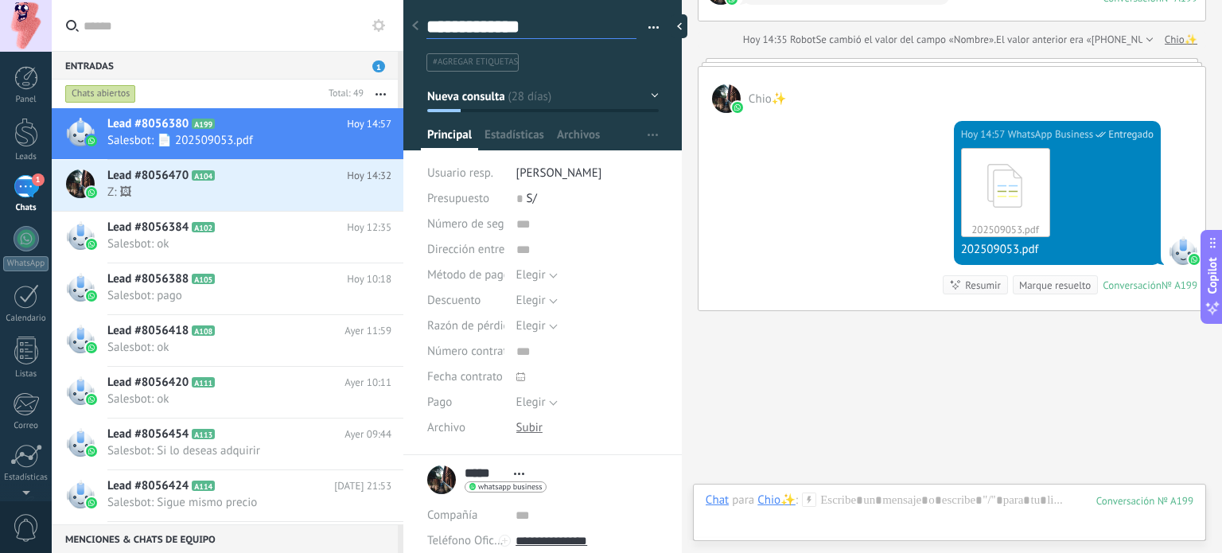
scroll to position [161, 0]
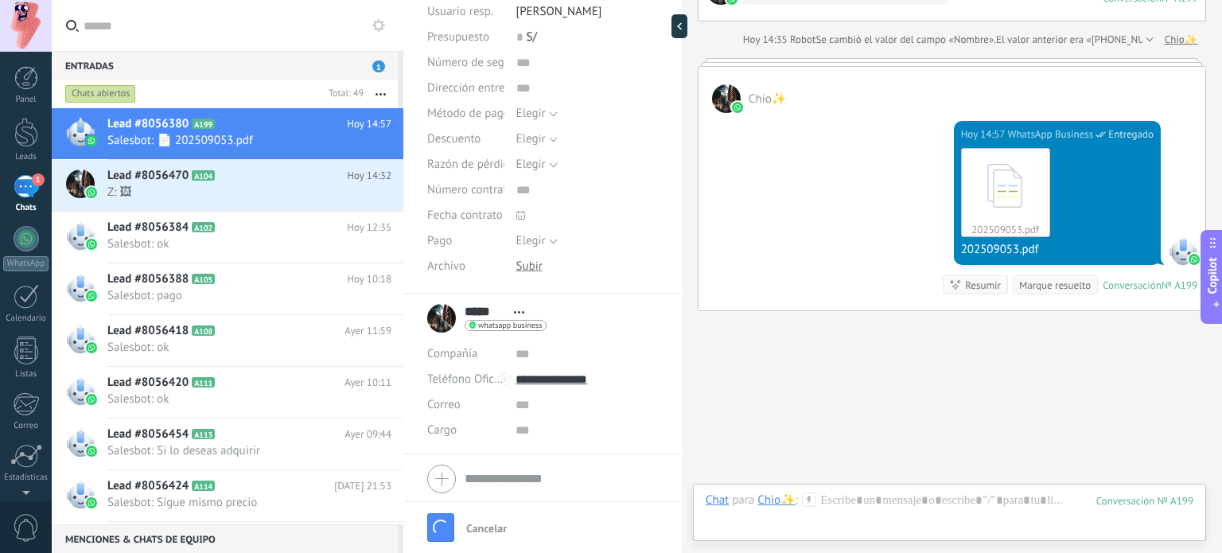
type textarea "**********"
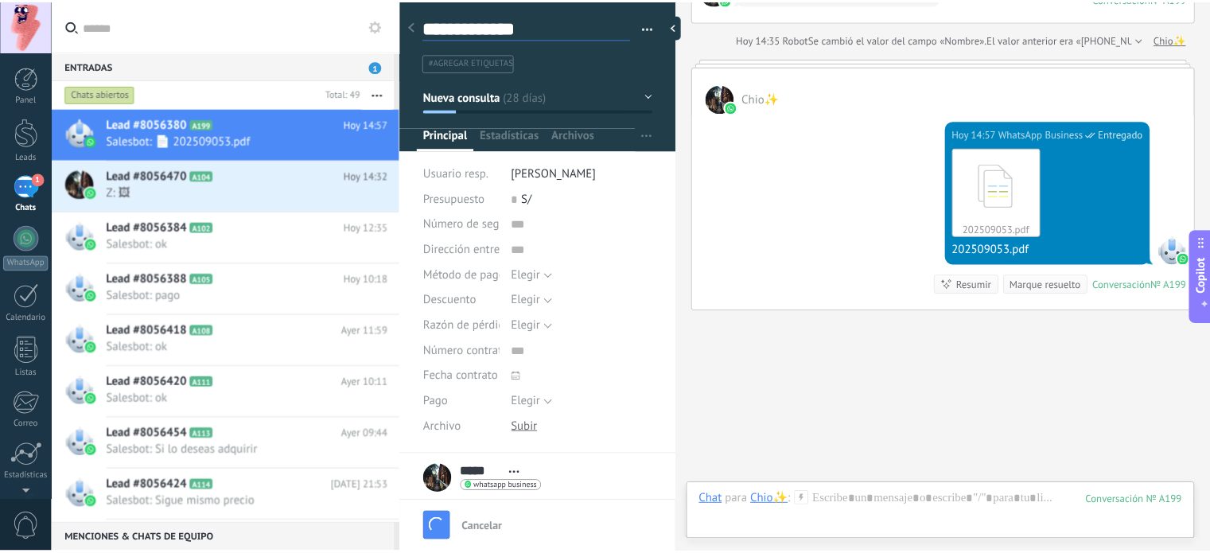
scroll to position [2007, 0]
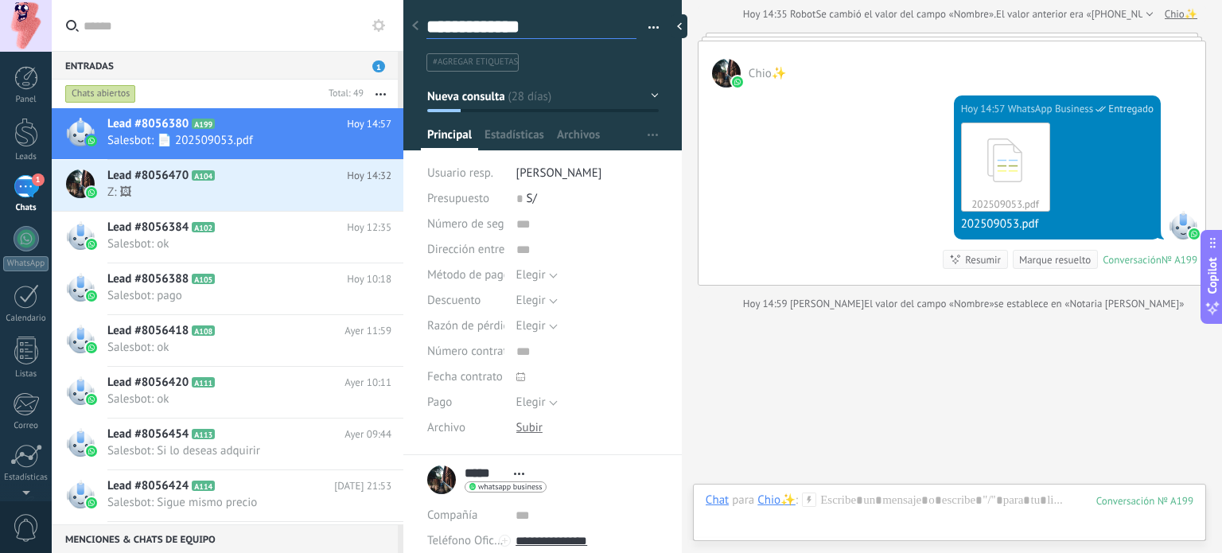
type textarea "**********"
click at [647, 25] on button "button" at bounding box center [647, 28] width 23 height 24
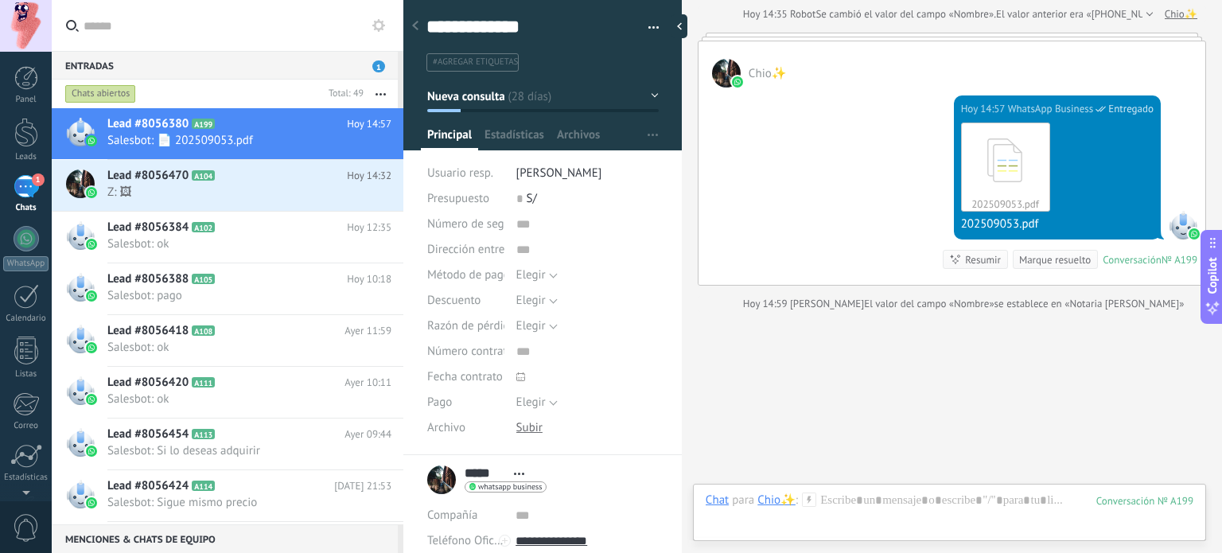
click at [418, 21] on div at bounding box center [415, 26] width 22 height 31
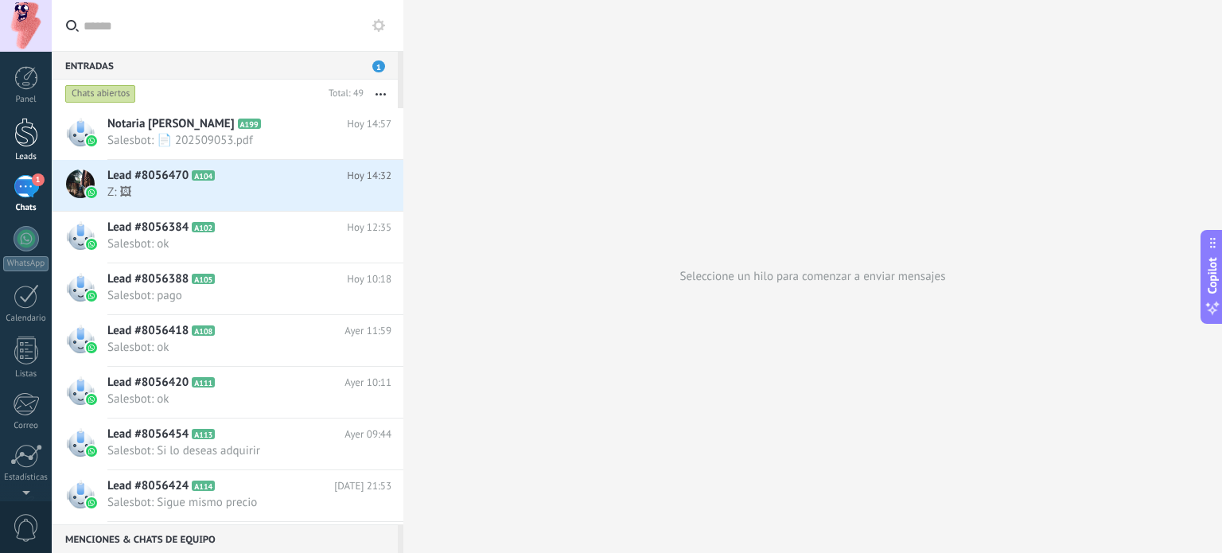
click at [26, 136] on div at bounding box center [26, 132] width 24 height 29
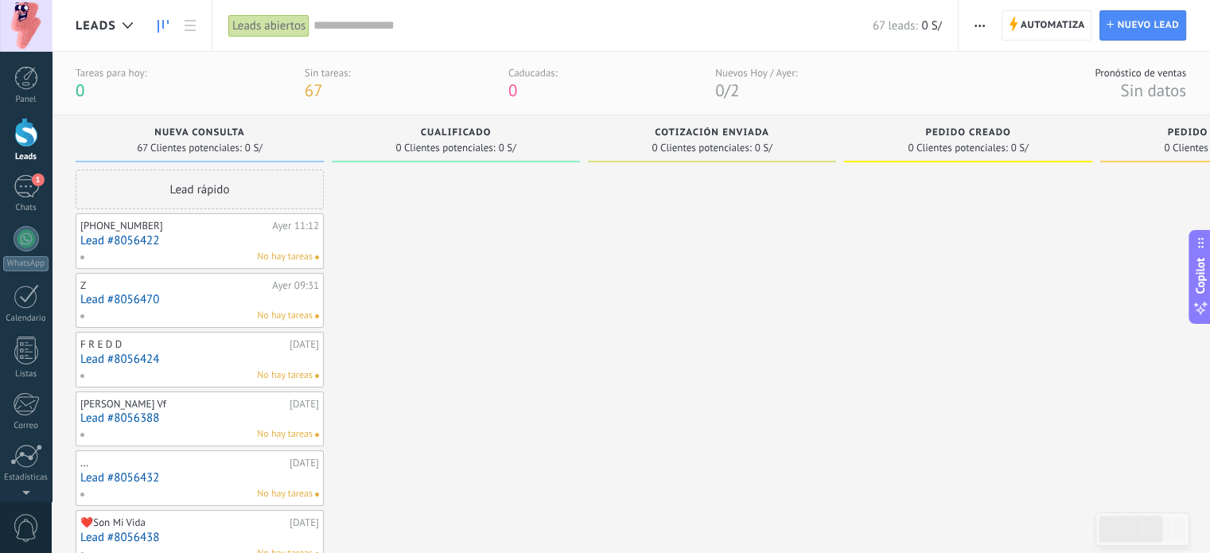
click at [377, 21] on input "text" at bounding box center [592, 25] width 559 height 17
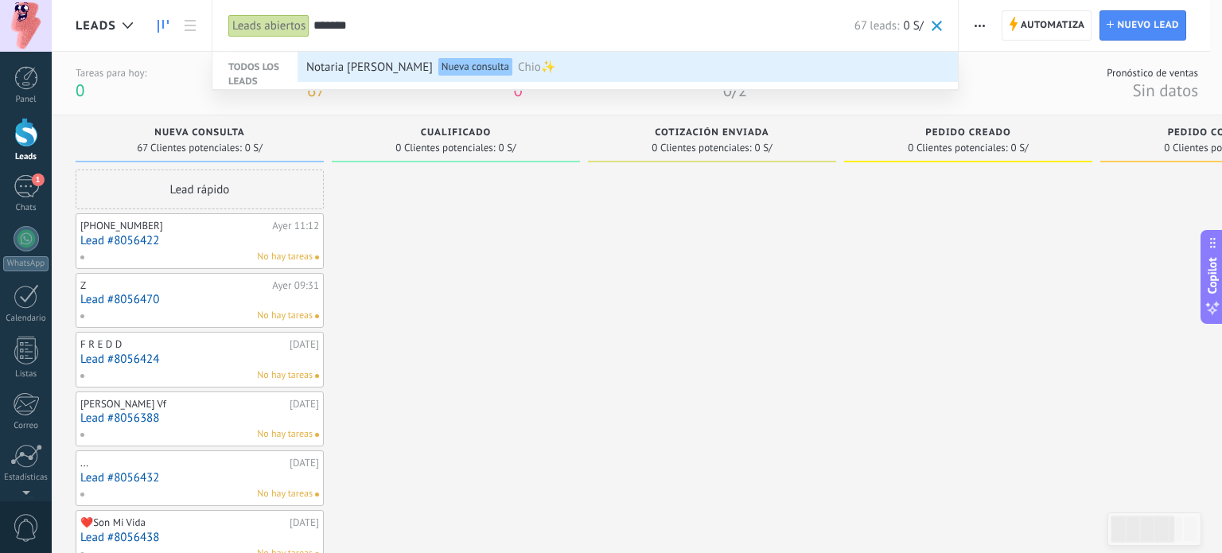
type input "*******"
click at [351, 65] on span "Notaria [PERSON_NAME]" at bounding box center [369, 66] width 126 height 29
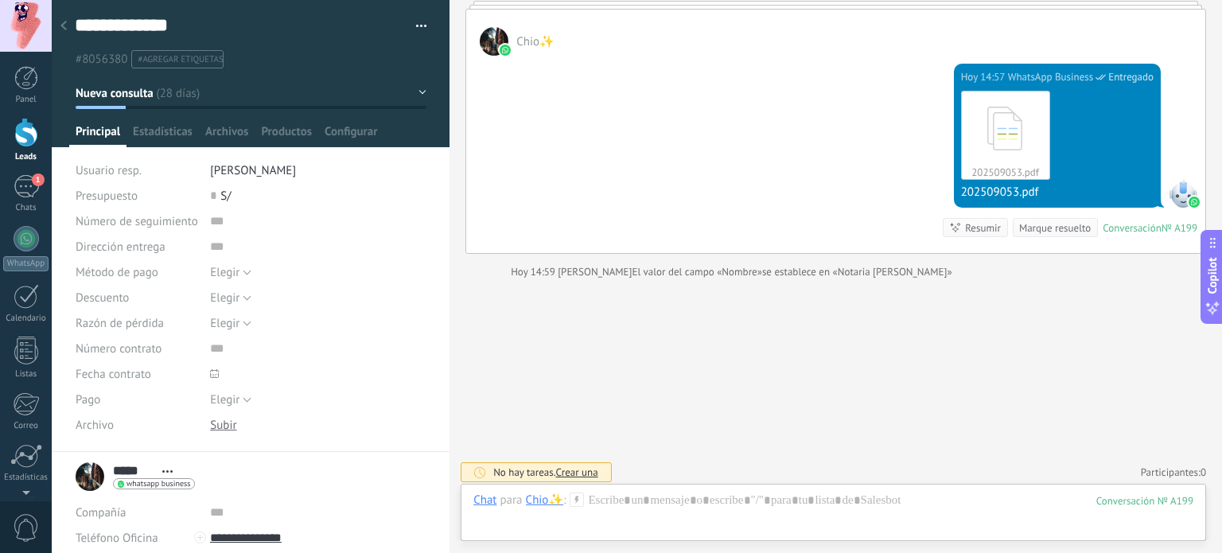
click at [418, 89] on button "Nueva consulta" at bounding box center [251, 93] width 351 height 29
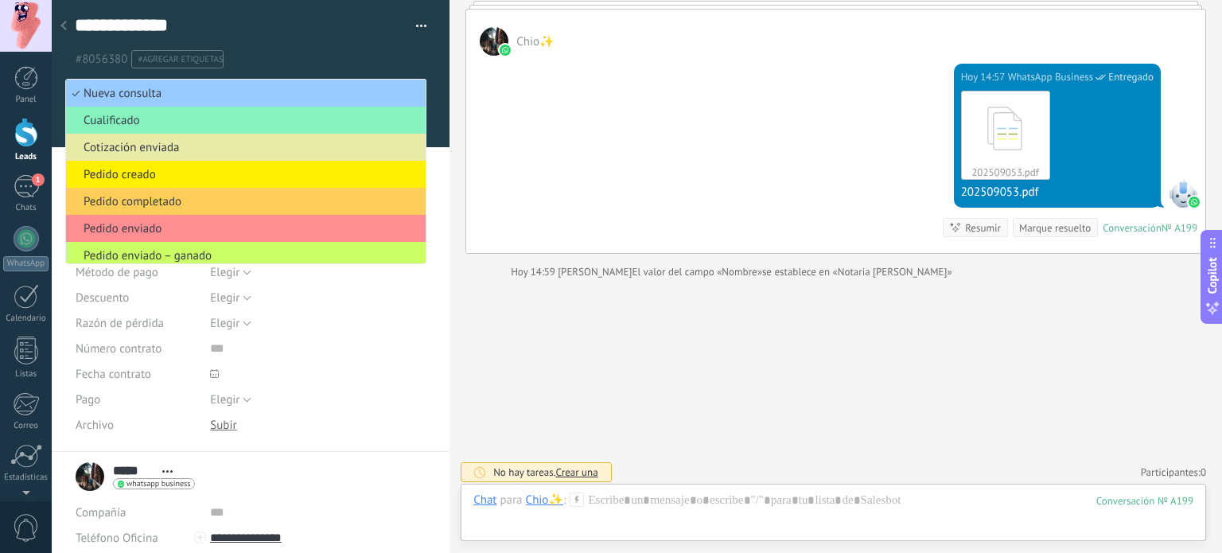
click at [131, 142] on span "Cotización enviada" at bounding box center [243, 147] width 355 height 15
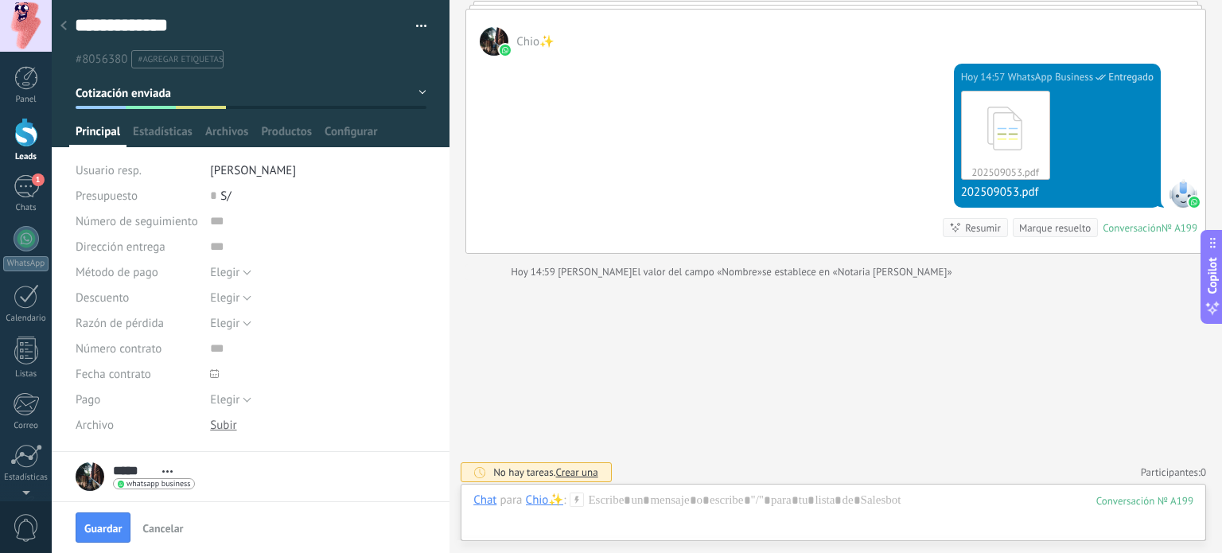
click at [22, 137] on div at bounding box center [26, 132] width 24 height 29
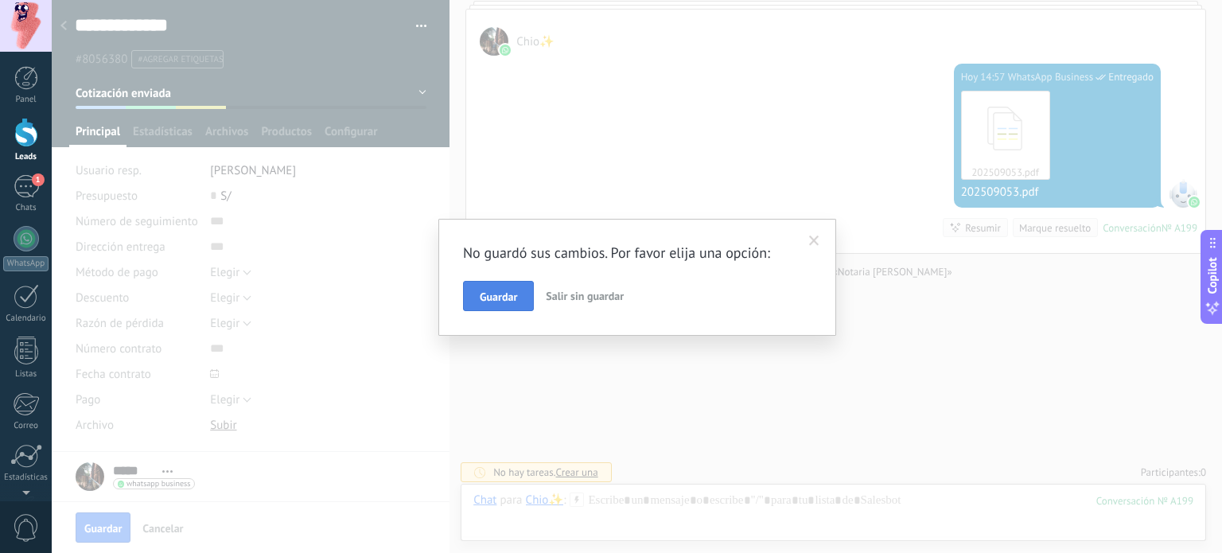
click at [513, 298] on span "Guardar" at bounding box center [498, 296] width 37 height 11
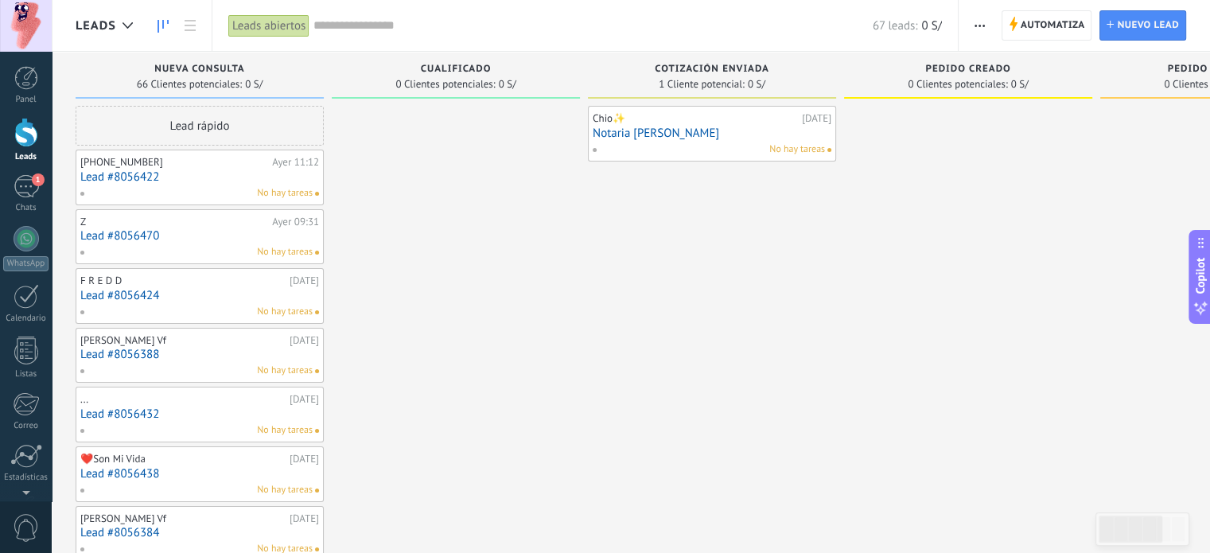
drag, startPoint x: 460, startPoint y: 251, endPoint x: 788, endPoint y: 243, distance: 328.6
click at [696, 133] on link "Notaria [PERSON_NAME]" at bounding box center [712, 133] width 239 height 14
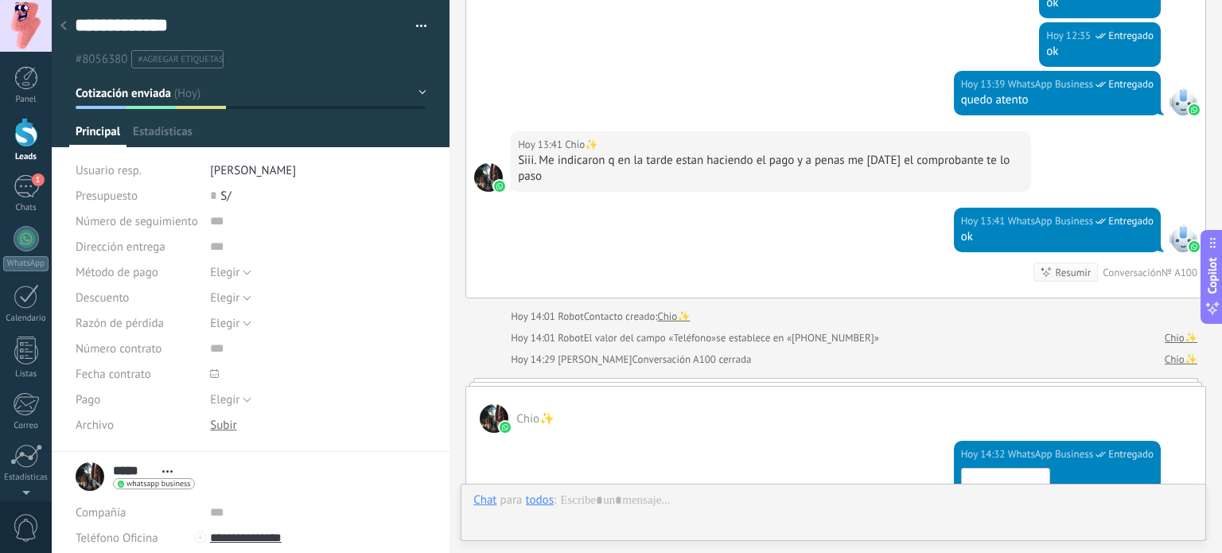
scroll to position [2036, 0]
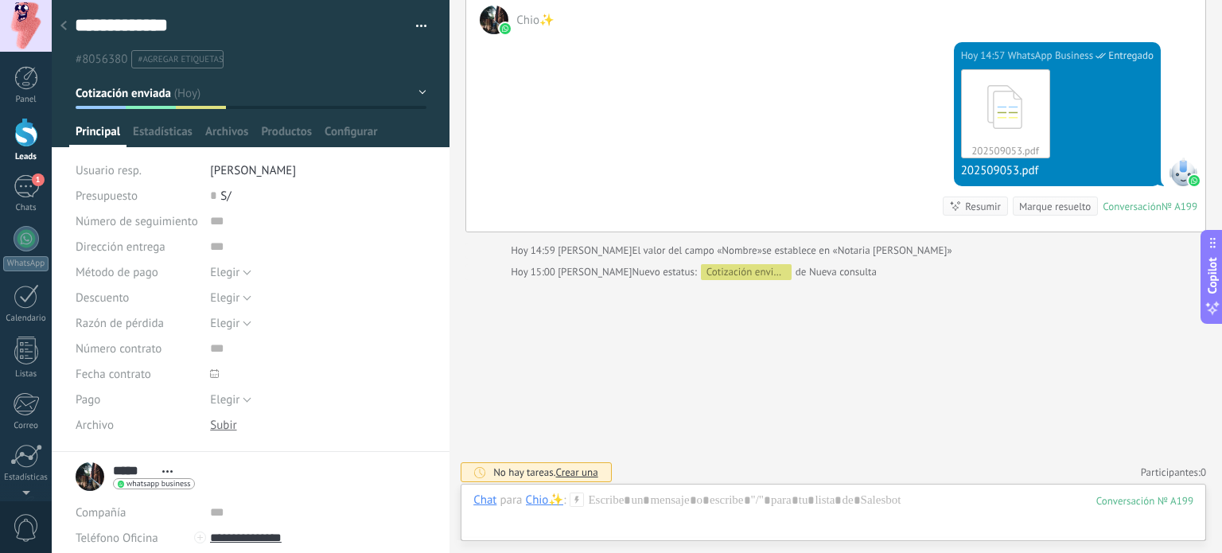
click at [63, 18] on div at bounding box center [63, 26] width 22 height 31
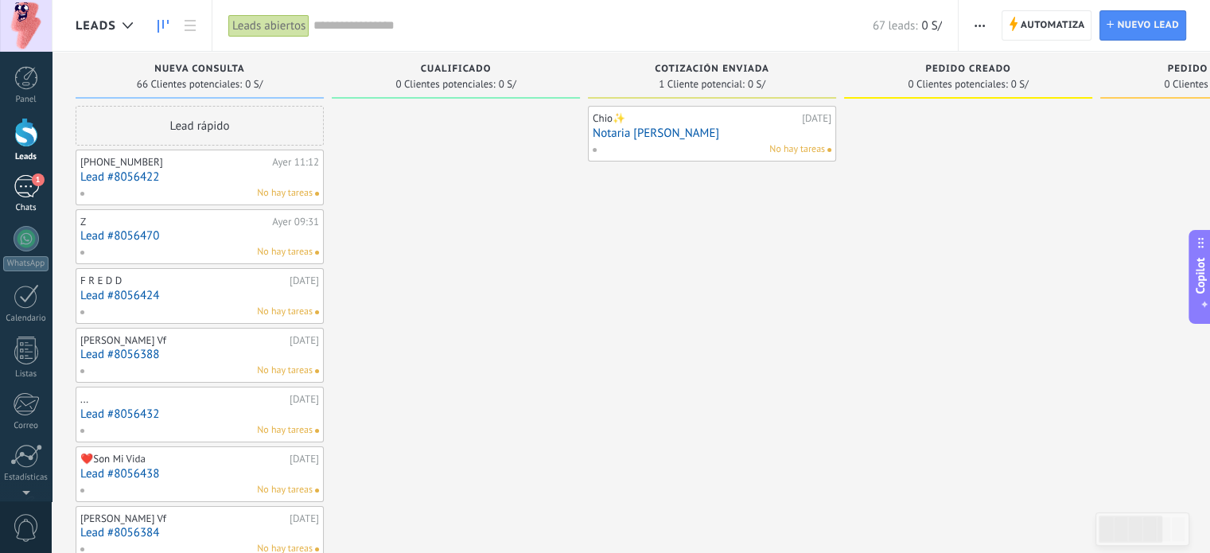
click at [23, 191] on div "1" at bounding box center [26, 186] width 25 height 23
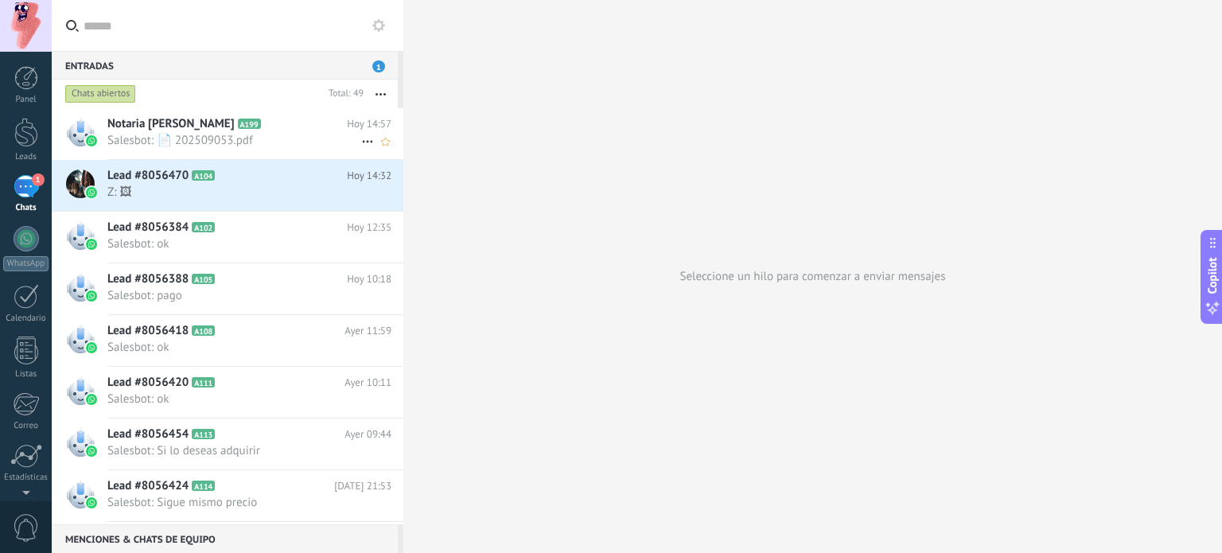
click at [291, 137] on span "Salesbot: 📄 202509053.pdf" at bounding box center [234, 140] width 254 height 15
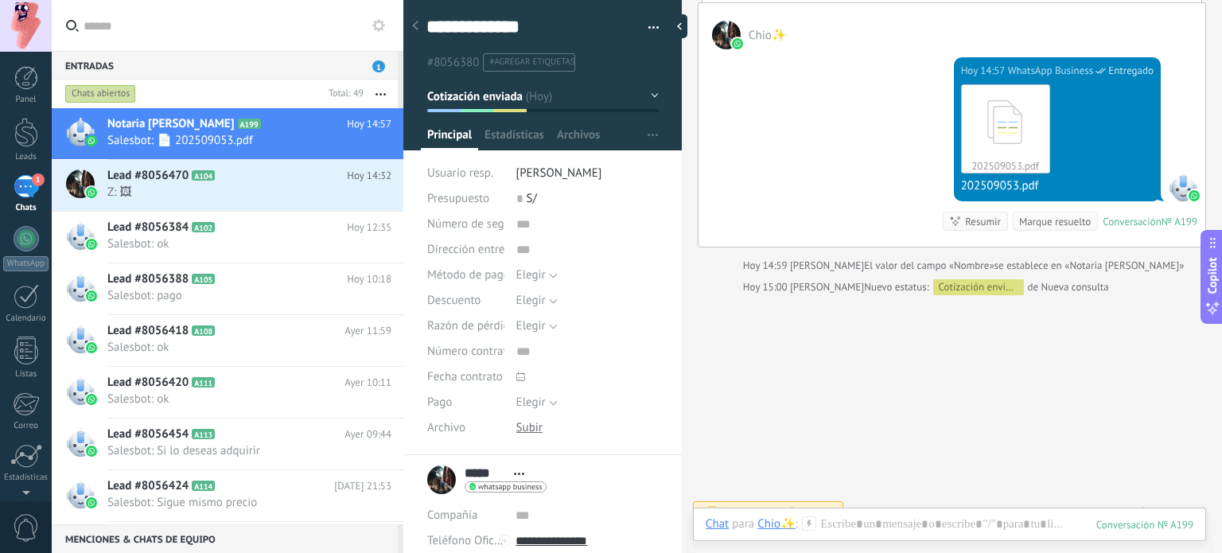
scroll to position [2061, 0]
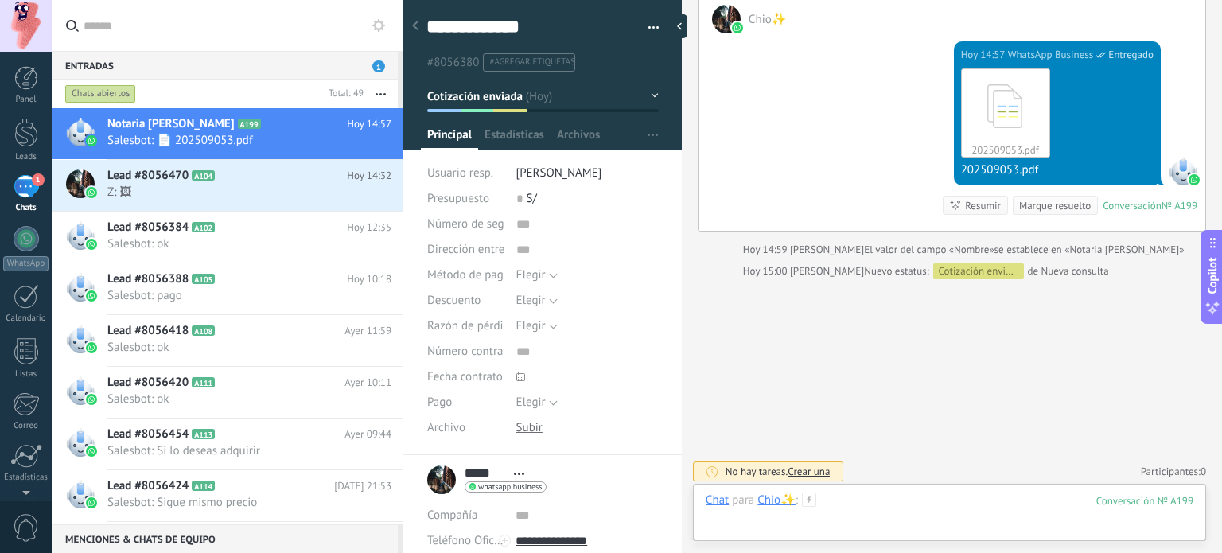
click at [900, 499] on div at bounding box center [949, 516] width 488 height 48
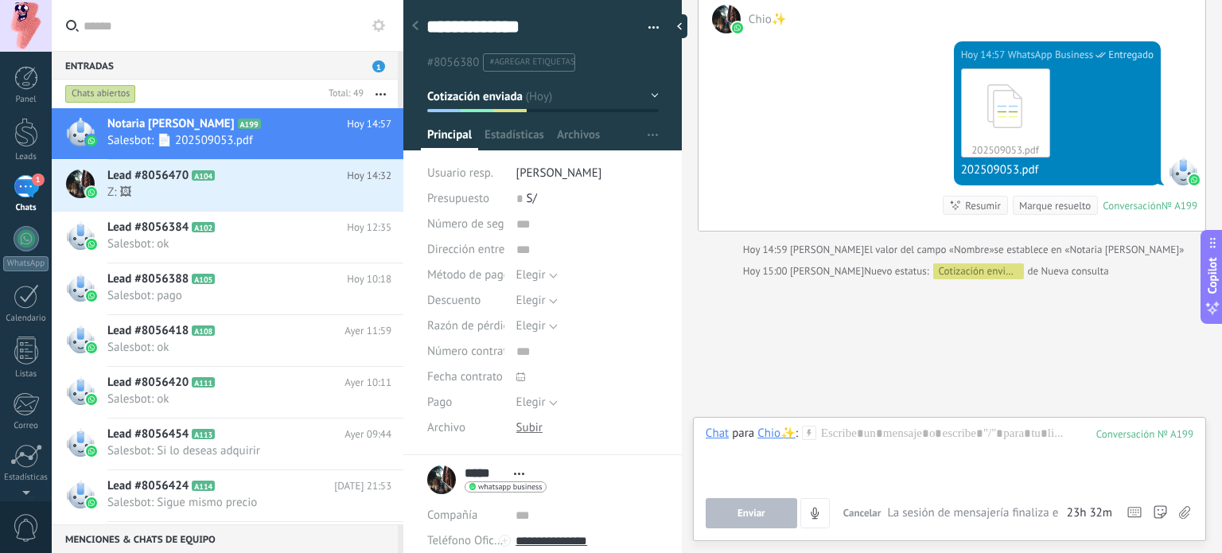
click at [23, 189] on div "1" at bounding box center [26, 186] width 25 height 23
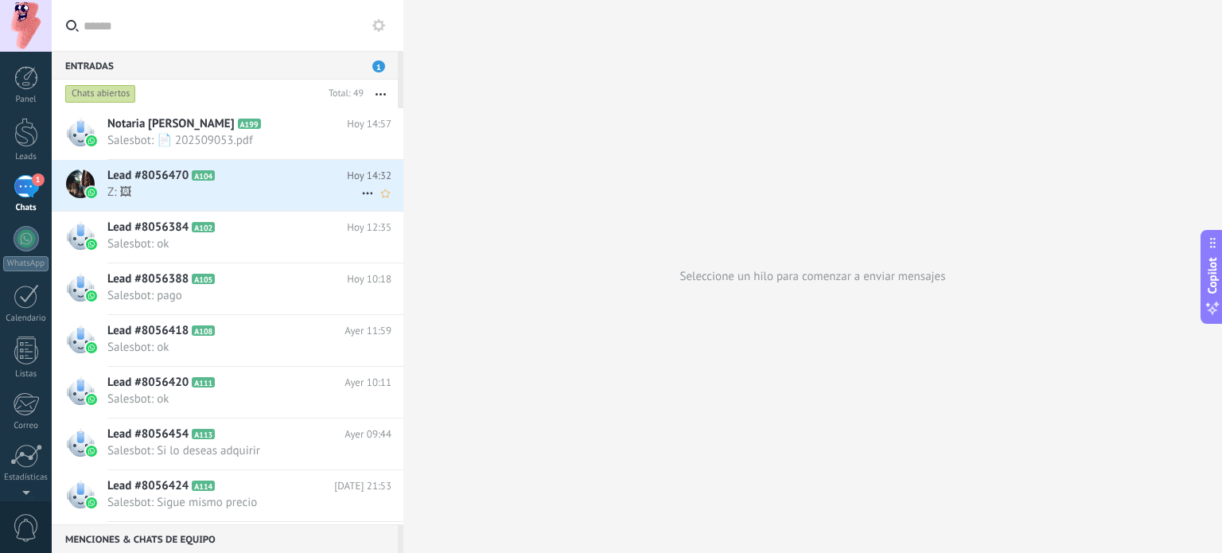
click at [359, 192] on icon at bounding box center [367, 193] width 19 height 19
click at [280, 185] on div at bounding box center [611, 276] width 1222 height 553
click at [169, 172] on span "Lead #8056470" at bounding box center [147, 176] width 81 height 16
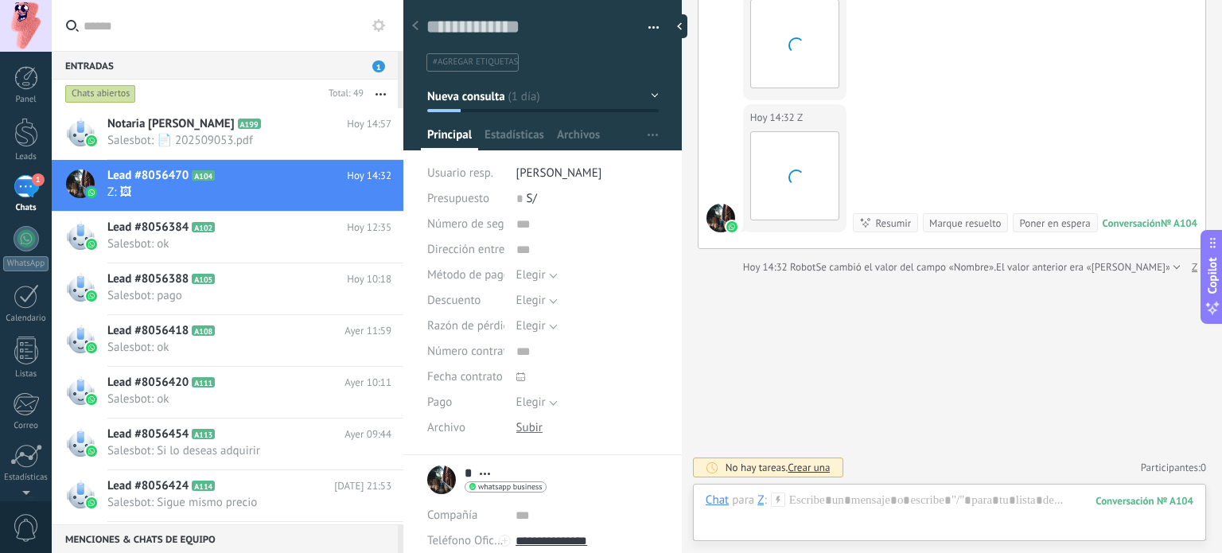
scroll to position [1688, 0]
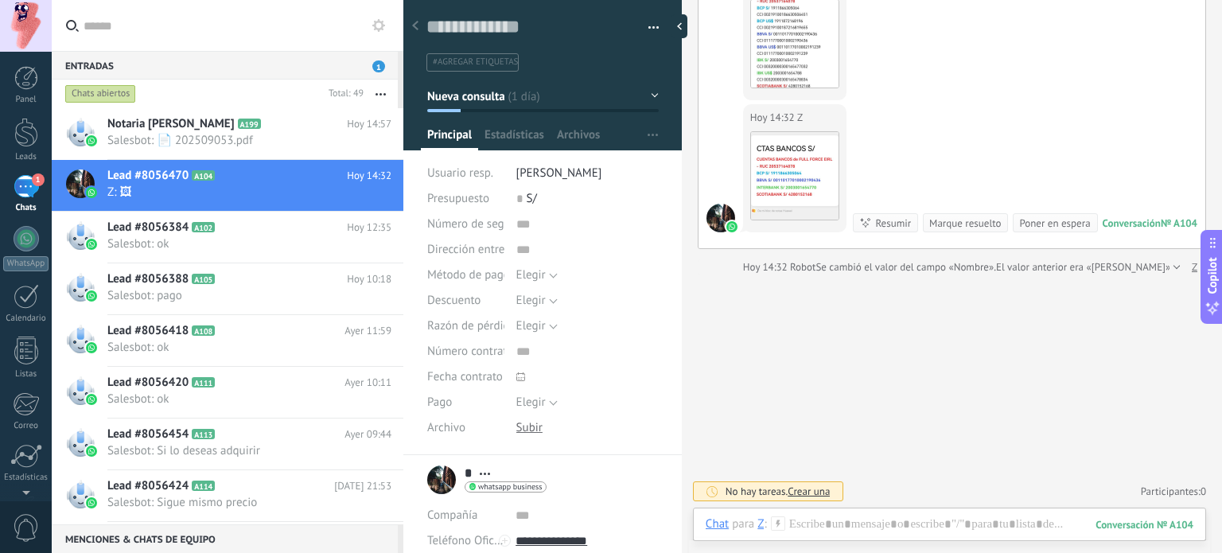
click at [650, 95] on button "Nueva consulta" at bounding box center [542, 96] width 231 height 29
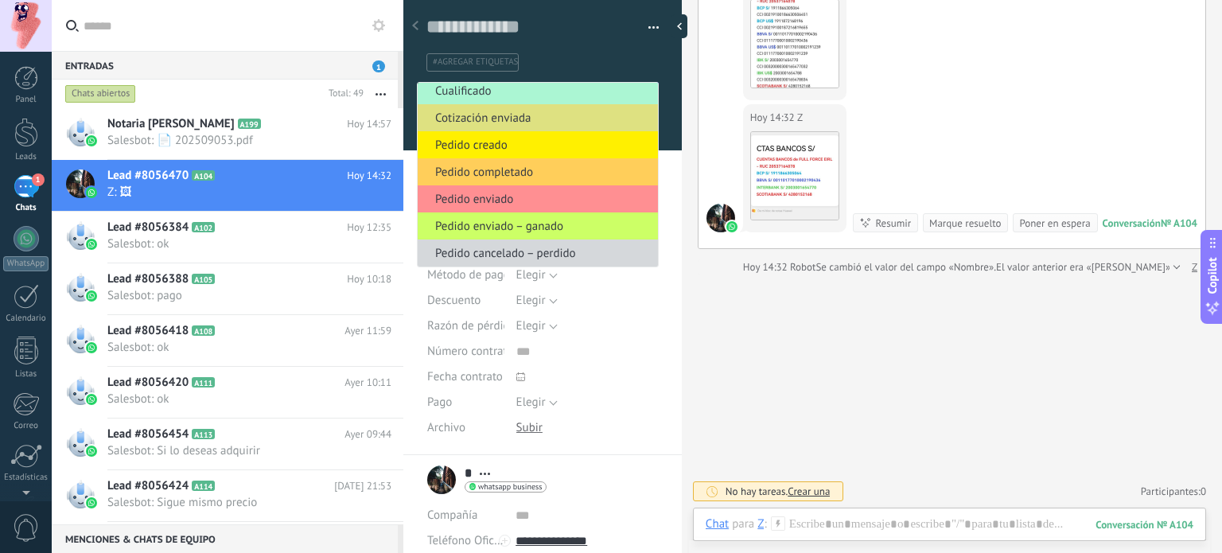
scroll to position [0, 0]
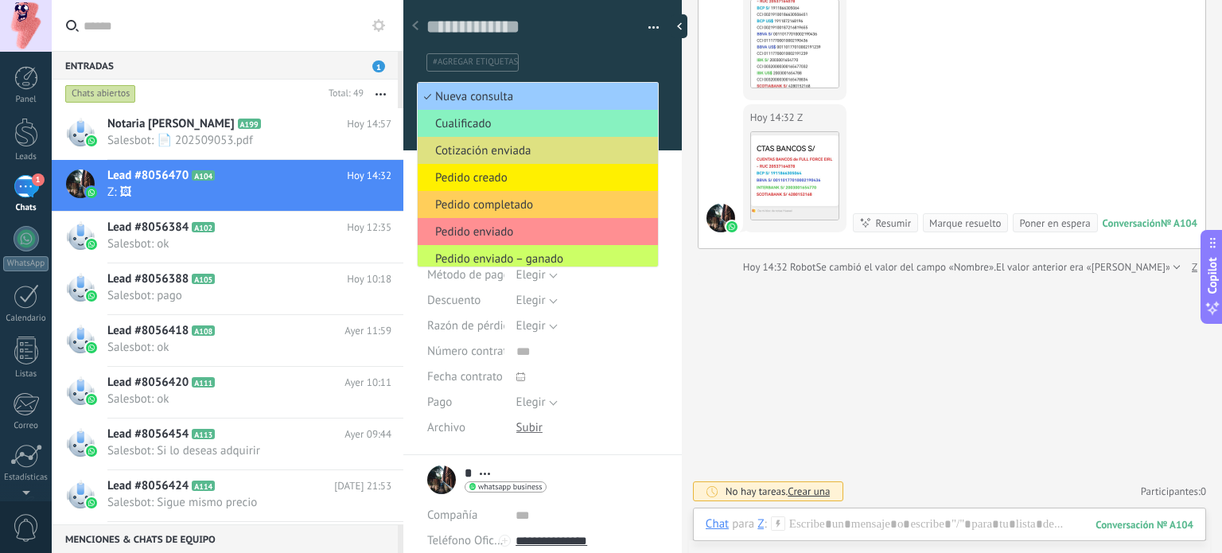
click at [655, 60] on div "Guardar y crear Imprimir Administrar etiquetas Exportar a excel" at bounding box center [542, 31] width 279 height 82
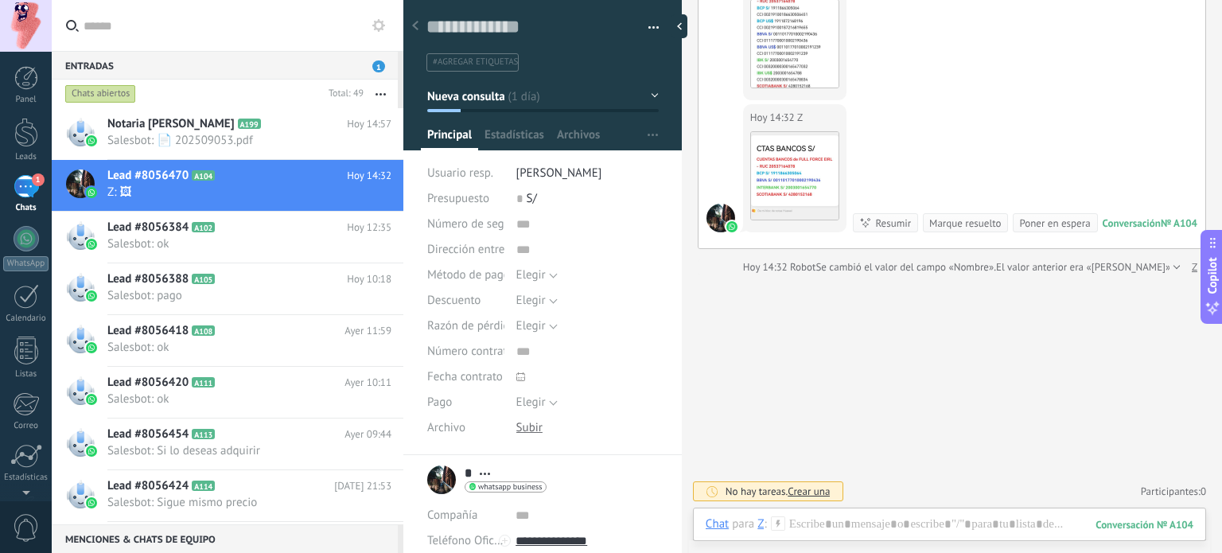
click at [28, 181] on div "1" at bounding box center [26, 186] width 25 height 23
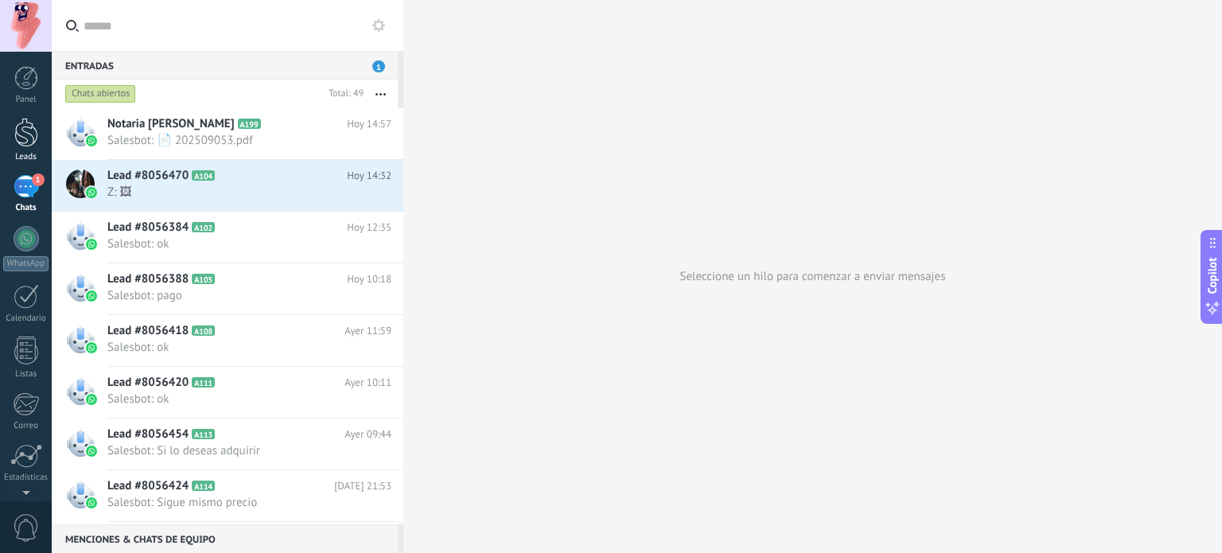
click at [36, 143] on div at bounding box center [26, 132] width 24 height 29
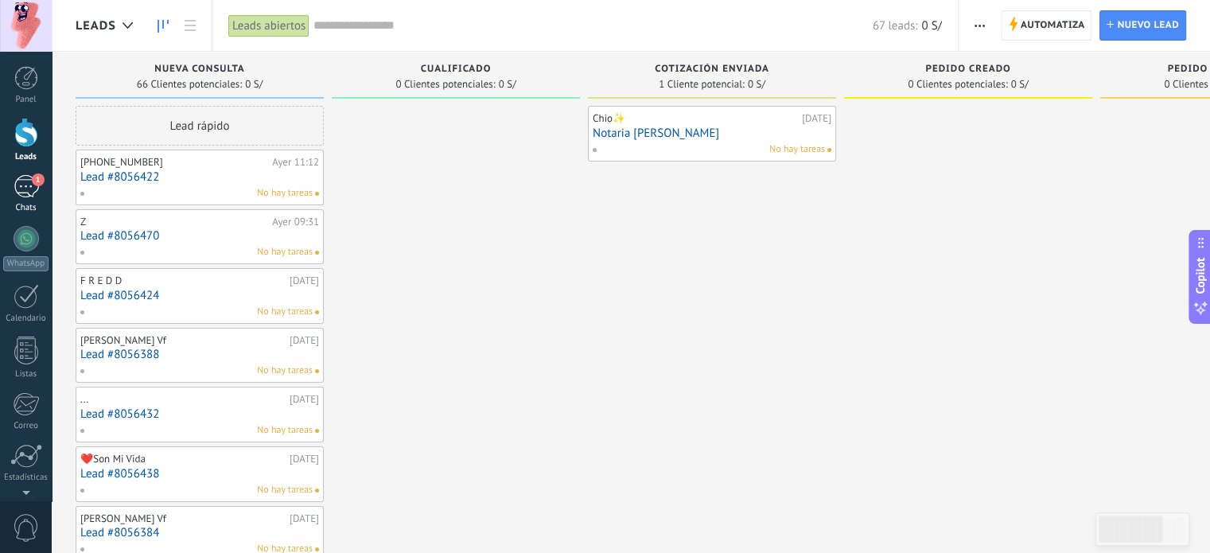
click at [25, 187] on div "1" at bounding box center [26, 186] width 25 height 23
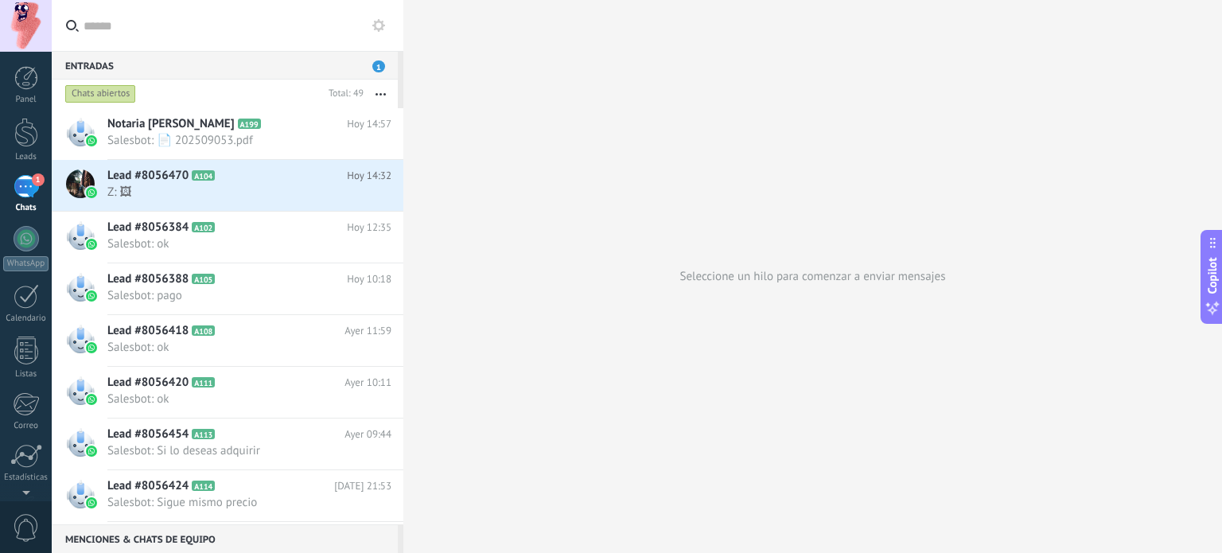
click at [380, 66] on span "1" at bounding box center [378, 66] width 13 height 12
click at [250, 180] on h2 "Lead #8056470 A104" at bounding box center [226, 176] width 239 height 16
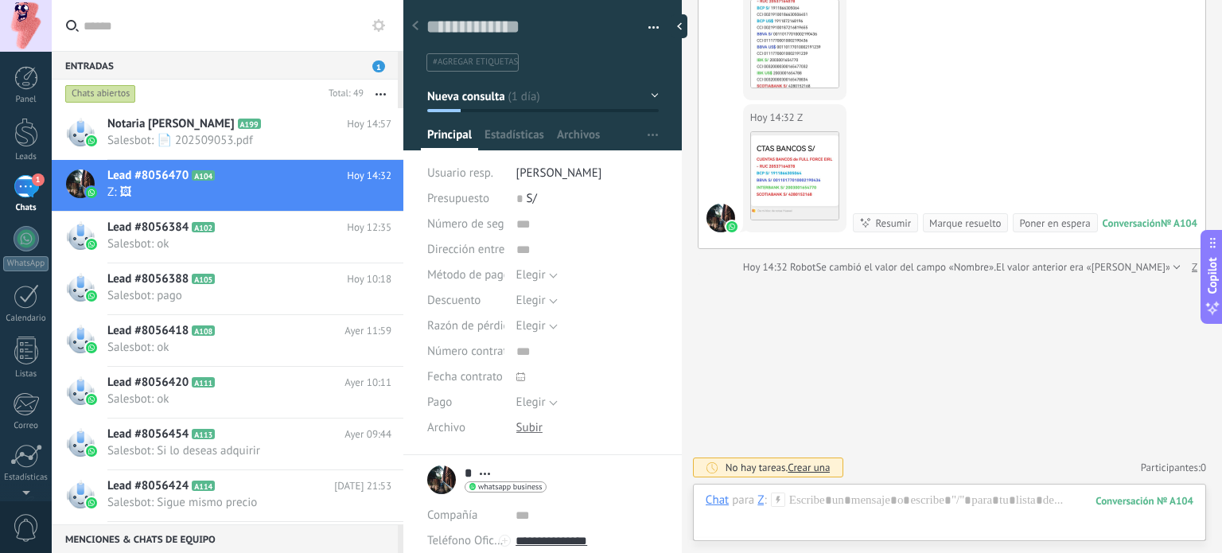
scroll to position [1688, 0]
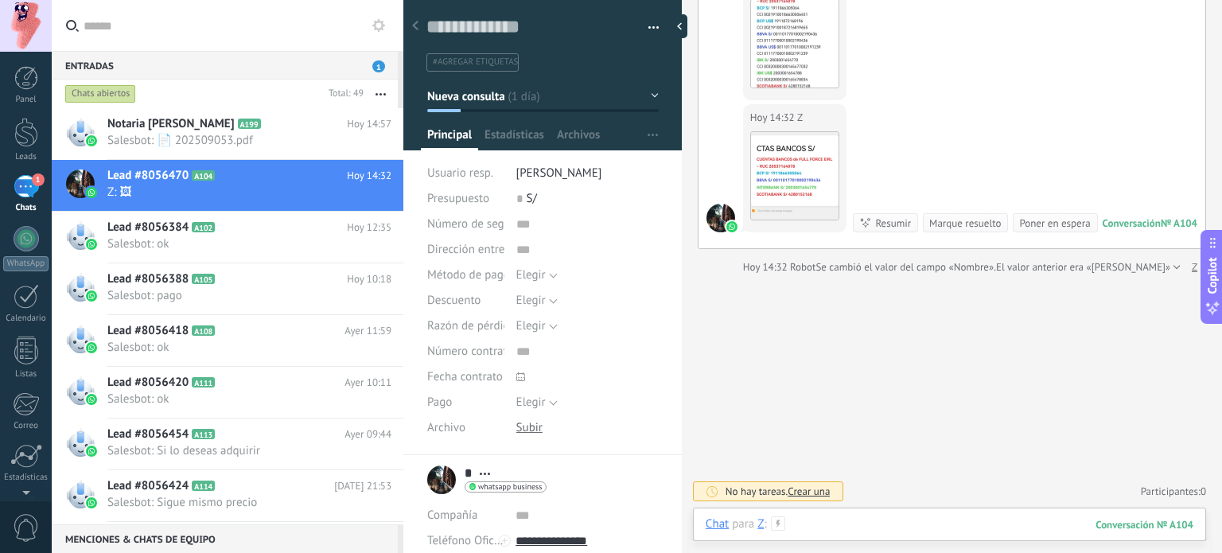
click at [873, 527] on div at bounding box center [949, 540] width 488 height 48
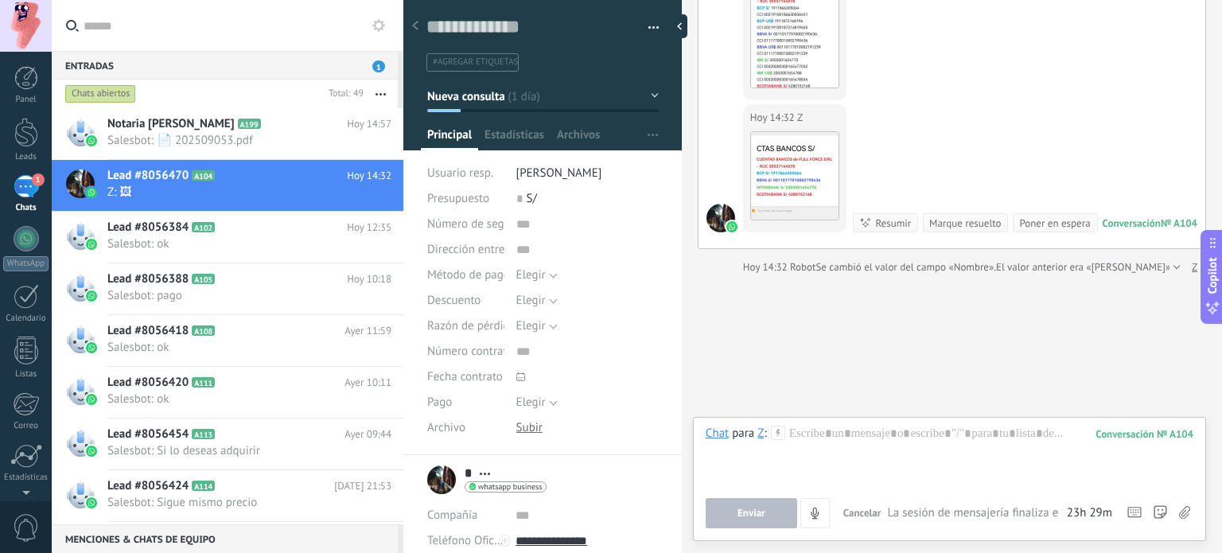
click at [270, 66] on div "Entradas 1" at bounding box center [225, 65] width 346 height 29
click at [412, 25] on icon at bounding box center [415, 26] width 6 height 10
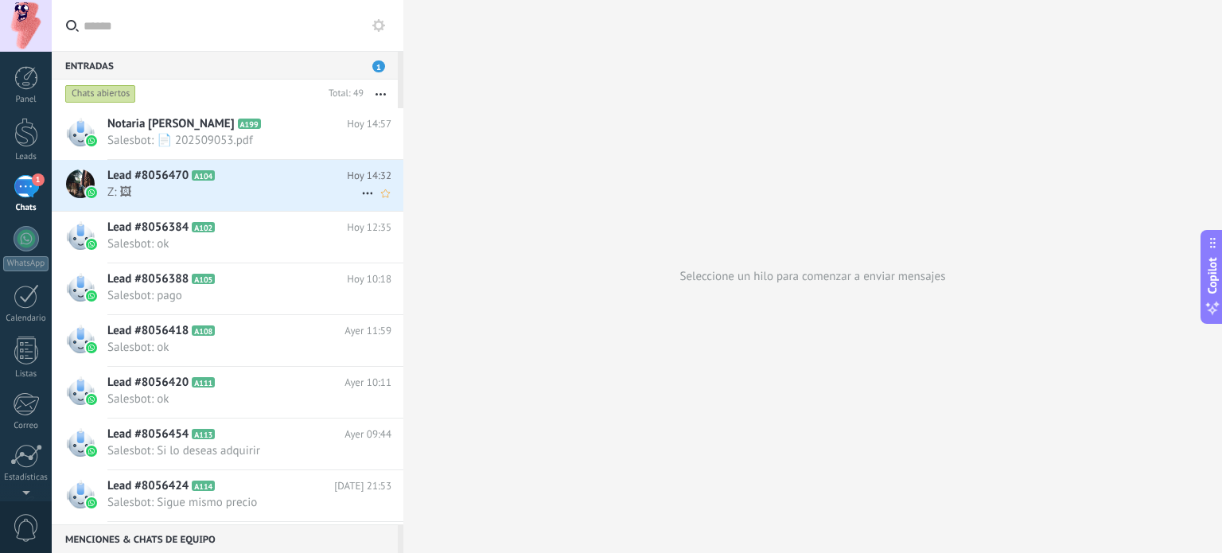
click at [242, 174] on h2 "Lead #8056470 A104" at bounding box center [226, 176] width 239 height 16
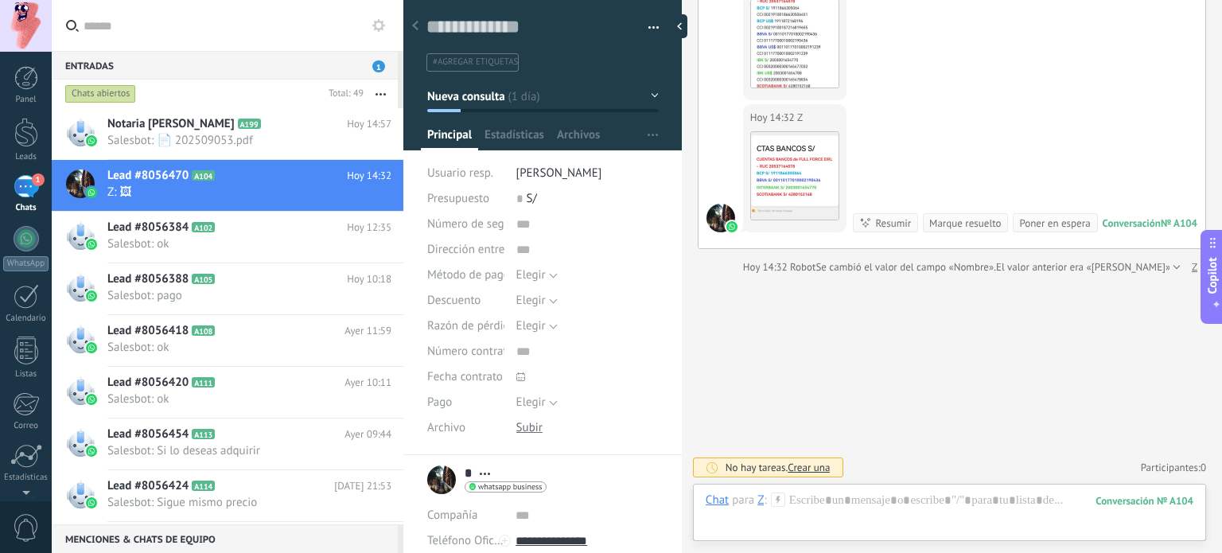
scroll to position [1688, 0]
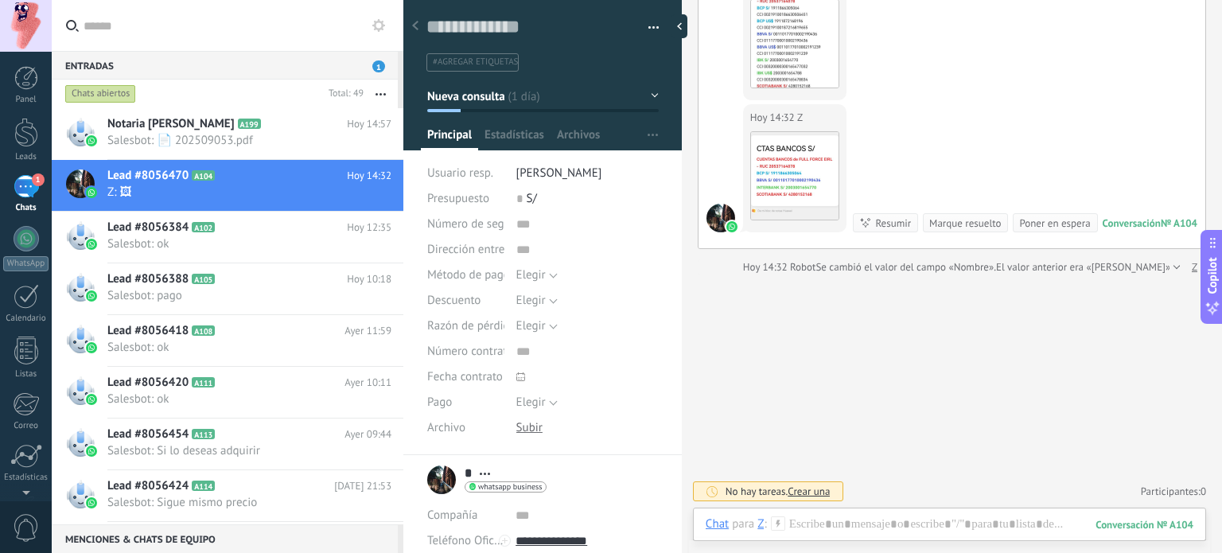
click at [416, 29] on use at bounding box center [415, 26] width 6 height 10
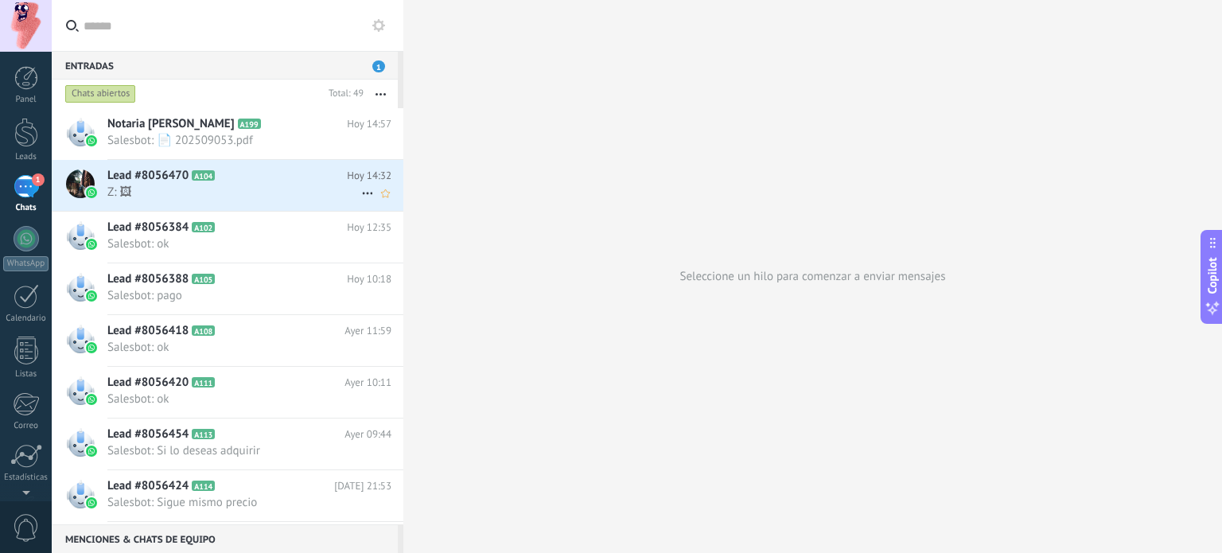
click at [249, 172] on h2 "Lead #8056470 A104" at bounding box center [226, 176] width 239 height 16
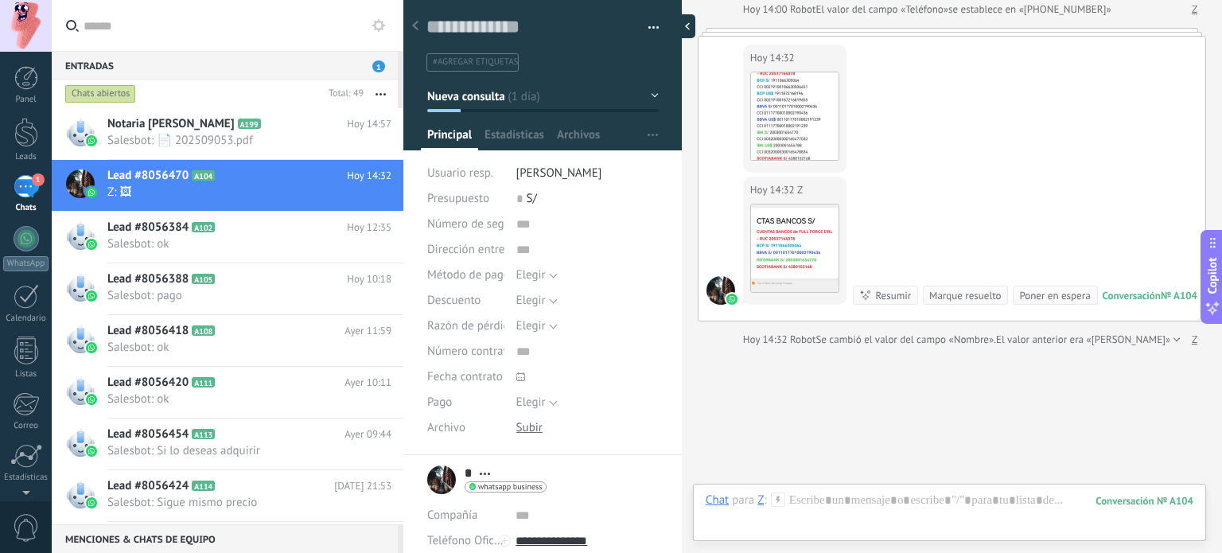
scroll to position [1688, 0]
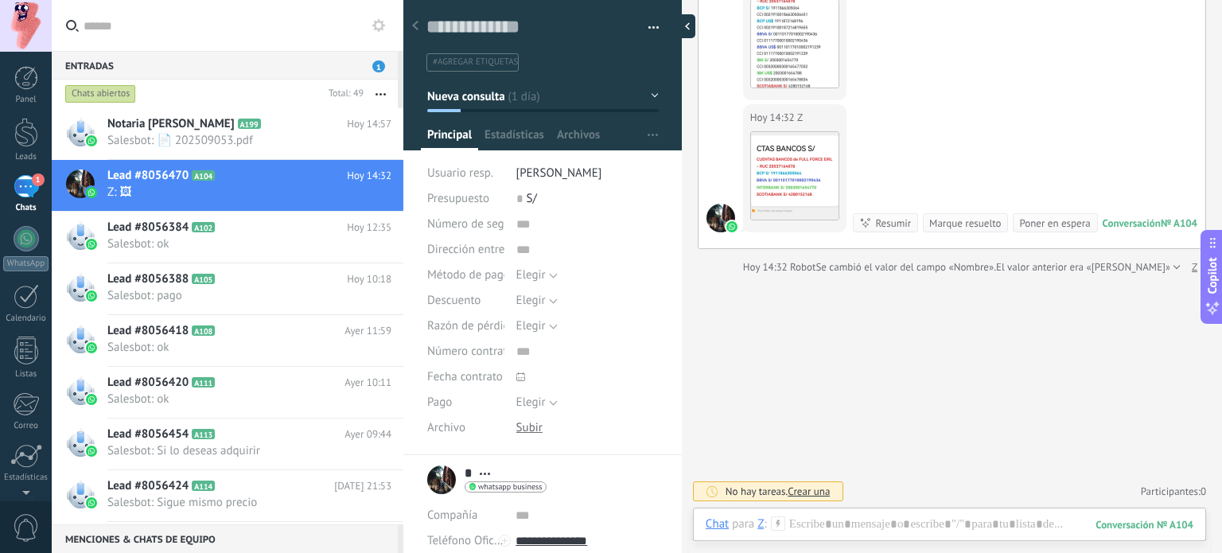
click at [684, 25] on div at bounding box center [683, 26] width 24 height 24
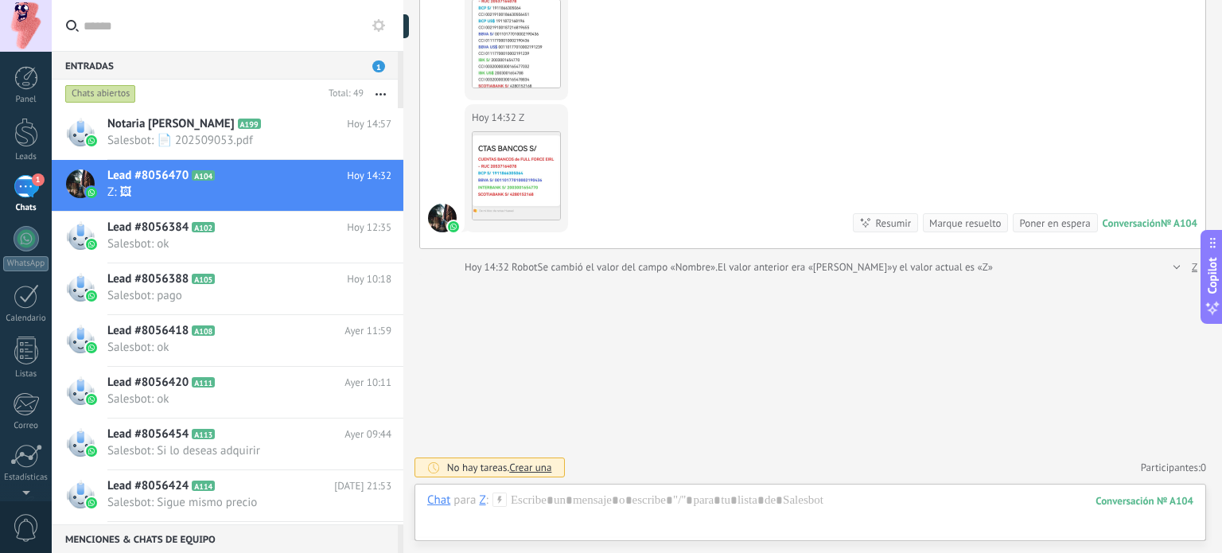
scroll to position [1657, 0]
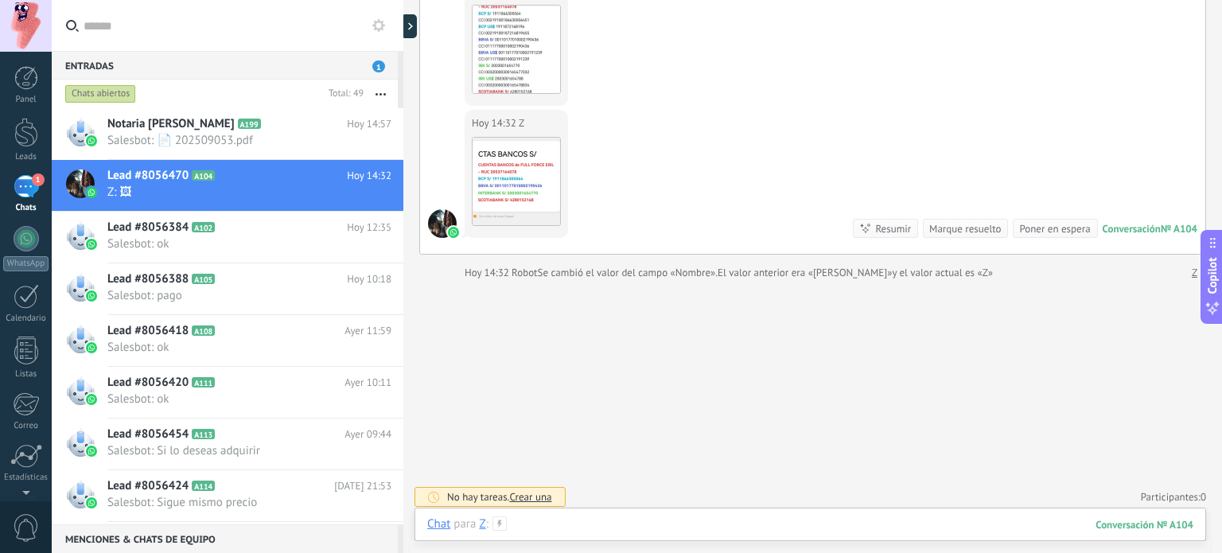
click at [775, 531] on div at bounding box center [810, 540] width 766 height 48
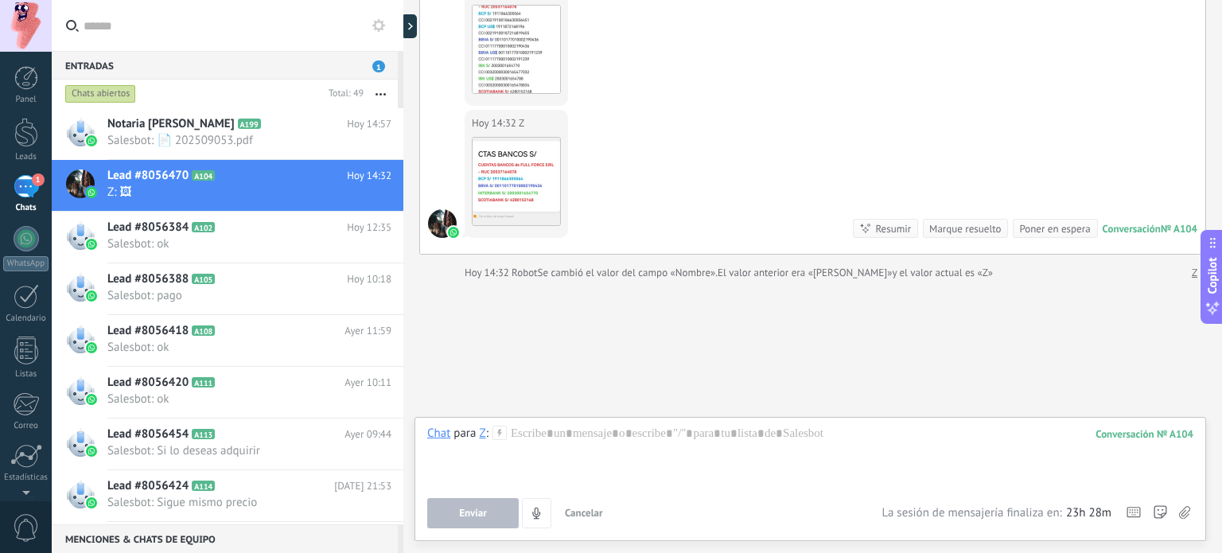
click at [674, 425] on div "Chat Correo Nota Tarea Chat para Z : 104 Enviar Cancelar Rastrear clics en link…" at bounding box center [809, 479] width 791 height 124
click at [666, 442] on div at bounding box center [810, 455] width 766 height 60
click at [666, 441] on div at bounding box center [810, 455] width 766 height 60
click at [589, 511] on span "Cancelar" at bounding box center [584, 513] width 38 height 14
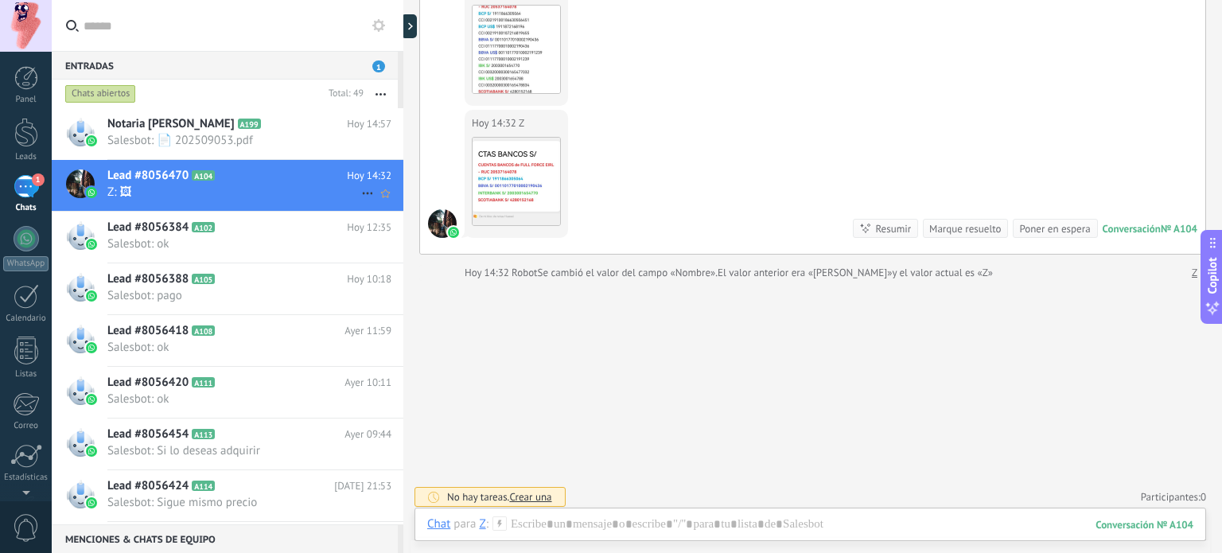
click at [359, 188] on icon at bounding box center [367, 193] width 19 height 19
click at [426, 232] on span "Conversación cerrada" at bounding box center [438, 233] width 108 height 32
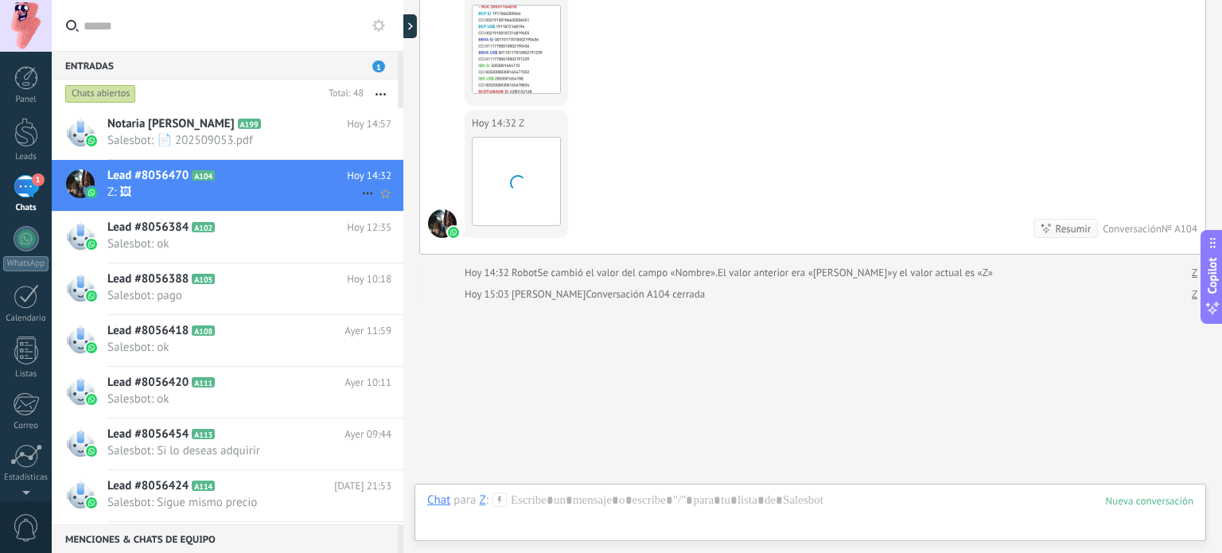
scroll to position [1677, 0]
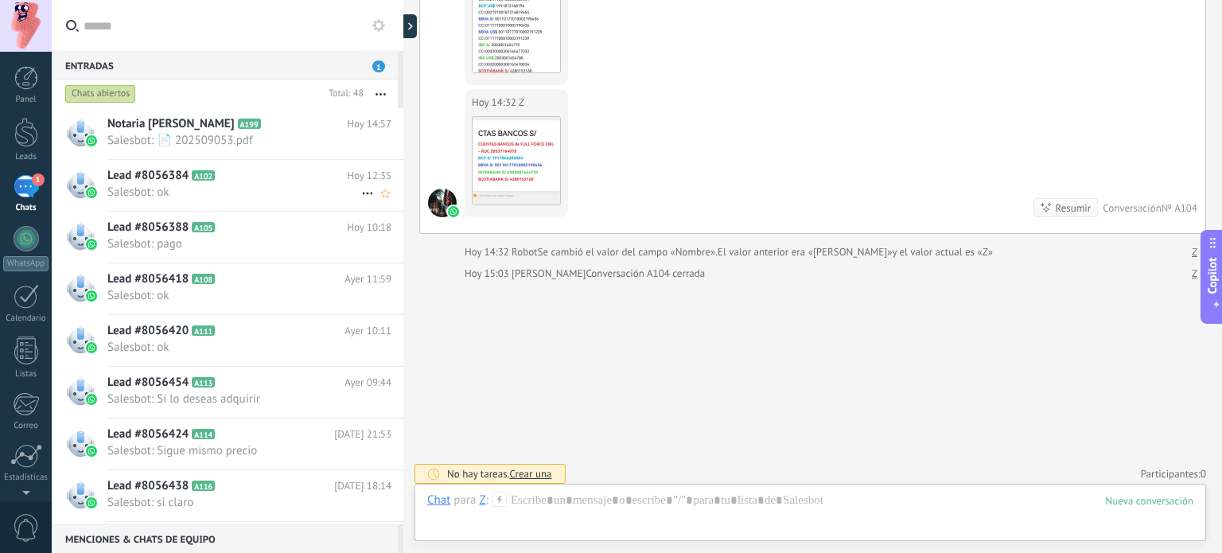
click at [359, 191] on icon at bounding box center [367, 193] width 19 height 19
click at [405, 231] on span "Conversación cerrada" at bounding box center [438, 233] width 108 height 32
click at [32, 185] on div "1" at bounding box center [26, 186] width 25 height 23
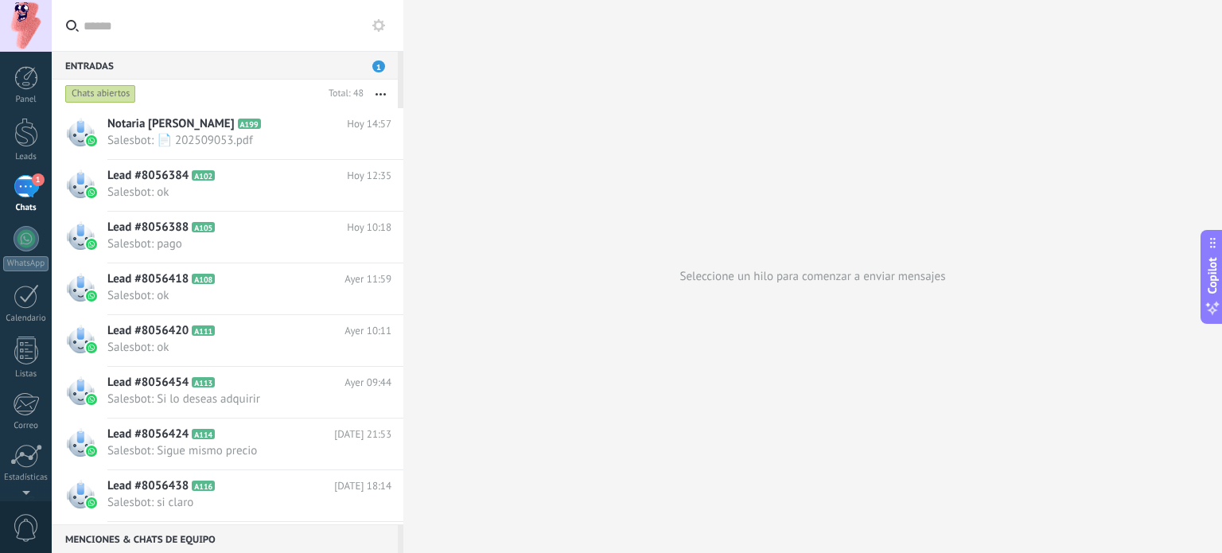
click at [379, 66] on span "1" at bounding box center [378, 66] width 13 height 12
click at [379, 25] on icon at bounding box center [378, 25] width 13 height 13
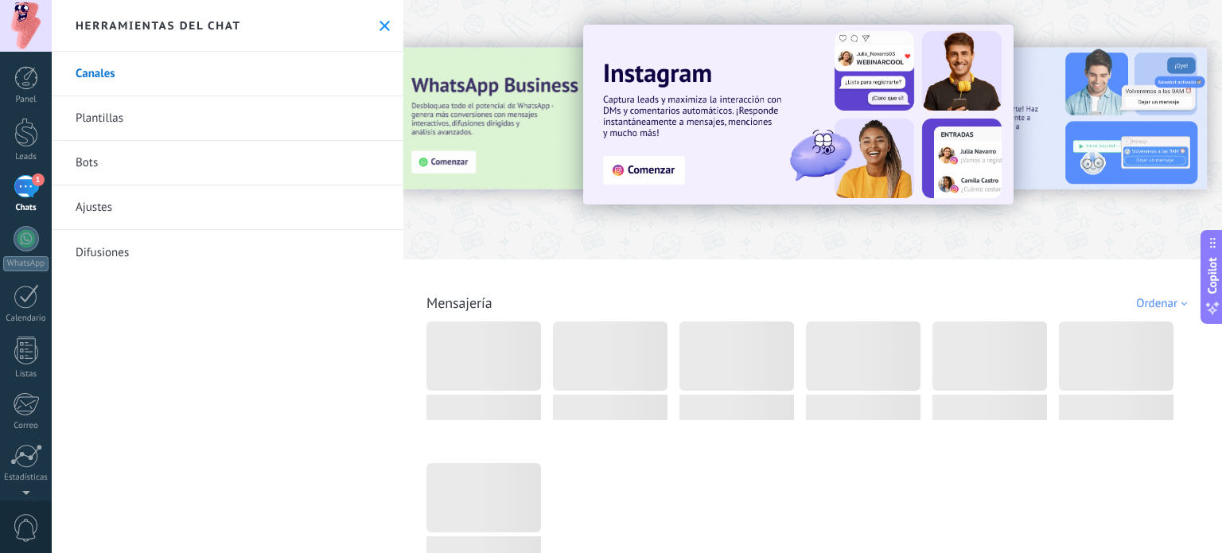
click at [19, 187] on div "1" at bounding box center [26, 186] width 25 height 23
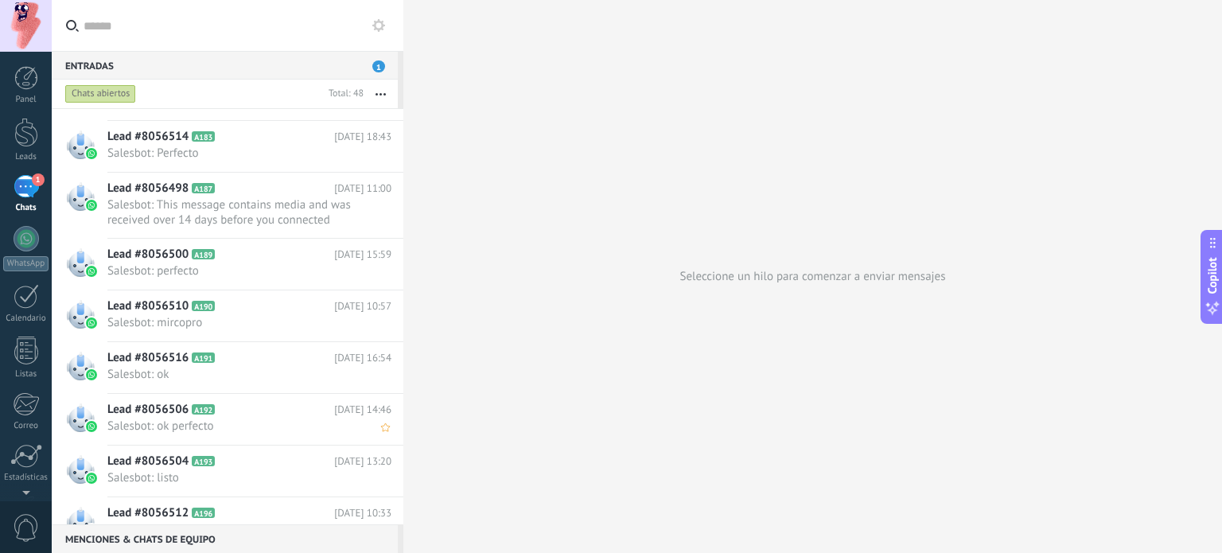
scroll to position [2113, 0]
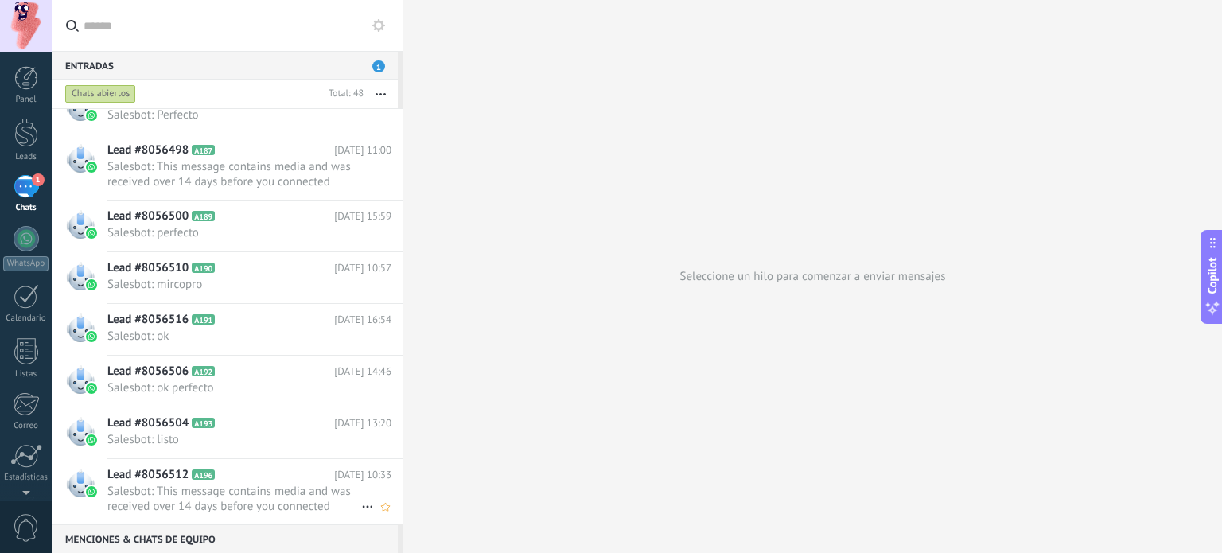
click at [363, 500] on icon at bounding box center [367, 506] width 19 height 19
click at [404, 509] on span "Conversación cerrada" at bounding box center [438, 512] width 108 height 32
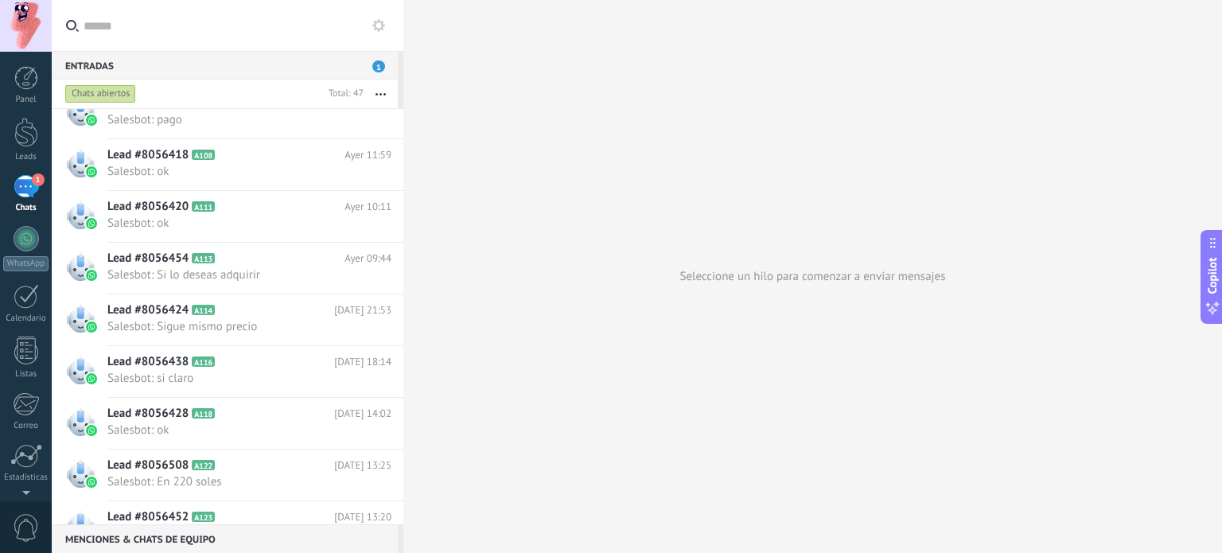
scroll to position [0, 0]
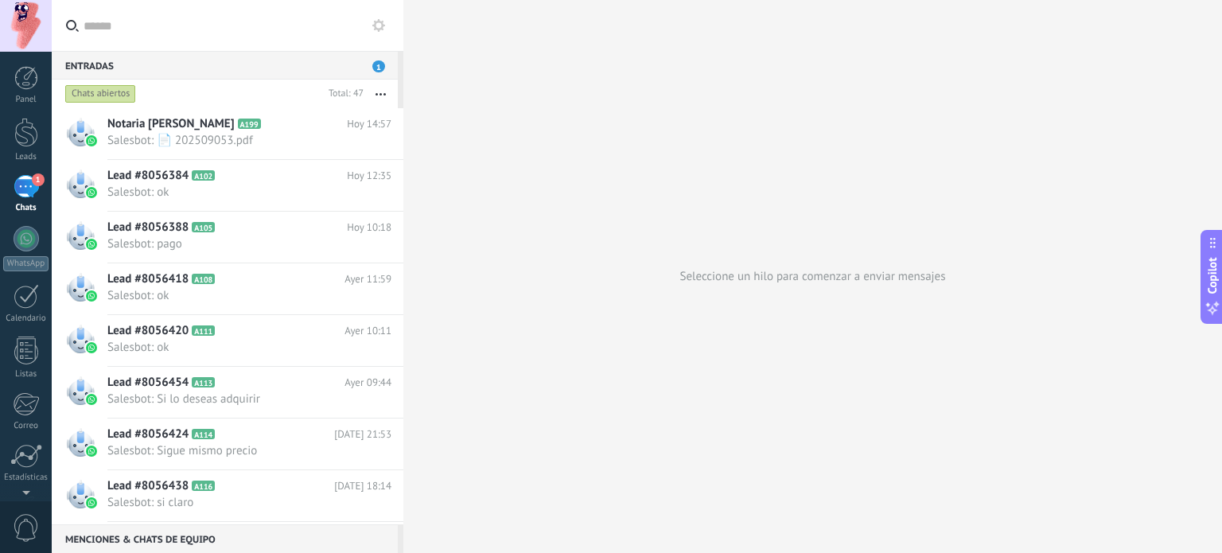
click at [379, 90] on button "button" at bounding box center [380, 94] width 34 height 29
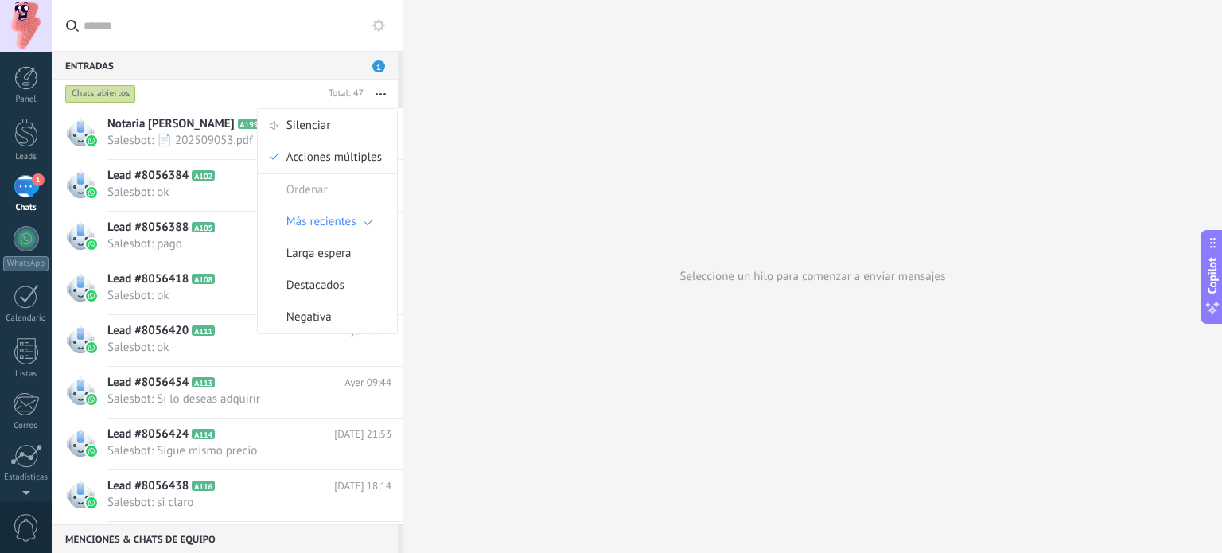
click at [278, 80] on div "Chats abiertos" at bounding box center [192, 94] width 260 height 29
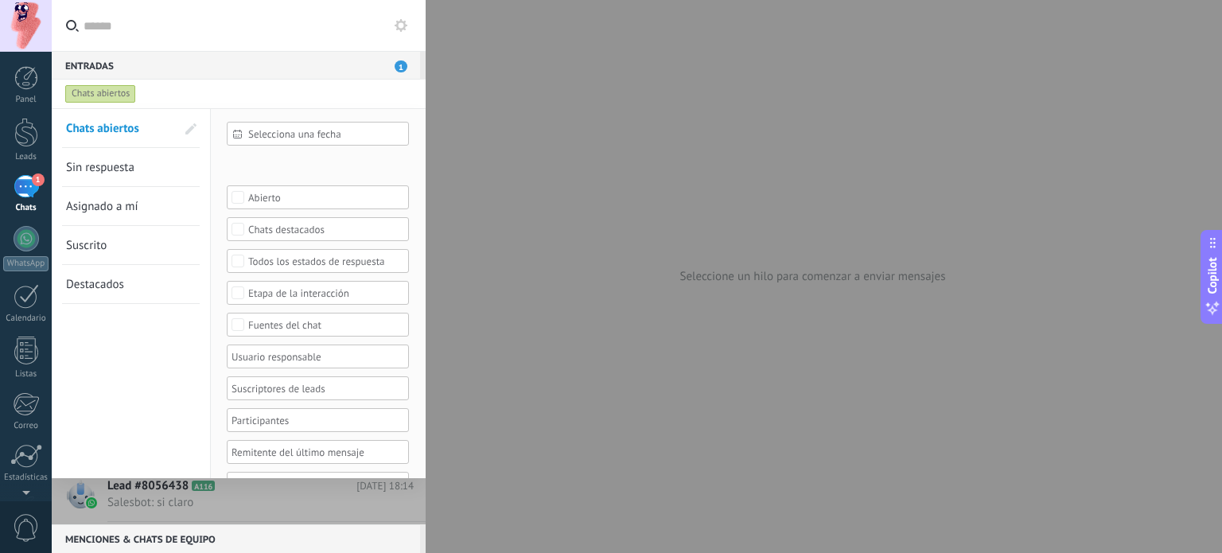
click at [543, 77] on div at bounding box center [611, 276] width 1222 height 553
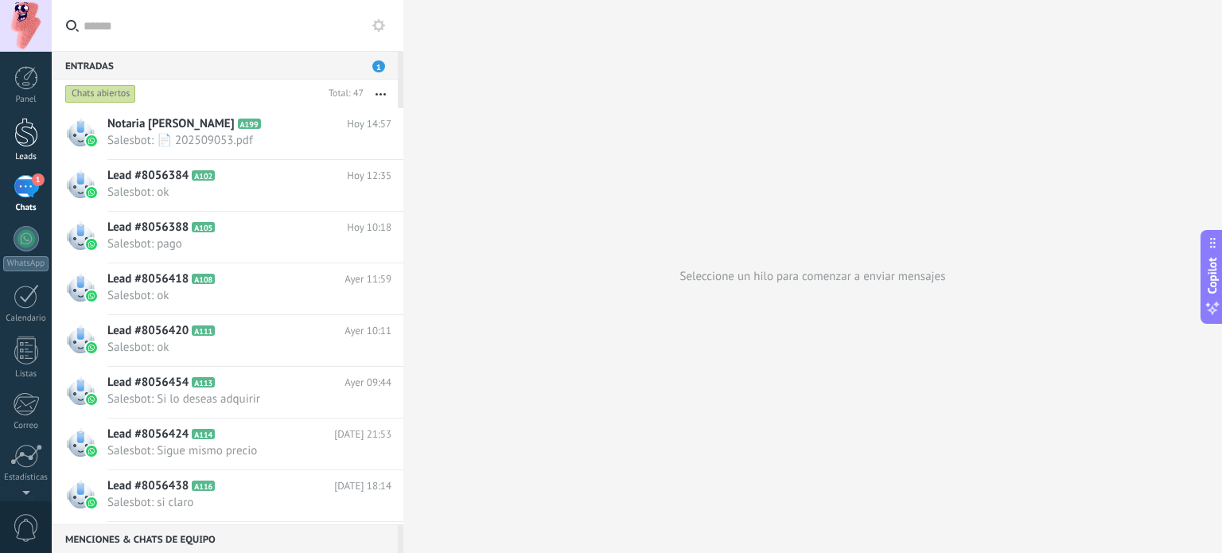
click at [25, 134] on div at bounding box center [26, 132] width 24 height 29
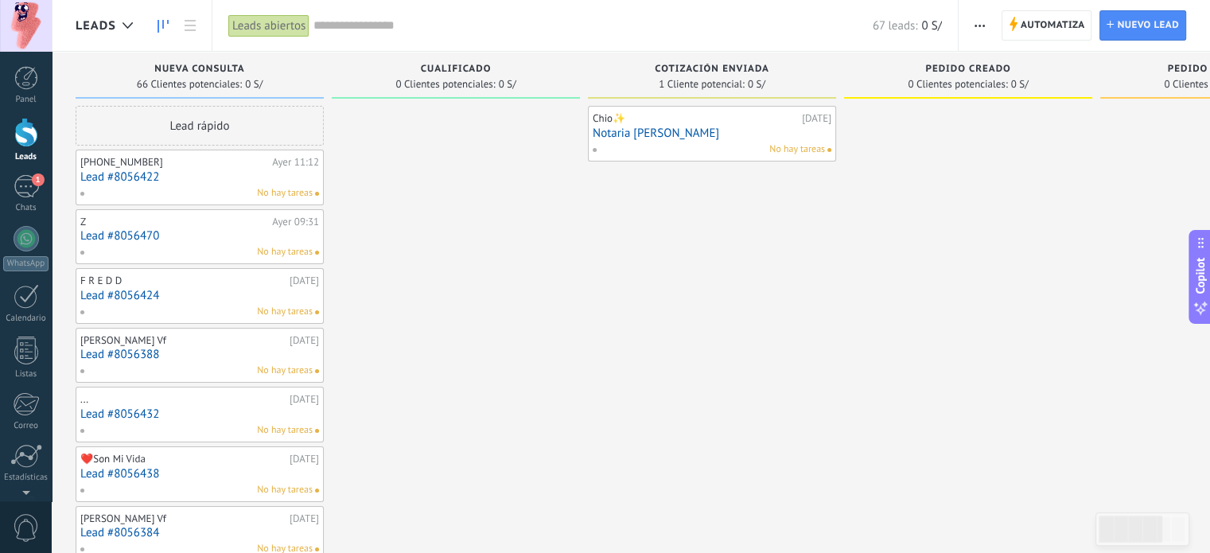
click at [688, 134] on link "Notaria [PERSON_NAME]" at bounding box center [712, 133] width 239 height 14
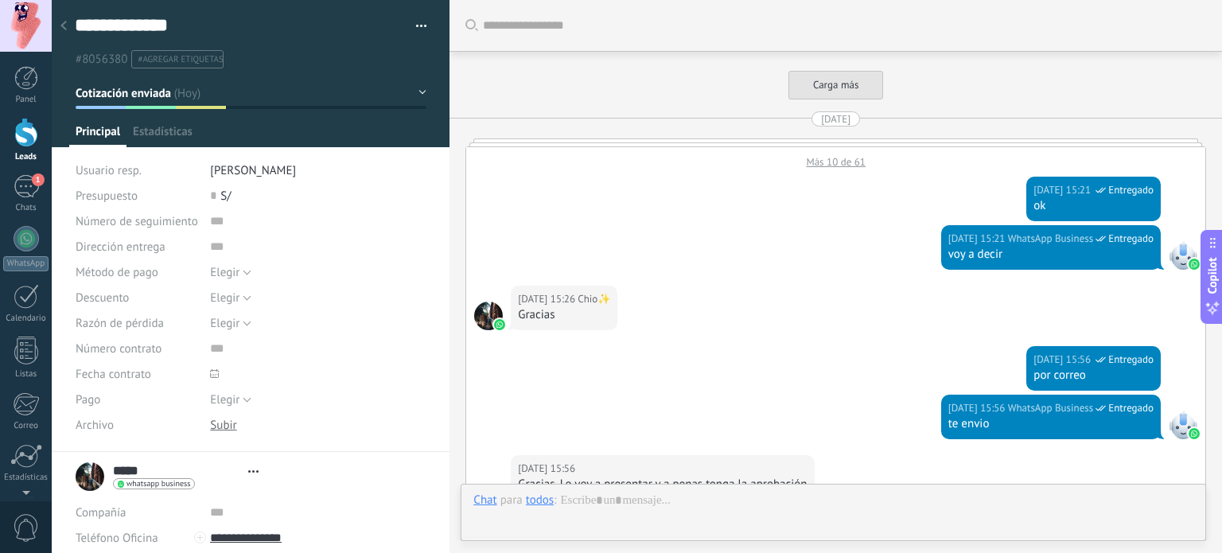
type textarea "**********"
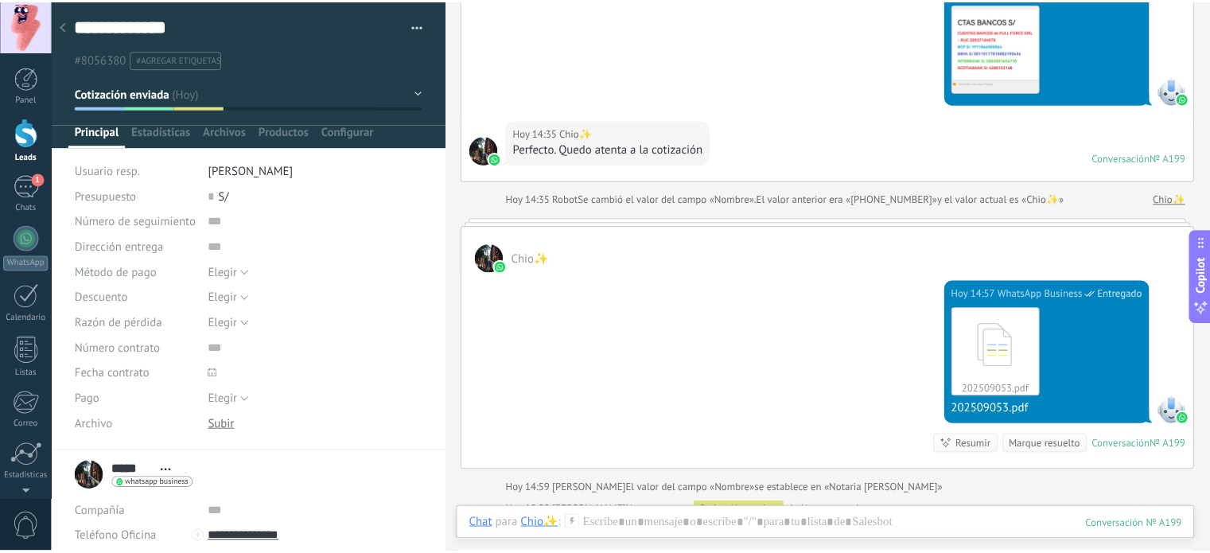
scroll to position [2036, 0]
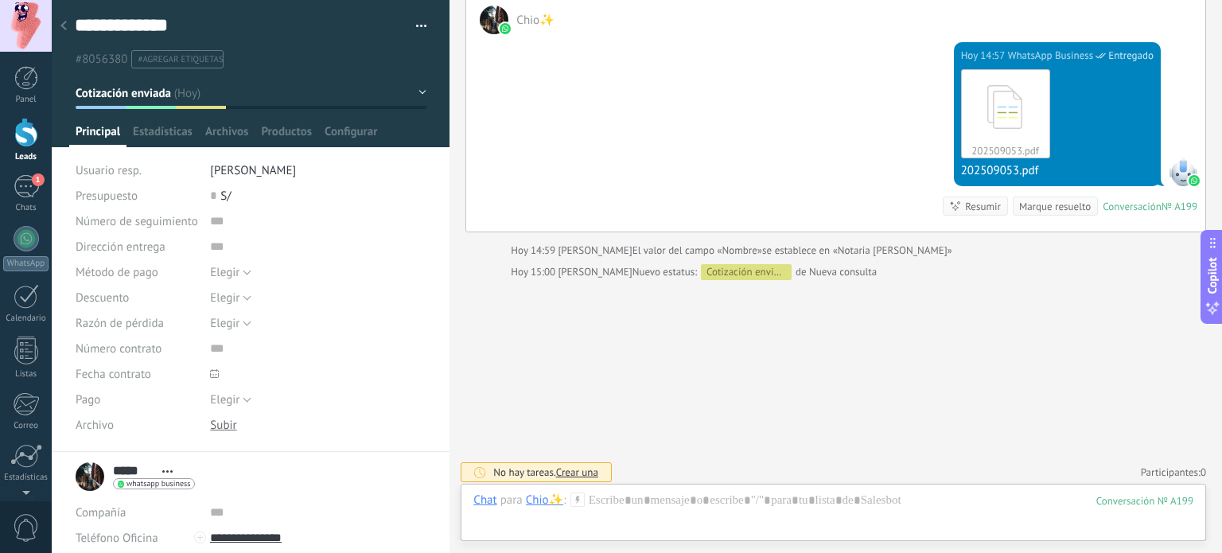
click at [66, 24] on icon at bounding box center [63, 26] width 6 height 10
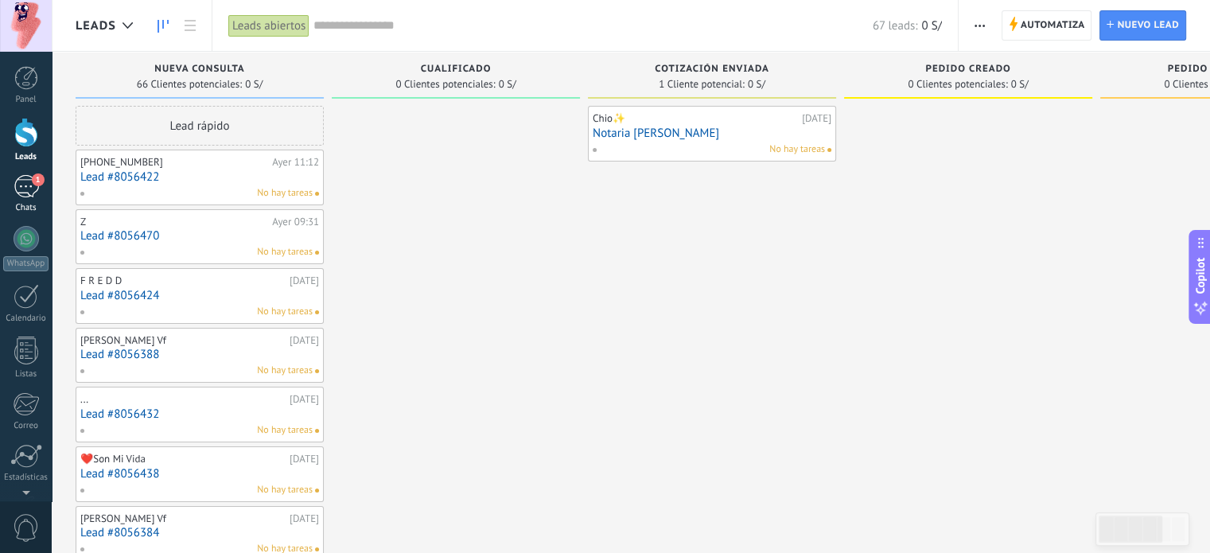
click at [22, 186] on div "1" at bounding box center [26, 186] width 25 height 23
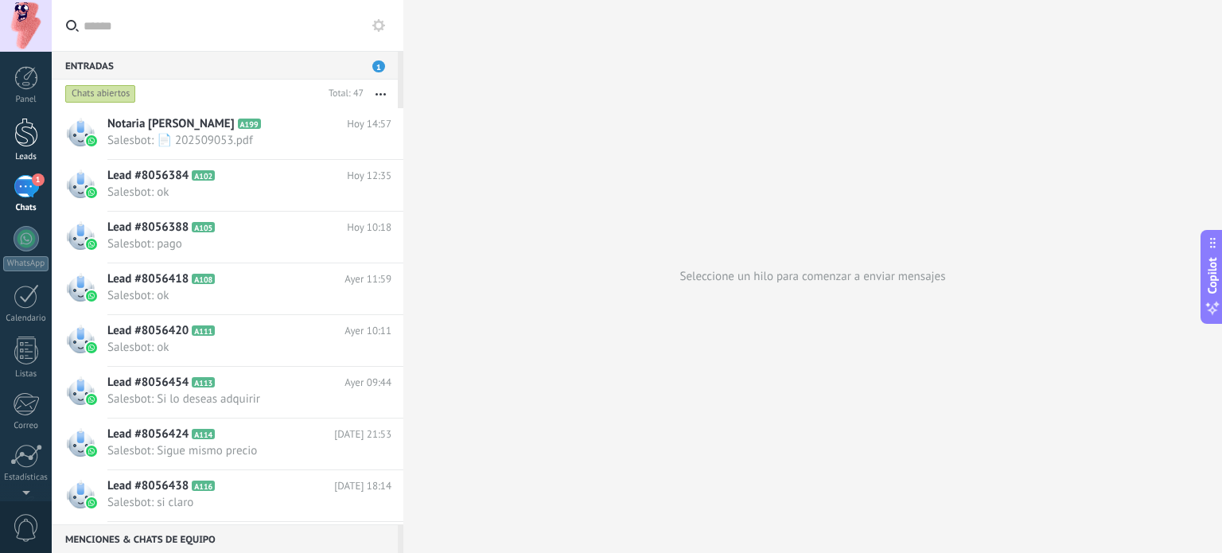
click at [33, 148] on link "Leads" at bounding box center [26, 140] width 52 height 45
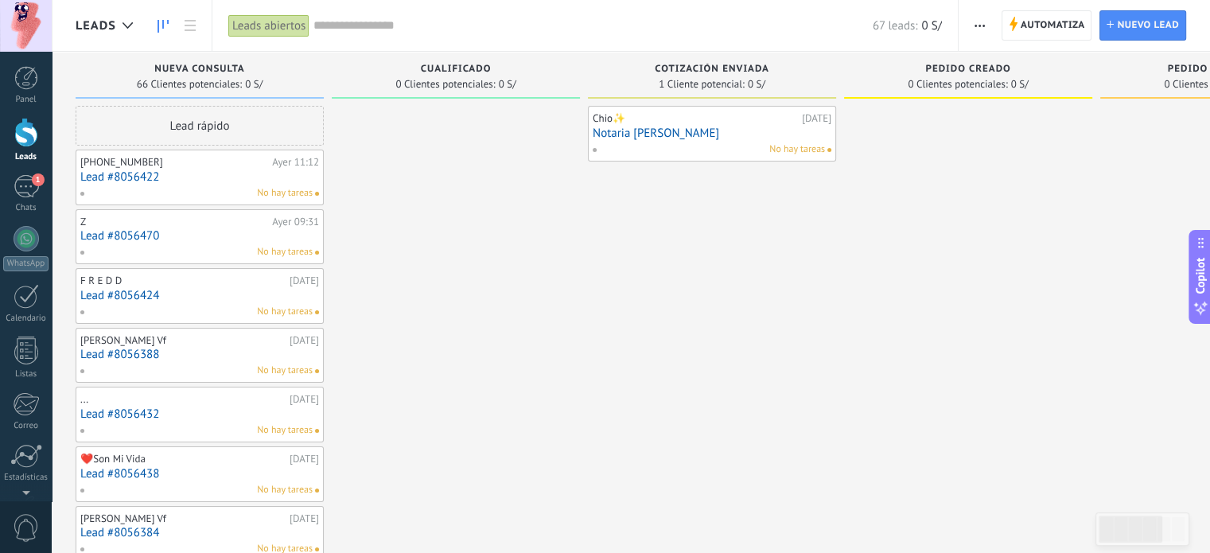
scroll to position [23, 0]
click at [32, 185] on div "1" at bounding box center [26, 186] width 25 height 23
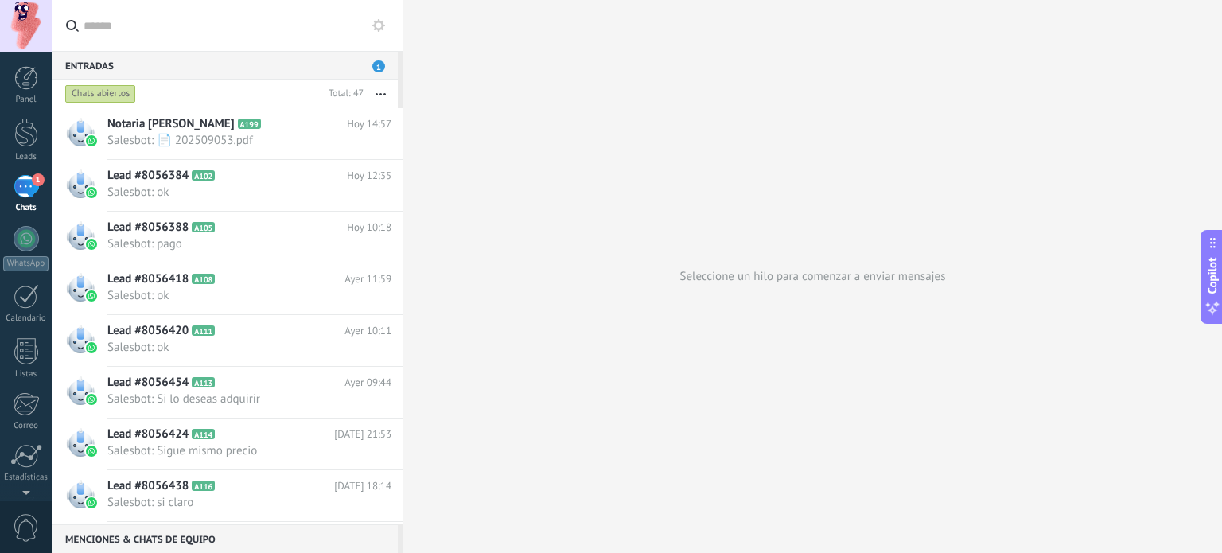
click at [379, 91] on button "button" at bounding box center [380, 94] width 34 height 29
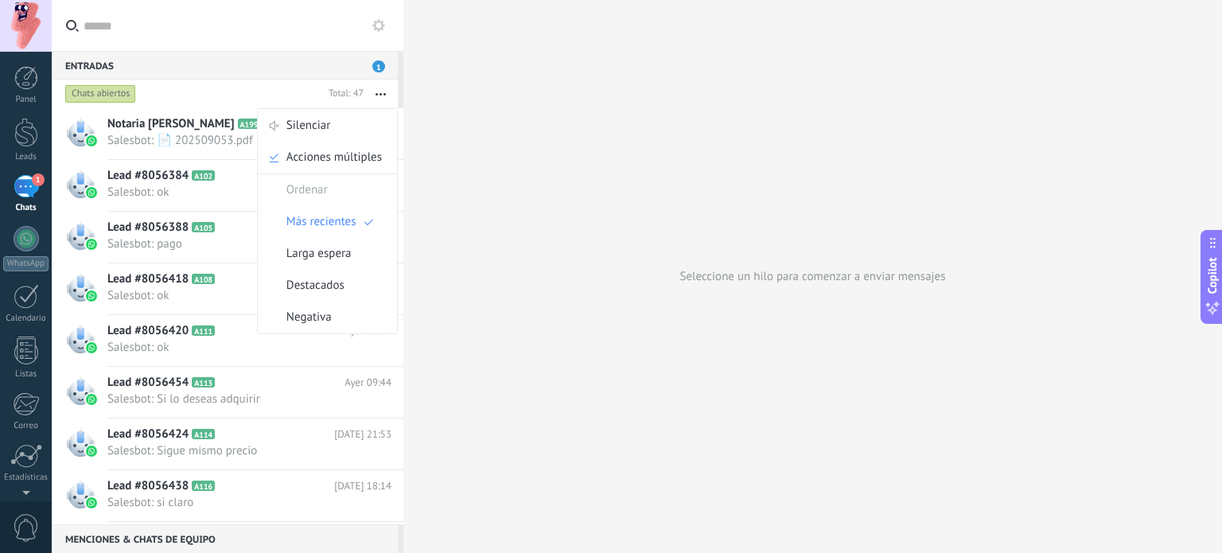
click at [234, 88] on div "Chats abiertos" at bounding box center [192, 94] width 260 height 29
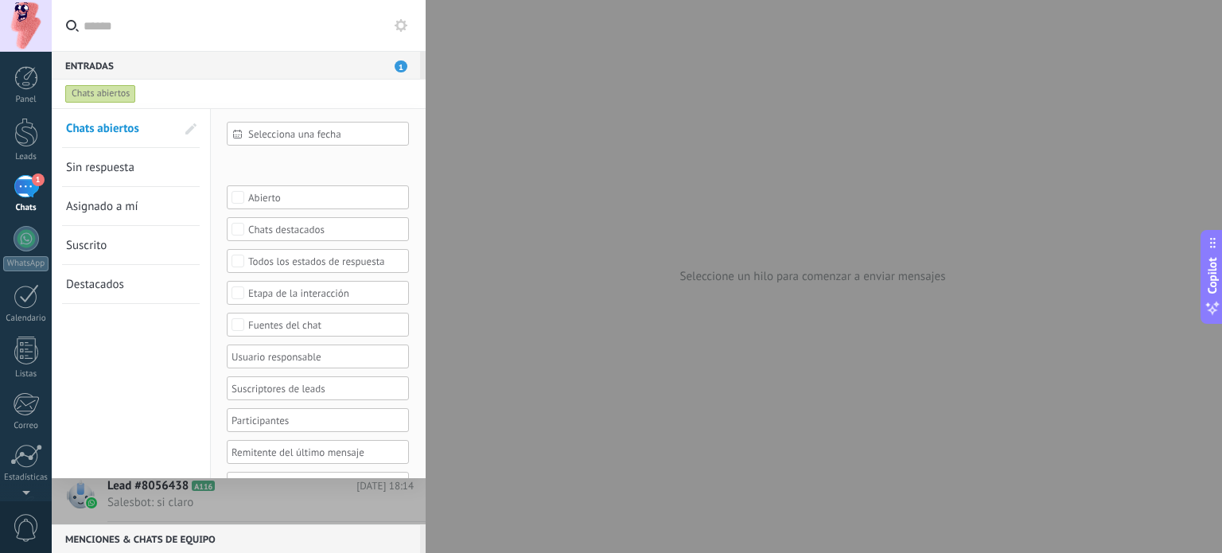
click at [268, 91] on div "Chats abiertos" at bounding box center [224, 94] width 324 height 29
click at [218, 68] on div "Entradas 1" at bounding box center [236, 65] width 368 height 29
click at [455, 150] on div at bounding box center [611, 276] width 1222 height 553
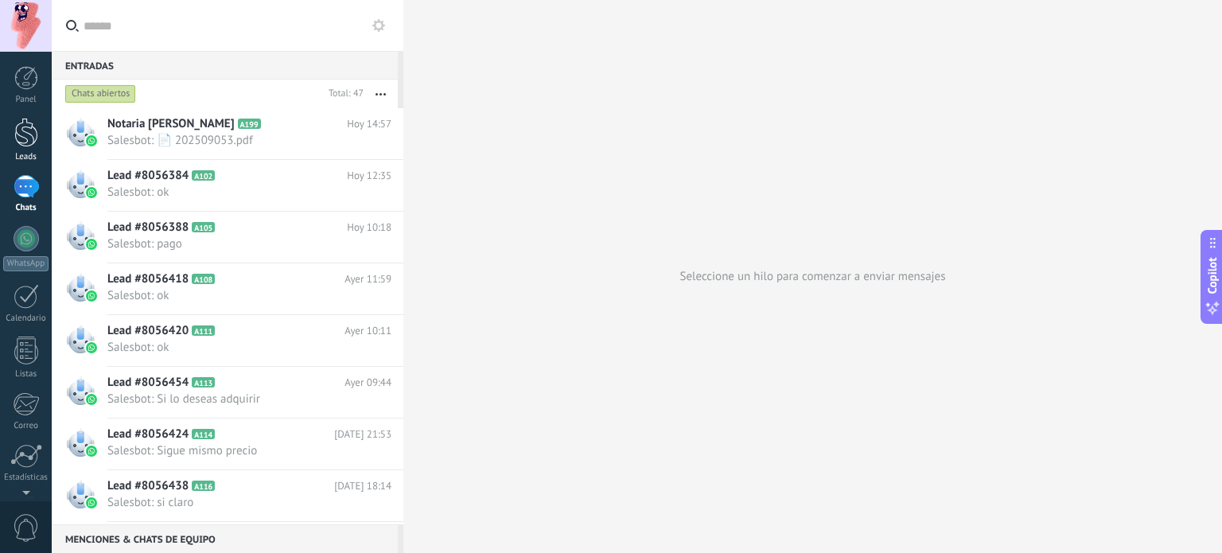
click at [17, 136] on div at bounding box center [26, 132] width 24 height 29
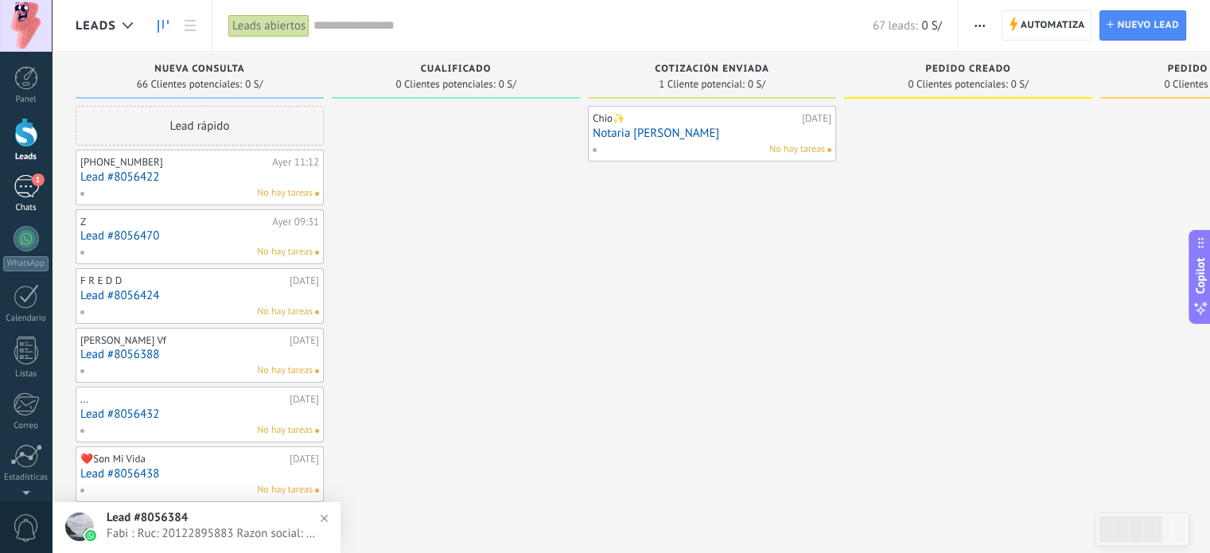
click at [24, 186] on div "1" at bounding box center [26, 186] width 25 height 23
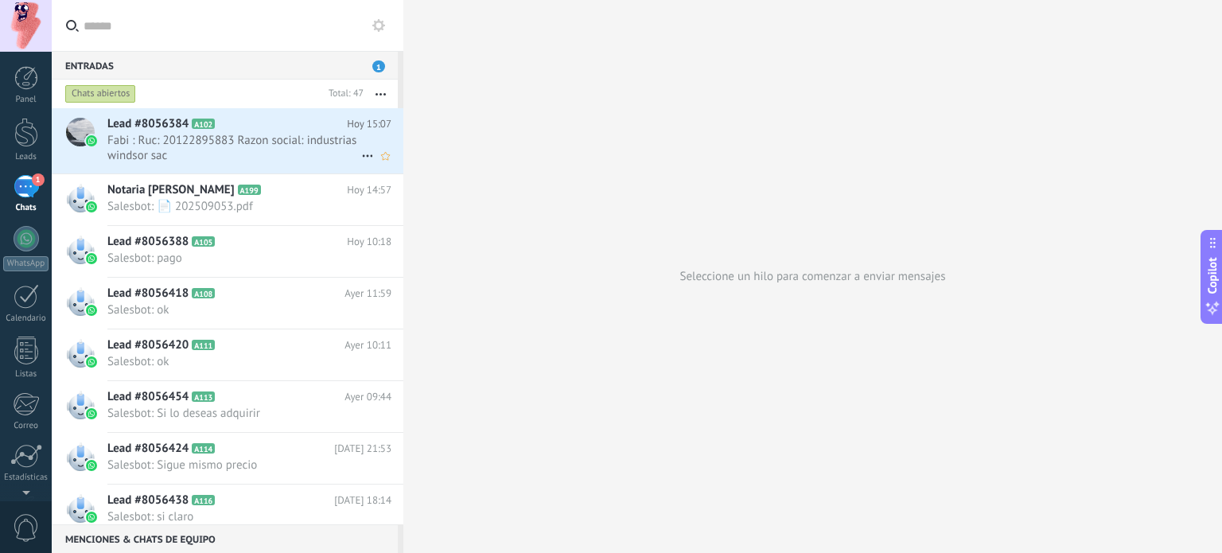
click at [235, 153] on span "Fabi : Ruc: 20122895883 Razon social: industrias windsor sac" at bounding box center [234, 148] width 254 height 30
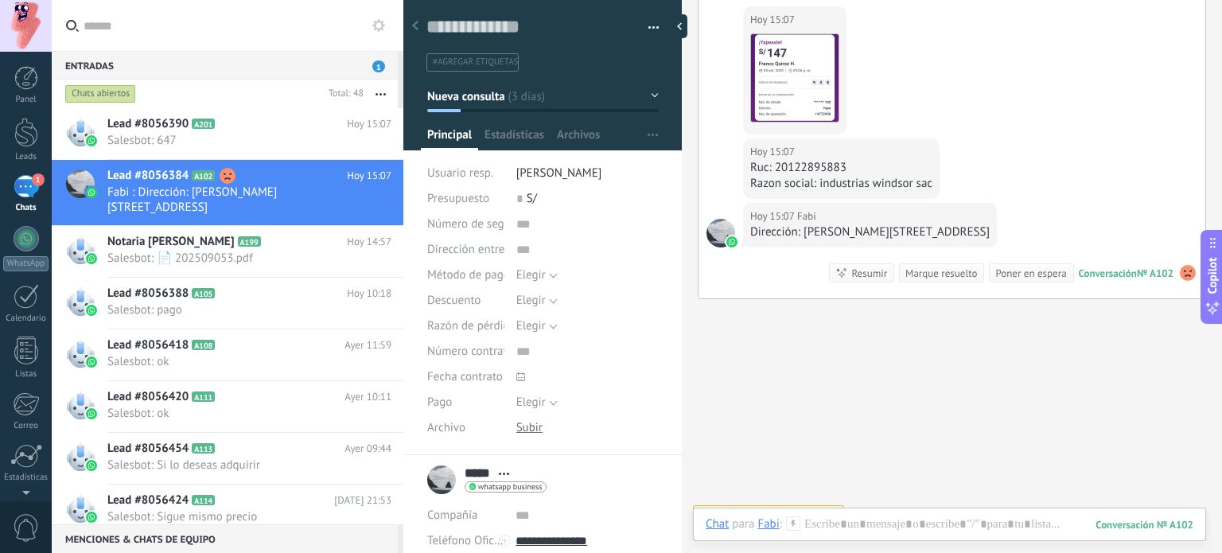
scroll to position [1778, 0]
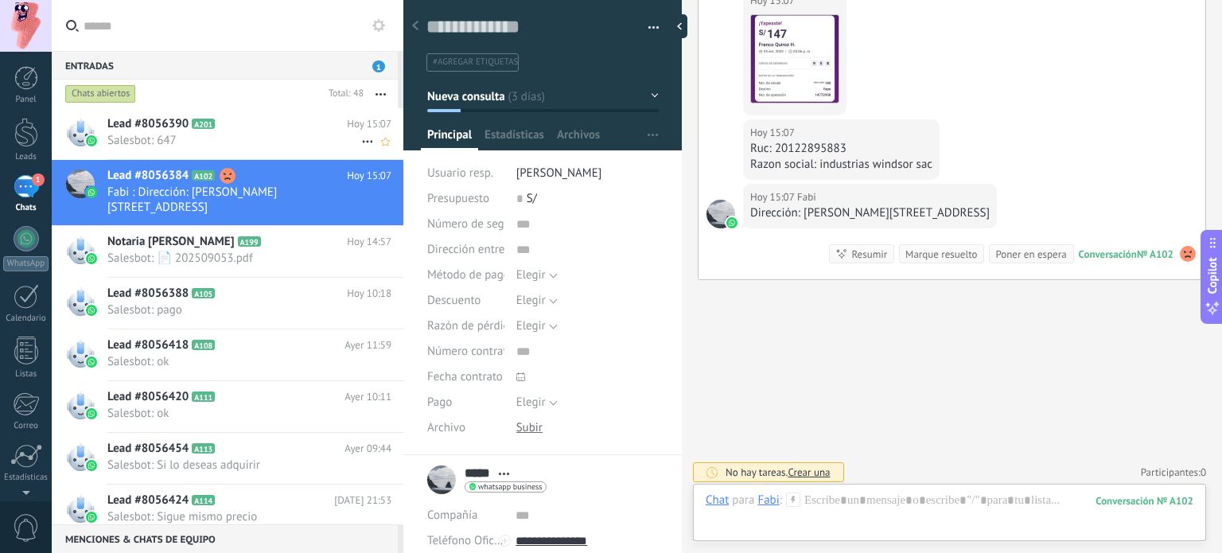
click at [260, 142] on span "Salesbot: 647" at bounding box center [234, 140] width 254 height 15
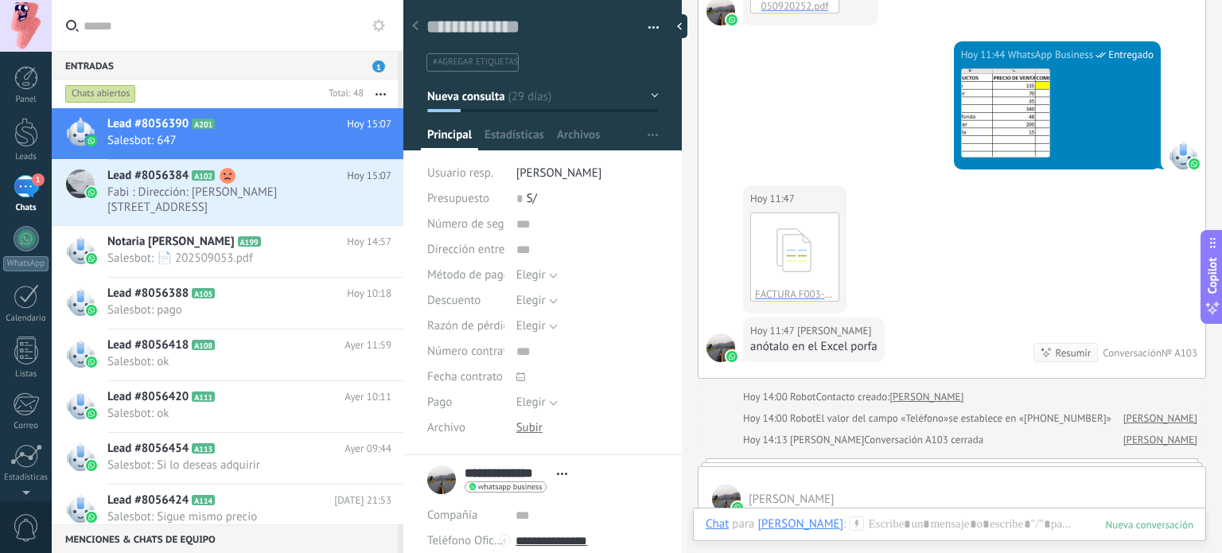
scroll to position [2263, 0]
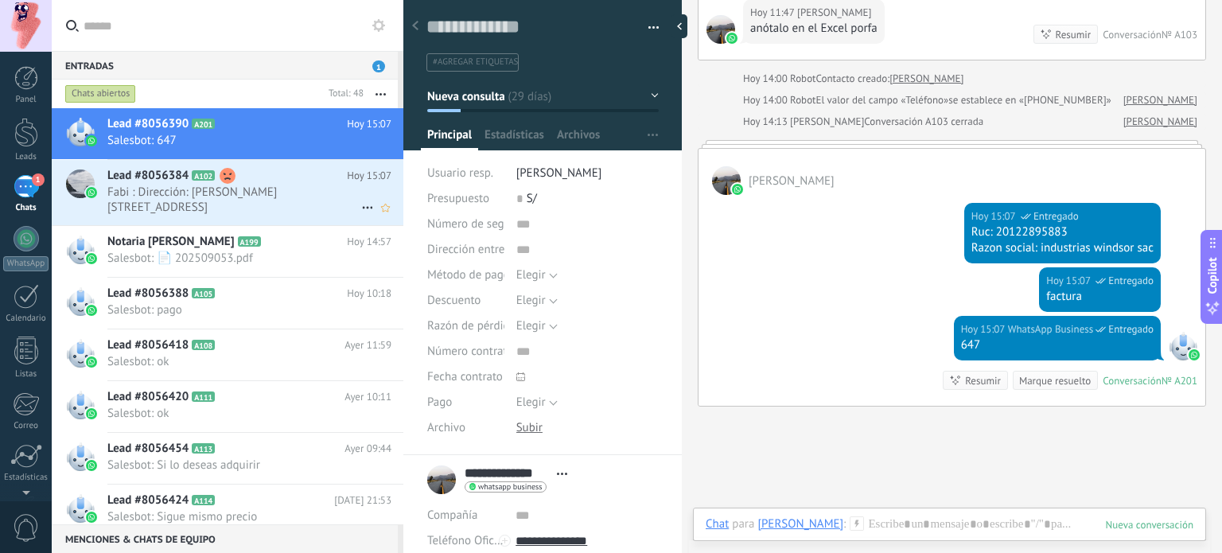
click at [295, 179] on h2 "Lead #8056384 A102" at bounding box center [226, 176] width 239 height 16
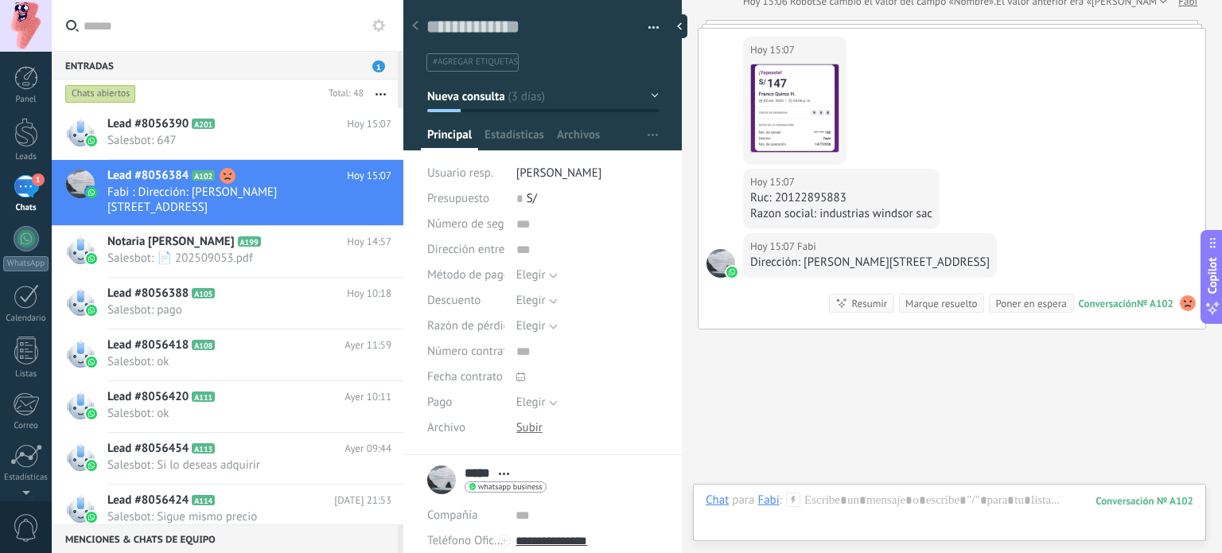
scroll to position [1778, 0]
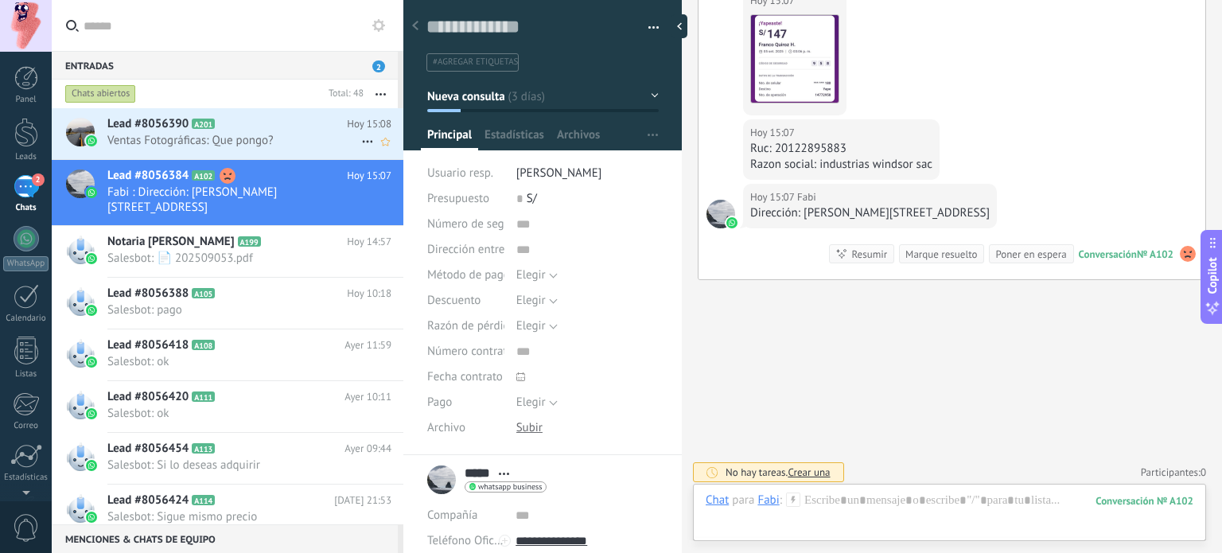
click at [272, 143] on span "Ventas Fotográficas: Que pongo?" at bounding box center [234, 140] width 254 height 15
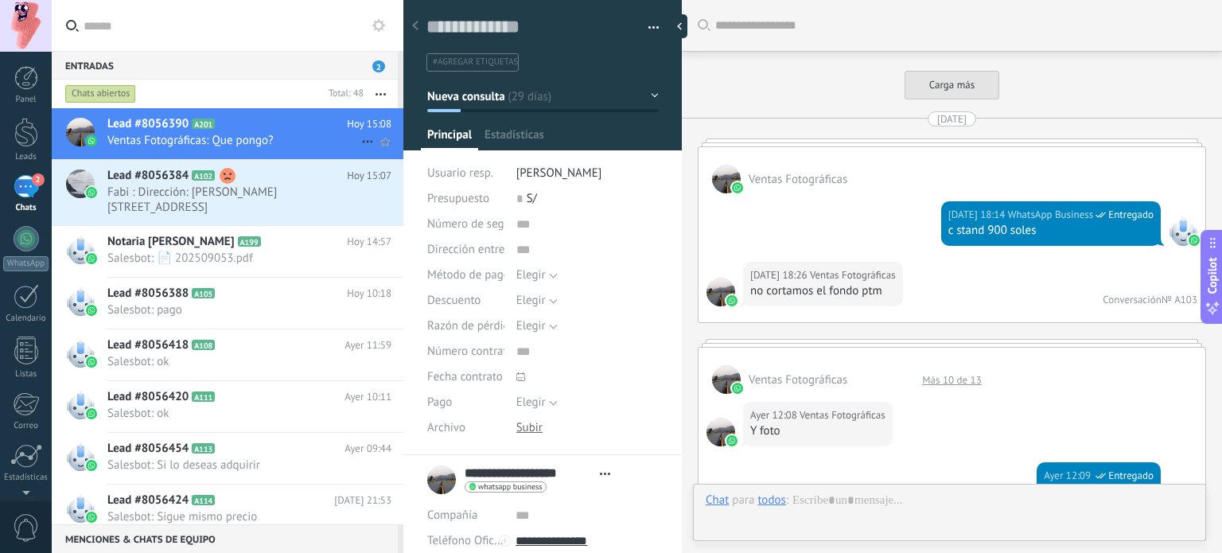
type textarea "**********"
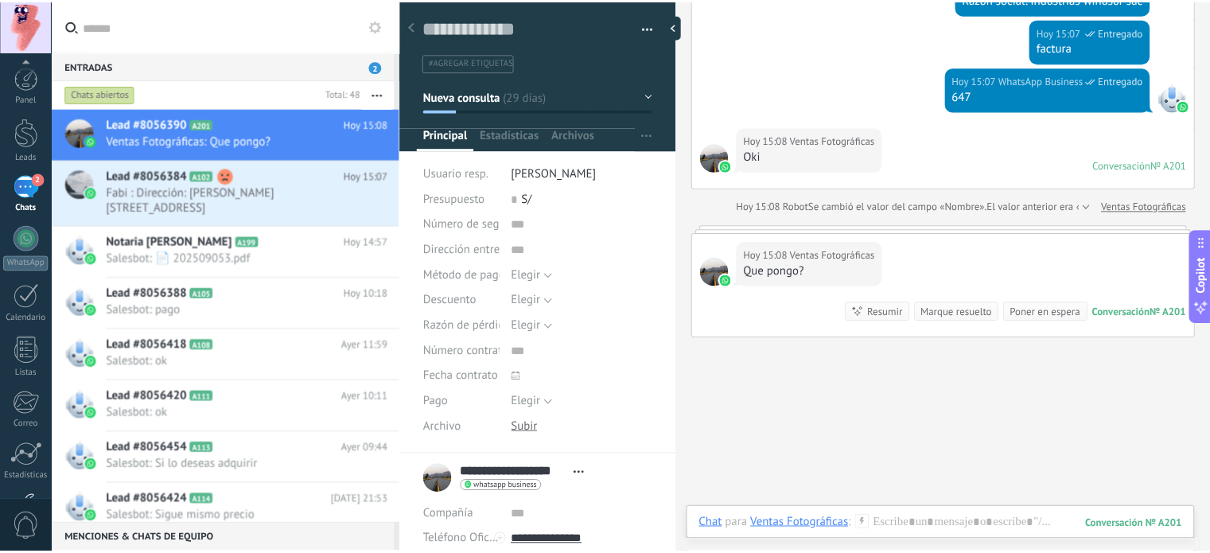
scroll to position [108, 0]
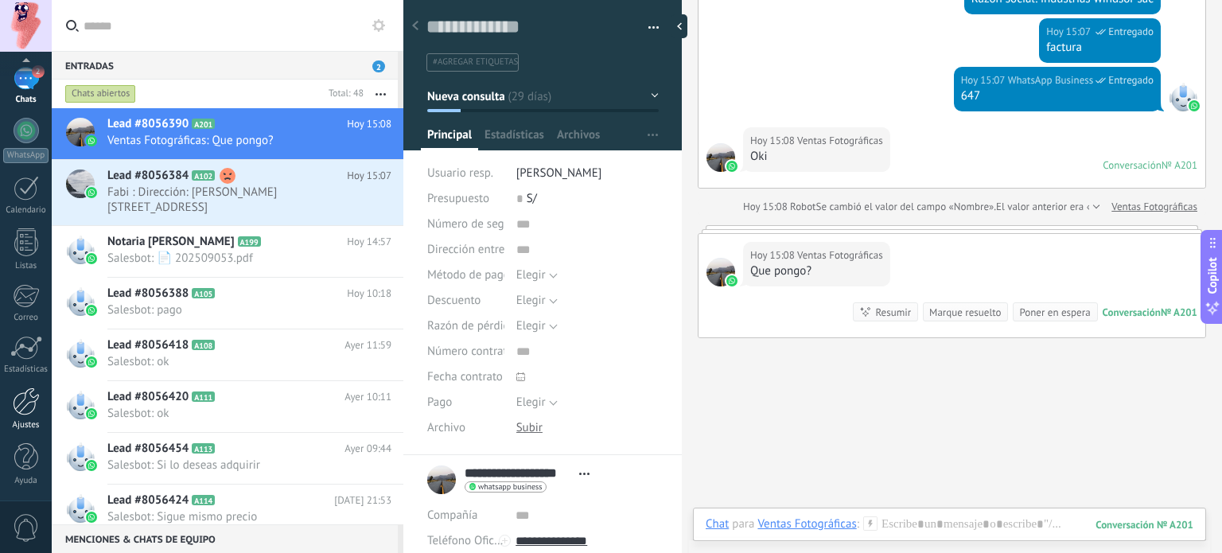
click at [21, 418] on link "Ajustes" at bounding box center [26, 408] width 52 height 43
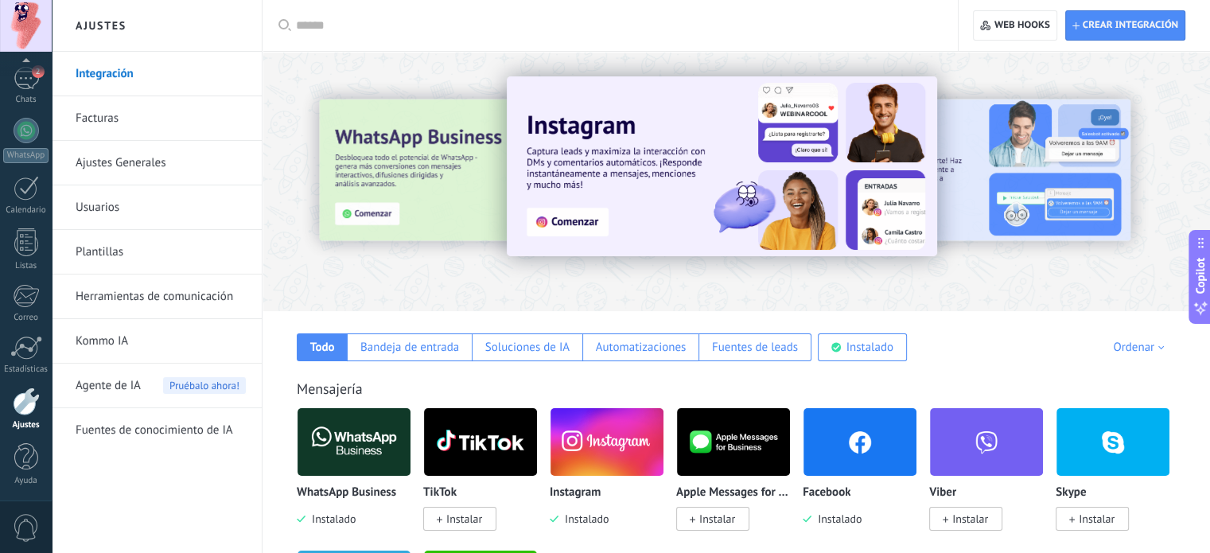
click at [595, 454] on img at bounding box center [606, 441] width 113 height 77
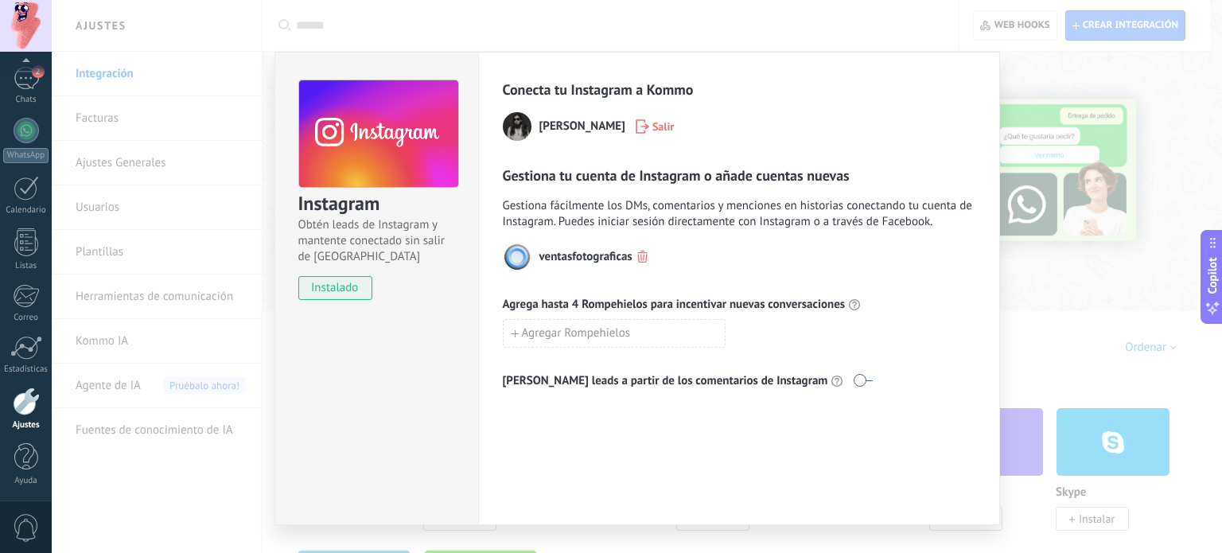
click at [643, 255] on icon "button" at bounding box center [642, 257] width 10 height 12
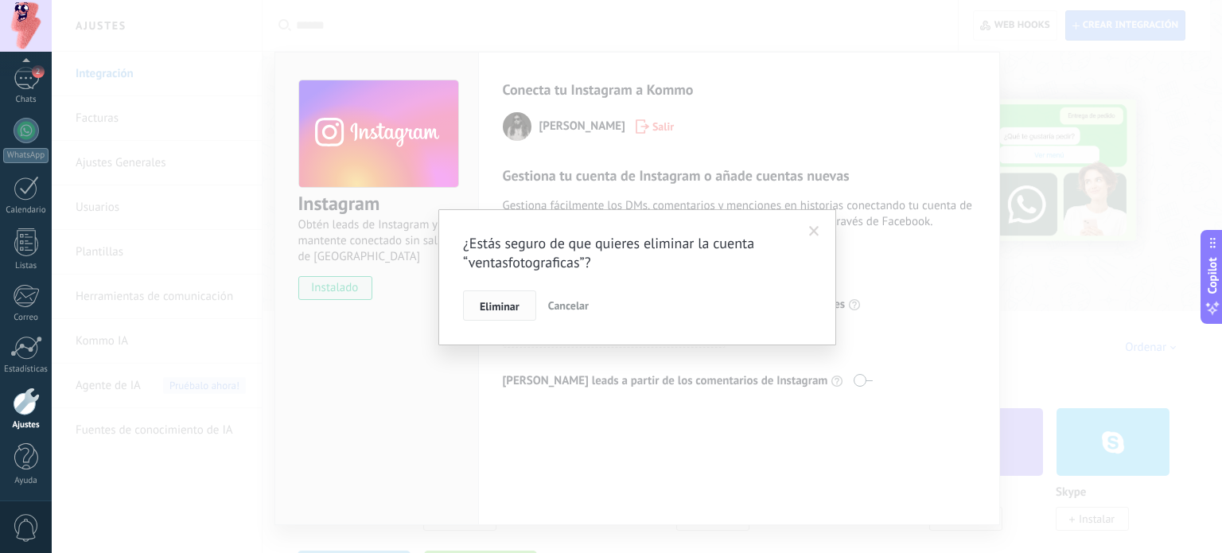
click at [499, 305] on span "Eliminar" at bounding box center [500, 306] width 40 height 11
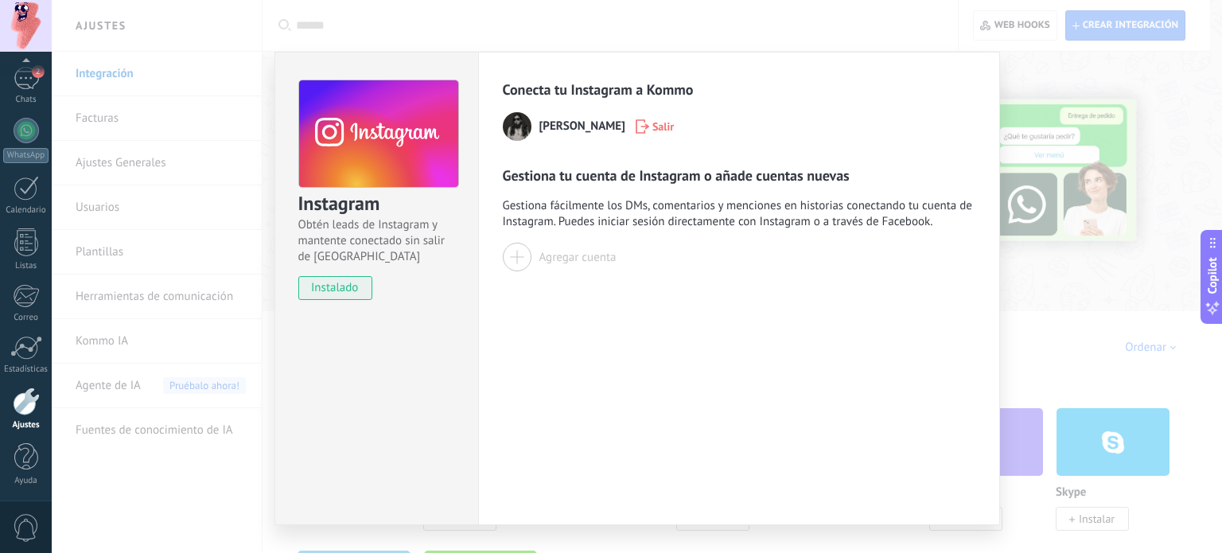
click at [649, 126] on use "button" at bounding box center [642, 126] width 14 height 14
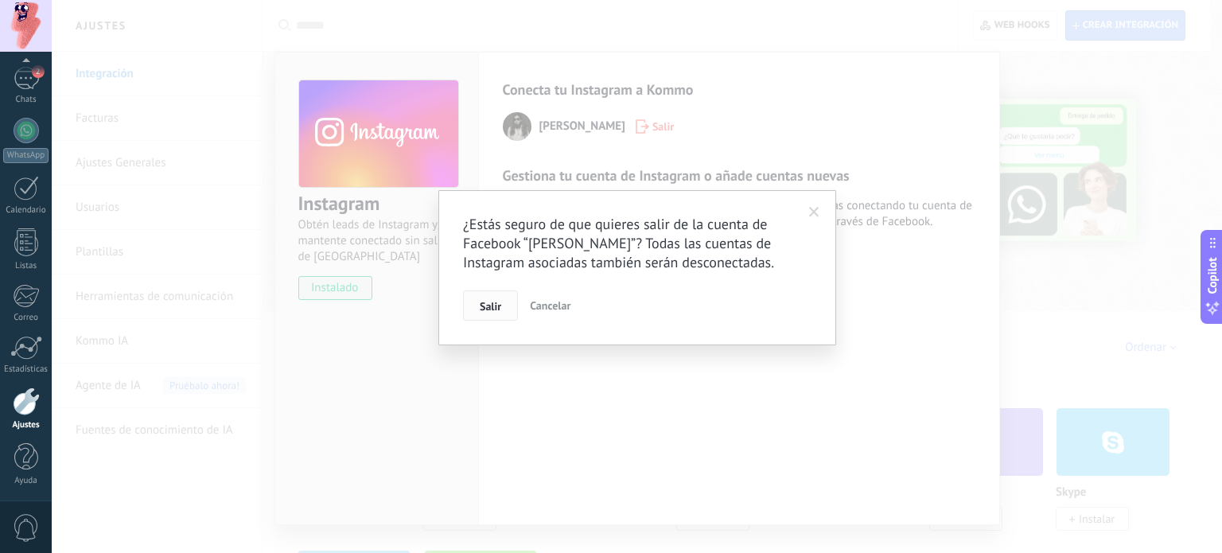
click at [491, 312] on span "Salir" at bounding box center [490, 306] width 21 height 11
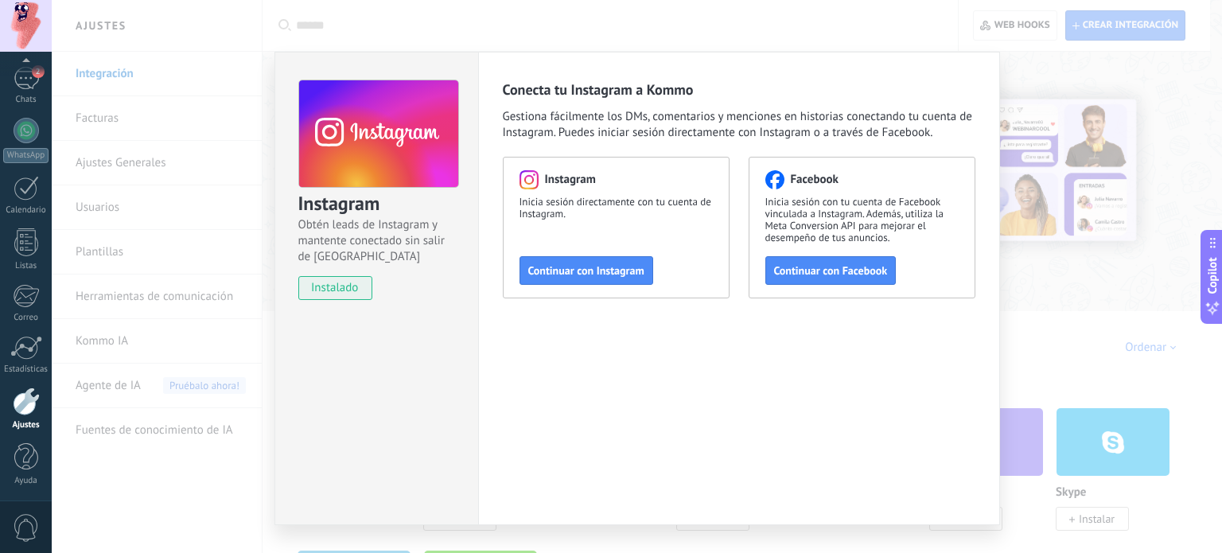
click at [1042, 112] on div "Instagram Obtén leads de Instagram y mantente conectado sin salir de Kommo inst…" at bounding box center [637, 276] width 1170 height 553
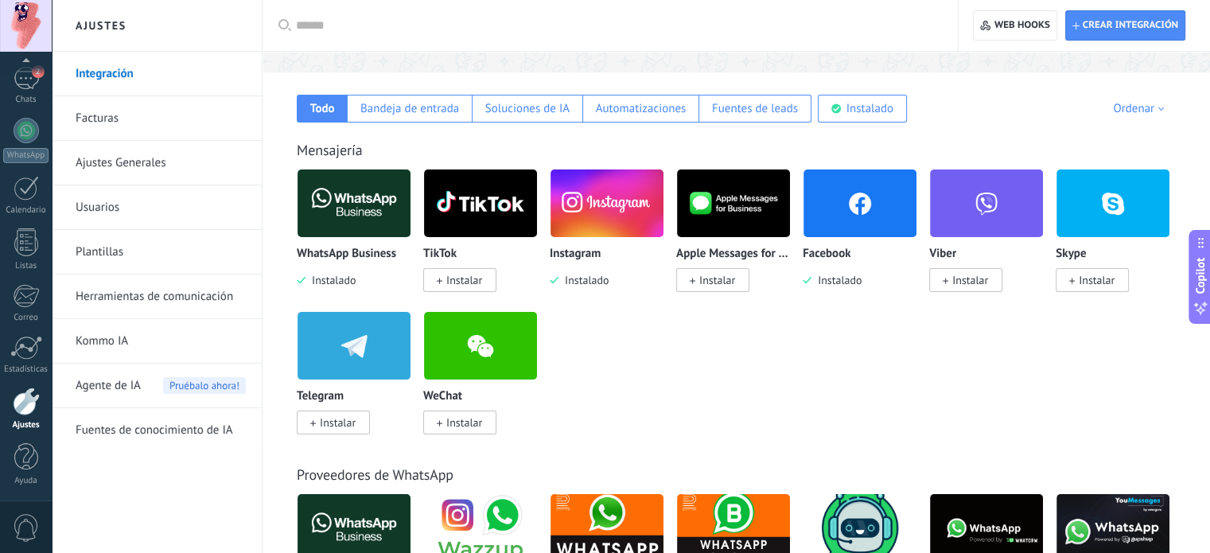
scroll to position [80, 0]
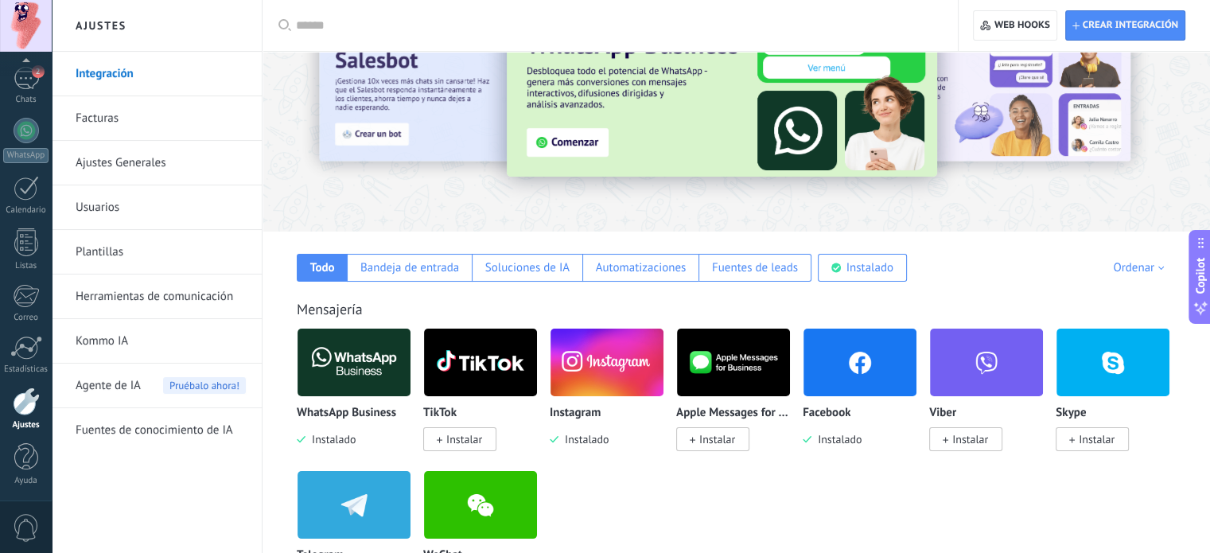
click at [369, 365] on img at bounding box center [353, 362] width 113 height 77
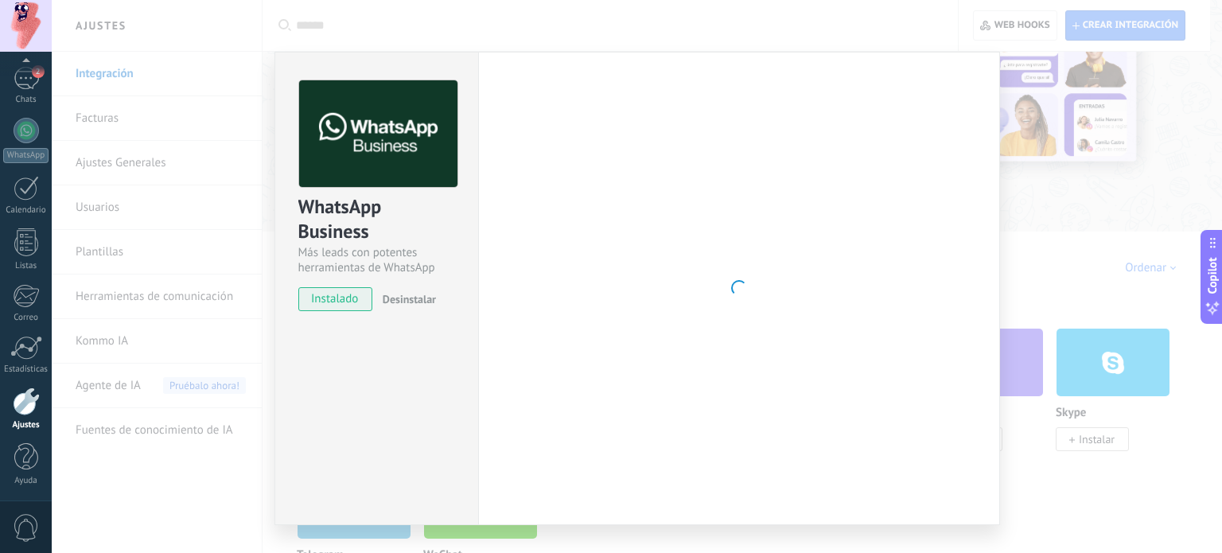
click at [410, 297] on span "Desinstalar" at bounding box center [409, 299] width 53 height 14
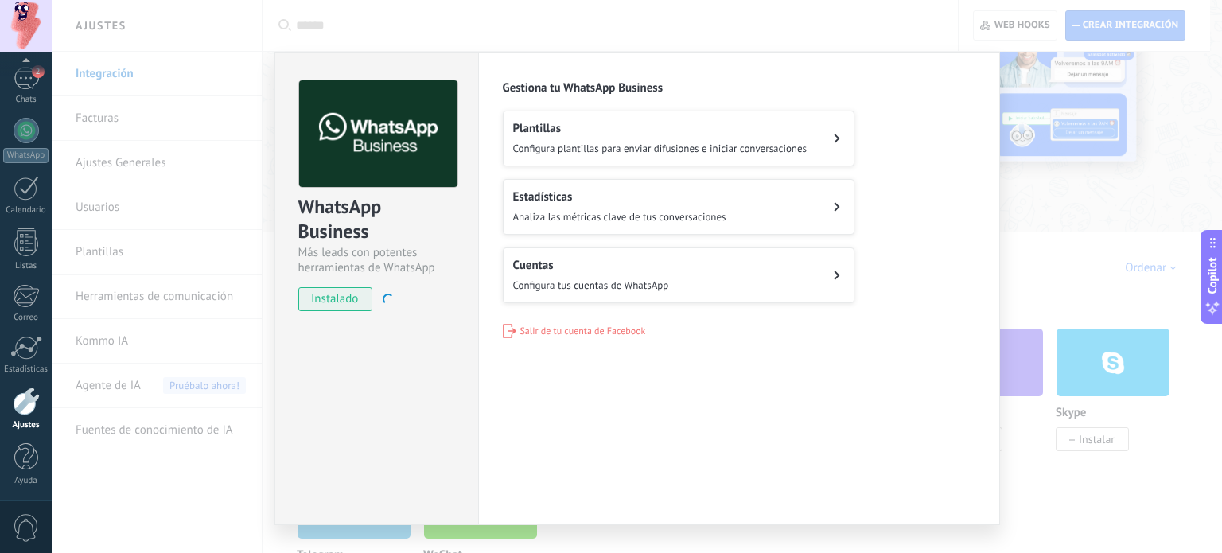
click at [557, 326] on span "Salir de tu cuenta de Facebook" at bounding box center [583, 331] width 126 height 12
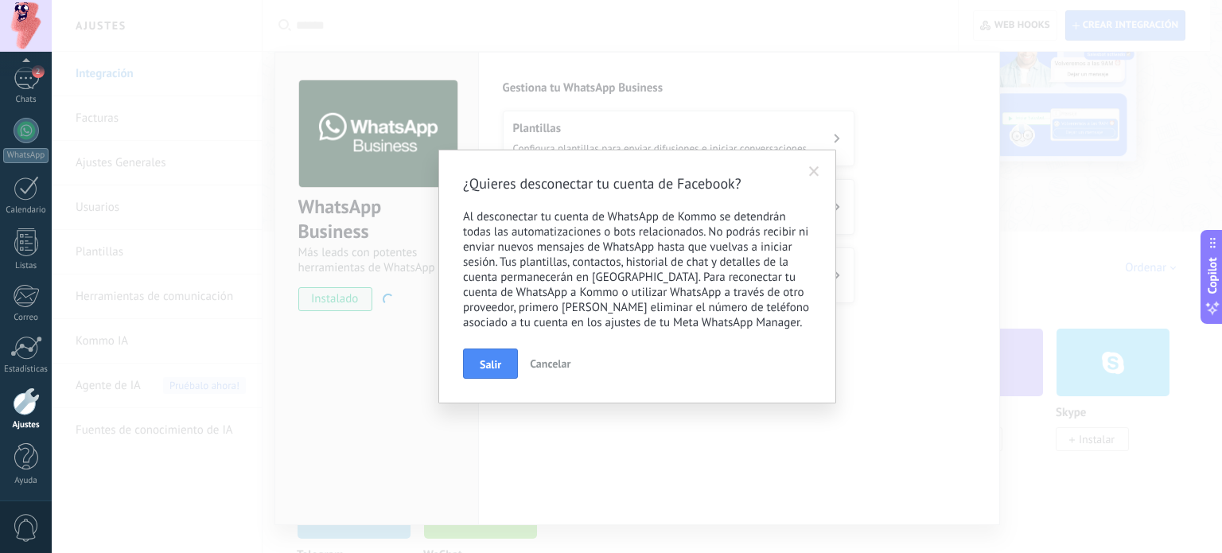
click at [493, 362] on span "Salir" at bounding box center [490, 364] width 21 height 11
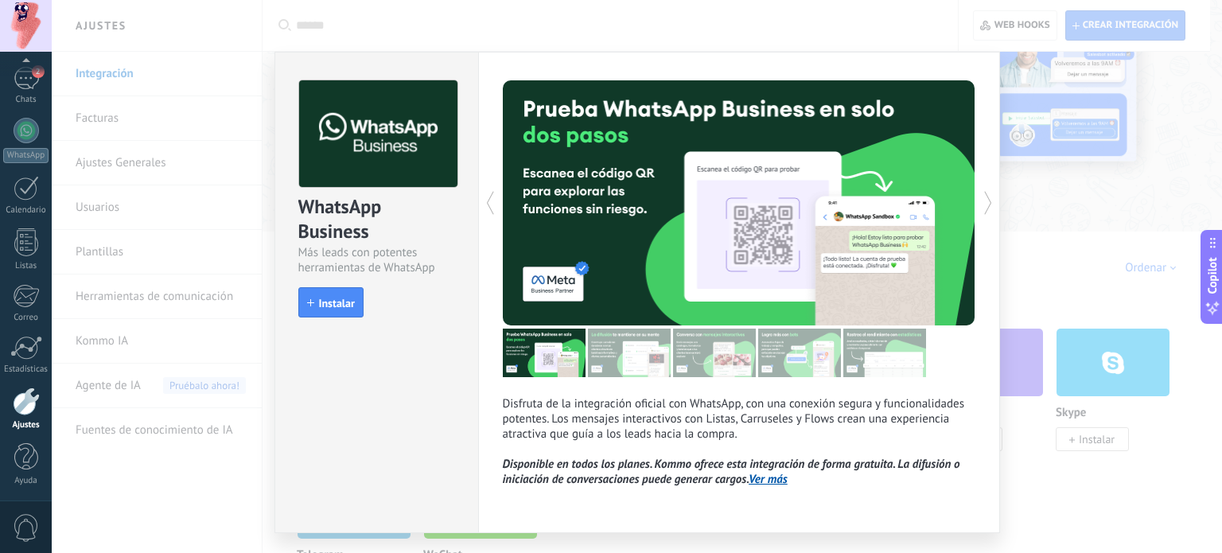
click at [203, 223] on div "WhatsApp Business Más leads con potentes herramientas de WhatsApp install Insta…" at bounding box center [637, 276] width 1170 height 553
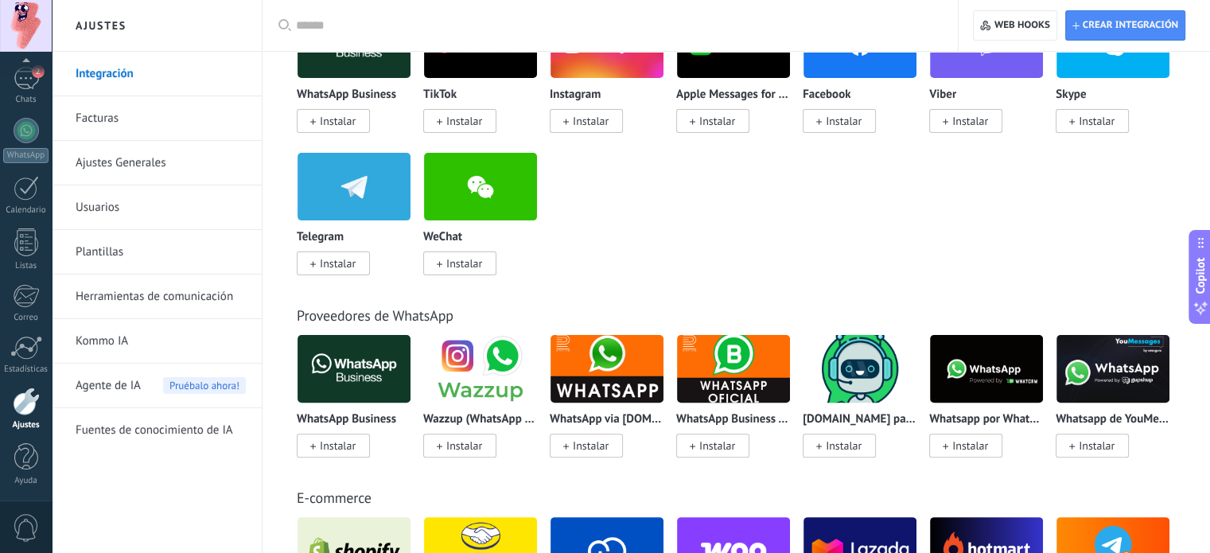
scroll to position [557, 0]
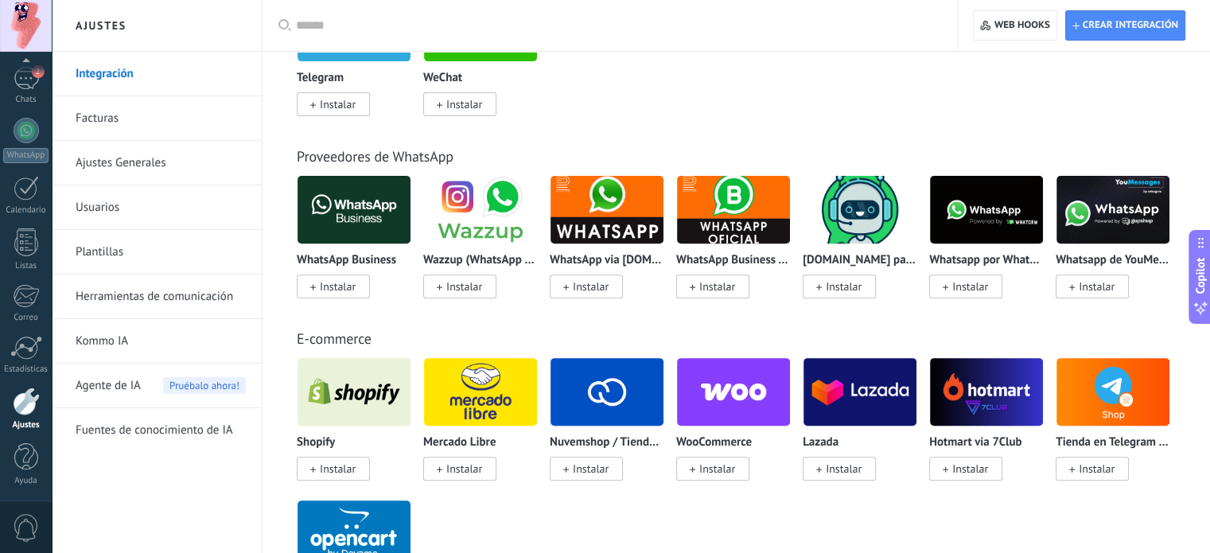
click at [124, 161] on link "Ajustes Generales" at bounding box center [161, 163] width 170 height 45
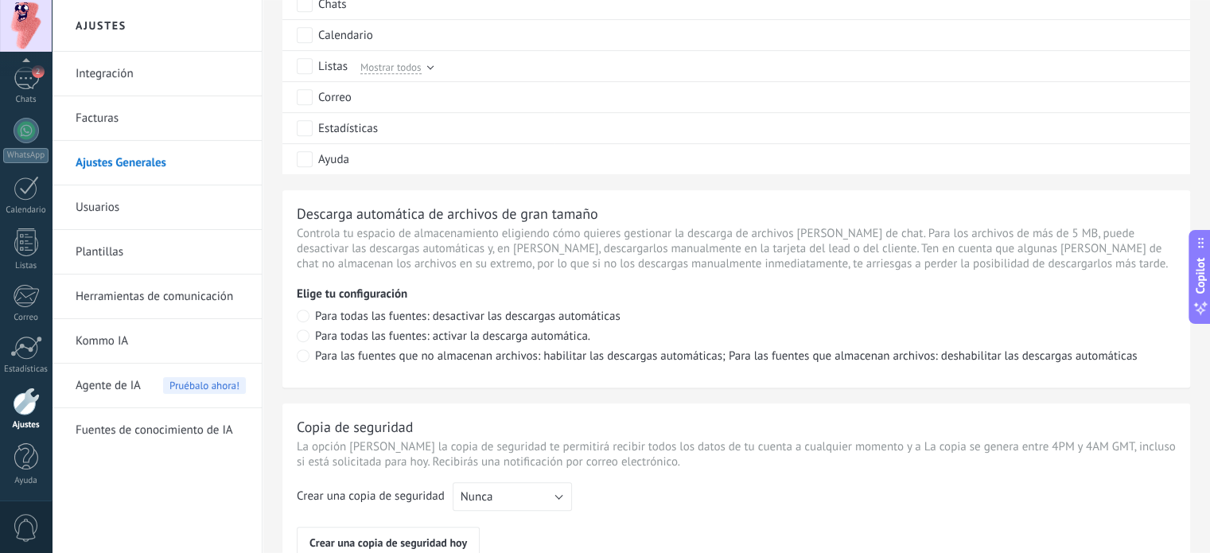
scroll to position [1202, 0]
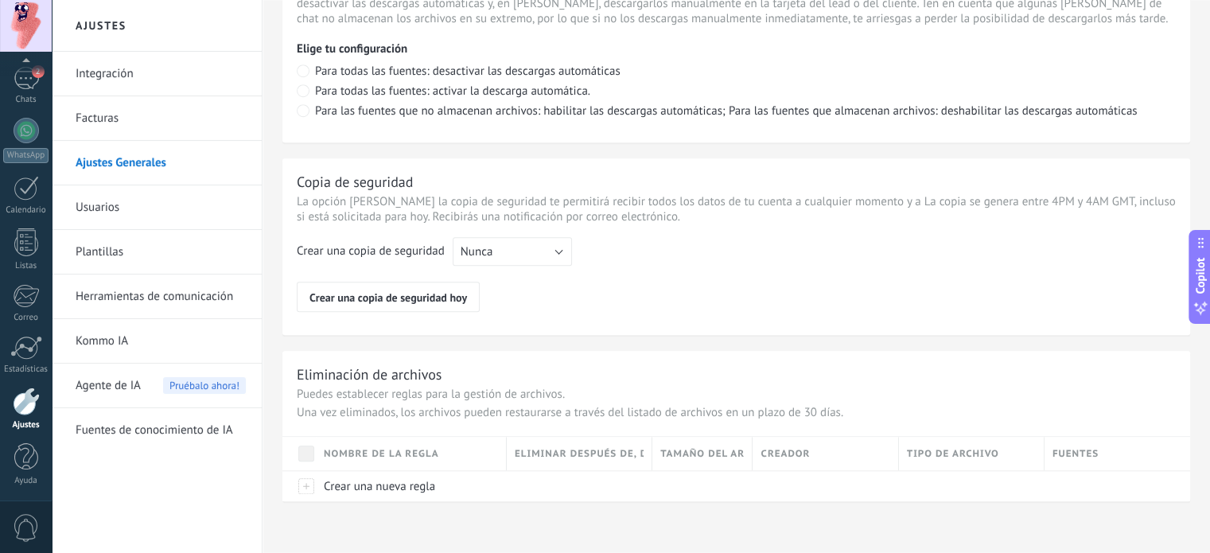
click at [99, 210] on link "Usuarios" at bounding box center [161, 207] width 170 height 45
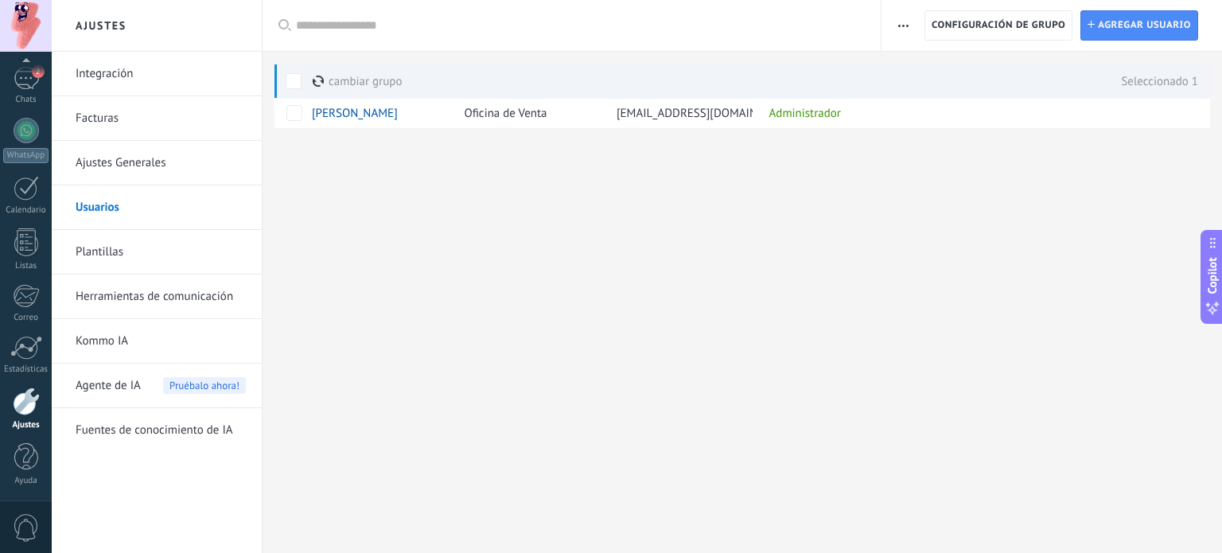
click at [110, 158] on link "Ajustes Generales" at bounding box center [161, 163] width 170 height 45
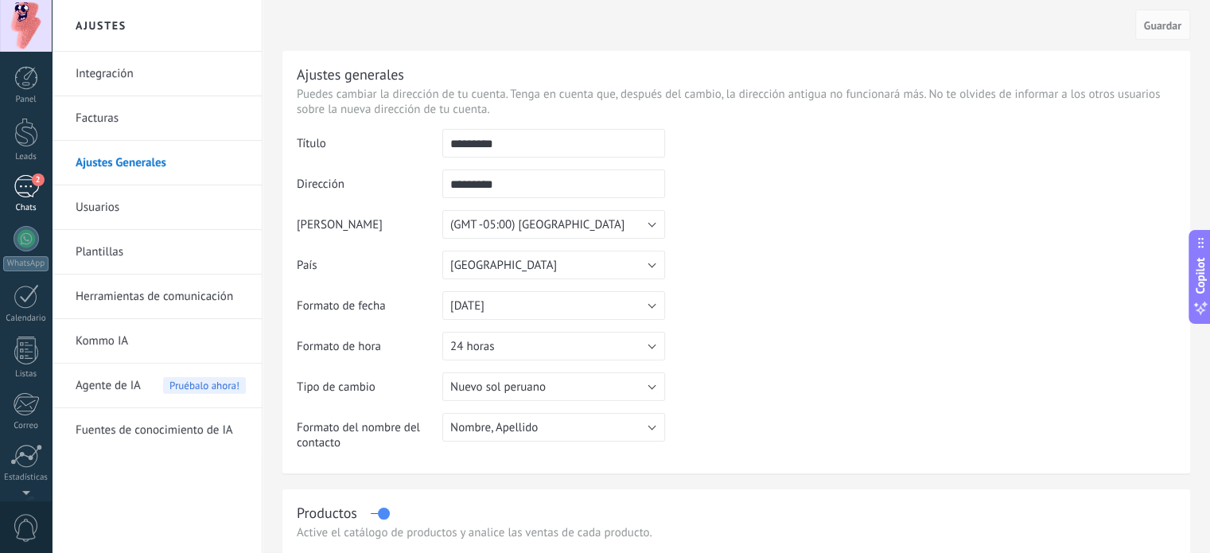
click at [21, 192] on div "2" at bounding box center [26, 186] width 25 height 23
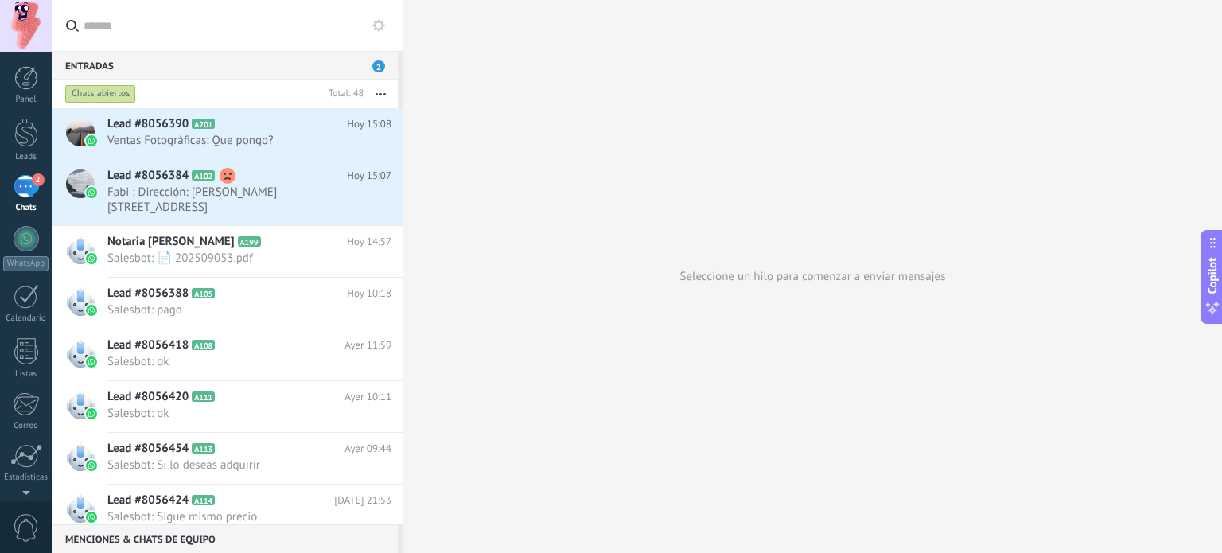
click at [29, 25] on div at bounding box center [26, 26] width 52 height 52
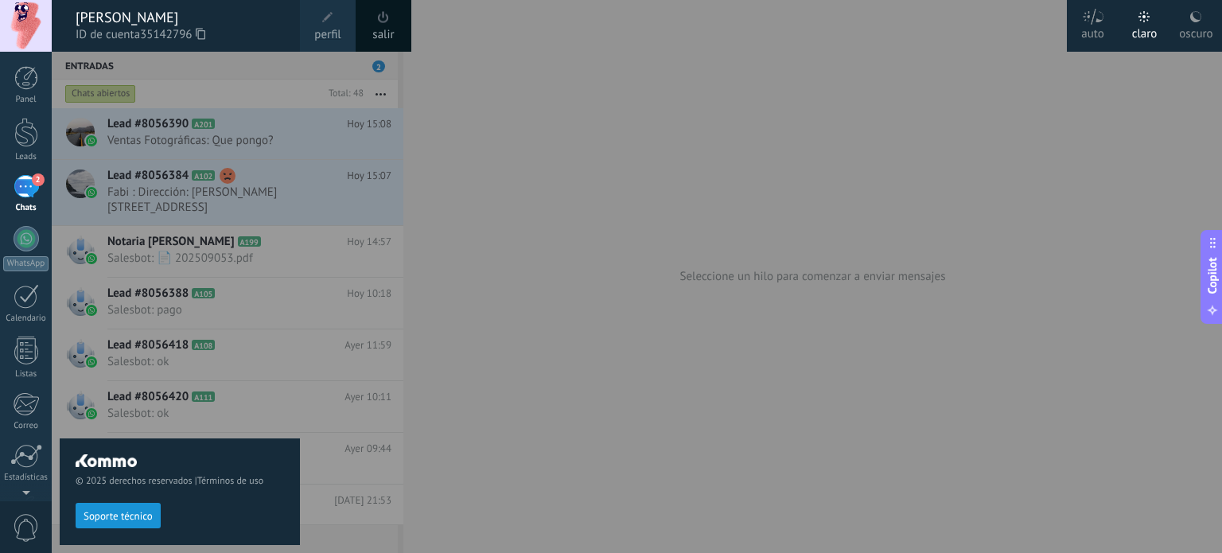
click at [324, 31] on span "perfil" at bounding box center [327, 34] width 26 height 17
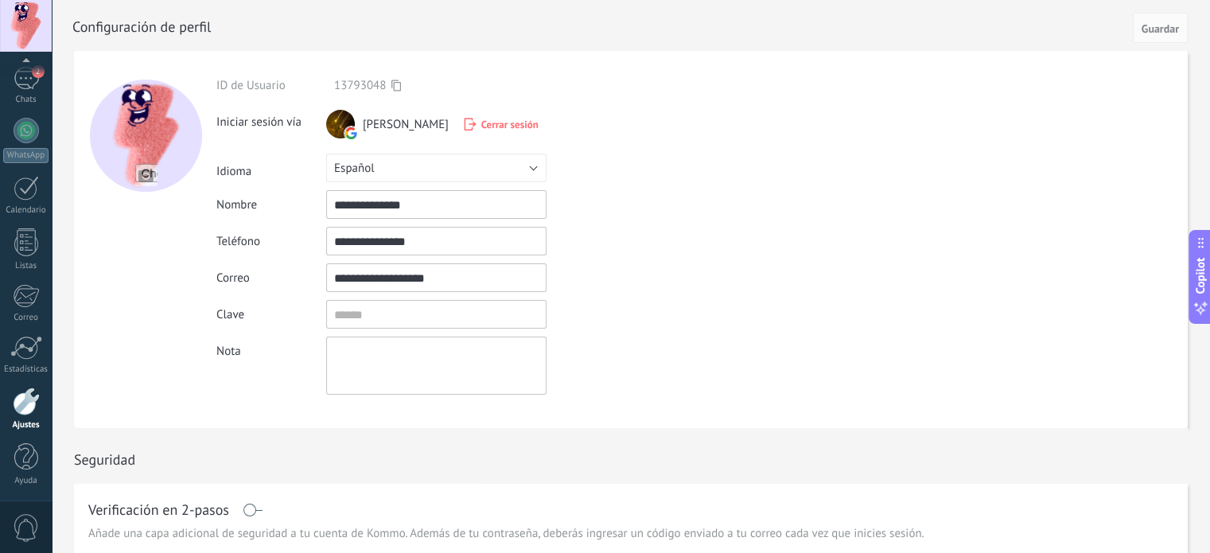
click at [495, 122] on span "Cerrar sesión" at bounding box center [509, 125] width 57 height 14
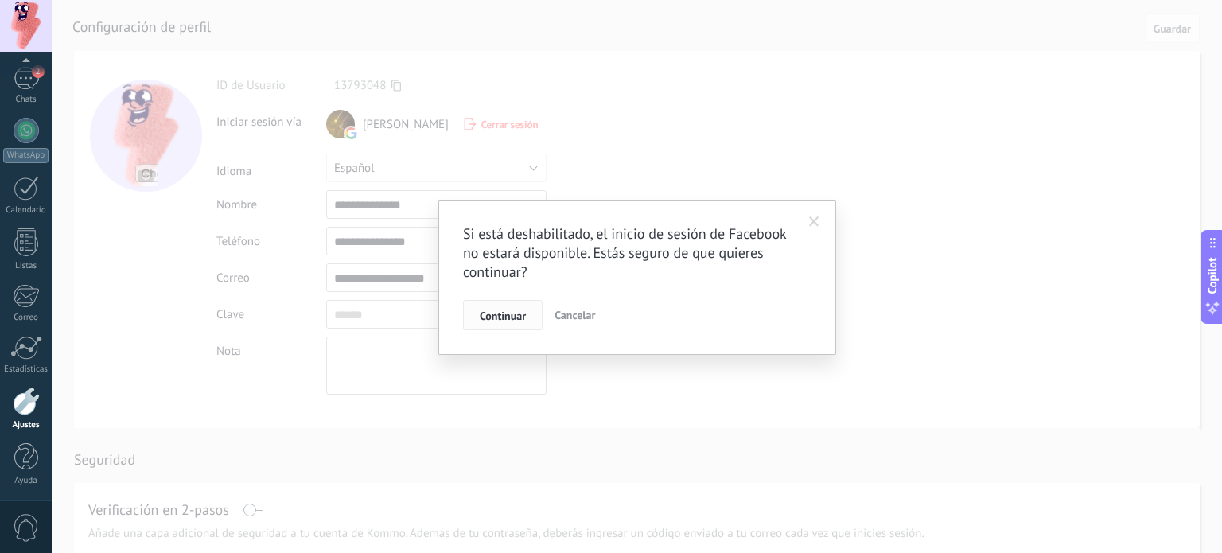
click at [505, 321] on span "Continuar" at bounding box center [503, 315] width 46 height 11
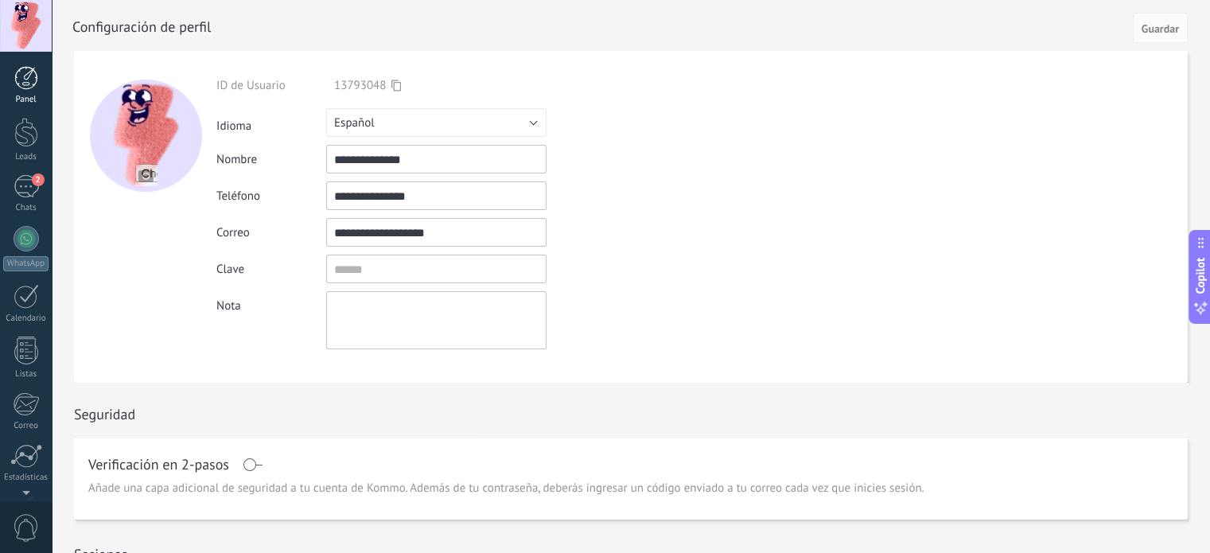
click at [27, 76] on div at bounding box center [26, 78] width 24 height 24
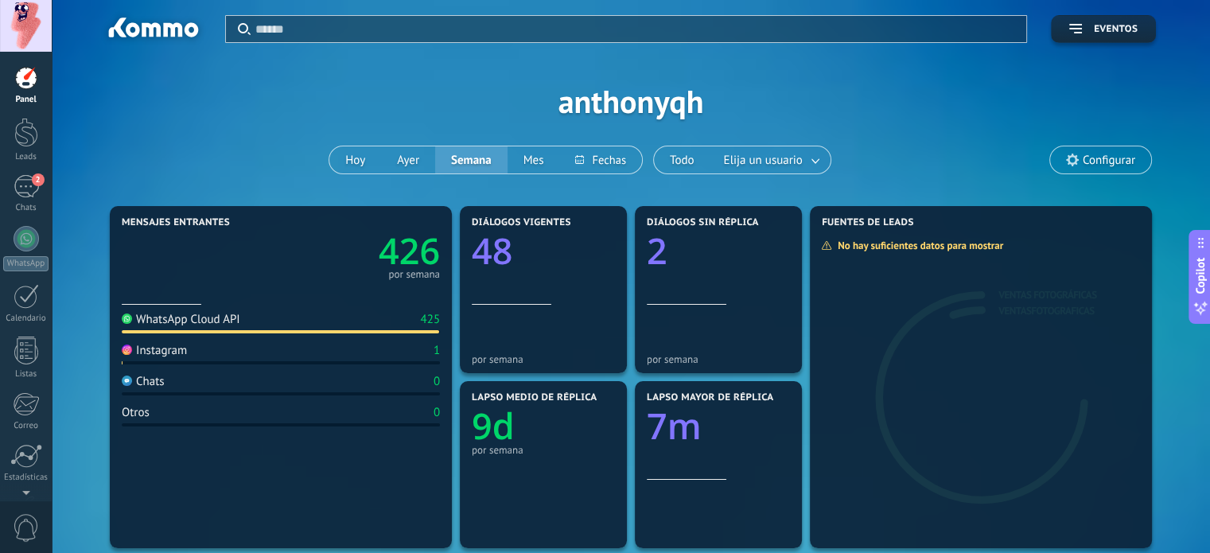
click at [1084, 165] on span "Configurar" at bounding box center [1108, 160] width 52 height 14
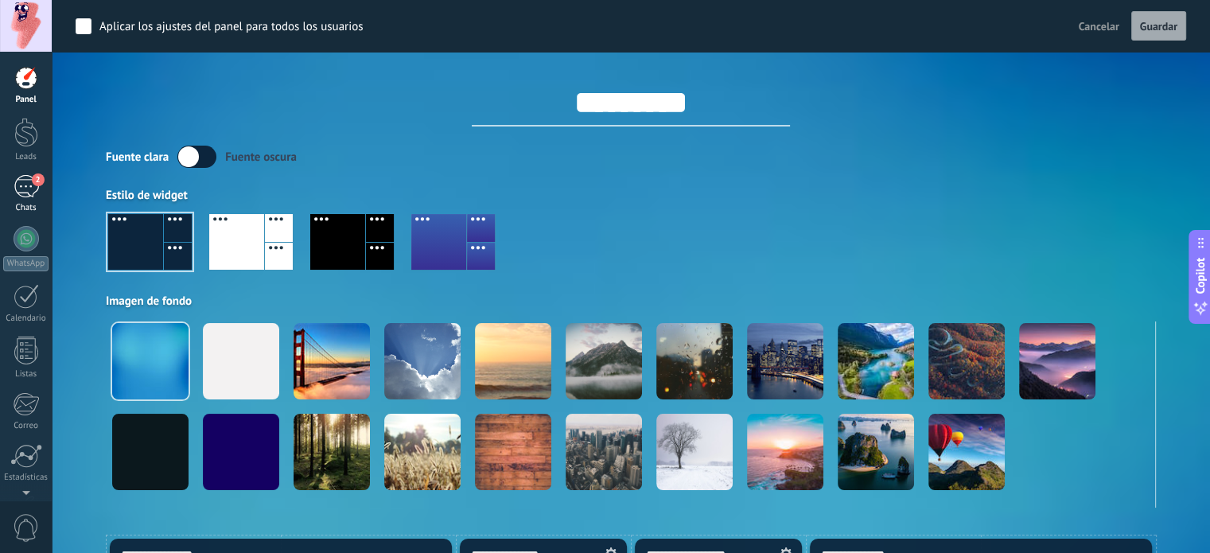
click at [23, 188] on div "2" at bounding box center [26, 186] width 25 height 23
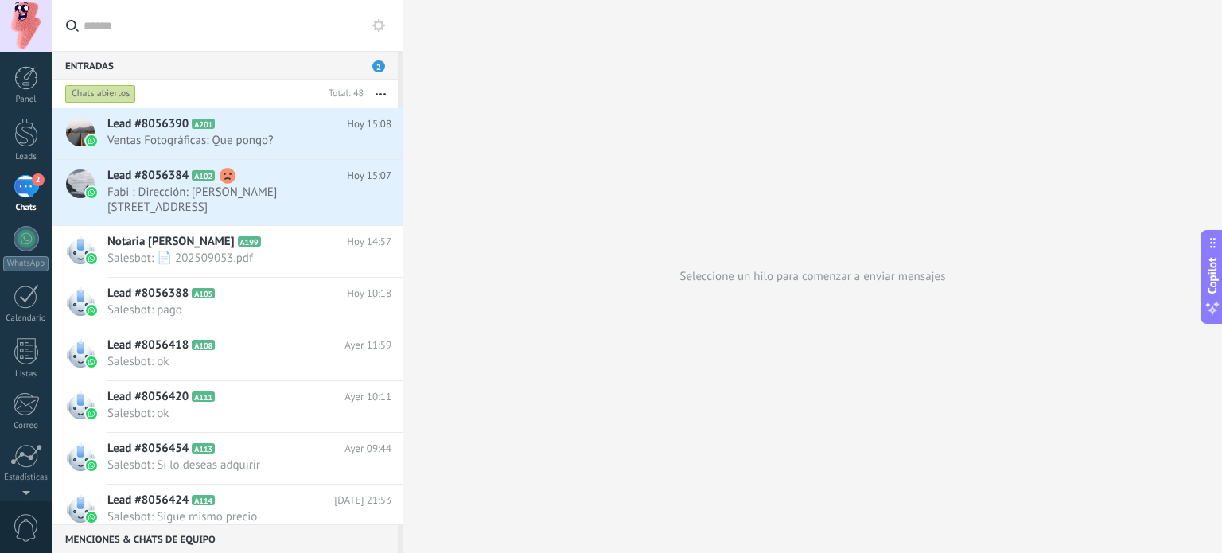
click at [25, 25] on div at bounding box center [26, 26] width 52 height 52
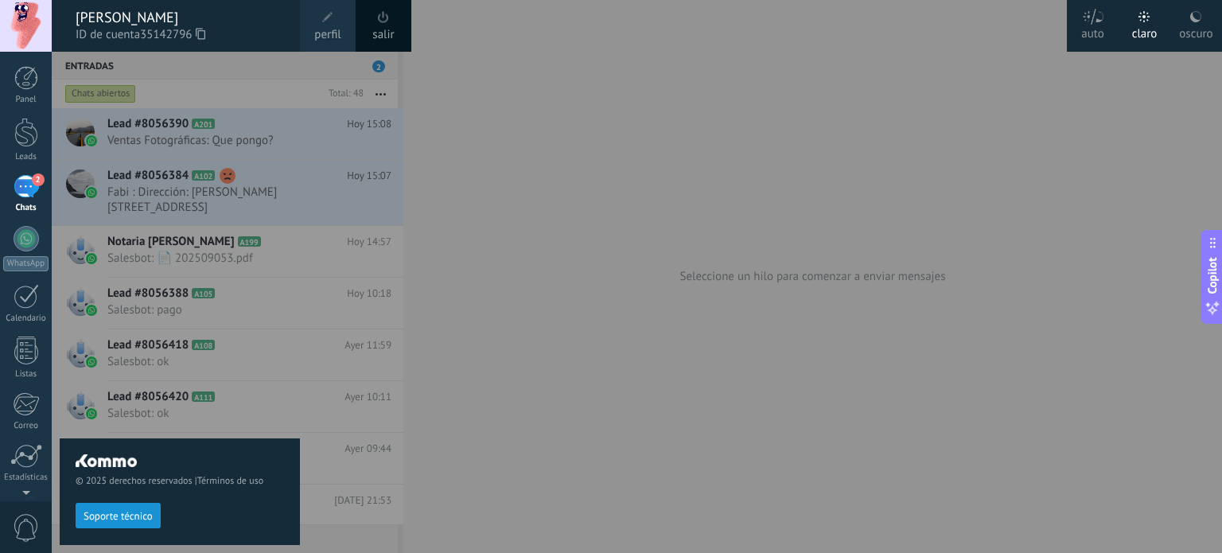
click at [383, 27] on link "salir" at bounding box center [382, 34] width 21 height 17
